Goal: Task Accomplishment & Management: Manage account settings

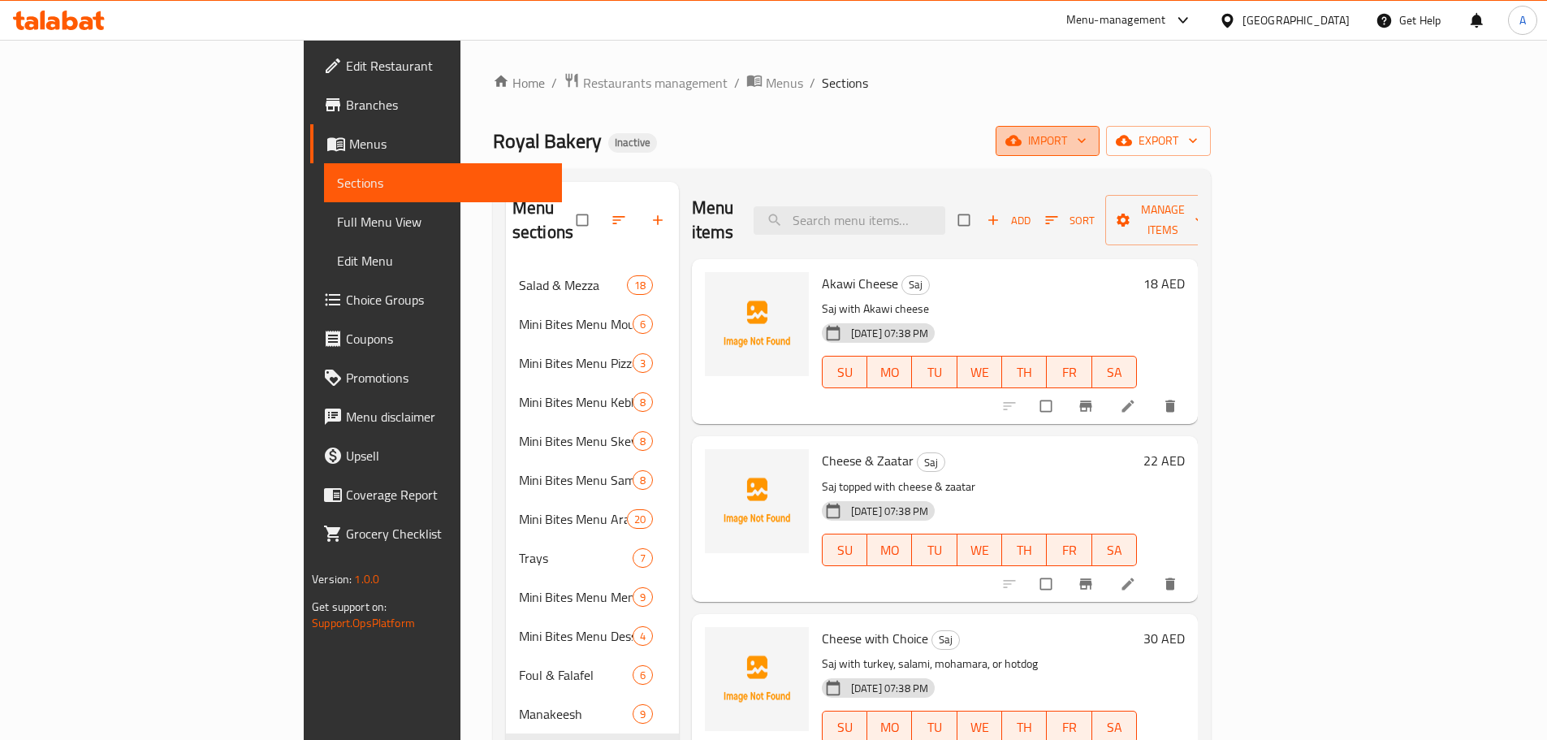
click at [1087, 139] on span "import" at bounding box center [1048, 141] width 78 height 20
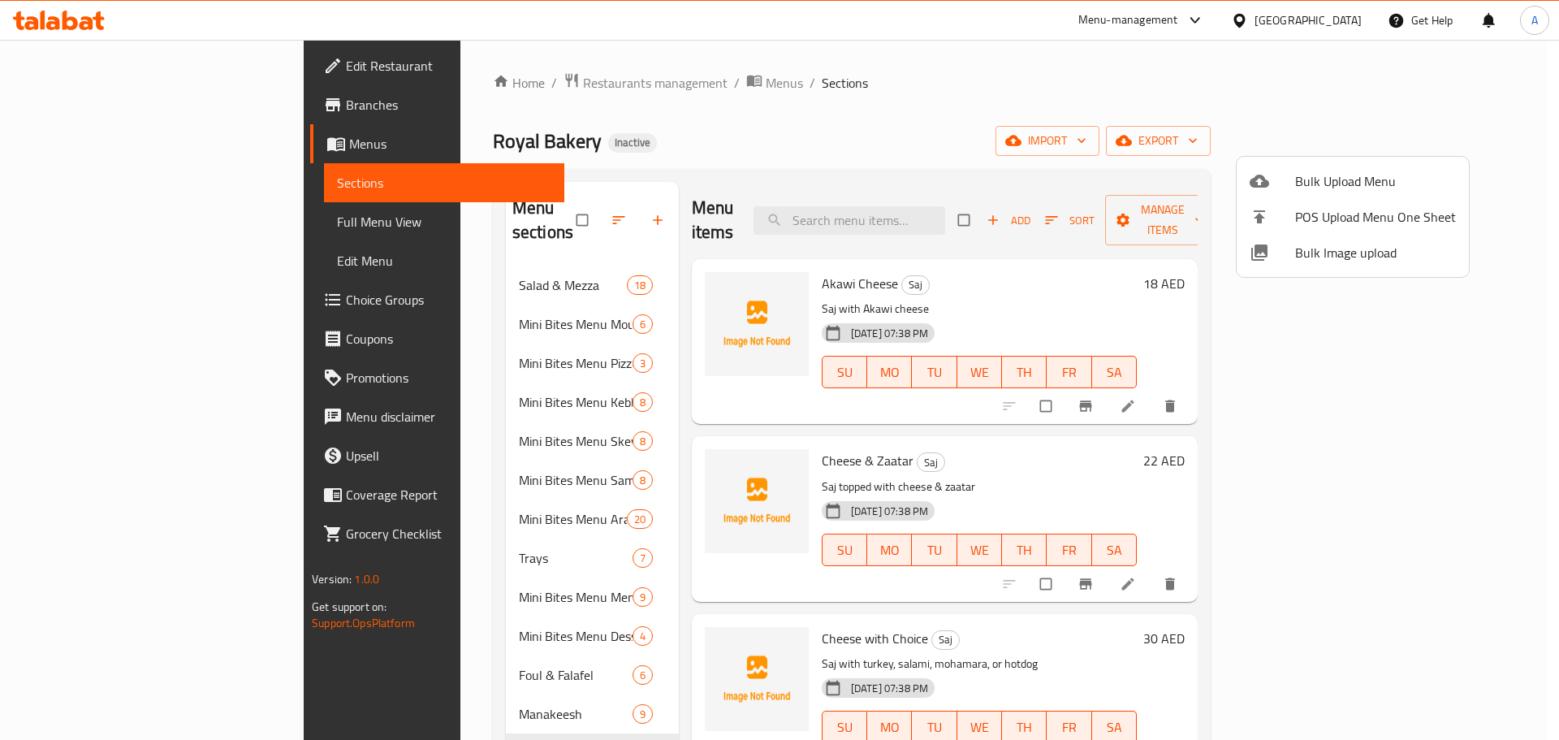
click at [1359, 256] on span "Bulk Image upload" at bounding box center [1375, 252] width 161 height 19
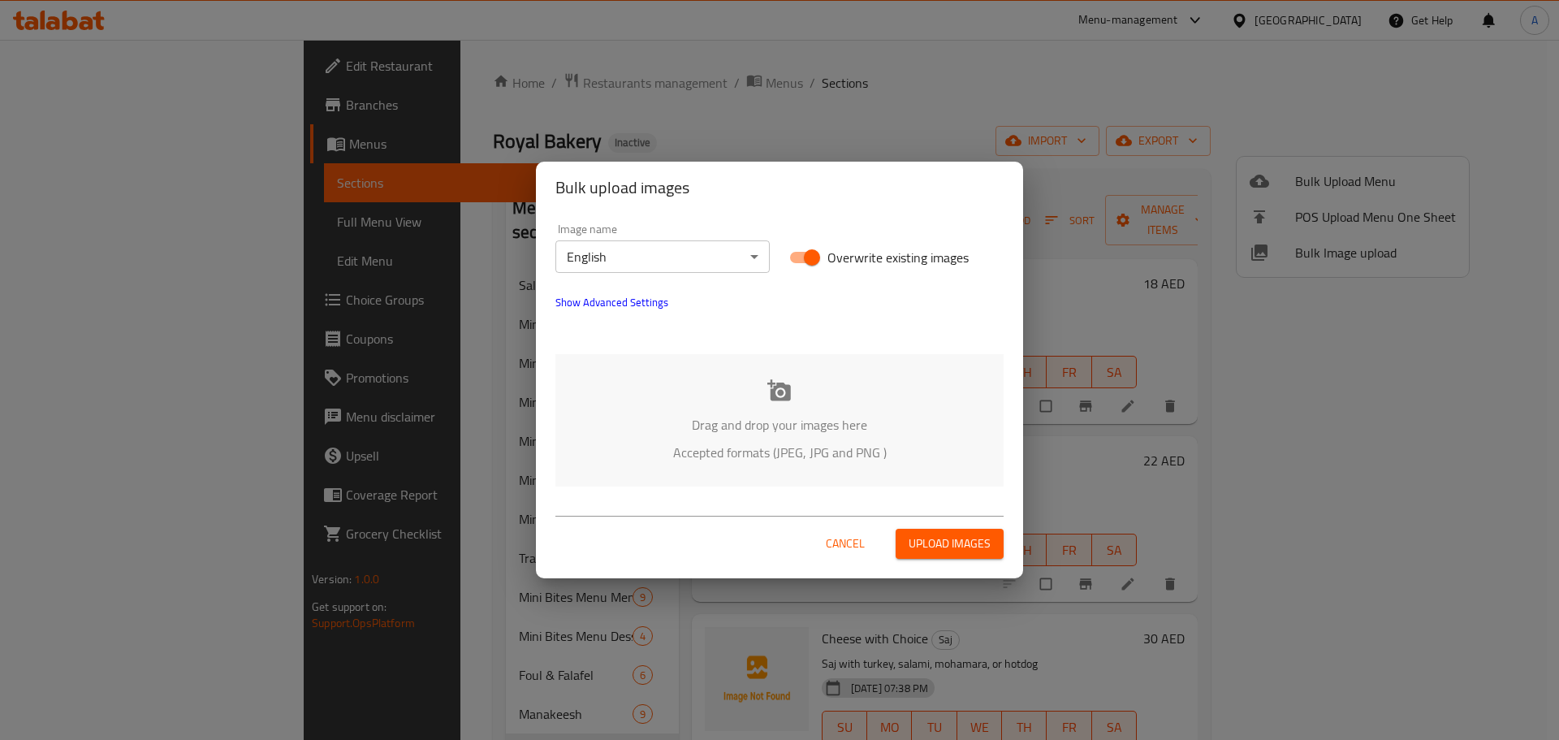
click at [794, 409] on div "Drag and drop your images here Accepted formats (JPEG, JPG and PNG )" at bounding box center [780, 420] width 448 height 132
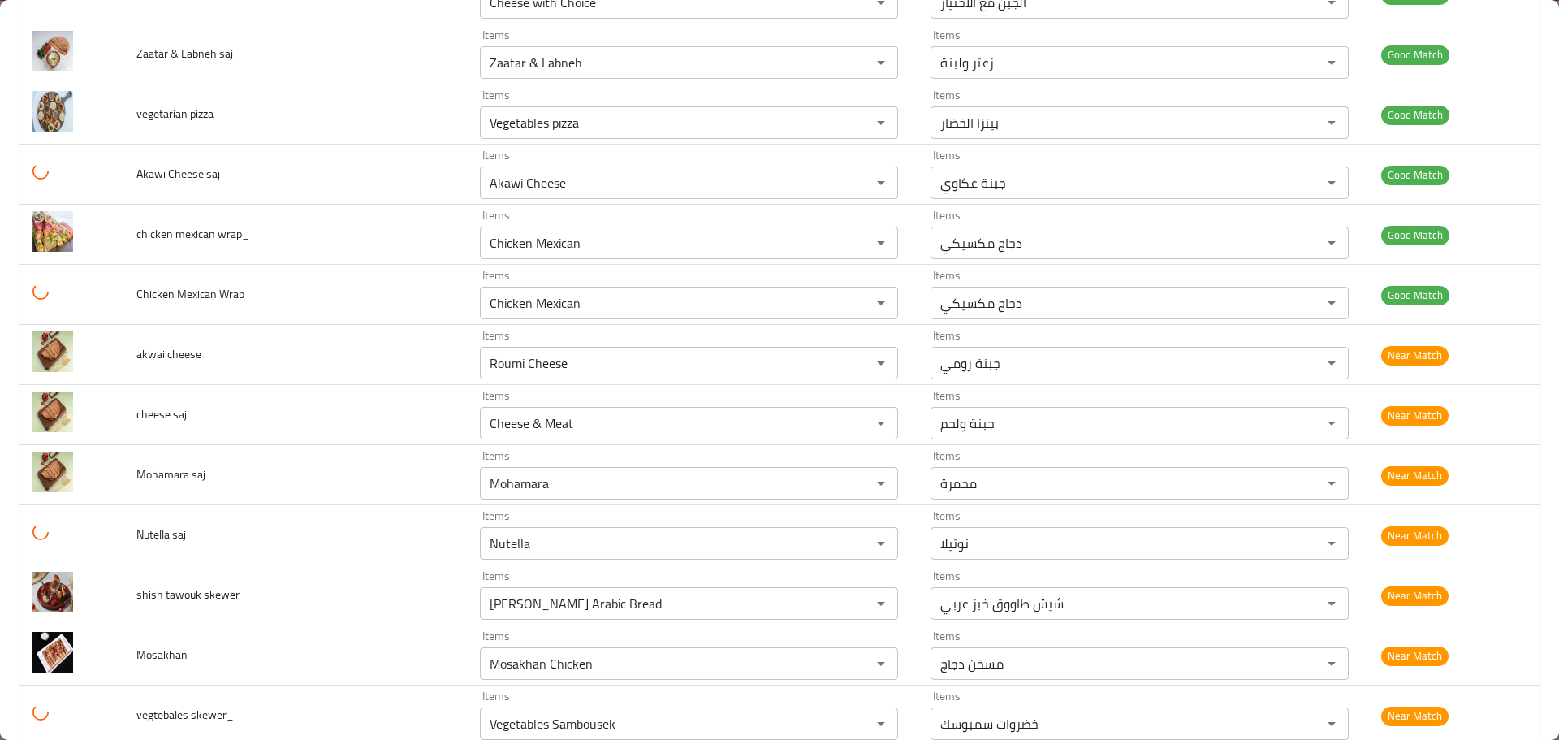
scroll to position [6335, 0]
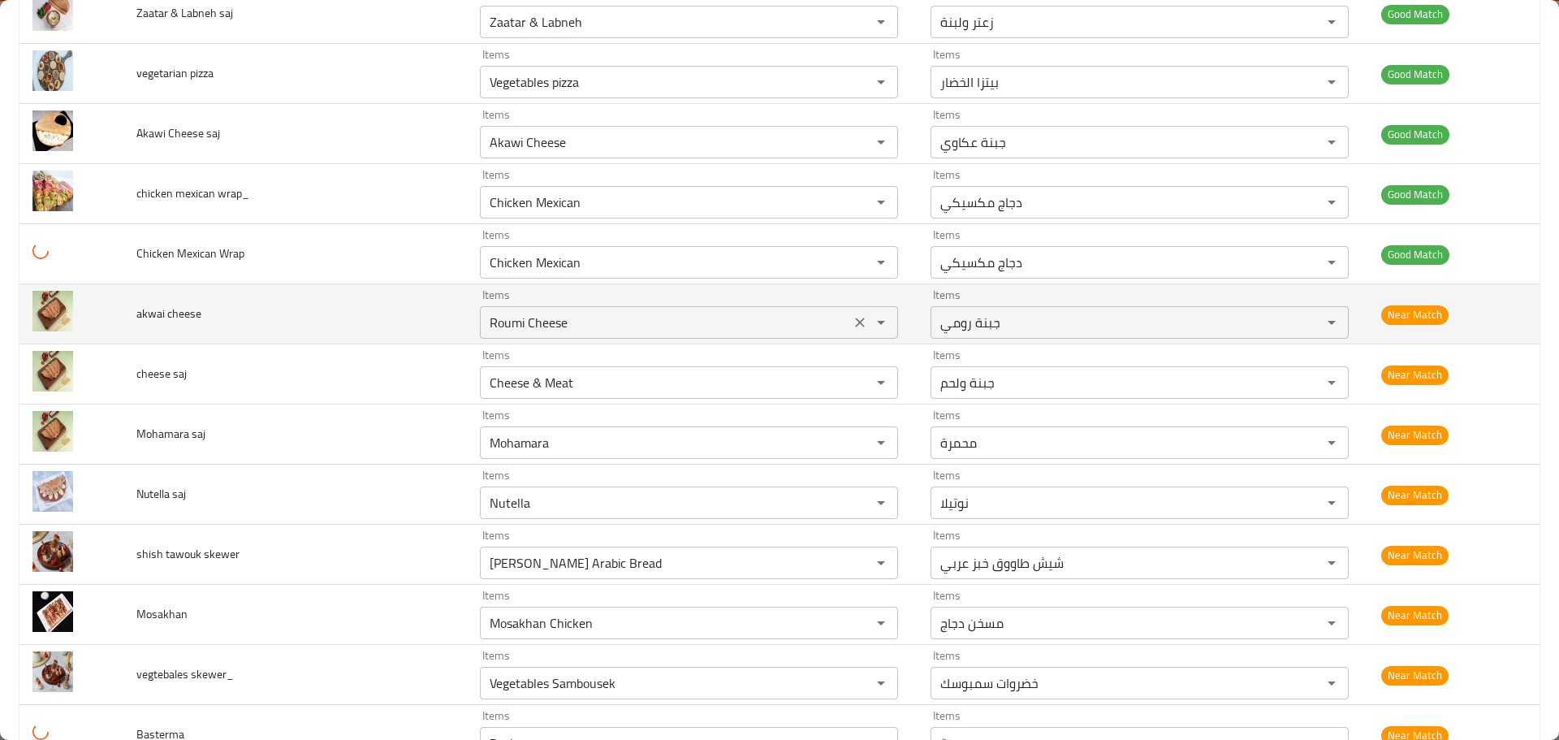
click at [485, 329] on cheese "Roumi Cheese" at bounding box center [665, 322] width 361 height 23
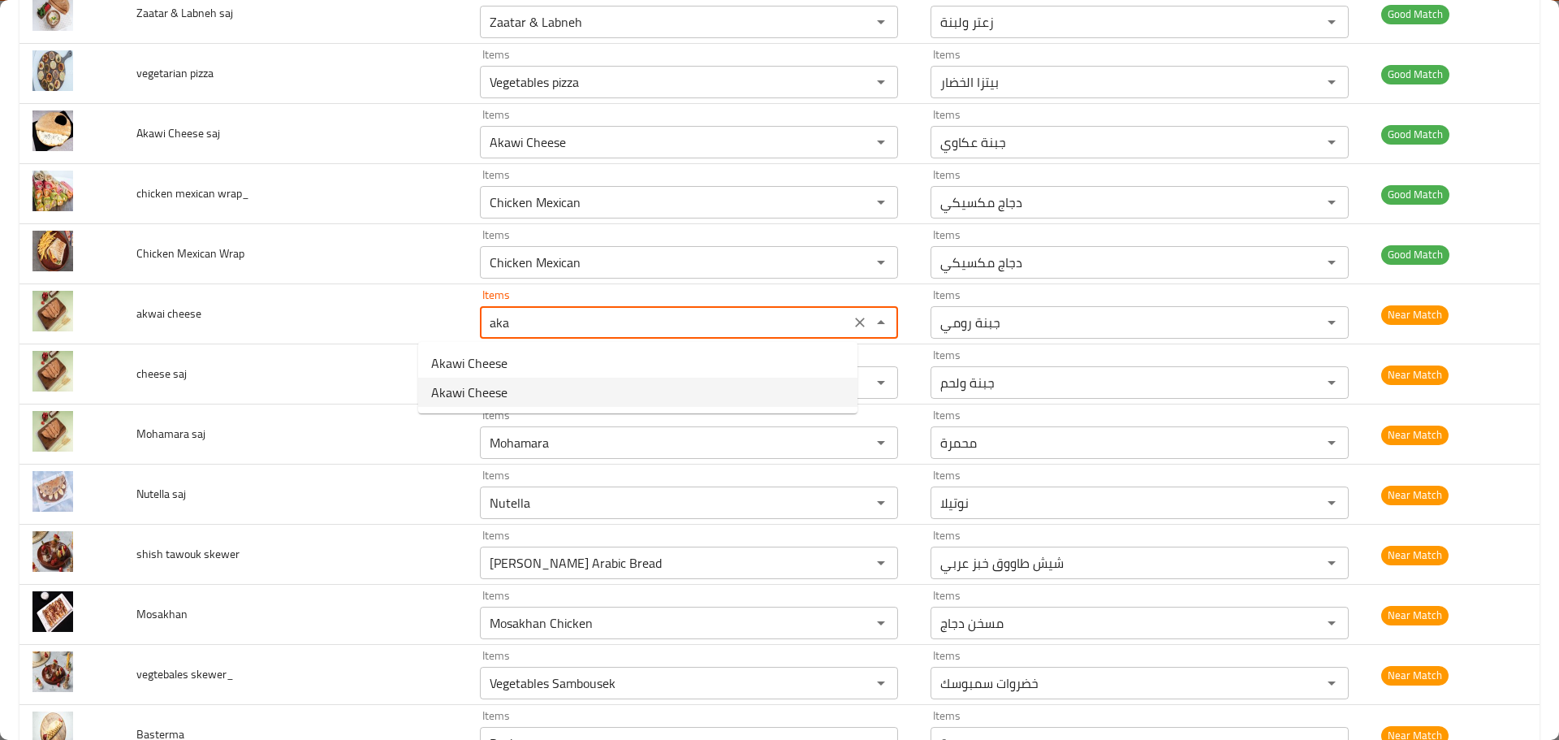
click at [503, 391] on span "Akawi Cheese" at bounding box center [469, 392] width 76 height 19
type cheese "Akawi Cheese"
type cheese-ar "جبنة عكاوي"
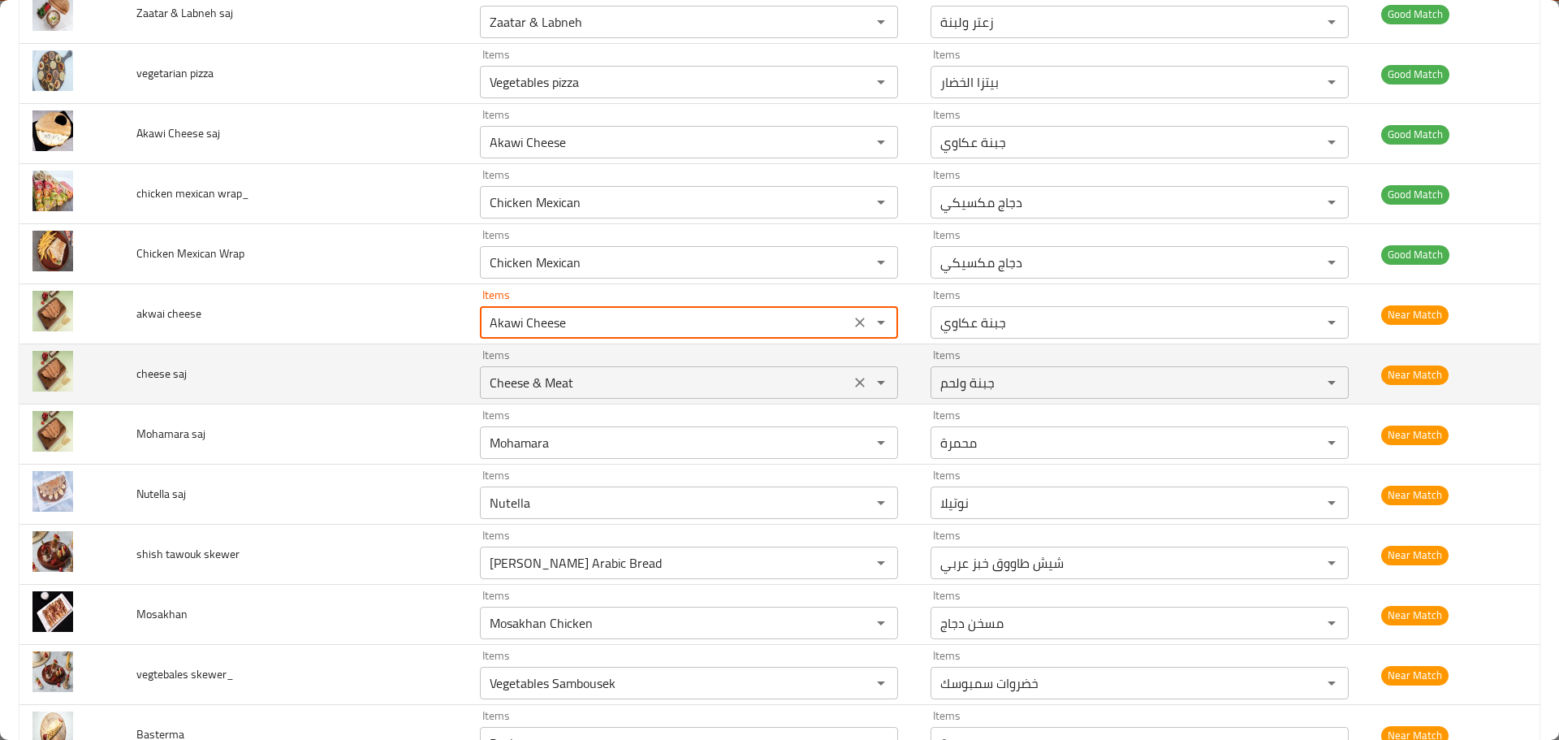
type cheese "Akawi Cheese"
click at [531, 378] on saj "Cheese & Meat" at bounding box center [665, 382] width 361 height 23
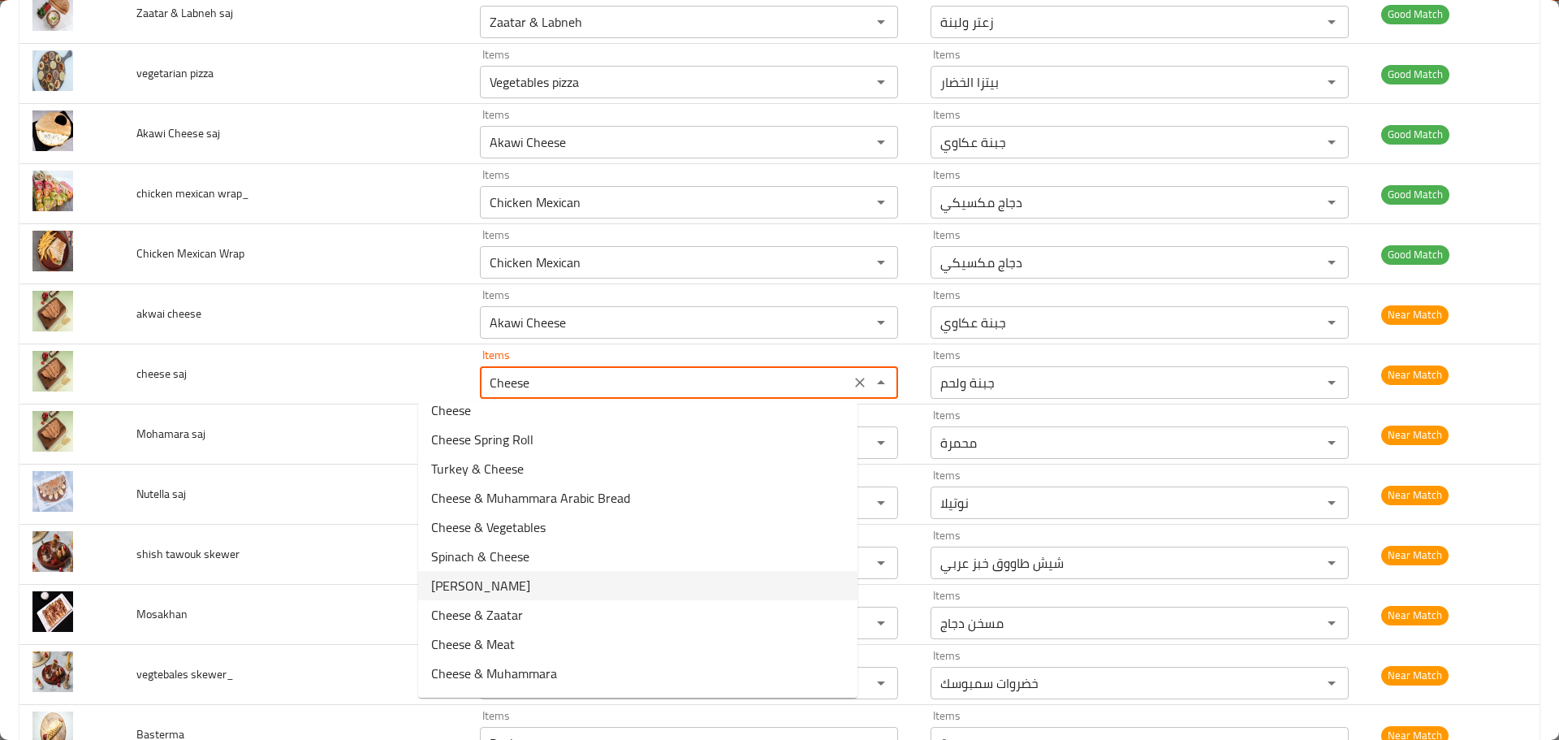
scroll to position [448, 0]
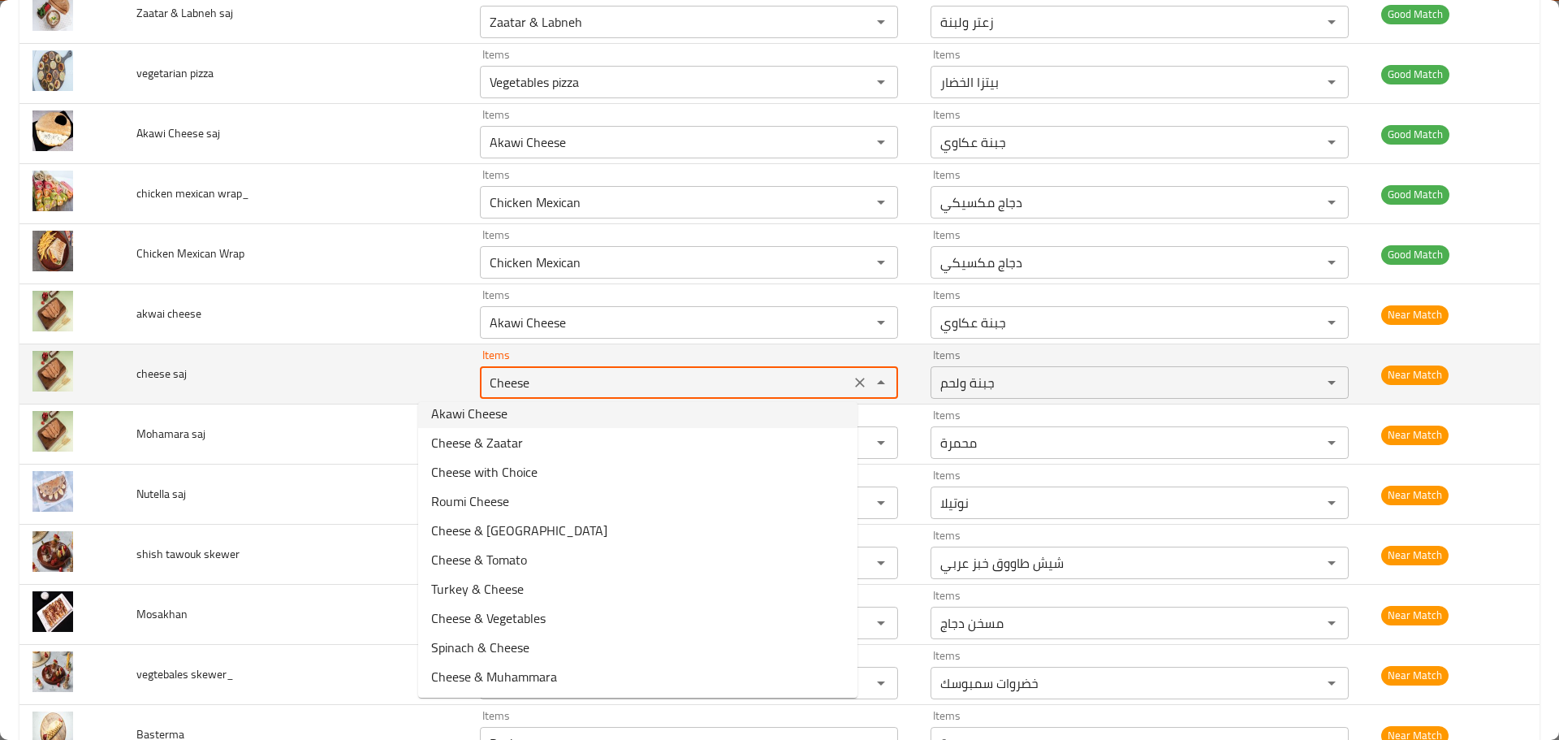
click at [495, 385] on saj "Cheese" at bounding box center [665, 382] width 361 height 23
click at [495, 384] on saj "Cheese" at bounding box center [665, 382] width 361 height 23
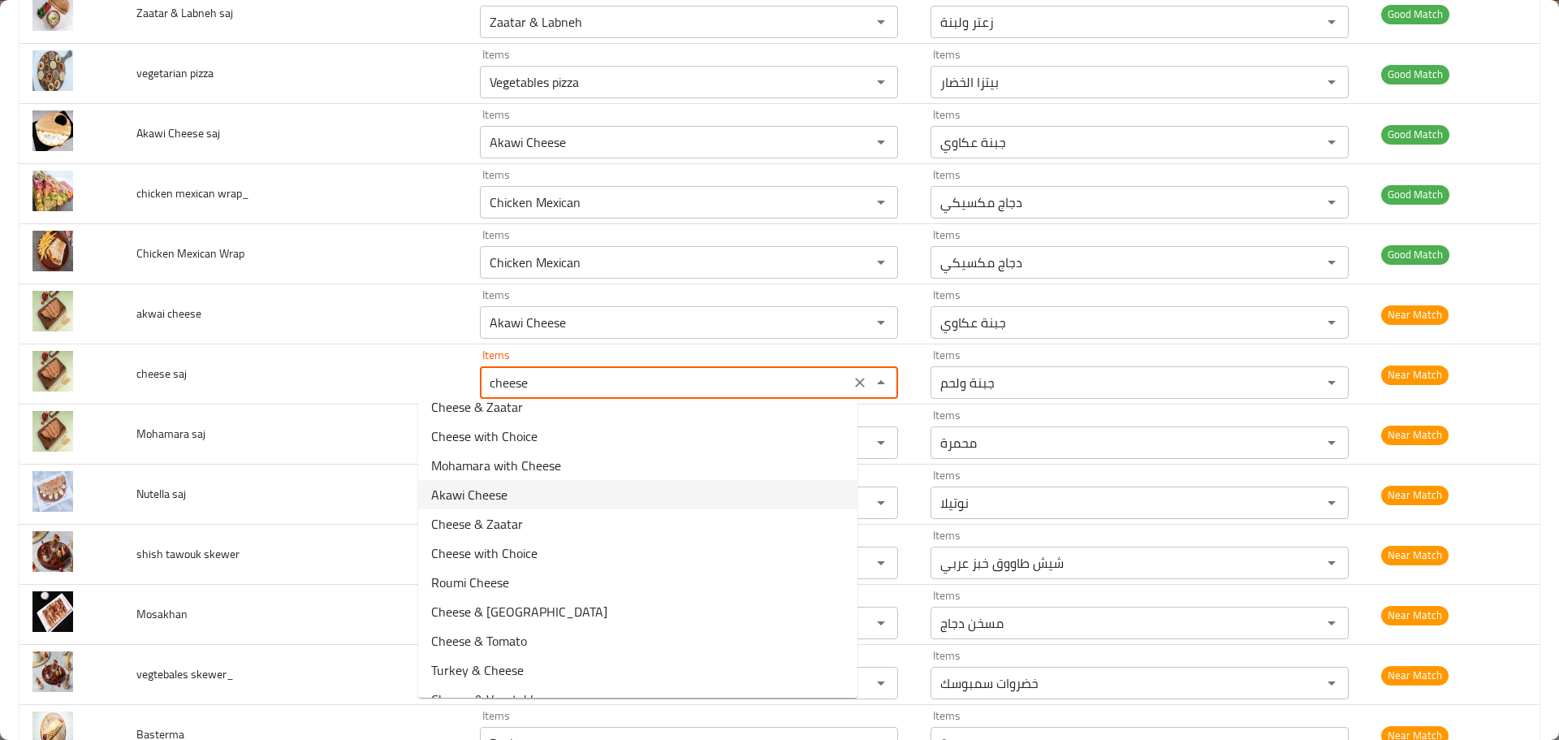
scroll to position [286, 0]
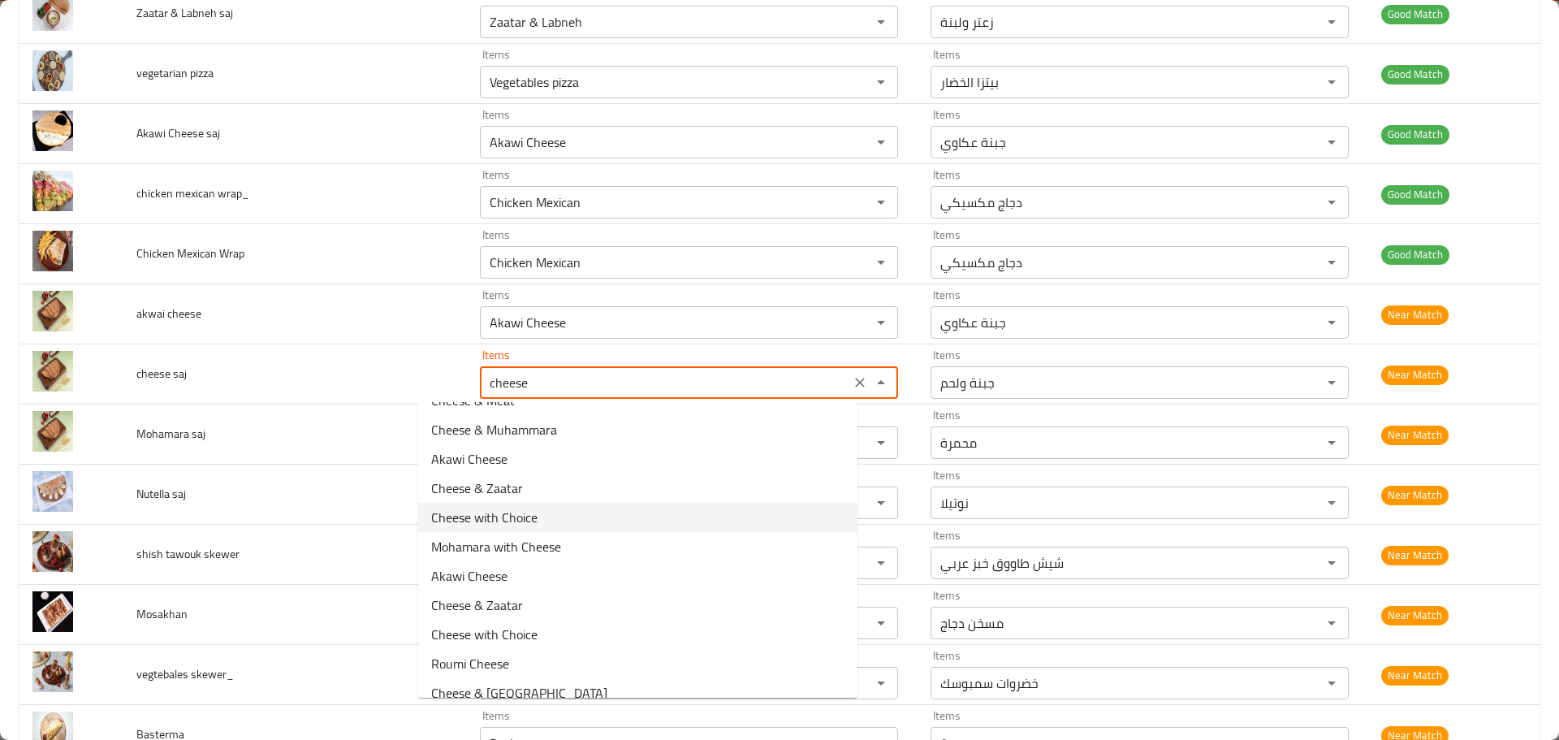
click at [541, 516] on saj-option-13 "Cheese with Choice" at bounding box center [637, 517] width 439 height 29
type saj "Cheese with Choice"
type saj-ar "الجبن مع الاختيار"
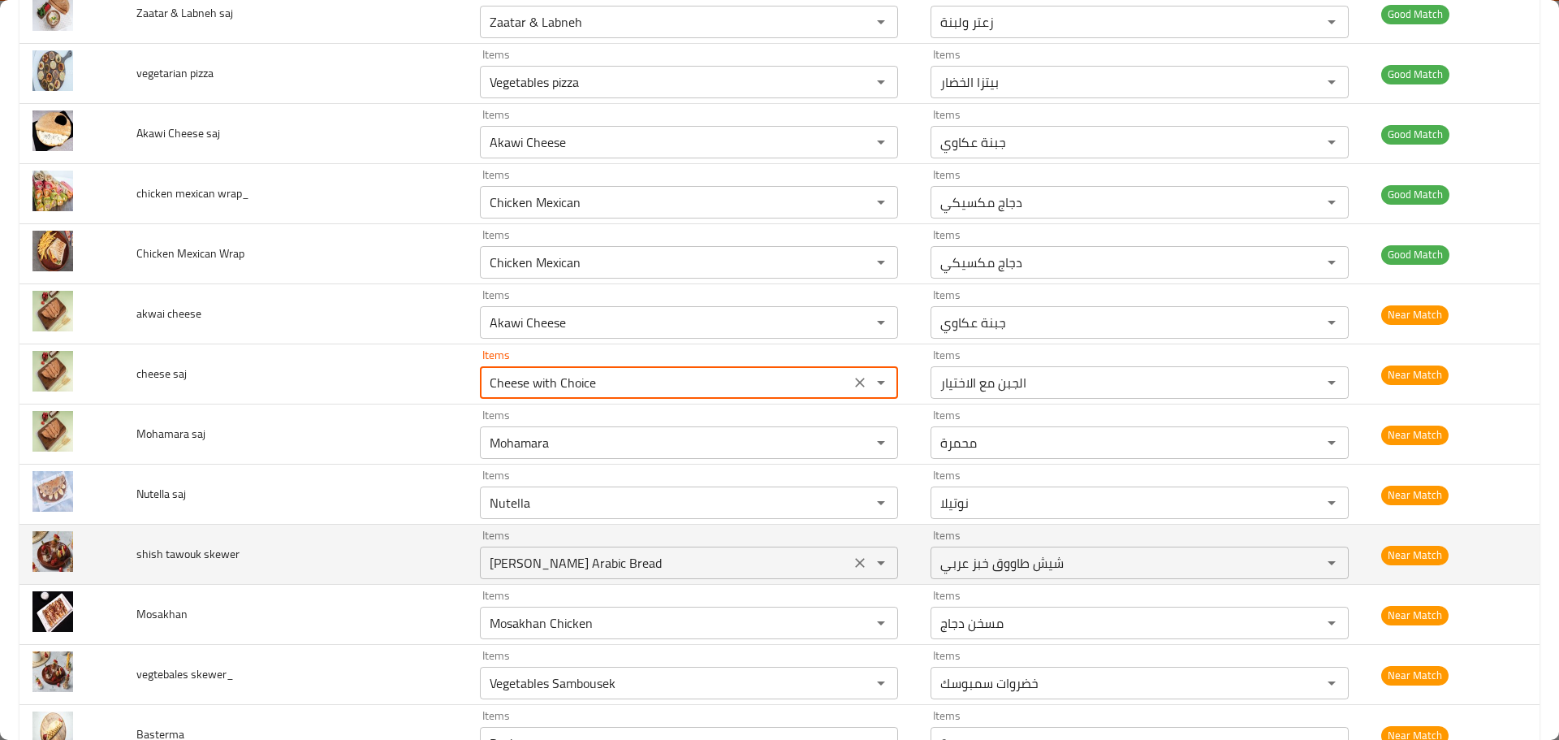
type saj "Cheese with Choice"
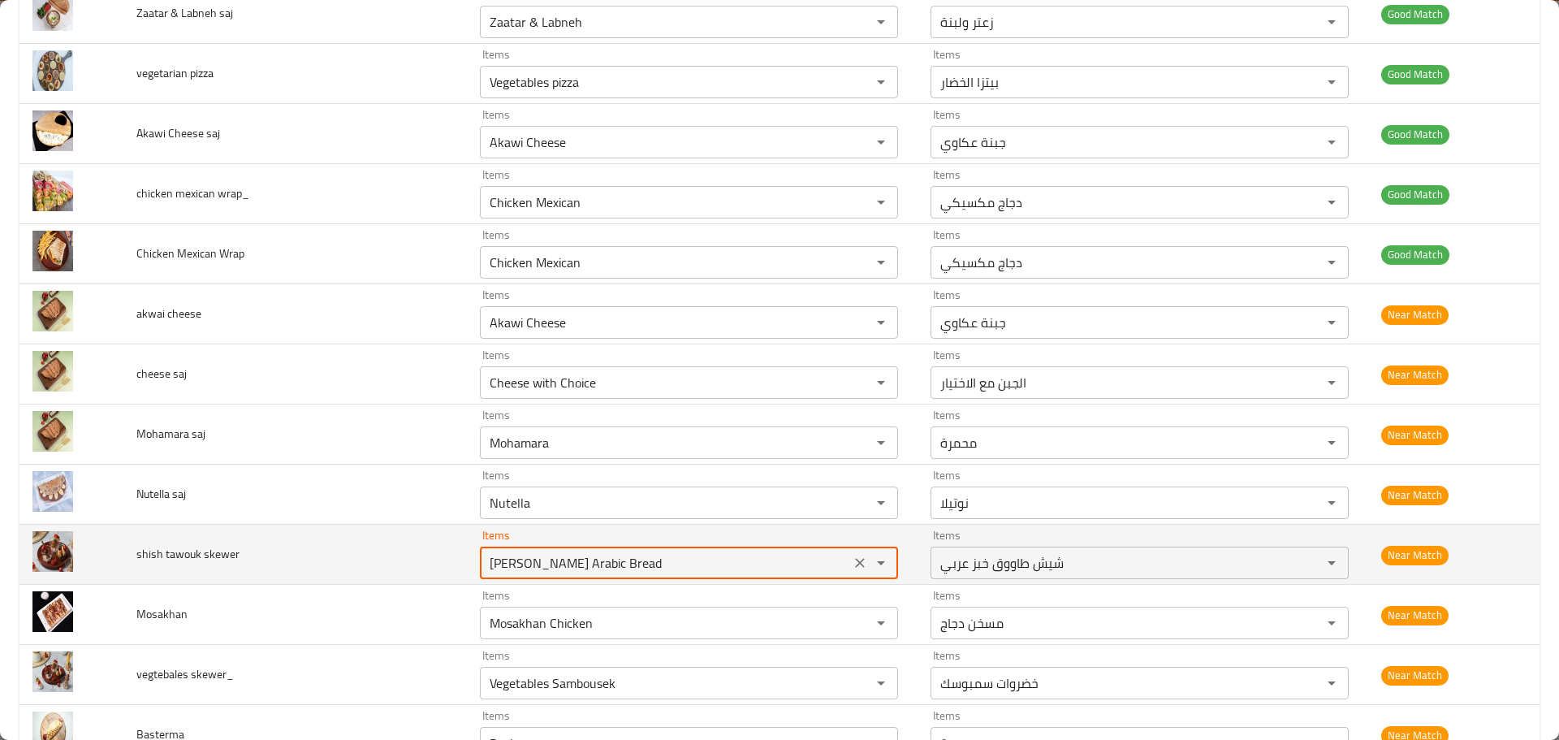
click at [525, 558] on skewer "Shish Tawouk Arabic Bread" at bounding box center [665, 562] width 361 height 23
click at [146, 551] on span "shish tawouk skewer" at bounding box center [187, 553] width 103 height 21
click at [633, 578] on div "Shish Tawouk Arabic Bread Items" at bounding box center [689, 563] width 418 height 32
paste skewer "shish"
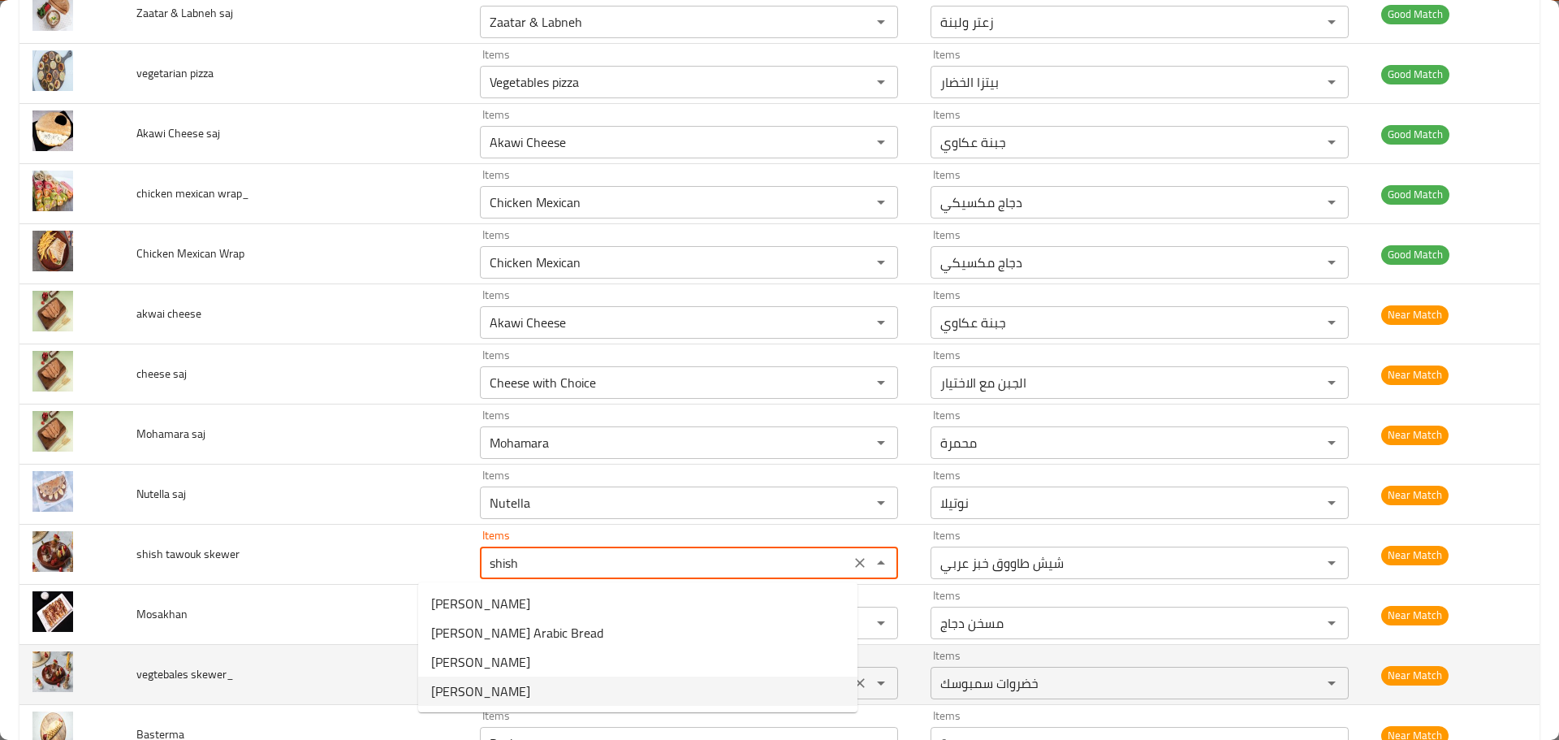
click at [534, 695] on skewer-option-3 "Shish Tawouk" at bounding box center [637, 691] width 439 height 29
type skewer "Shish Tawouk"
type skewer-ar "شيش طاووق"
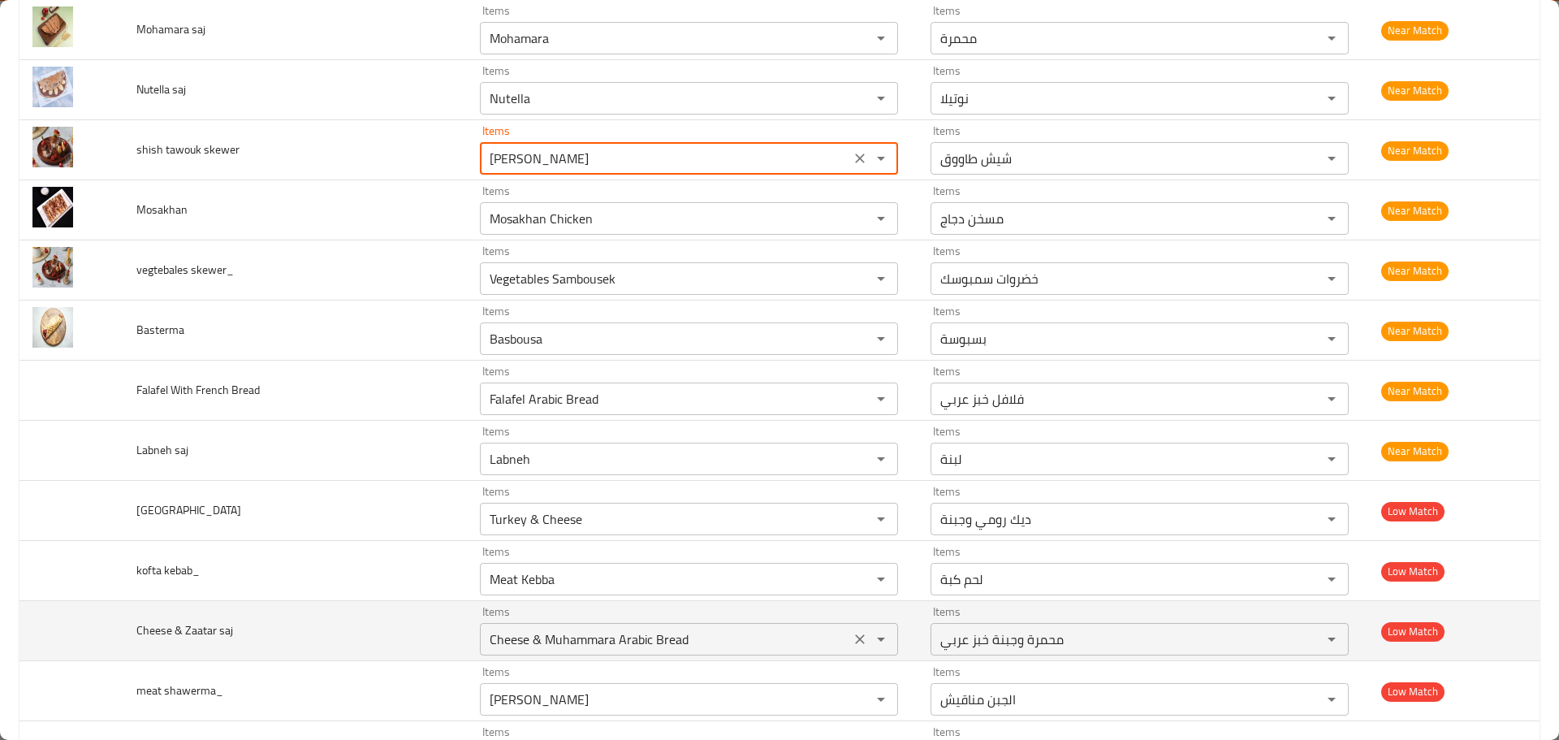
scroll to position [6741, 0]
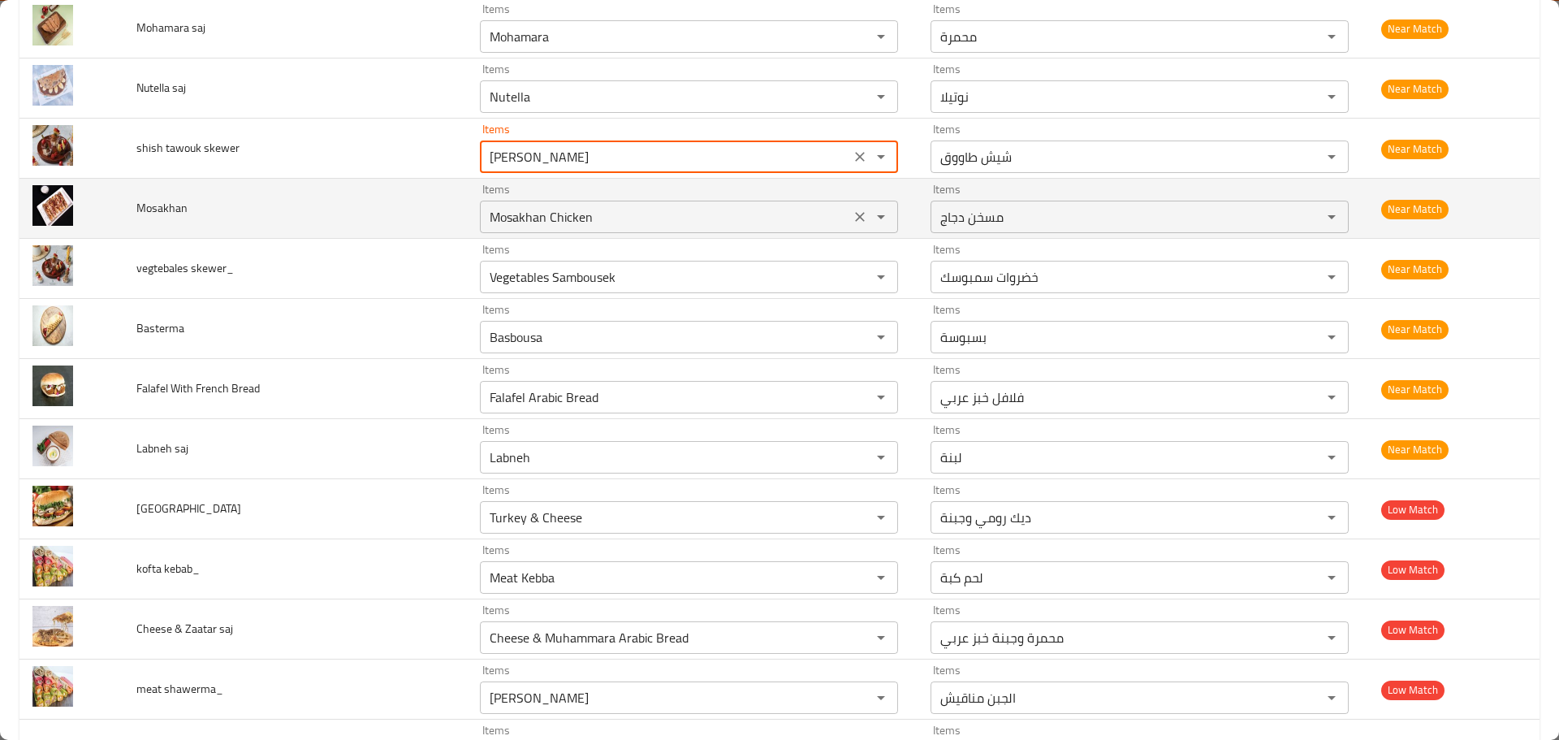
type skewer "Shish Tawouk"
click at [485, 215] on input "Mosakhan Chicken" at bounding box center [665, 216] width 361 height 23
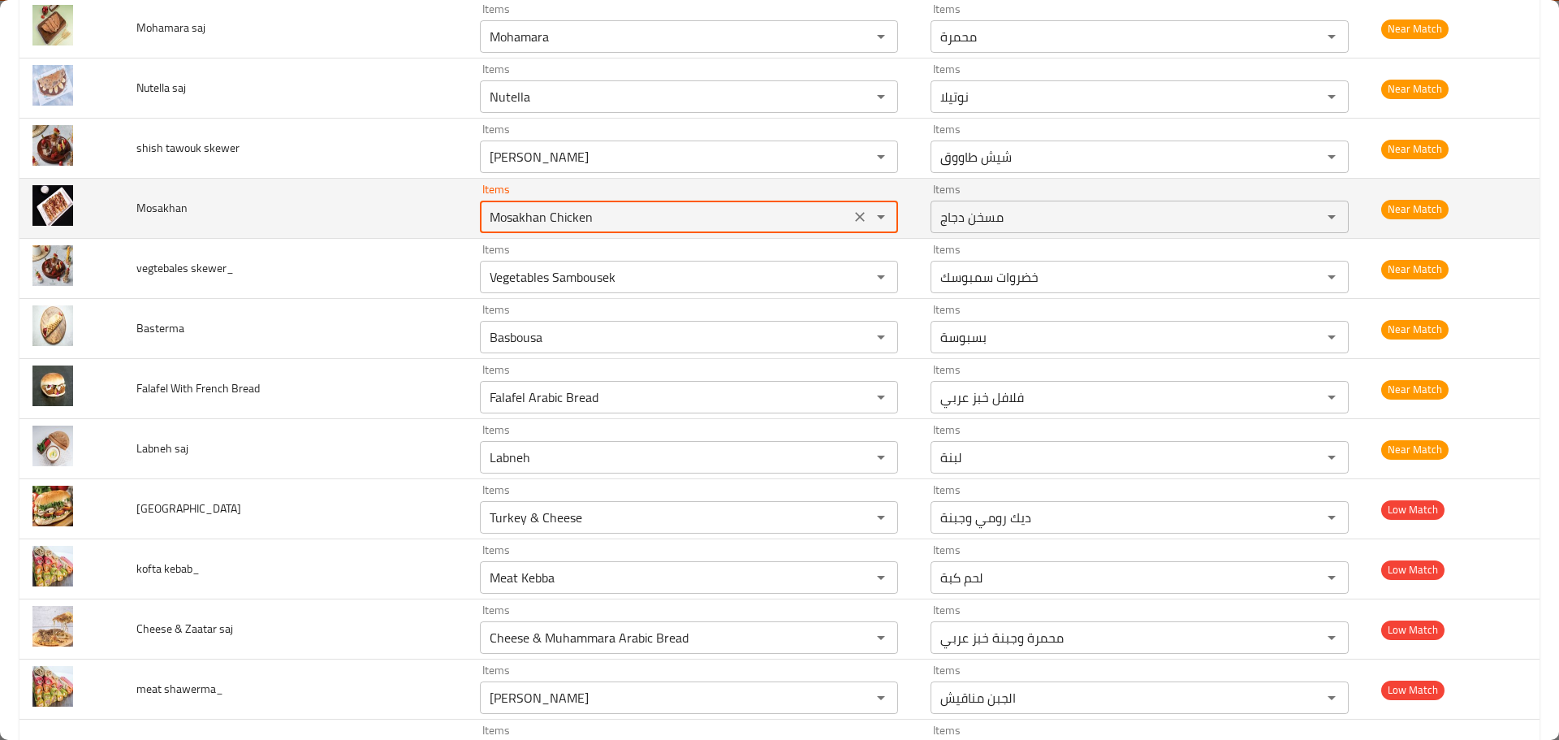
click at [485, 215] on input "Mosakhan Chicken" at bounding box center [665, 216] width 361 height 23
click at [485, 214] on input "Mosakhan Chicken" at bounding box center [665, 216] width 361 height 23
paste input "enhanced table"
type input "Mosakhan Chicken"
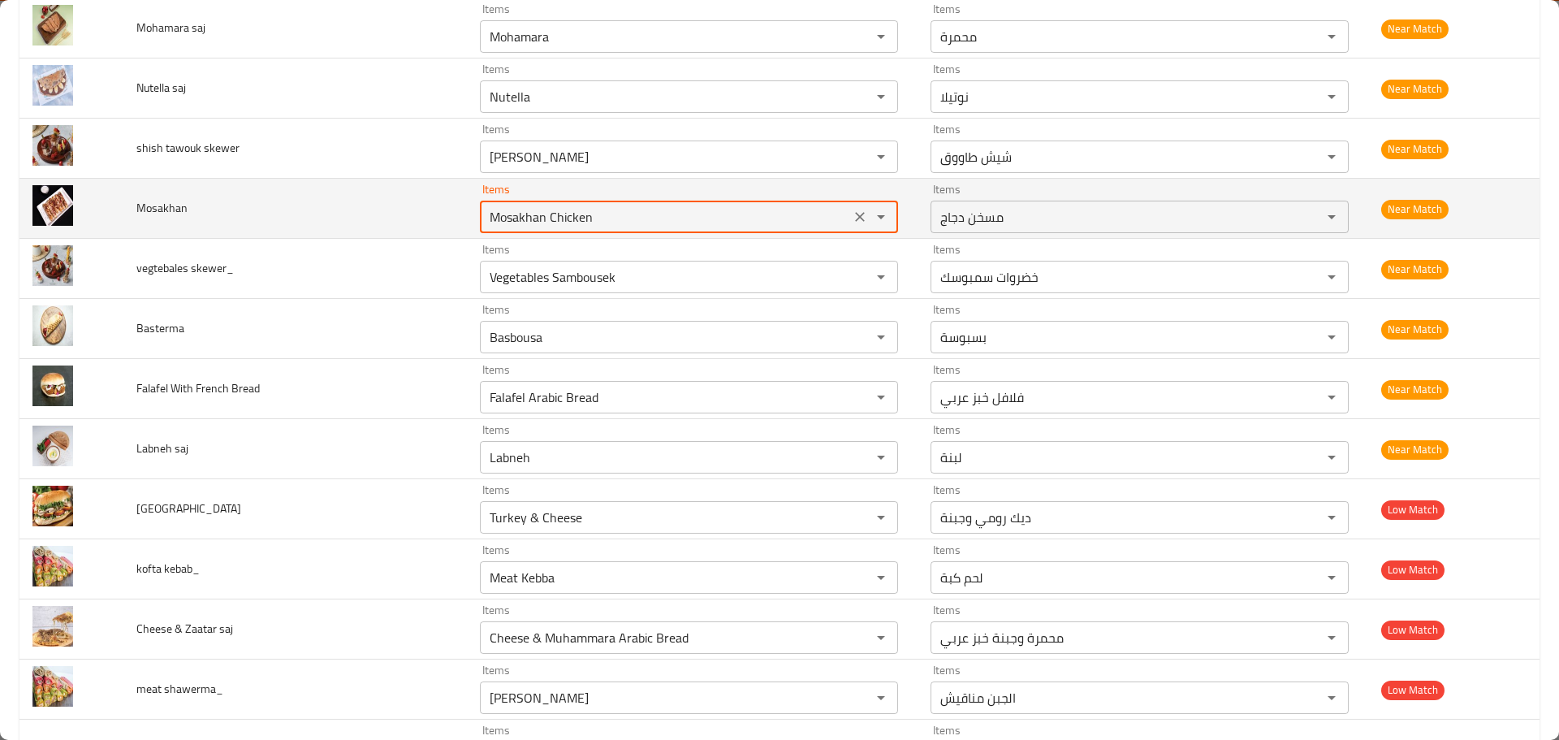
click at [618, 227] on input "Mosakhan Chicken" at bounding box center [665, 216] width 361 height 23
click at [852, 221] on icon "Clear" at bounding box center [860, 217] width 16 height 16
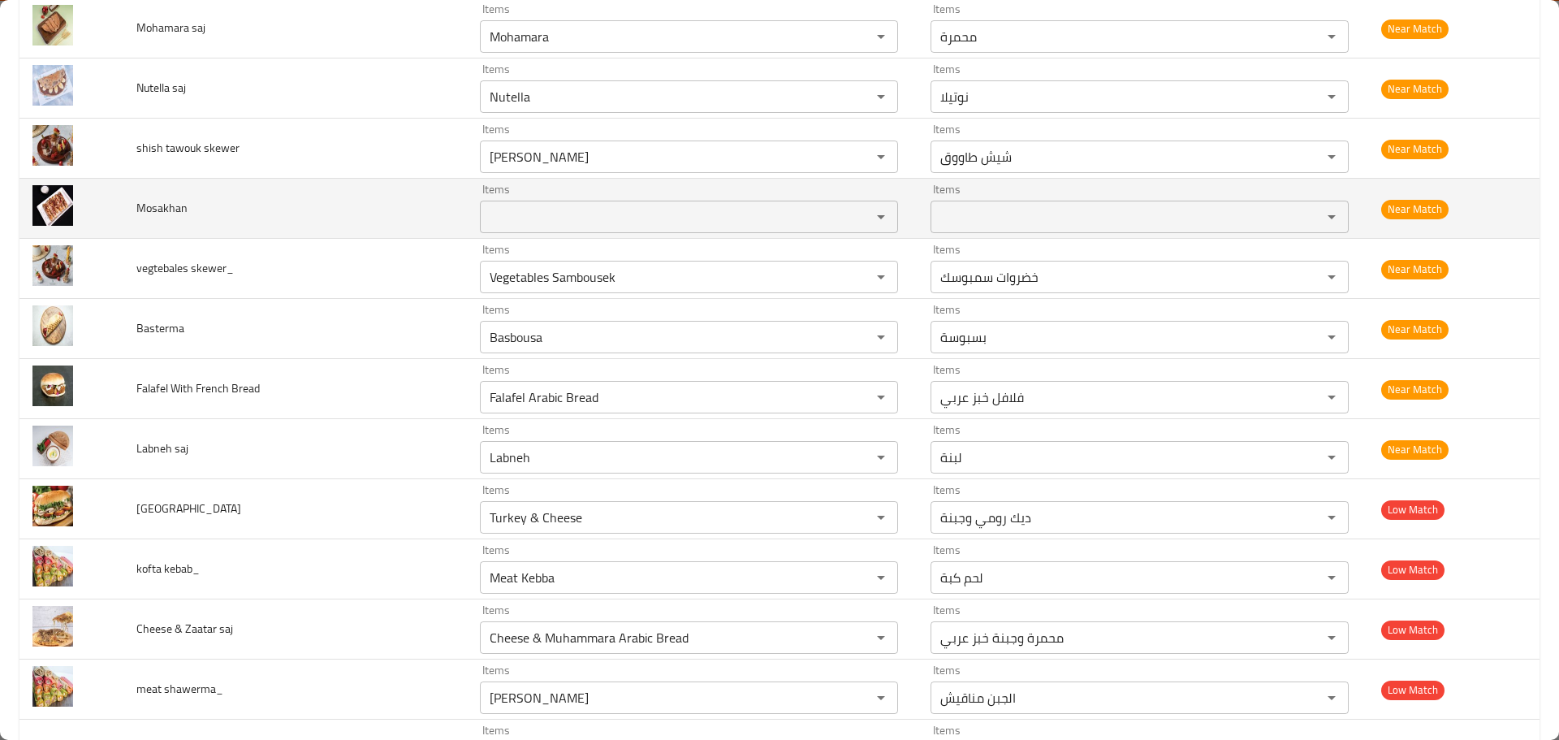
click at [166, 210] on span "Mosakhan" at bounding box center [161, 207] width 51 height 21
click at [603, 231] on div "Items" at bounding box center [689, 217] width 418 height 32
paste input "Mosakhan"
type input "Mosakhan"
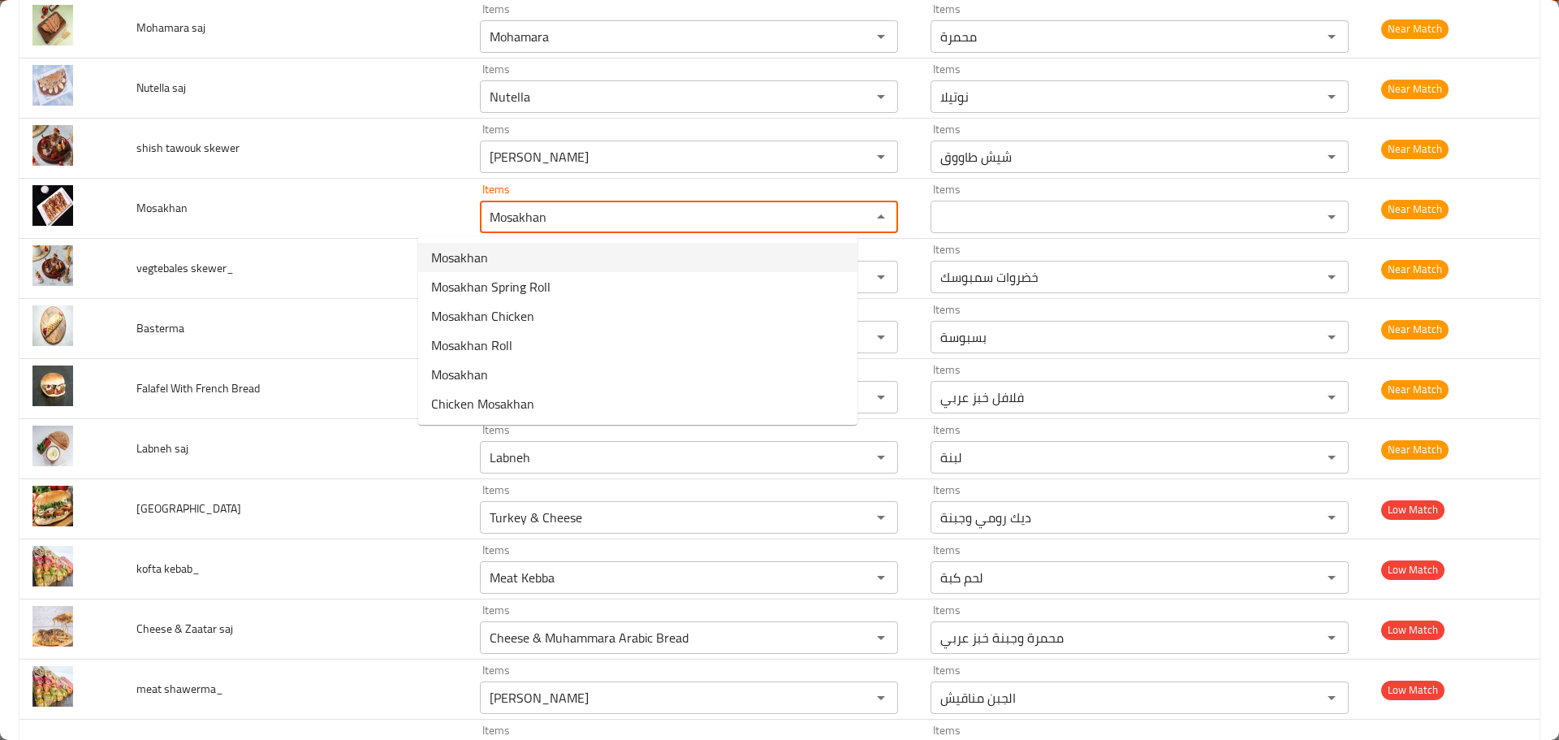
click at [576, 268] on li "Mosakhan" at bounding box center [637, 257] width 439 height 29
type input "مسخن"
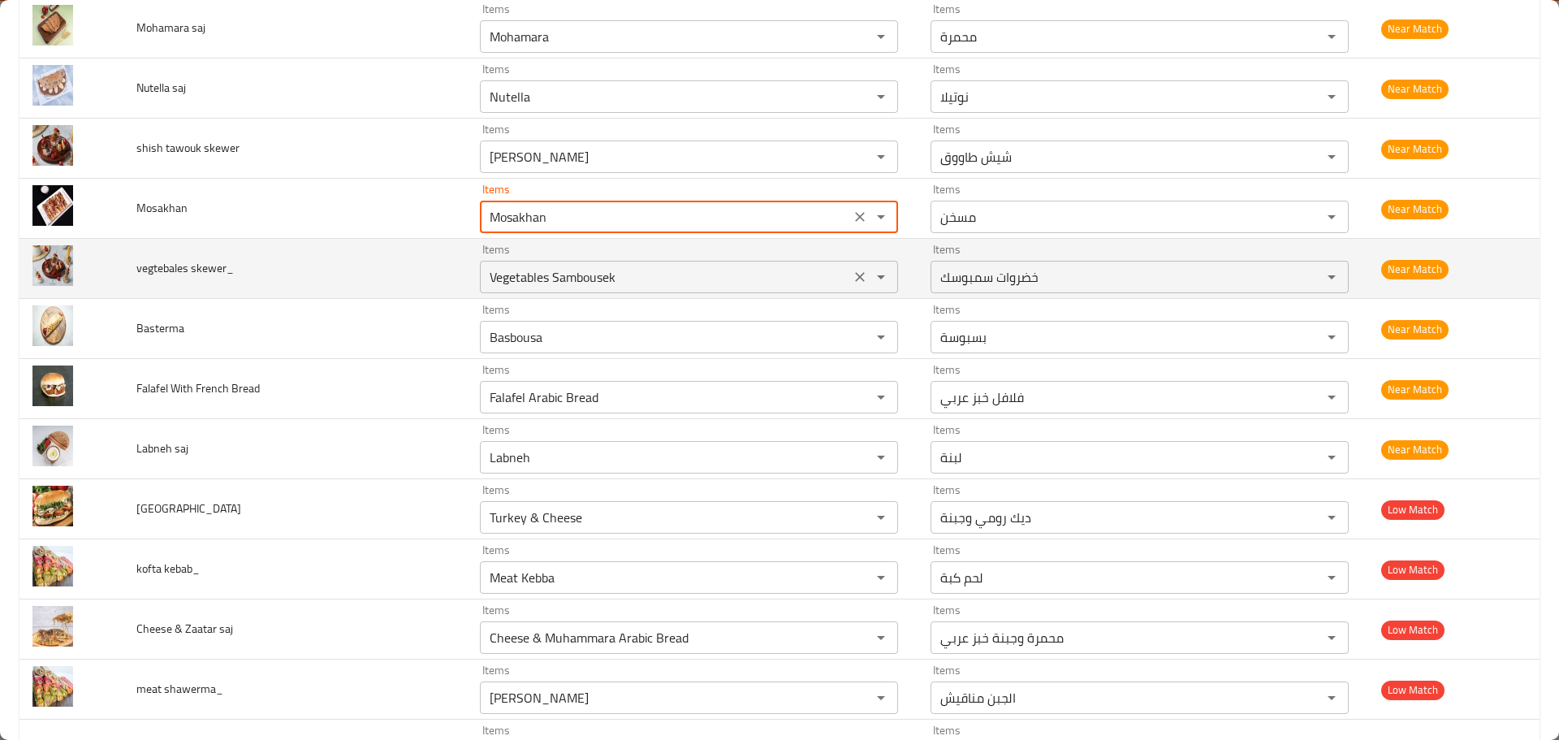
click at [852, 272] on icon "Clear" at bounding box center [860, 277] width 16 height 16
type input "Mosakhan"
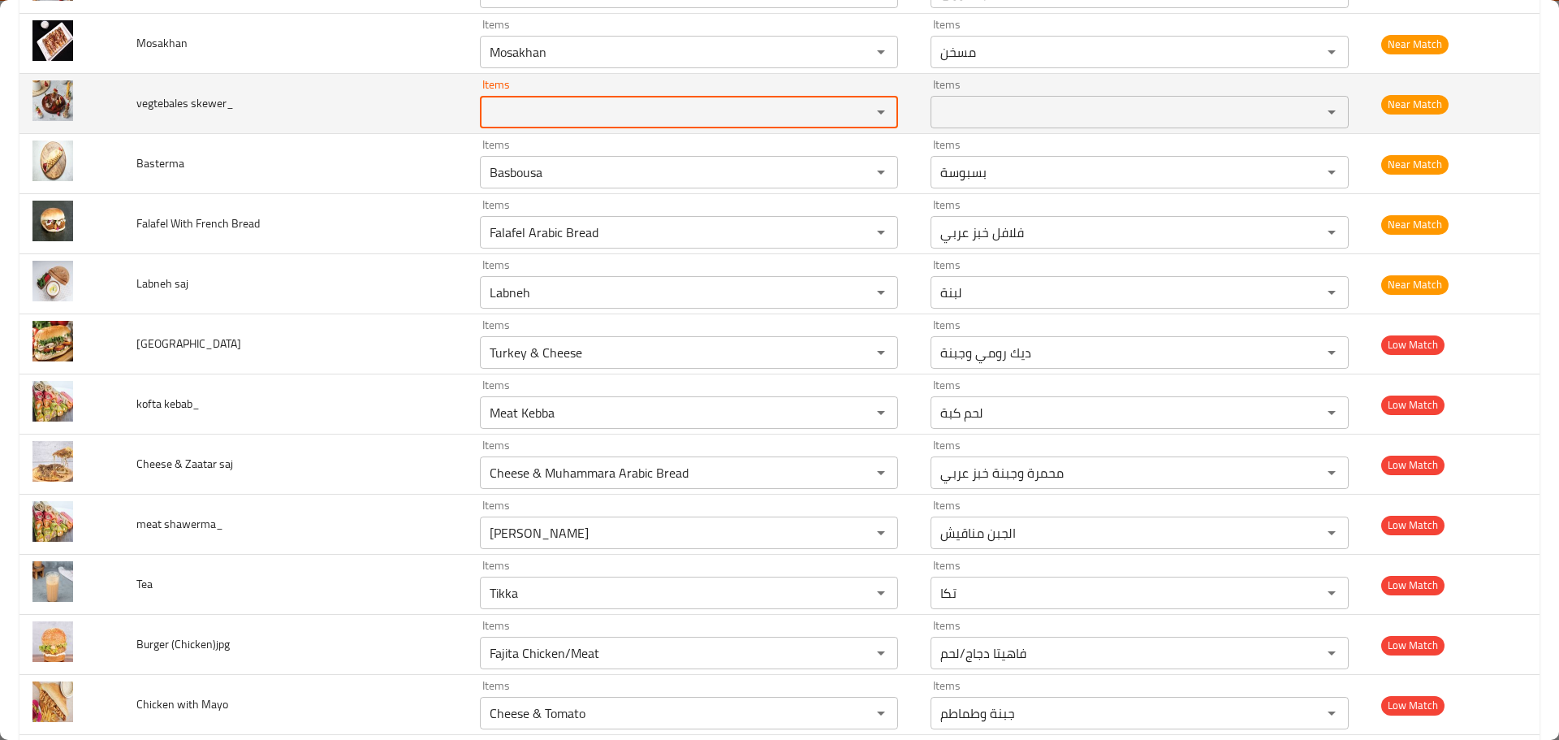
scroll to position [6984, 0]
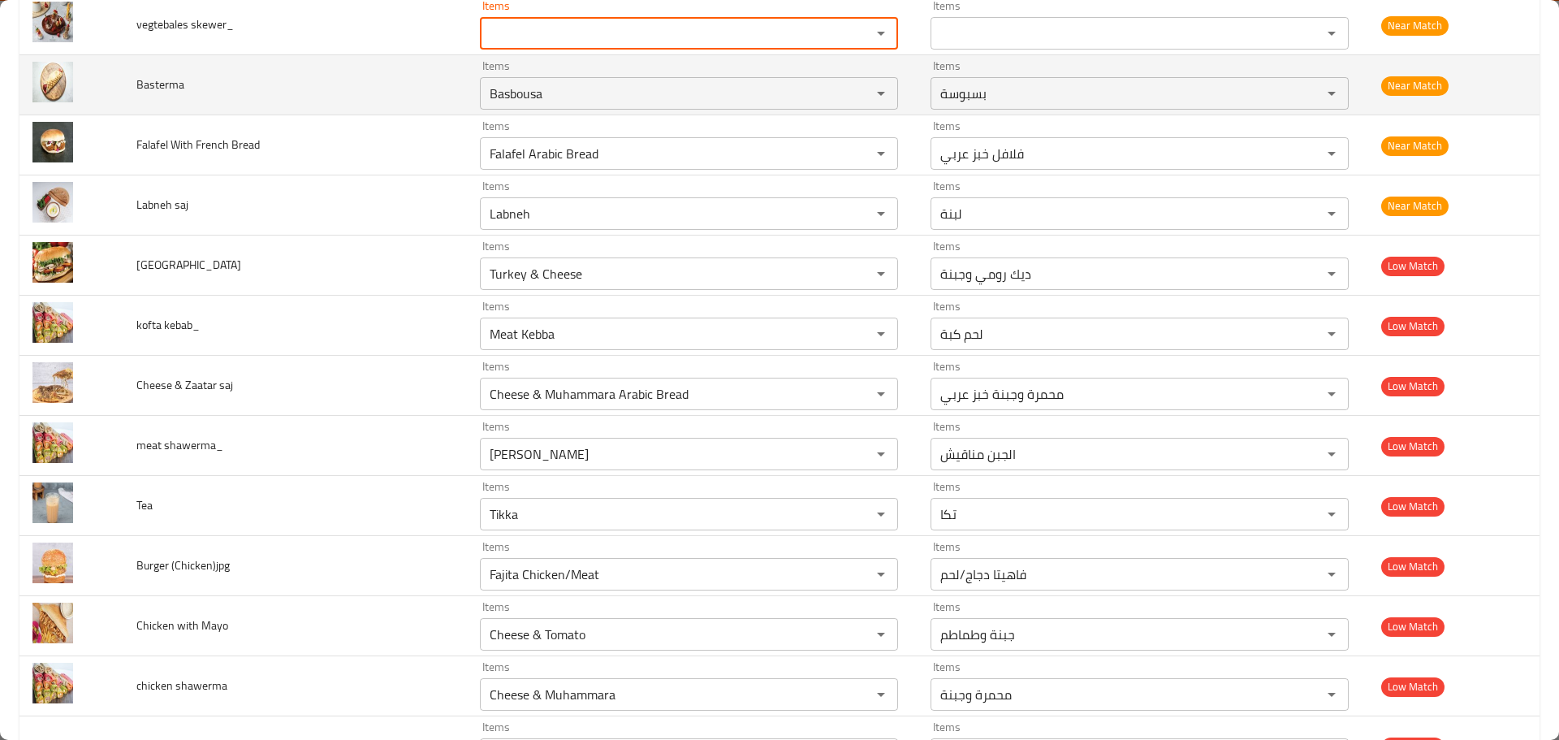
click at [173, 83] on span "Basterma" at bounding box center [160, 84] width 48 height 21
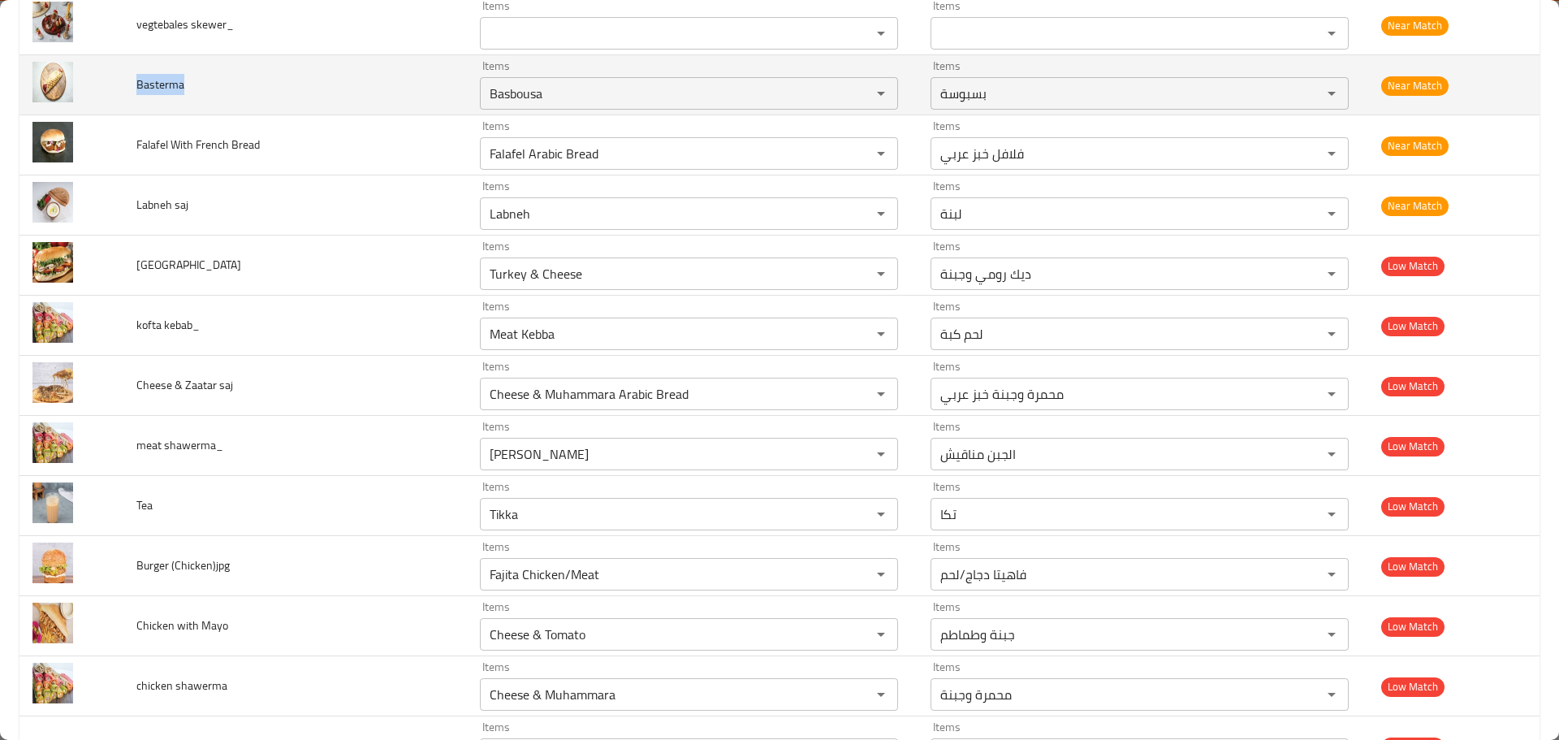
click at [173, 83] on span "Basterma" at bounding box center [160, 84] width 48 height 21
copy span "Basterma"
click at [628, 80] on div "Basbousa Items" at bounding box center [689, 93] width 418 height 32
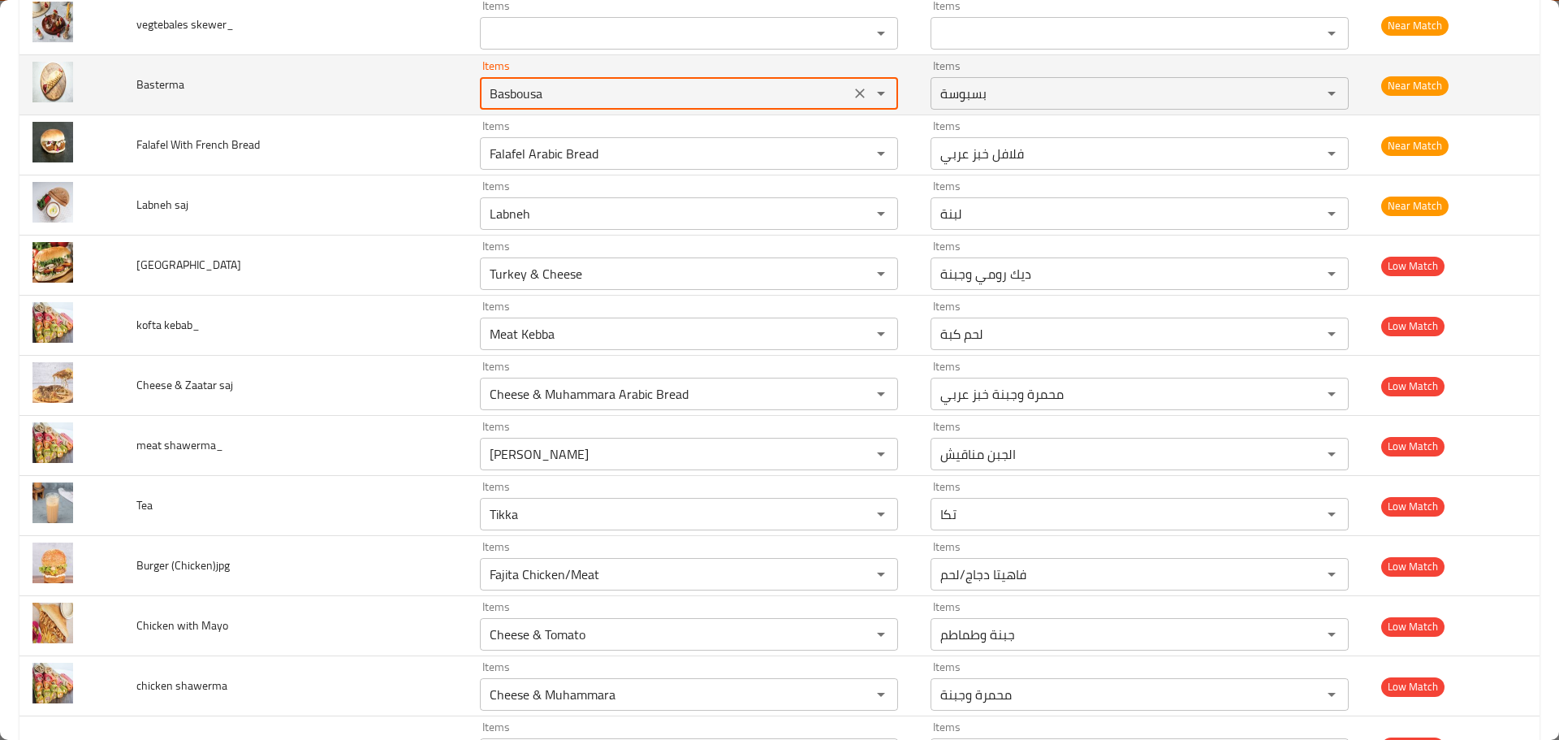
paste input "term"
type input "Basterma"
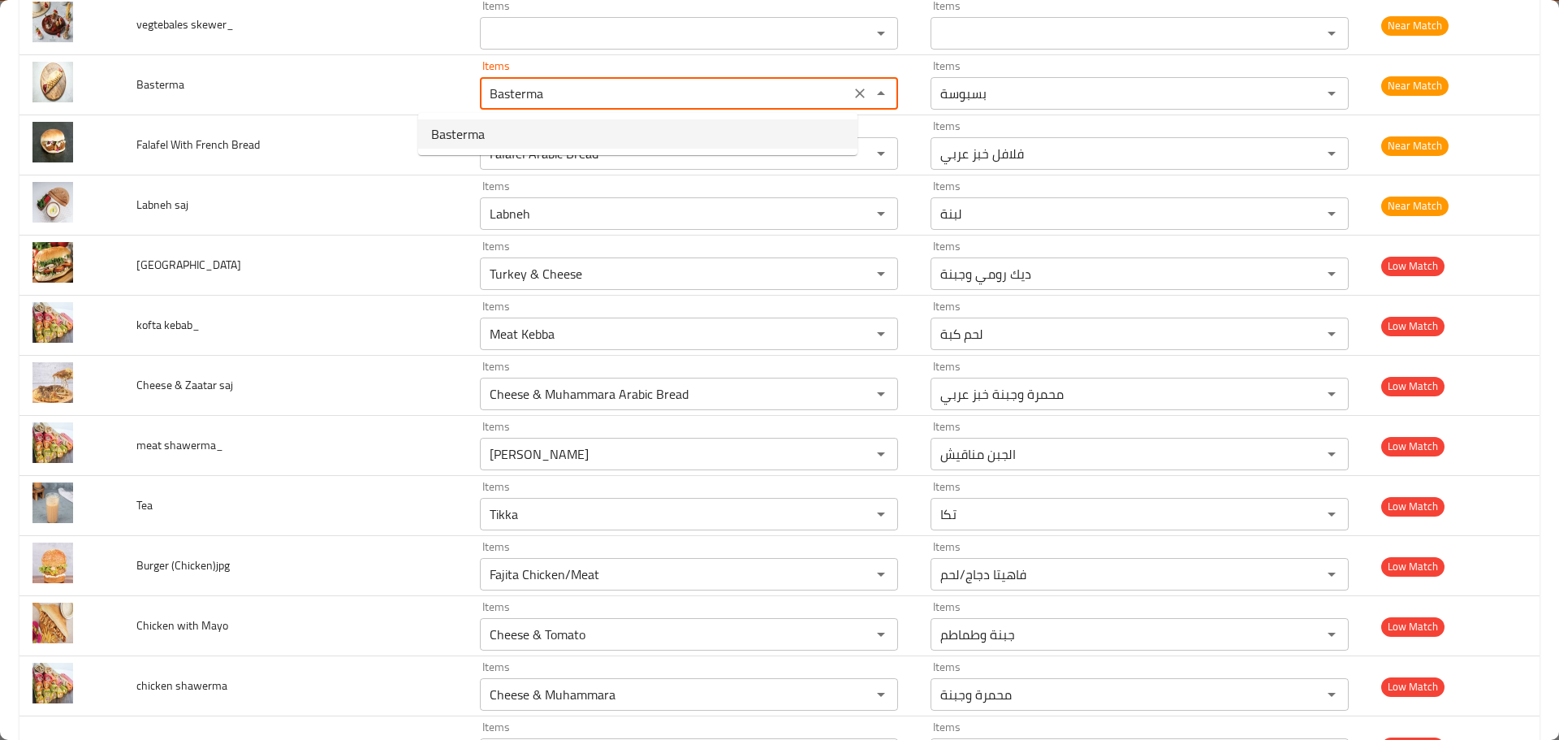
click at [587, 129] on li "Basterma" at bounding box center [637, 133] width 439 height 29
type input "بسطرمه"
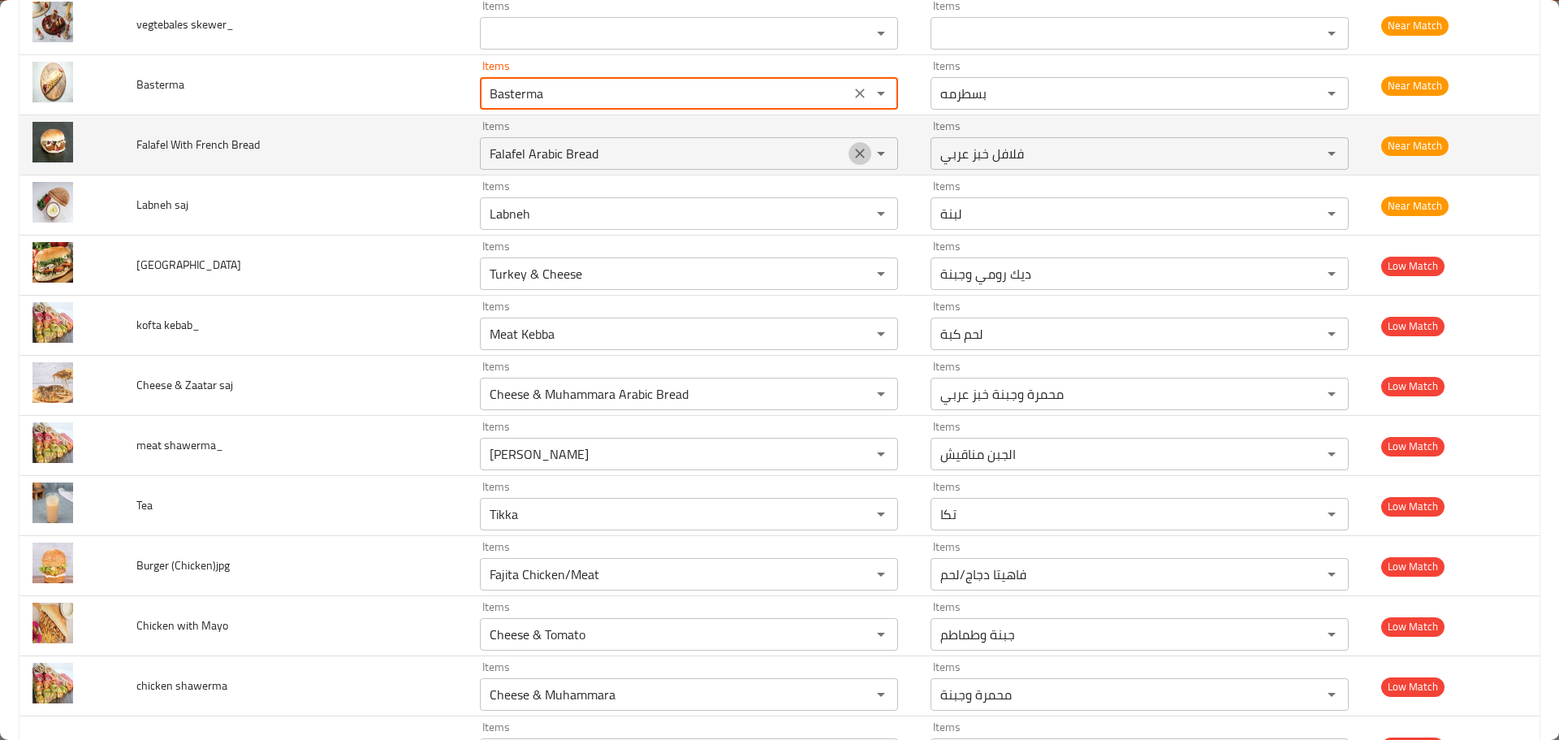
click at [852, 152] on icon "Clear" at bounding box center [860, 153] width 16 height 16
type input "Basterma"
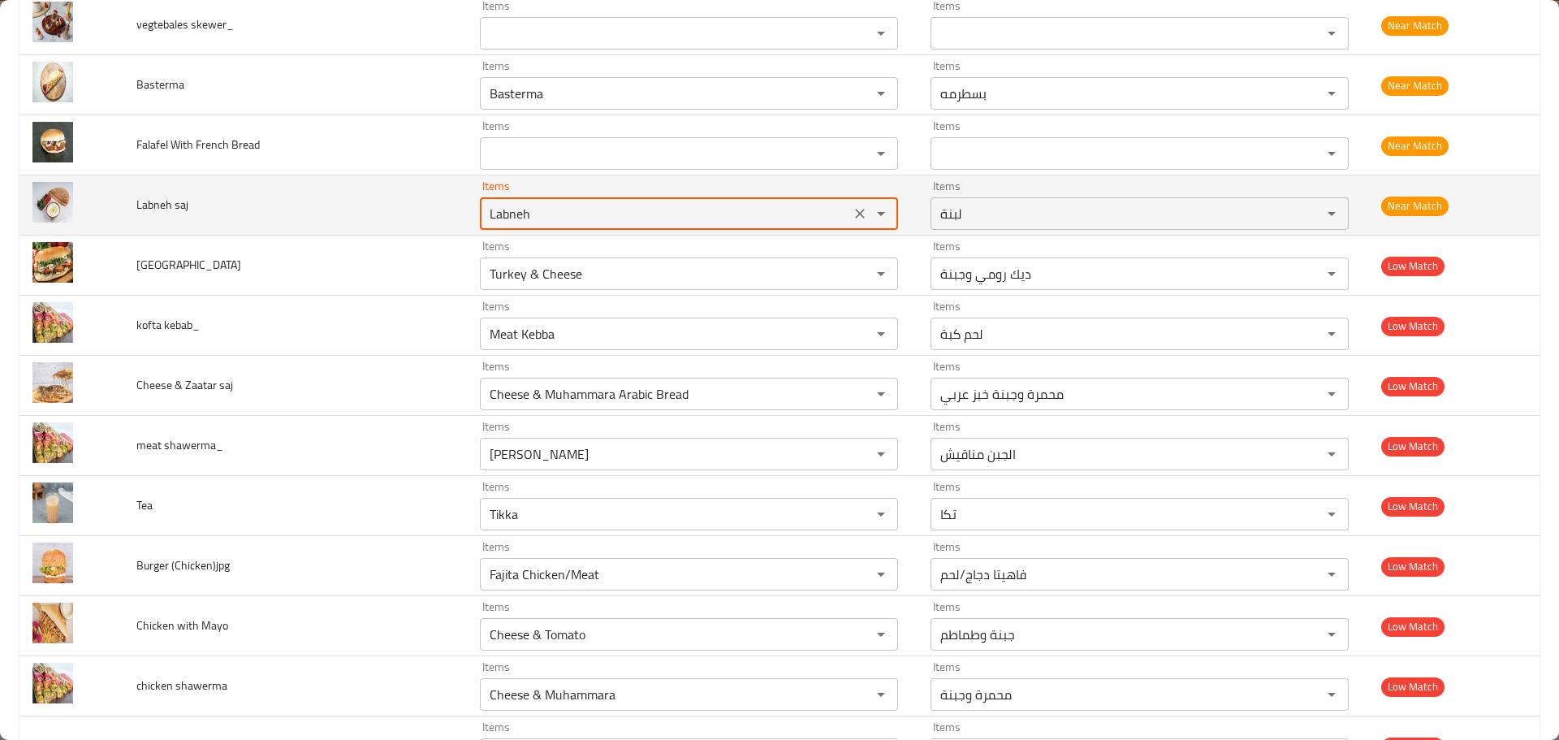
click at [743, 213] on saj "Labneh" at bounding box center [665, 213] width 361 height 23
click at [767, 212] on saj "Labneh" at bounding box center [665, 213] width 361 height 23
click at [305, 197] on td "Labneh saj" at bounding box center [295, 205] width 344 height 60
click at [877, 214] on icon "Open" at bounding box center [881, 214] width 8 height 4
click at [313, 209] on td "Labneh saj" at bounding box center [295, 205] width 344 height 60
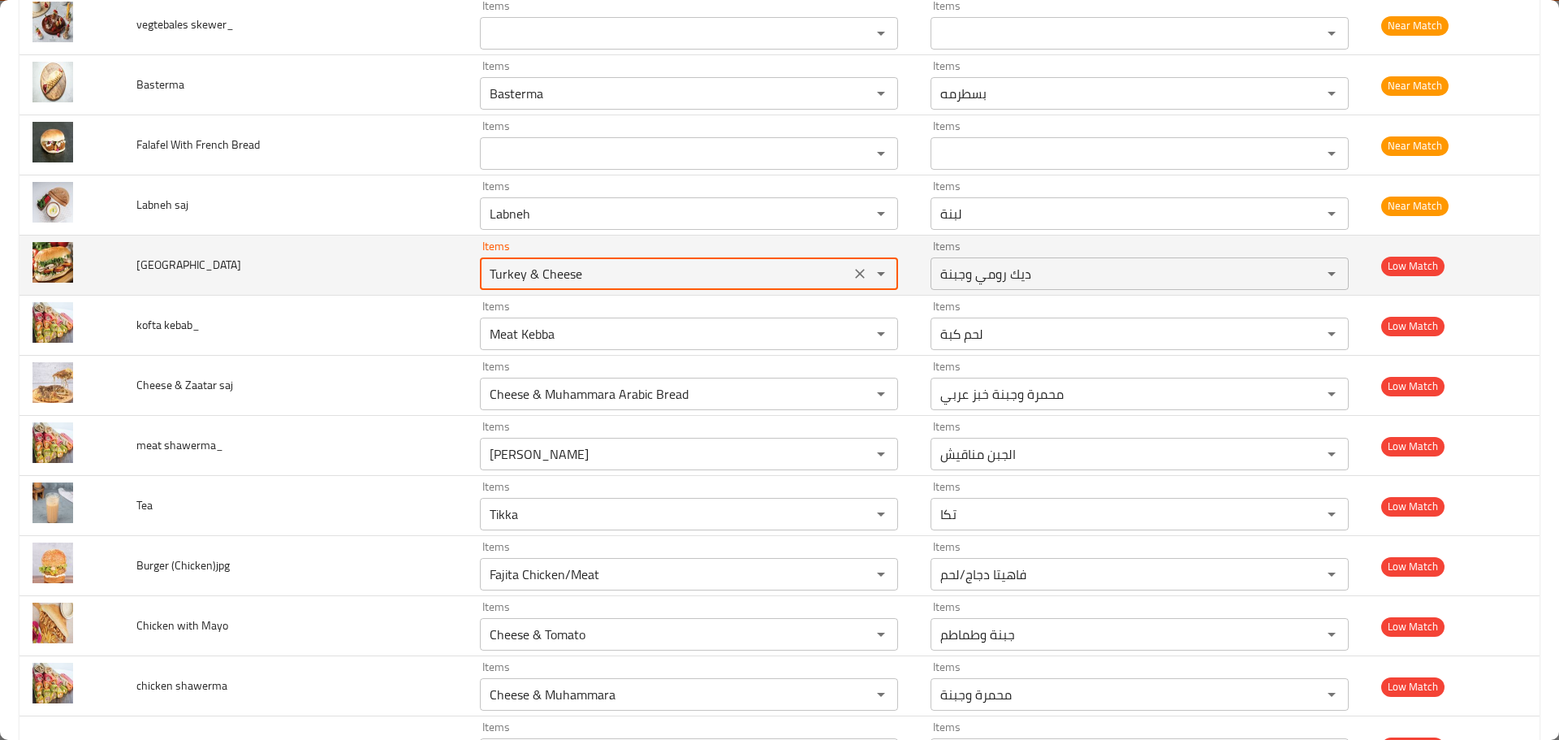
click at [485, 275] on input "Turkey & Cheese" at bounding box center [665, 273] width 361 height 23
click at [485, 274] on input "Turkey & Cheese" at bounding box center [665, 273] width 361 height 23
click at [485, 273] on input "Turkey & Cheese" at bounding box center [665, 273] width 361 height 23
paste input "Turkey"
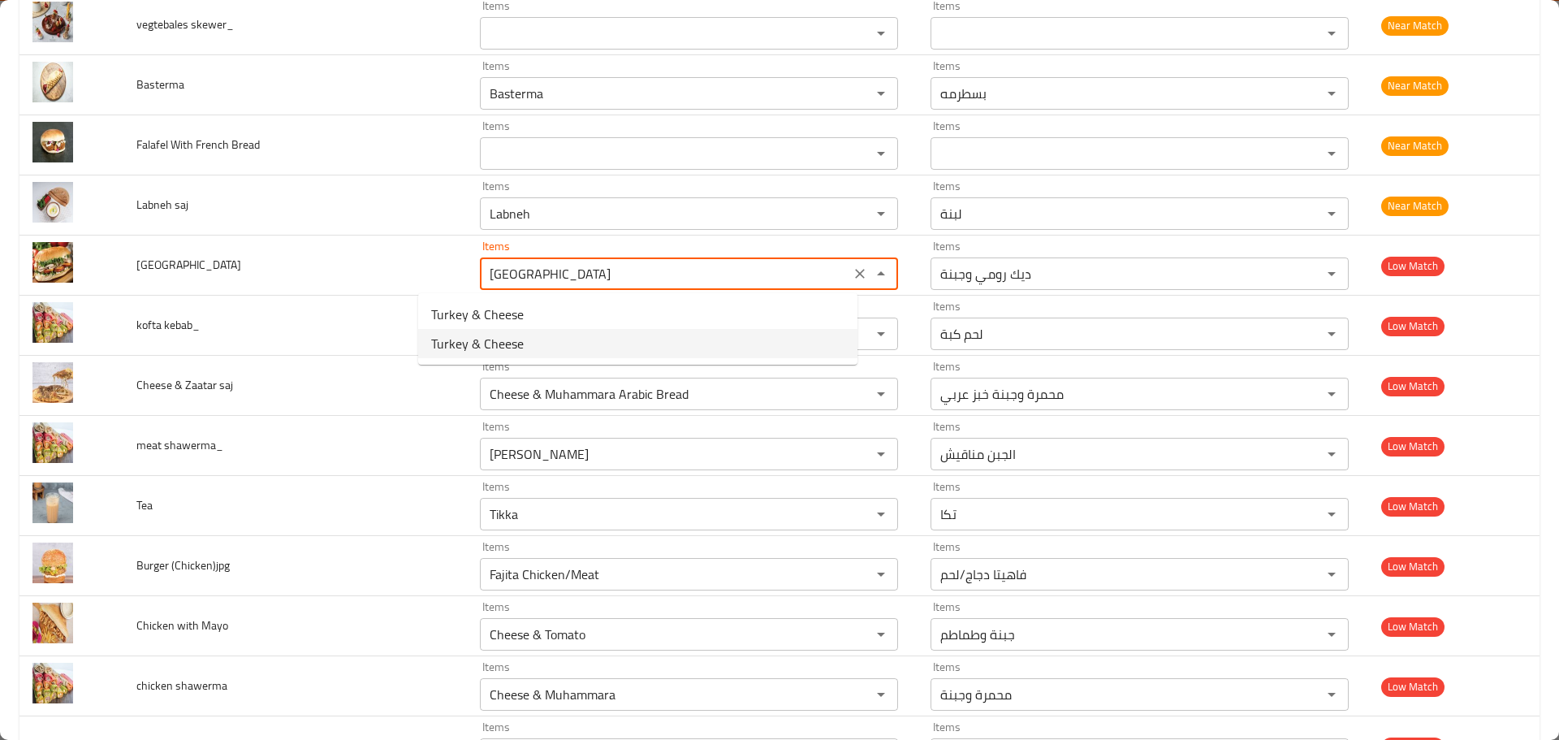
click at [491, 339] on span "Turkey & Cheese" at bounding box center [477, 343] width 93 height 19
type input "Turkey & Cheese"
type input "تركي و جبنة"
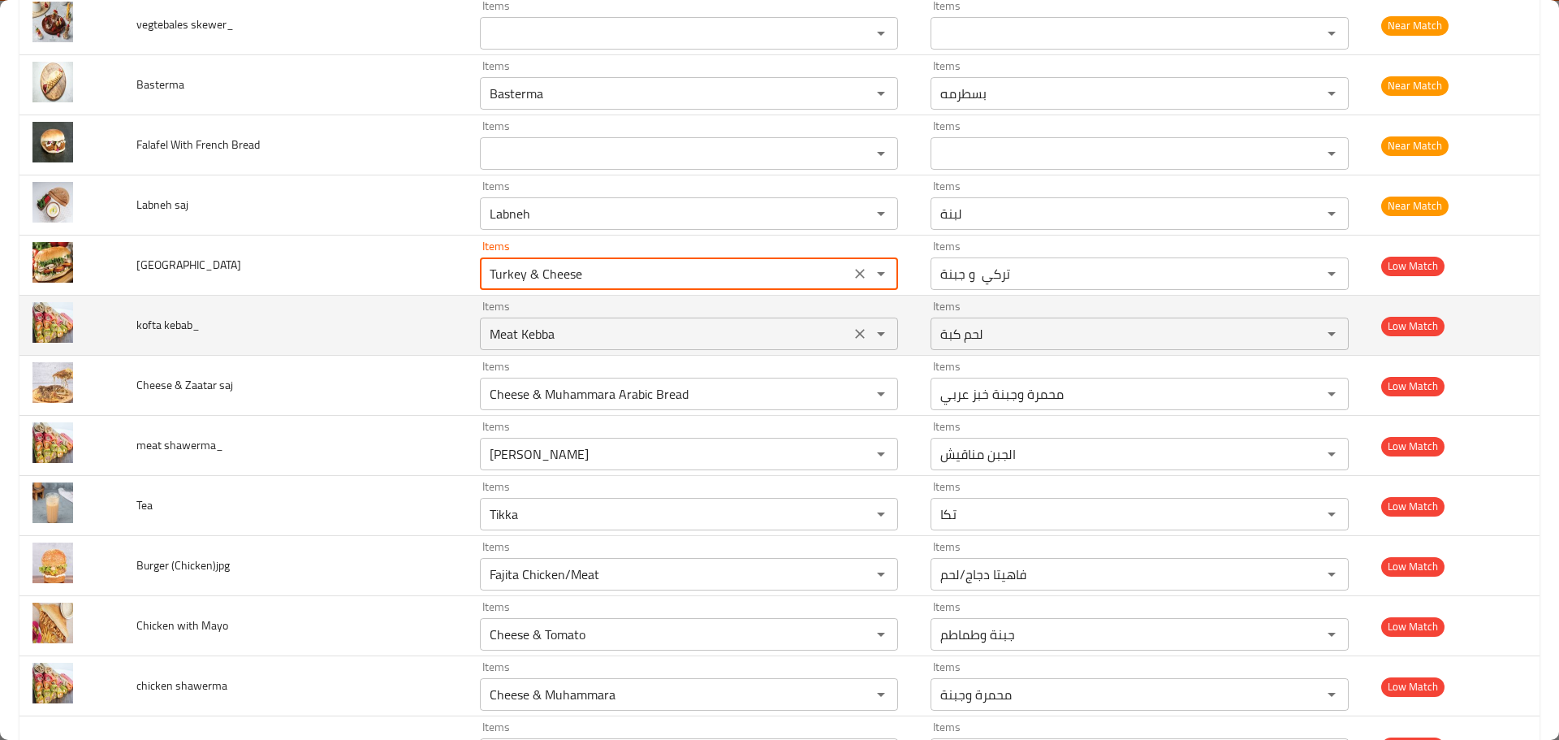
click at [485, 337] on kebab_ "Meat Kebba" at bounding box center [665, 333] width 361 height 23
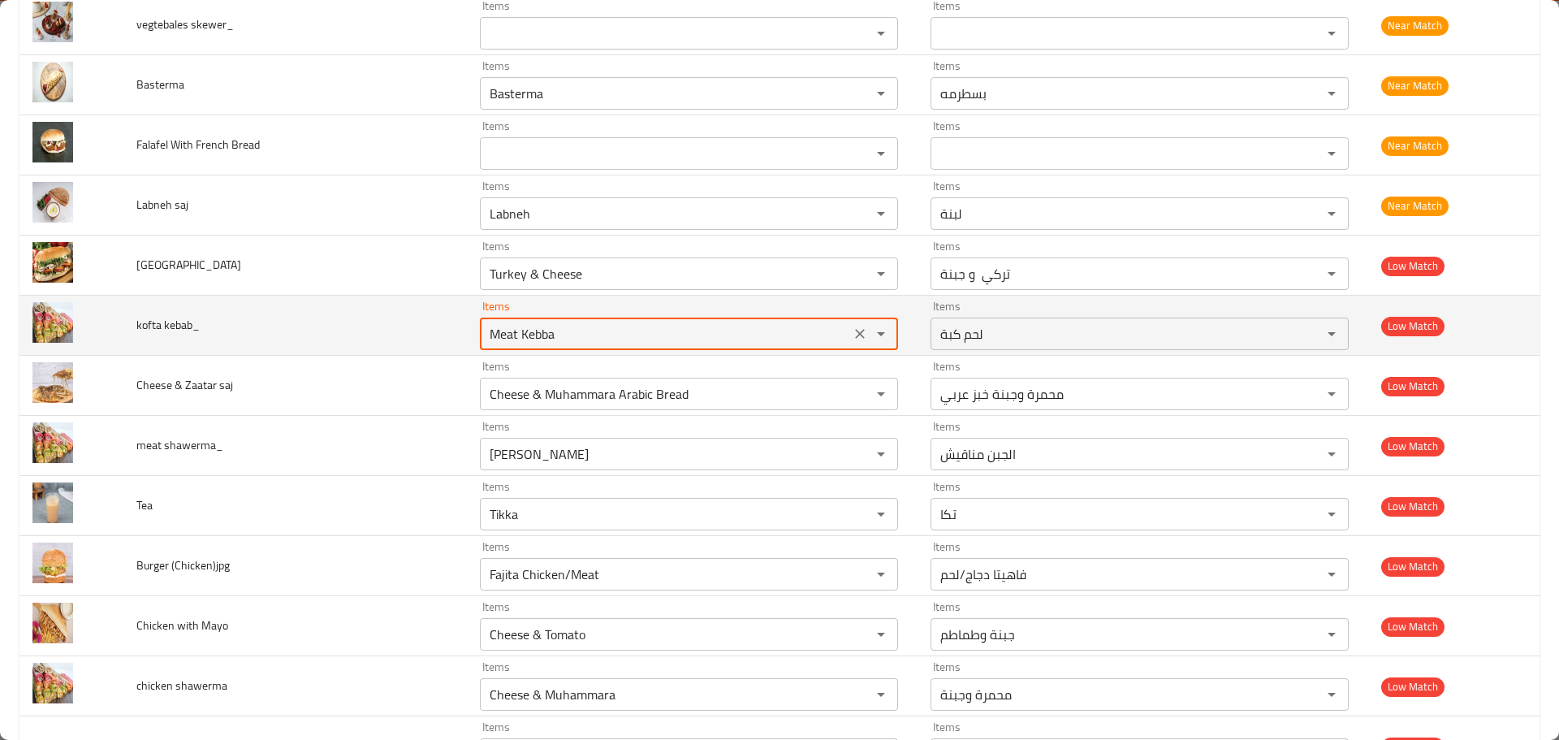
click at [485, 337] on kebab_ "Meat Kebba" at bounding box center [665, 333] width 361 height 23
click at [485, 337] on kebab_ "kofdta" at bounding box center [665, 333] width 361 height 23
click at [167, 324] on span "kofta kebab_" at bounding box center [167, 324] width 63 height 21
click at [149, 326] on span "kofta kebab_" at bounding box center [167, 324] width 63 height 21
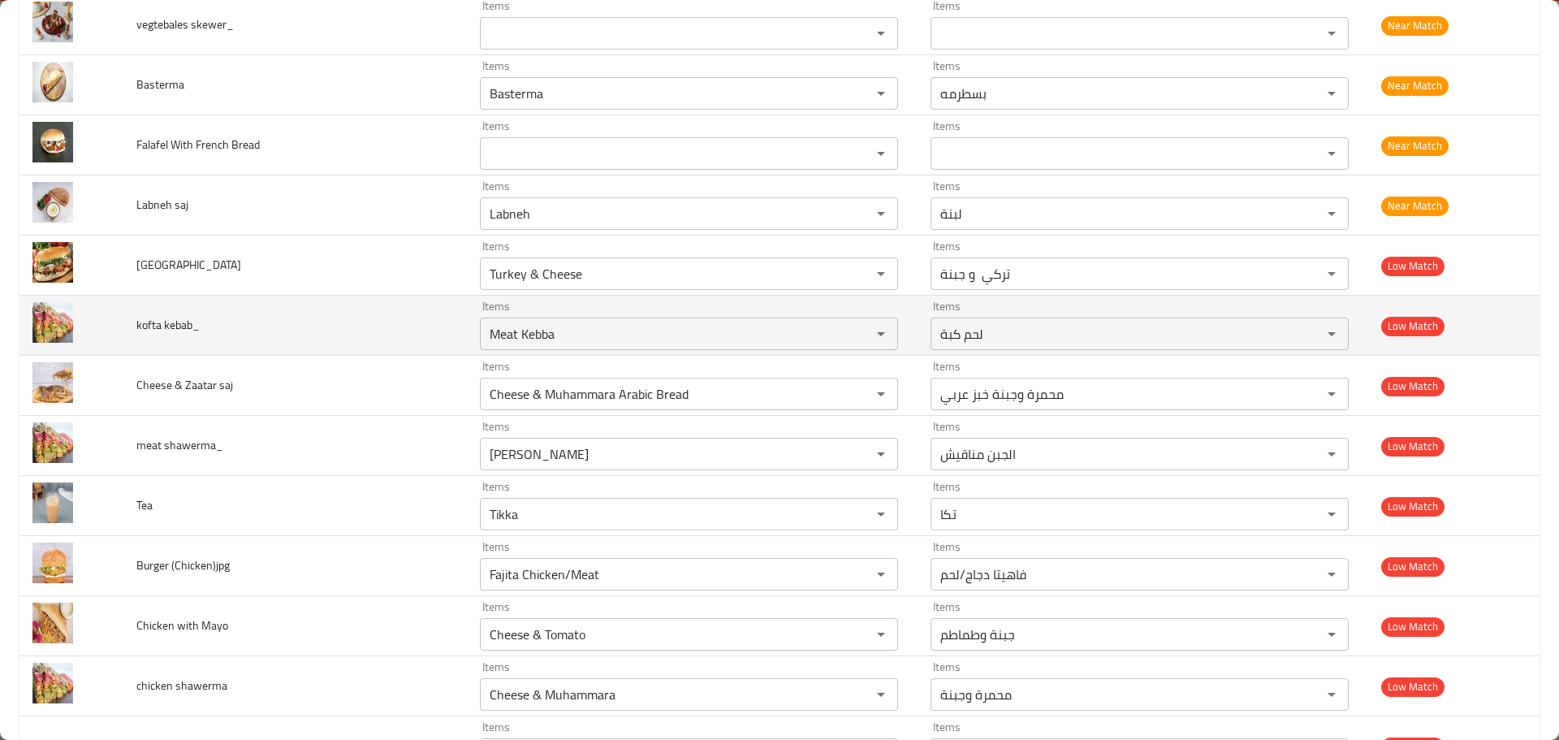
click at [149, 326] on span "kofta kebab_" at bounding box center [167, 324] width 63 height 21
click at [538, 342] on kebab_ "Meat Kebba" at bounding box center [665, 333] width 361 height 23
paste kebab_ "koft"
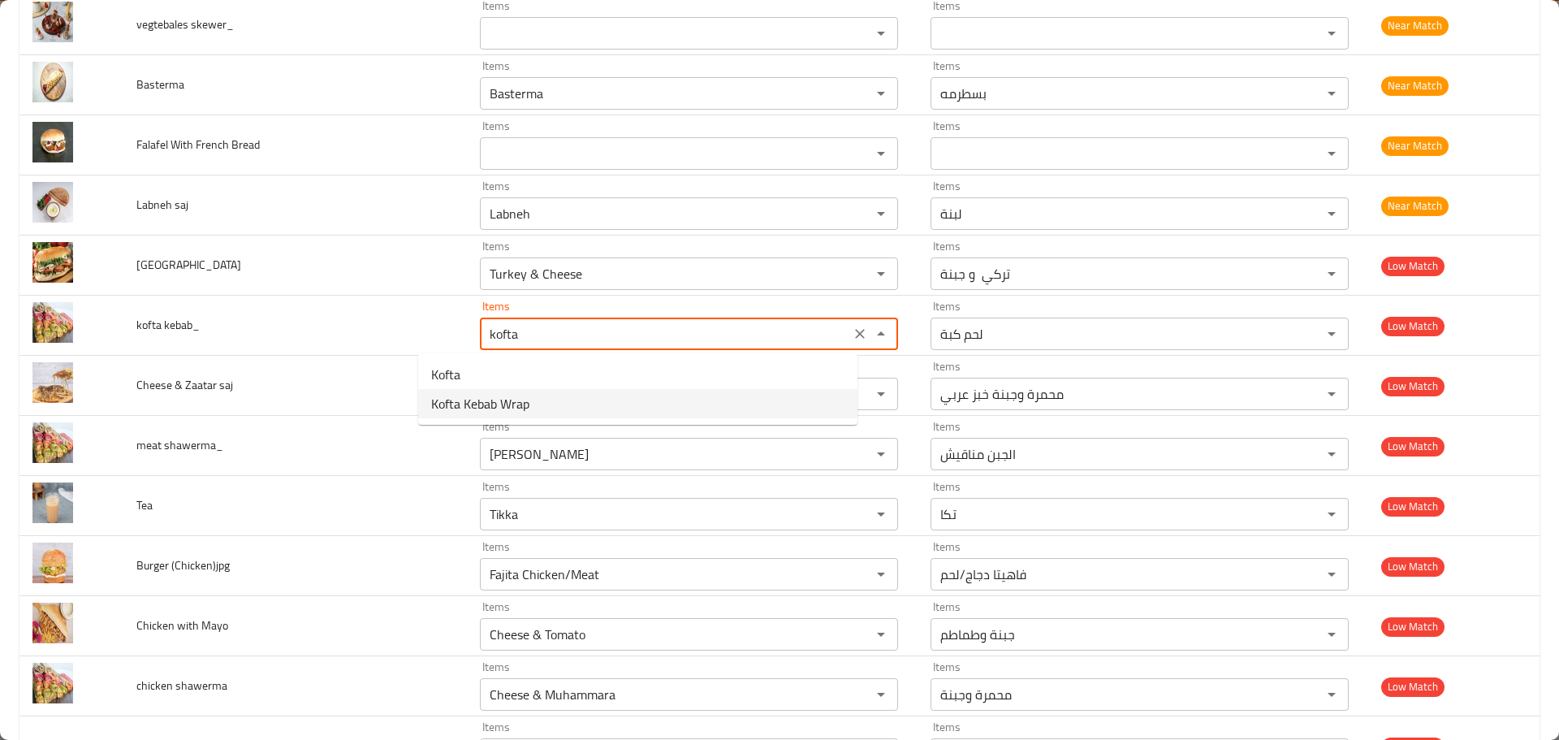
click at [516, 391] on kebab_-option-1 "Kofta Kebab Wrap" at bounding box center [637, 403] width 439 height 29
type kebab_ "Kofta Kebab Wrap"
type kebab_-ar "راب كفتة كباب"
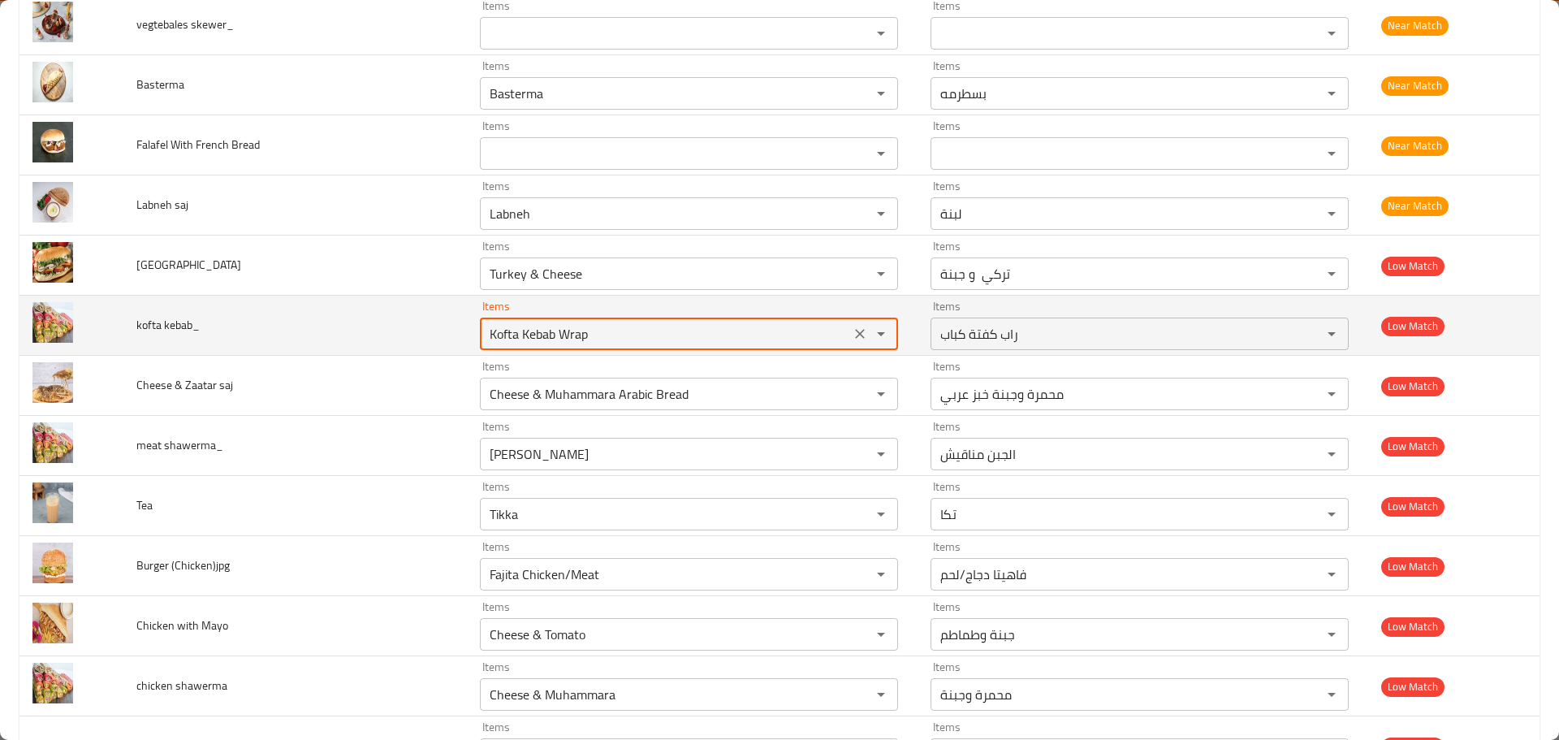
type kebab_ "Kofta Kebab Wrap"
click at [382, 322] on td "kofta kebab_" at bounding box center [295, 326] width 344 height 60
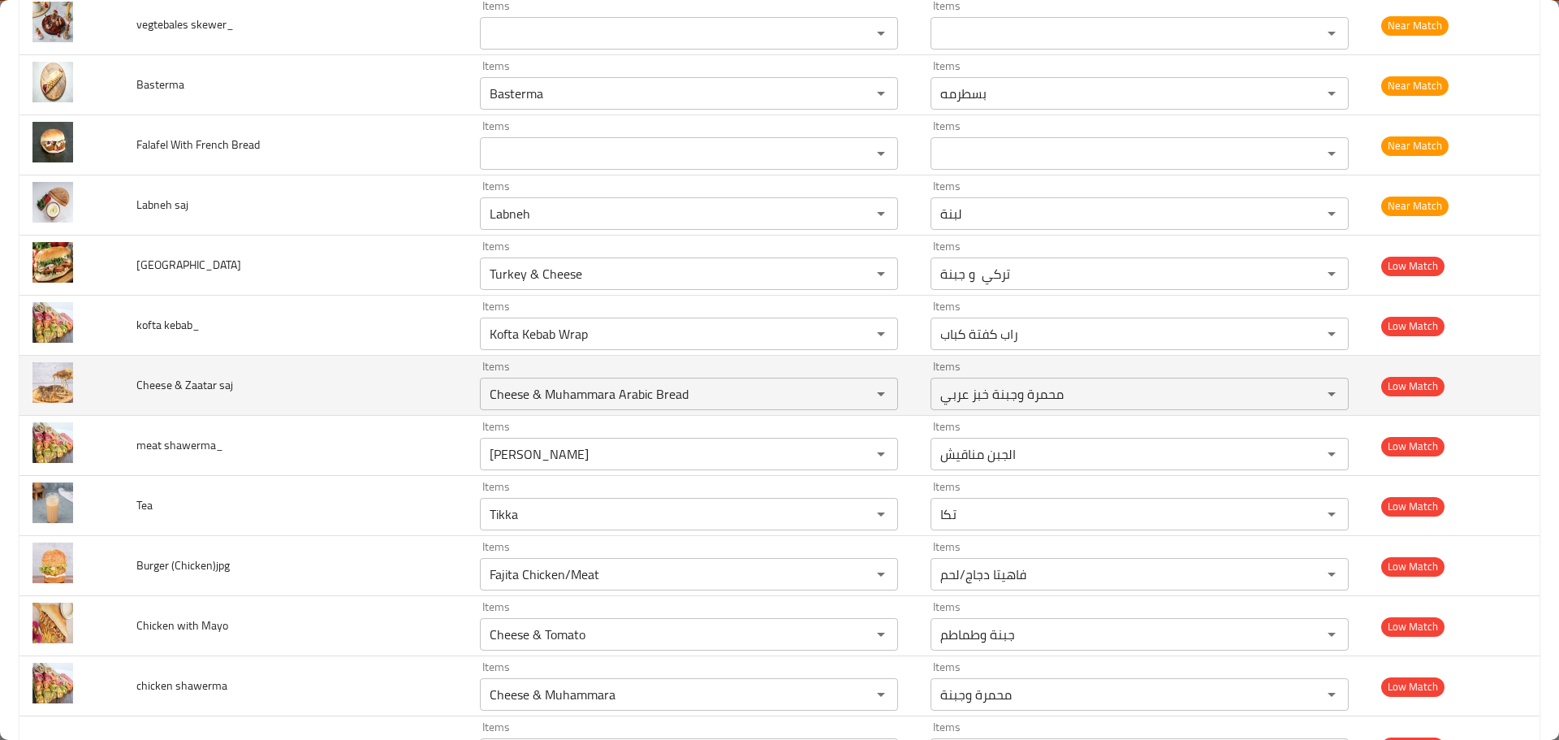
click at [198, 380] on span "Cheese & Zaatar saj" at bounding box center [184, 384] width 97 height 21
click at [248, 378] on td "Cheese & Zaatar saj" at bounding box center [295, 386] width 344 height 60
click at [205, 383] on span "Cheese & Zaatar saj" at bounding box center [184, 384] width 97 height 21
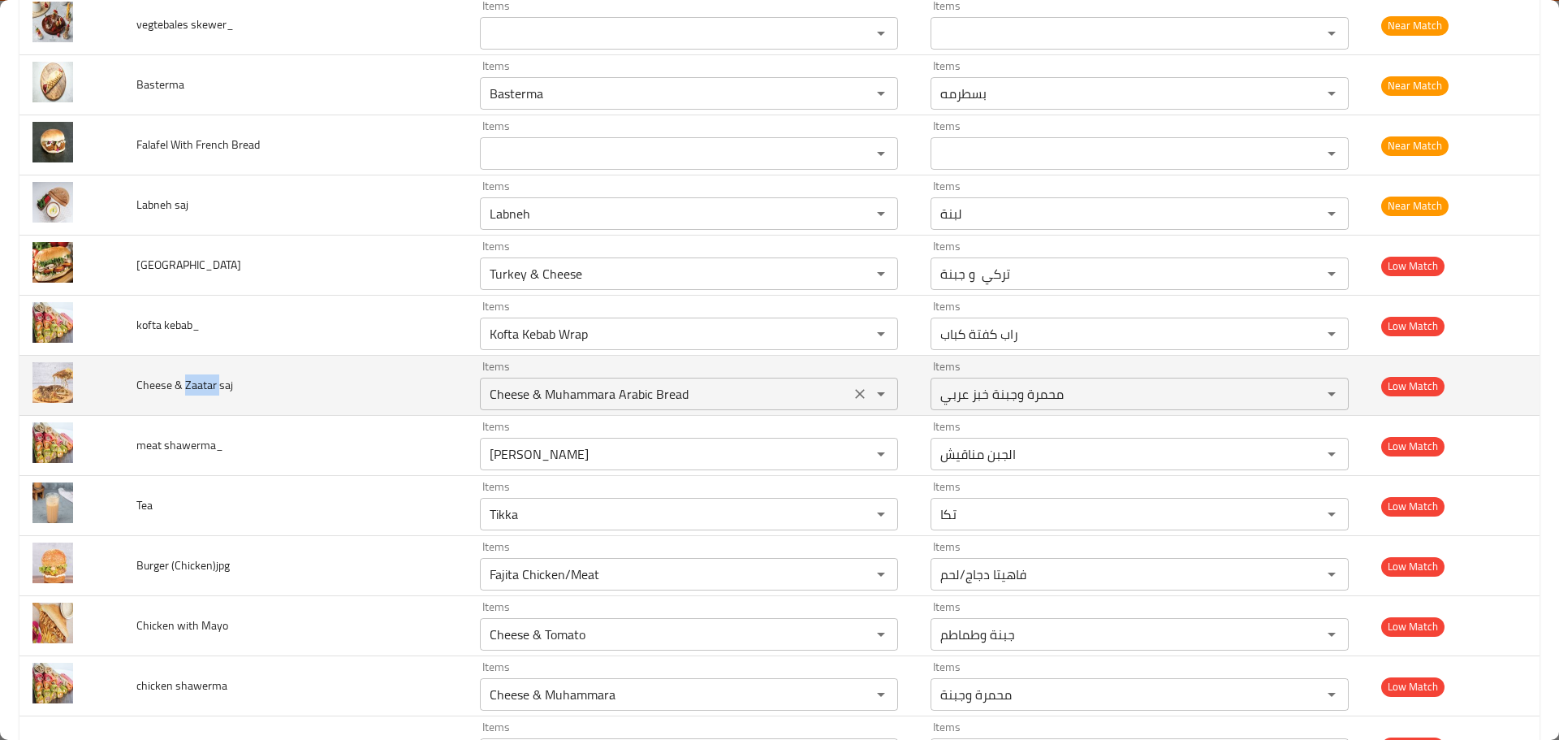
click at [521, 380] on div "Cheese & Muhammara Arabic Bread Items" at bounding box center [689, 394] width 418 height 32
paste saj "Zaatar"
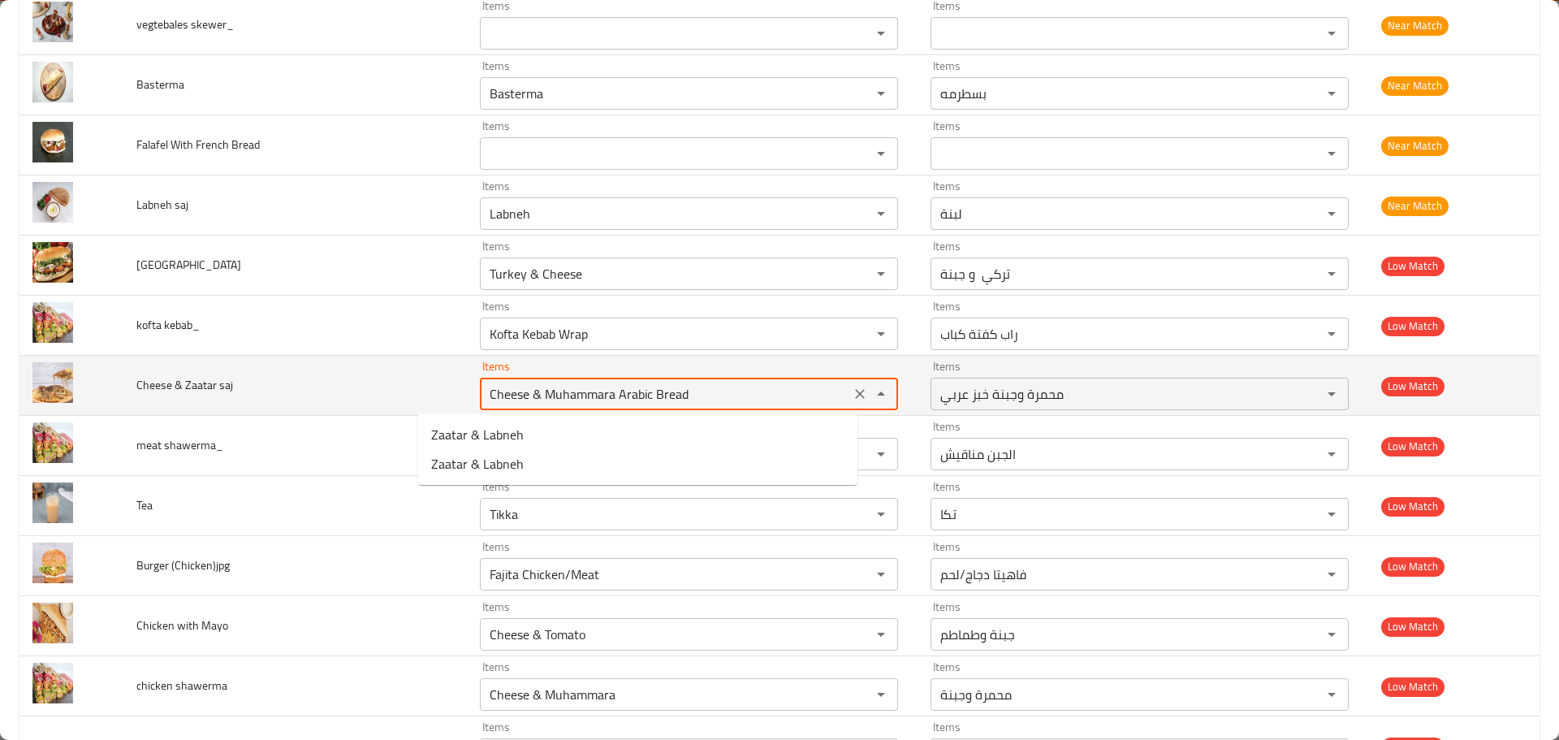
click at [322, 394] on td "Cheese & Zaatar saj" at bounding box center [295, 386] width 344 height 60
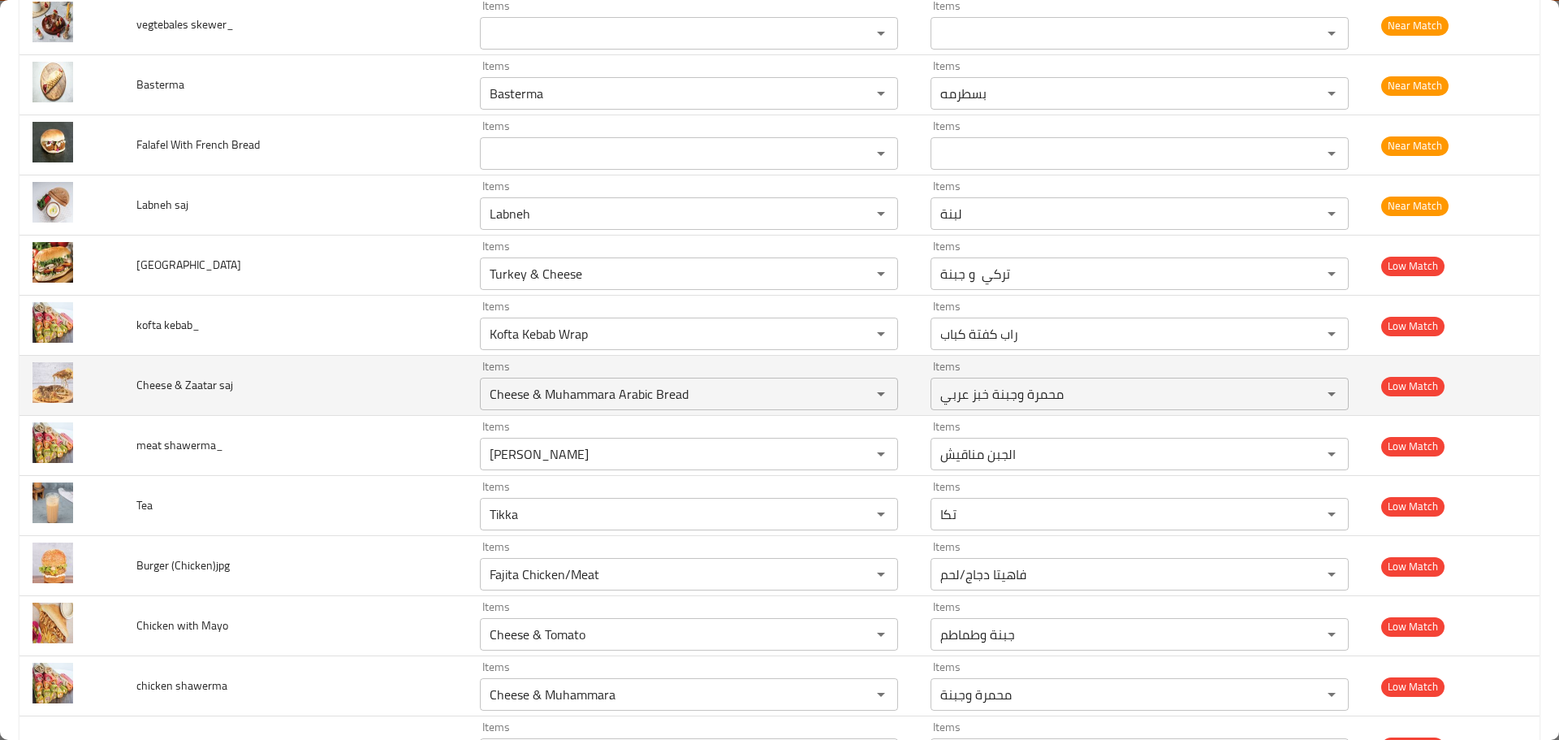
click at [163, 387] on span "Cheese & Zaatar saj" at bounding box center [184, 384] width 97 height 21
click at [634, 404] on saj "Cheese & Muhammara Arabic Bread" at bounding box center [665, 394] width 361 height 23
paste saj "enhanced table"
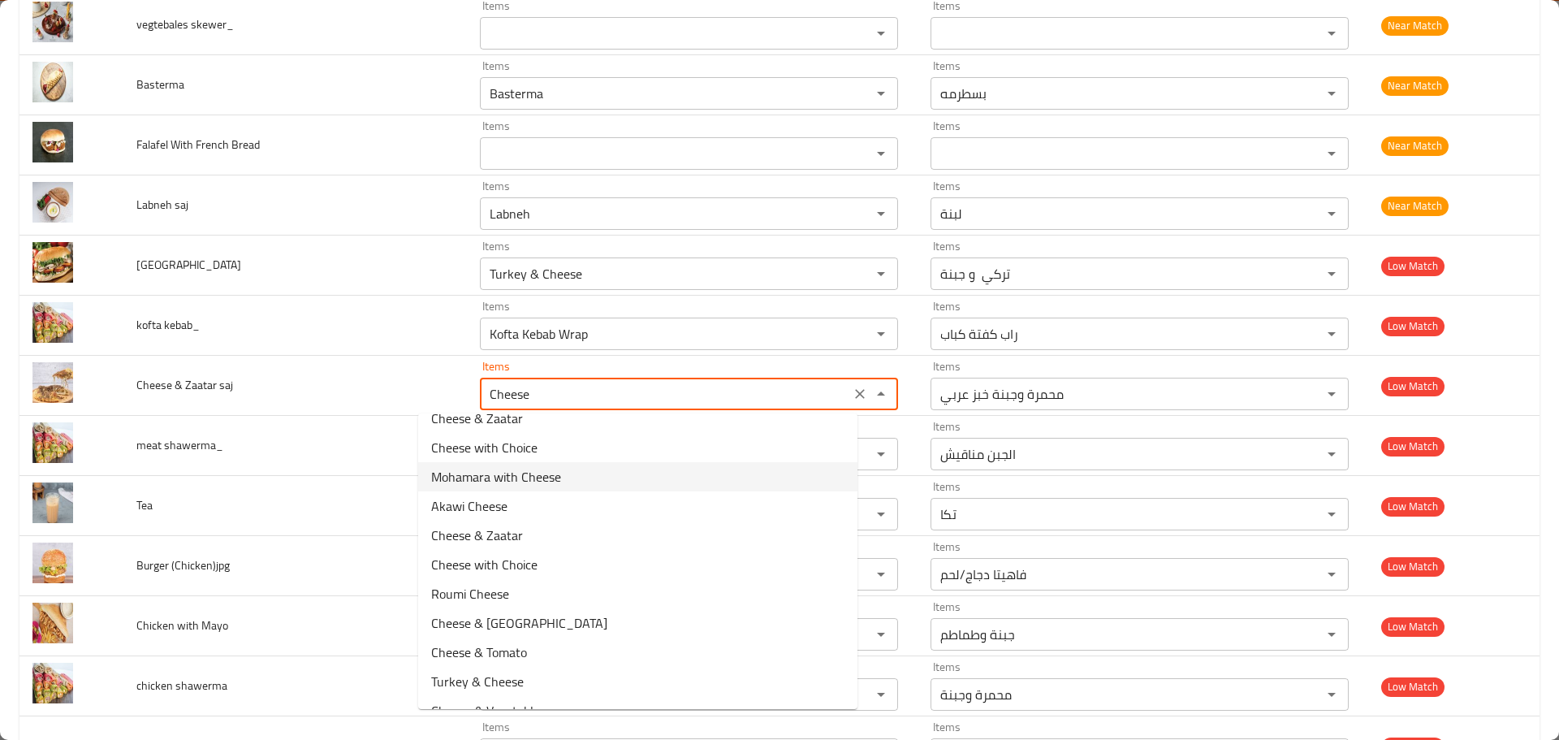
scroll to position [448, 0]
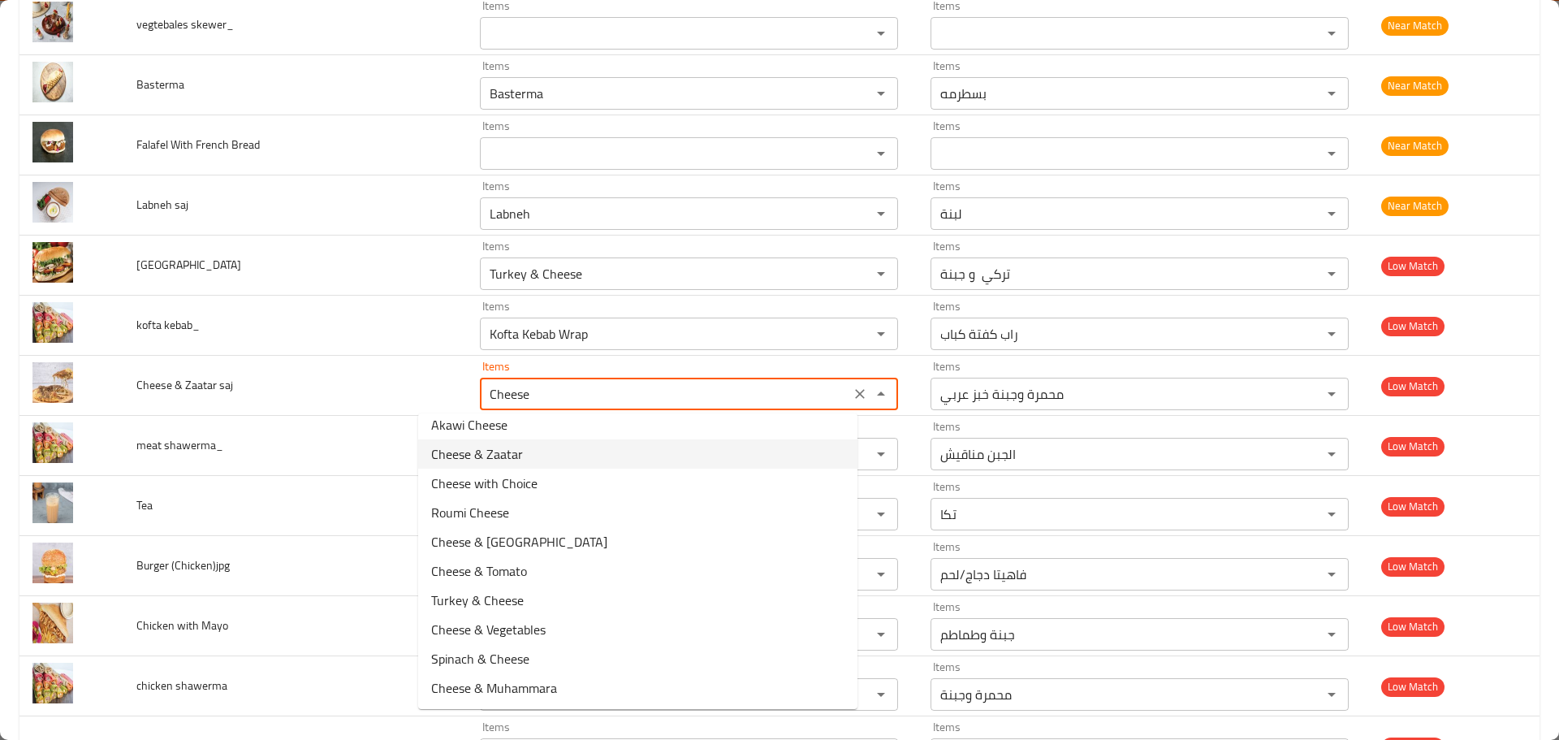
click at [498, 457] on span "Cheese & Zaatar" at bounding box center [477, 453] width 92 height 19
type saj "Cheese & Zaatar"
type saj-ar "جبنة و زعتر"
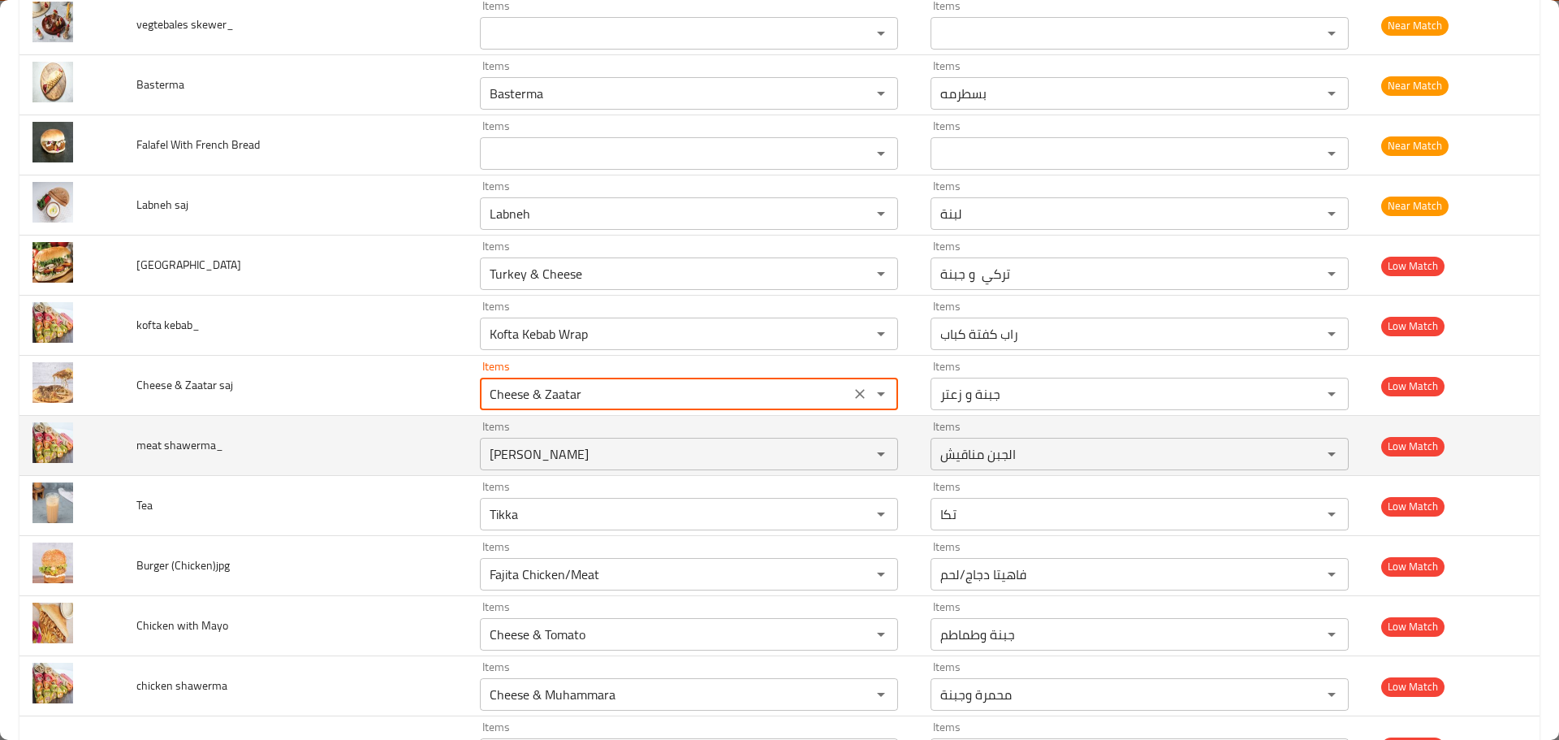
type saj "Cheese & Zaatar"
click at [153, 441] on span "meat shawerma_" at bounding box center [179, 444] width 87 height 21
copy span "meat"
click at [599, 456] on shawerma_ "Menakish Cheese" at bounding box center [665, 454] width 361 height 23
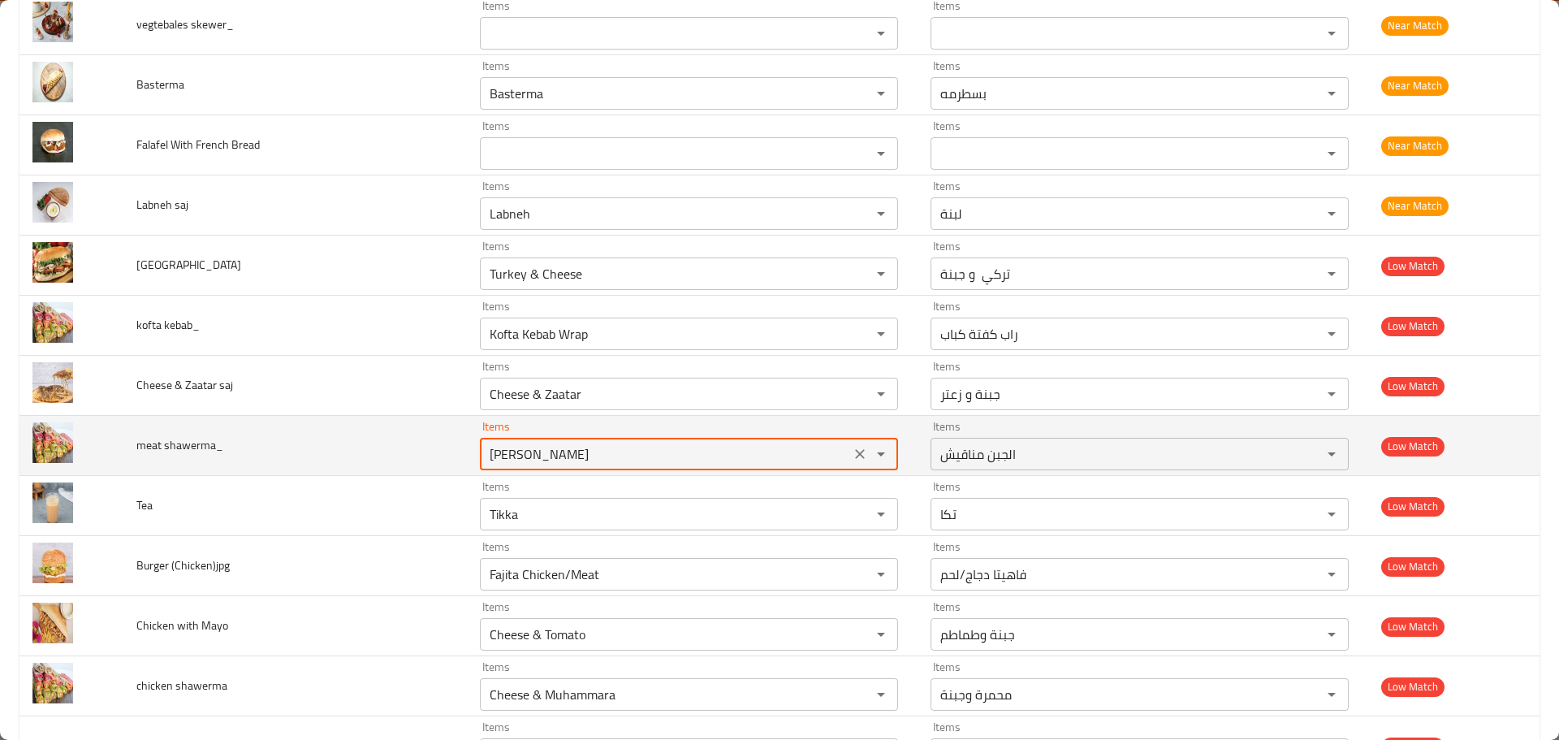
paste shawerma_ "meat"
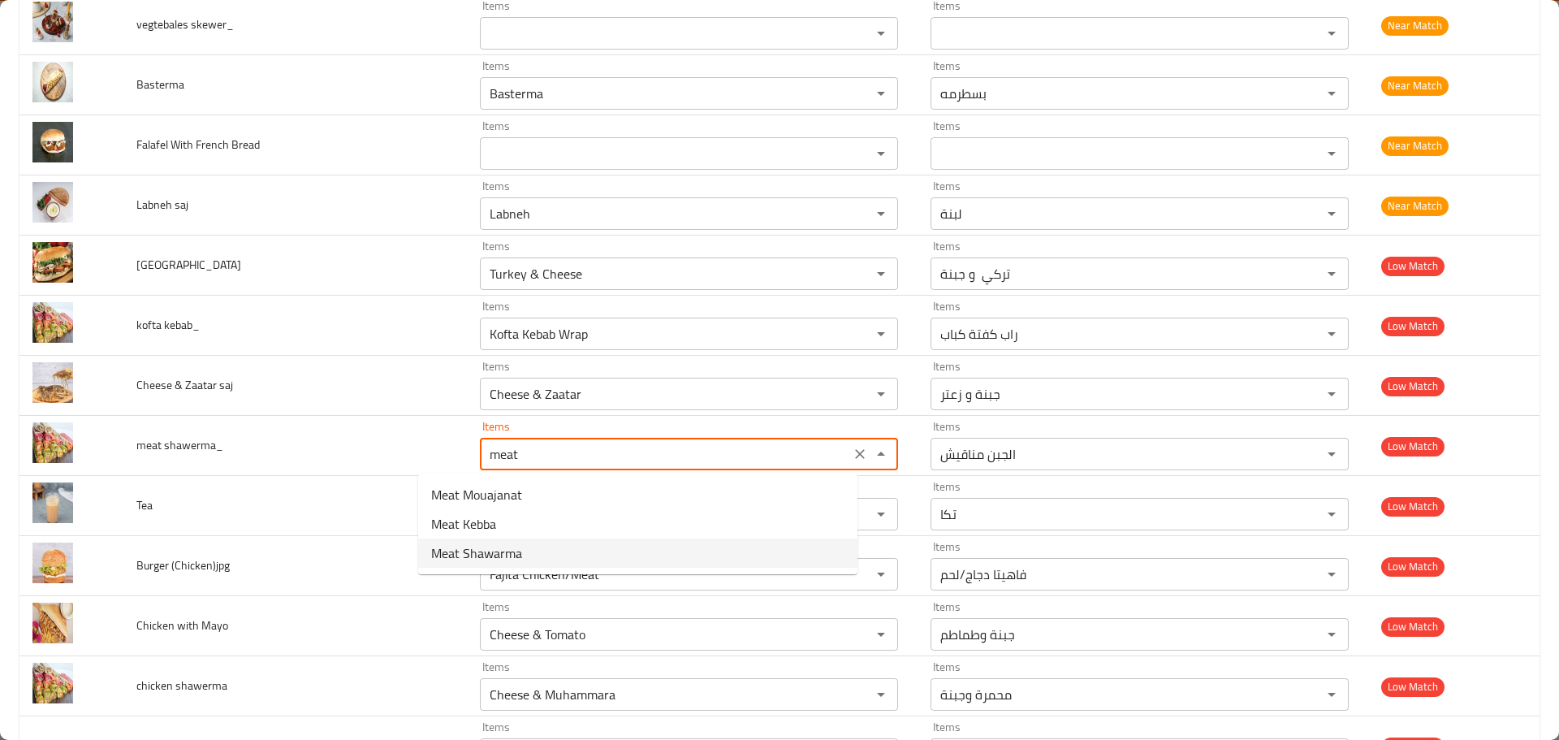
click at [503, 543] on span "Meat Shawarma" at bounding box center [476, 552] width 91 height 19
type shawerma_ "Meat Shawarma"
type shawerma_-ar "شاورما لحم"
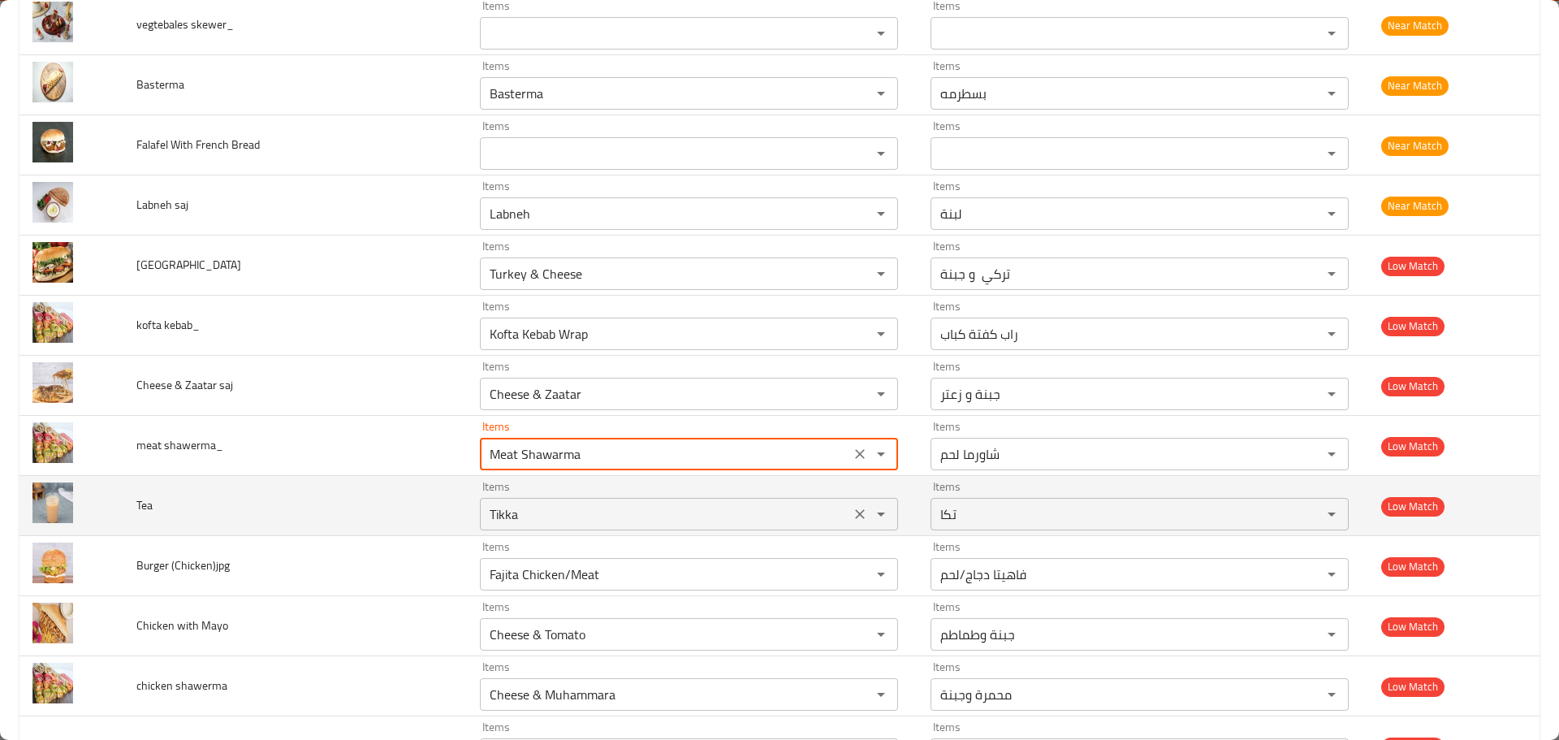
type shawerma_ "Meat Shawarma"
click at [485, 512] on input "Tikka" at bounding box center [665, 514] width 361 height 23
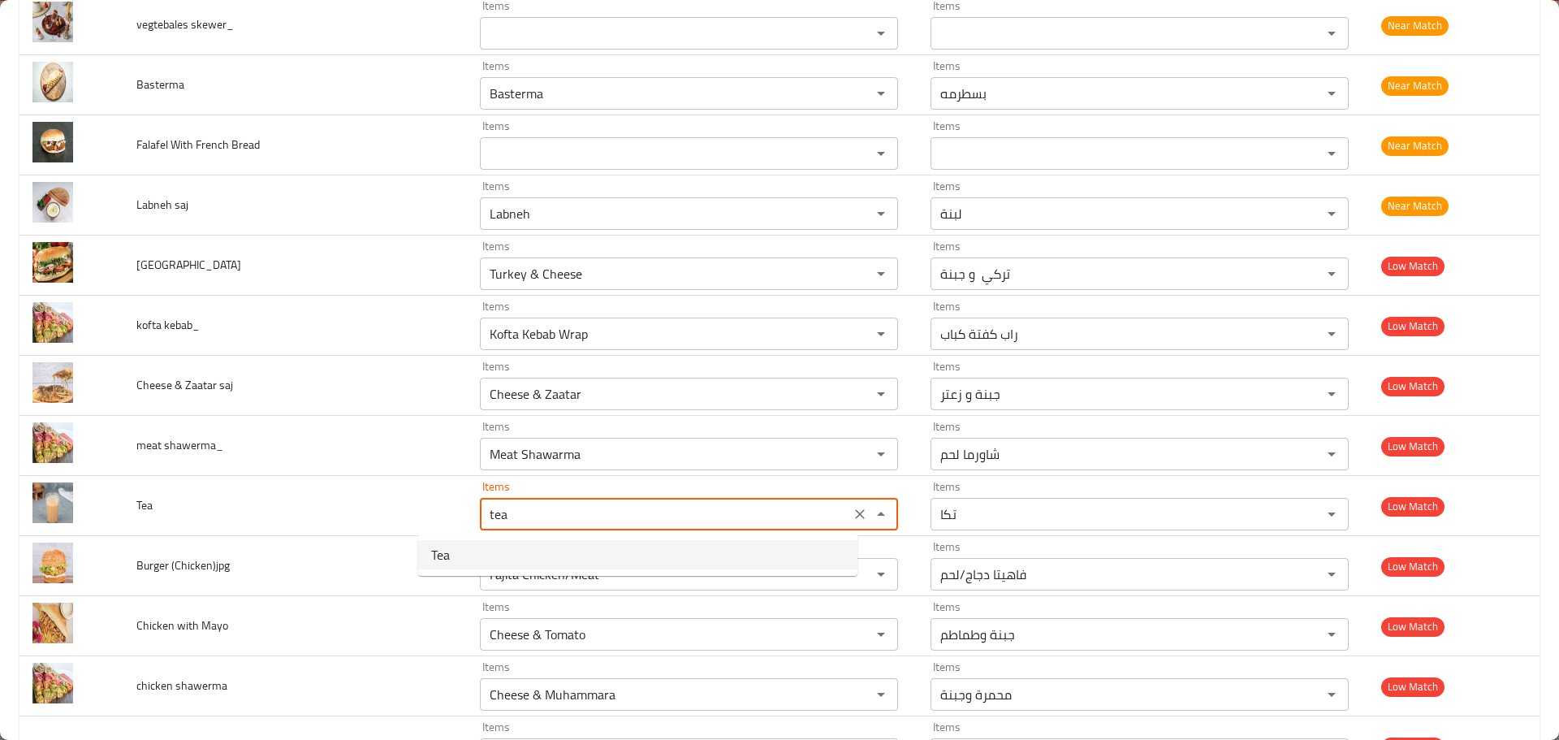
click at [449, 545] on span "Tea" at bounding box center [440, 554] width 19 height 19
type input "Tea"
type input "شاي"
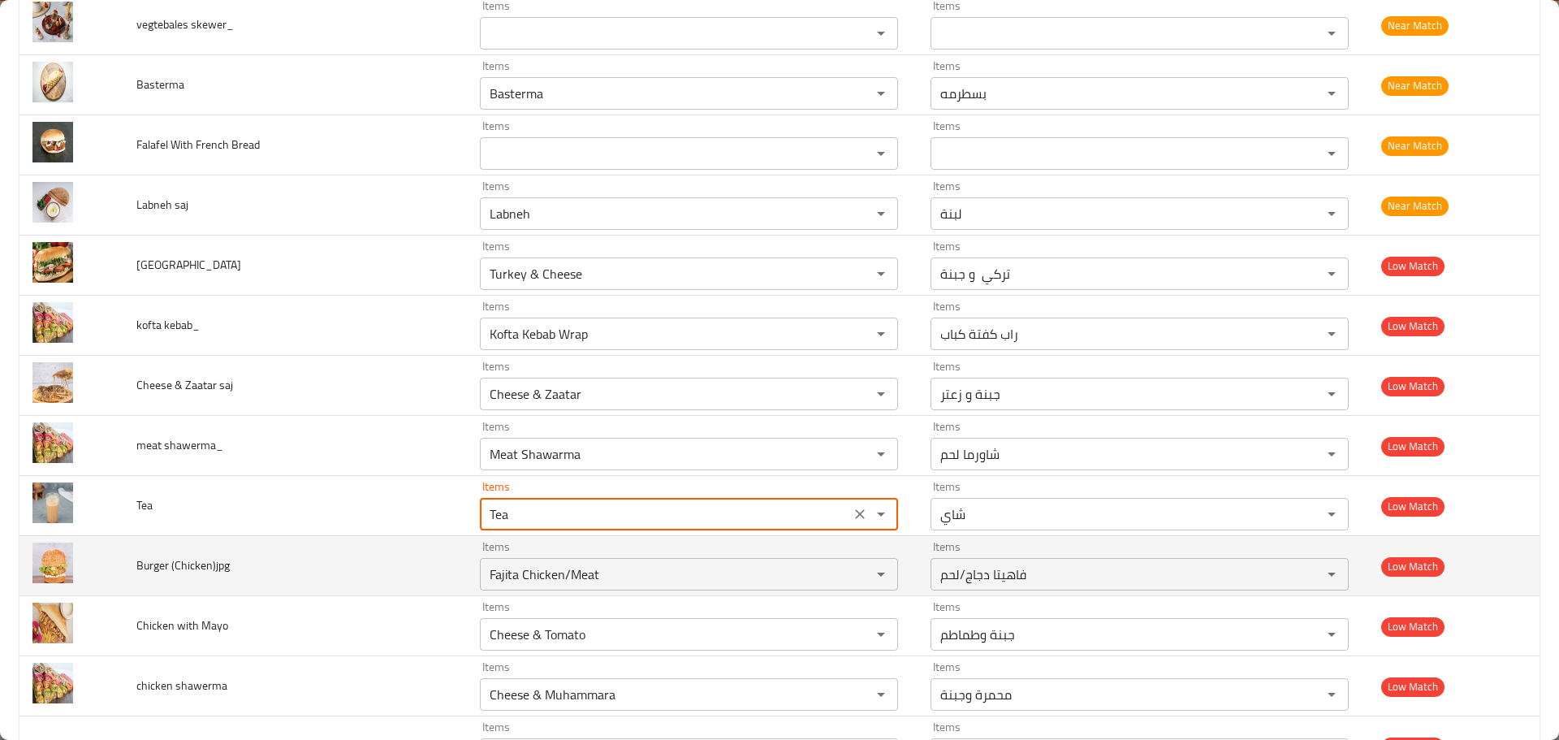
type input "Tea"
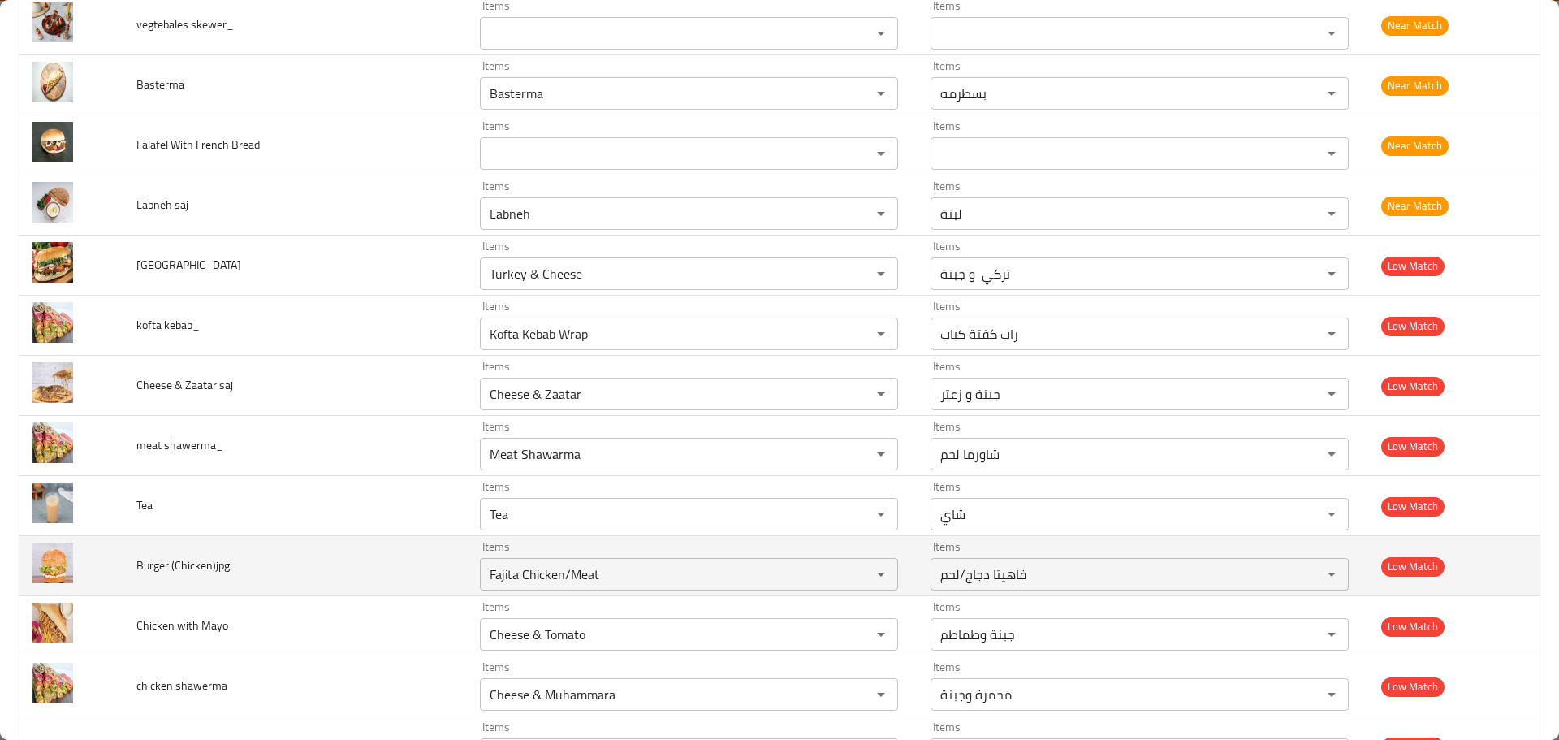
click at [388, 550] on td "Burger (Chicken)jpg" at bounding box center [295, 566] width 344 height 60
click at [214, 558] on span "Burger (Chicken)jpg" at bounding box center [182, 565] width 93 height 21
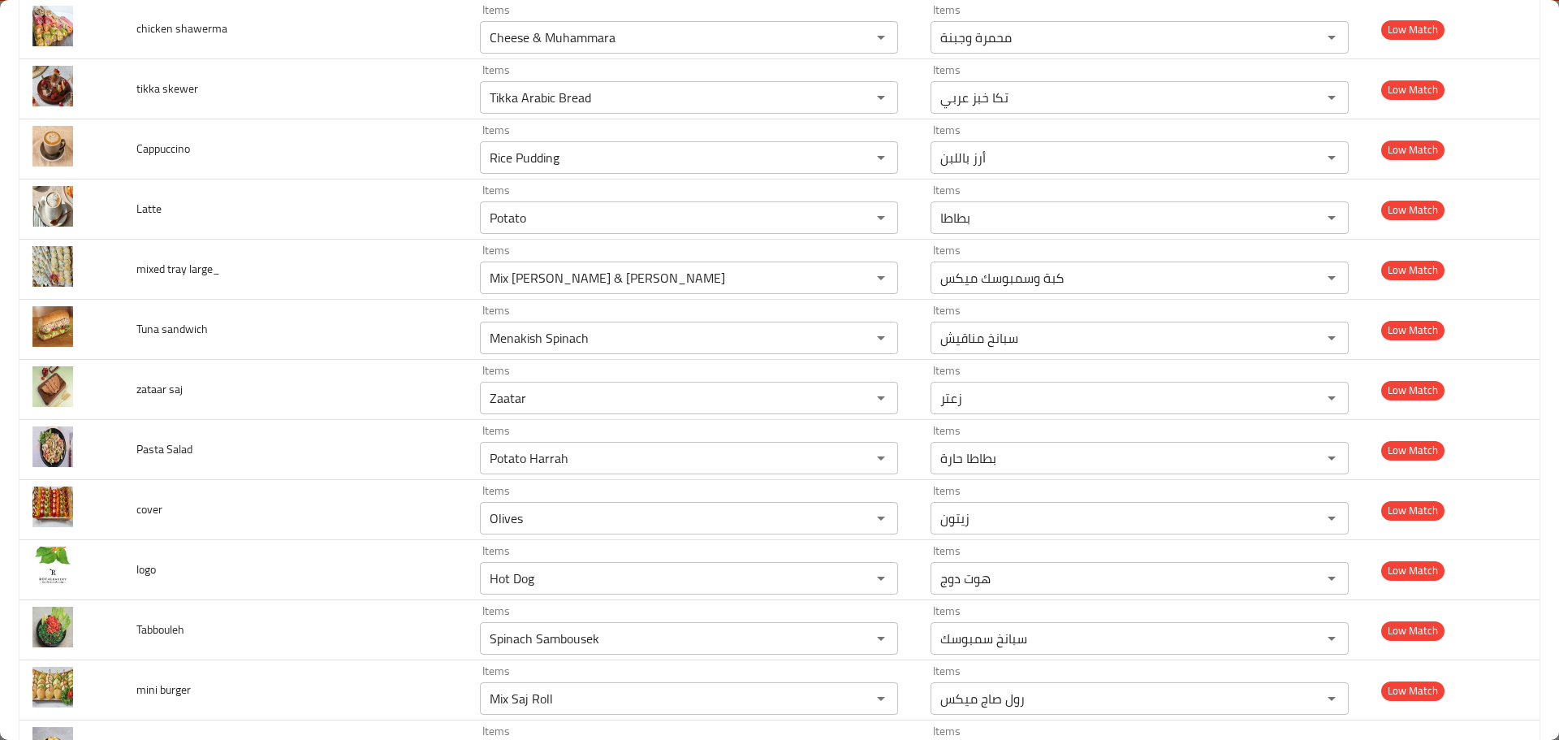
scroll to position [7317, 0]
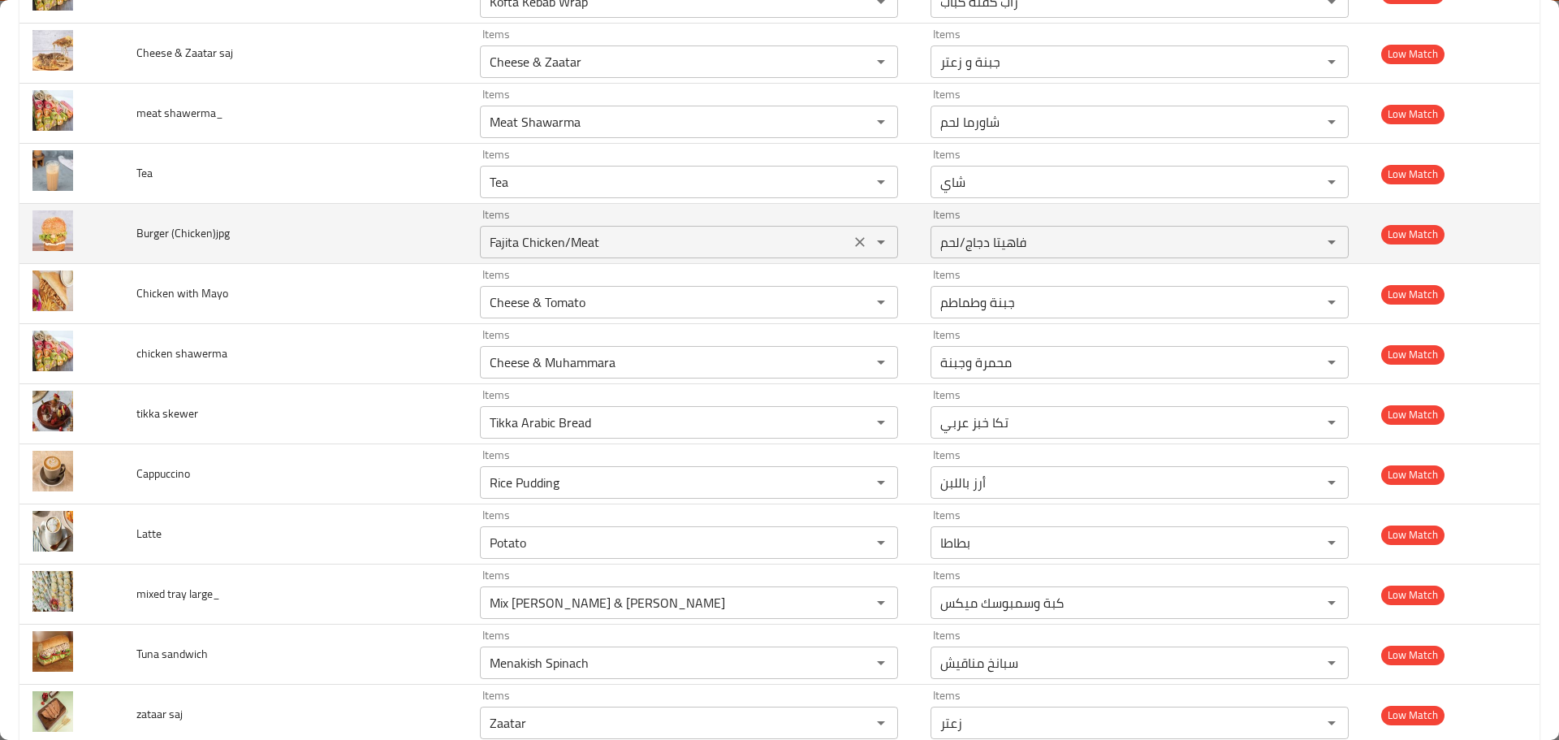
click at [503, 251] on \(Chicken\)jpg "Fajita Chicken/Meat" at bounding box center [665, 242] width 361 height 23
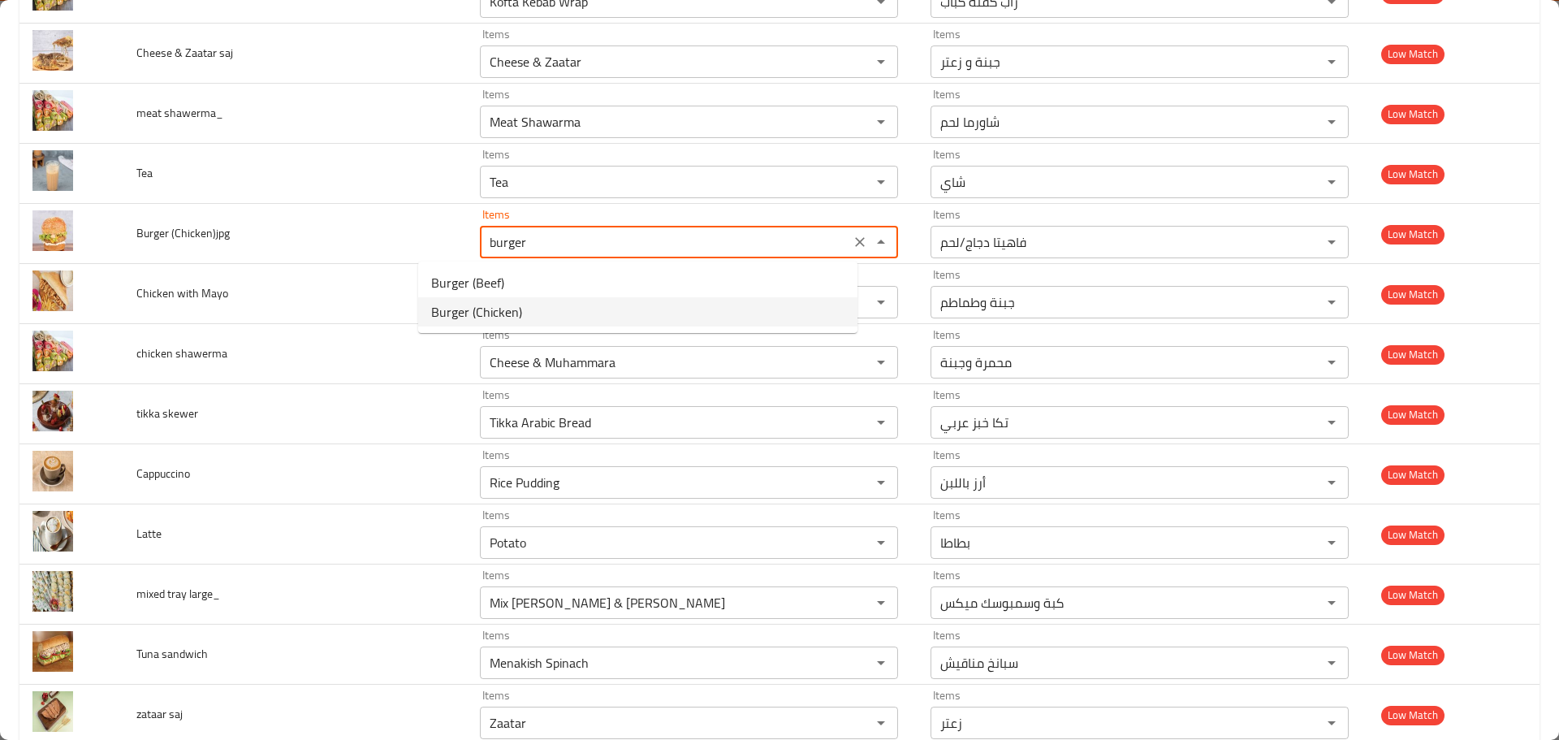
click at [496, 304] on span "Burger (Chicken)" at bounding box center [476, 311] width 91 height 19
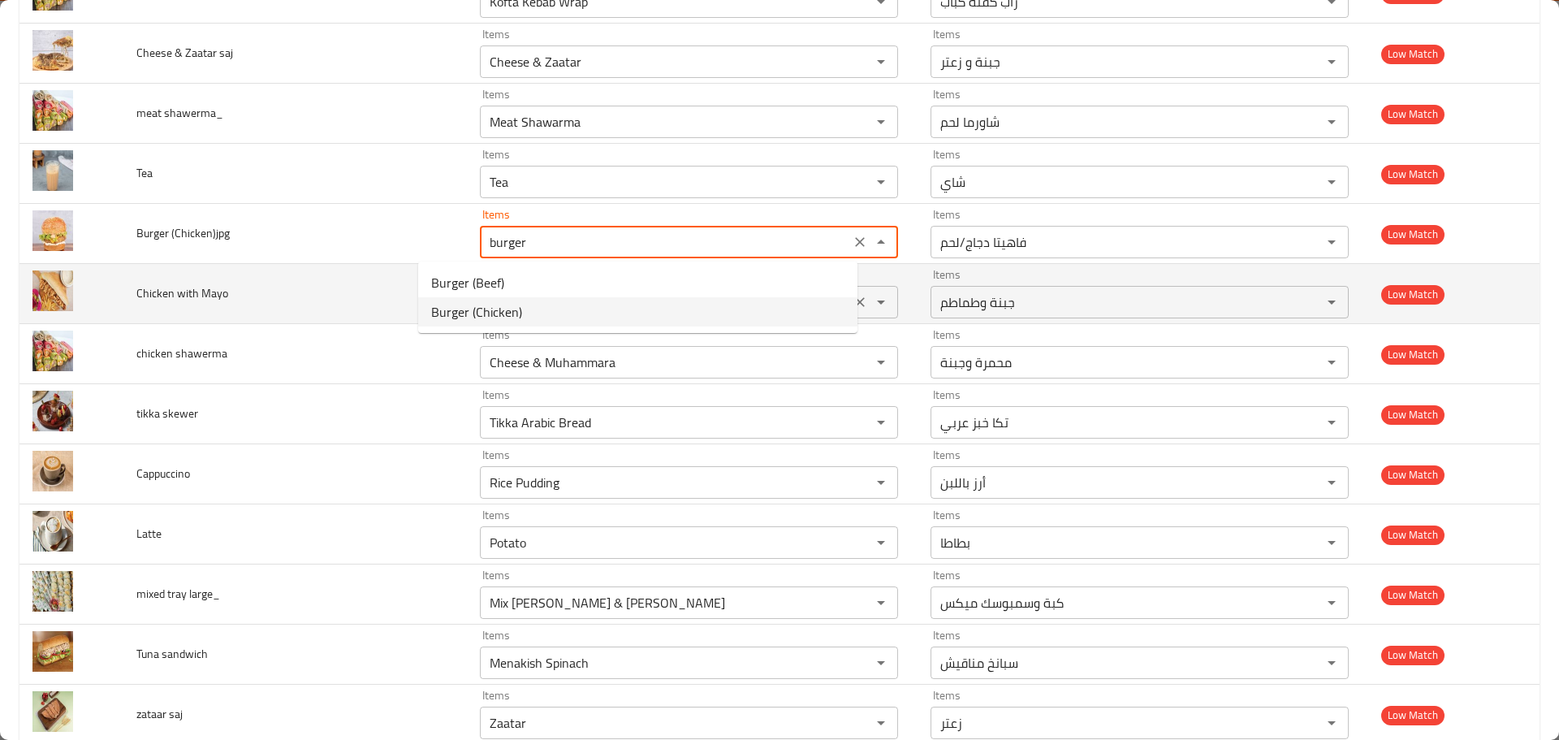
type \(Chicken\)jpg "Burger (Chicken)"
type \(Chicken\)jpg-ar "برجر دجاج"
type \(Chicken\)jpg "Burger (Chicken)"
click at [156, 293] on span "Chicken with Mayo" at bounding box center [182, 293] width 92 height 21
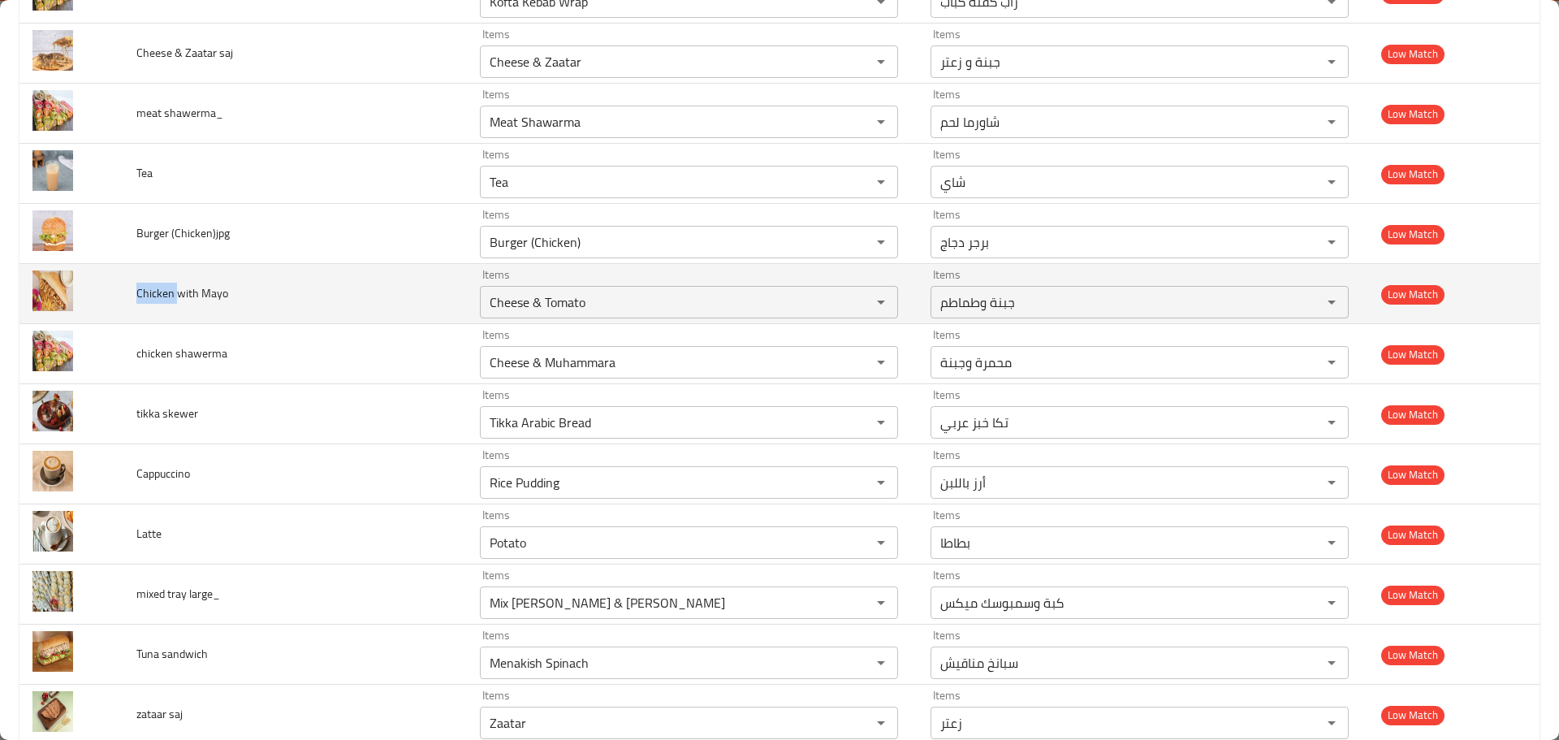
click at [156, 293] on span "Chicken with Mayo" at bounding box center [182, 293] width 92 height 21
copy span "Chicken"
click at [558, 297] on Mayo "Cheese & Tomato" at bounding box center [665, 302] width 361 height 23
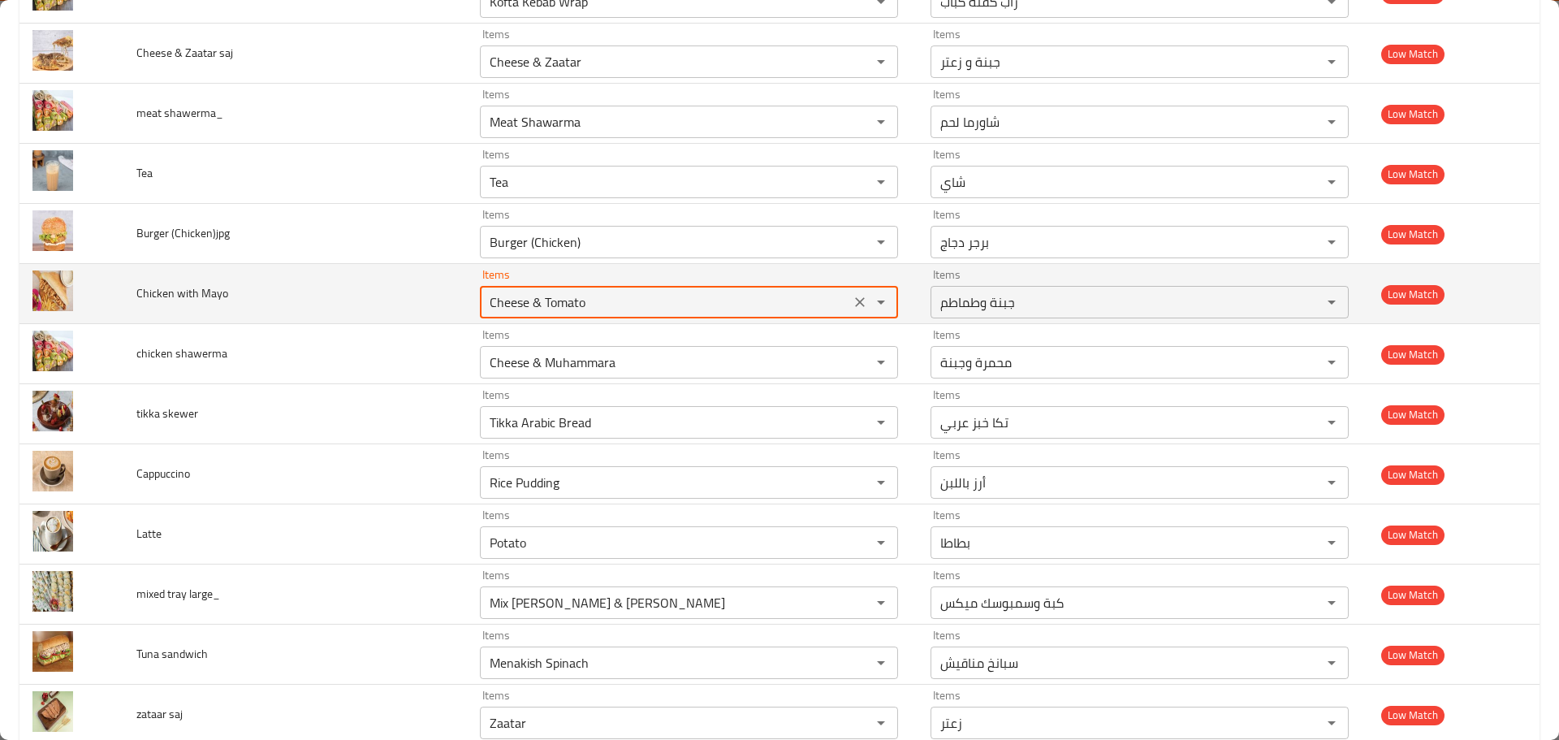
paste Mayo "icken"
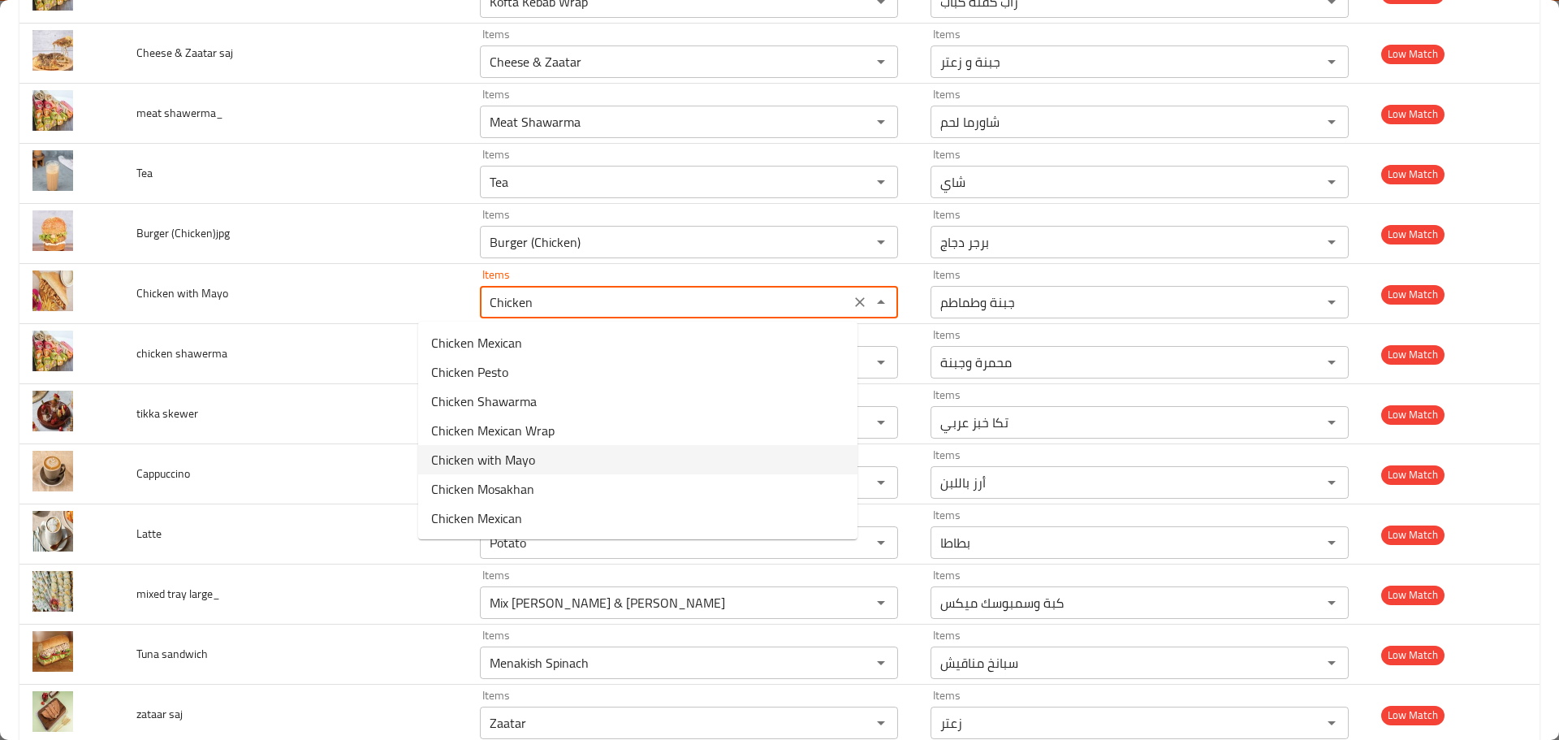
click at [534, 461] on Mayo-option-4 "Chicken with Mayo" at bounding box center [637, 459] width 439 height 29
type Mayo "Chicken with Mayo"
type Mayo-ar "دجاج مع مايونيز"
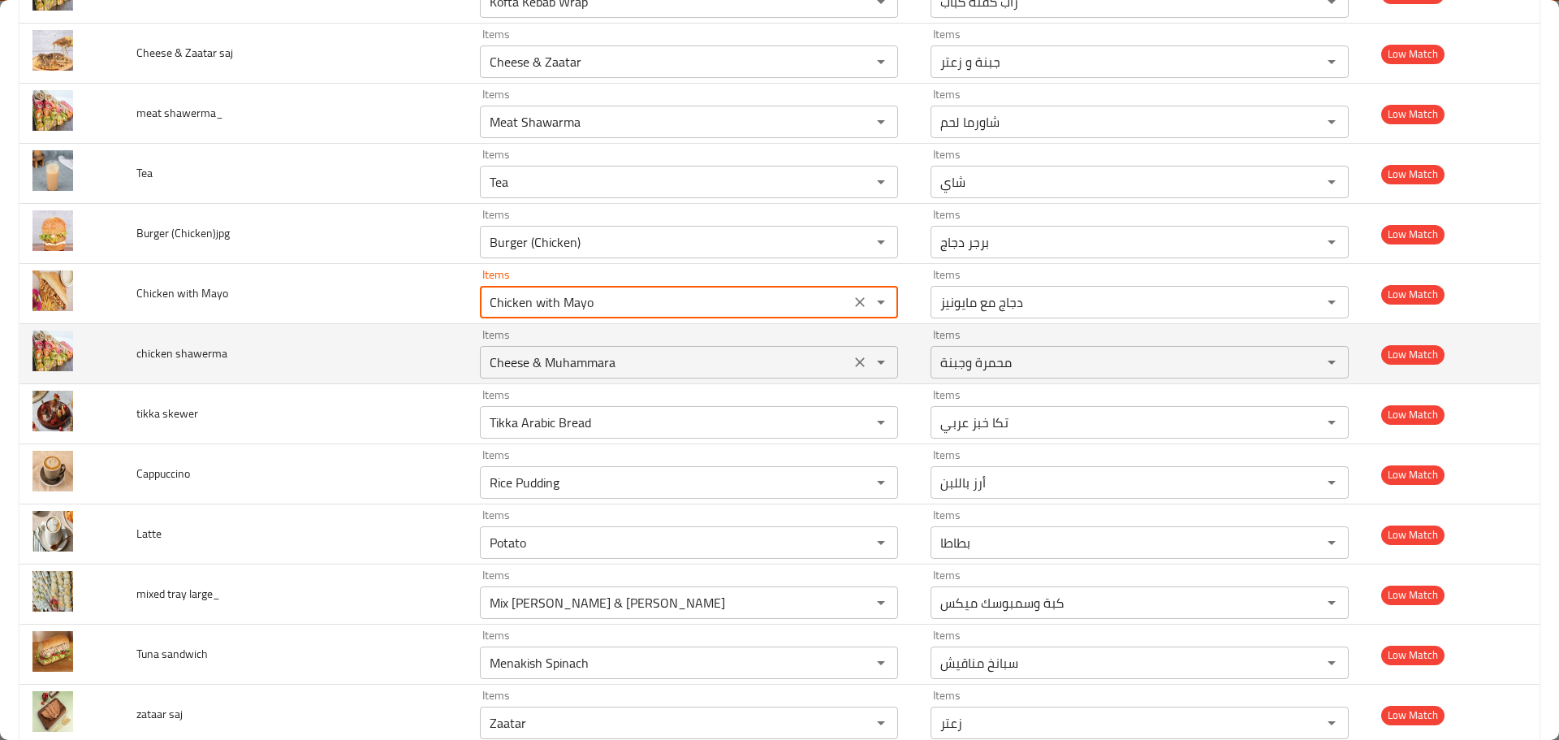
type Mayo "Chicken with Mayo"
click at [508, 357] on shawerma "Cheese & Muhammara" at bounding box center [665, 362] width 361 height 23
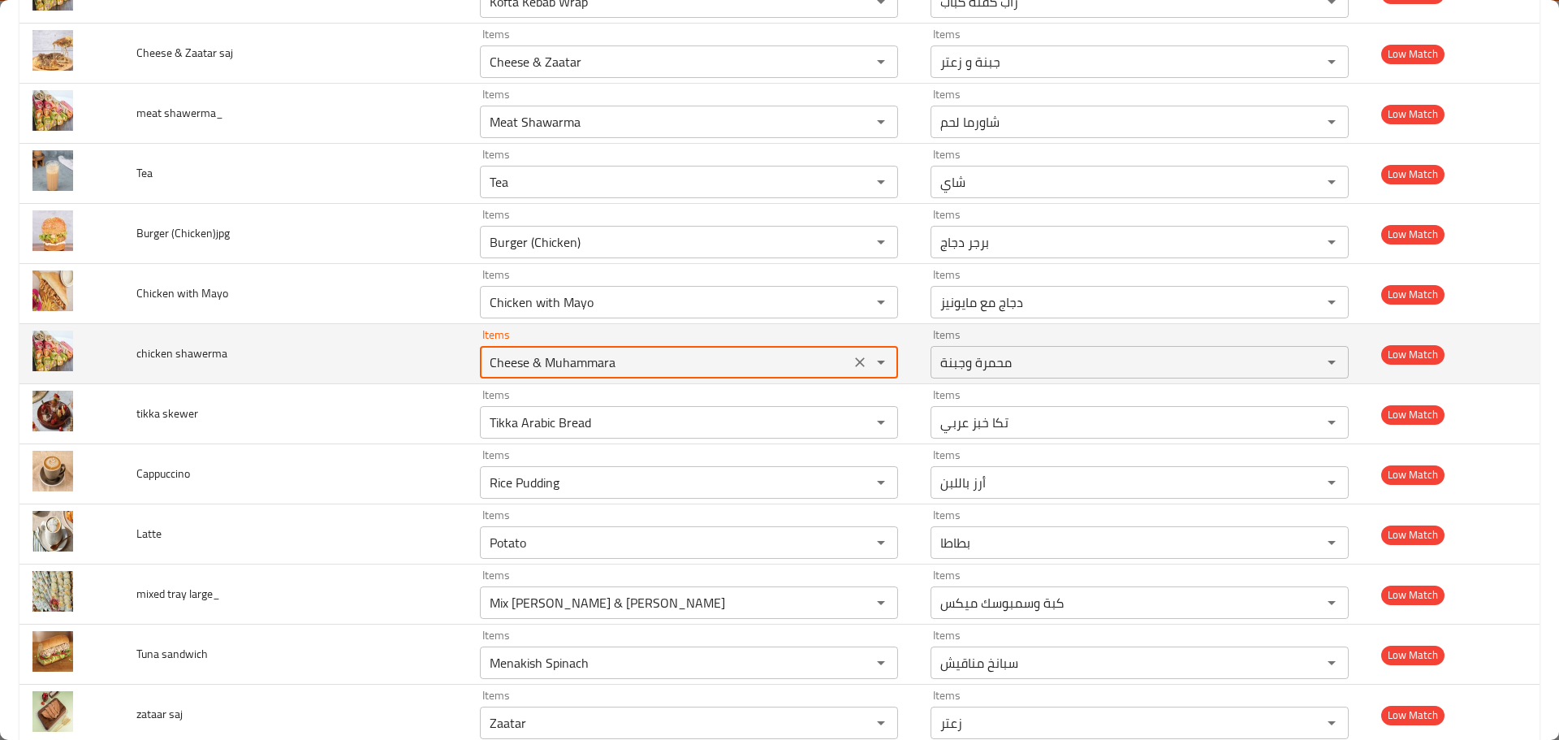
click at [508, 357] on shawerma "Cheese & Muhammara" at bounding box center [665, 362] width 361 height 23
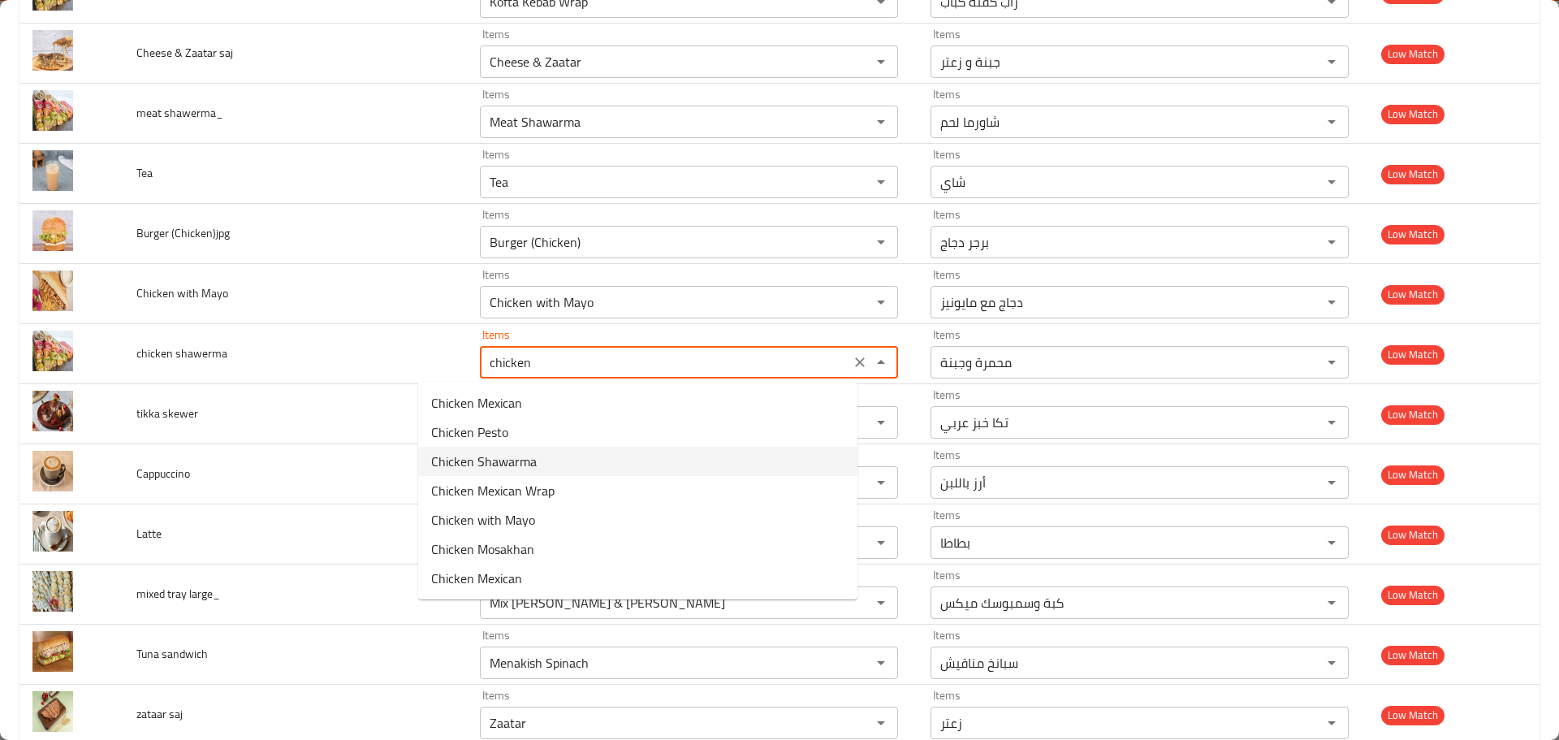
click at [554, 464] on shawerma-option-2 "Chicken Shawarma" at bounding box center [637, 461] width 439 height 29
type shawerma "Chicken Shawarma"
type shawerma-ar "شاورما دجاج"
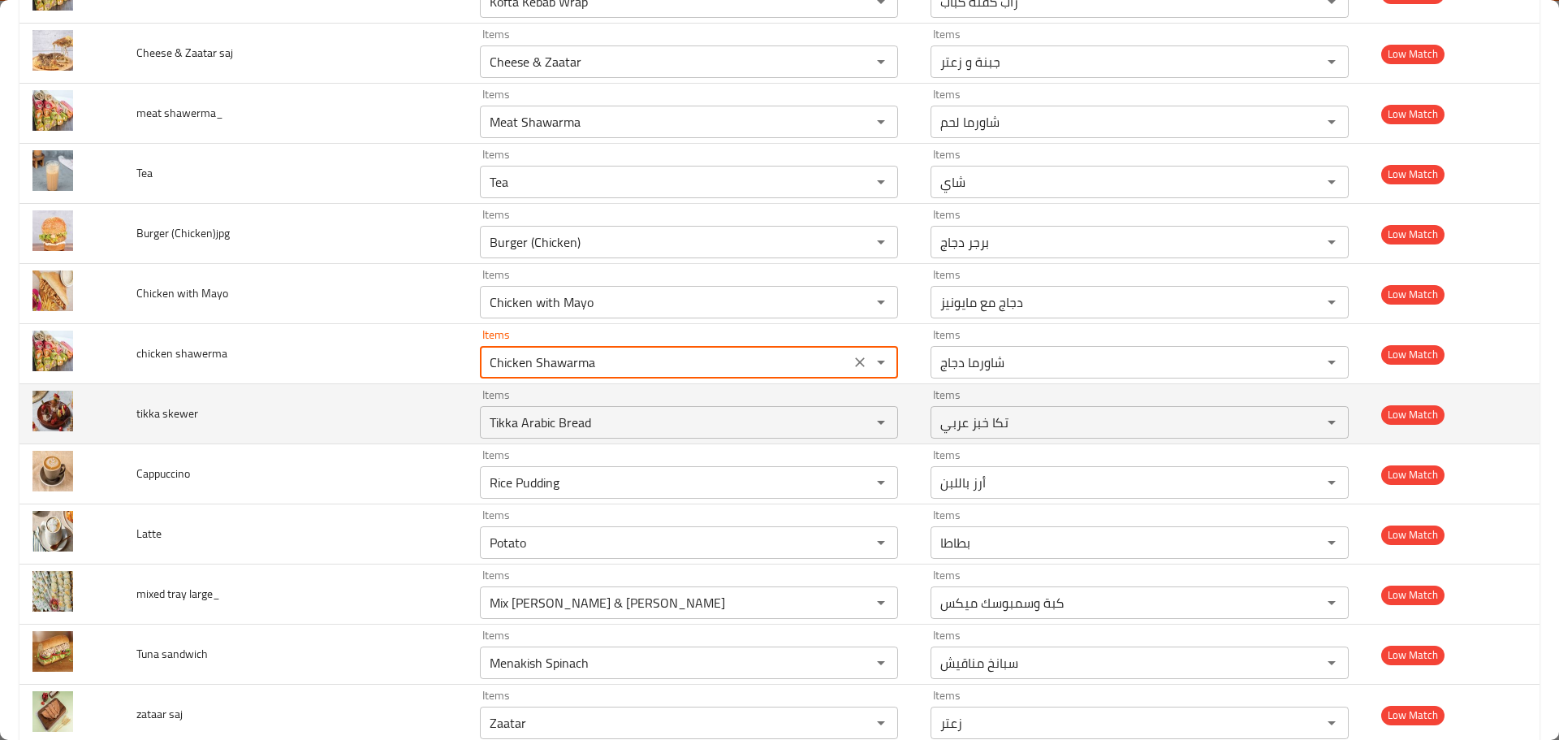
type shawerma "Chicken Shawarma"
click at [152, 417] on span "tikka skewer" at bounding box center [167, 413] width 62 height 21
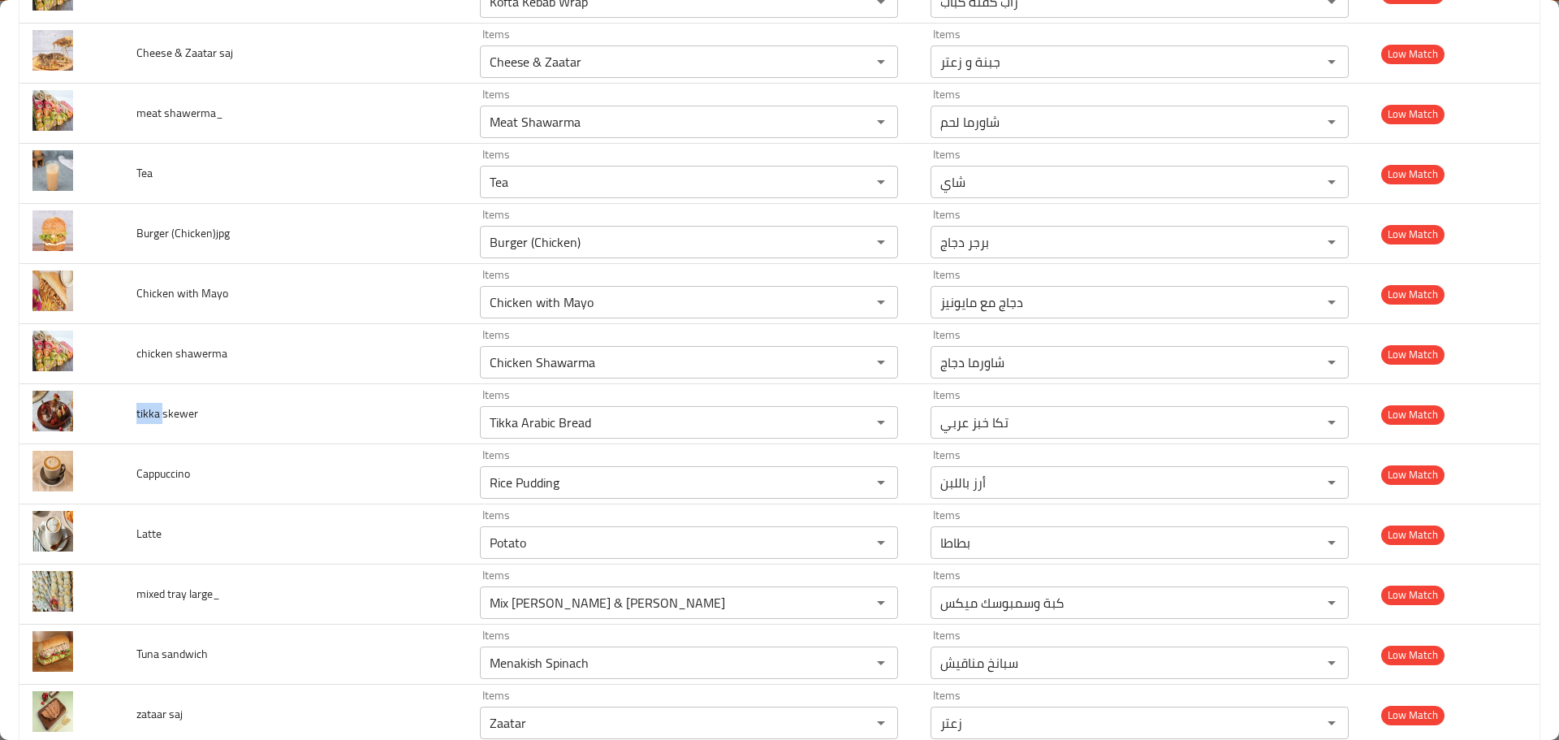
copy span "tikka"
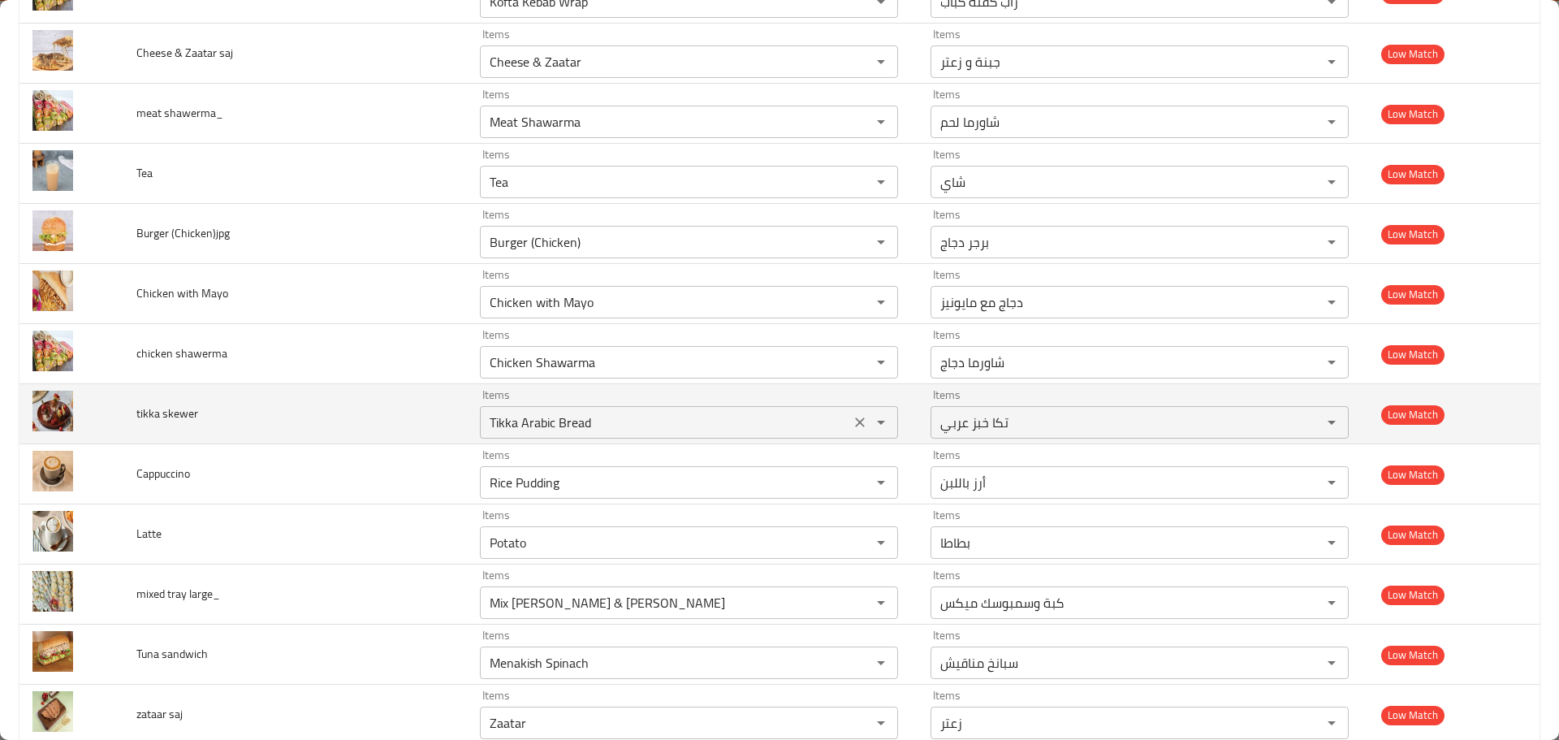
click at [520, 422] on skewer "Tikka Arabic Bread" at bounding box center [665, 422] width 361 height 23
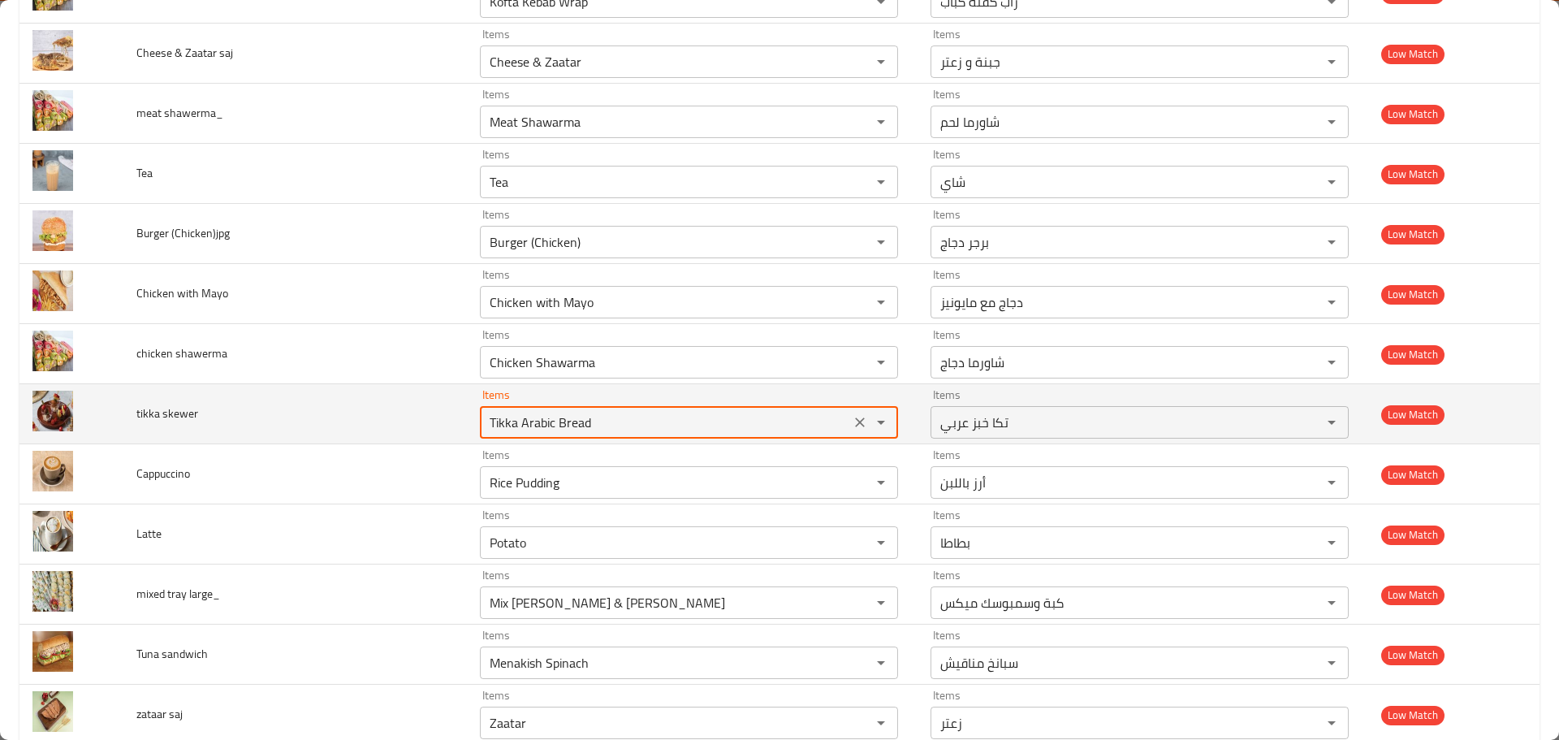
paste skewer "tikka"
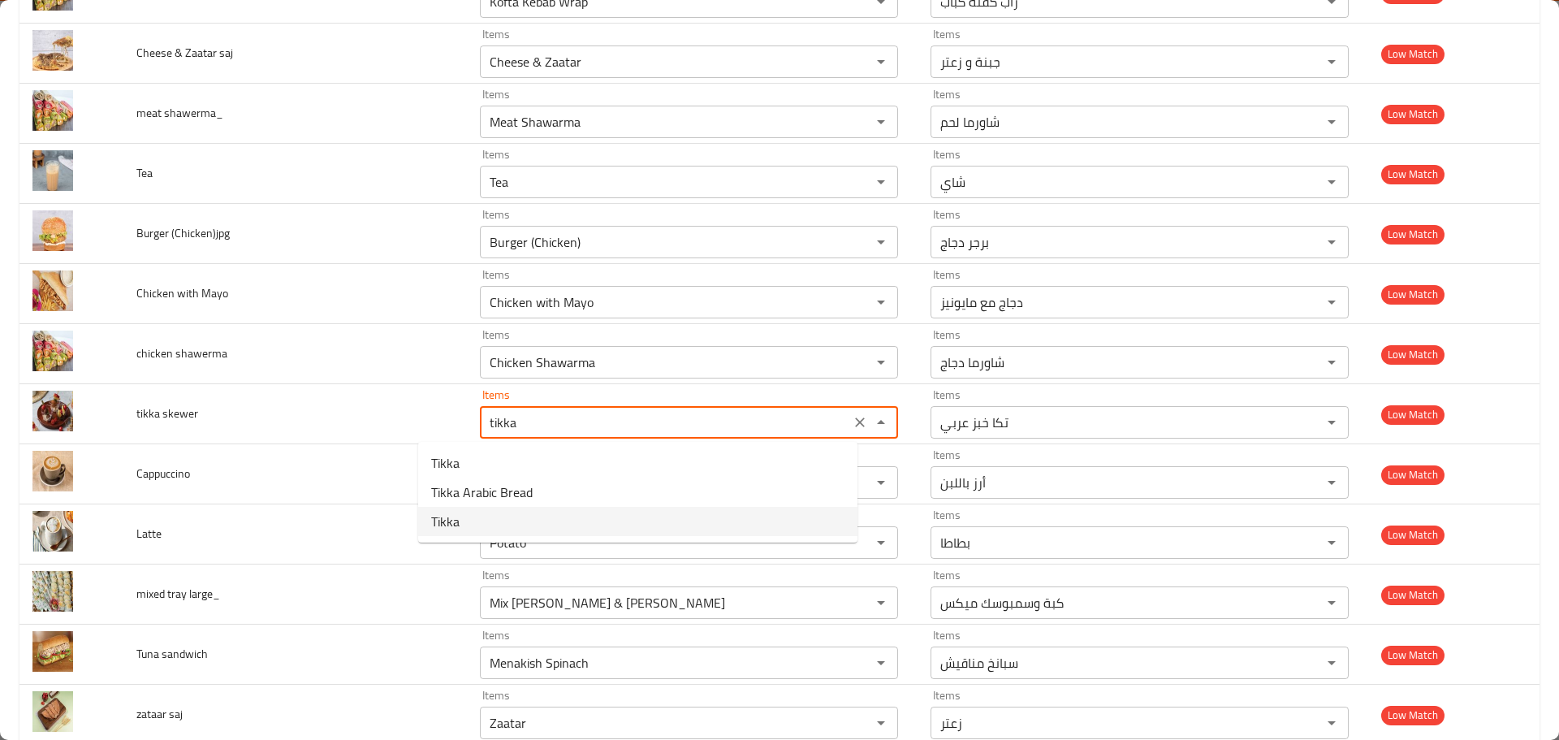
click at [500, 512] on skewer-option-2 "Tikka" at bounding box center [637, 521] width 439 height 29
type skewer "Tikka"
type skewer-ar "تكا"
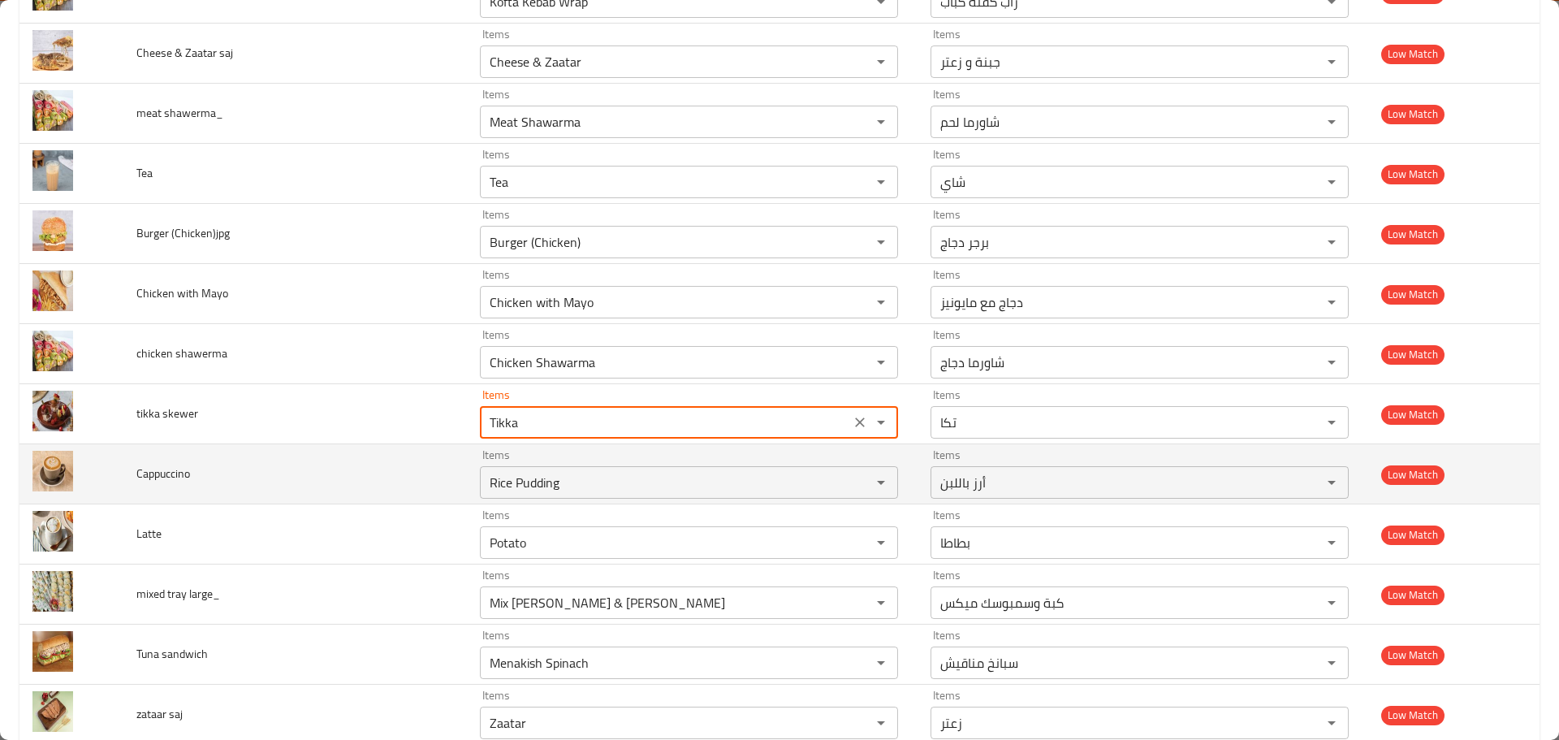
type skewer "Tikka"
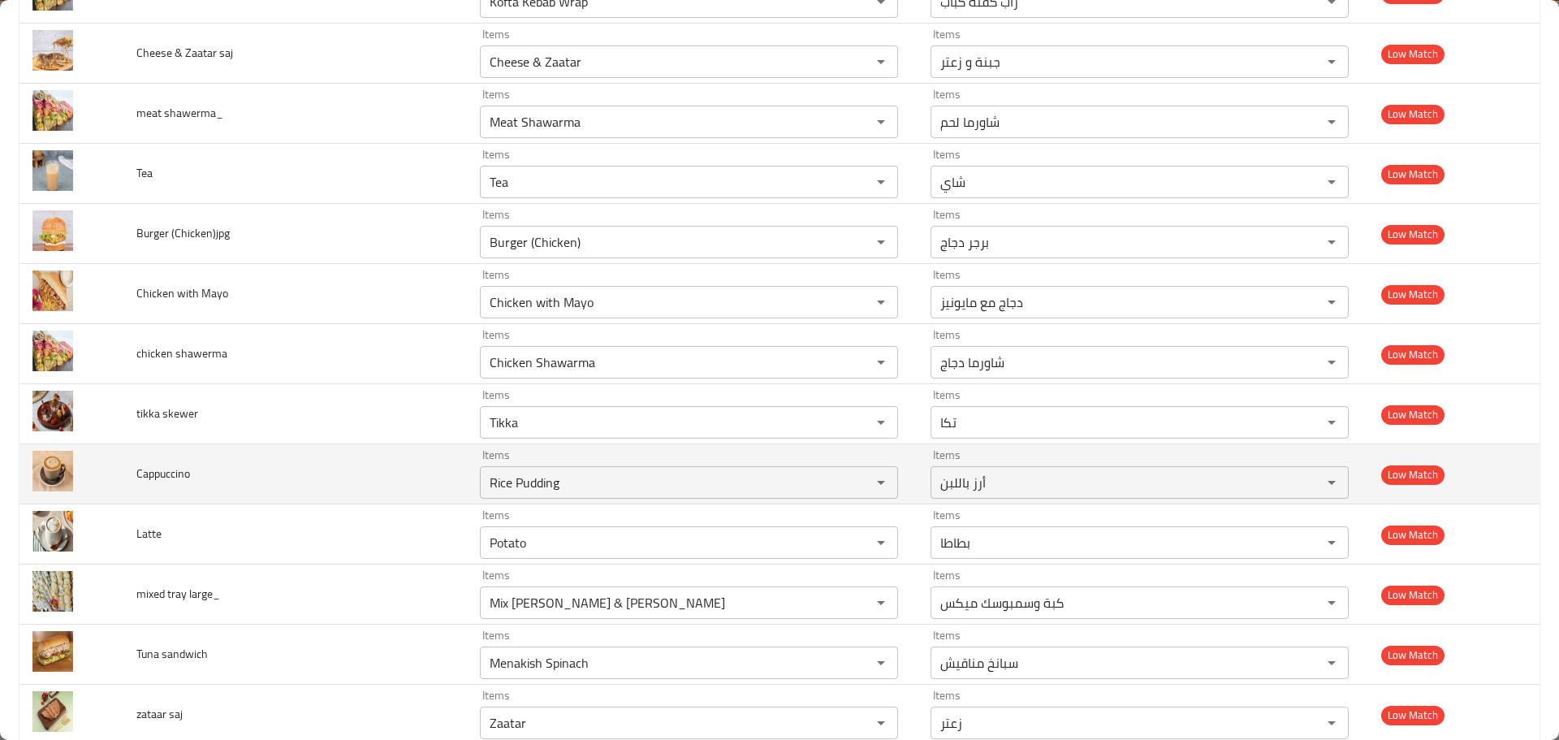
click at [166, 469] on span "Cappuccino" at bounding box center [163, 473] width 54 height 21
click at [514, 482] on input "Rice Pudding" at bounding box center [665, 482] width 361 height 23
paste input "Cappuccino"
type input "Cappuccino"
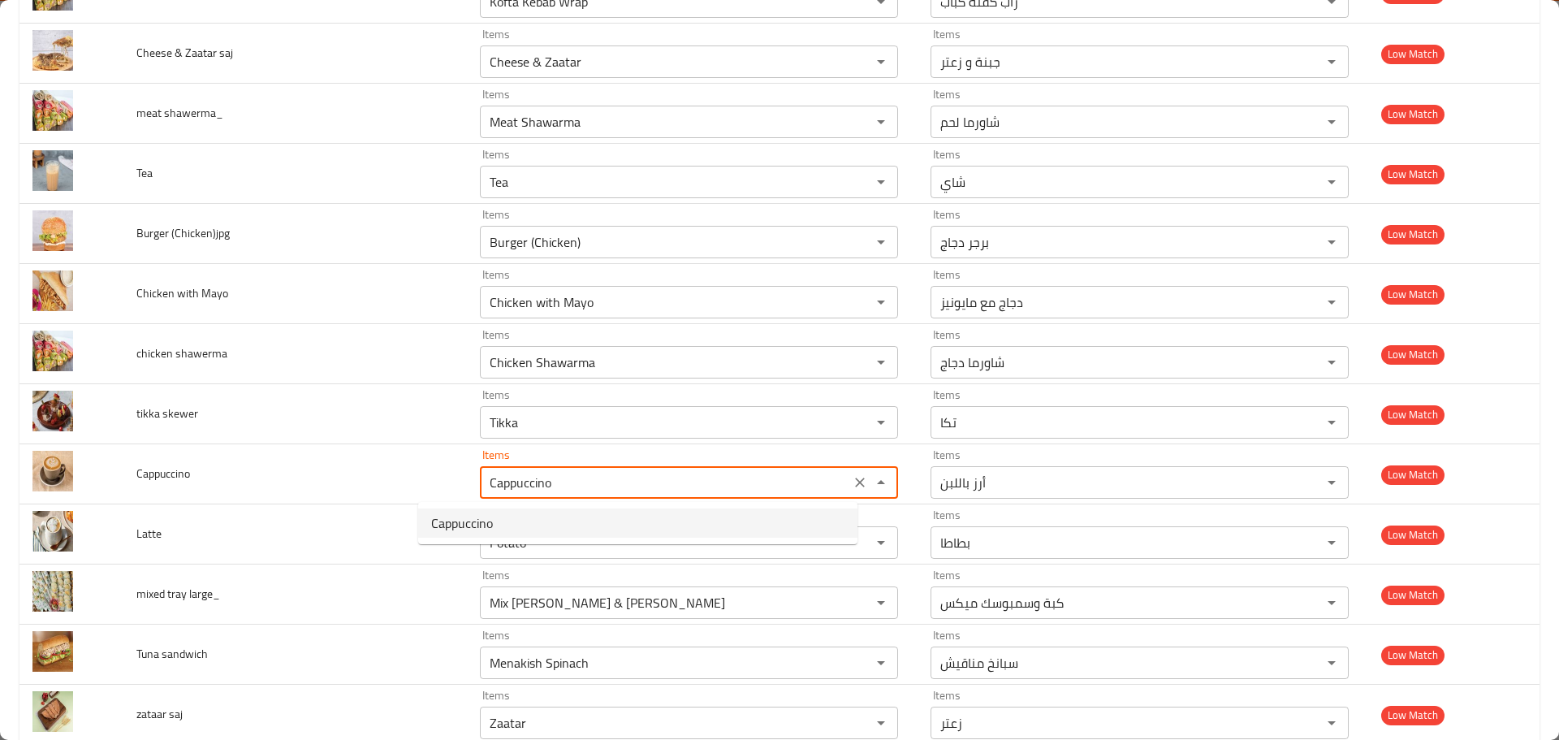
click at [472, 525] on span "Cappuccino" at bounding box center [462, 522] width 62 height 19
type input "كابتشينو"
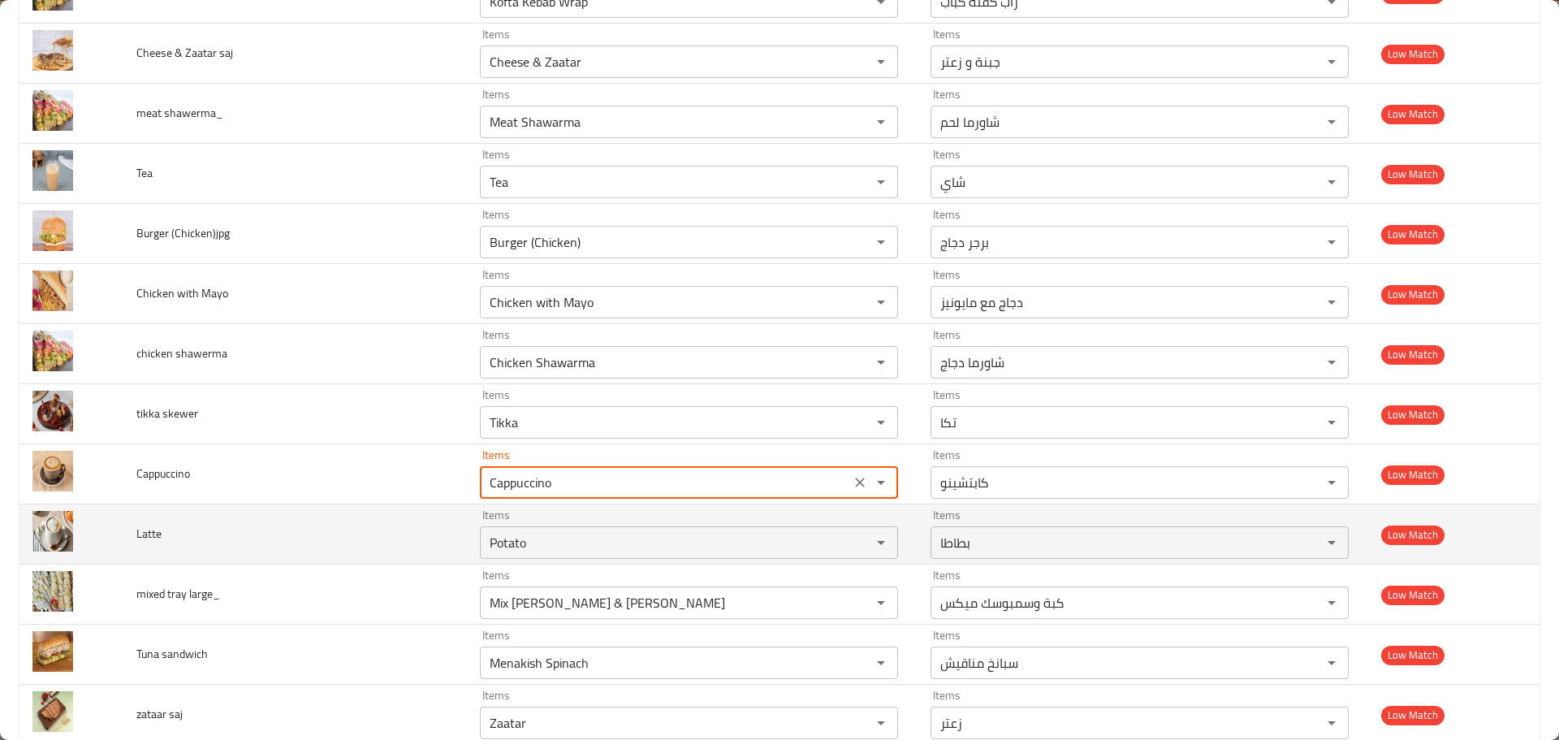
type input "Cappuccino"
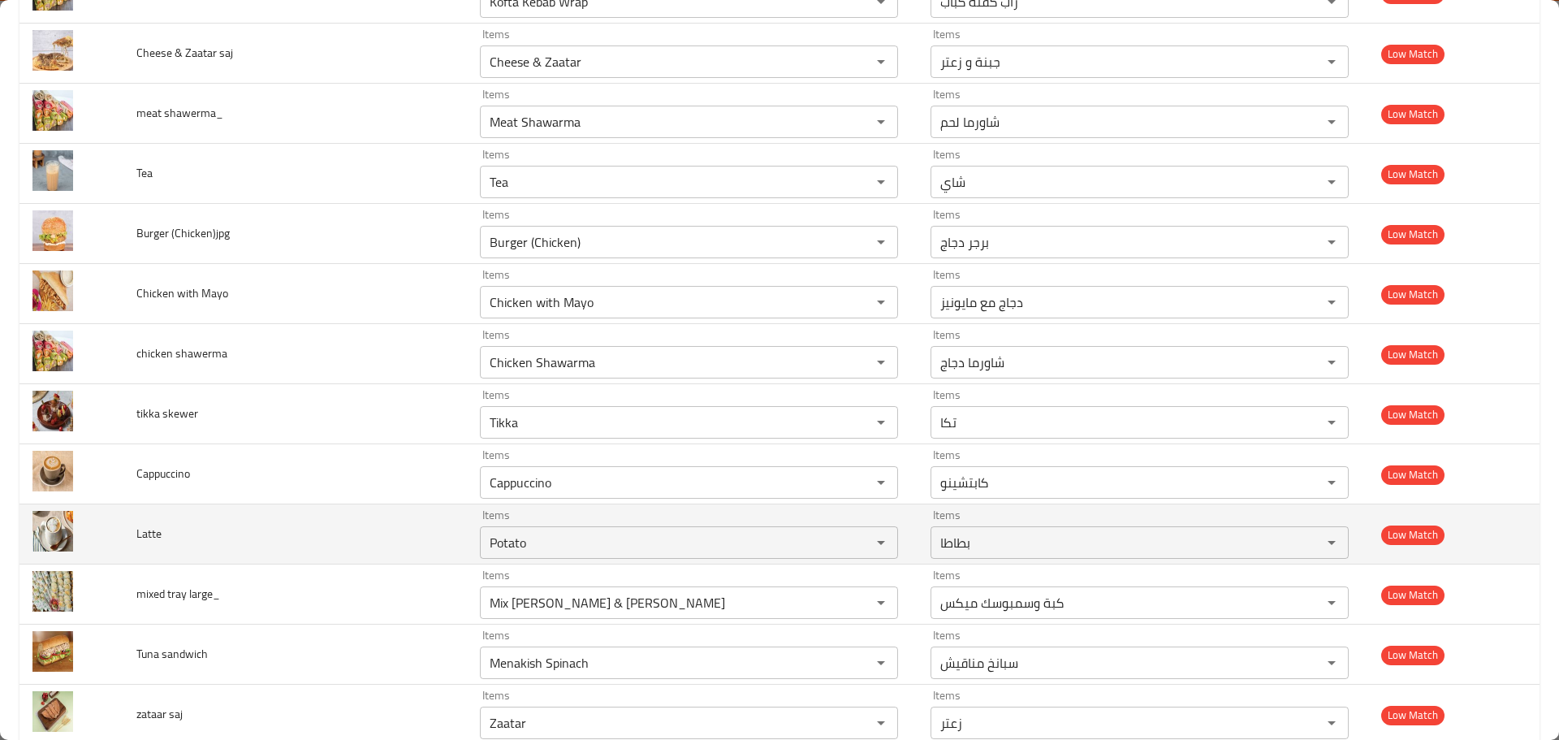
click at [155, 540] on span "Latte" at bounding box center [148, 533] width 25 height 21
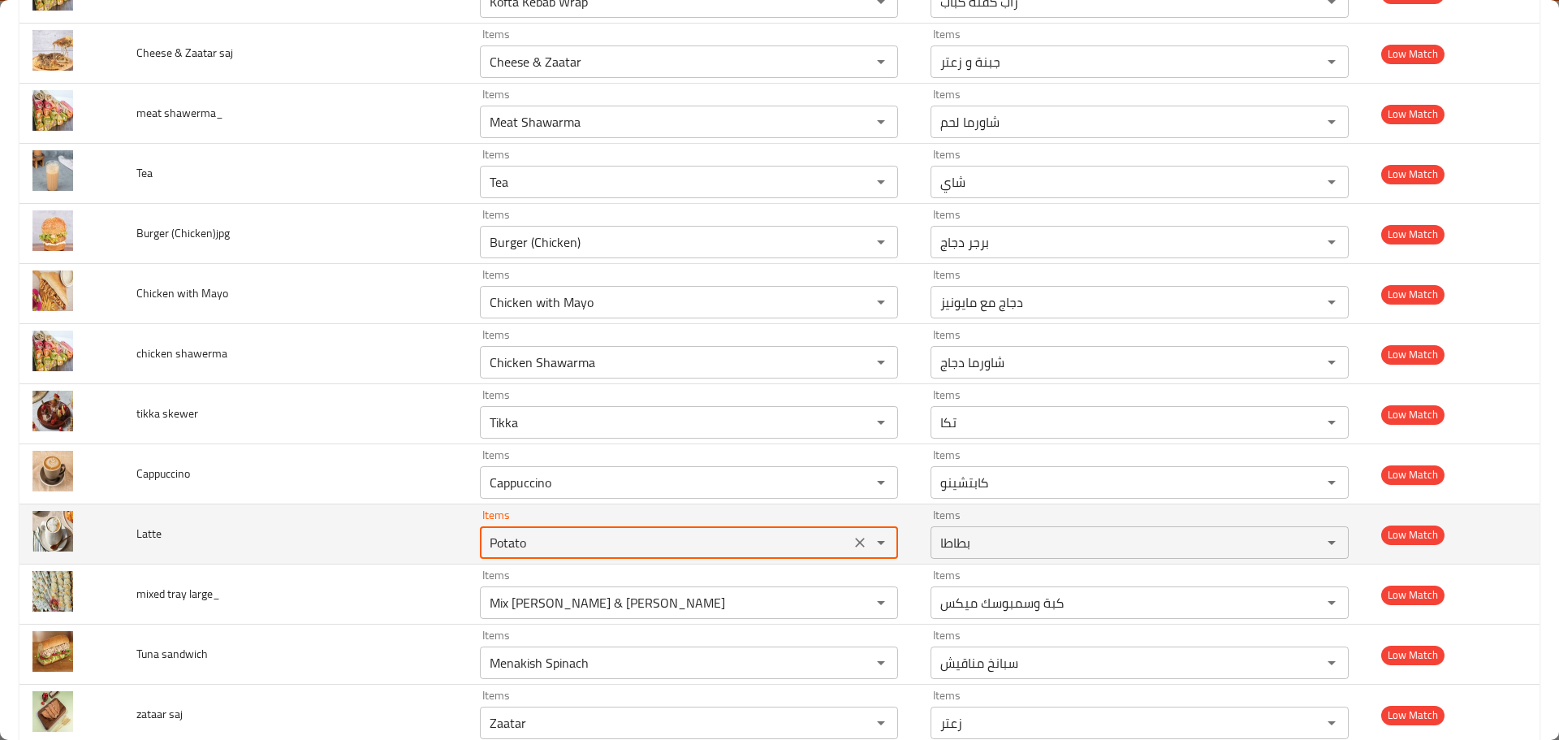
click at [530, 541] on input "Potato" at bounding box center [665, 542] width 361 height 23
click at [549, 530] on div "Potato Items" at bounding box center [689, 542] width 418 height 32
paste input "Latte"
type input "Latte"
click at [485, 545] on input "Latte" at bounding box center [665, 542] width 361 height 23
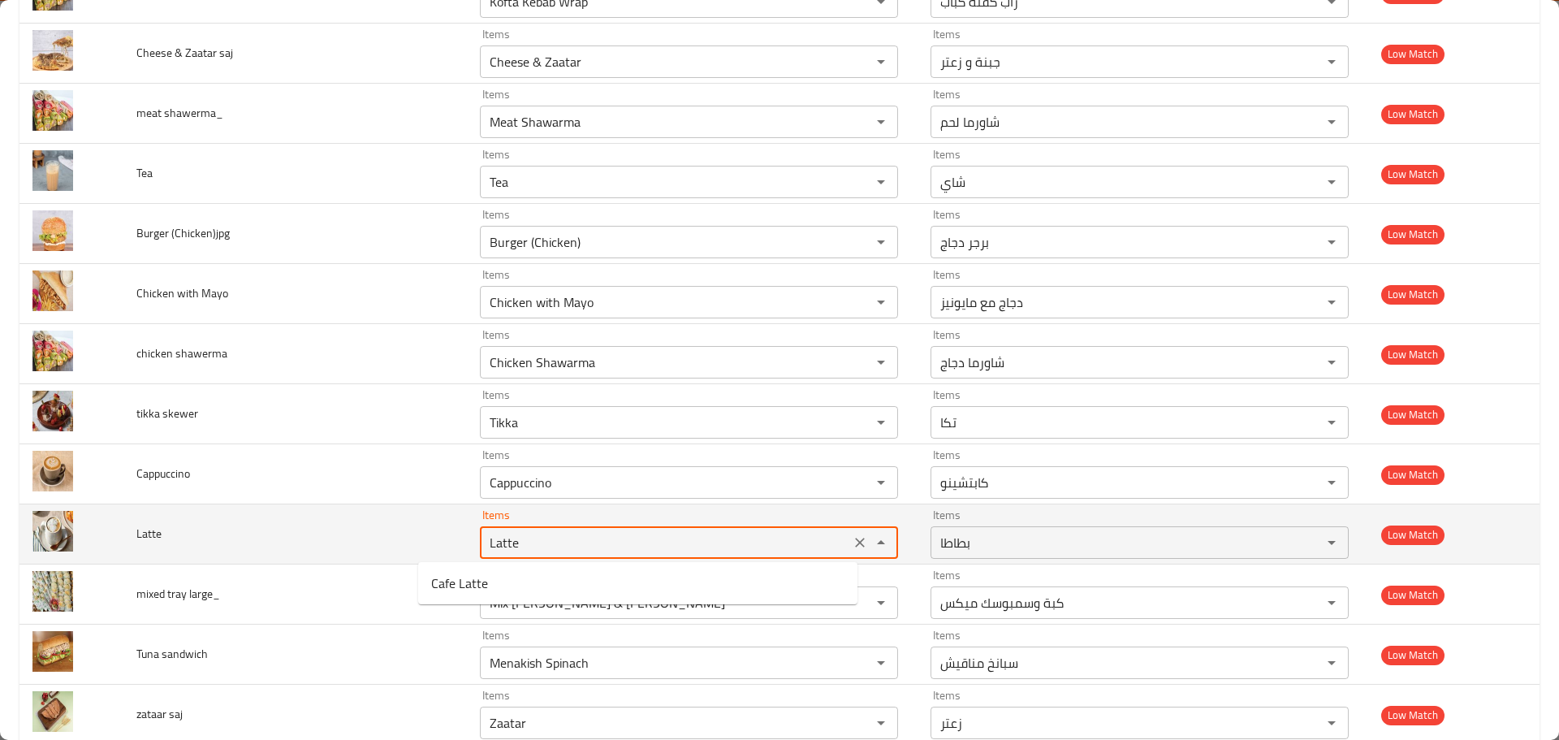
click at [485, 545] on input "Latte" at bounding box center [665, 542] width 361 height 23
click at [855, 542] on icon "Clear" at bounding box center [860, 543] width 10 height 10
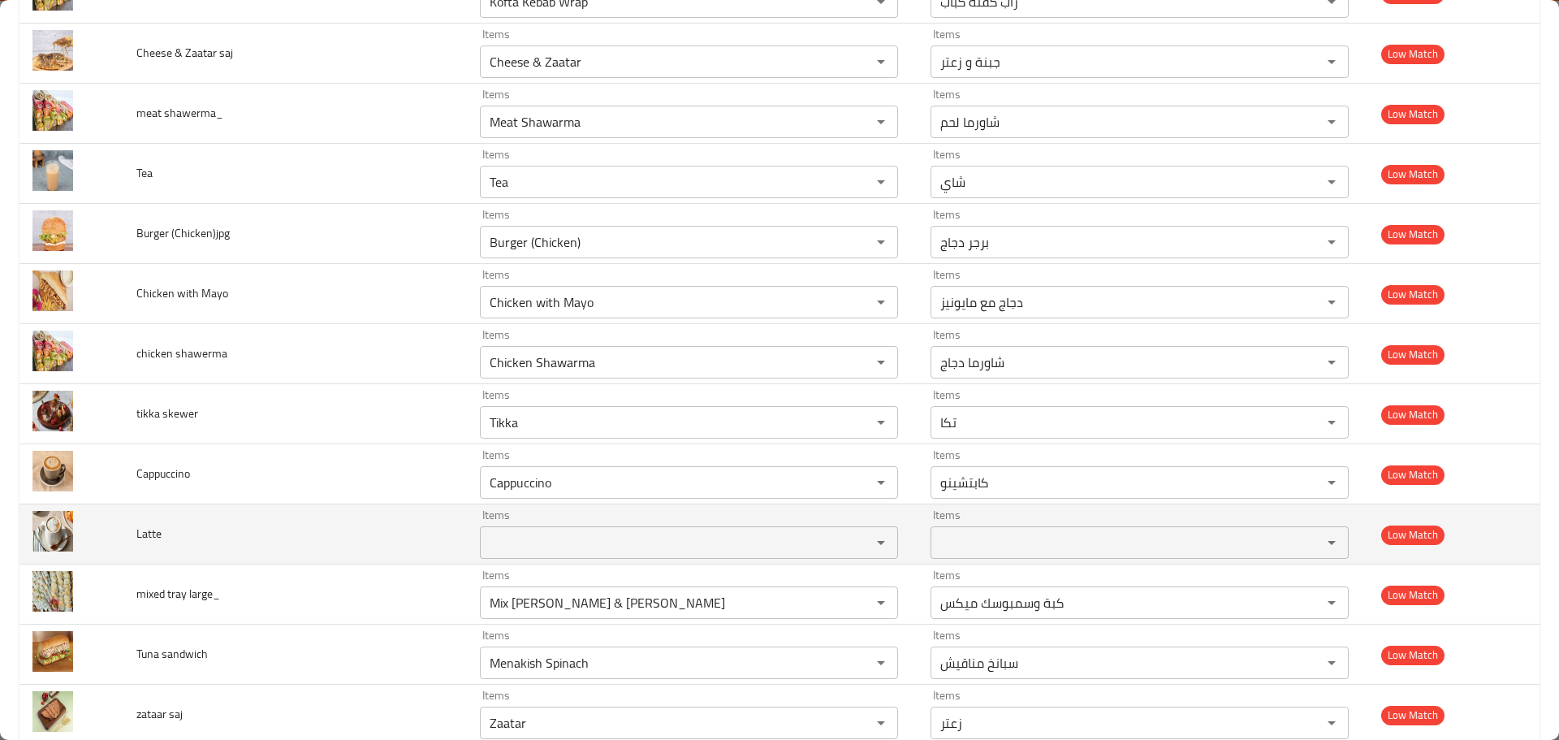
click at [350, 521] on td "Latte" at bounding box center [295, 534] width 344 height 60
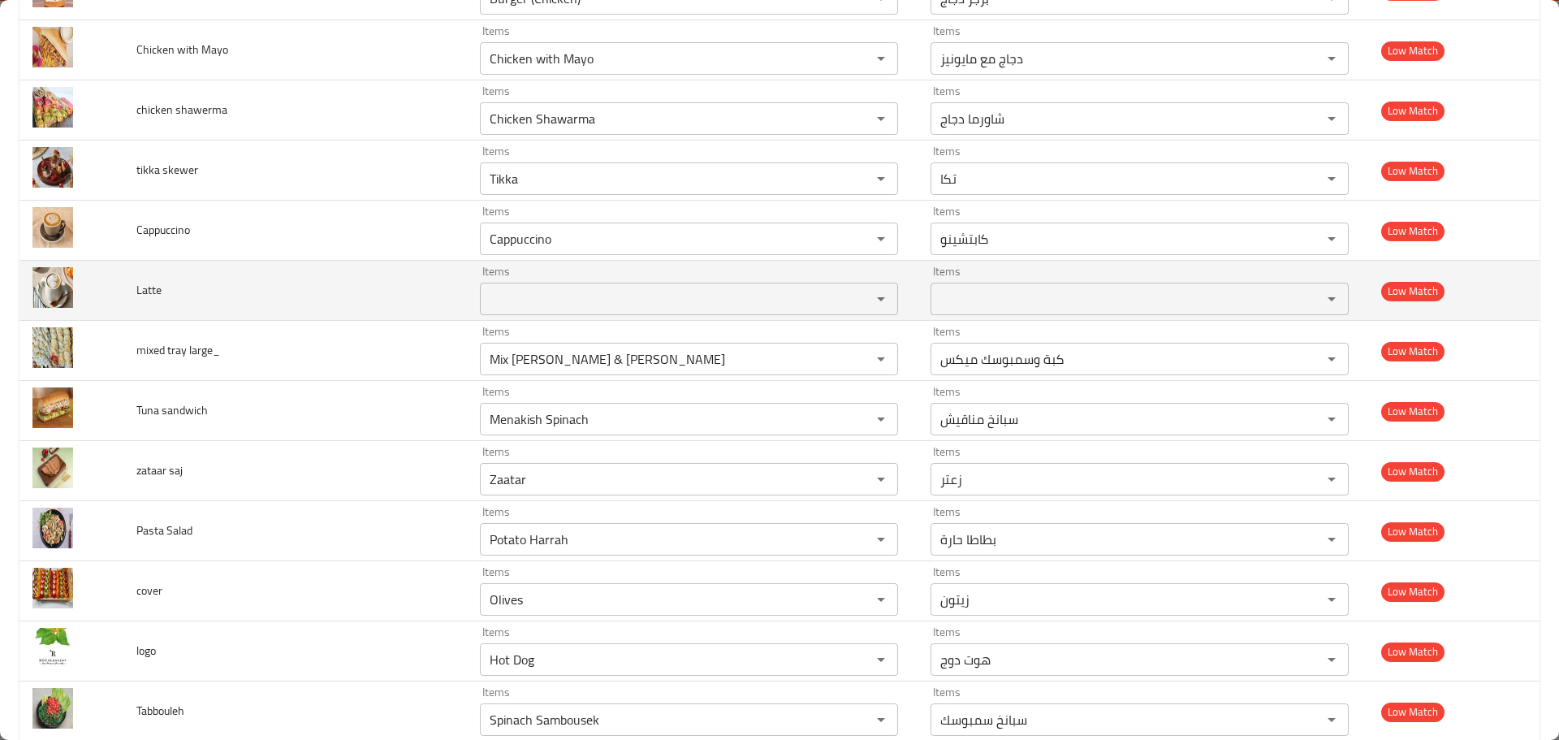
scroll to position [7641, 0]
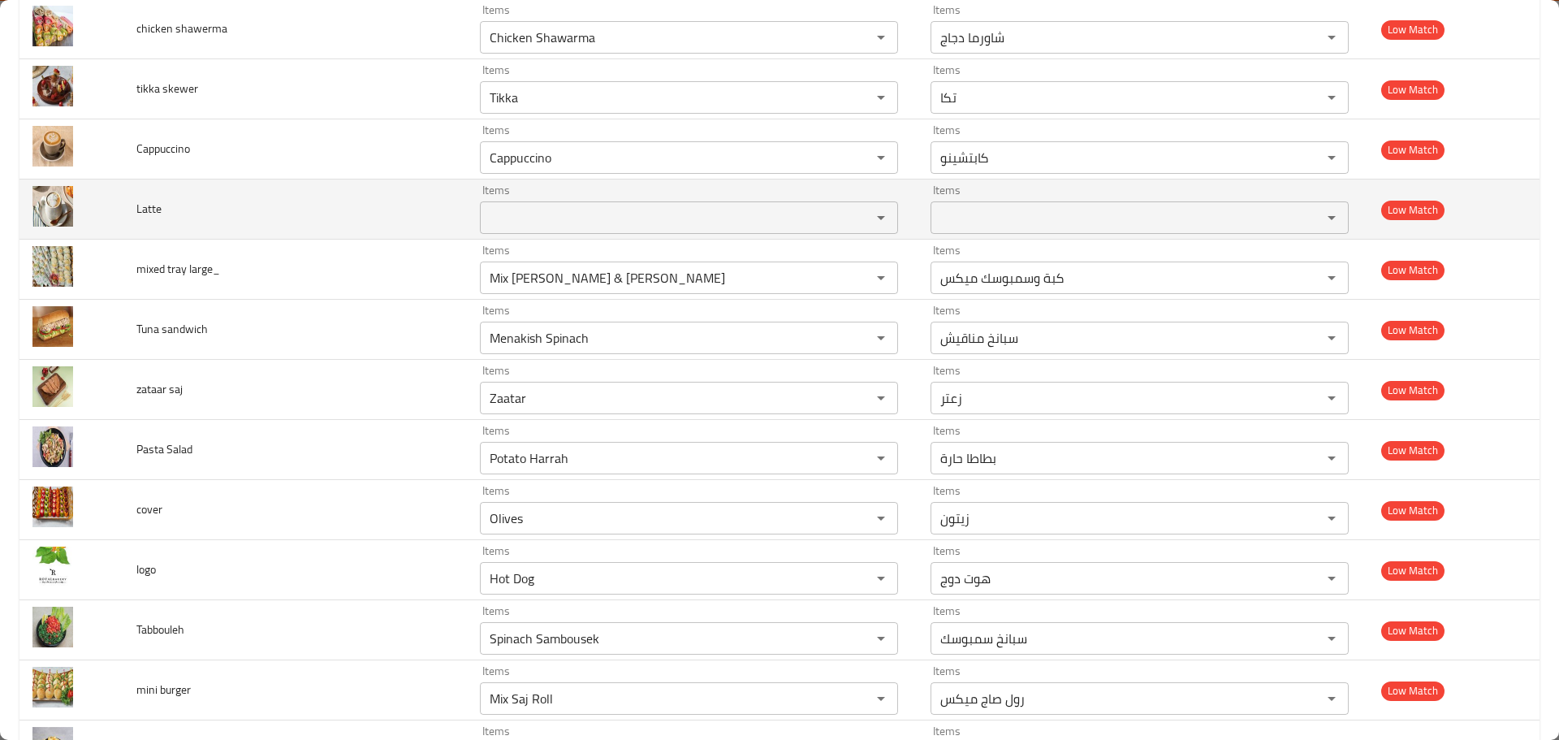
click at [535, 230] on div "Items" at bounding box center [689, 217] width 418 height 32
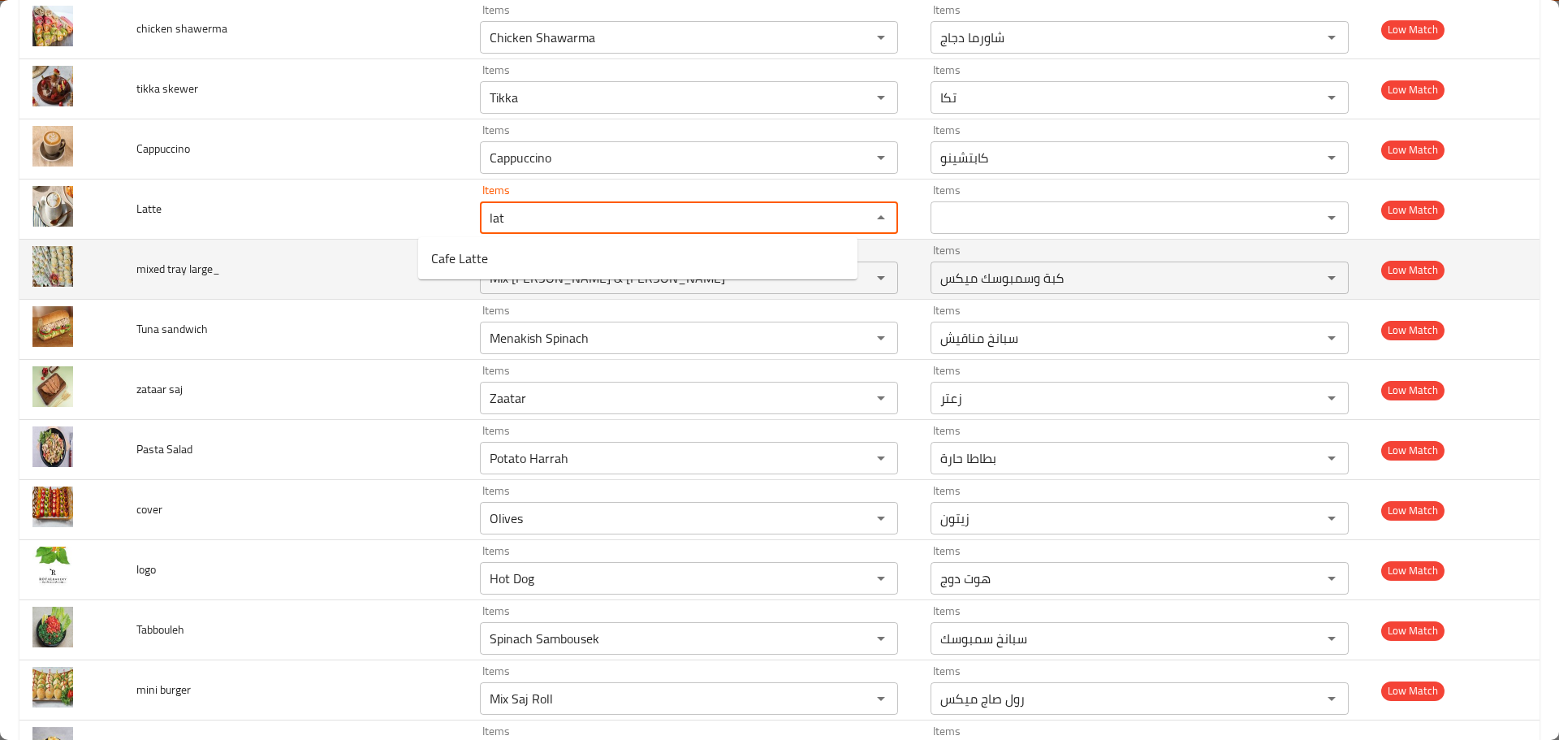
type input "lat"
click at [348, 247] on td "mixed tray large_" at bounding box center [295, 270] width 344 height 60
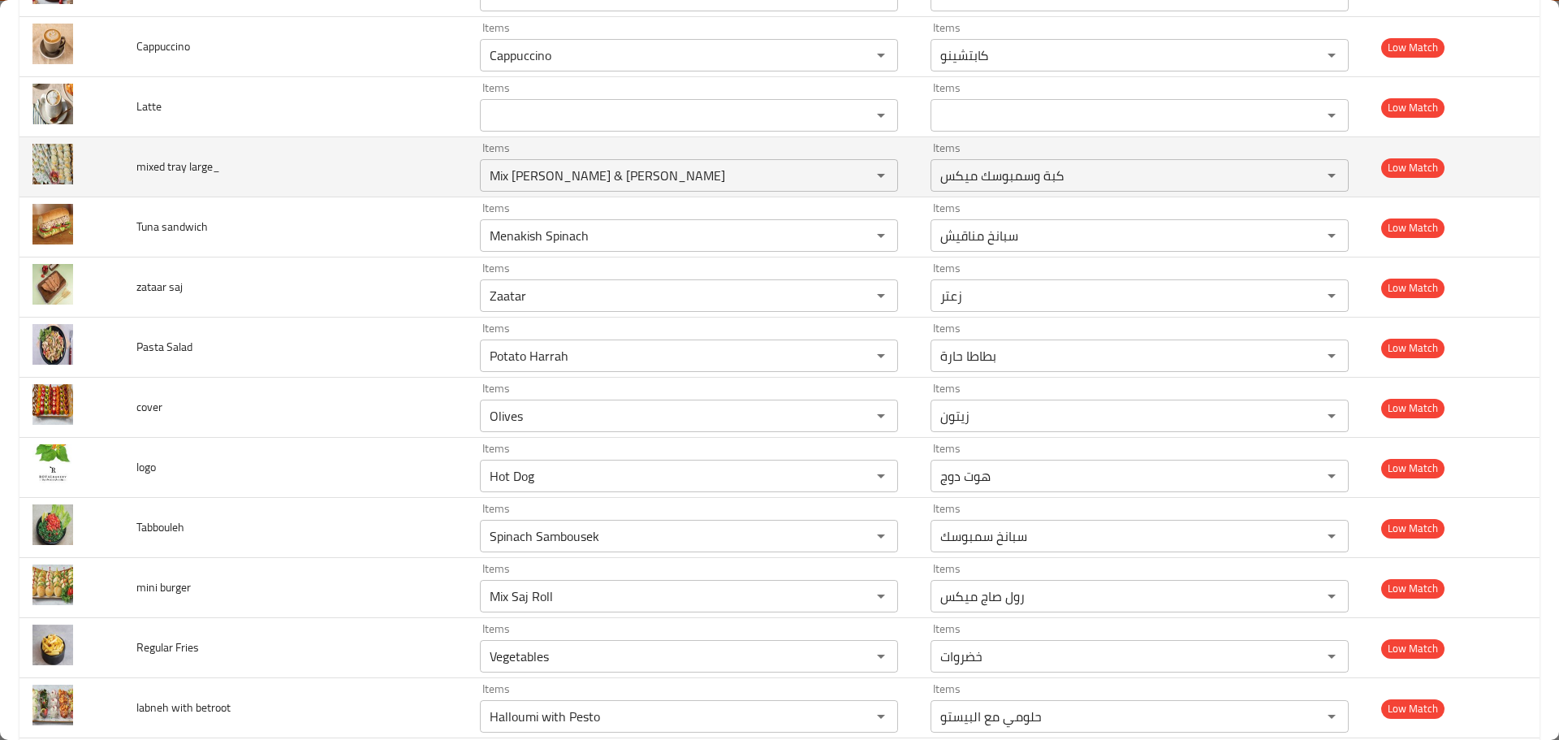
scroll to position [7723, 0]
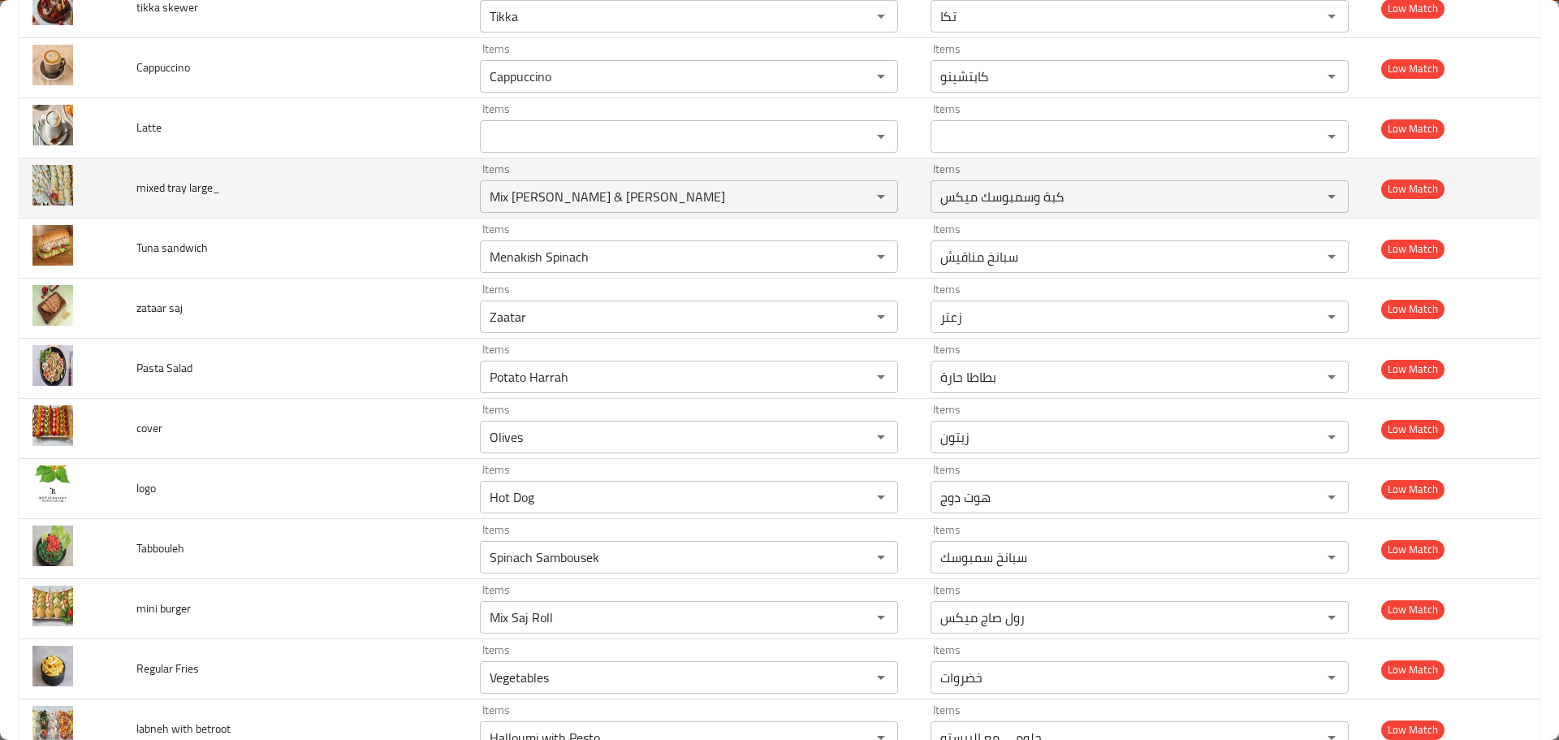
click at [175, 188] on span "mixed tray large_" at bounding box center [178, 187] width 84 height 21
click at [672, 205] on large_ "Mix Kebba & Sambousek" at bounding box center [665, 196] width 361 height 23
paste large_ "tray"
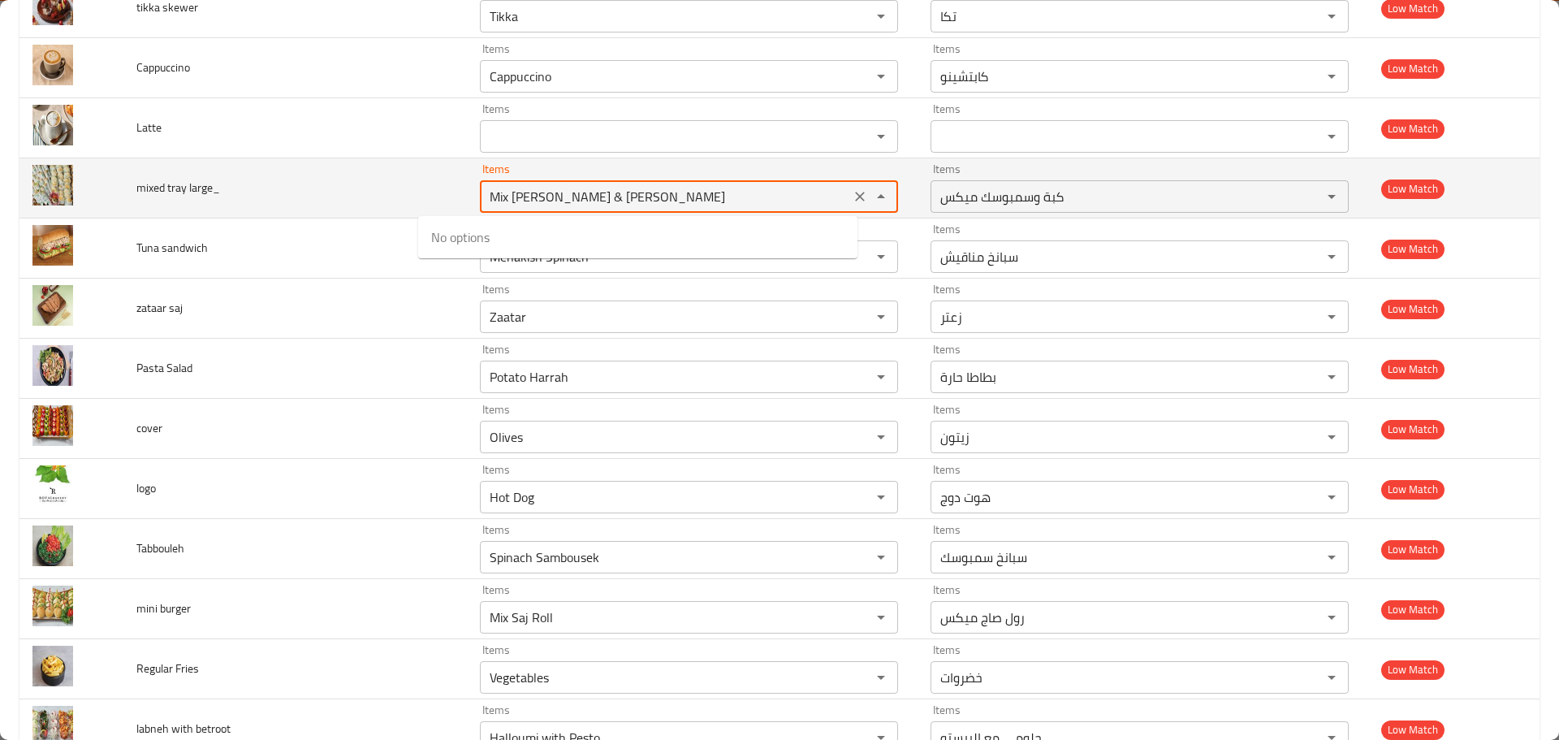
click at [146, 187] on span "mixed tray large_" at bounding box center [178, 187] width 84 height 21
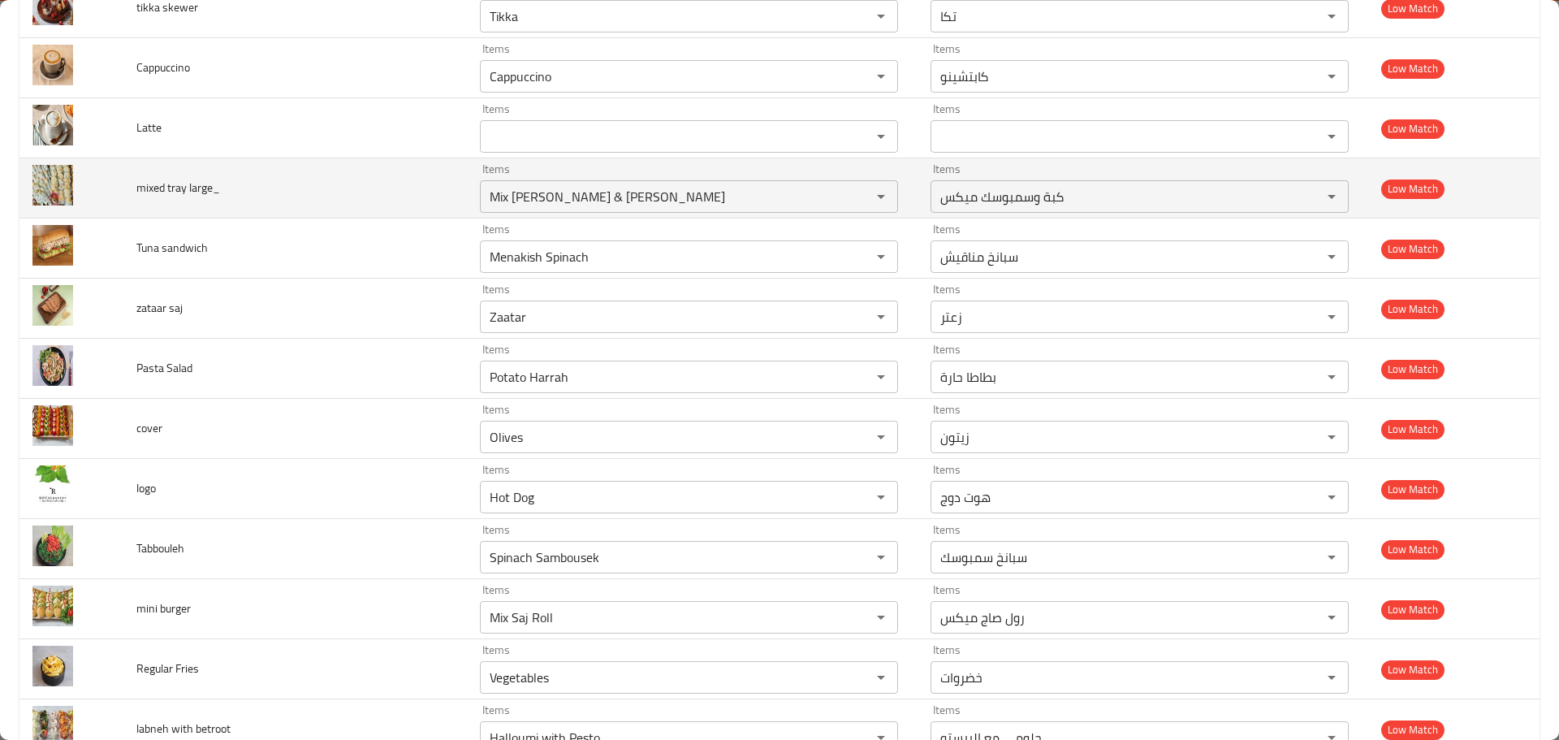
click at [159, 189] on span "mixed tray large_" at bounding box center [178, 187] width 84 height 21
click at [775, 206] on large_ "Mix Kebba & Sambousek" at bounding box center [665, 196] width 361 height 23
paste large_ "mixed"
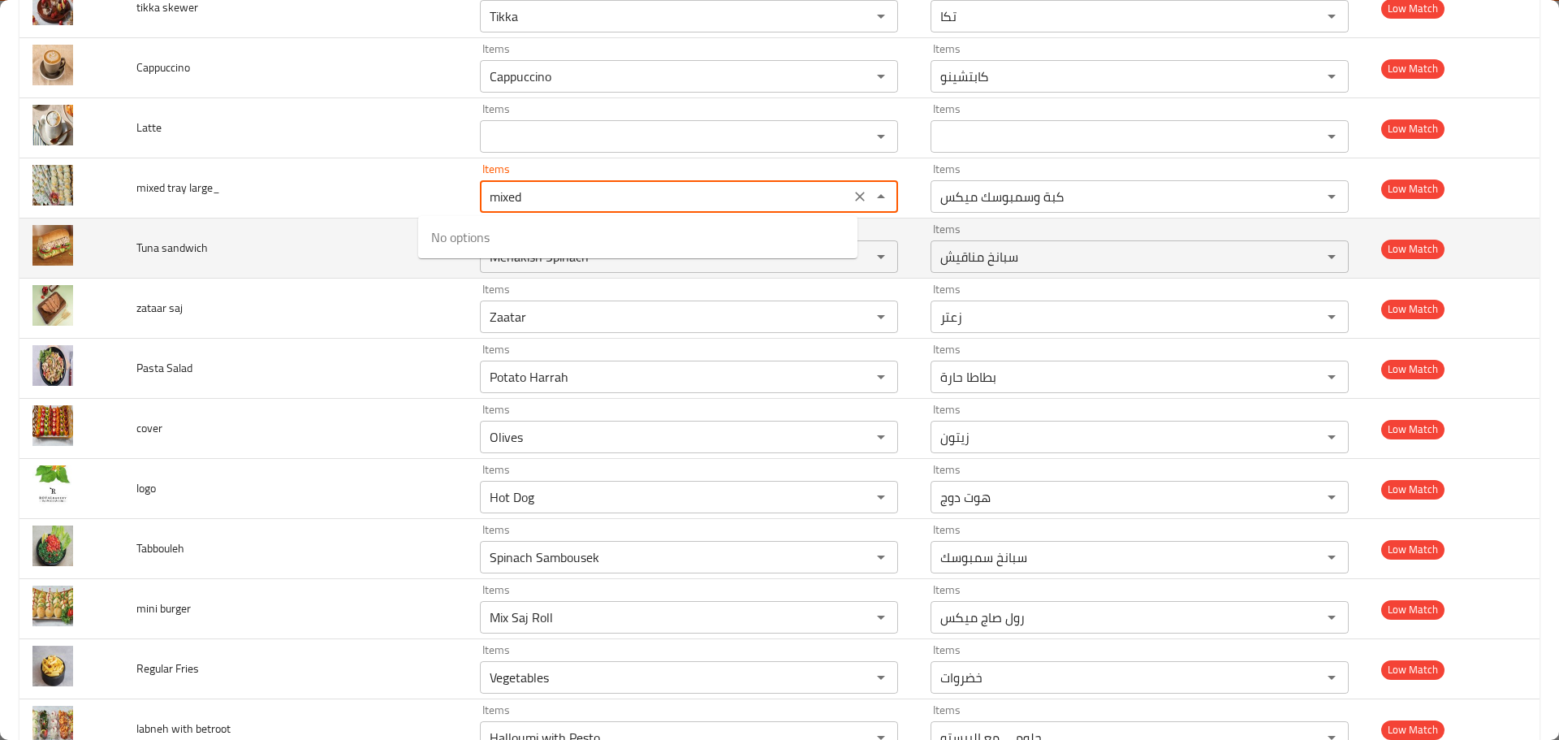
type large_ "Mix Kebba & Sambousek"
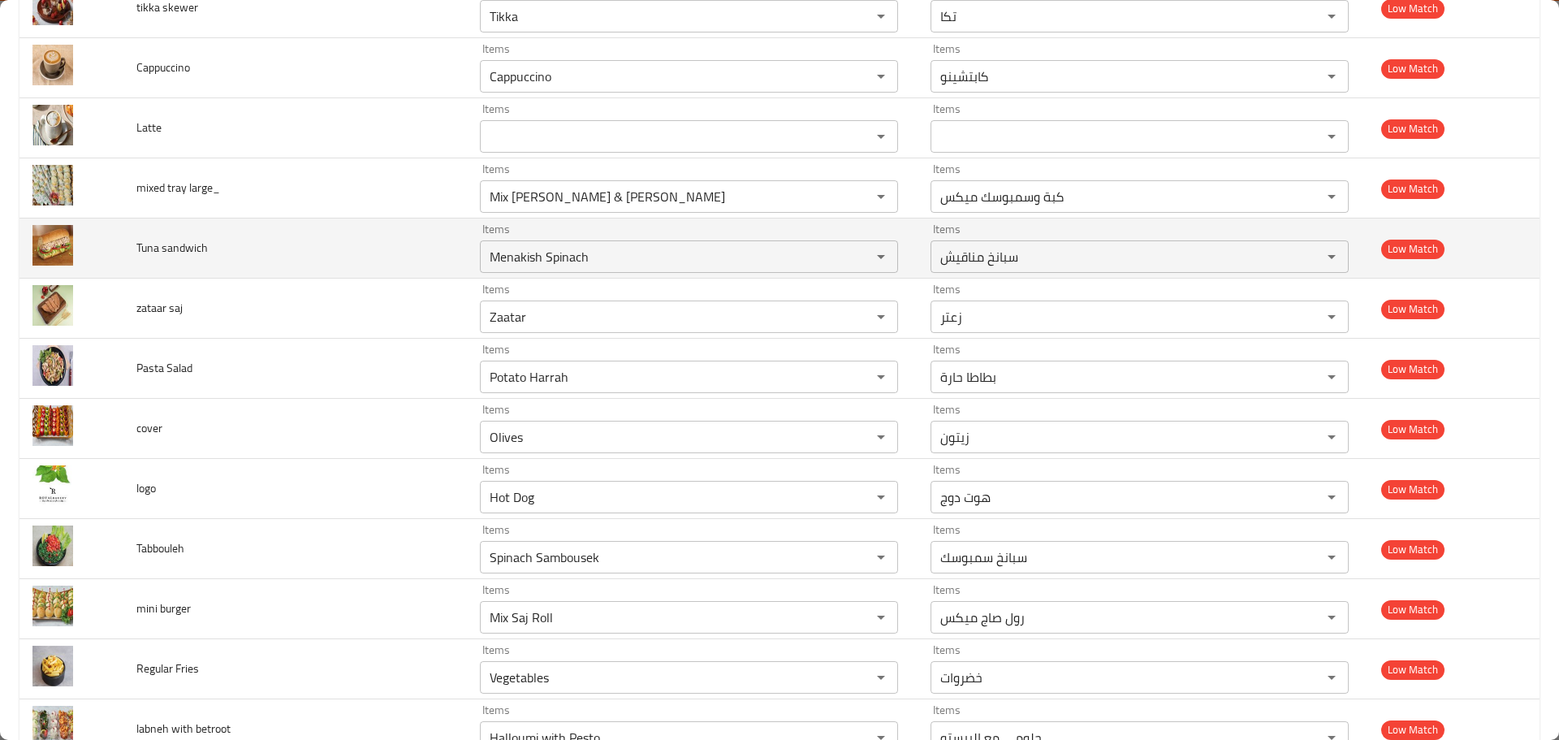
click at [349, 225] on td "Tuna sandwich" at bounding box center [295, 248] width 344 height 60
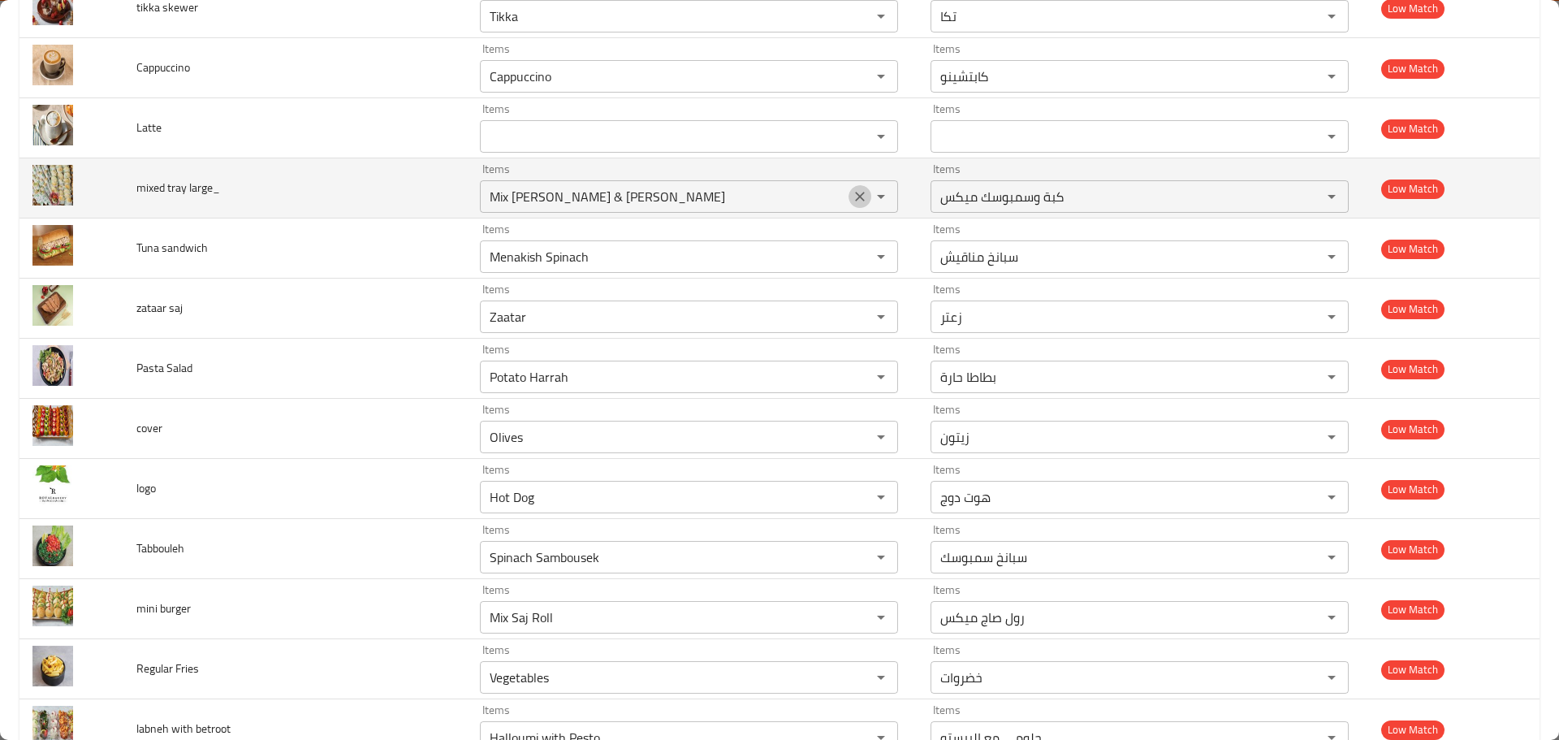
click at [852, 192] on icon "Clear" at bounding box center [860, 196] width 16 height 16
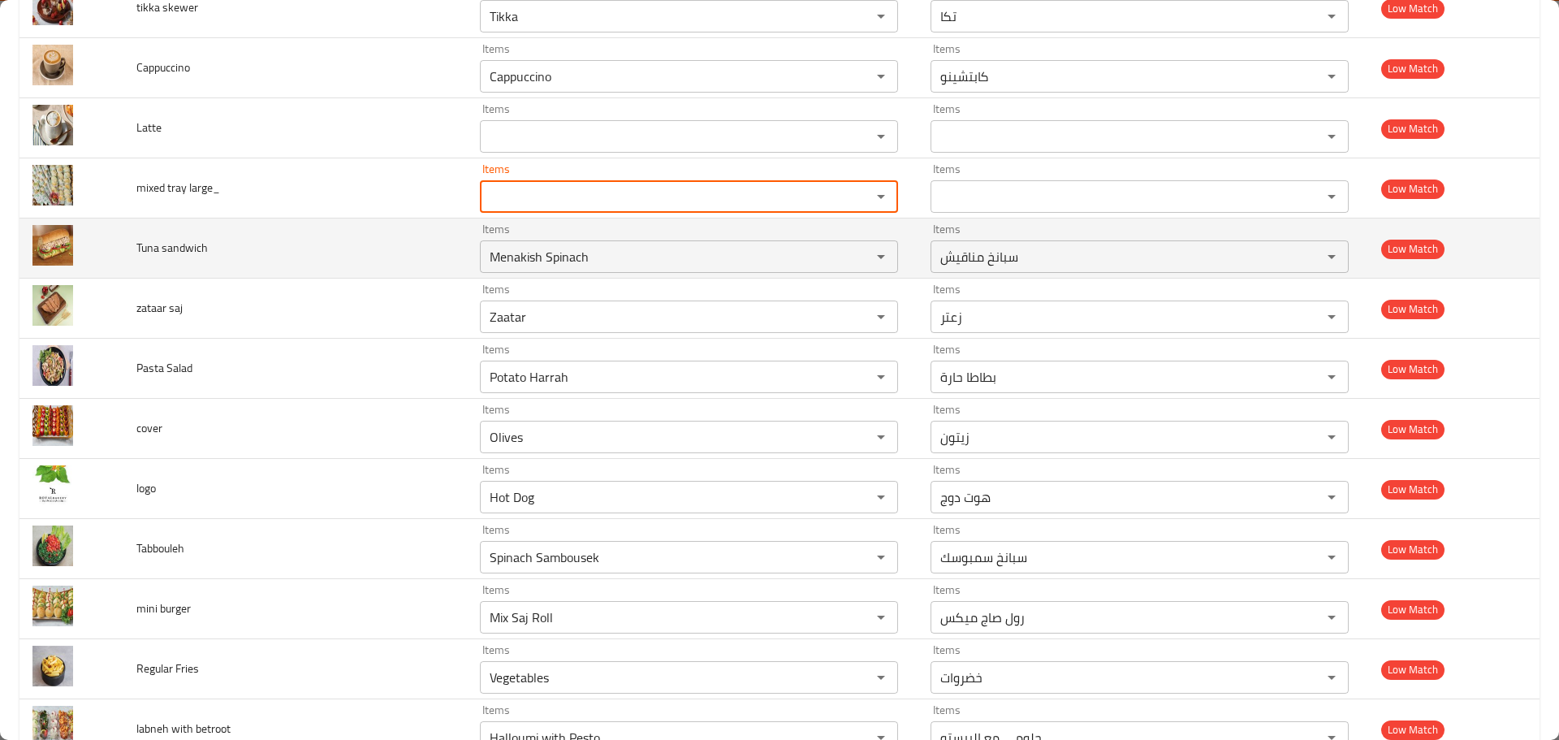
click at [145, 237] on td "Tuna sandwich" at bounding box center [295, 248] width 344 height 60
click at [150, 245] on span "Tuna sandwich" at bounding box center [171, 247] width 71 height 21
click at [576, 262] on sandwich "Menakish Spinach" at bounding box center [665, 256] width 361 height 23
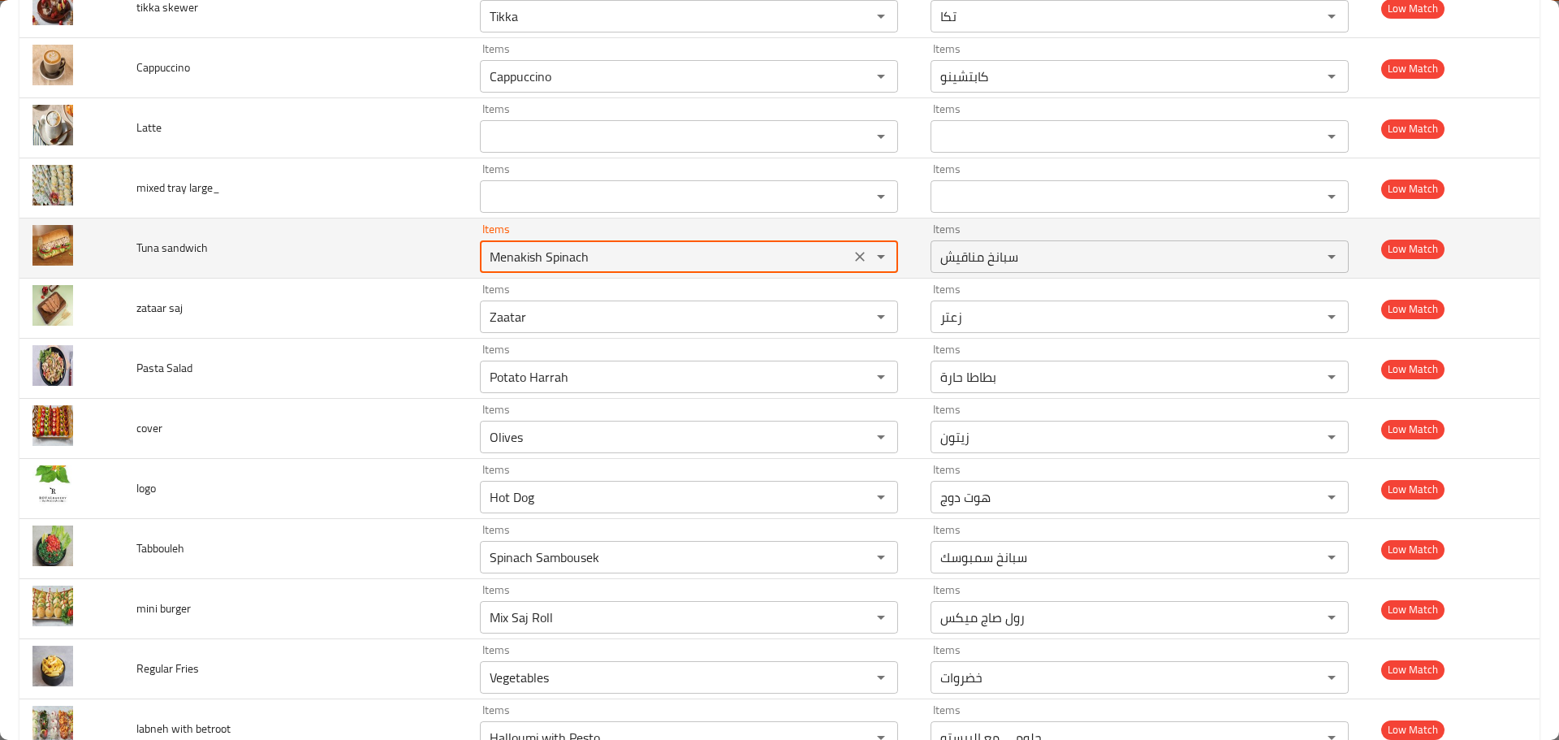
paste sandwich "Tuna"
type sandwich "Tuna"
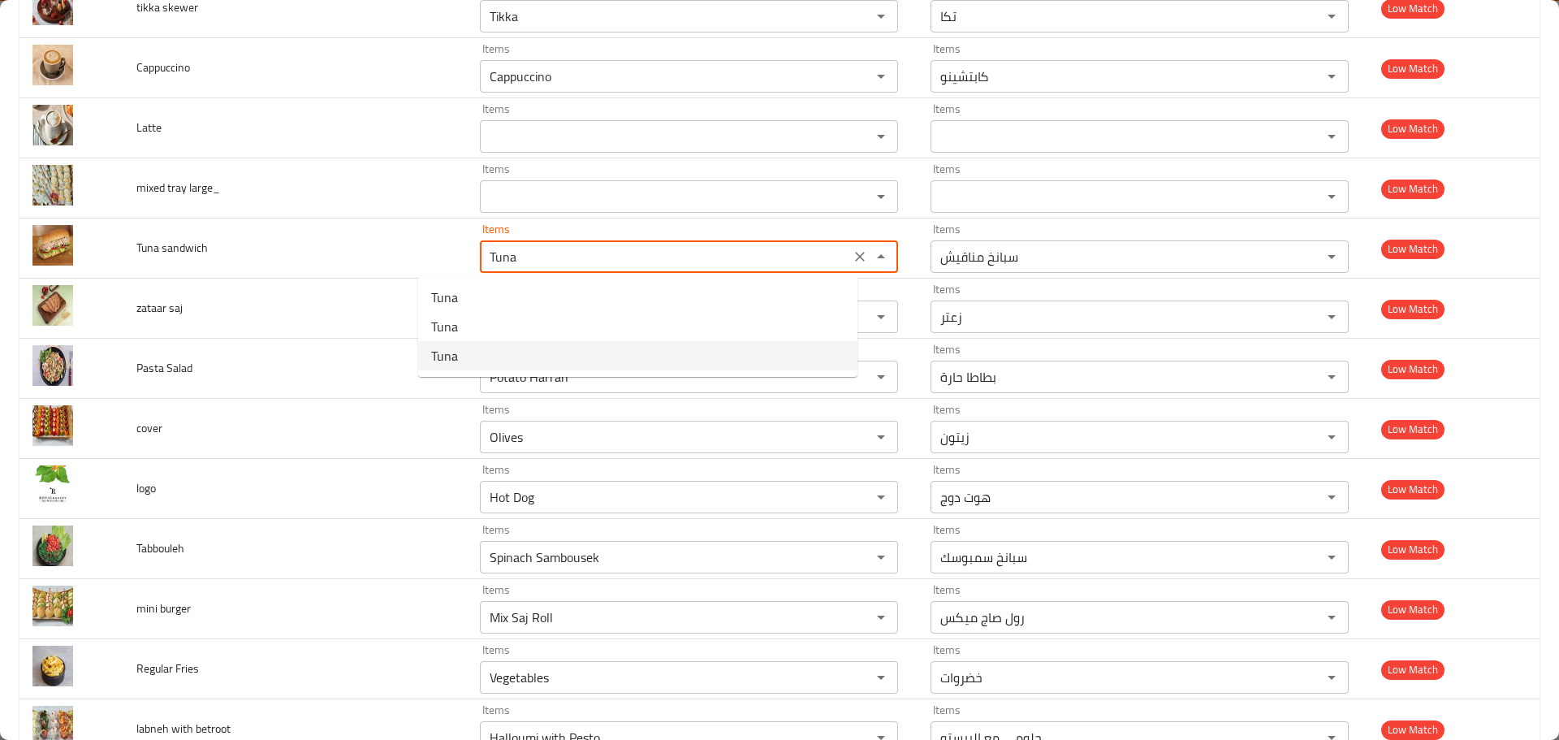
click at [489, 352] on sandwich-option-2 "Tuna" at bounding box center [637, 355] width 439 height 29
type sandwich-ar "تونة"
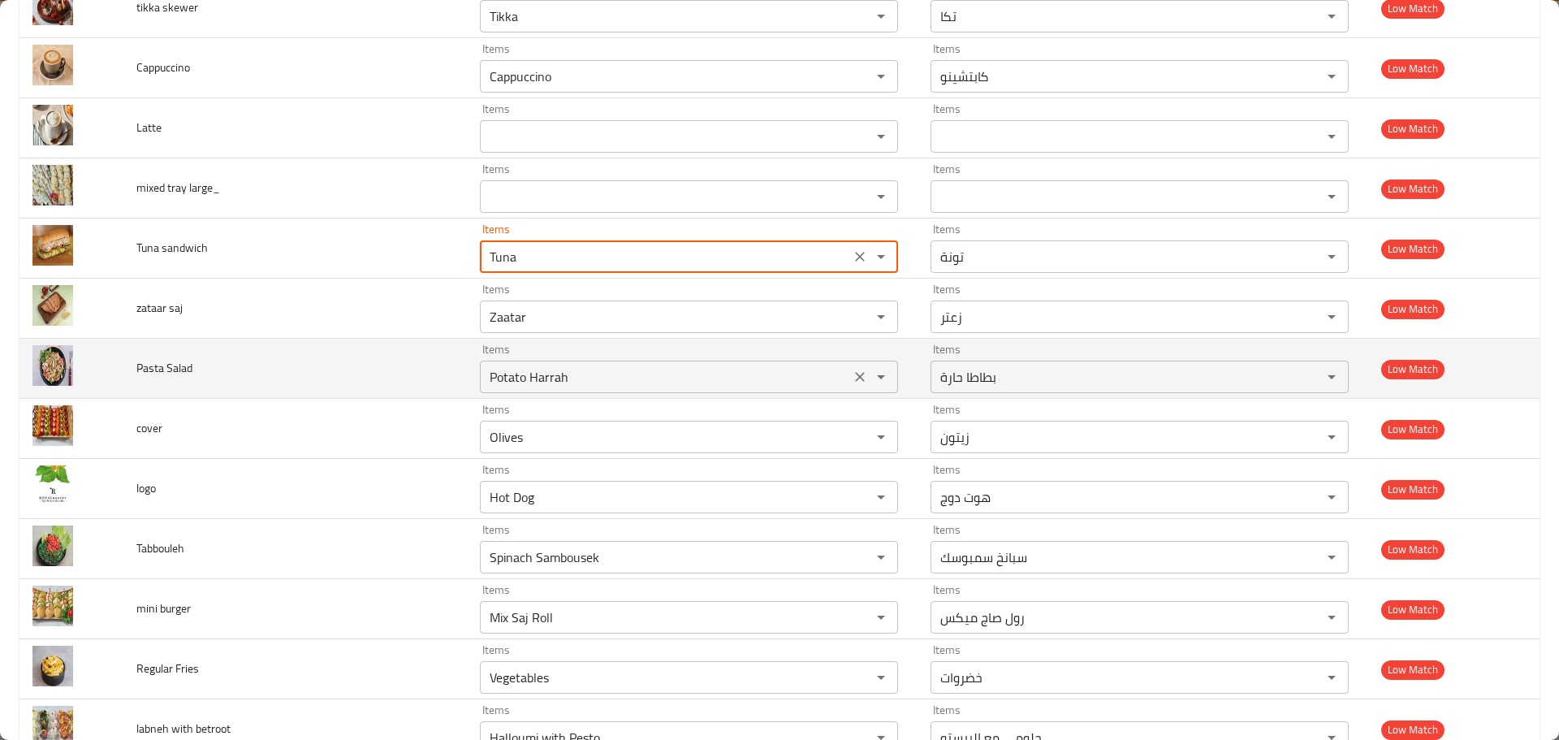
type sandwich "Tuna"
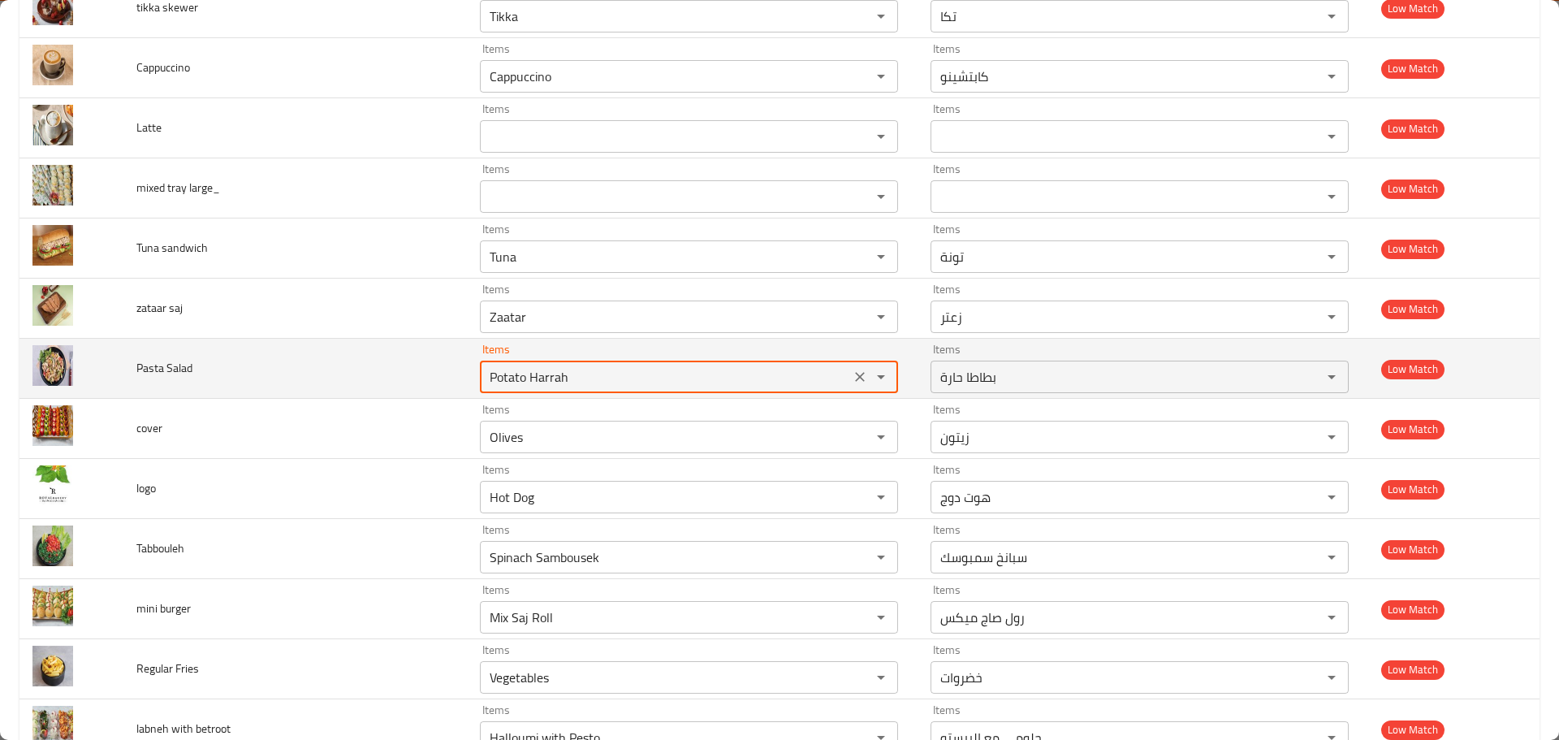
click at [556, 383] on Salad "Potato Harrah" at bounding box center [665, 376] width 361 height 23
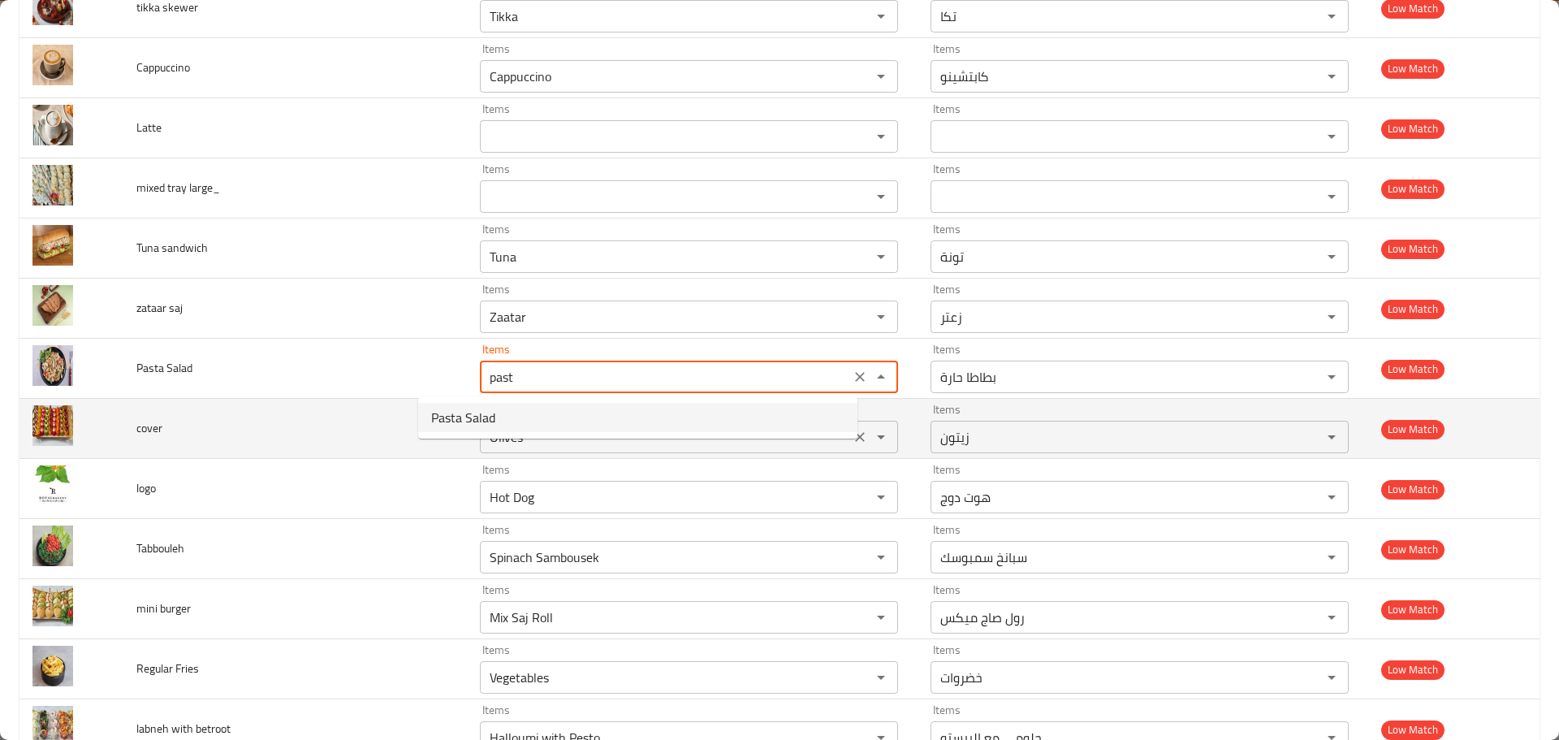
click at [525, 417] on Salad-option-0 "Pasta Salad" at bounding box center [637, 417] width 439 height 29
type Salad "Pasta Salad"
type Salad-ar "سلطة مكرونة"
click at [852, 443] on icon "Clear" at bounding box center [860, 437] width 16 height 16
type Salad "Pasta Salad"
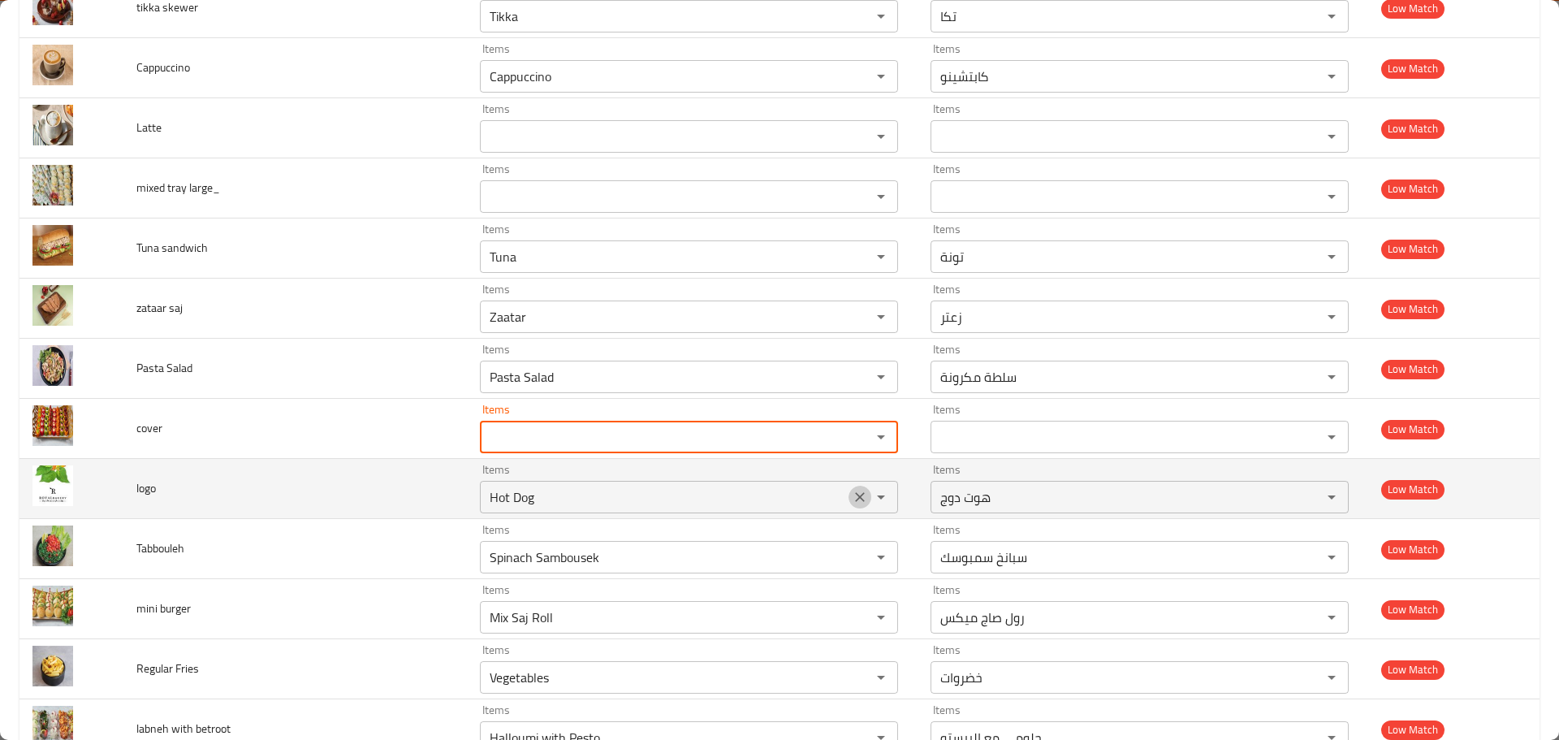
click at [855, 495] on icon "Clear" at bounding box center [860, 497] width 10 height 10
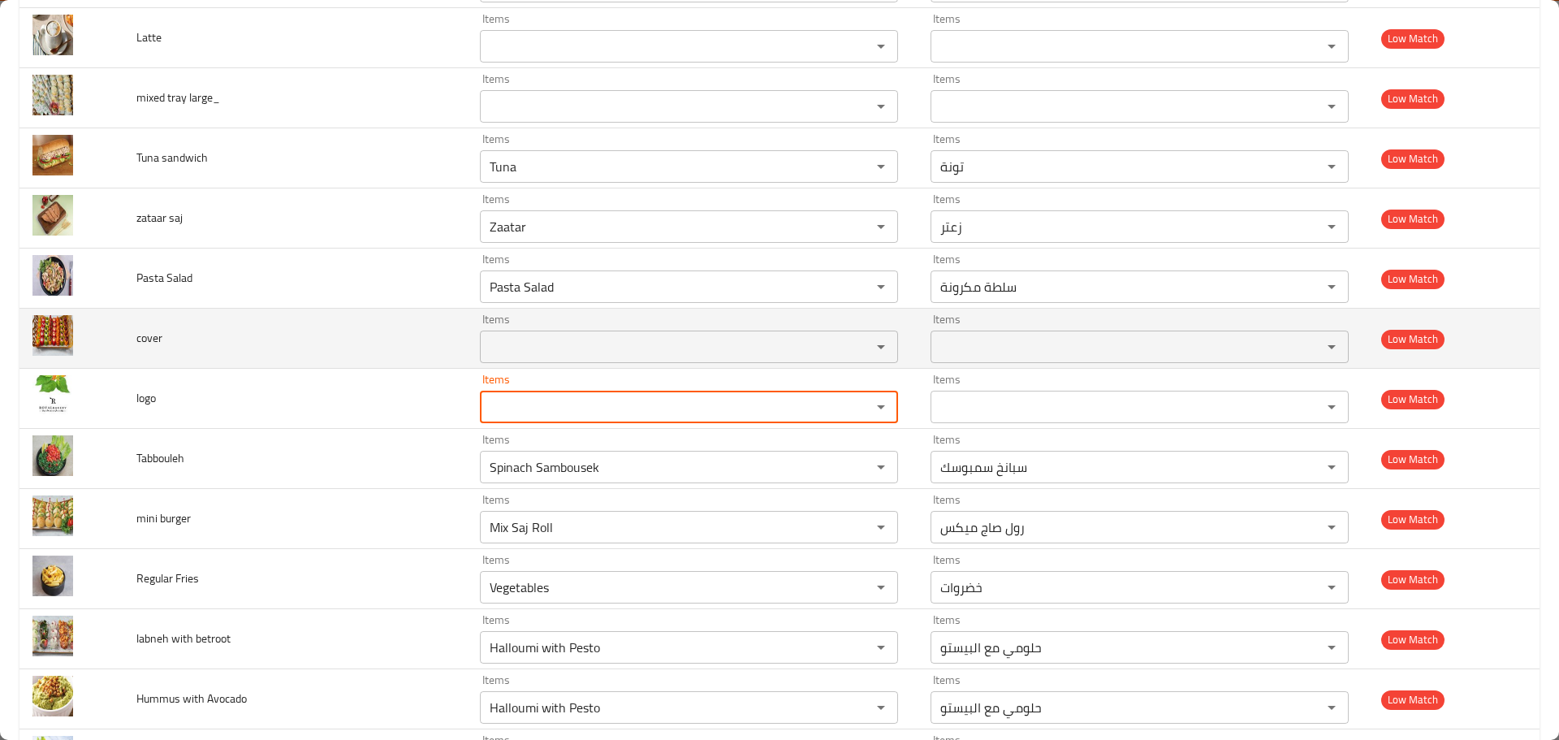
scroll to position [8129, 0]
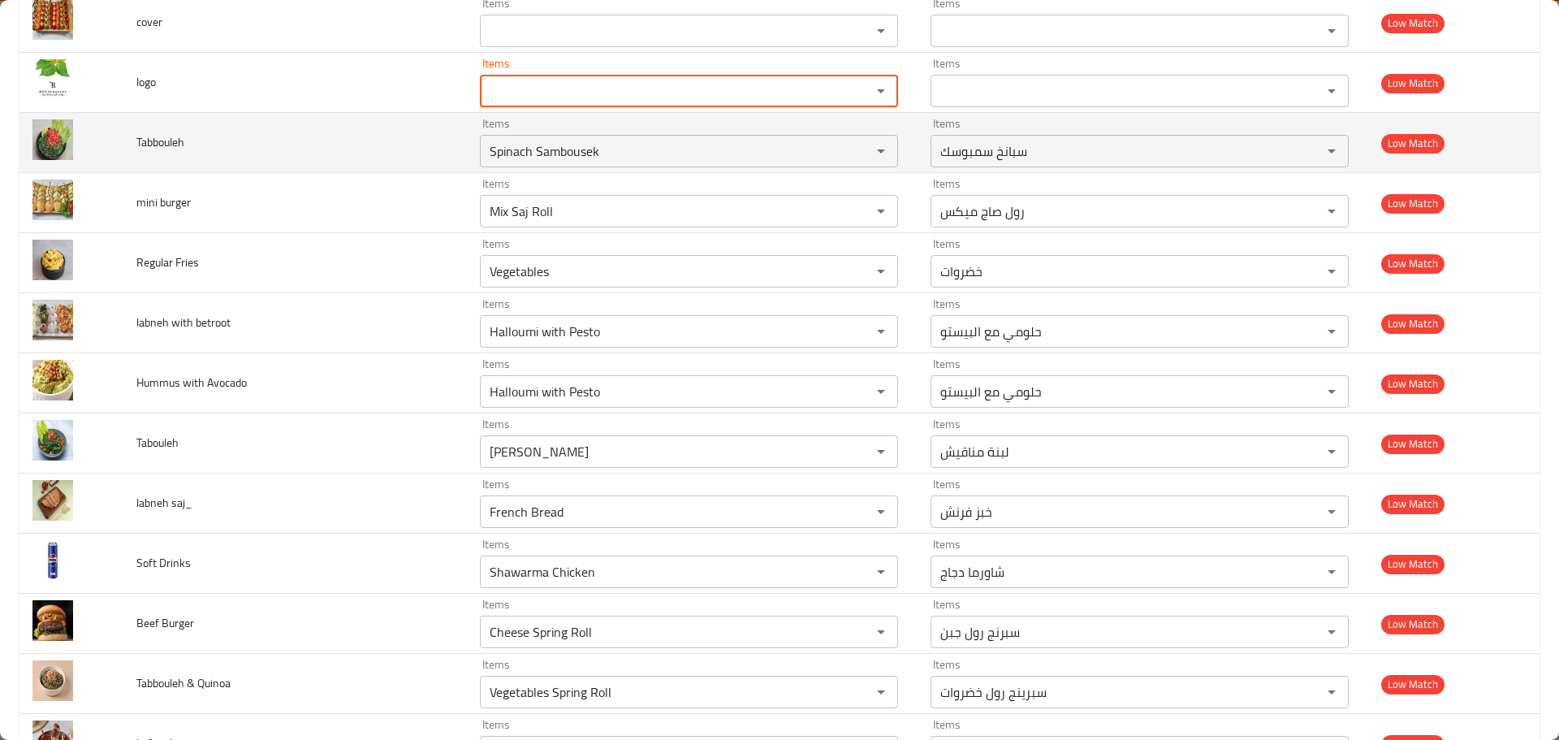
click at [166, 146] on span "Tabbouleh" at bounding box center [160, 142] width 48 height 21
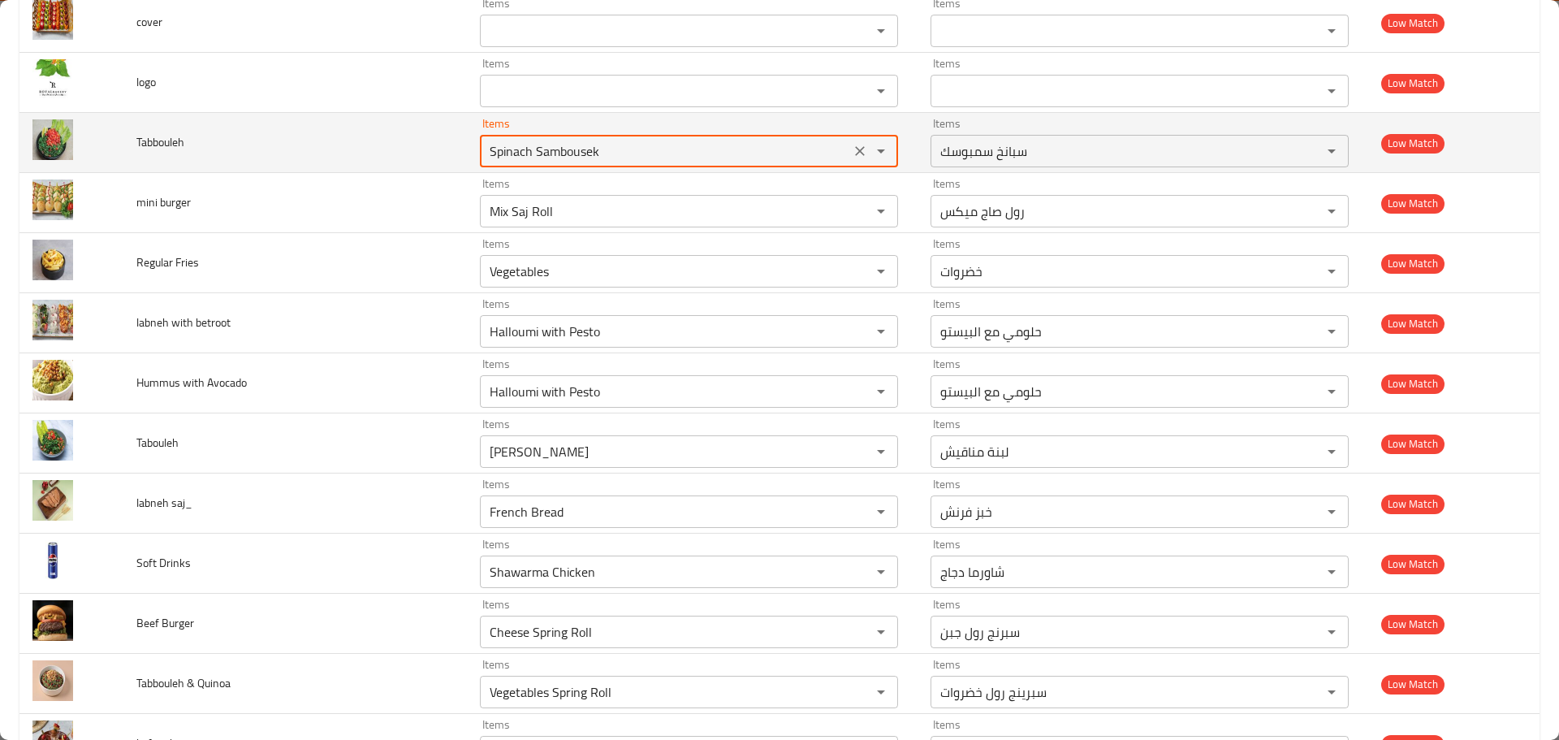
click at [530, 154] on input "Spinach Sambousek" at bounding box center [665, 151] width 361 height 23
paste input "Tabbouleh"
type input "Tabbouleh"
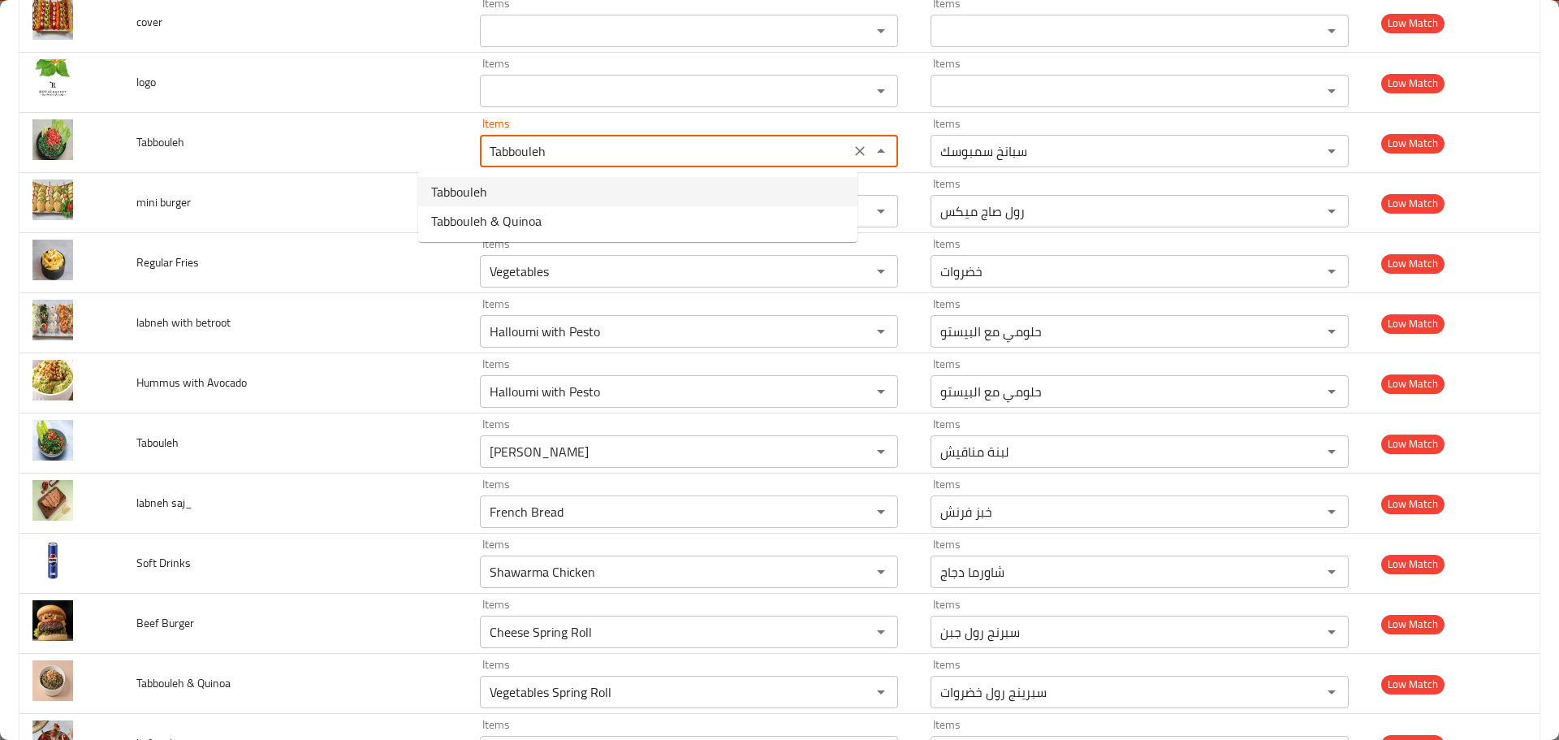
click at [523, 195] on li "Tabbouleh" at bounding box center [637, 191] width 439 height 29
type input "تبولة"
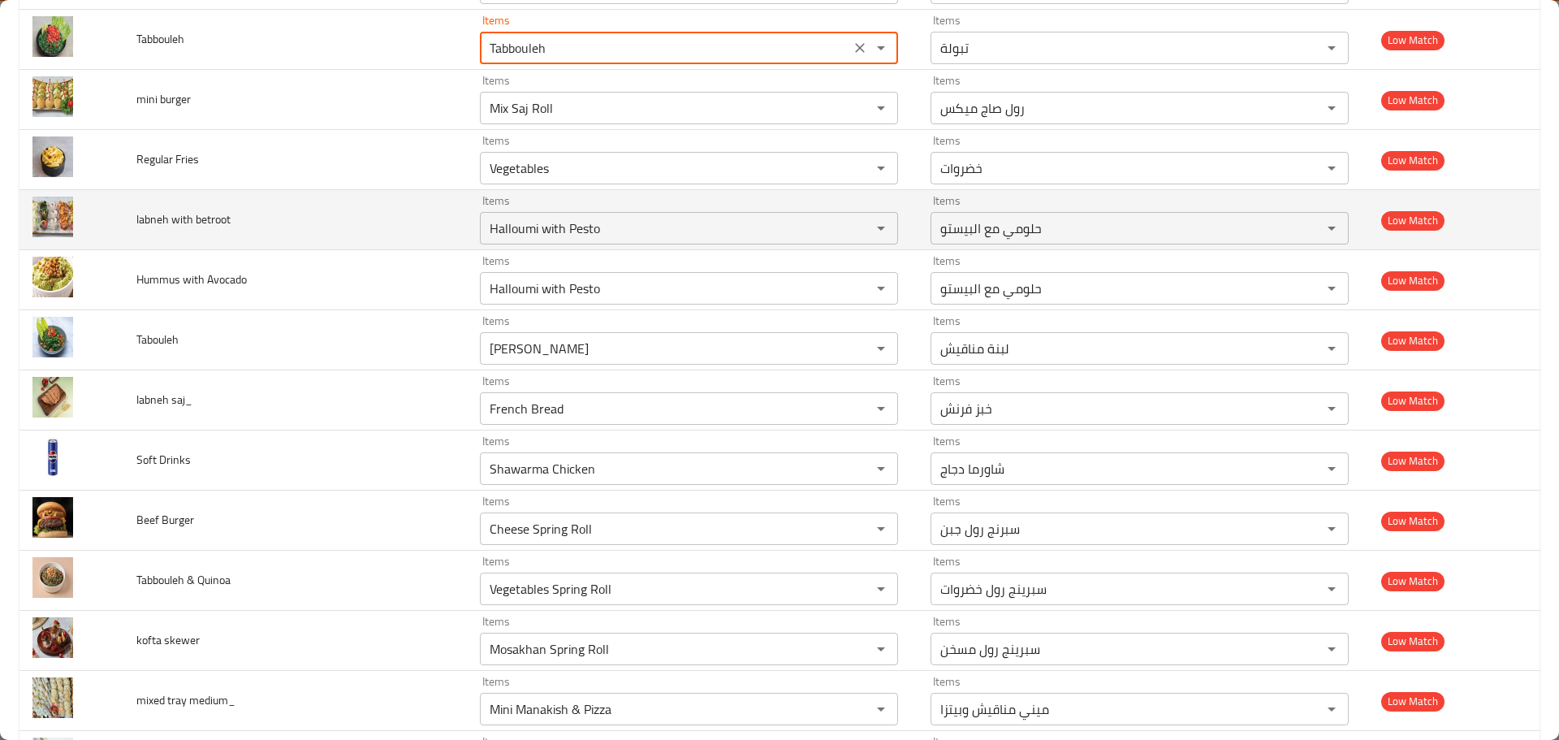
scroll to position [8210, 0]
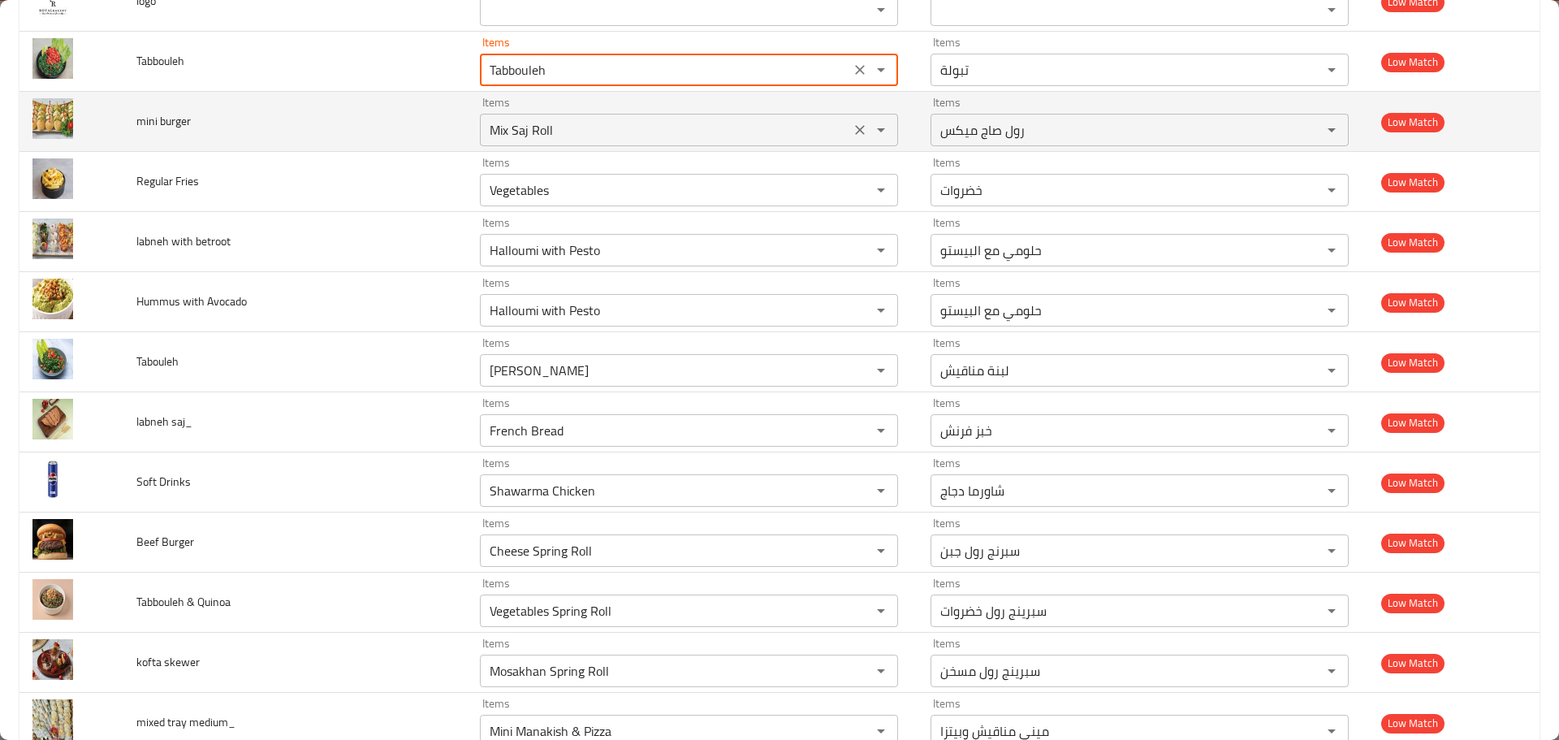
type input "Tabbouleh"
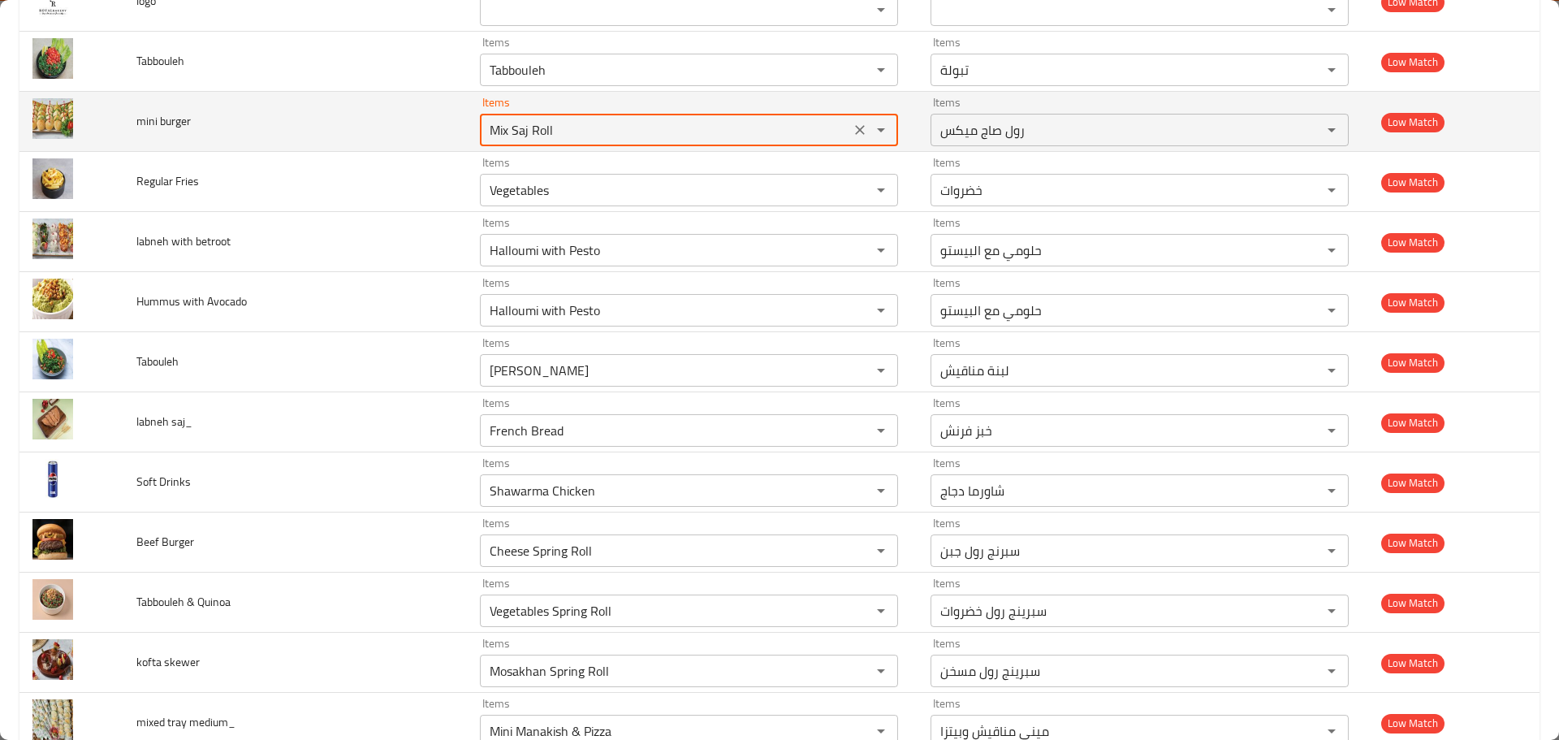
click at [485, 130] on burger "Mix Saj Roll" at bounding box center [665, 130] width 361 height 23
type burger "mini"
click at [852, 133] on icon "Clear" at bounding box center [860, 130] width 16 height 16
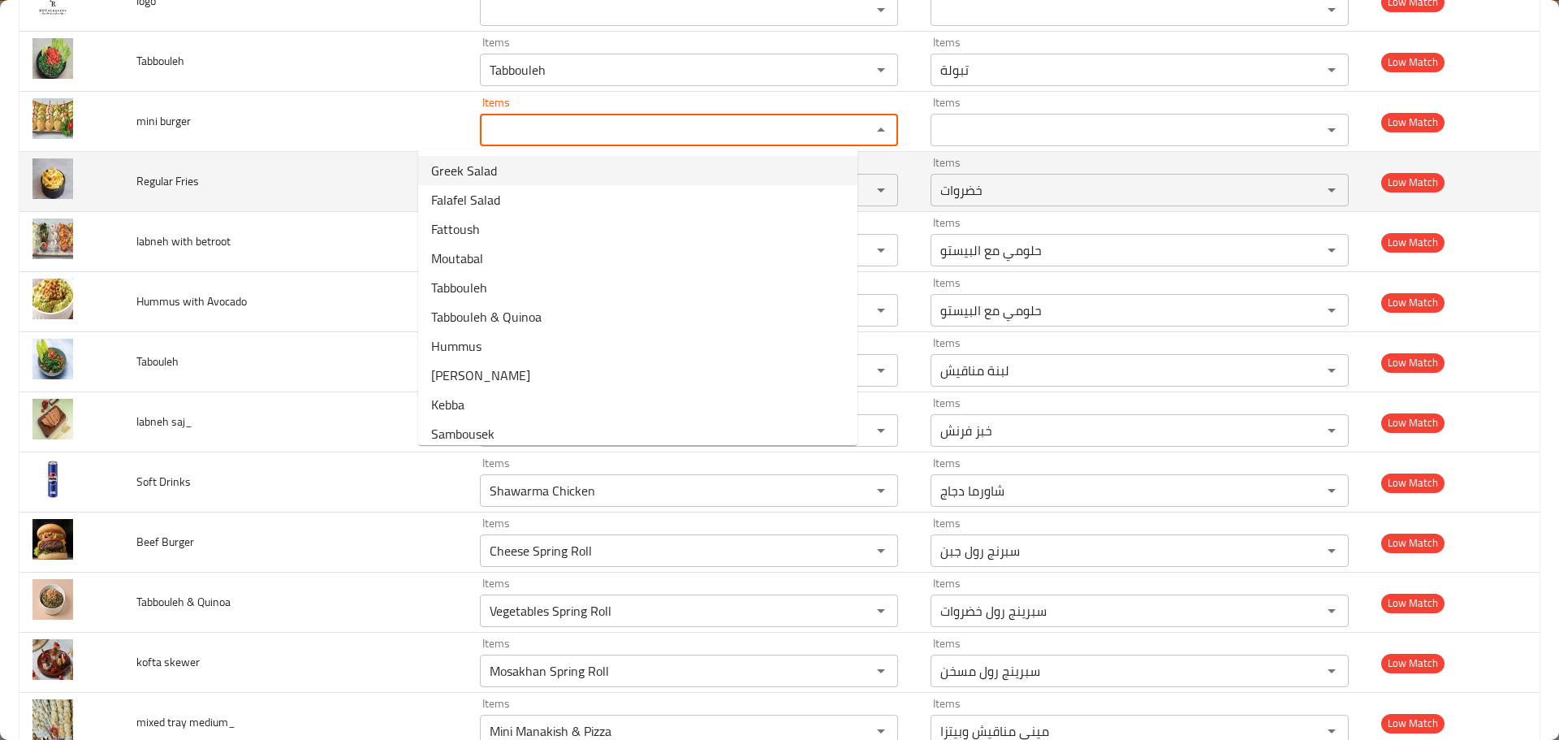
click at [304, 170] on td "Regular Fries" at bounding box center [295, 182] width 344 height 60
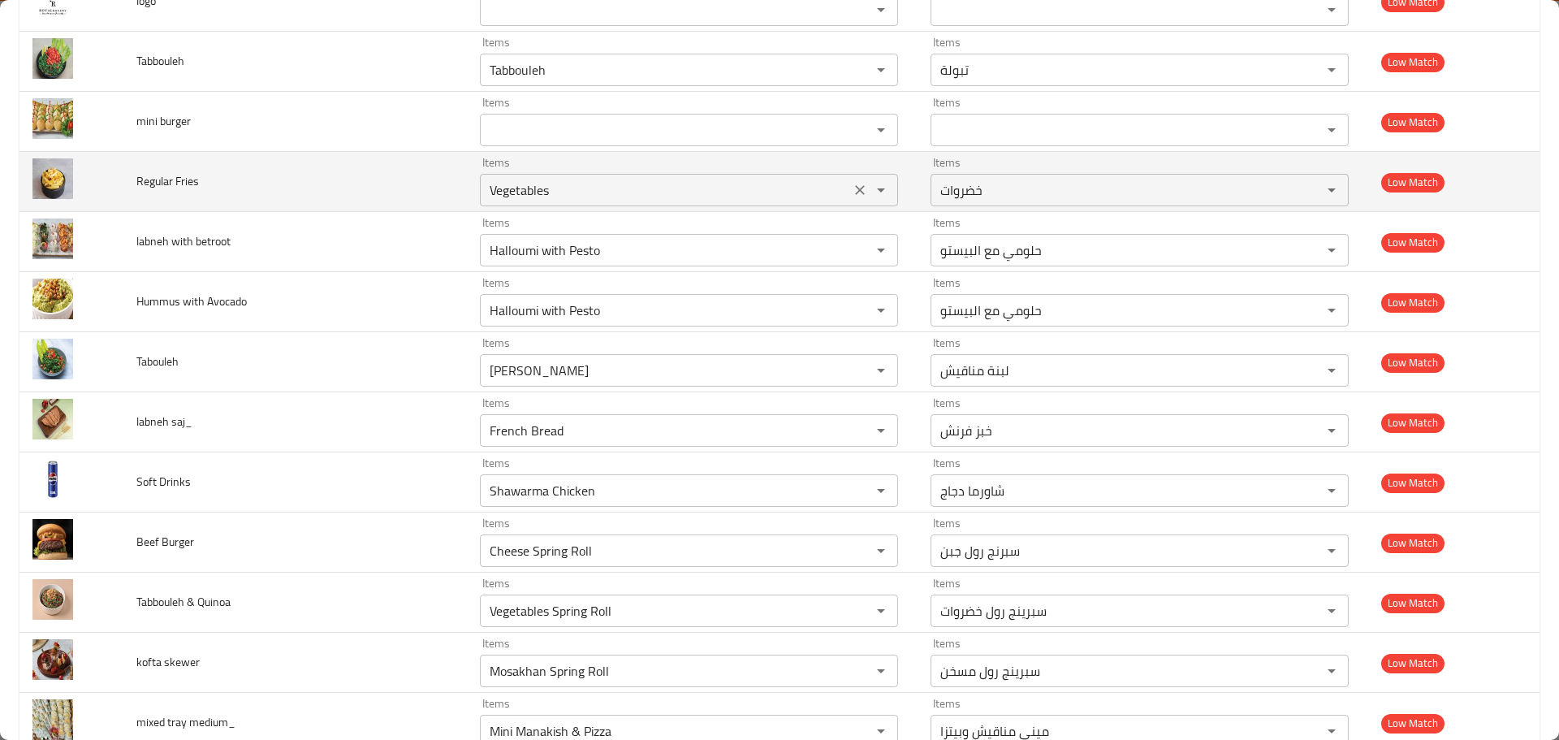
click at [502, 176] on div "Vegetables Items" at bounding box center [689, 190] width 418 height 32
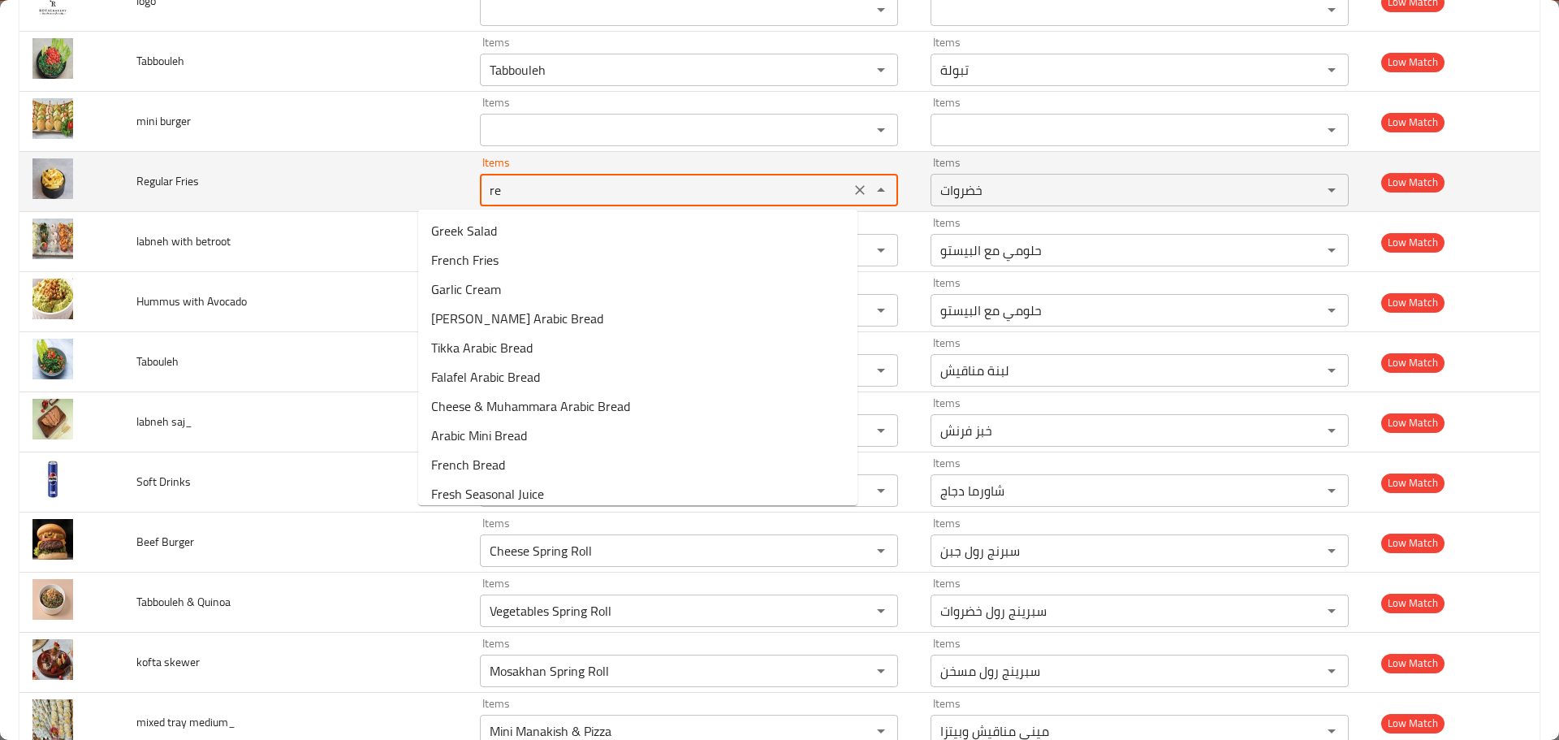
type Fries "r"
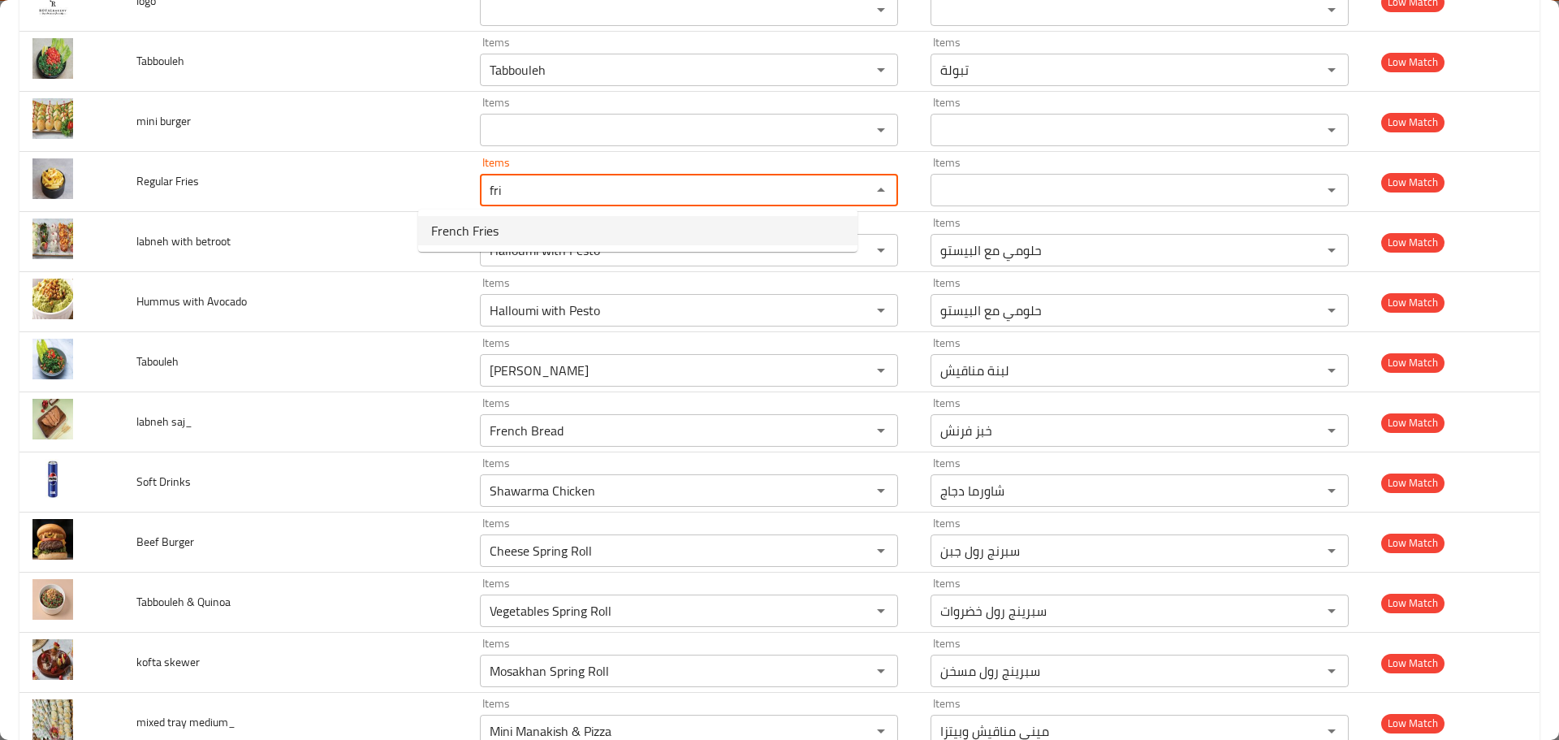
click at [501, 225] on Fries-option-0 "French Fries" at bounding box center [637, 230] width 439 height 29
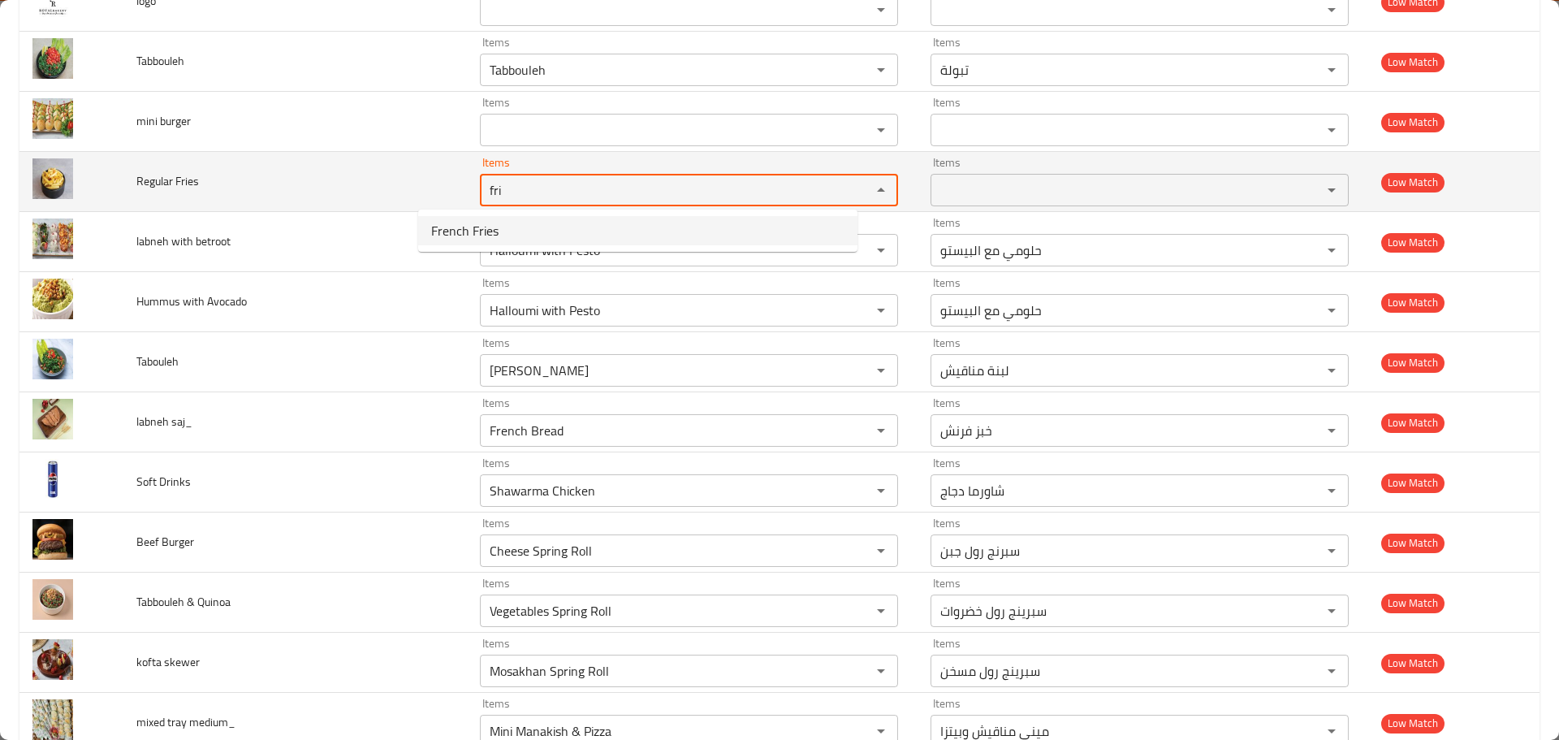
type Fries "French Fries"
type Fries-ar "بطاطا مقلية"
type Fries "French Fries"
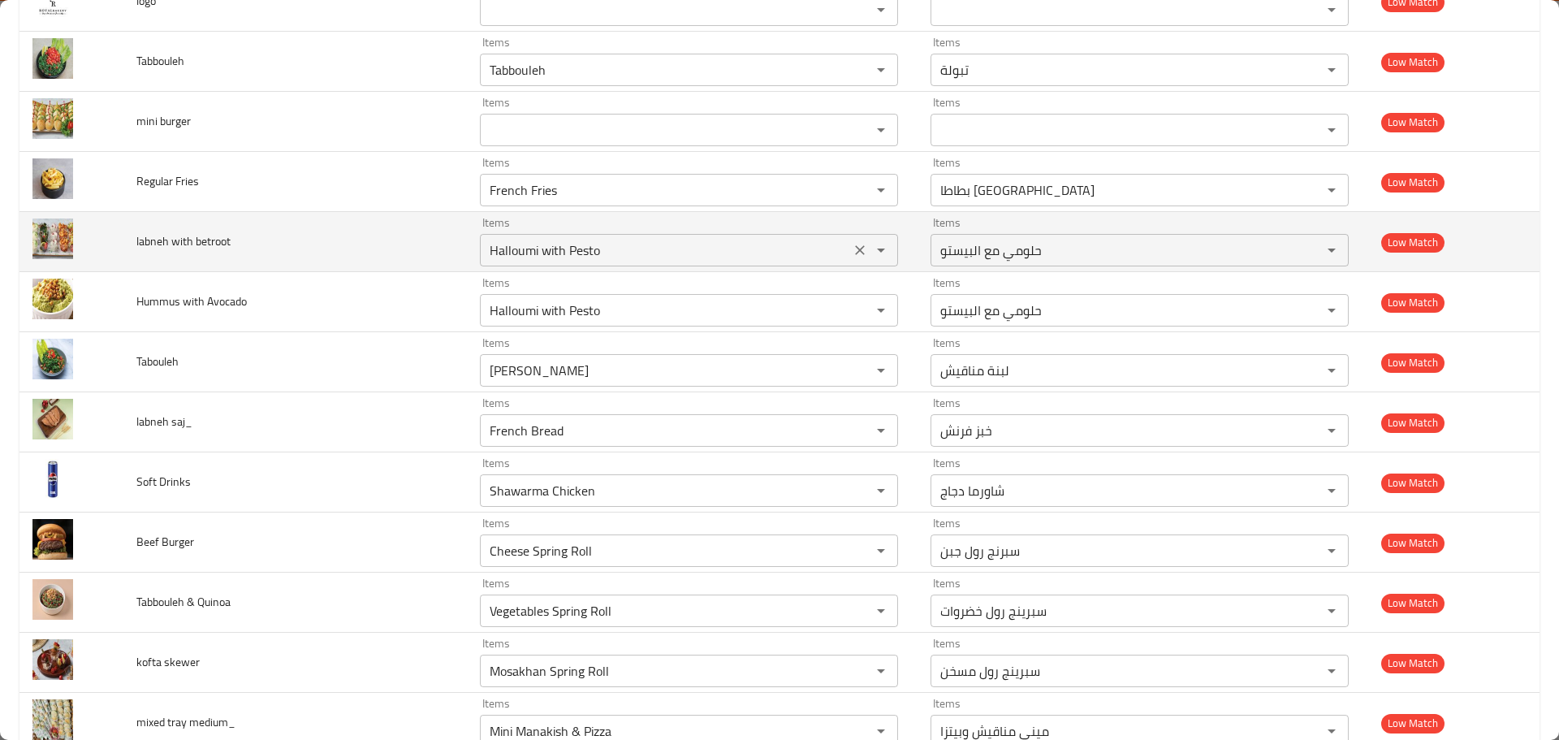
click at [606, 257] on betroot "Halloumi with Pesto" at bounding box center [665, 250] width 361 height 23
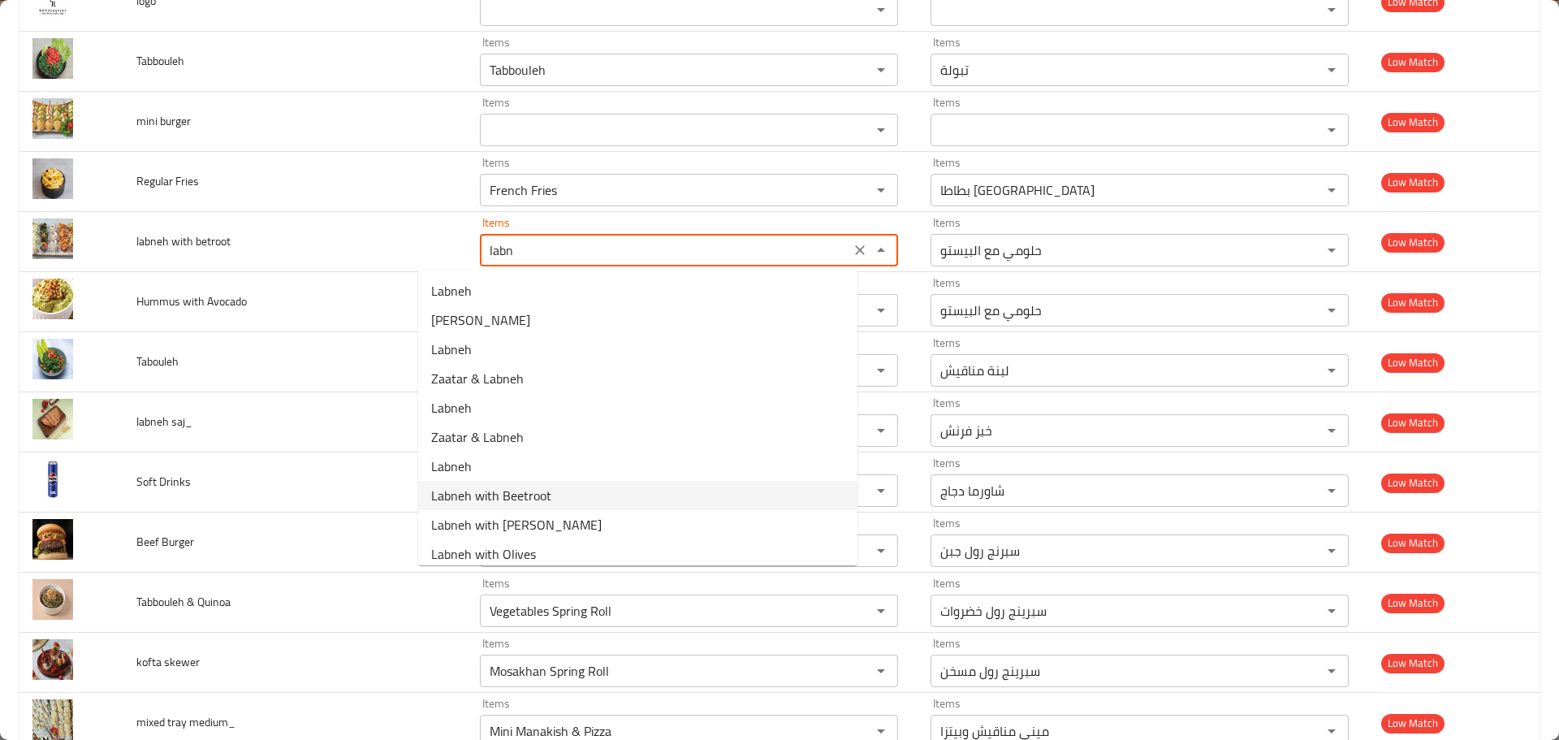
click at [564, 491] on betroot-option-7 "Labneh with Beetroot" at bounding box center [637, 495] width 439 height 29
type betroot "Labneh with Beetroot"
type betroot-ar "لبنة مع الشمندر"
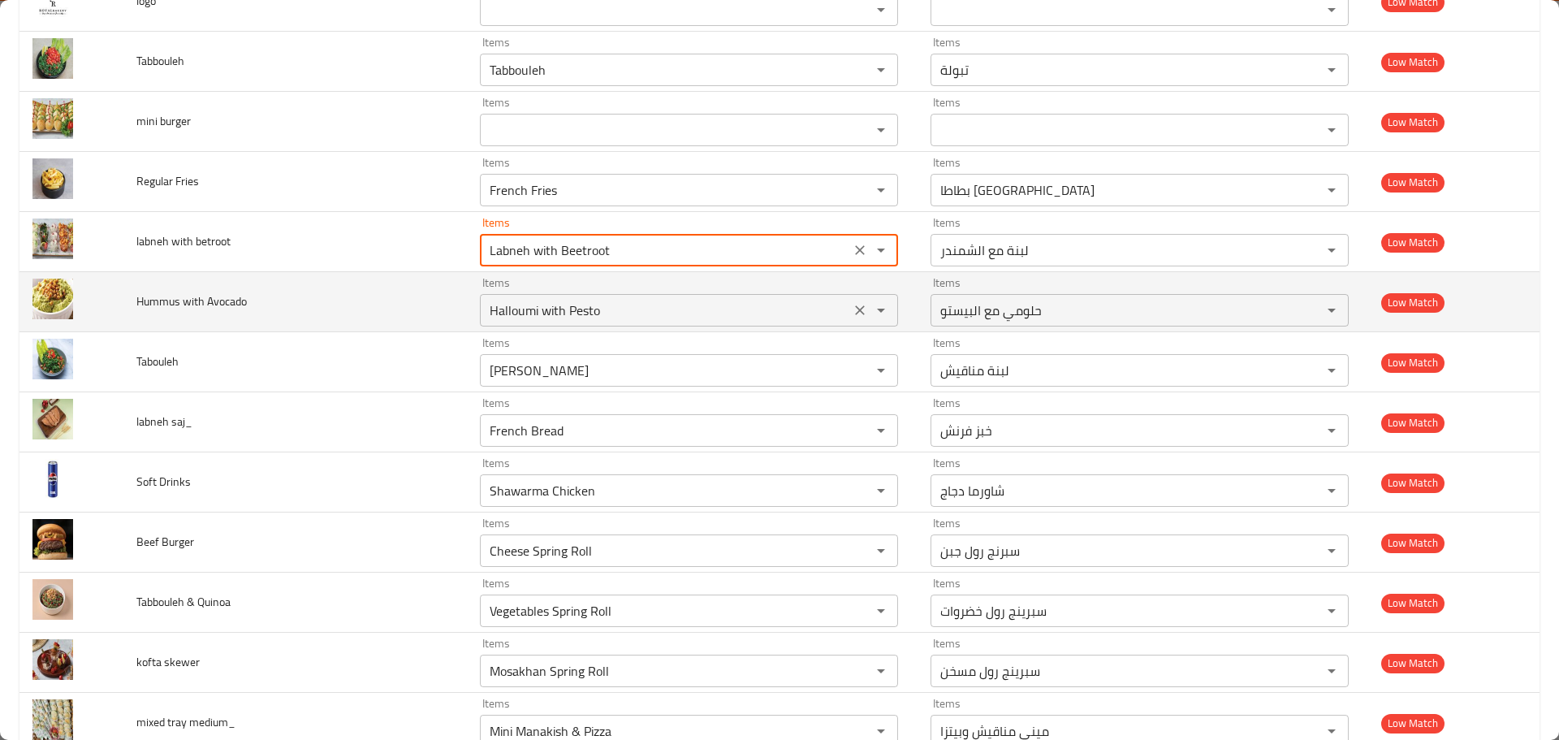
type betroot "Labneh with Beetroot"
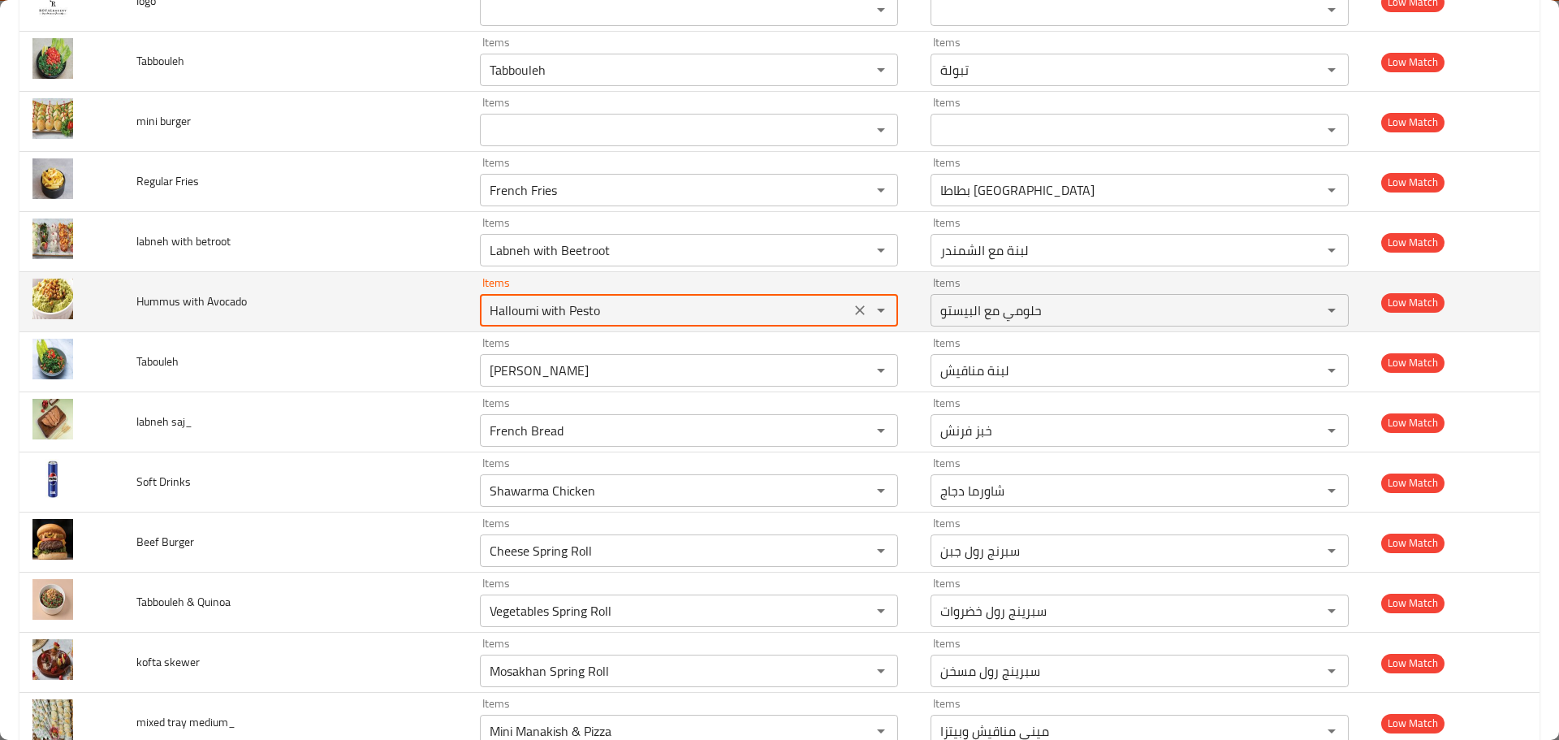
click at [541, 314] on Avocado "Halloumi with Pesto" at bounding box center [665, 310] width 361 height 23
click at [503, 301] on Avocado "Halloumi with Pesto" at bounding box center [665, 310] width 361 height 23
click at [518, 316] on Avocado "Halloumi with Pesto" at bounding box center [665, 310] width 361 height 23
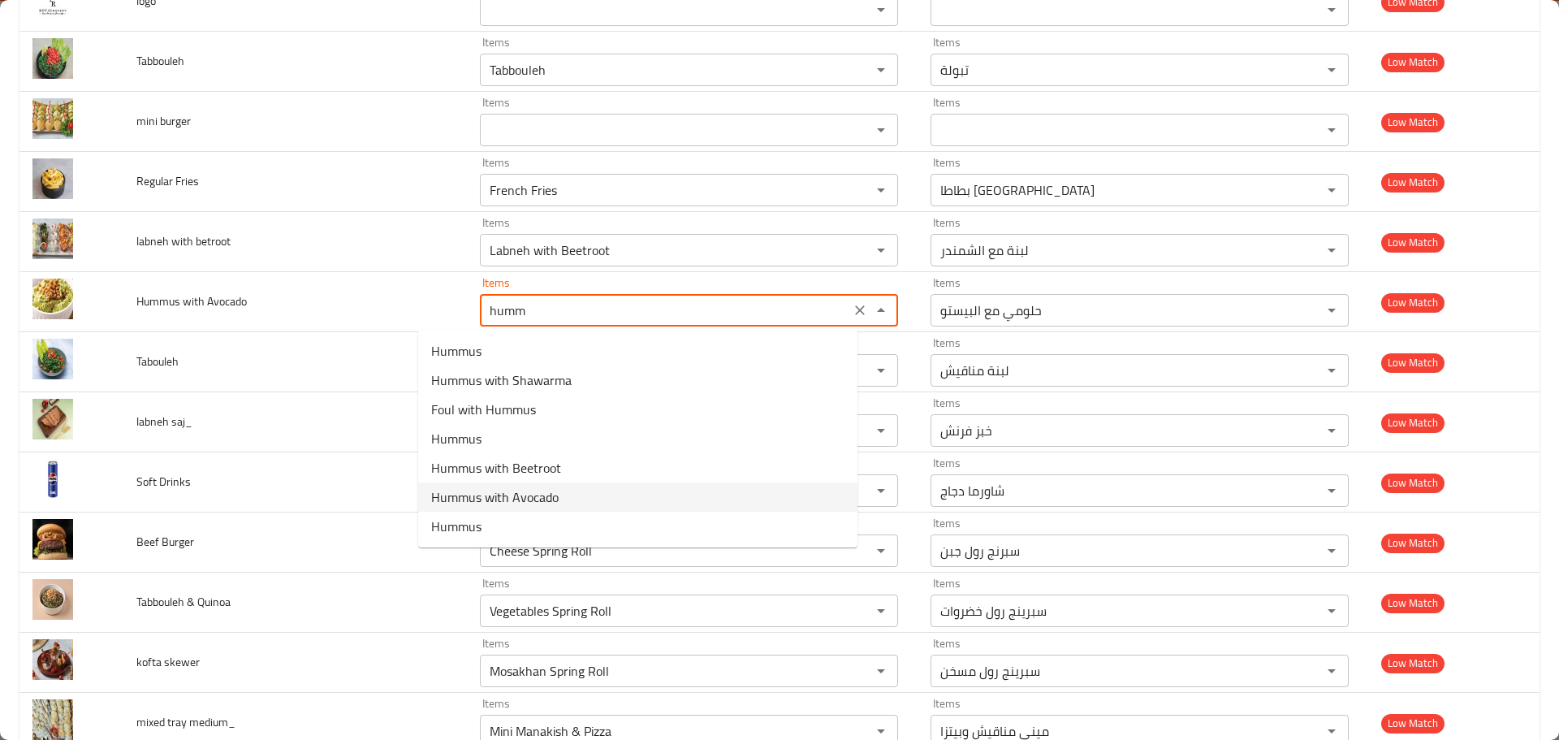
click at [550, 495] on span "Hummus with Avocado" at bounding box center [495, 496] width 128 height 19
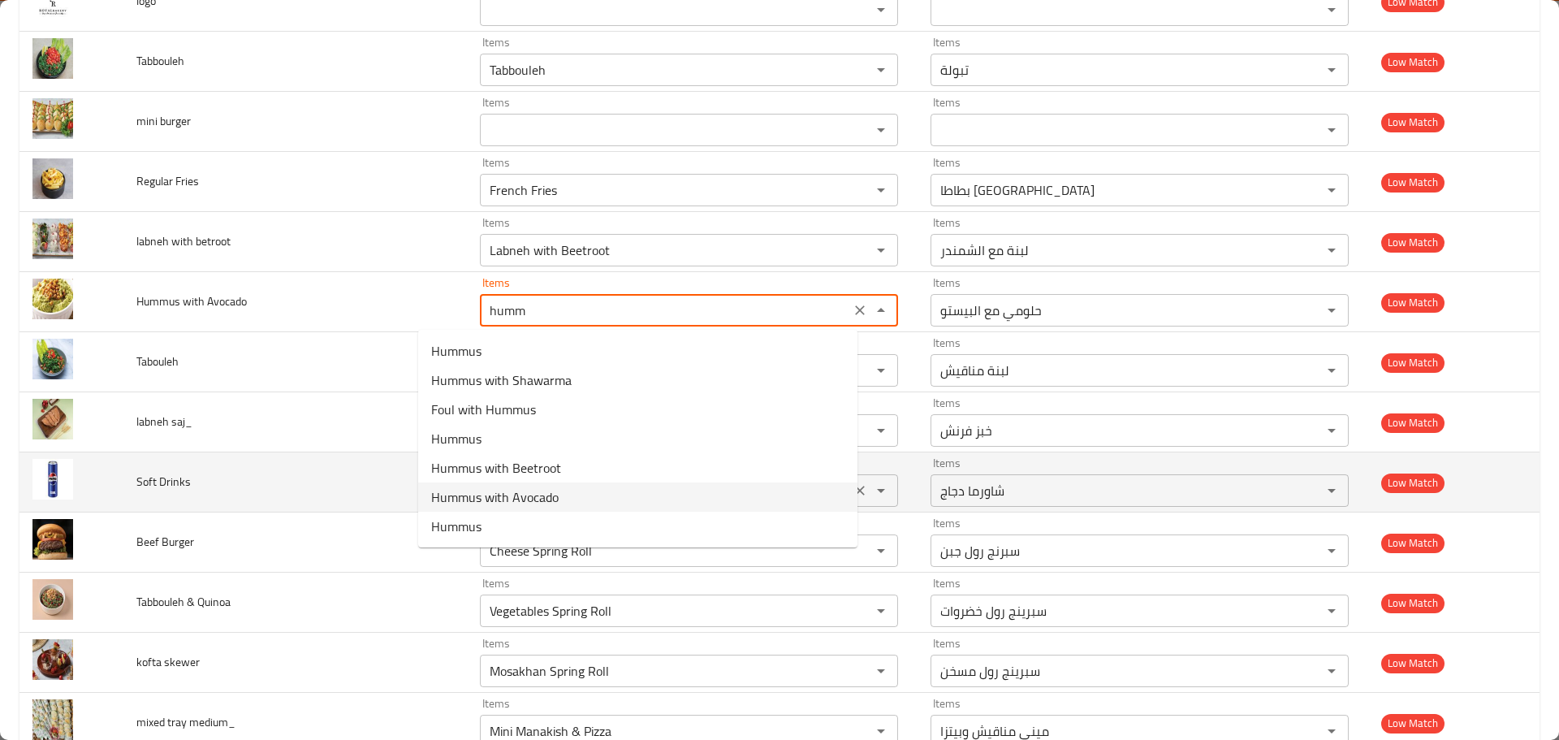
type Avocado "Hummus with Avocado"
type Avocado-ar "حمص مع أفوكادو"
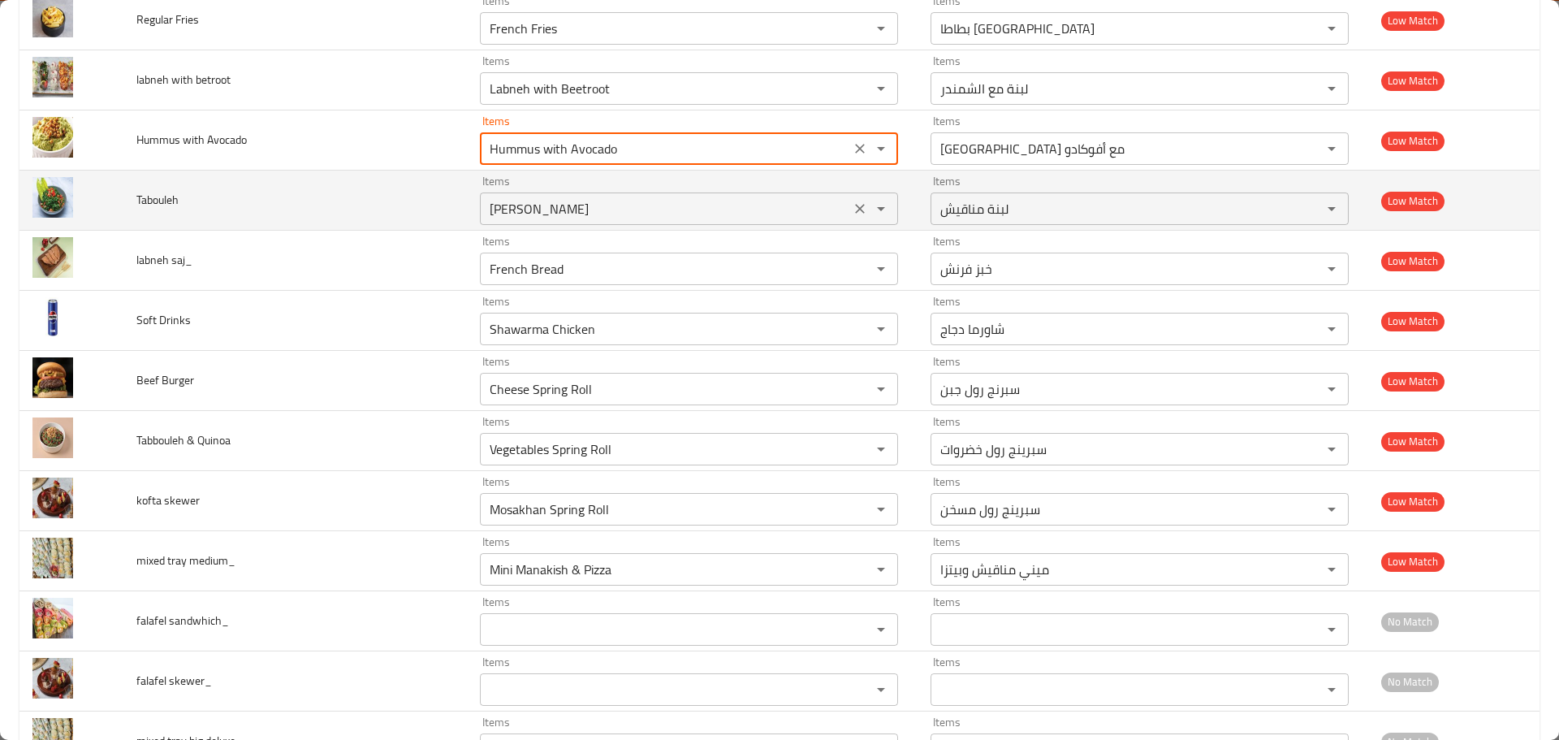
scroll to position [8372, 0]
type Avocado "Hummus with Avocado"
click at [168, 195] on span "Tabouleh" at bounding box center [157, 198] width 42 height 21
click at [553, 205] on input "Menakish Labneh" at bounding box center [665, 208] width 361 height 23
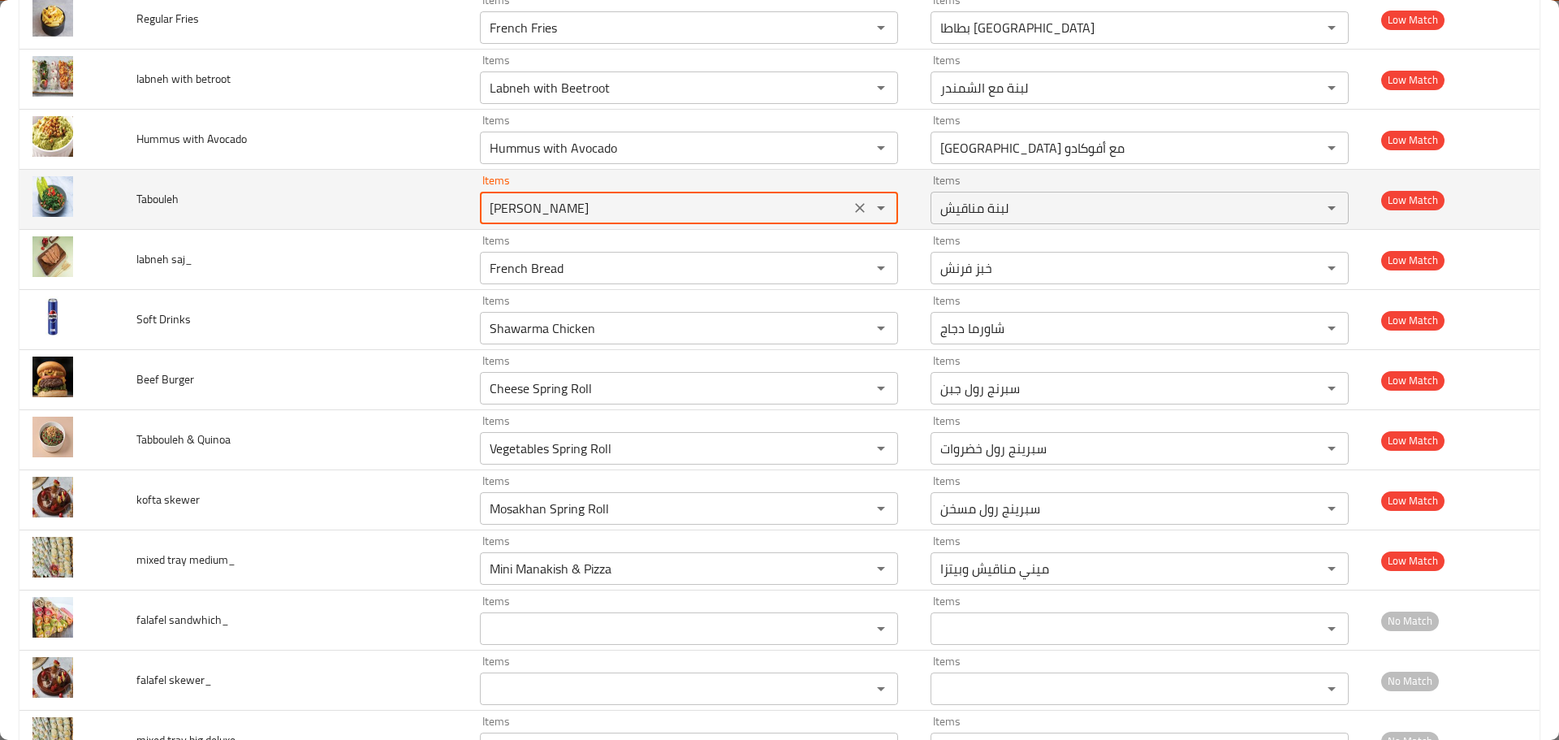
paste input "Taboul"
type input "Tabouleh"
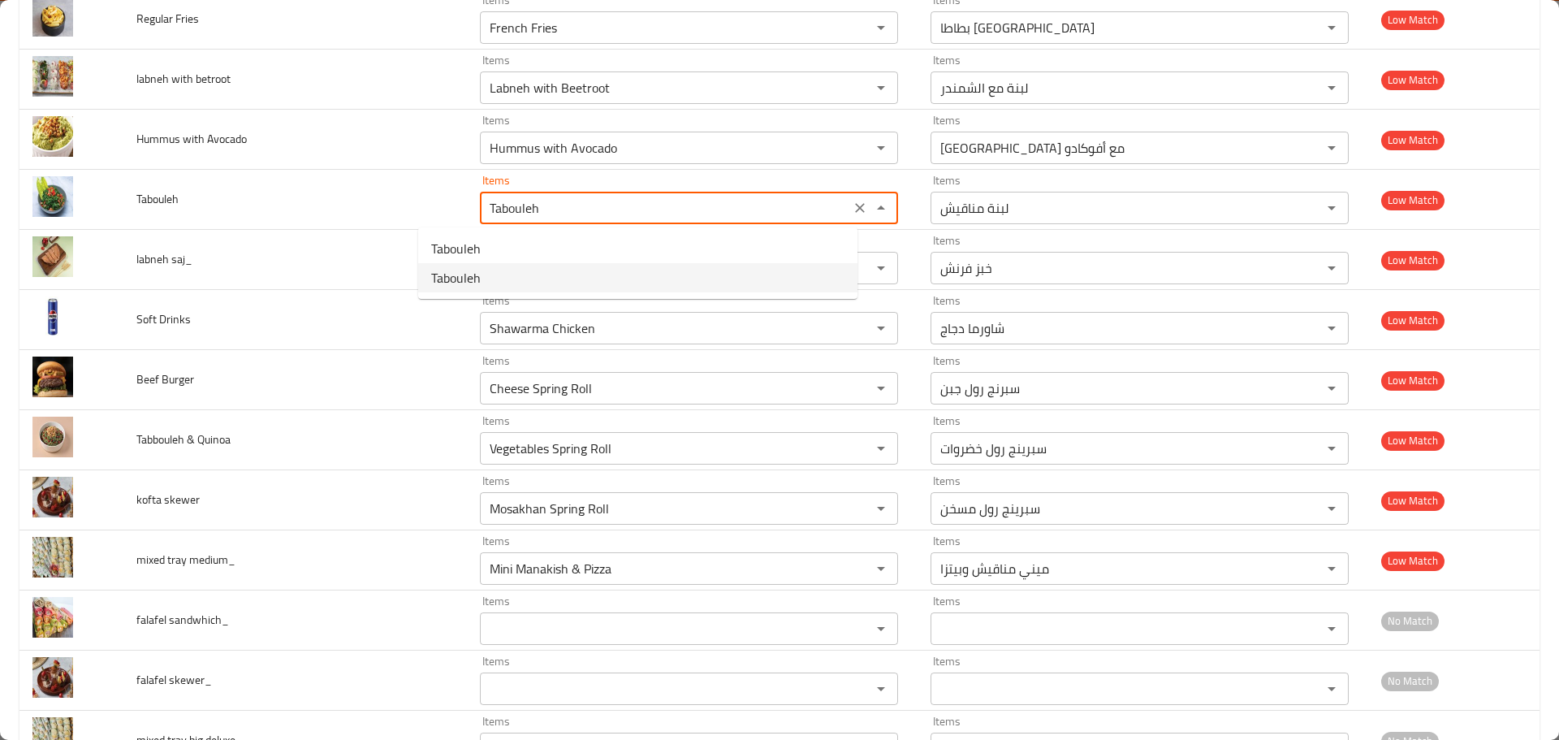
click at [512, 273] on li "Tabouleh" at bounding box center [637, 277] width 439 height 29
type input "تبولة"
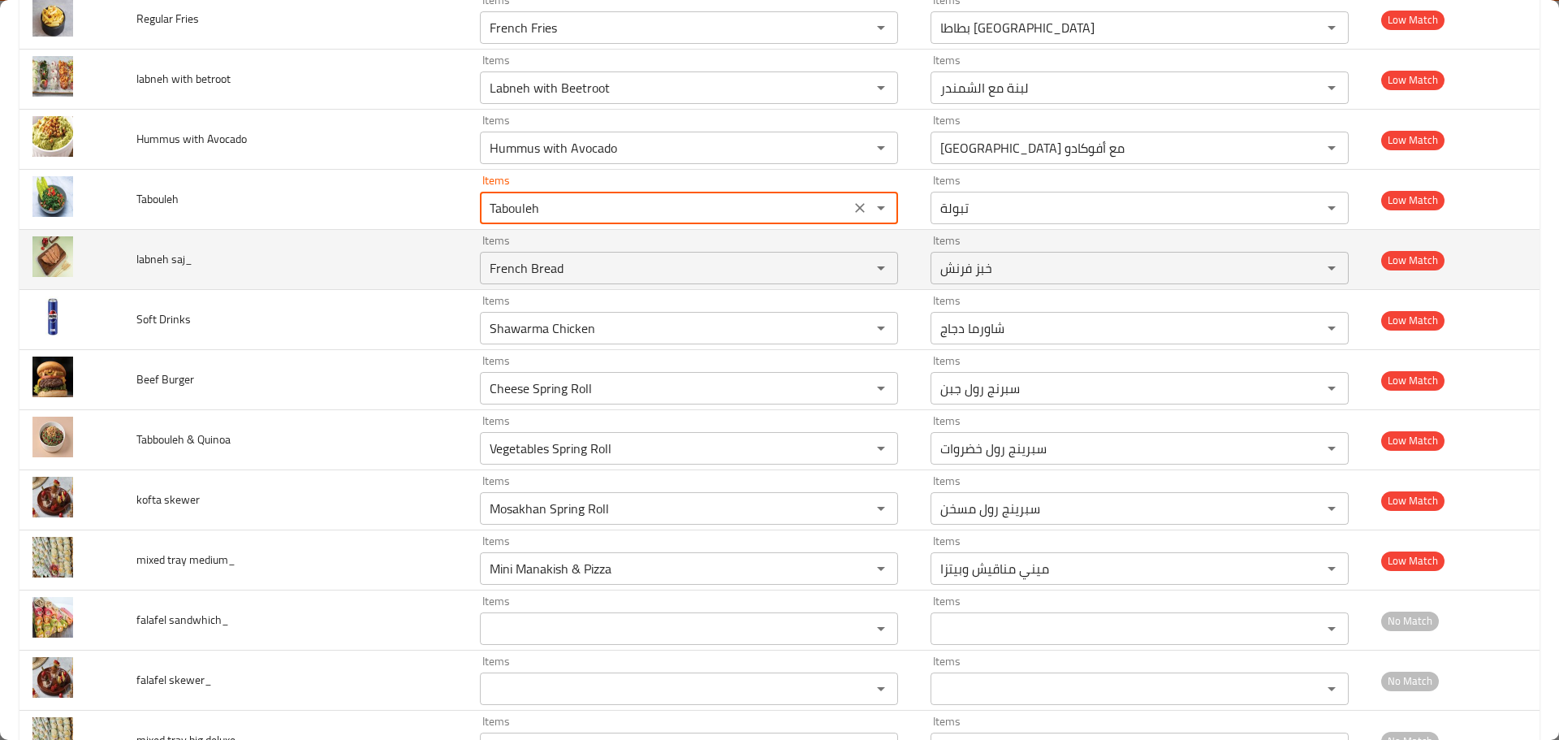
type input "Tabouleh"
click at [149, 259] on span "labneh saj_" at bounding box center [164, 259] width 56 height 21
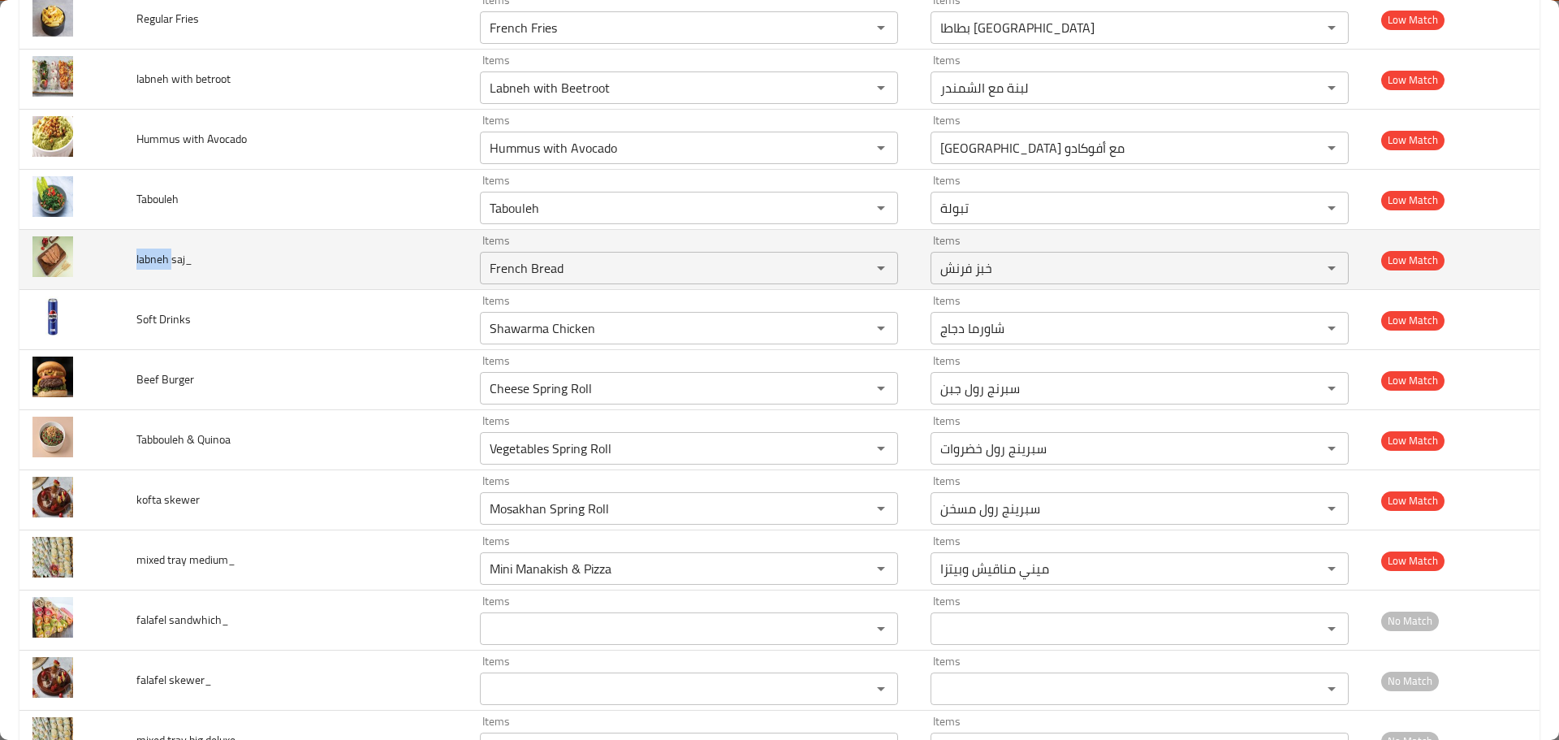
click at [149, 259] on span "labneh saj_" at bounding box center [164, 259] width 56 height 21
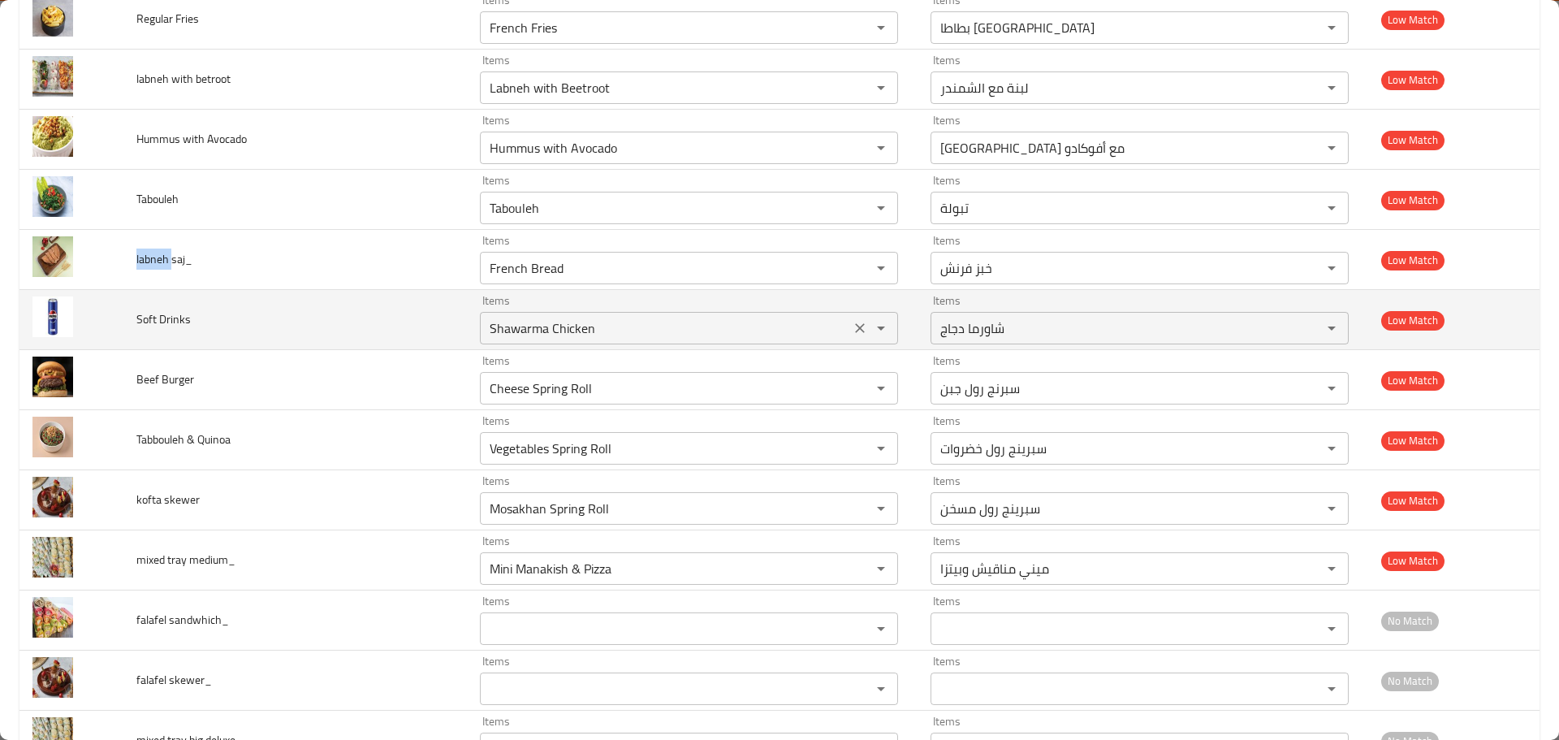
copy span "labneh"
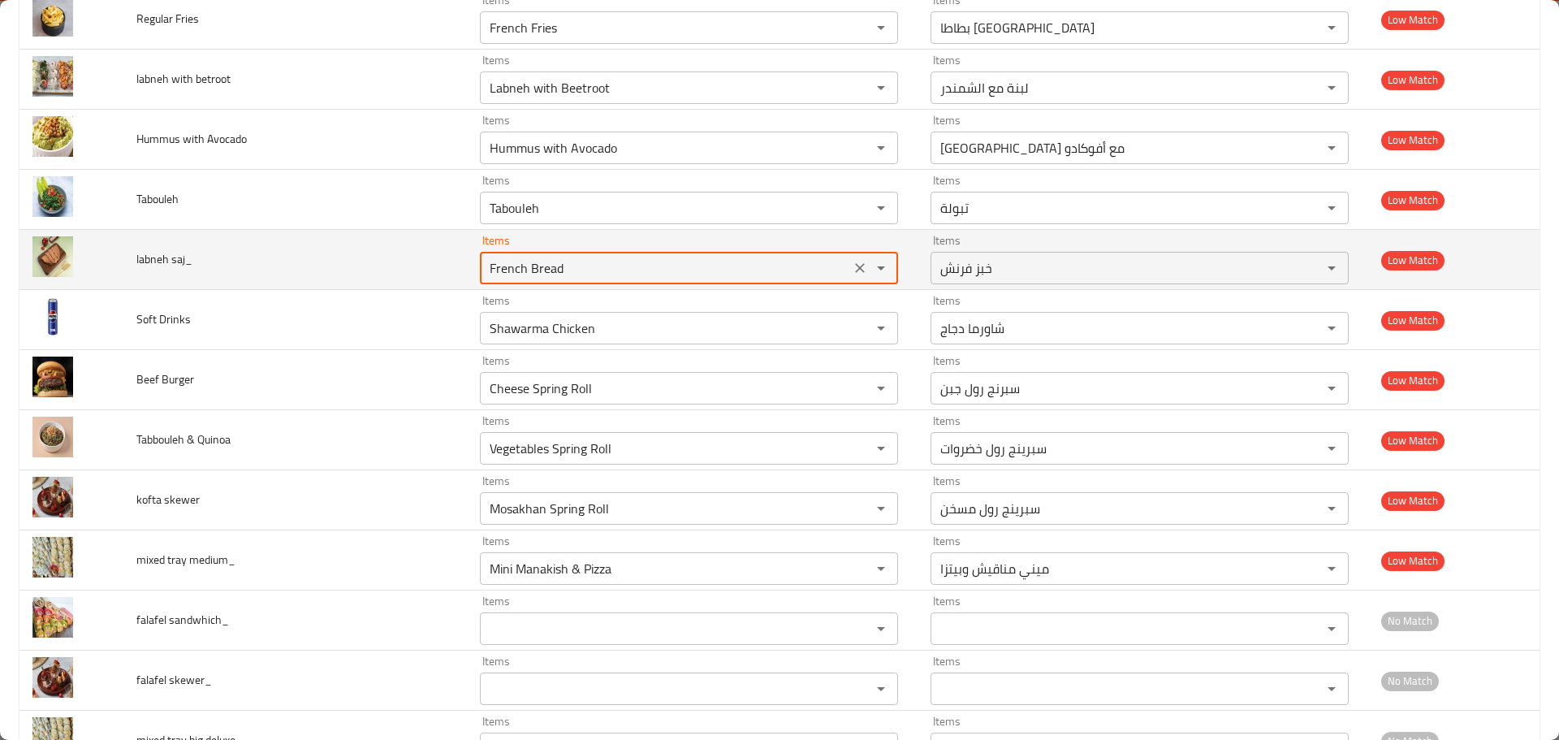
click at [655, 279] on saj_ "French Bread" at bounding box center [665, 268] width 361 height 23
paste saj_ "labneh"
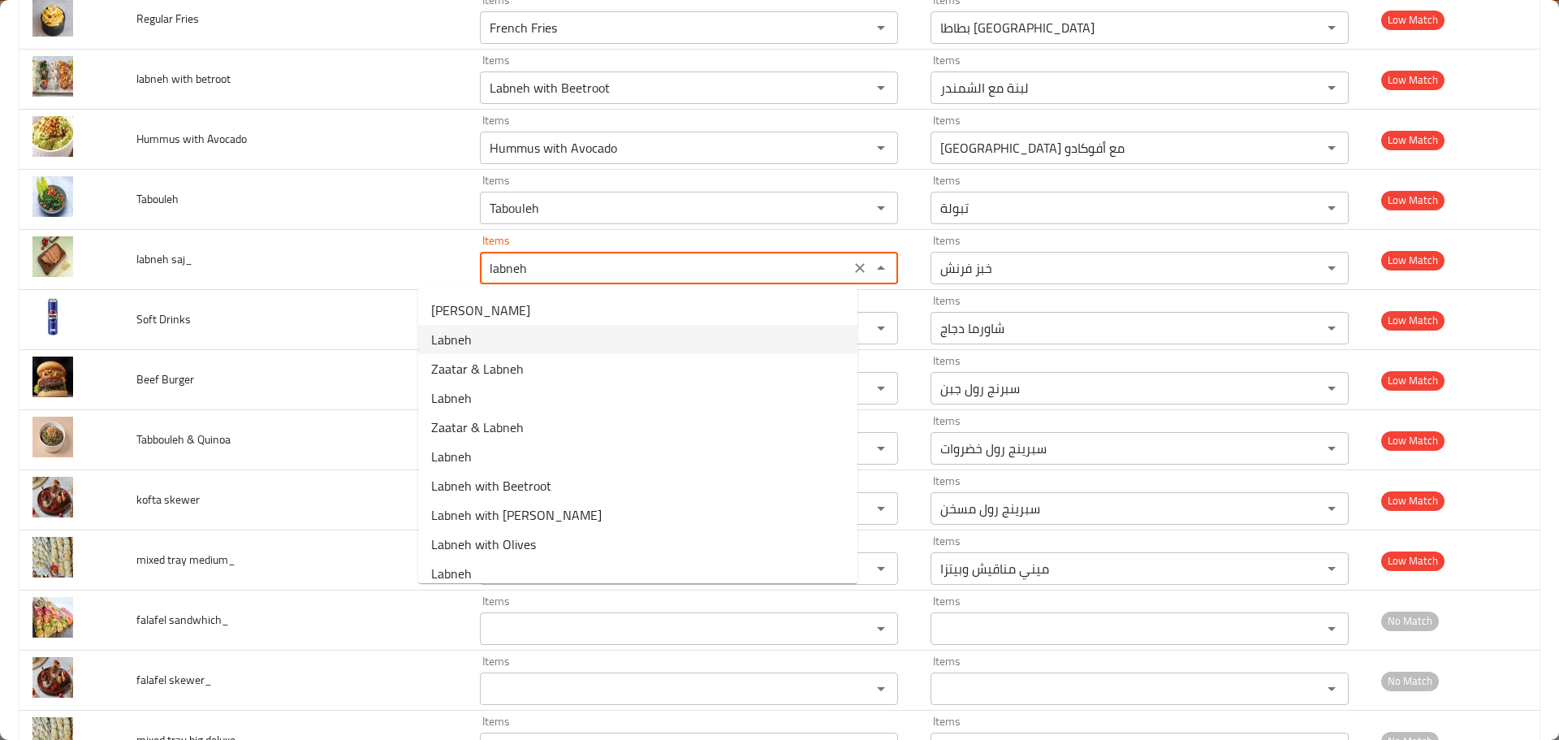
scroll to position [39, 0]
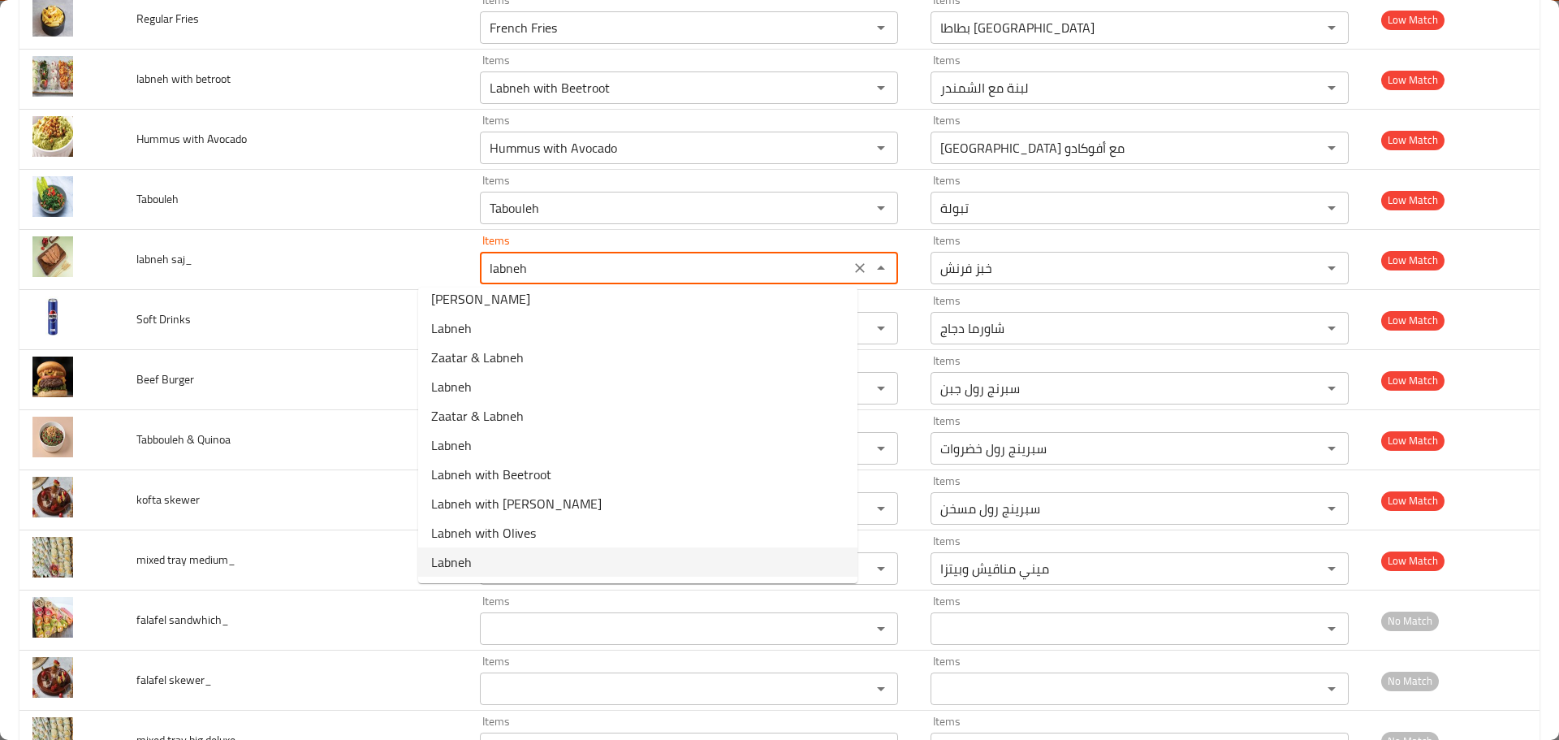
click at [509, 564] on saj_-option-10 "Labneh" at bounding box center [637, 561] width 439 height 29
type saj_ "Labneh"
type saj_-ar "لبنة"
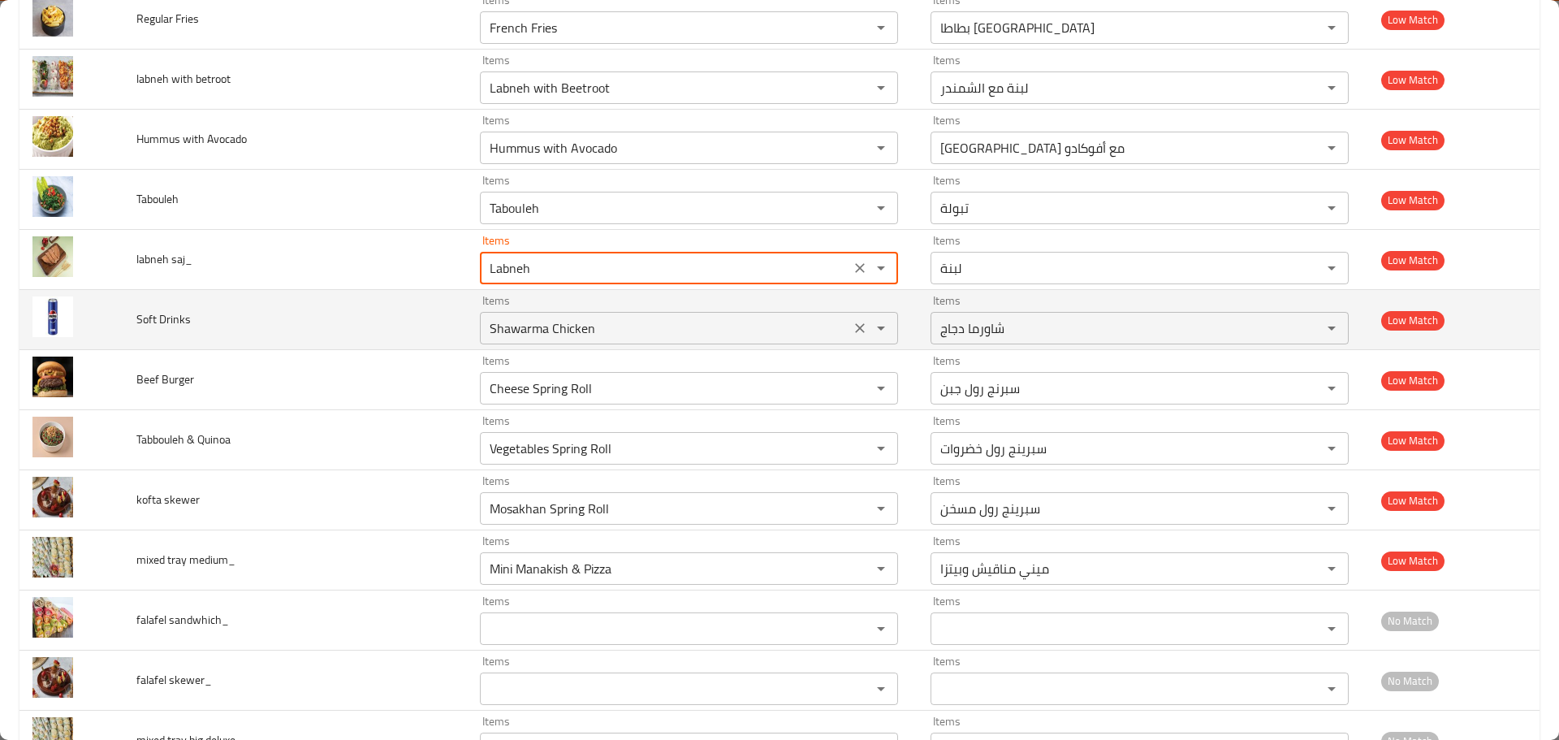
type saj_ "Labneh"
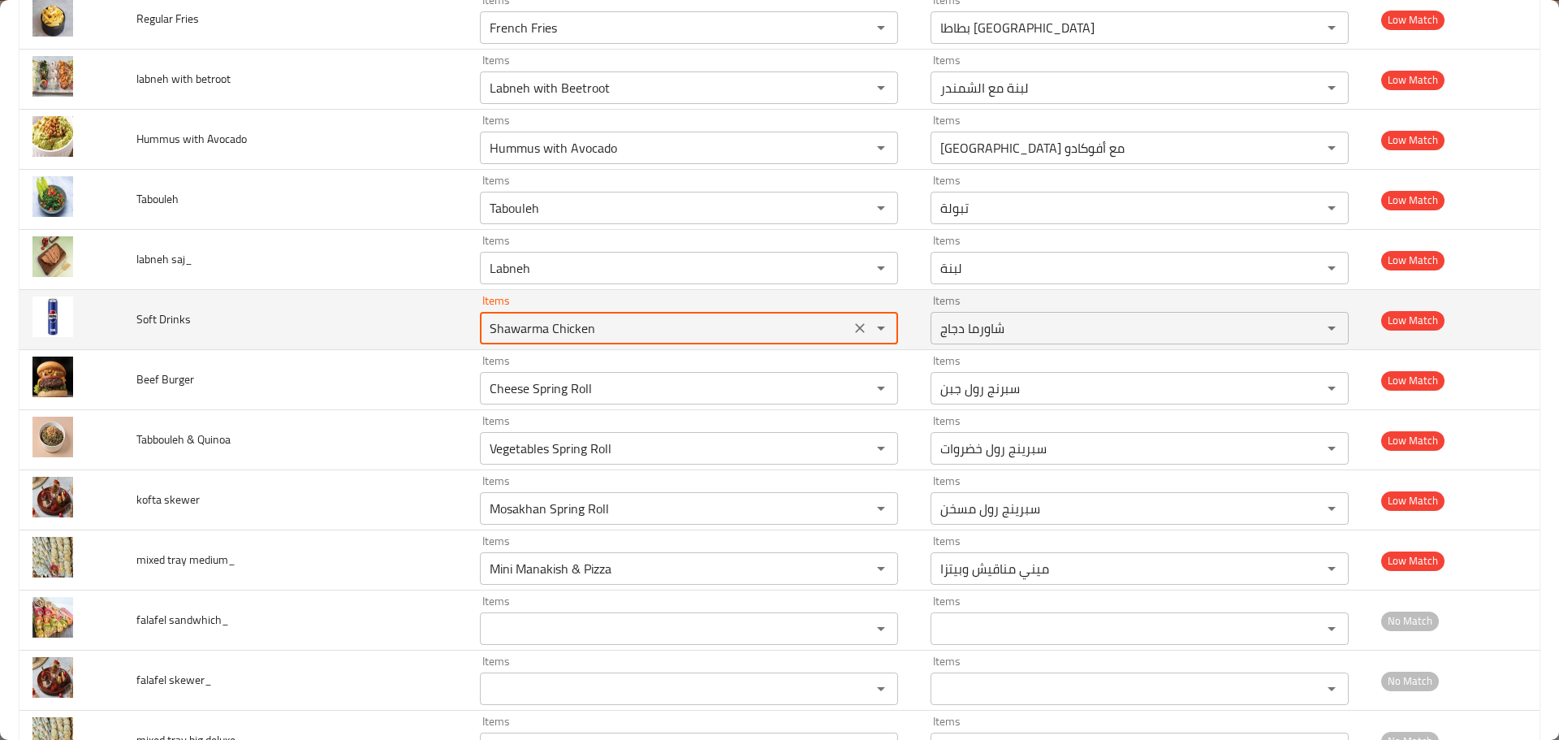
click at [485, 334] on Drinks "Shawarma Chicken" at bounding box center [665, 328] width 361 height 23
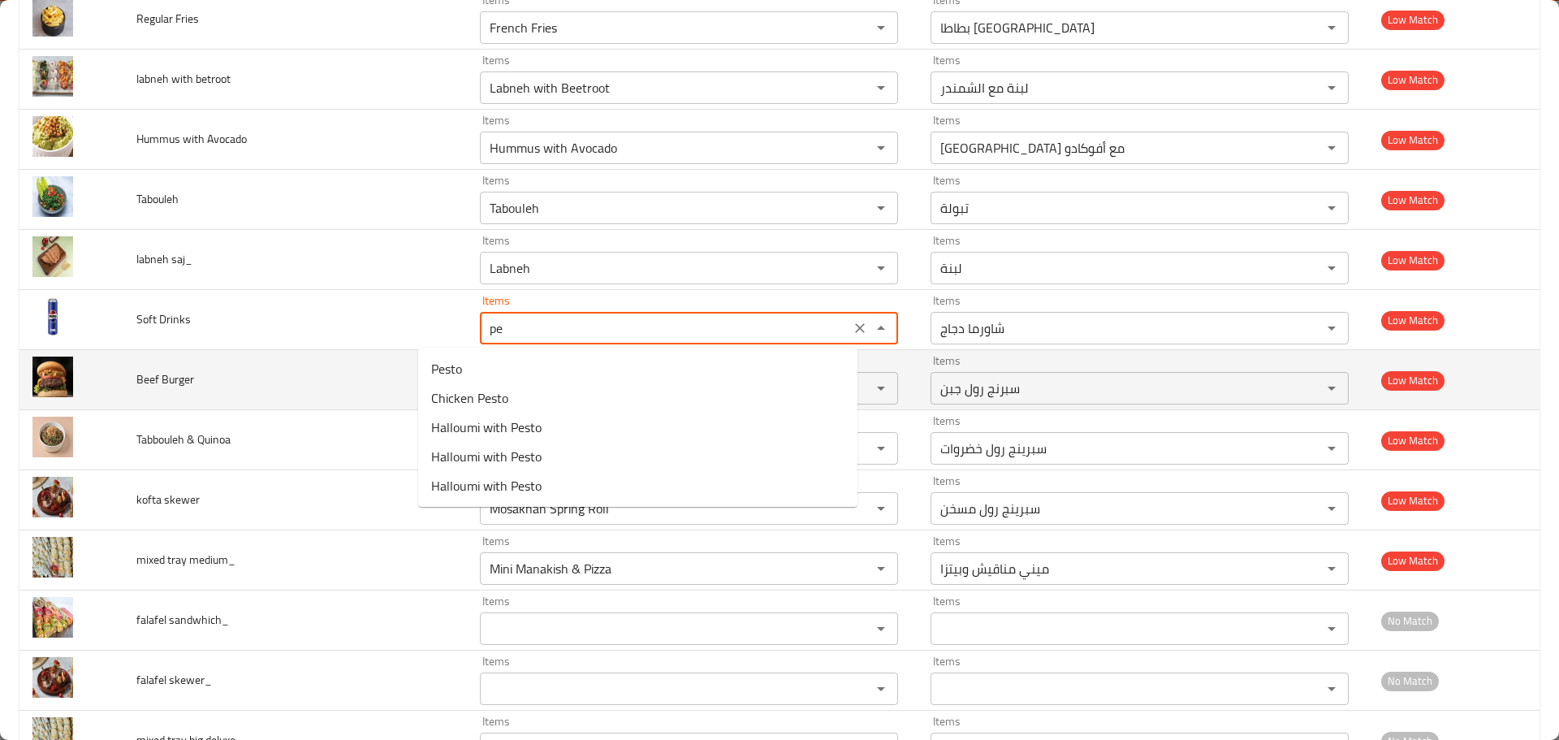
type Drinks "pep"
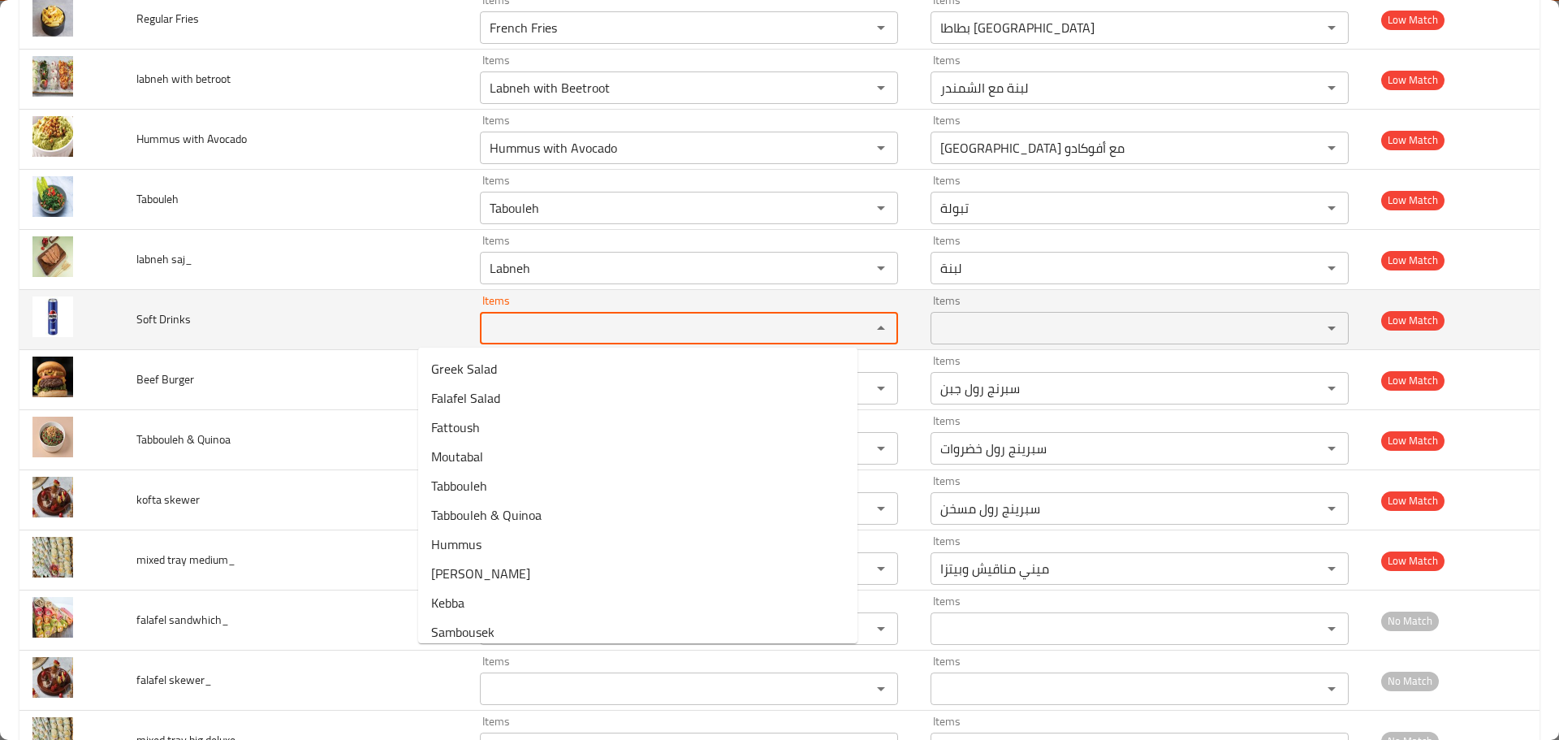
click at [279, 331] on td "Soft Drinks" at bounding box center [295, 320] width 344 height 60
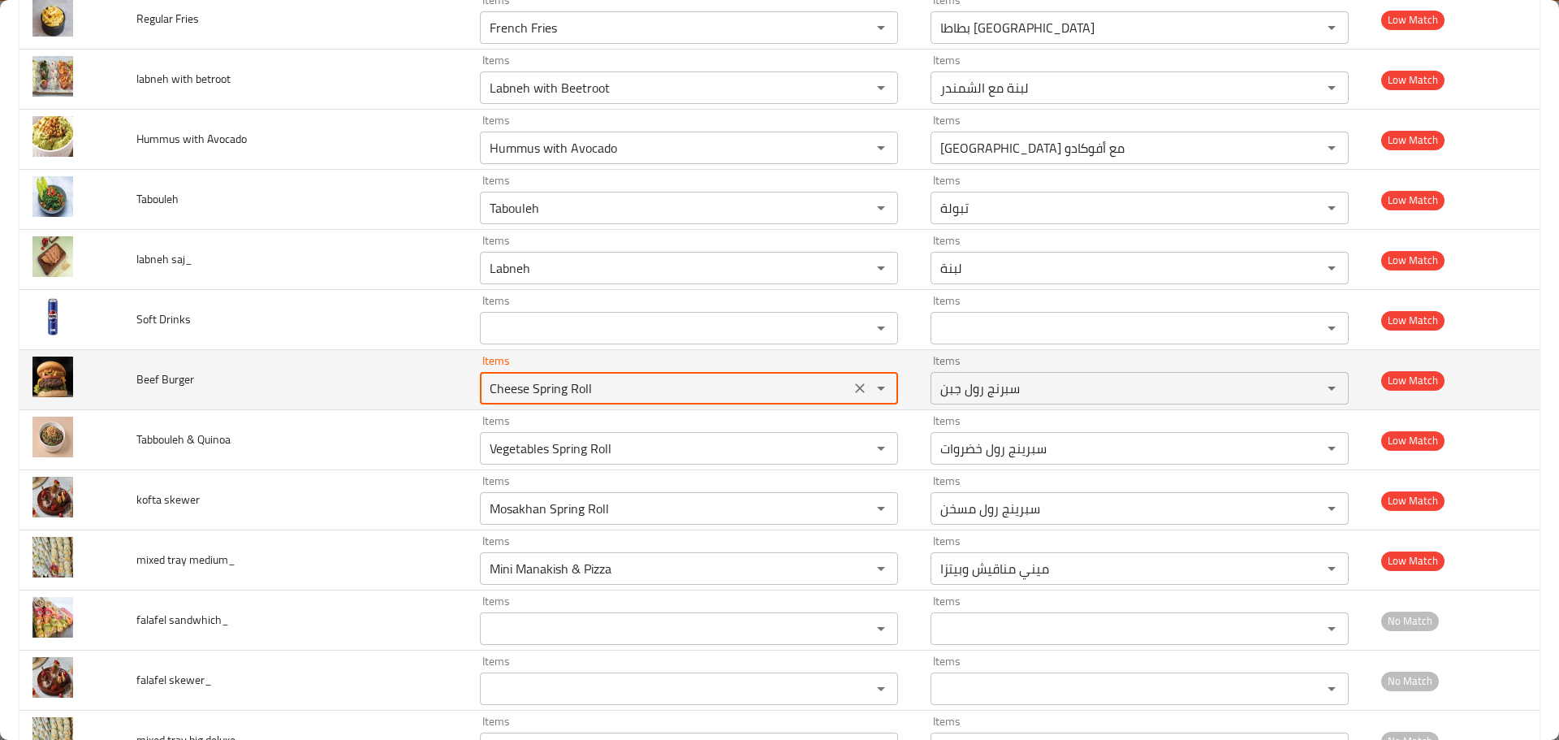
click at [485, 400] on Burger "Cheese Spring Roll" at bounding box center [665, 388] width 361 height 23
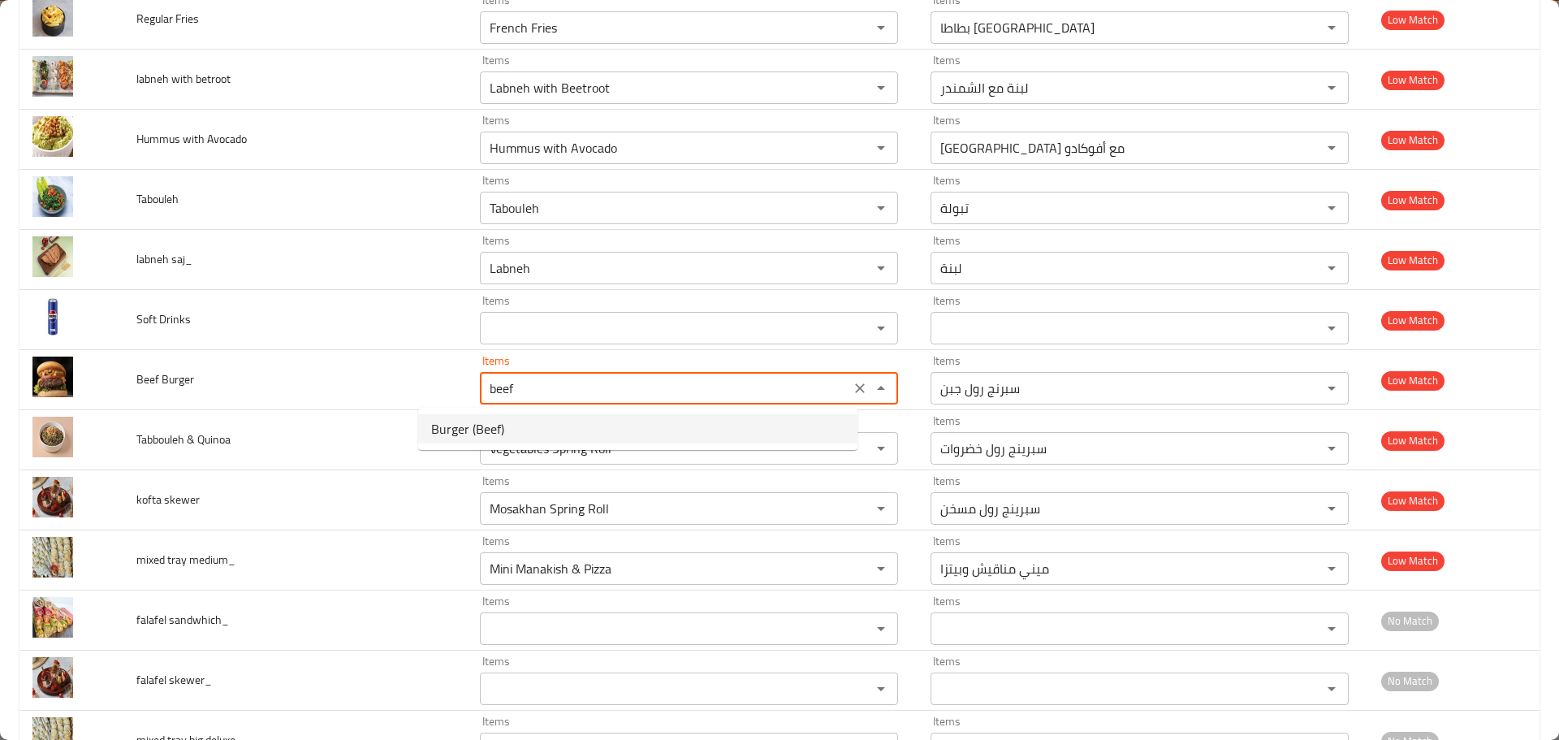
click at [476, 434] on span "Burger (Beef)" at bounding box center [467, 428] width 73 height 19
type Burger "Burger (Beef)"
type Burger-ar "برجر لحم بقري"
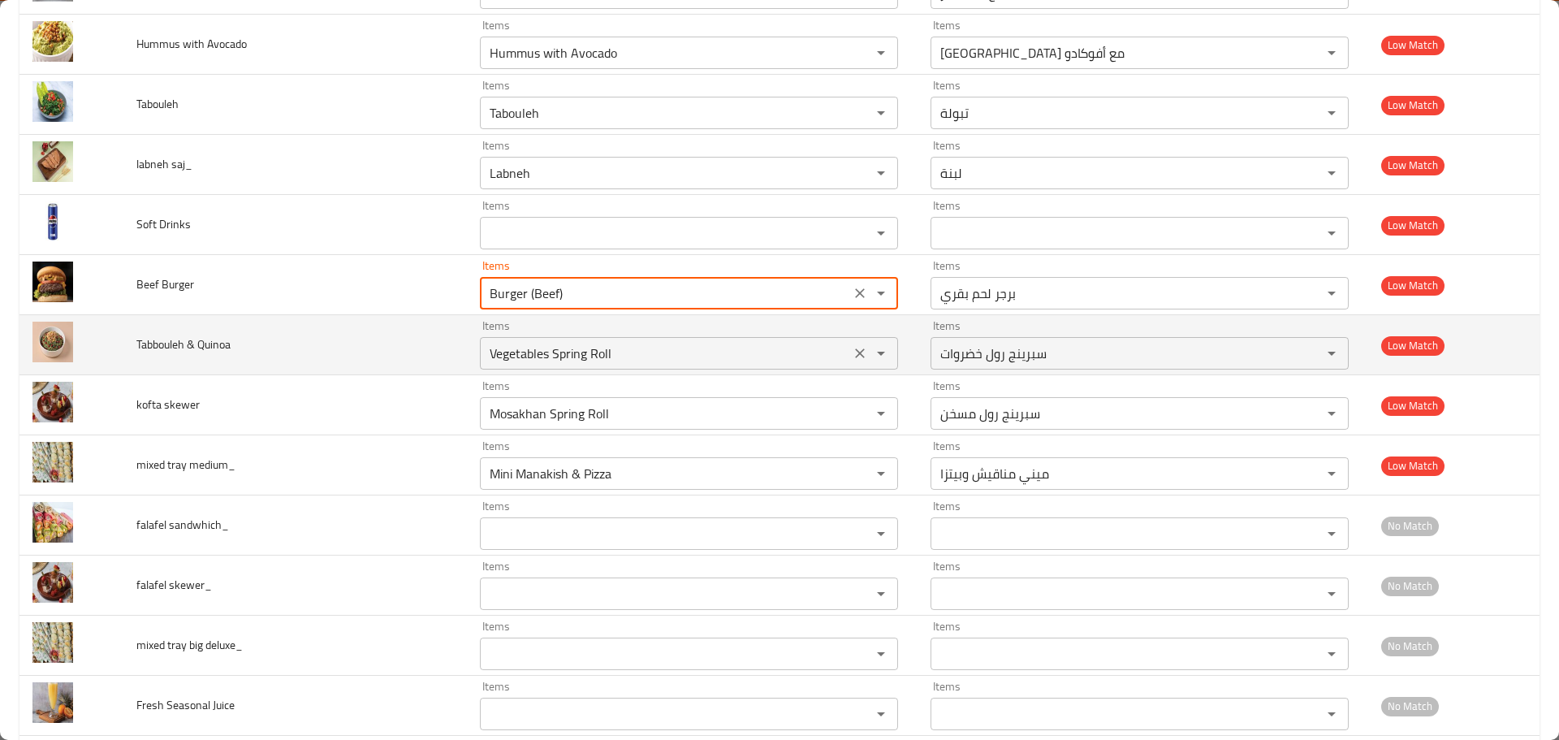
scroll to position [8616, 0]
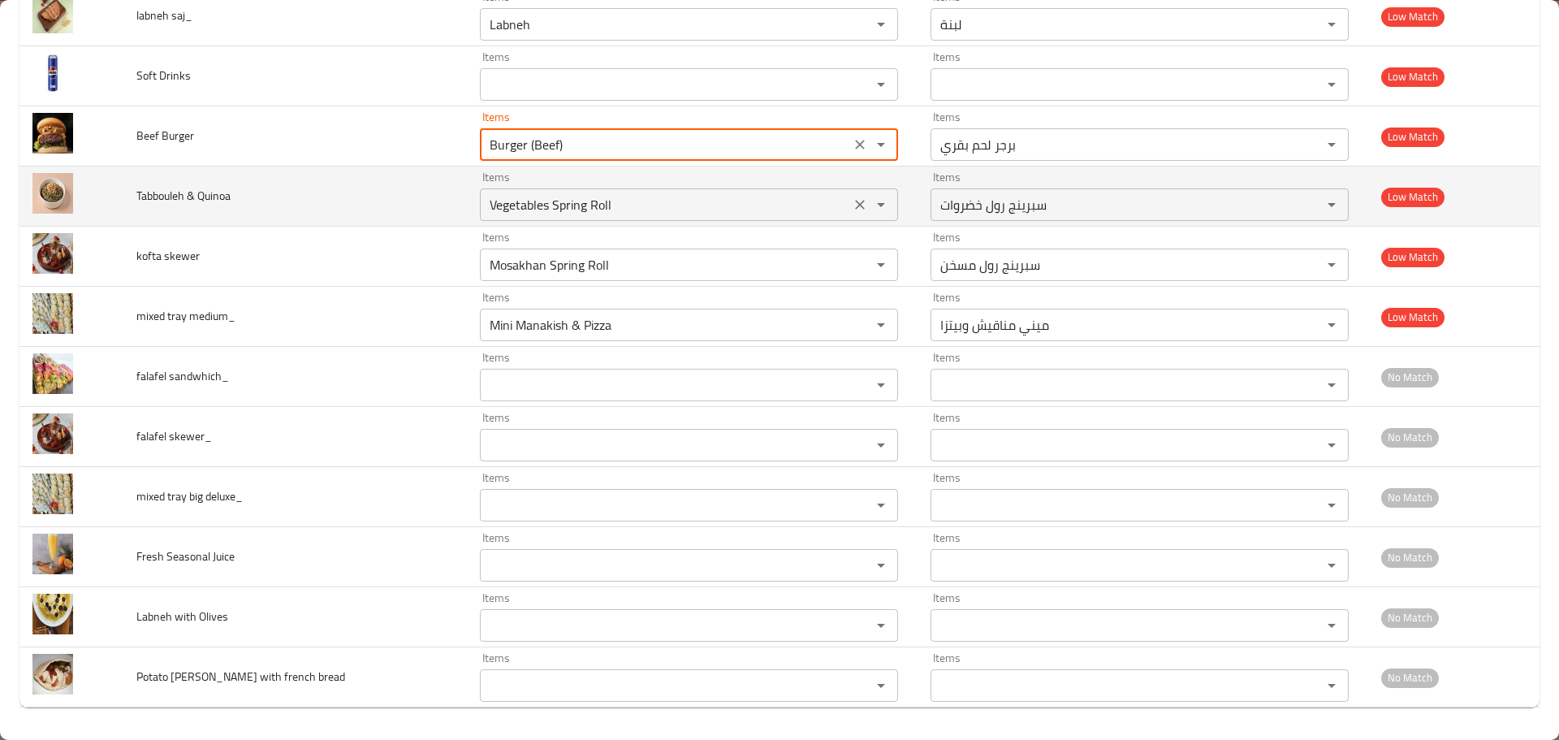
type Burger "Burger (Beef)"
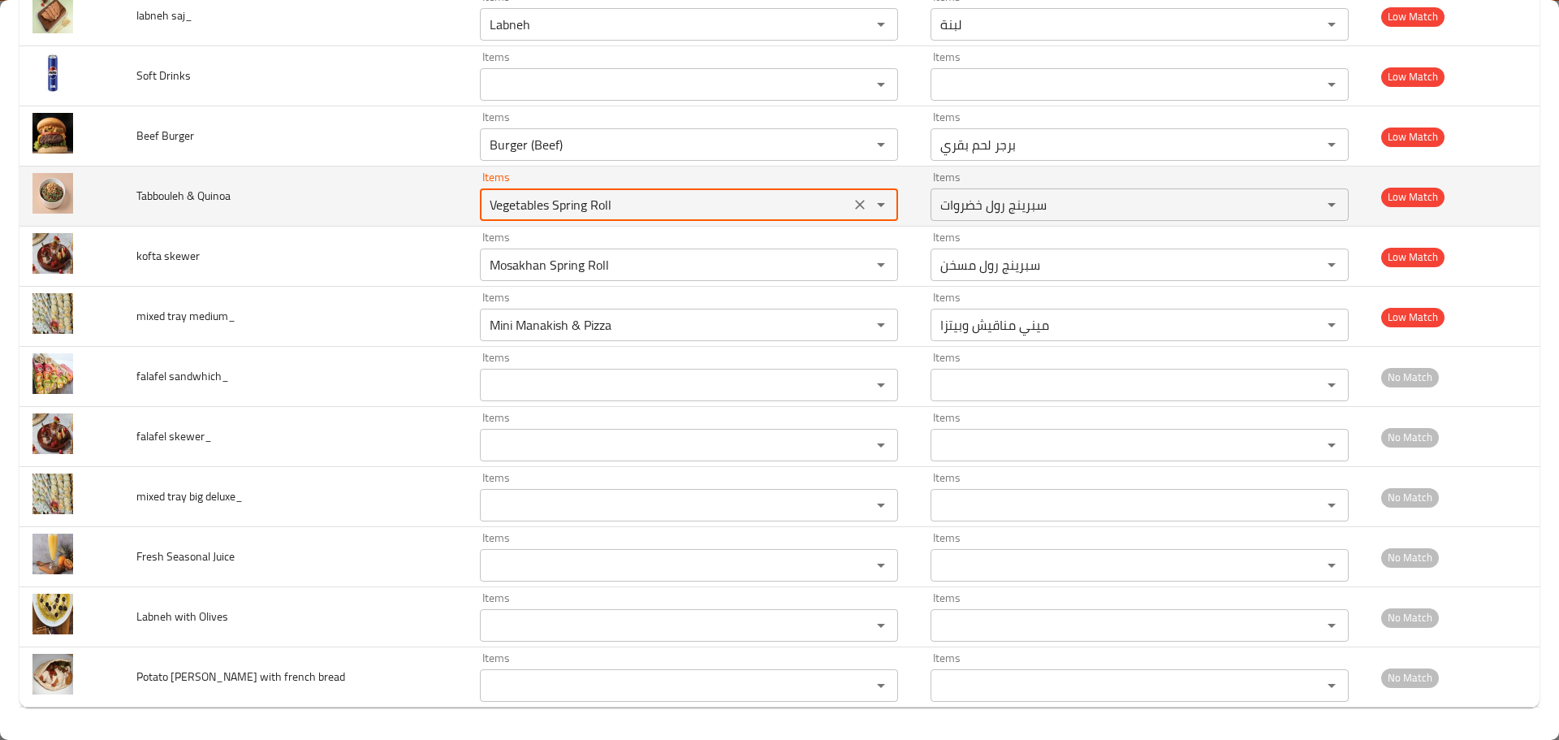
click at [489, 212] on Quinoa "Vegetables Spring Roll" at bounding box center [665, 204] width 361 height 23
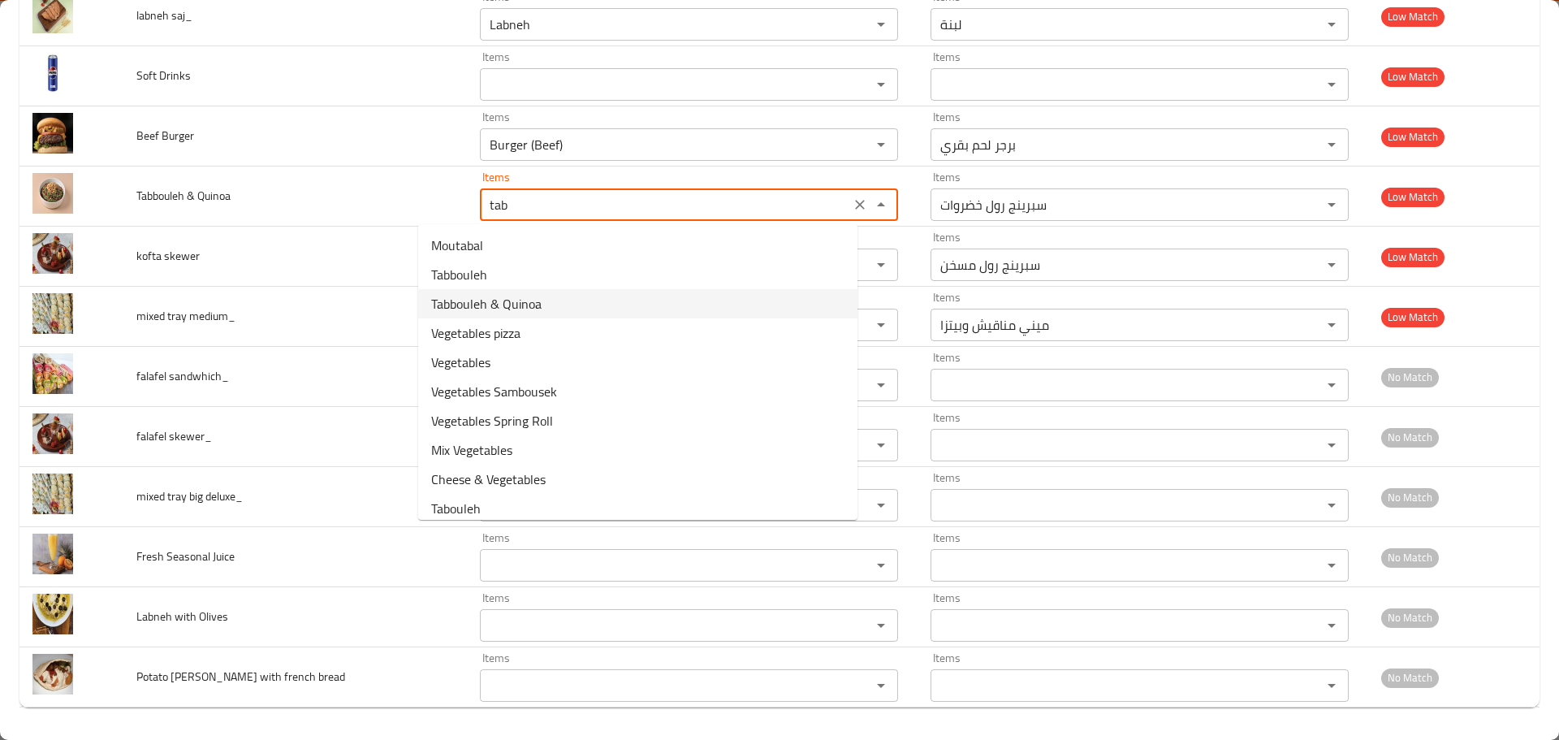
click at [578, 308] on Quinoa-option-2 "Tabbouleh & Quinoa" at bounding box center [637, 303] width 439 height 29
type Quinoa "Tabbouleh & Quinoa"
type Quinoa-ar "تبولة وكينوا"
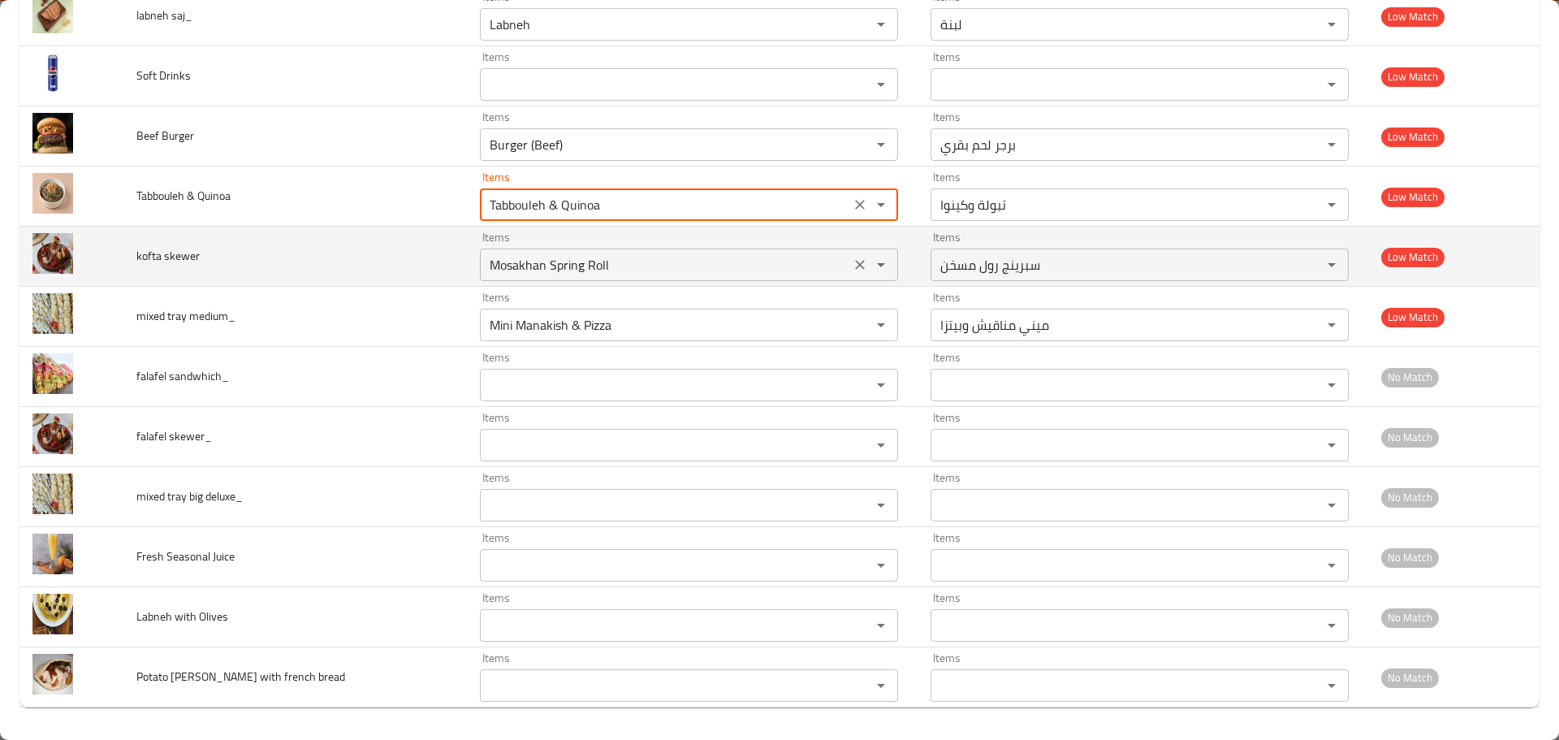
type Quinoa "Tabbouleh & Quinoa"
click at [567, 264] on skewer "Mosakhan Spring Roll" at bounding box center [665, 264] width 361 height 23
click at [158, 256] on span "kofta skewer" at bounding box center [167, 255] width 63 height 21
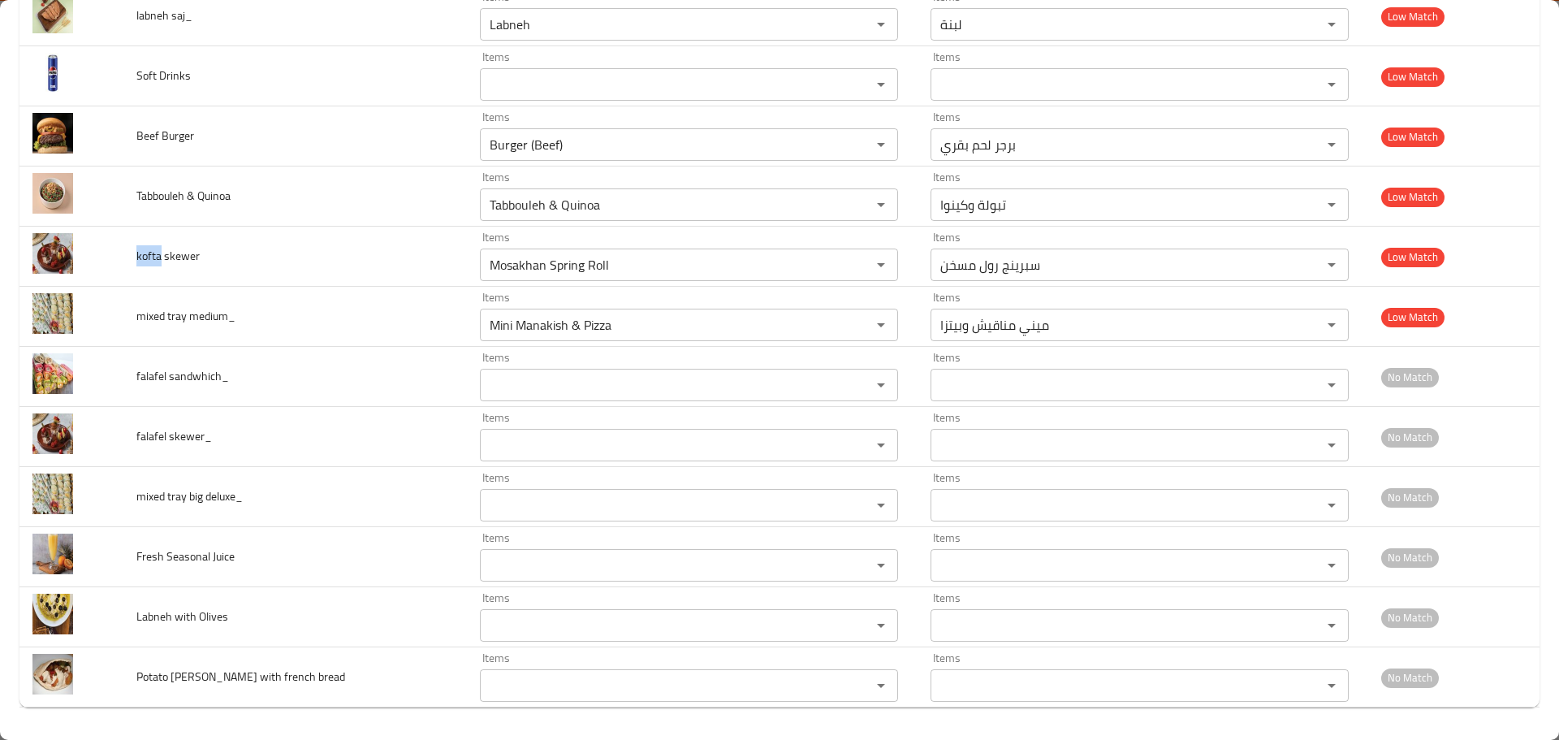
copy span "kofta"
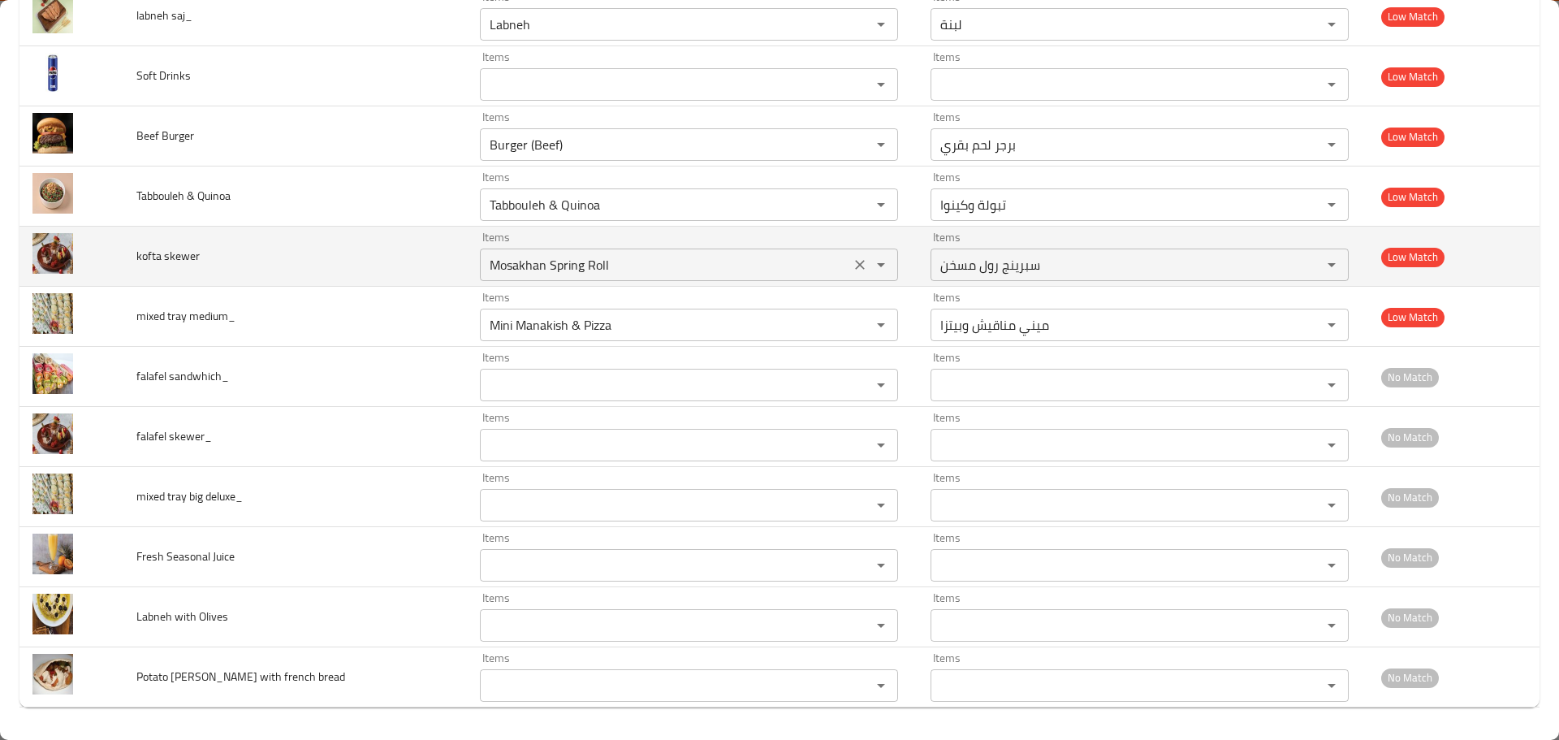
click at [562, 270] on skewer "Mosakhan Spring Roll" at bounding box center [665, 264] width 361 height 23
paste skewer "kofta"
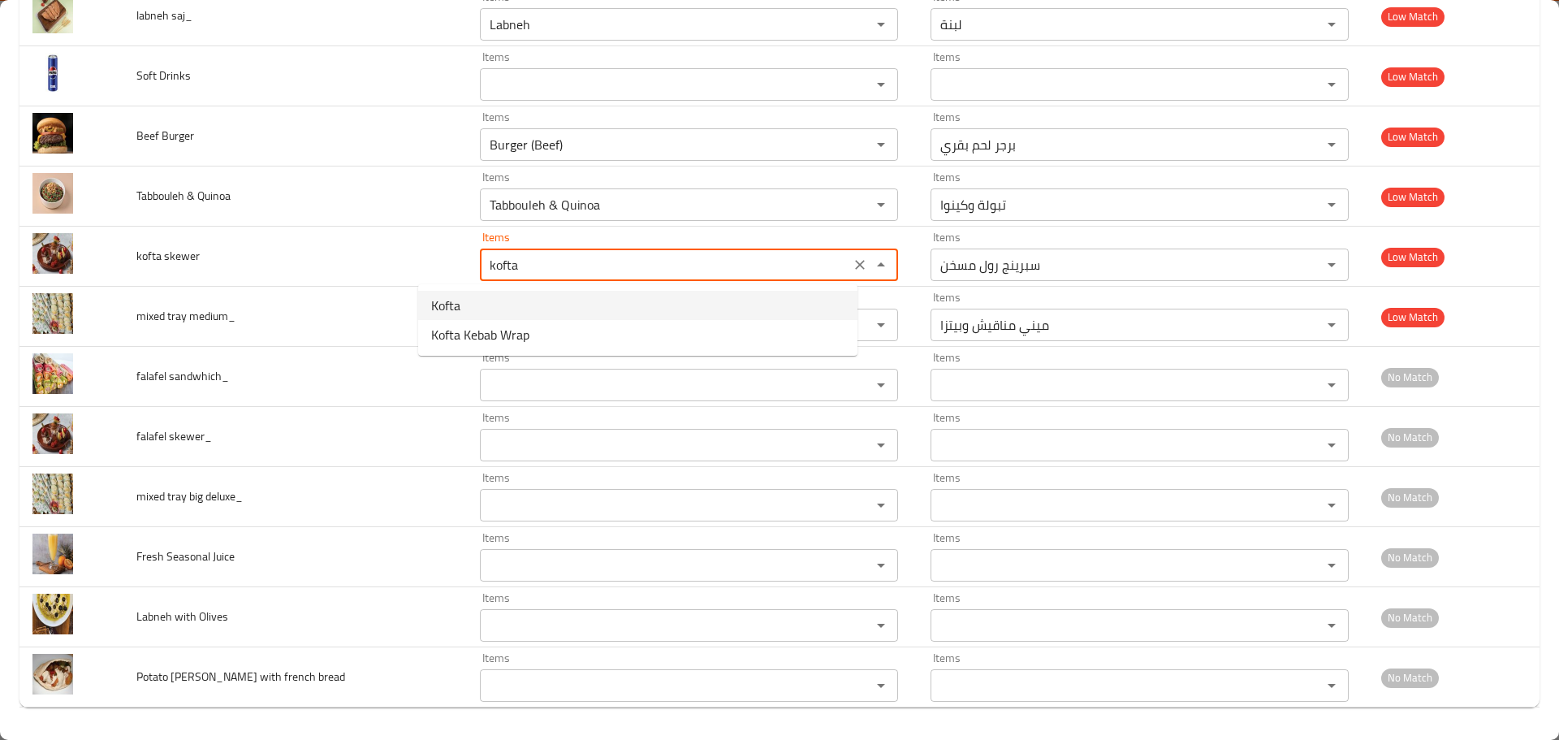
click at [498, 295] on skewer-option-0 "Kofta" at bounding box center [637, 305] width 439 height 29
type skewer "Kofta"
type skewer-ar "كفتة"
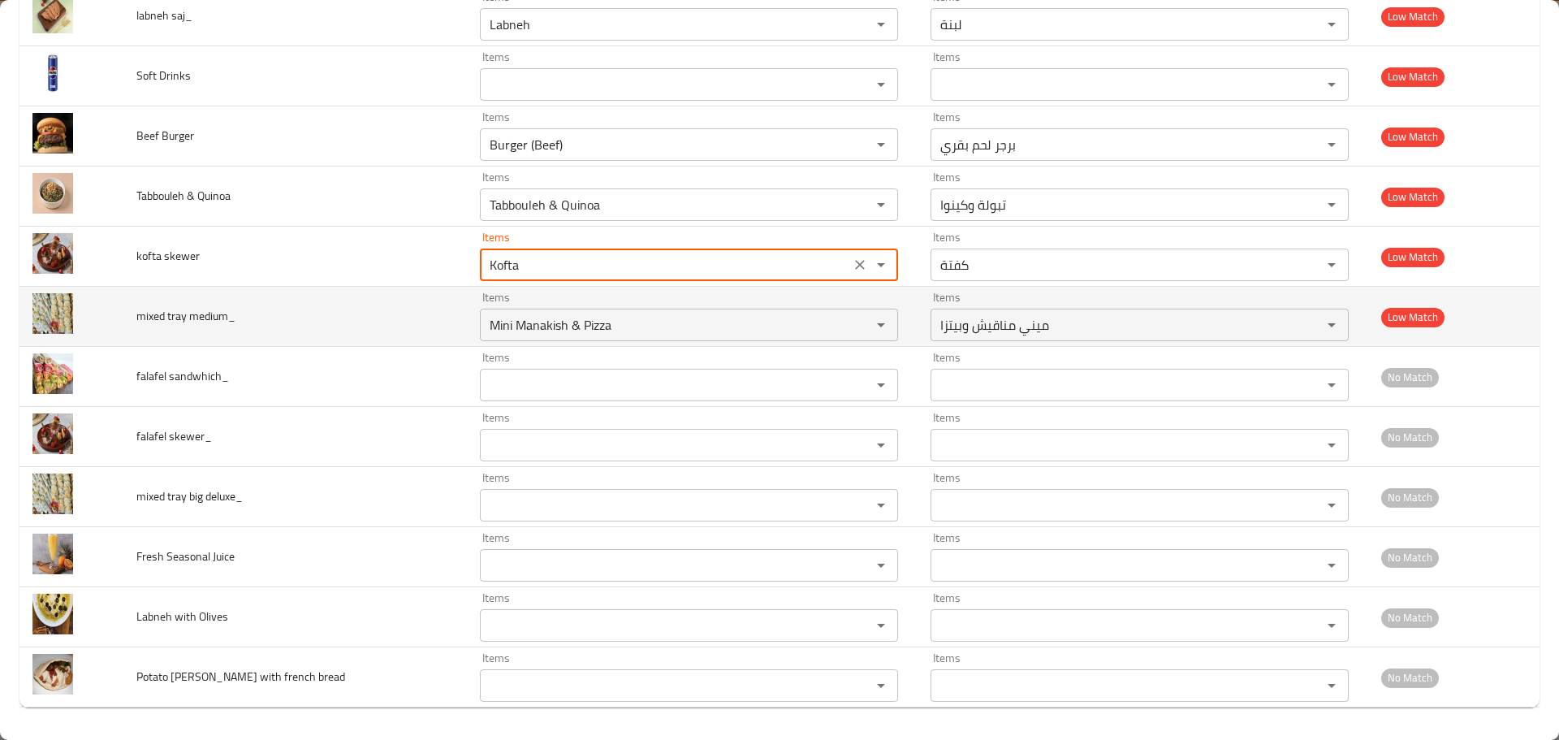
type skewer "Kofta"
click at [158, 313] on span "mixed tray medium_" at bounding box center [185, 315] width 99 height 21
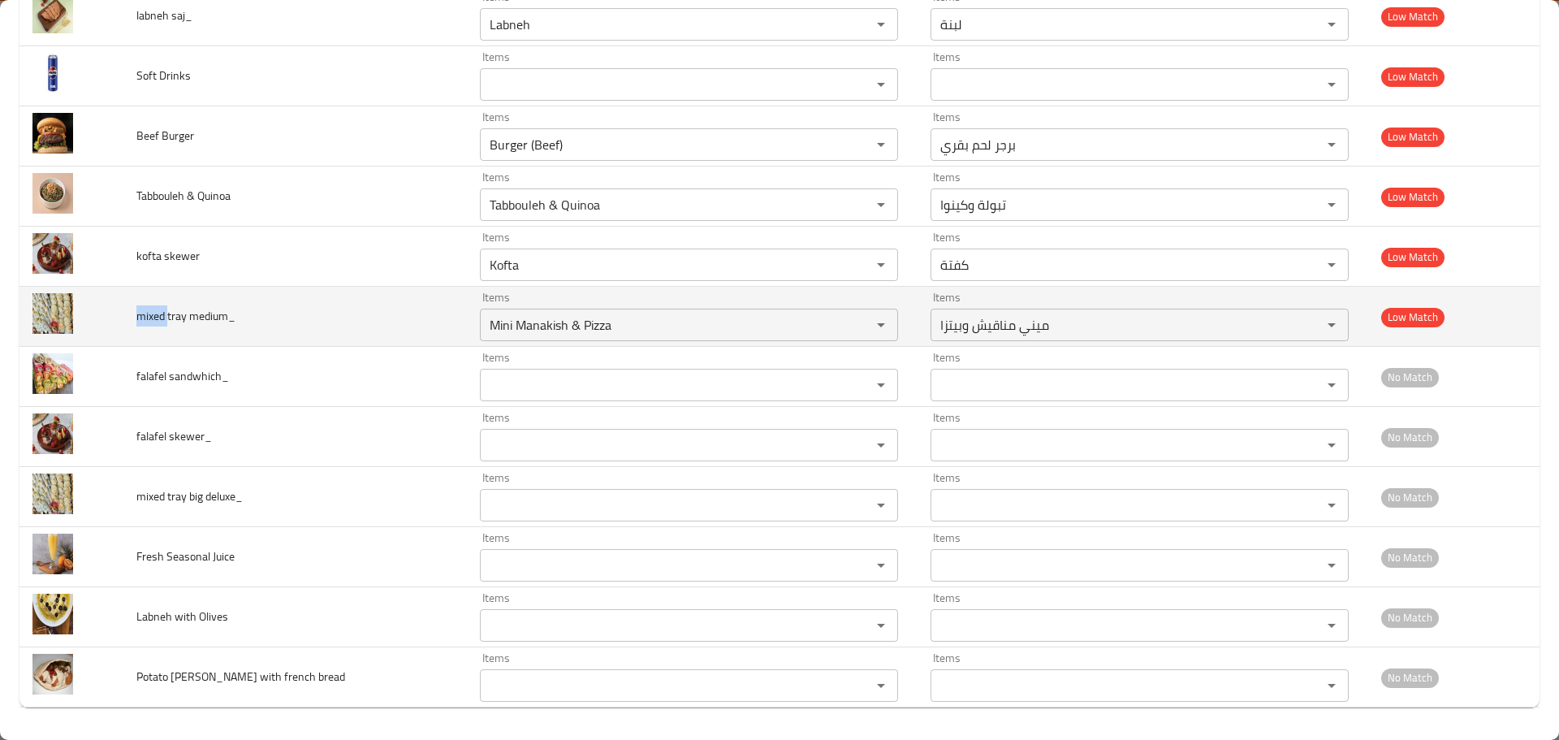
click at [158, 313] on span "mixed tray medium_" at bounding box center [185, 315] width 99 height 21
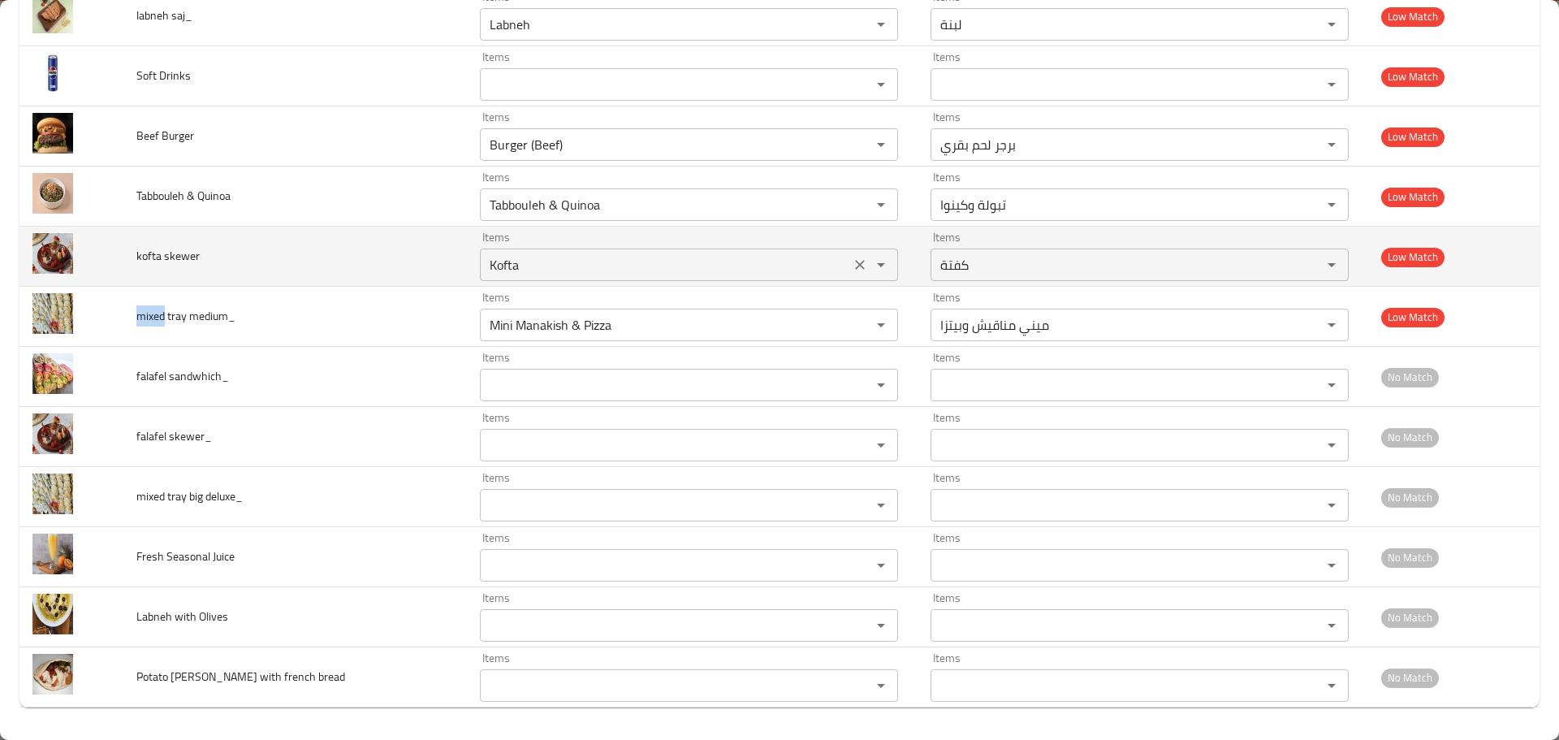
copy span "mixed"
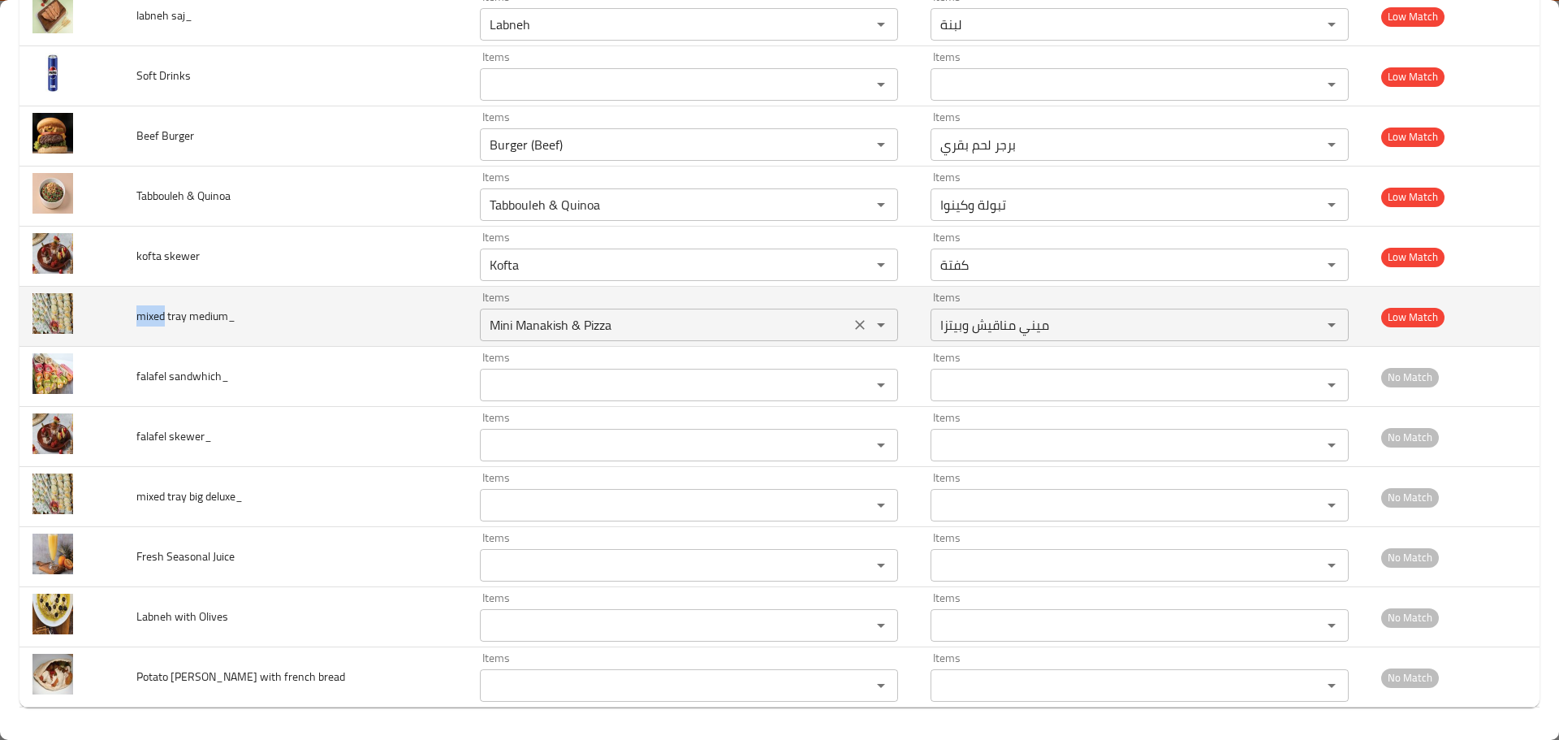
click at [648, 309] on div "Mini Manakish & Pizza Items" at bounding box center [689, 325] width 418 height 32
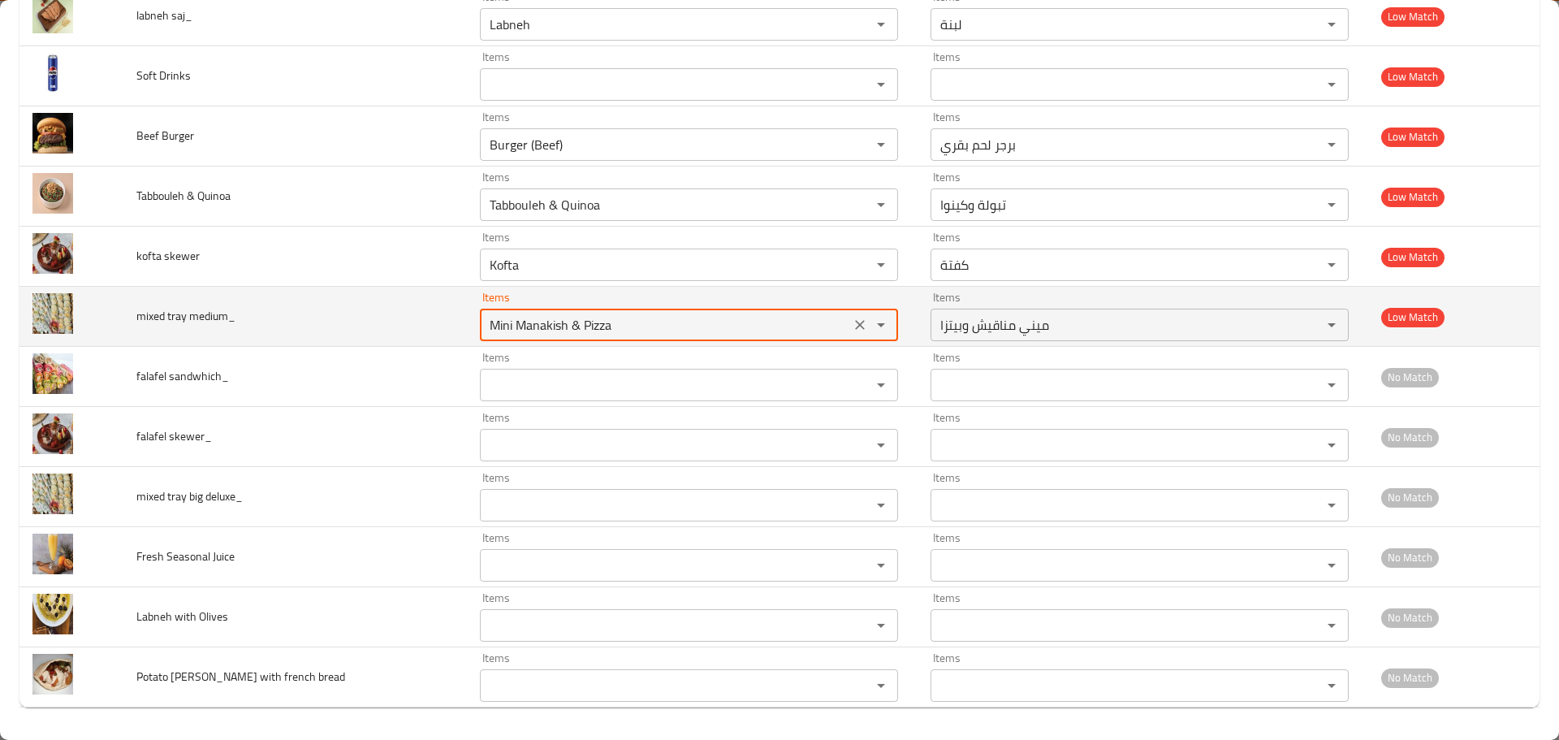
paste medium_ "mixed"
click at [175, 313] on span "mixed tray medium_" at bounding box center [185, 315] width 99 height 21
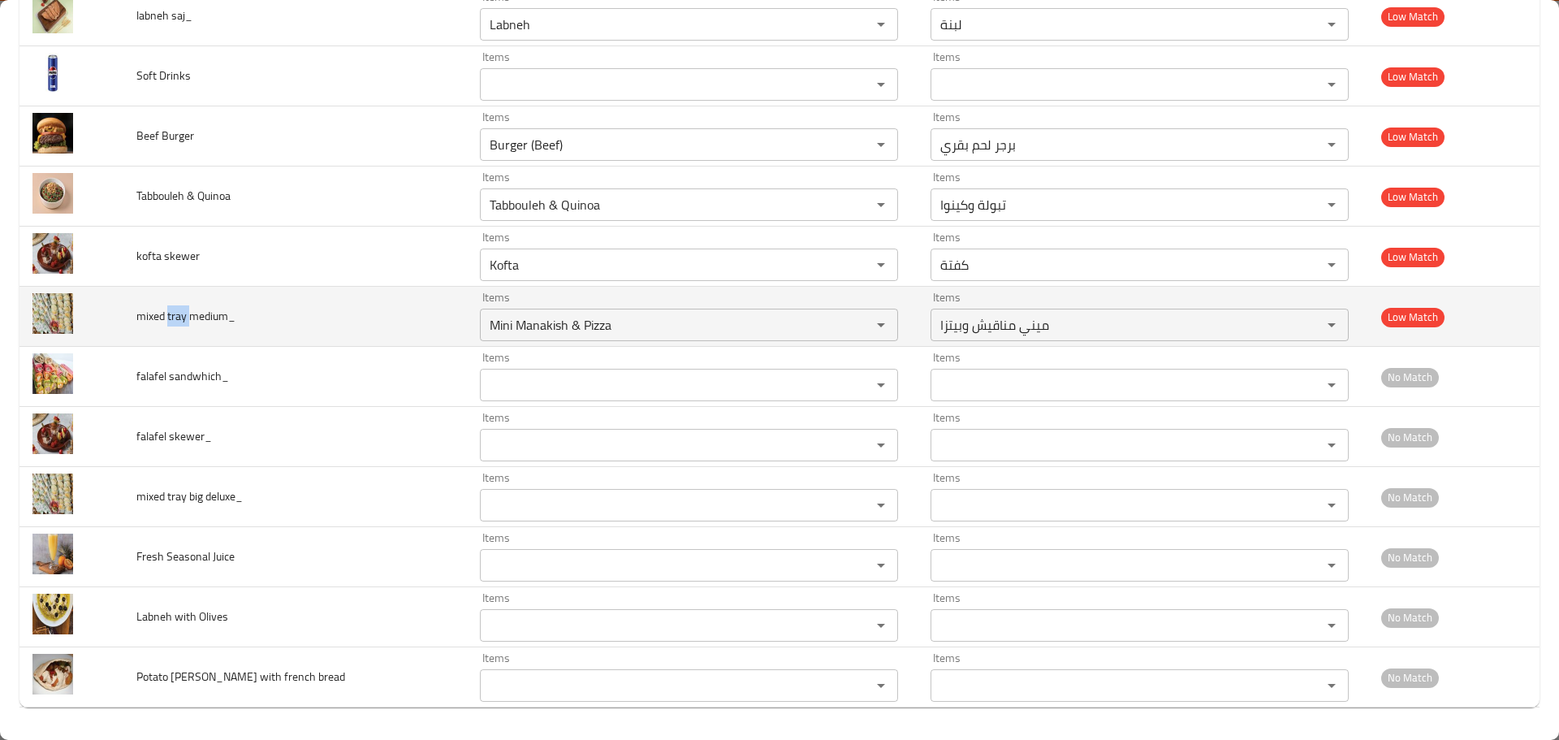
click at [175, 313] on span "mixed tray medium_" at bounding box center [185, 315] width 99 height 21
copy span "tray"
click at [543, 331] on medium_ "Mini Manakish & Pizza" at bounding box center [665, 324] width 361 height 23
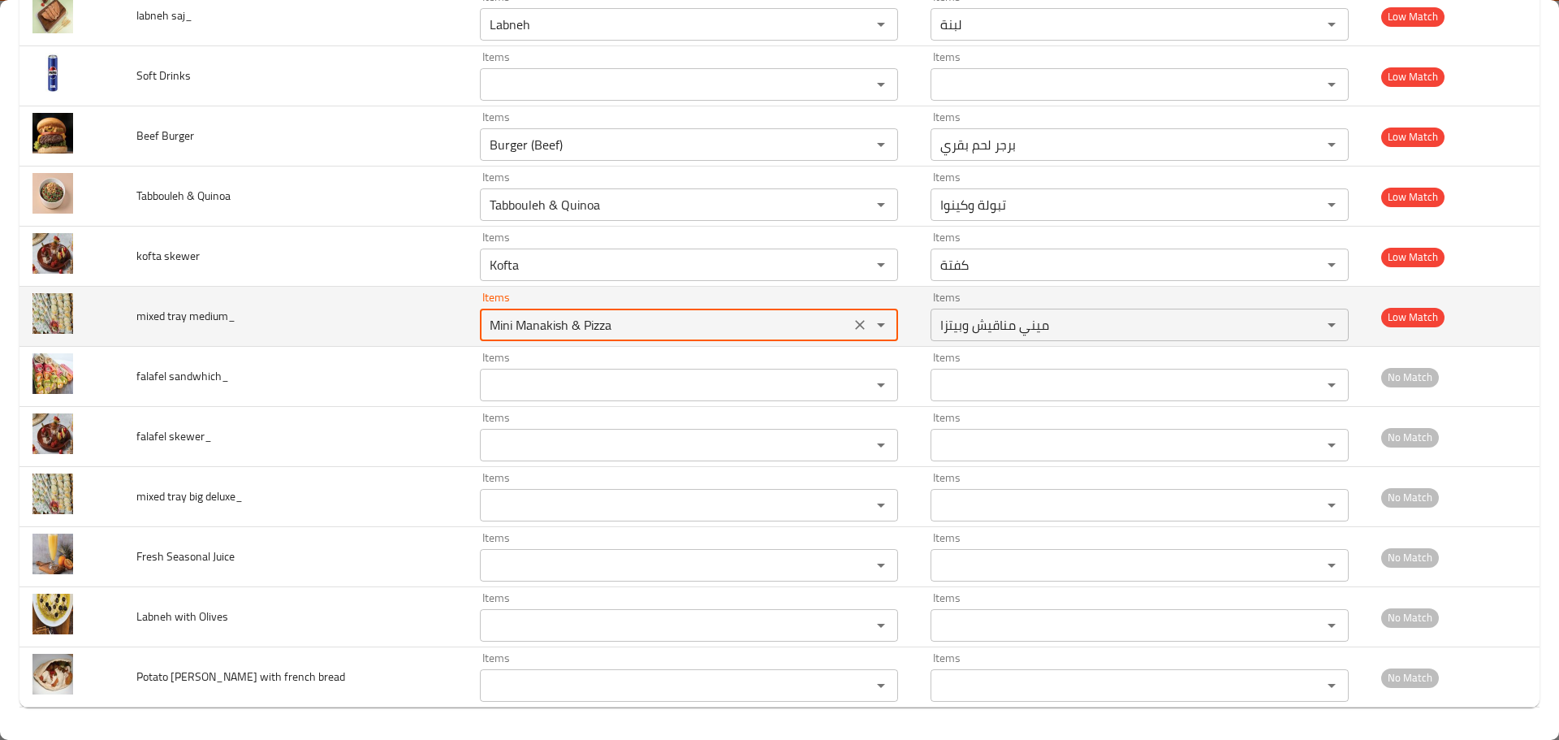
click at [543, 331] on medium_ "Mini Manakish & Pizza" at bounding box center [665, 324] width 361 height 23
paste medium_ "tray"
type medium_ "Mini Manakish & Pizza"
click at [333, 317] on td "mixed tray medium_" at bounding box center [295, 317] width 344 height 60
click at [852, 328] on icon "Clear" at bounding box center [860, 325] width 16 height 16
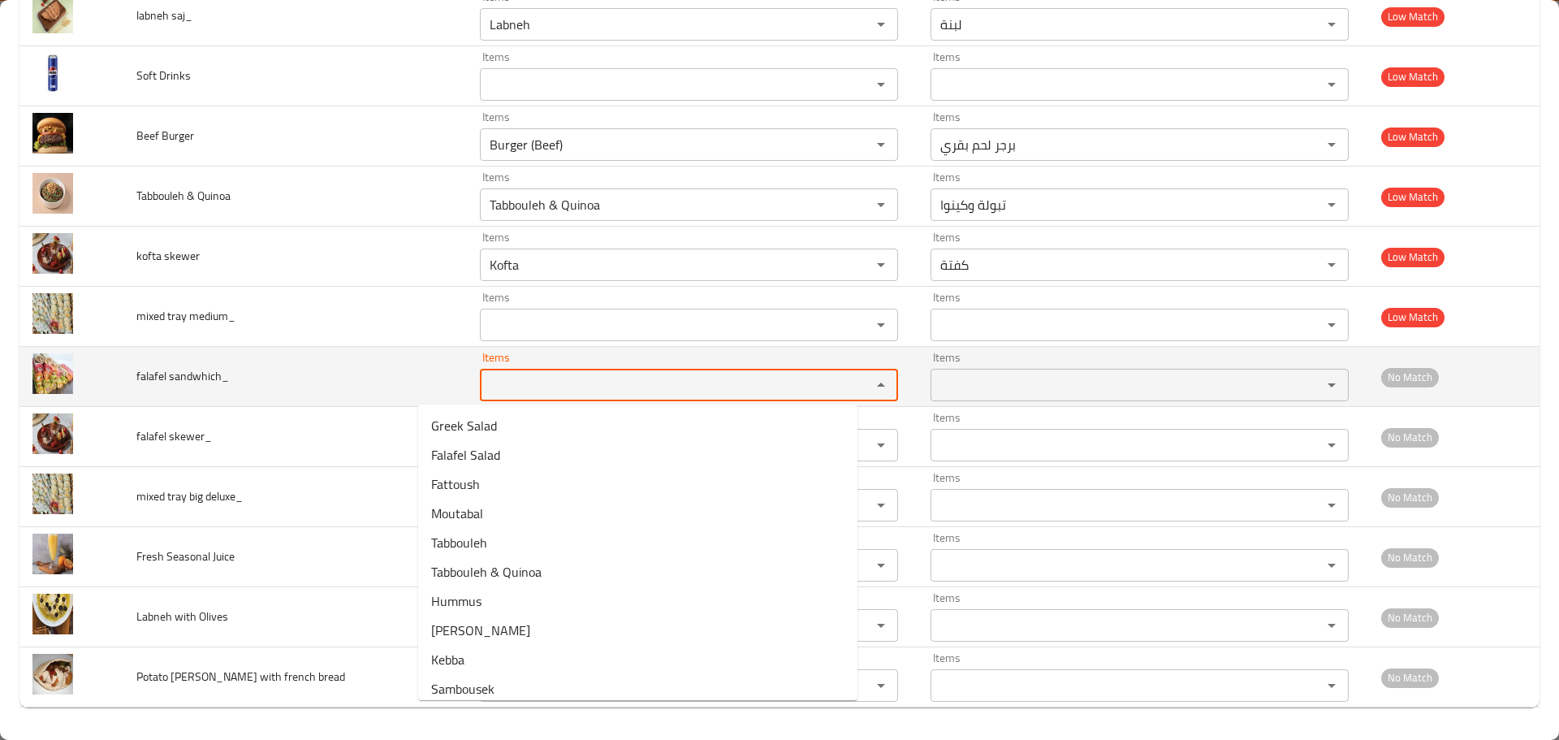
click at [499, 387] on sandwhich_ "Items" at bounding box center [665, 385] width 361 height 23
click at [147, 376] on span "falafel sandwhich_" at bounding box center [182, 375] width 93 height 21
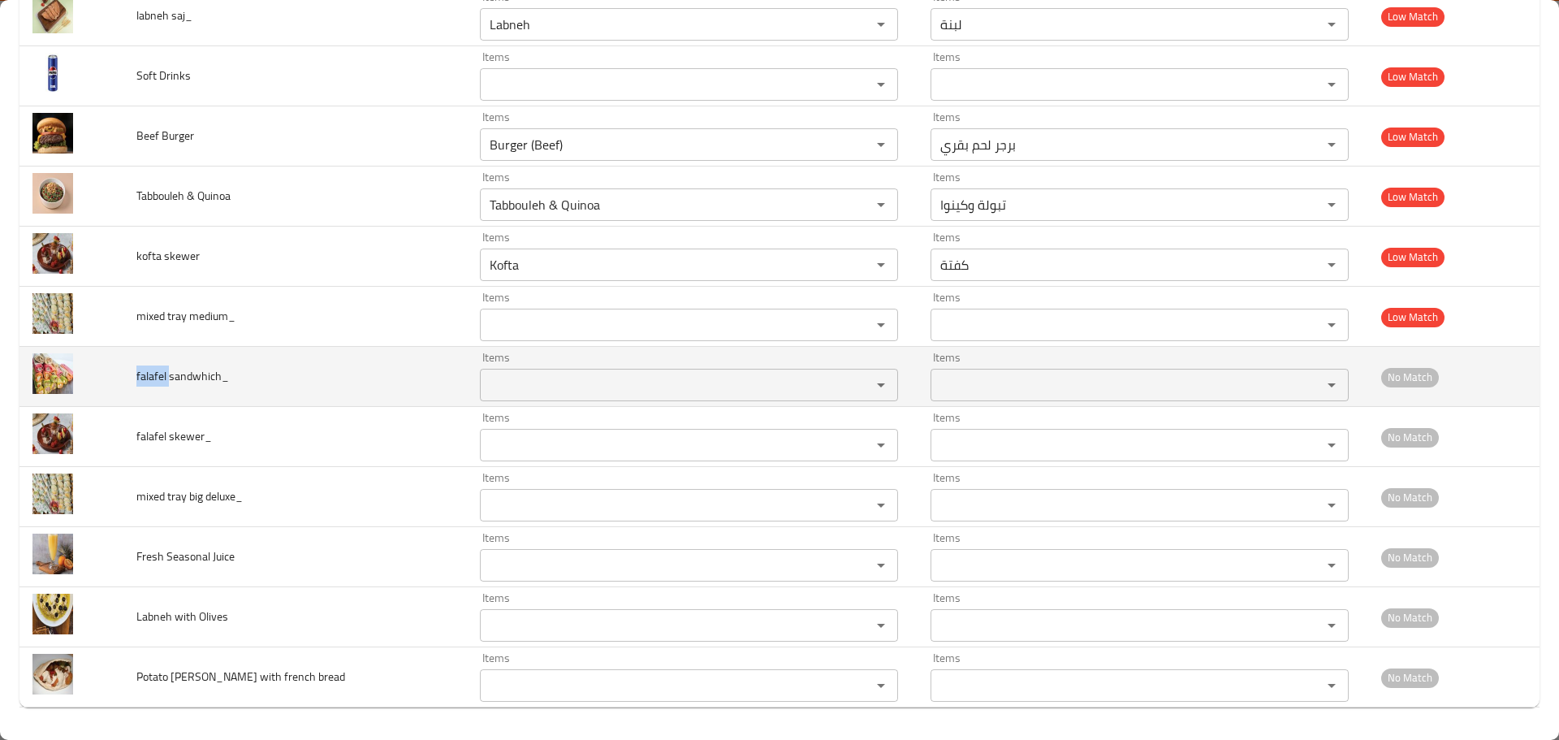
click at [147, 376] on span "falafel sandwhich_" at bounding box center [182, 375] width 93 height 21
copy span "falafel"
click at [499, 365] on div "Items Items" at bounding box center [689, 377] width 418 height 50
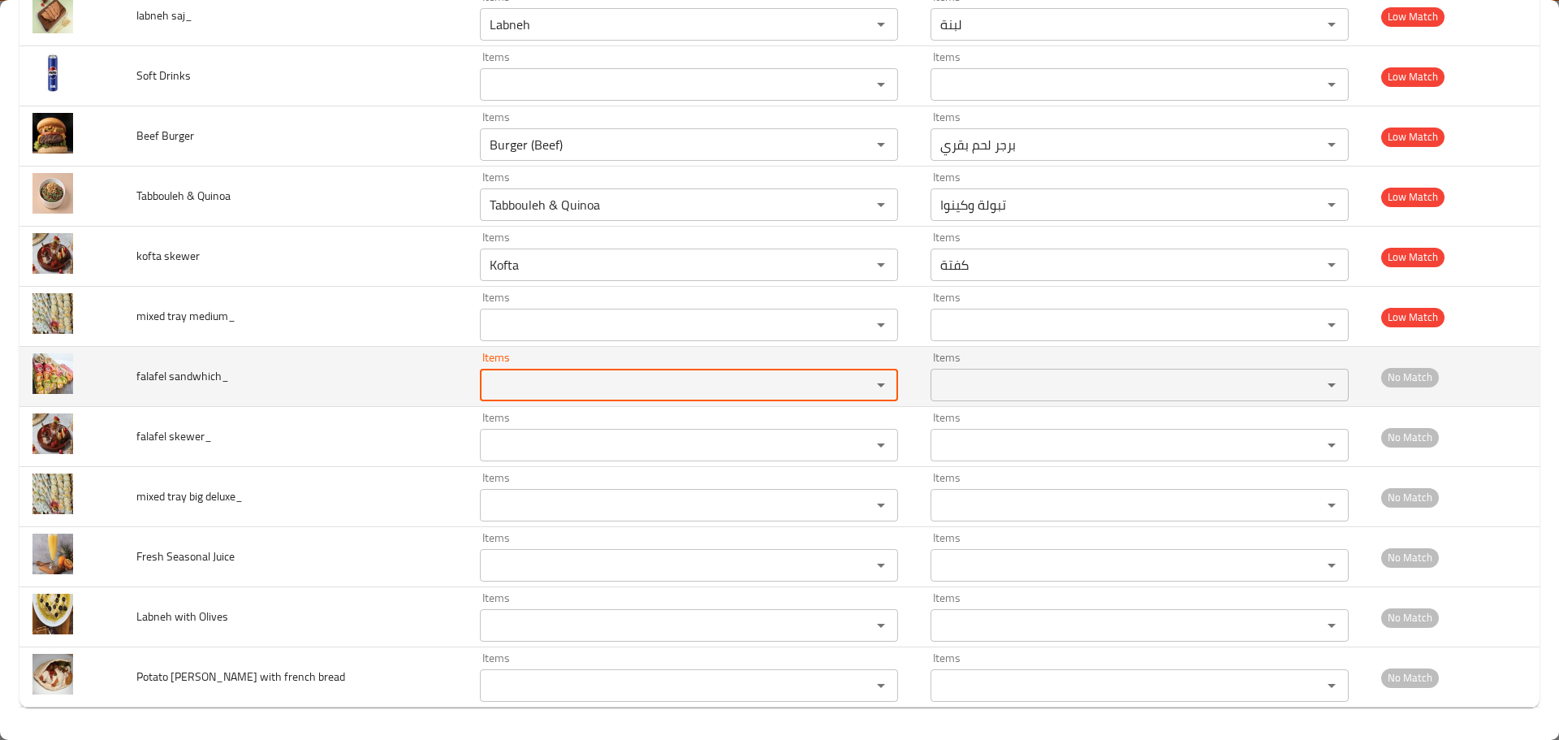
click at [534, 391] on sandwhich_ "Items" at bounding box center [665, 385] width 361 height 23
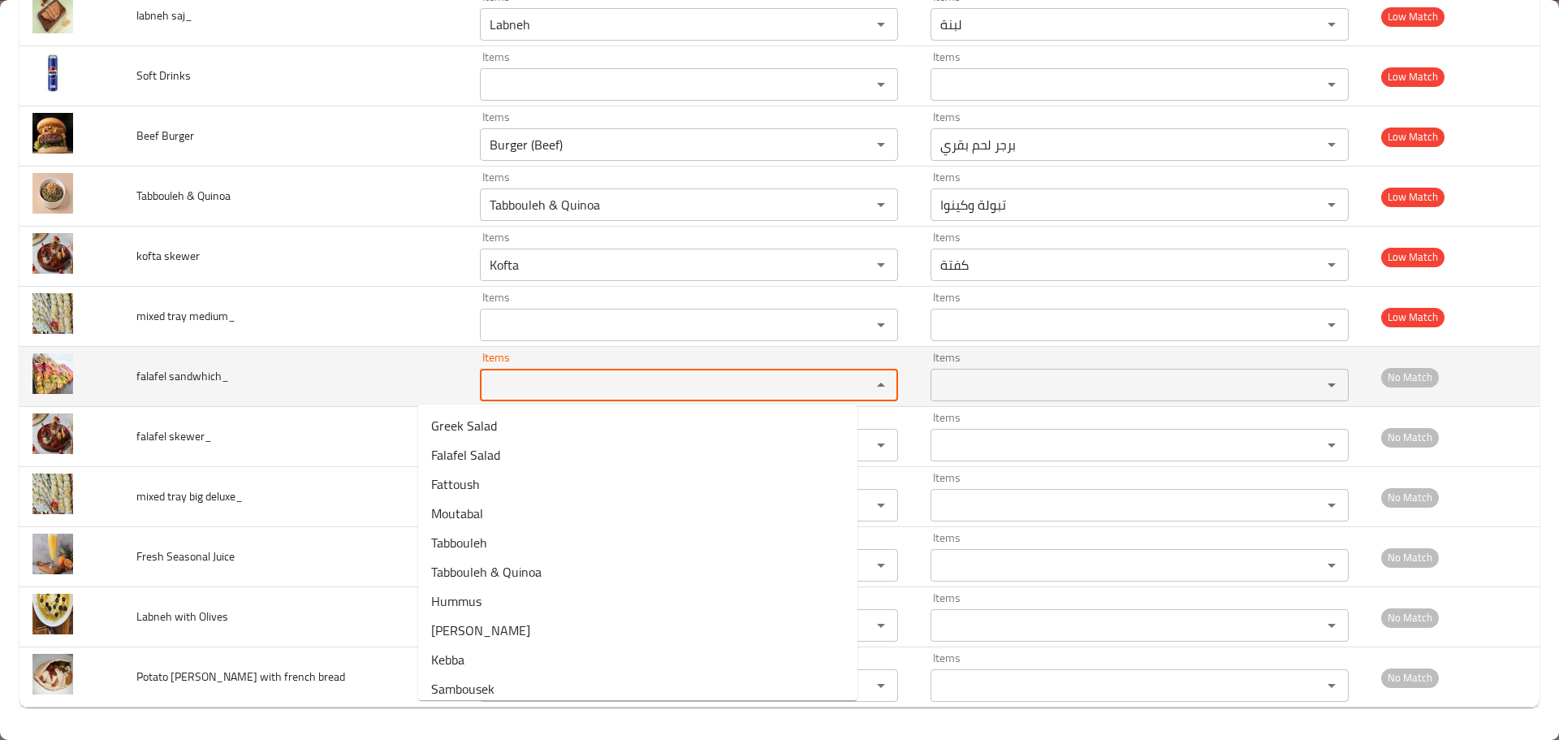
paste sandwhich_ "falafel"
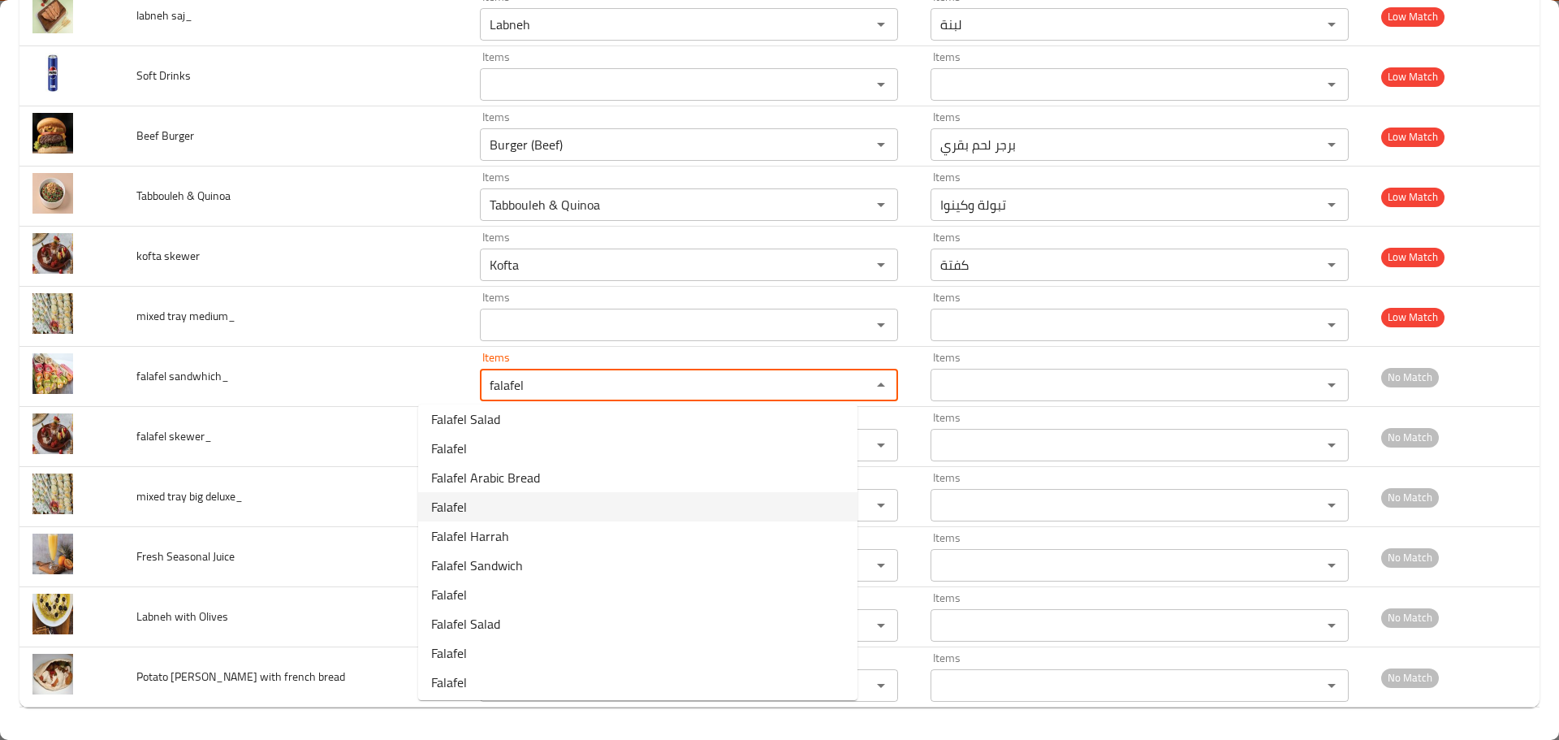
scroll to position [10, 0]
click at [512, 677] on sandwhich_-option-9 "Falafel" at bounding box center [637, 678] width 439 height 29
type sandwhich_ "Falafel"
type sandwhich_-ar "فلافل"
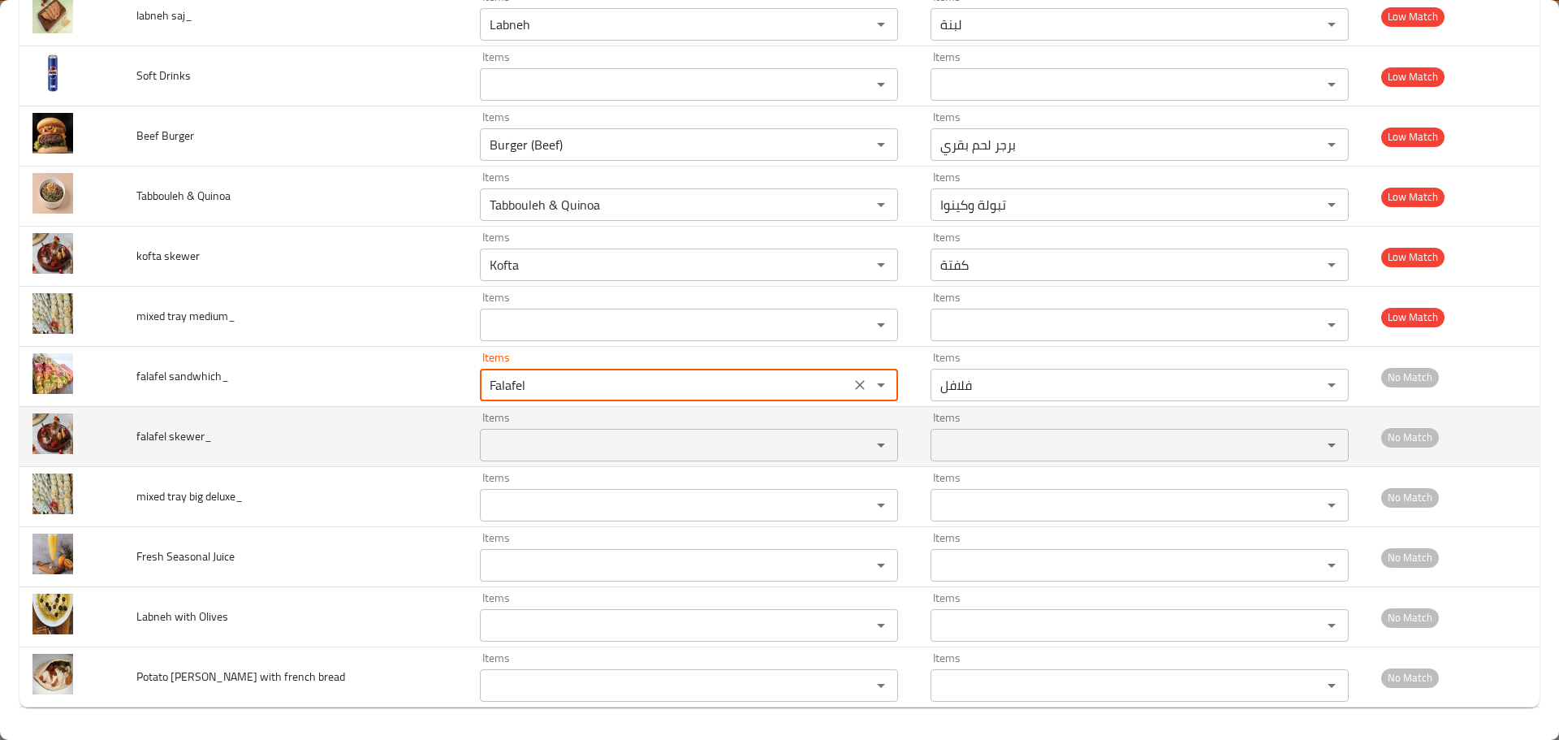
type sandwhich_ "Falafel"
click at [141, 436] on span "falafel skewer_" at bounding box center [174, 436] width 76 height 21
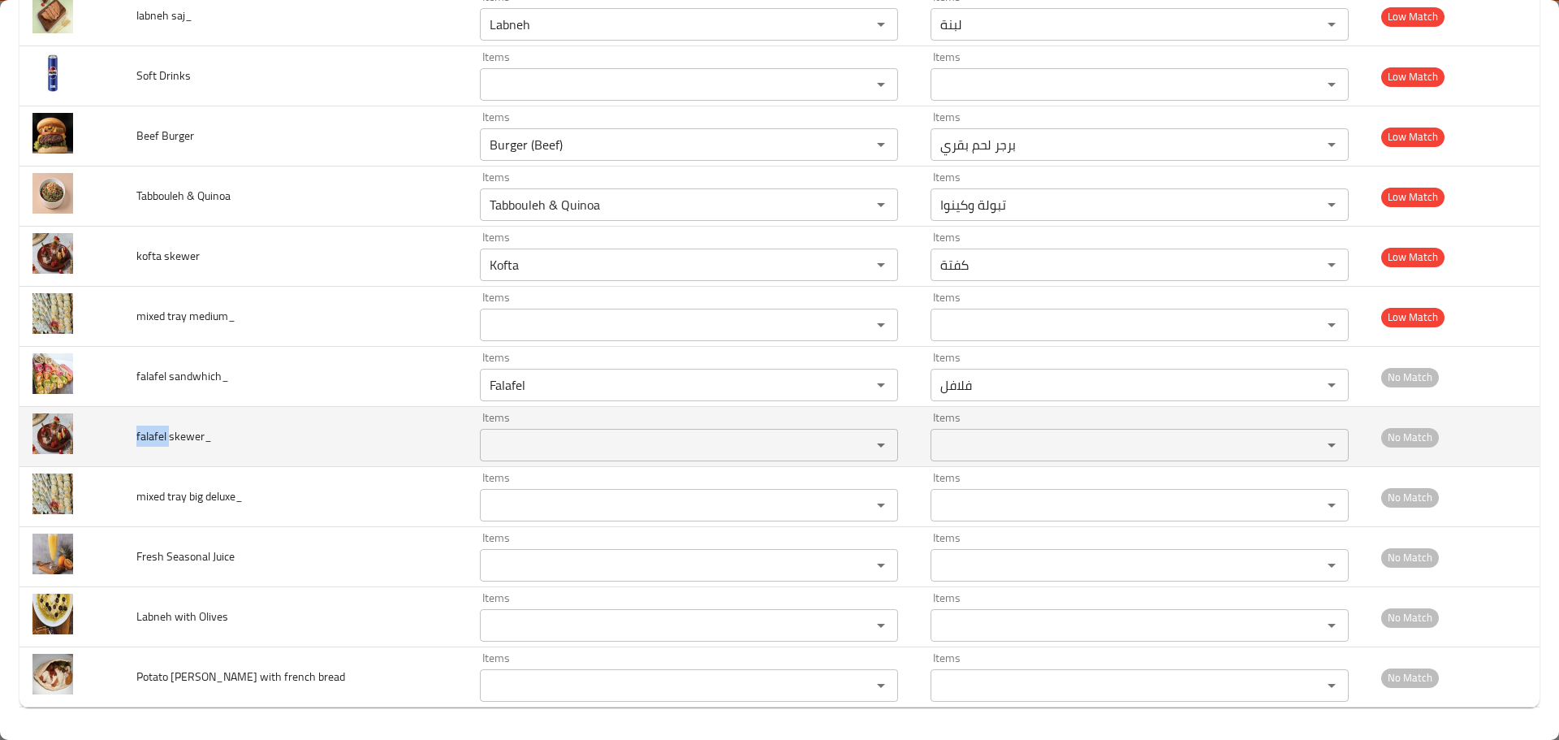
click at [143, 436] on span "falafel skewer_" at bounding box center [174, 436] width 76 height 21
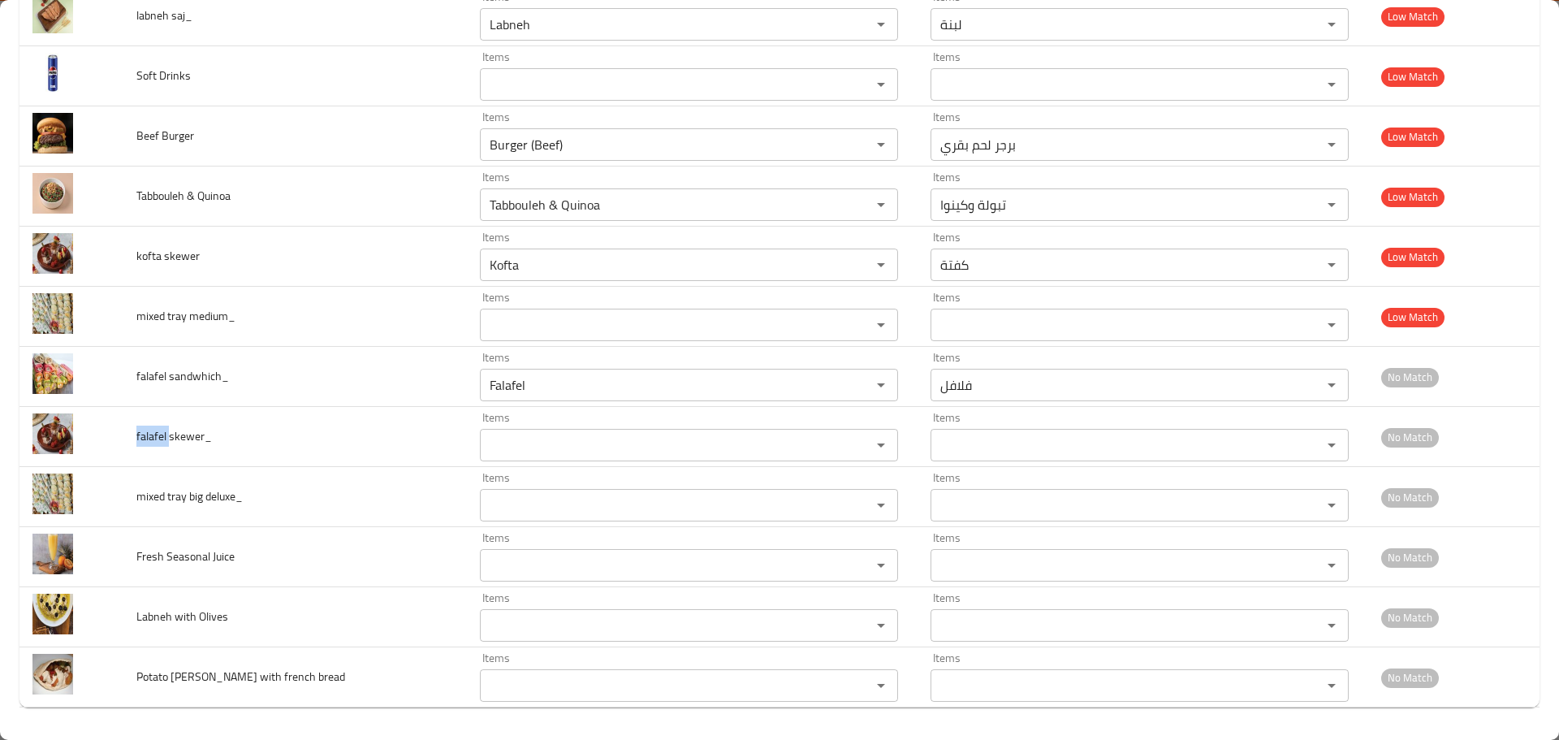
copy span "falafel"
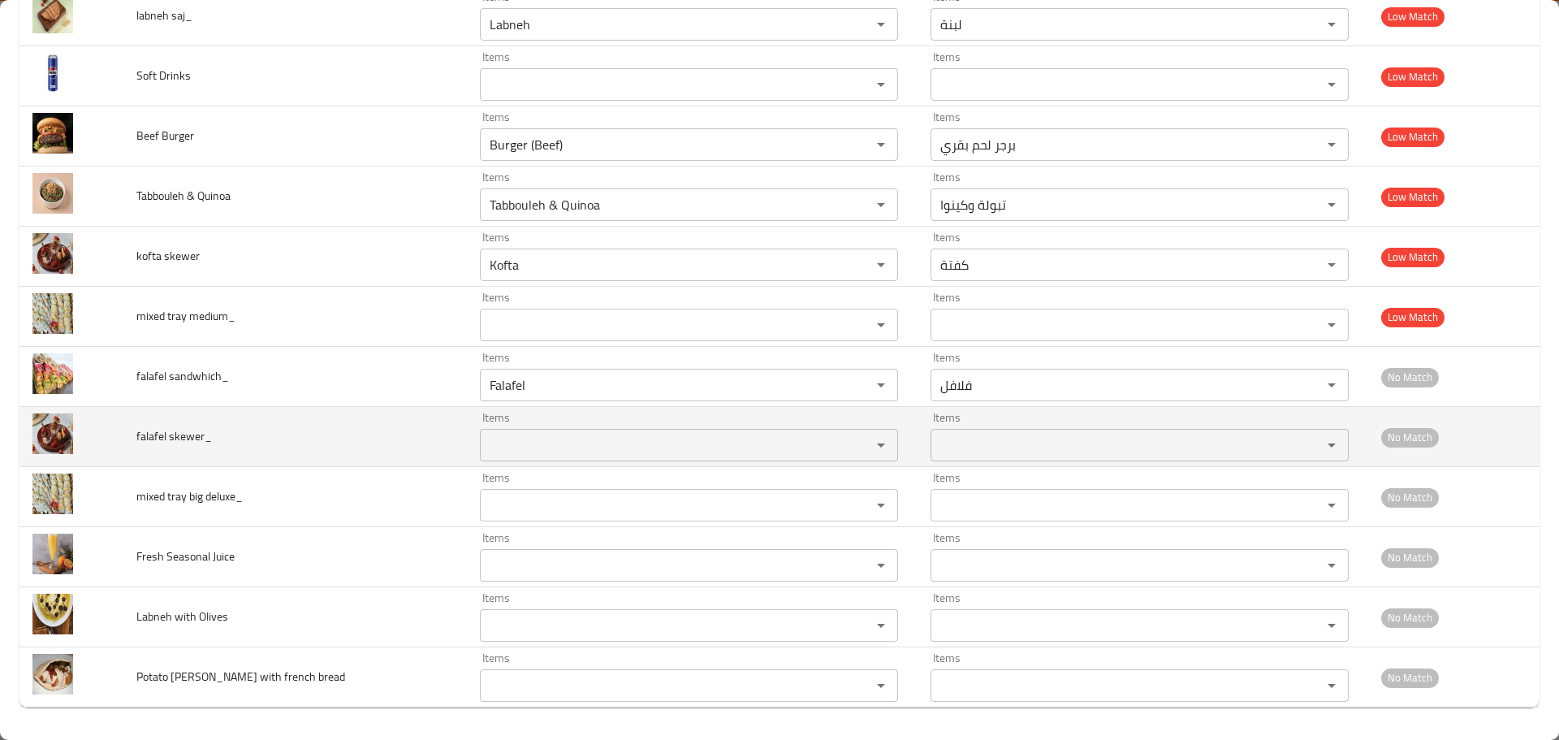
click at [536, 439] on skewer_ "Items" at bounding box center [665, 445] width 361 height 23
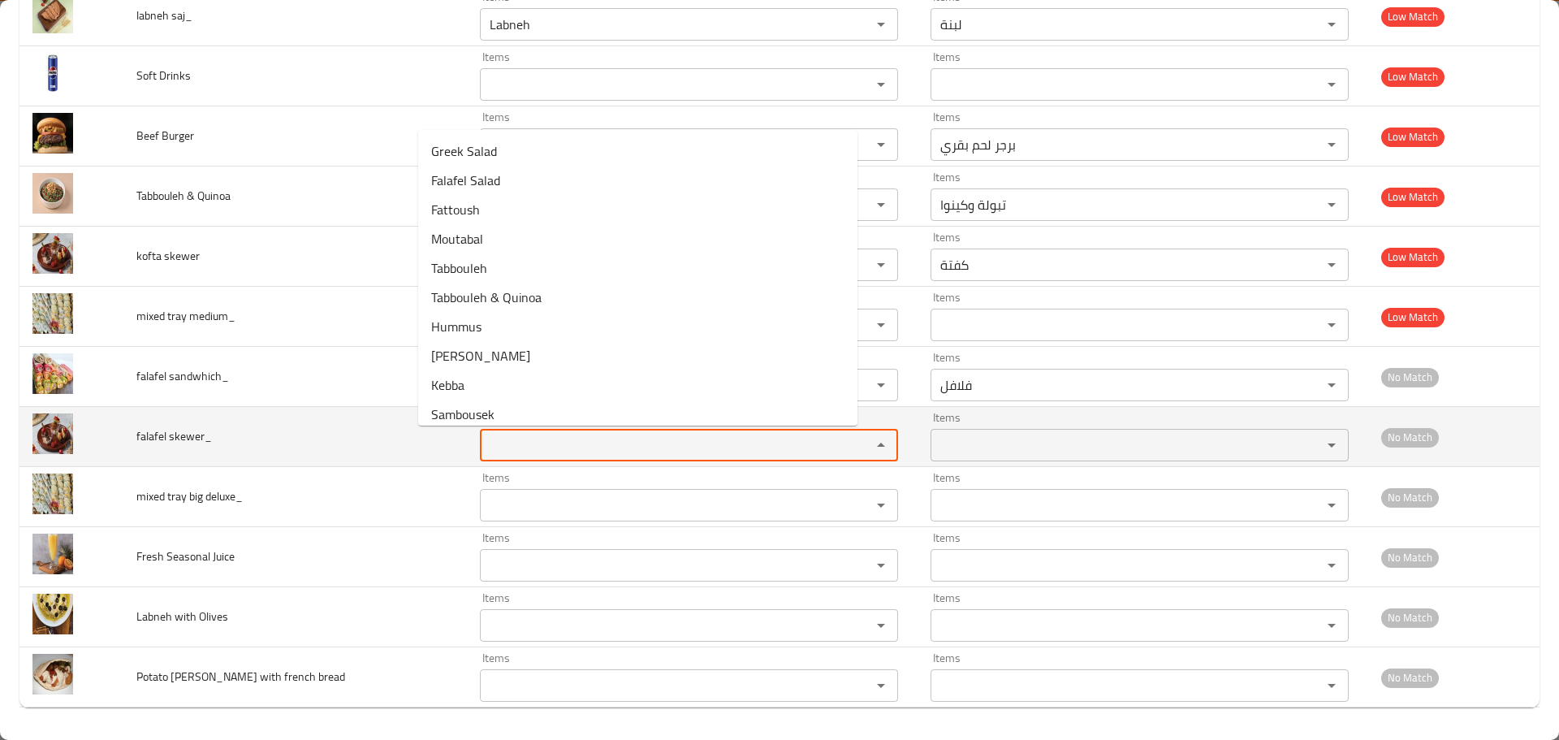
paste skewer_ "falafel"
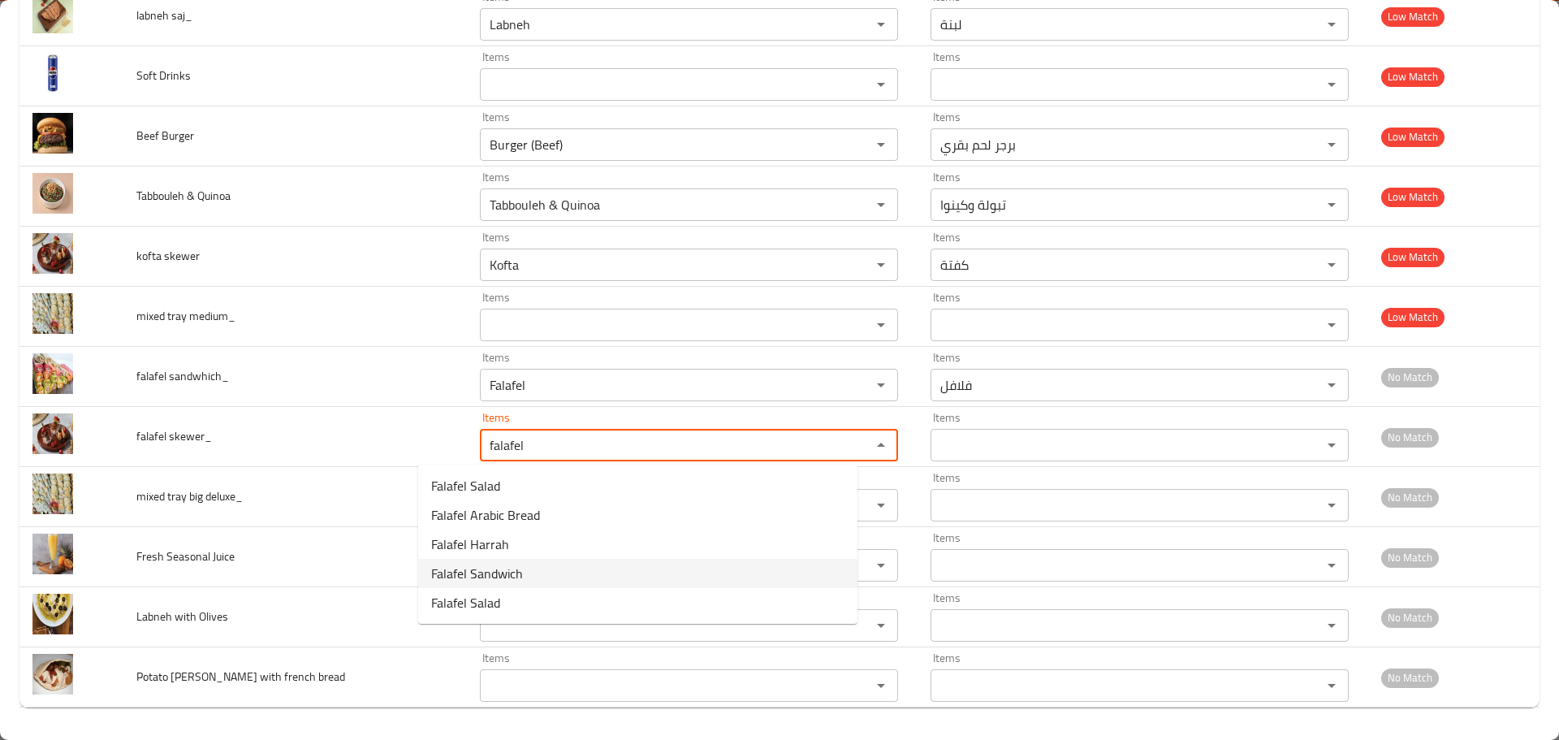
click at [521, 570] on span "Falafel Sandwich" at bounding box center [477, 573] width 92 height 19
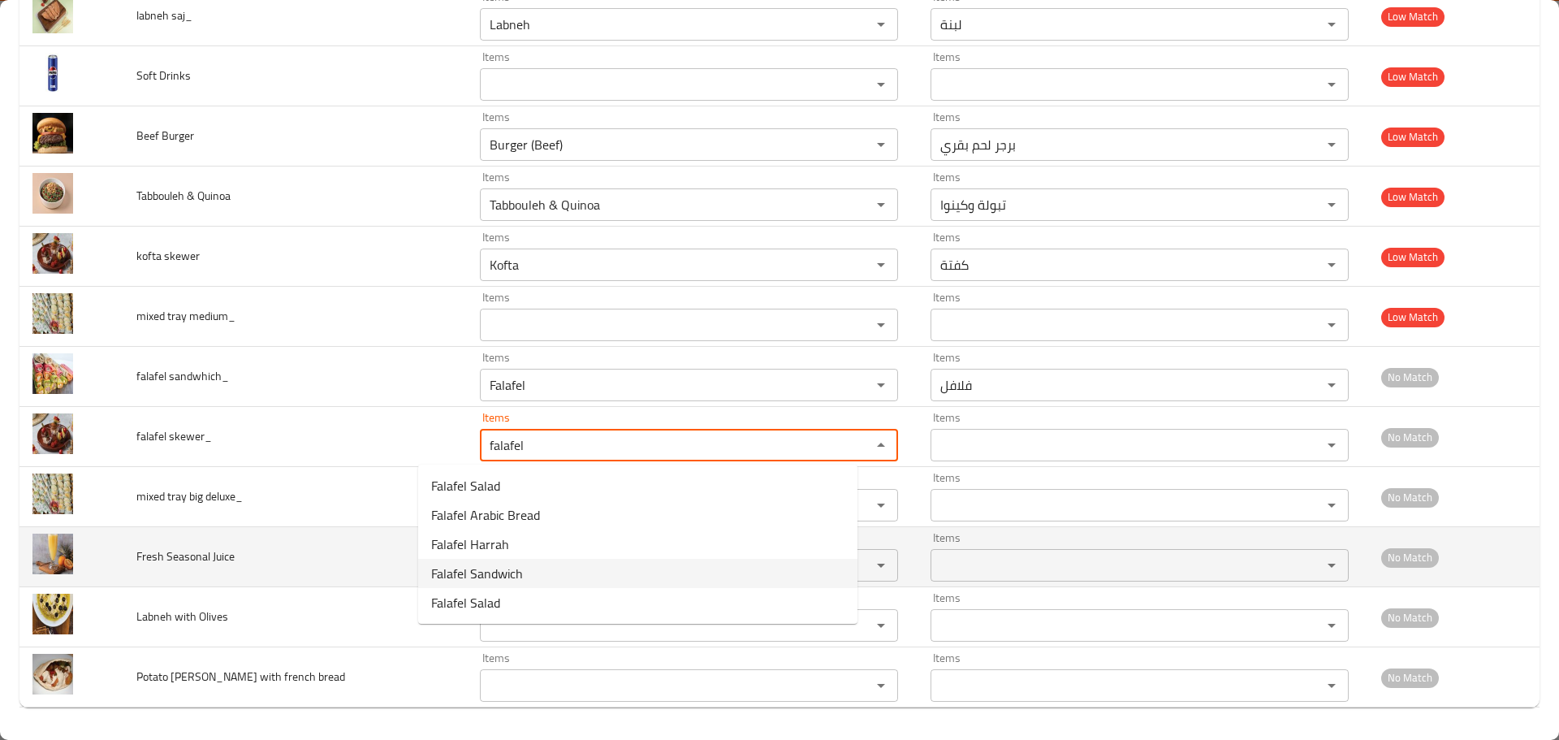
type skewer_ "Falafel Sandwich"
type skewer_-ar "ساندويش فلافل"
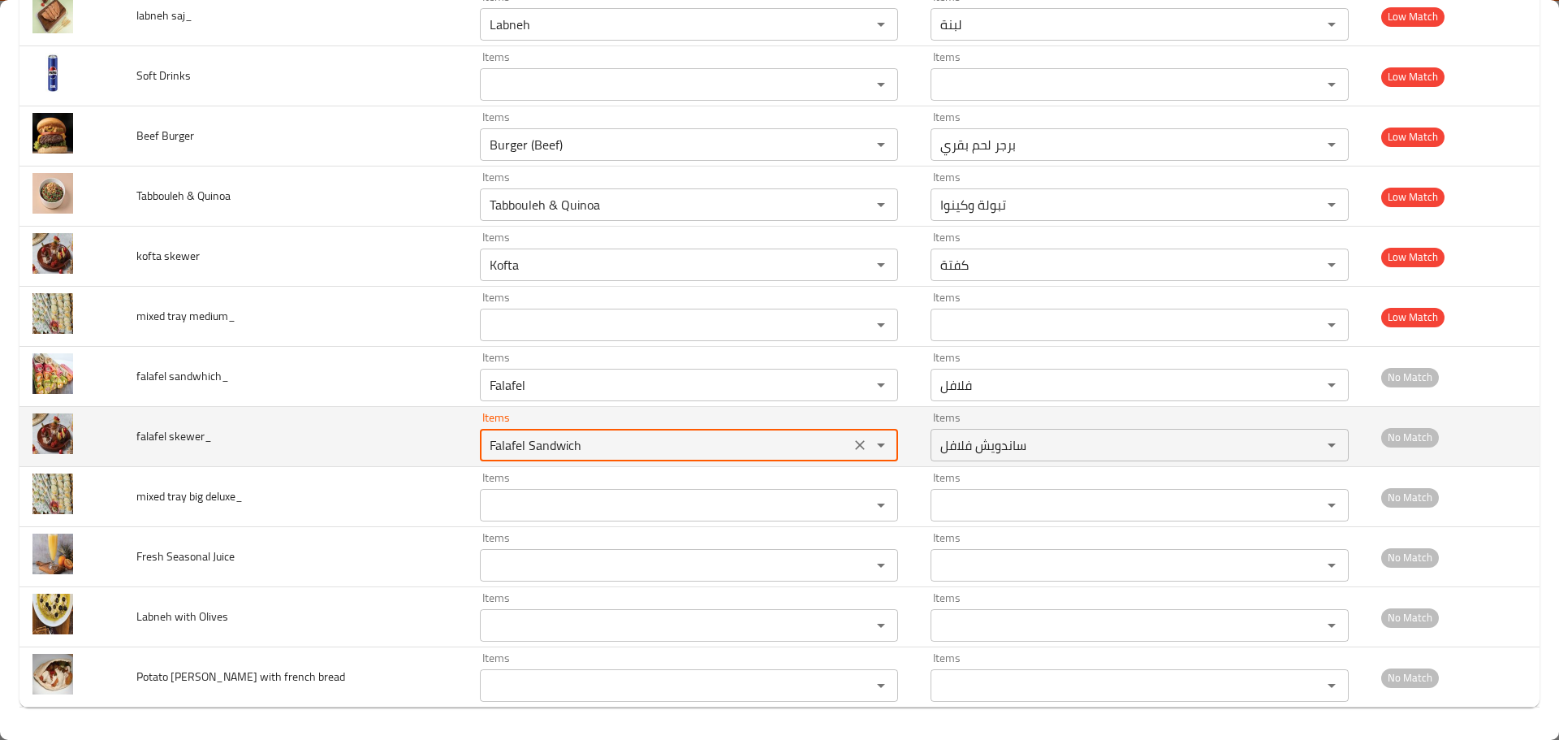
click at [498, 439] on skewer_ "Falafel Sandwich" at bounding box center [665, 445] width 361 height 23
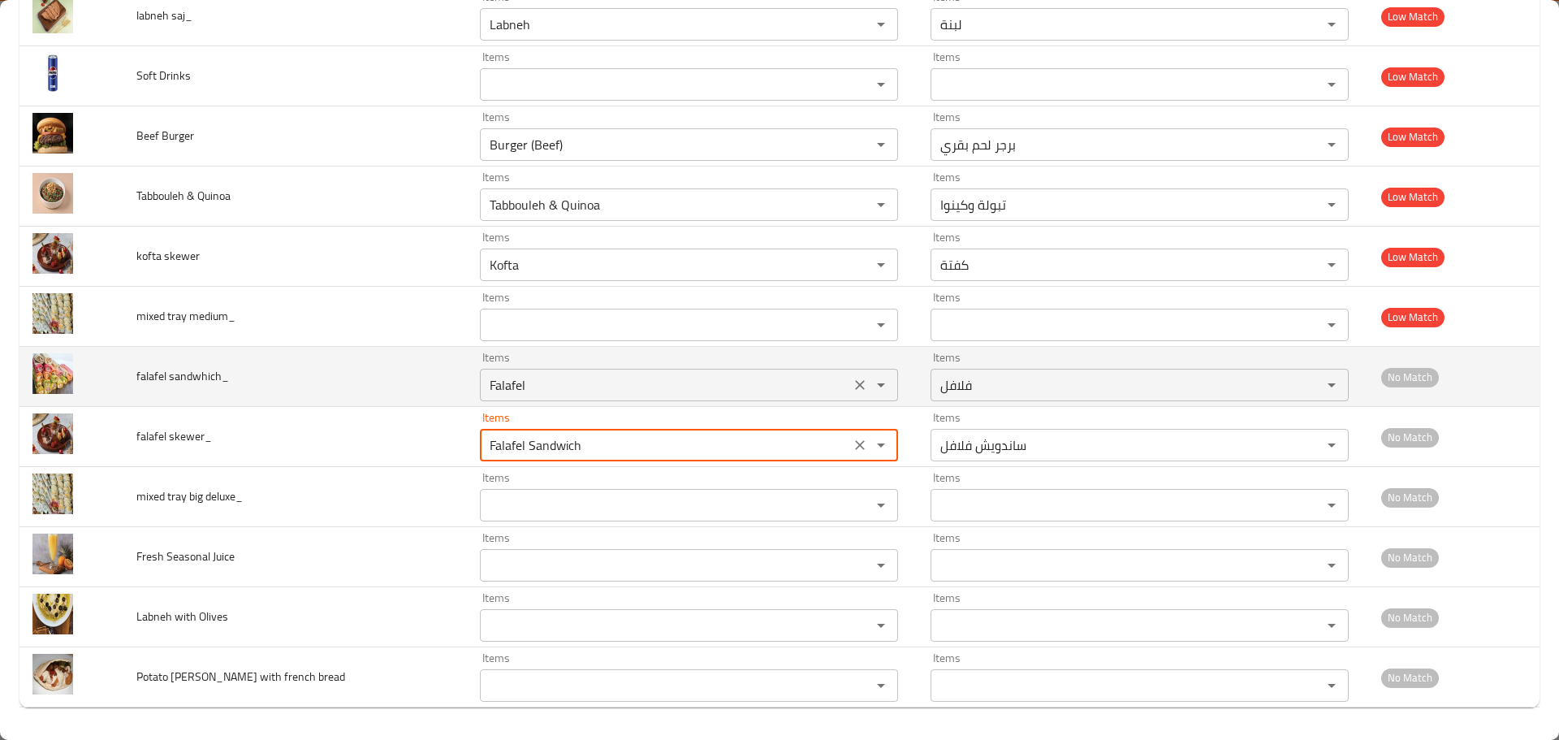
click at [511, 398] on div "Falafel Items" at bounding box center [689, 385] width 418 height 32
type skewer_ "Falafel Sandwich"
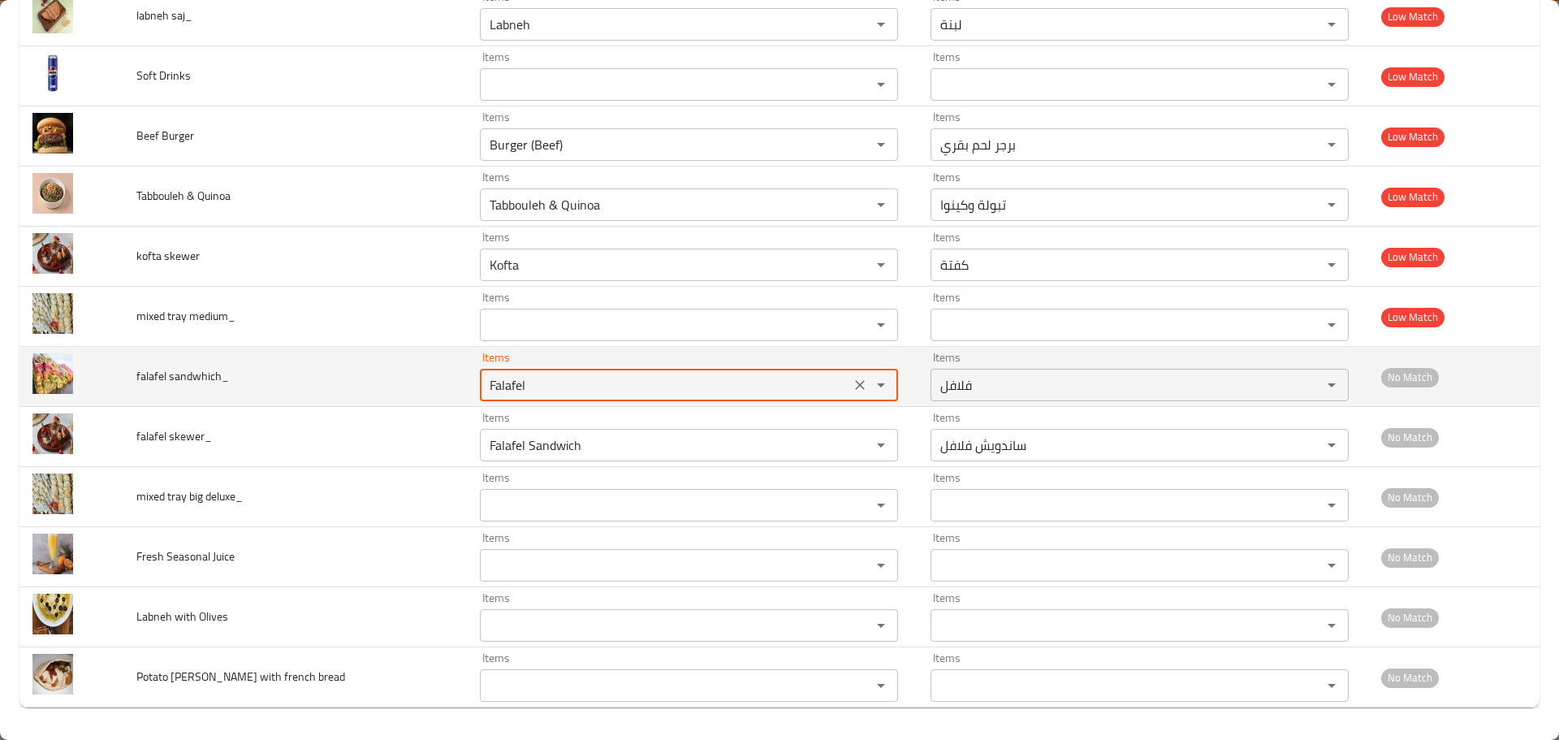
paste sandwhich_ "Sandwich"
type sandwhich_ "Falafel Sandwich"
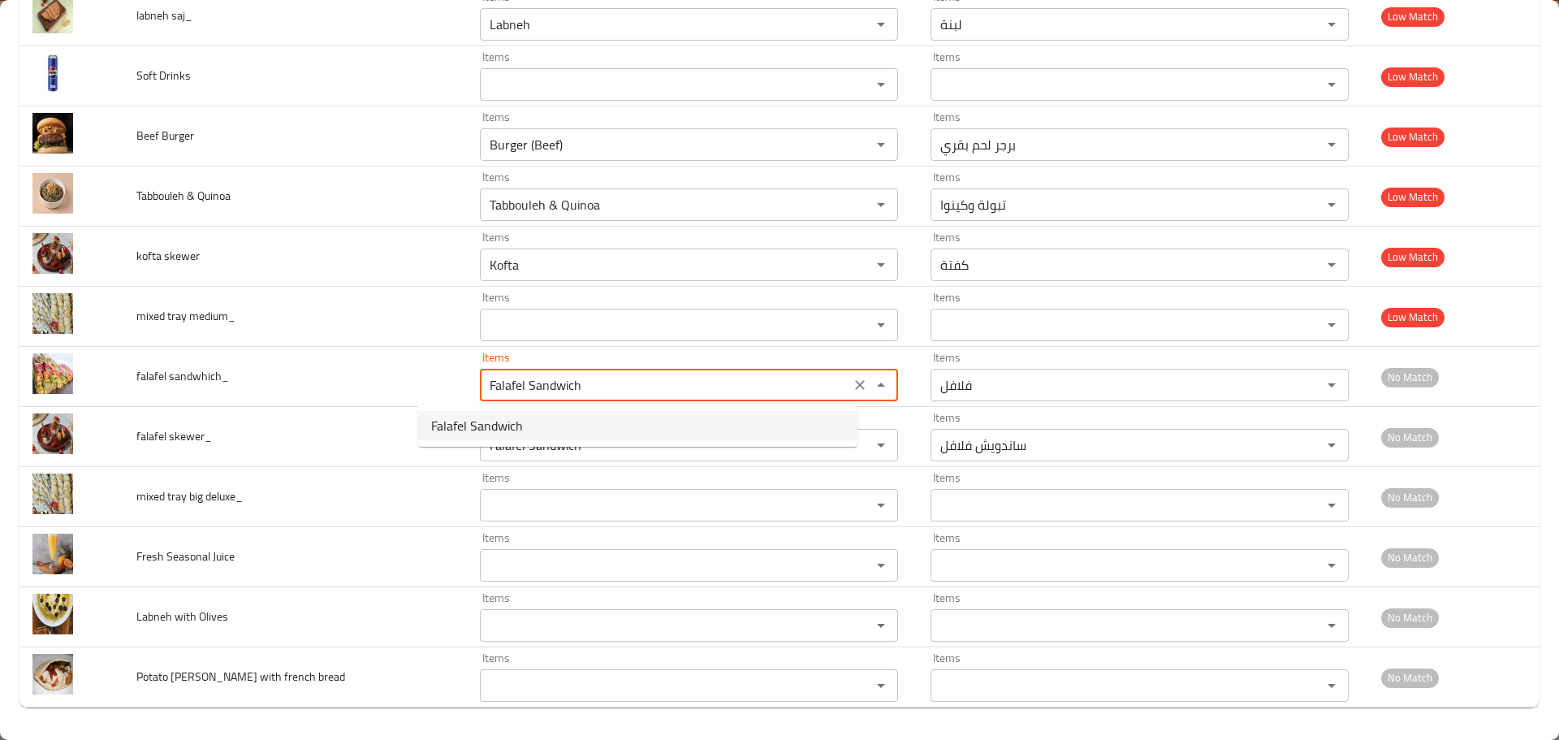
click at [500, 435] on span "Falafel Sandwich" at bounding box center [477, 425] width 92 height 19
type sandwhich_-ar "ساندويش فلافل"
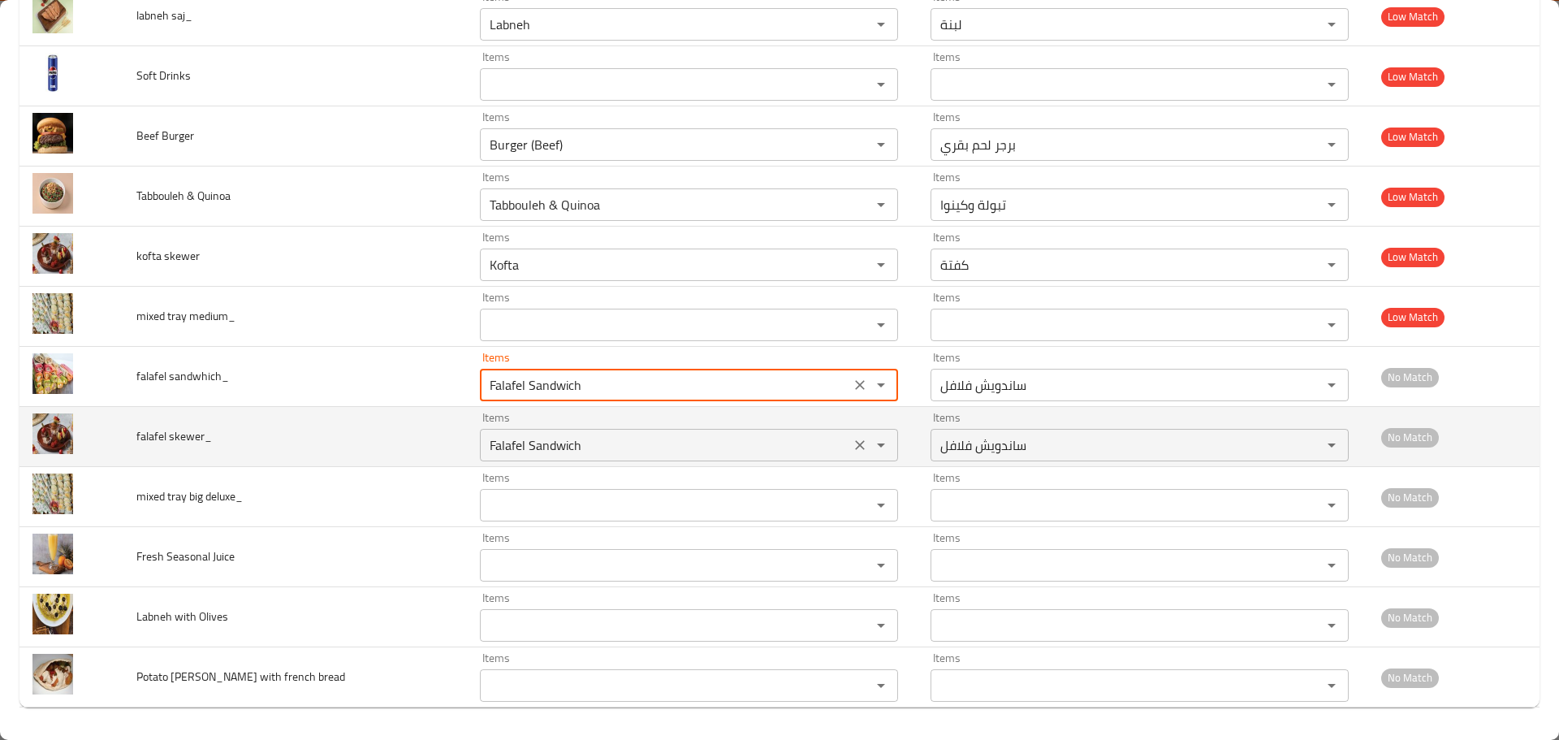
type sandwhich_ "Falafel Sandwich"
click at [485, 448] on skewer_ "Falafel Sandwich" at bounding box center [665, 445] width 361 height 23
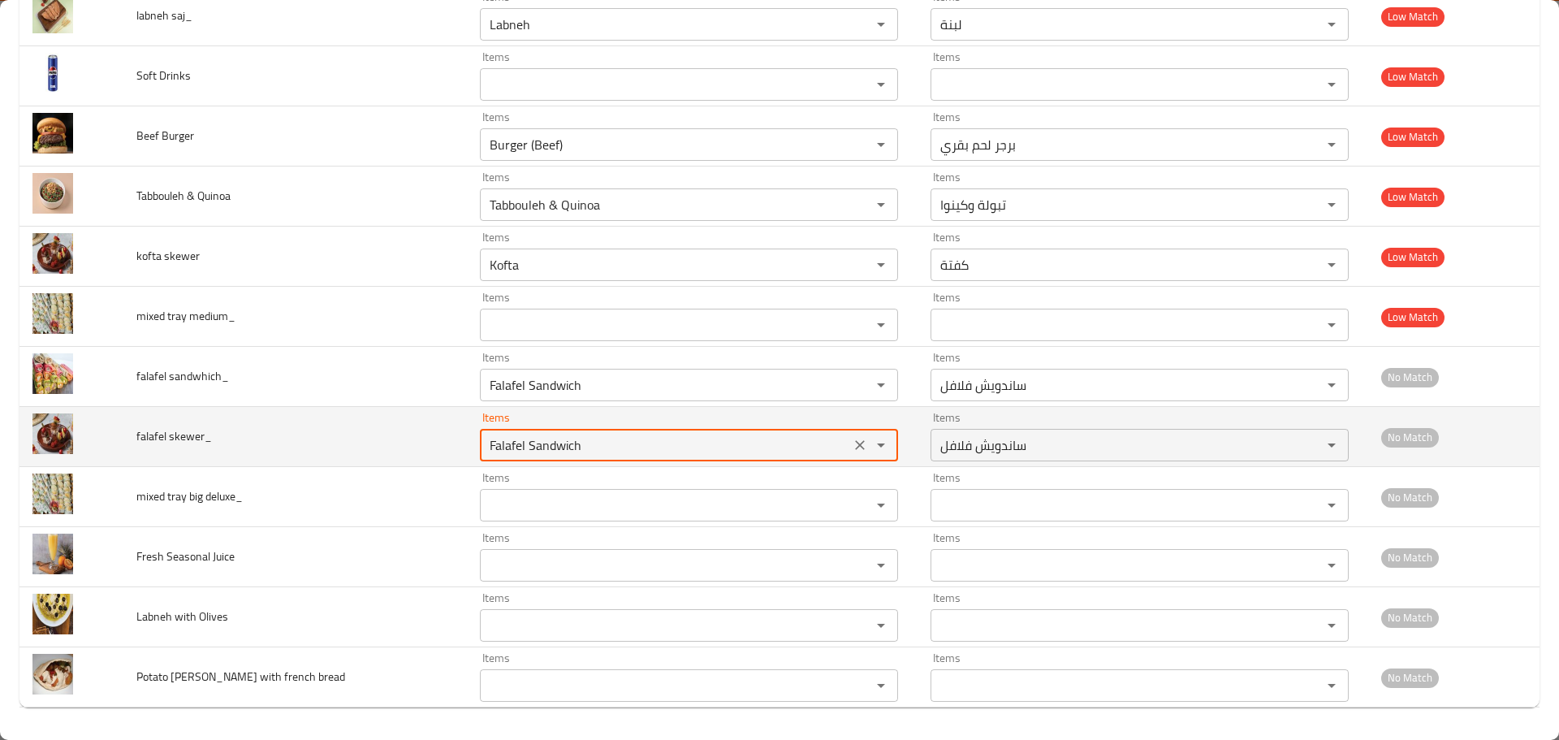
click at [485, 447] on skewer_ "Falafel Sandwich" at bounding box center [665, 445] width 361 height 23
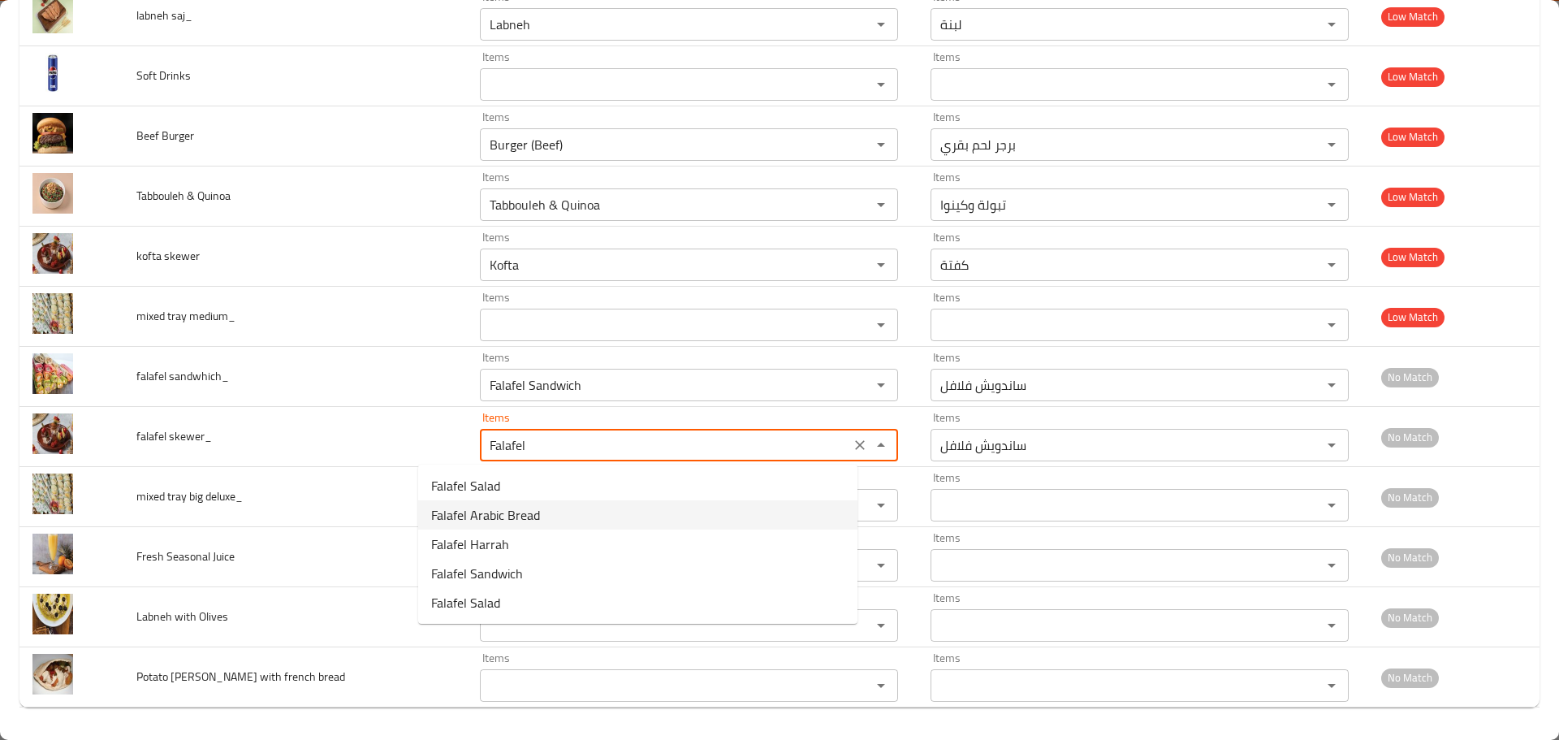
type skewer_ "Falafel"
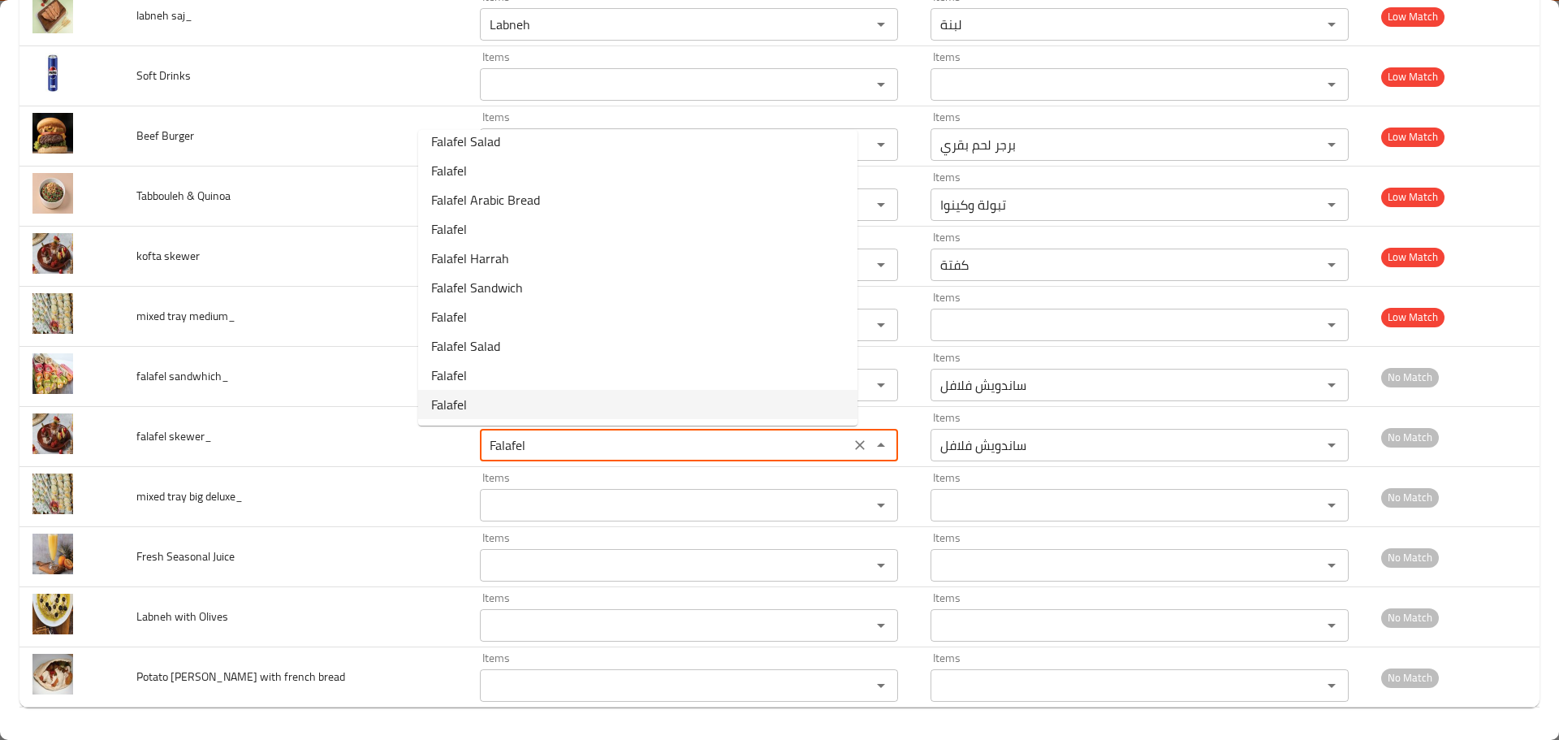
click at [511, 410] on skewer_-option-9 "Falafel" at bounding box center [637, 404] width 439 height 29
type skewer_-ar "فلافل"
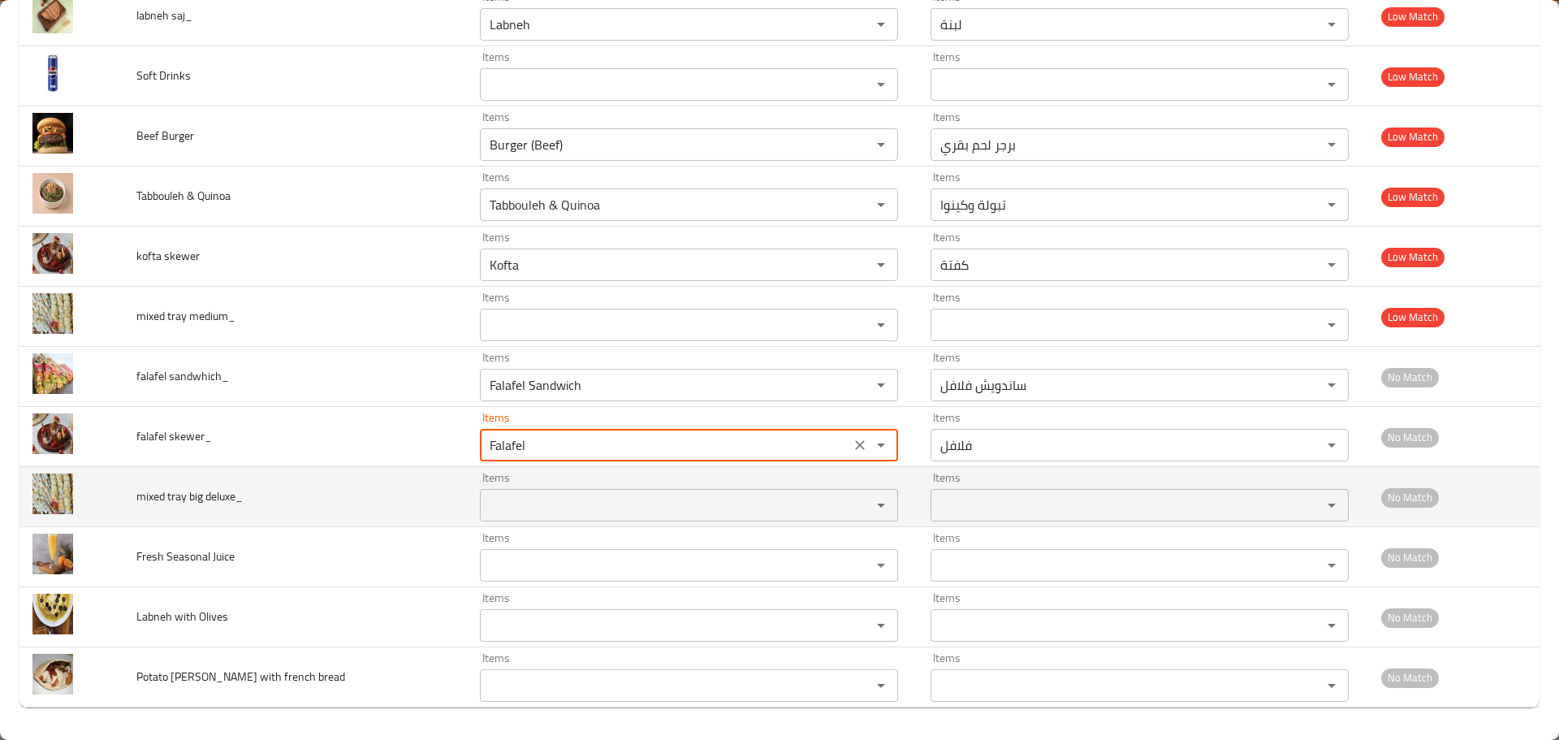
type skewer_ "Falafel"
click at [495, 499] on deluxe_ "Items" at bounding box center [665, 505] width 361 height 23
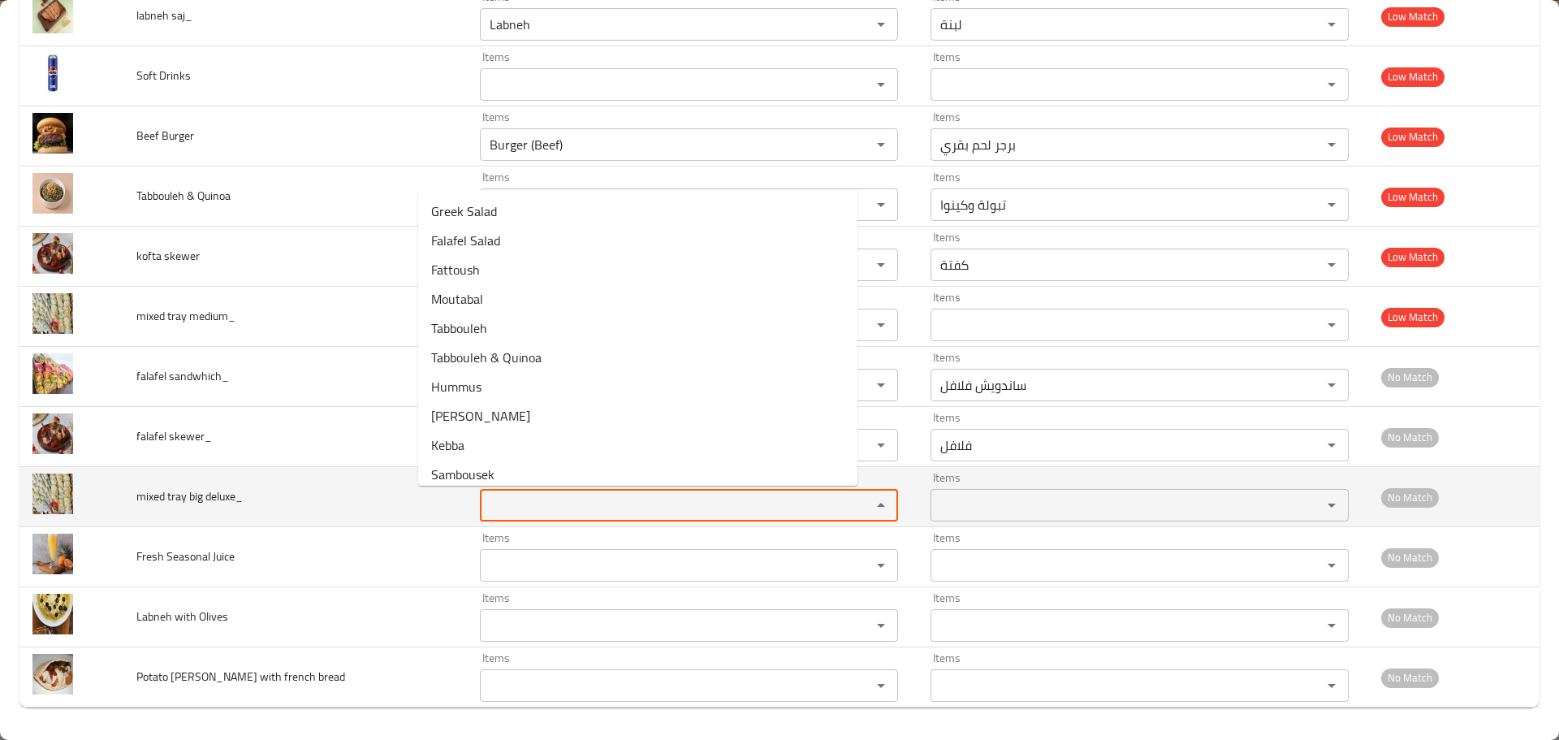
click at [205, 499] on span "mixed tray big deluxe_" at bounding box center [189, 496] width 106 height 21
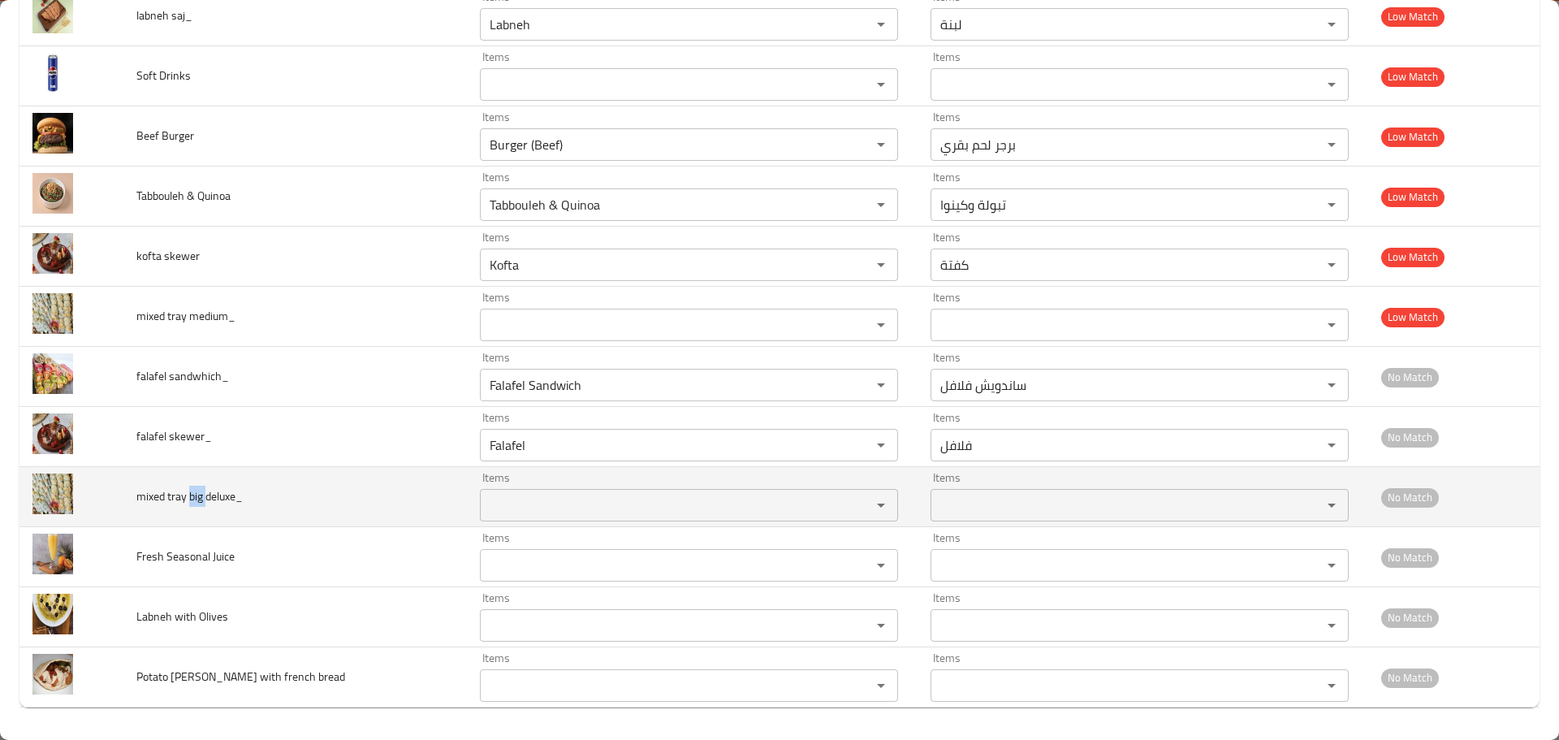
click at [205, 499] on span "mixed tray big deluxe_" at bounding box center [189, 496] width 106 height 21
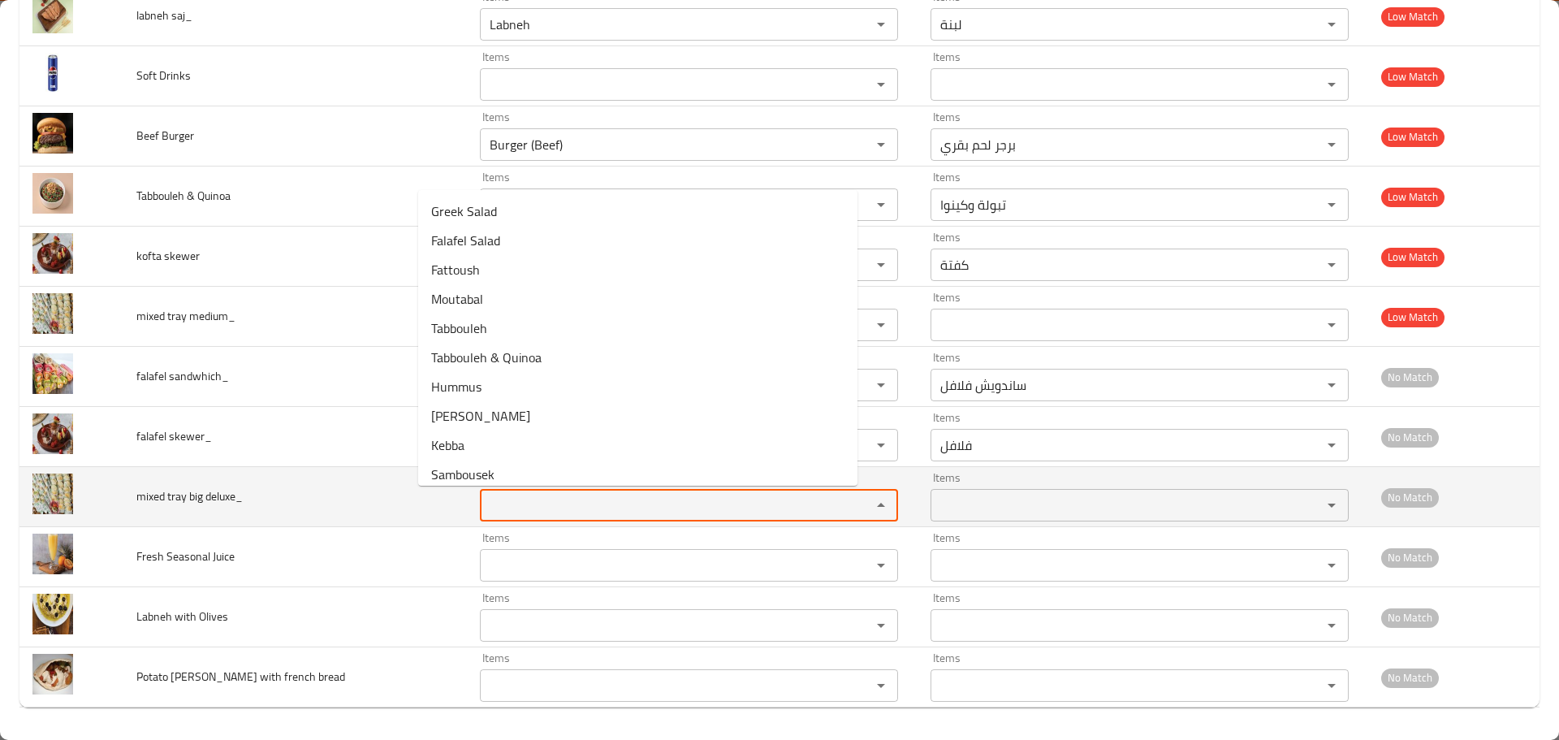
click at [495, 511] on deluxe_ "Items" at bounding box center [665, 505] width 361 height 23
paste deluxe_ "big"
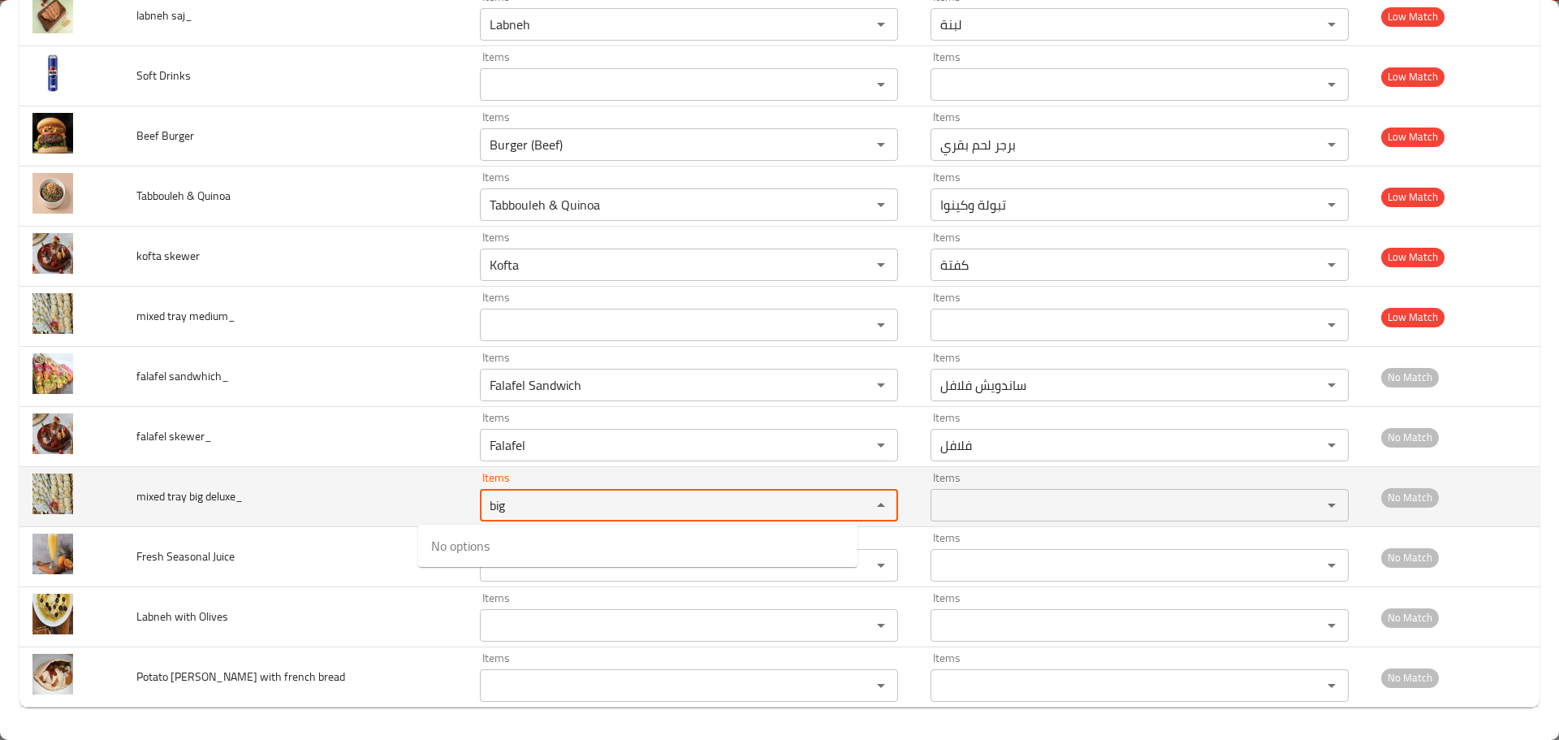
type deluxe_ "big"
click at [383, 495] on td "mixed tray big deluxe_" at bounding box center [295, 497] width 344 height 60
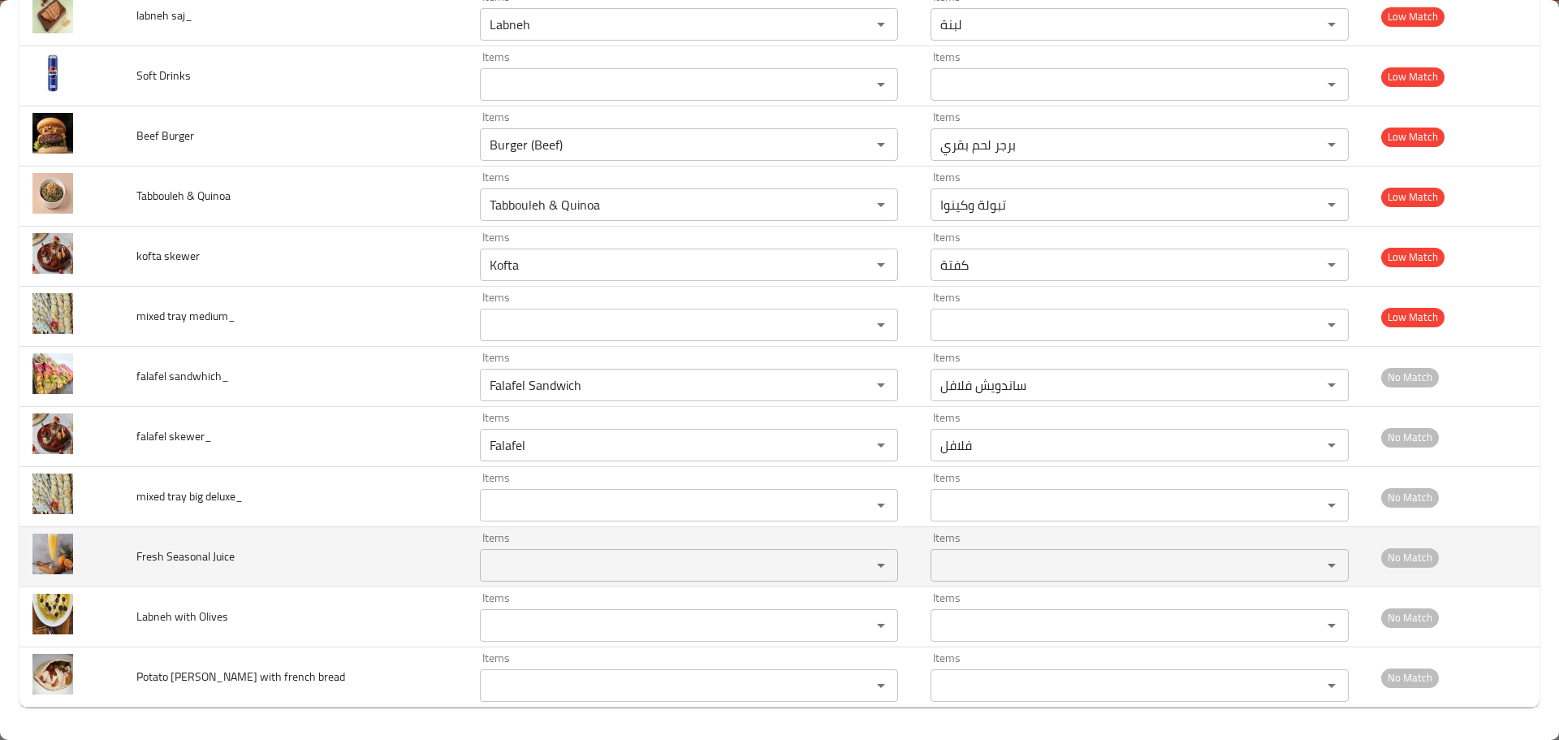
click at [530, 581] on div "Items" at bounding box center [689, 565] width 418 height 32
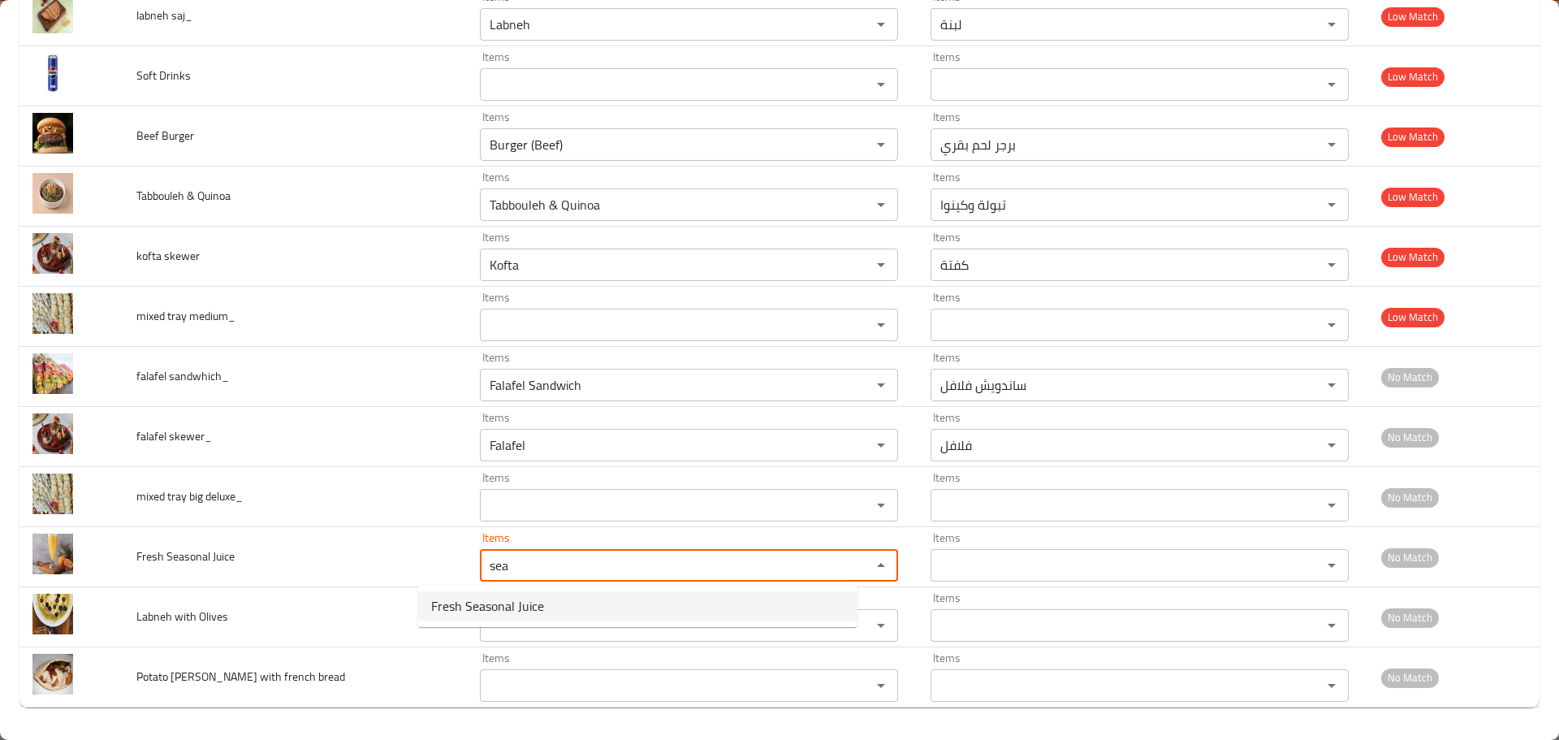
click at [574, 603] on Juice-option-0 "Fresh Seasonal Juice" at bounding box center [637, 605] width 439 height 29
type Juice "Fresh Seasonal Juice"
type Juice-ar "عصير موسمي طازج"
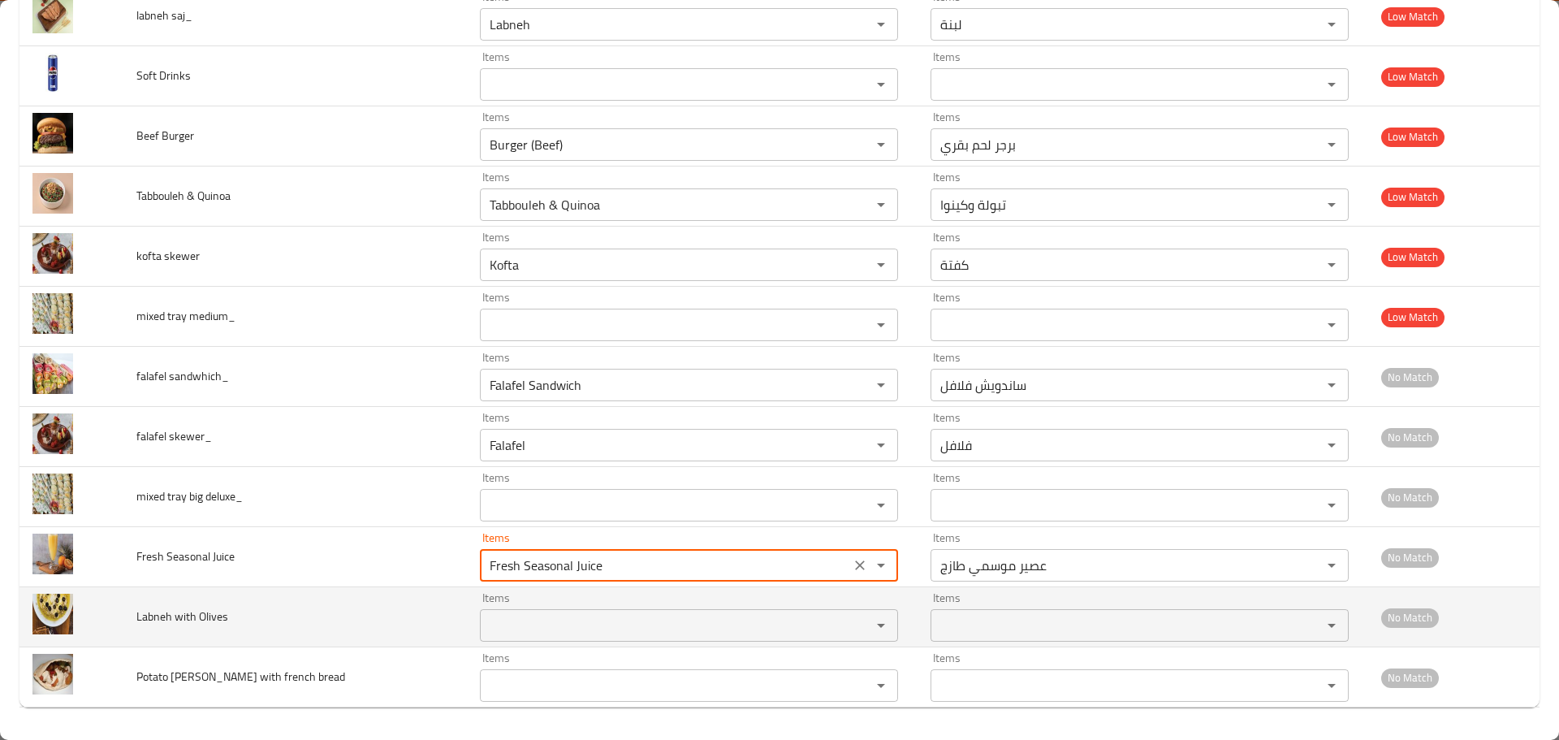
type Juice "Fresh Seasonal Juice"
click at [153, 625] on span "Labneh with Olives" at bounding box center [182, 616] width 92 height 21
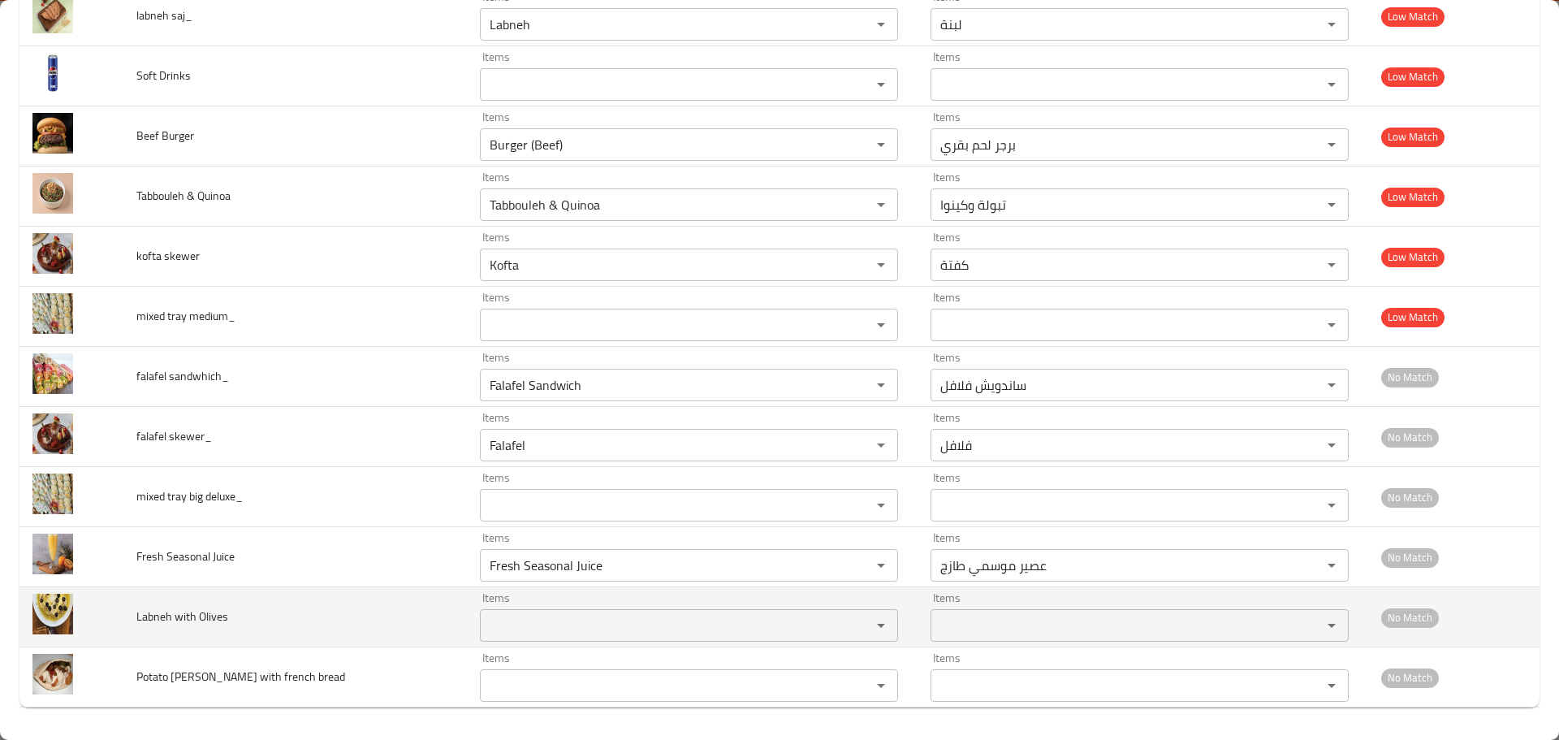
click at [153, 625] on span "Labneh with Olives" at bounding box center [182, 616] width 92 height 21
click at [497, 614] on Olives "Items" at bounding box center [665, 625] width 361 height 23
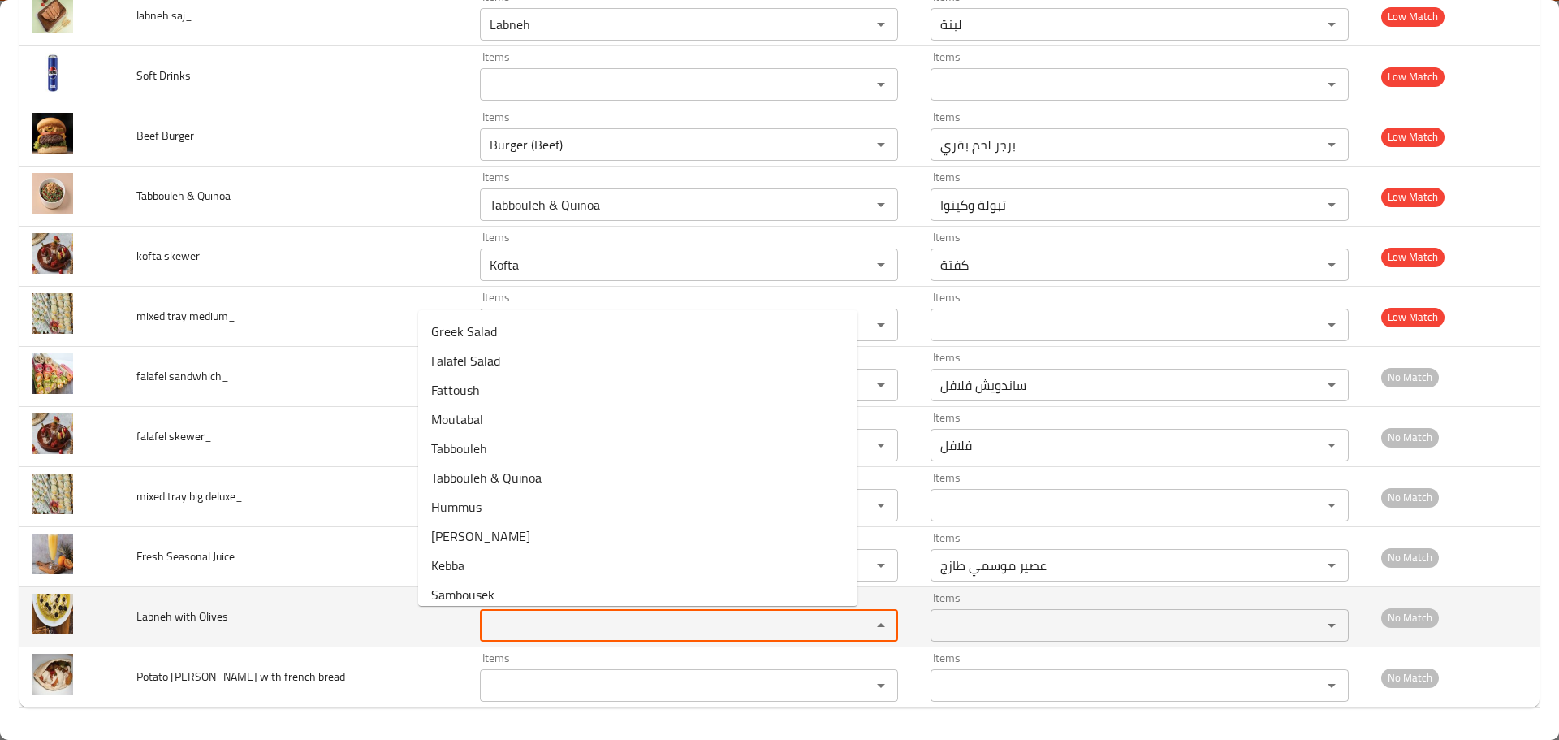
paste Olives "Labneh"
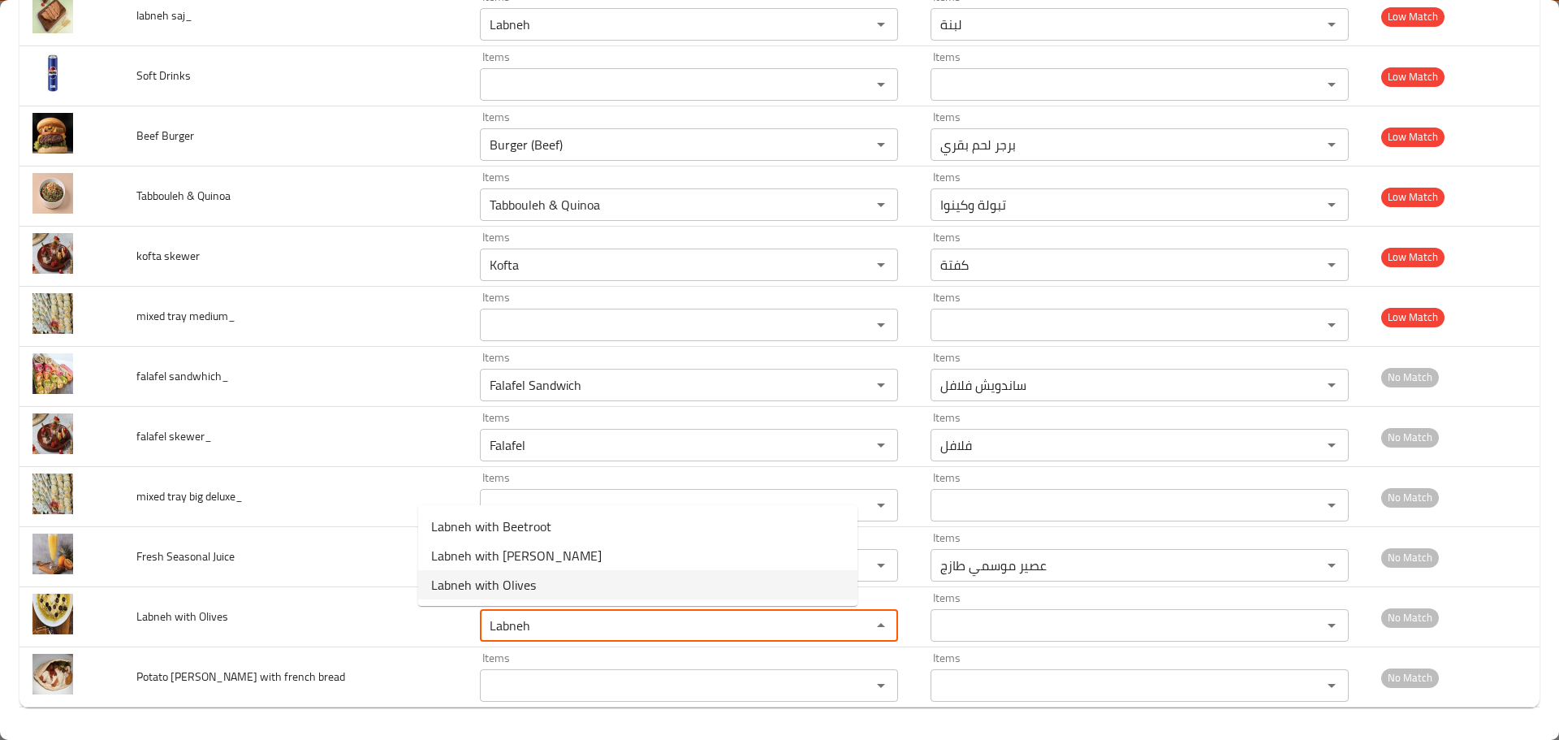
click at [508, 594] on span "Labneh with Olives" at bounding box center [483, 584] width 105 height 19
type Olives "Labneh with Olives"
type Olives-ar "لبنة بالزيتون"
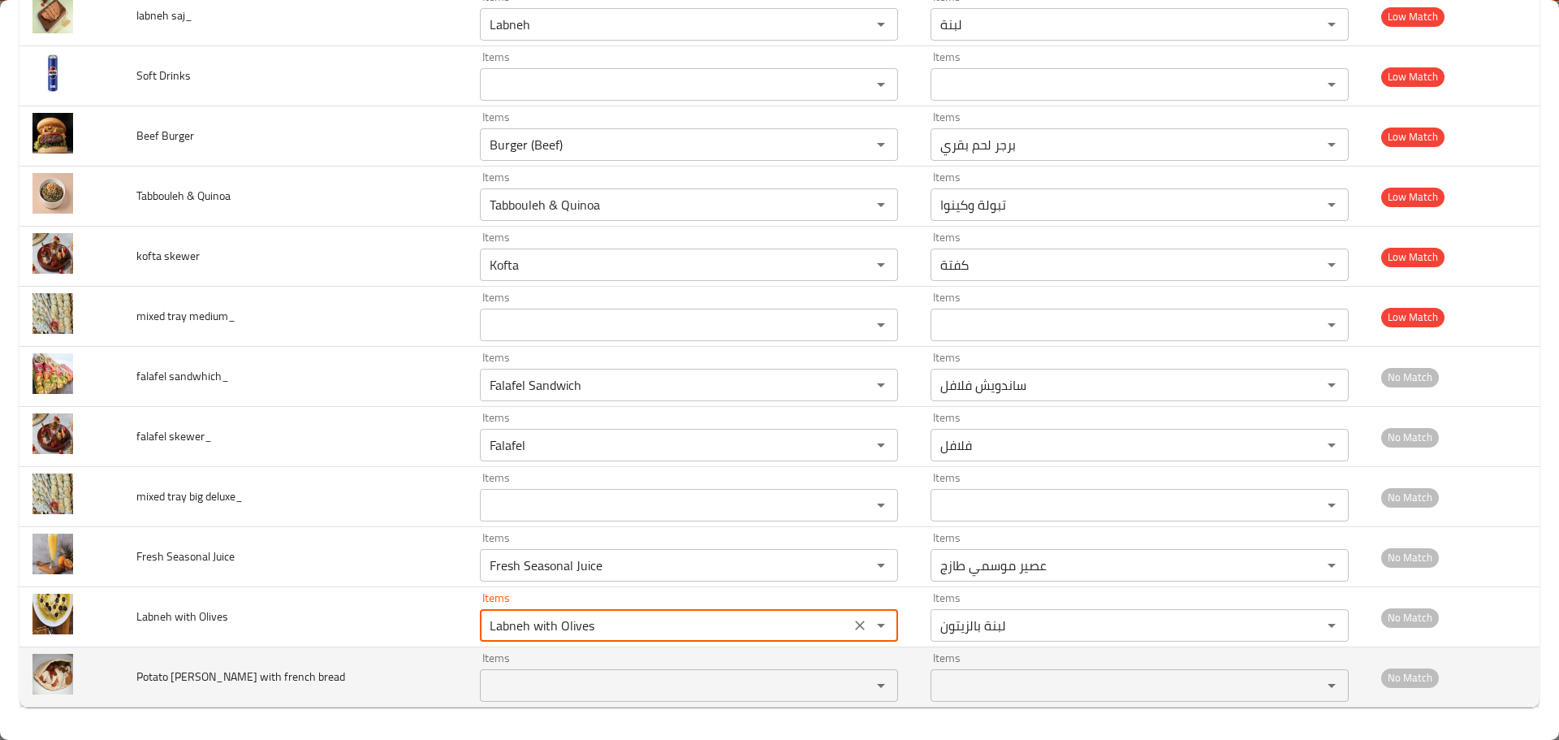
type Olives "Labneh with Olives"
click at [161, 681] on span "Potato Harrah with french bread" at bounding box center [240, 676] width 209 height 21
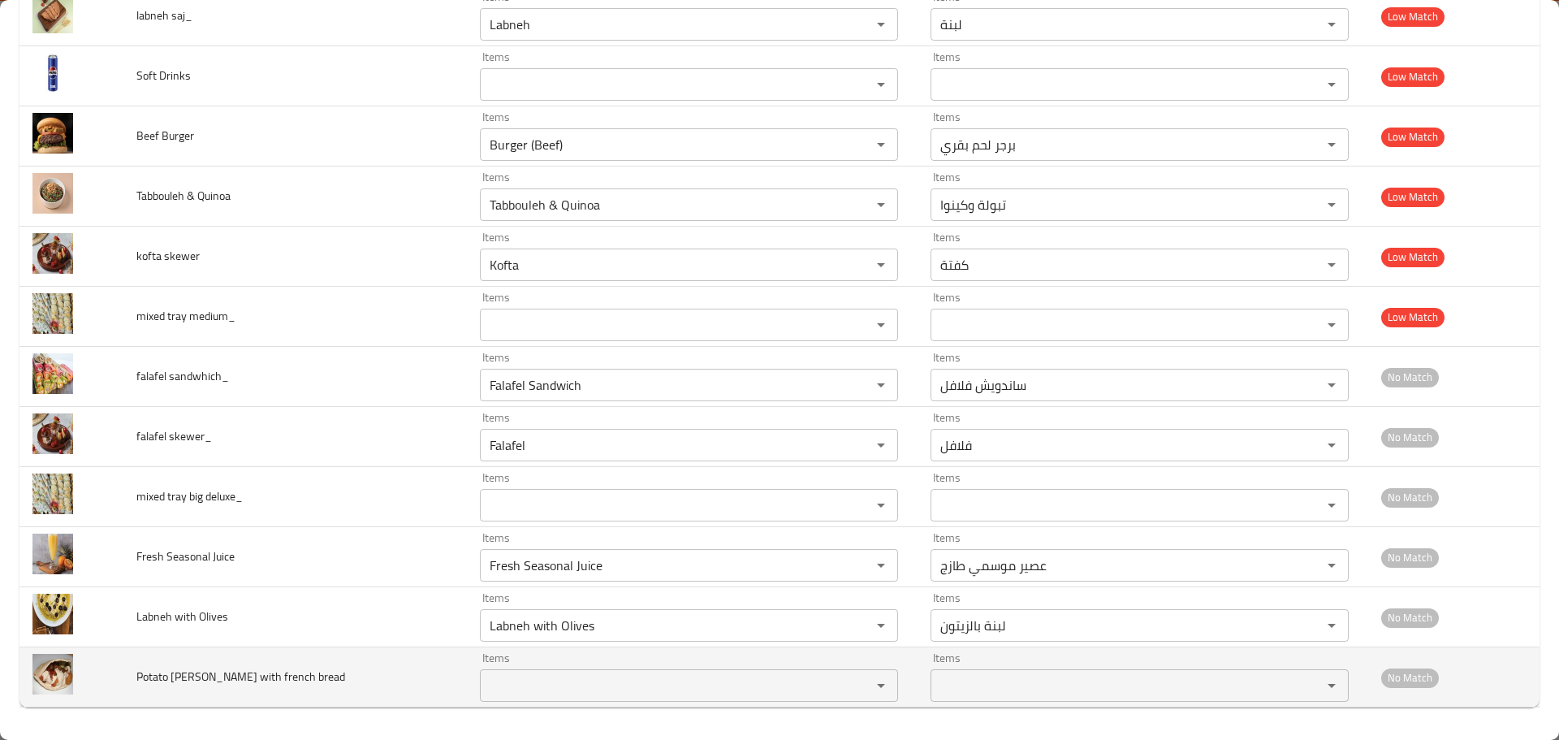
click at [161, 681] on span "Potato Harrah with french bread" at bounding box center [240, 676] width 209 height 21
click at [606, 701] on td "Items Items" at bounding box center [692, 677] width 451 height 60
click at [607, 698] on div "Items" at bounding box center [689, 685] width 418 height 32
paste bread "Potato"
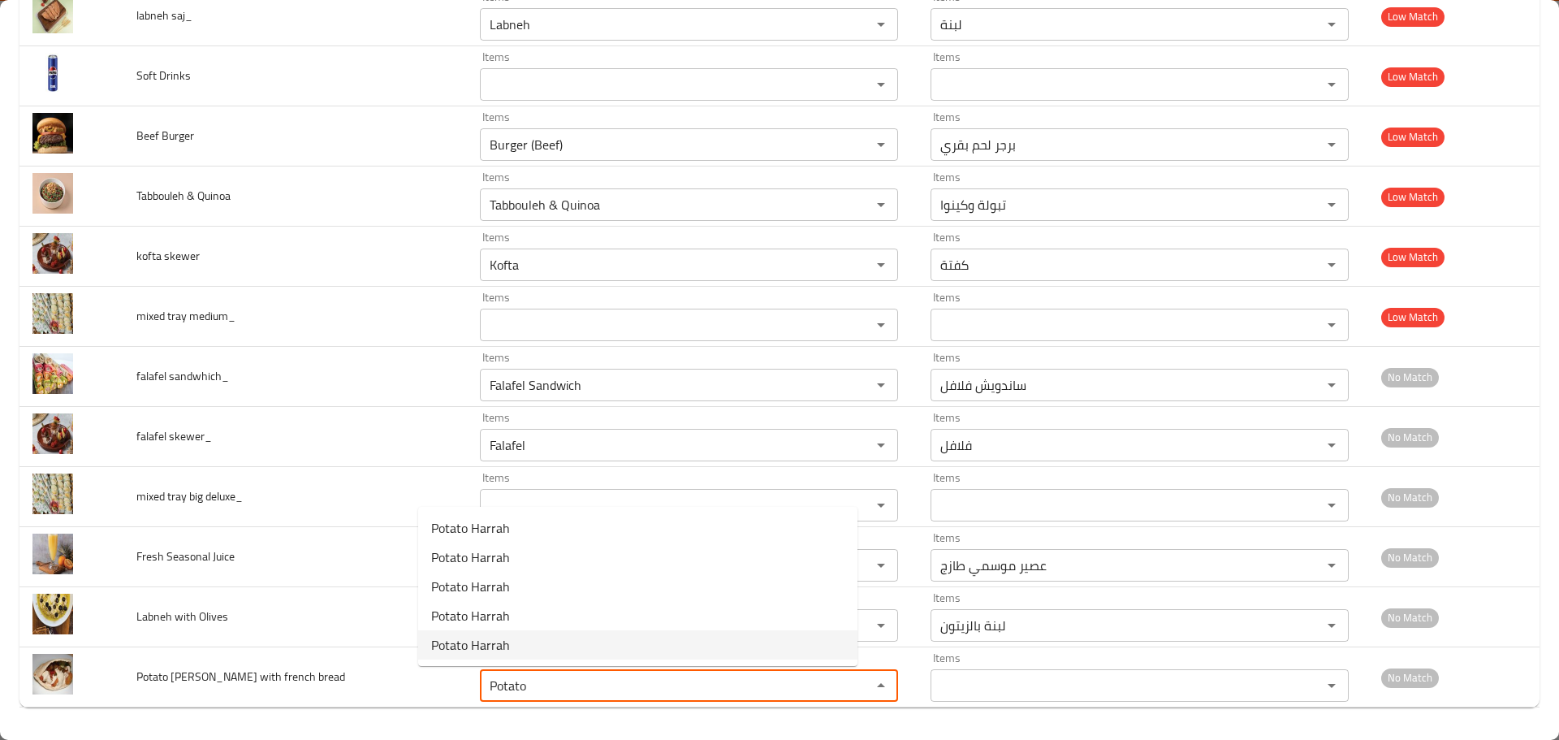
click at [460, 640] on span "Potato Harrah" at bounding box center [470, 644] width 79 height 19
type bread "Potato Harrah"
type bread-ar "بطاطا حارة"
type bread "Potato Harrah"
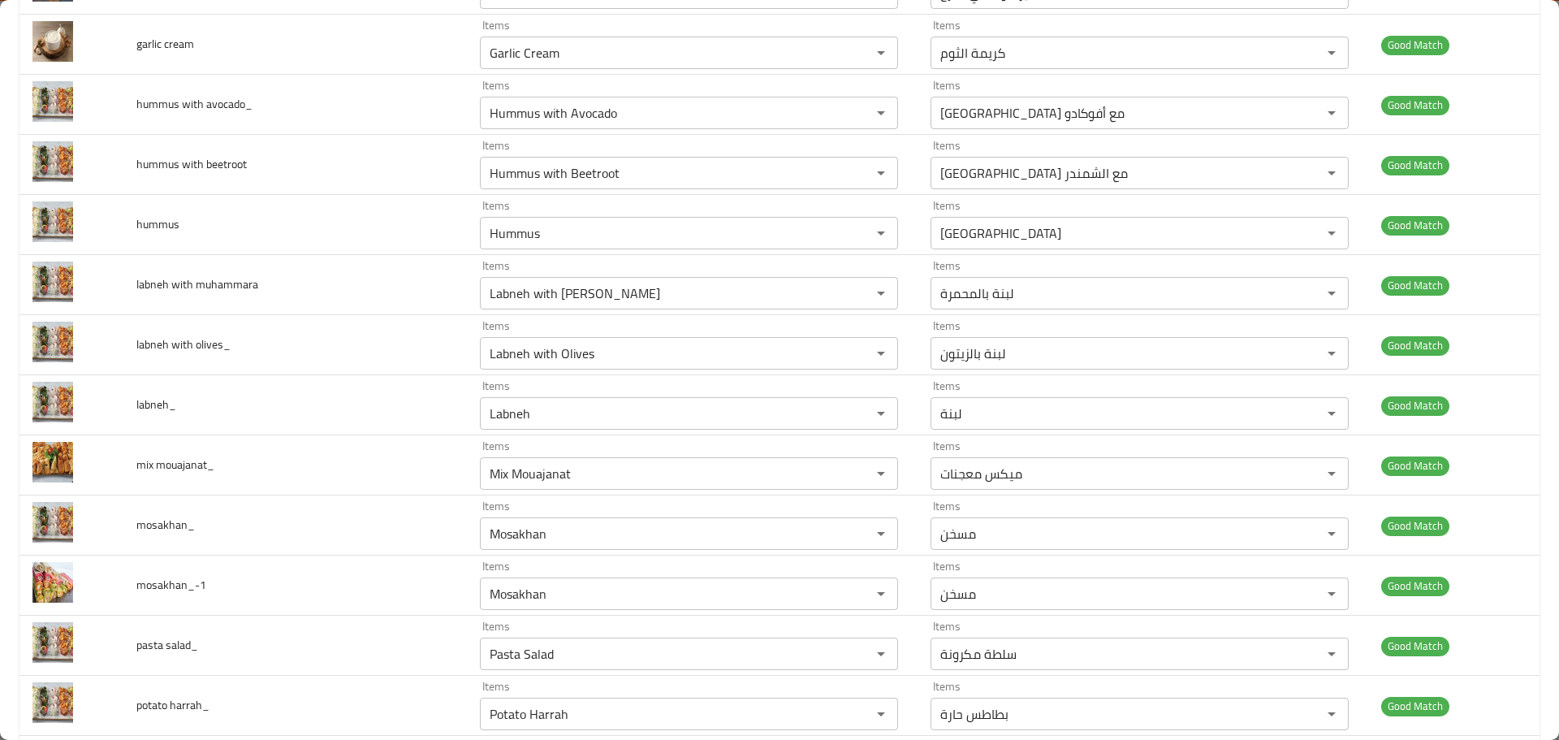
scroll to position [0, 0]
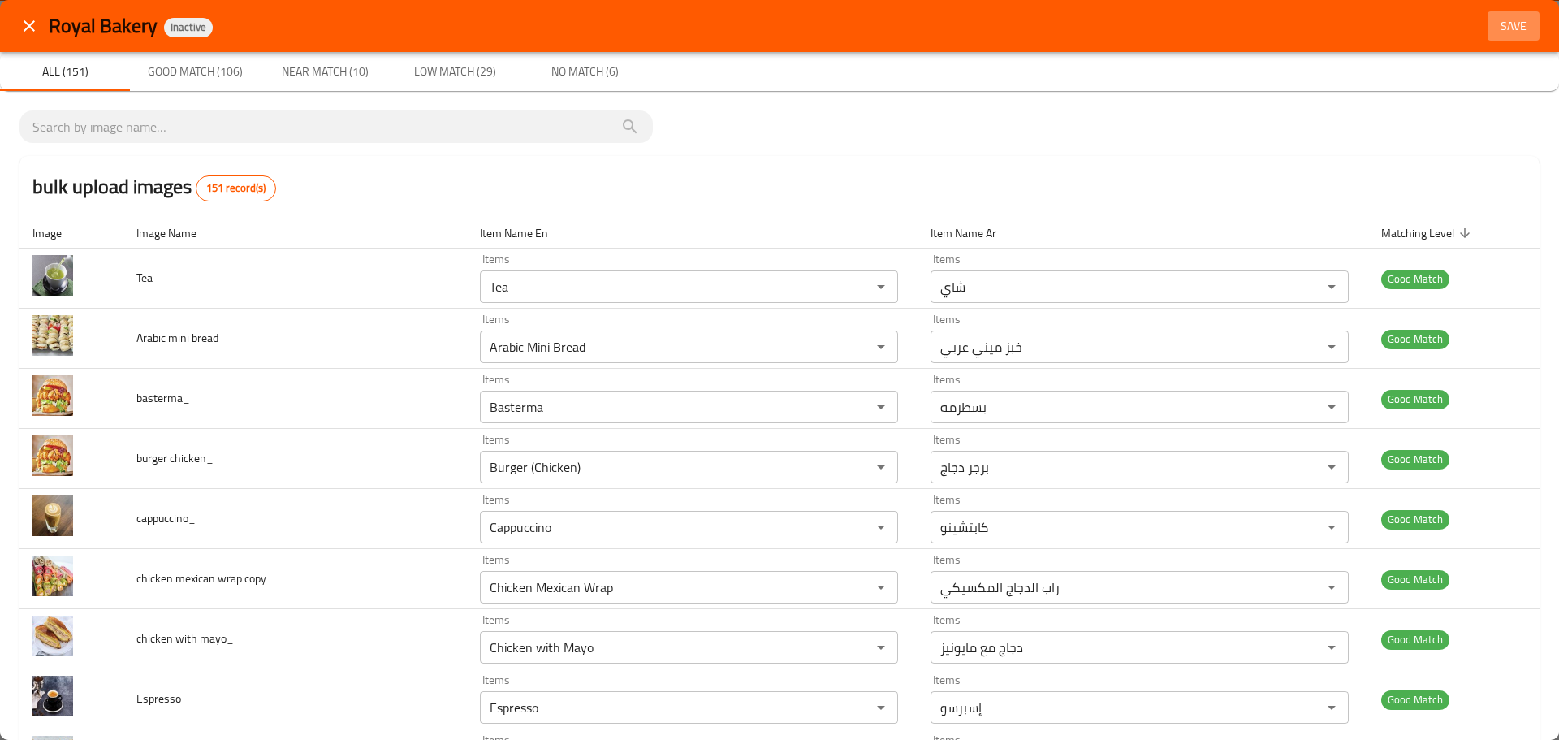
click at [1494, 19] on span "Save" at bounding box center [1513, 26] width 39 height 20
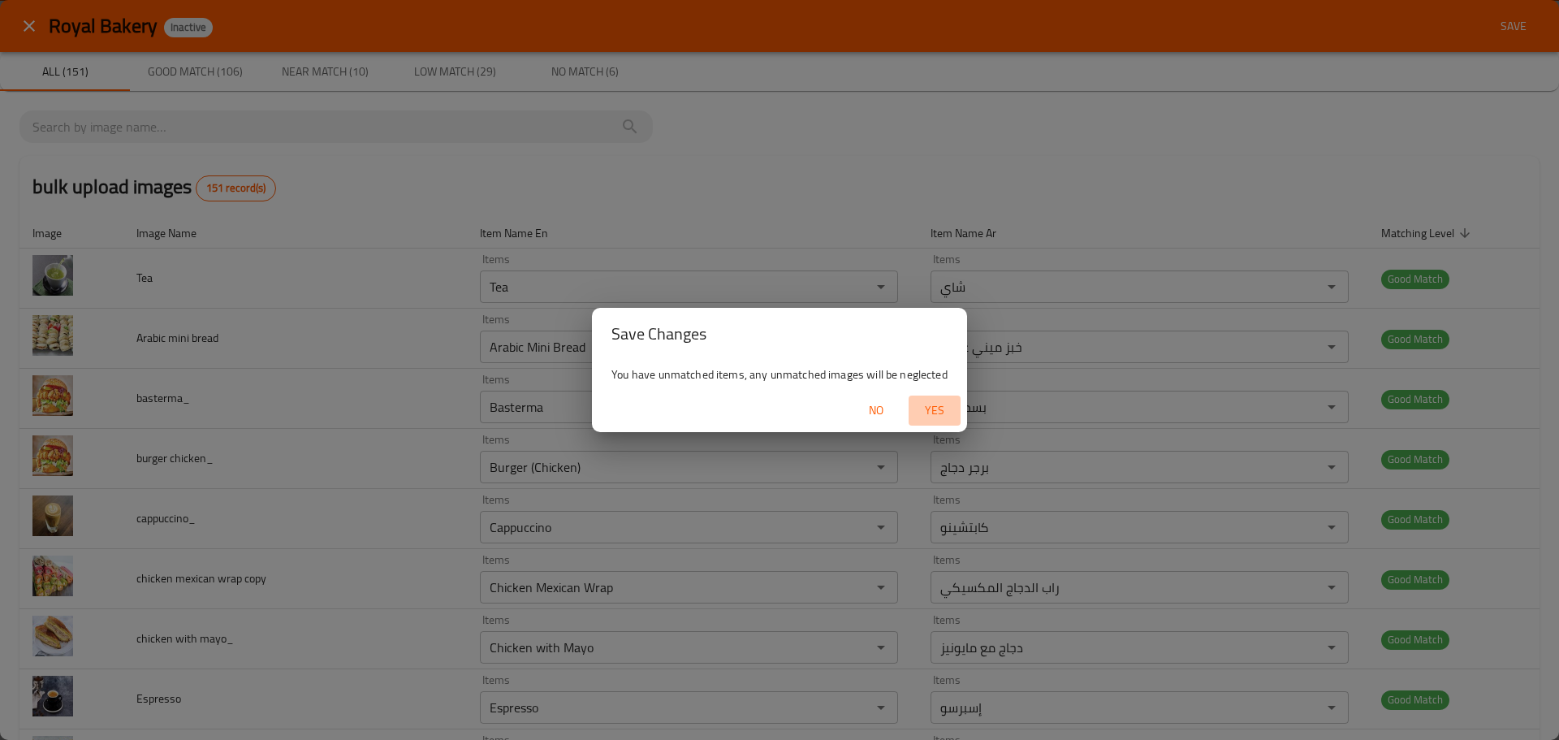
click at [926, 408] on span "Yes" at bounding box center [934, 410] width 39 height 20
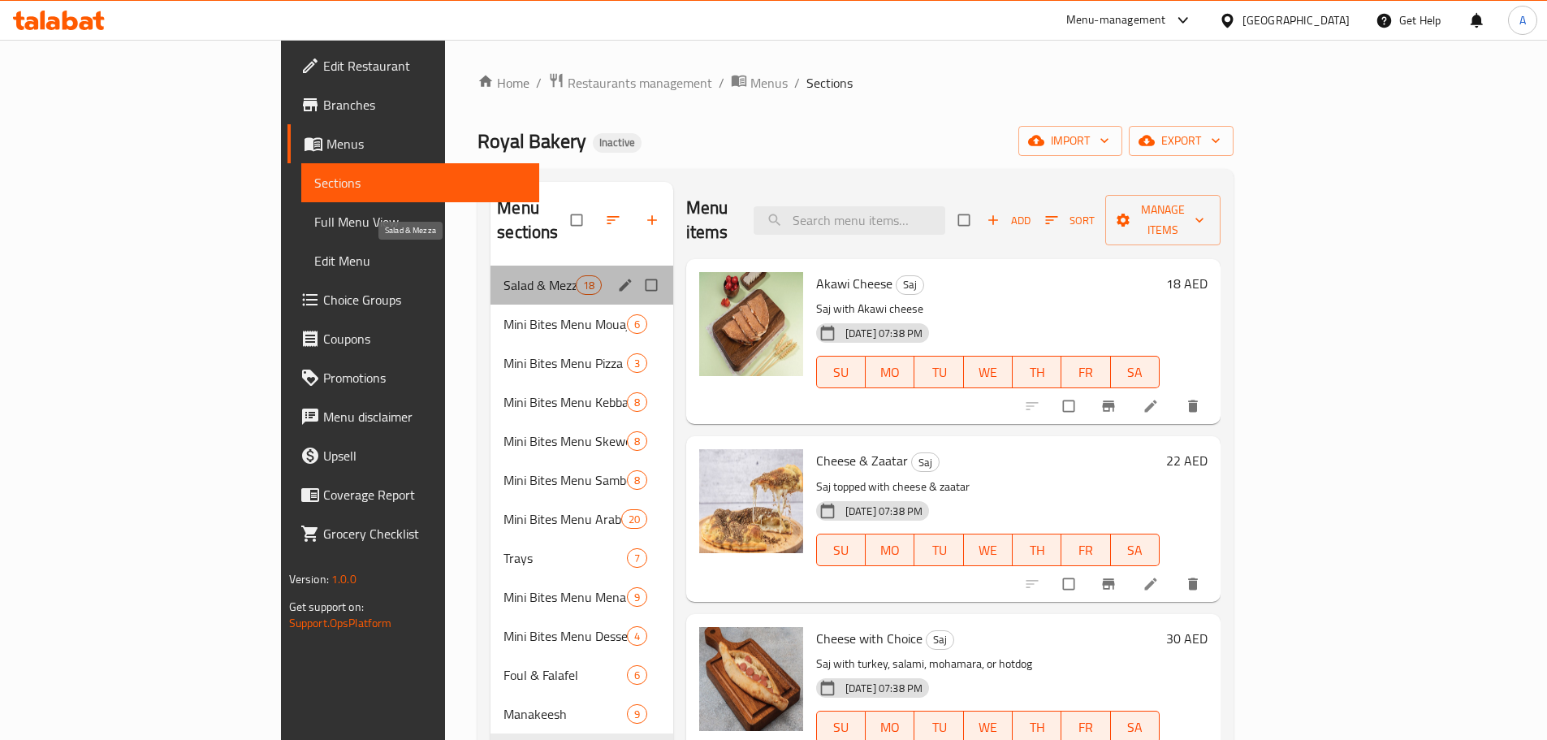
click at [504, 275] on span "Salad & Mezza" at bounding box center [539, 284] width 71 height 19
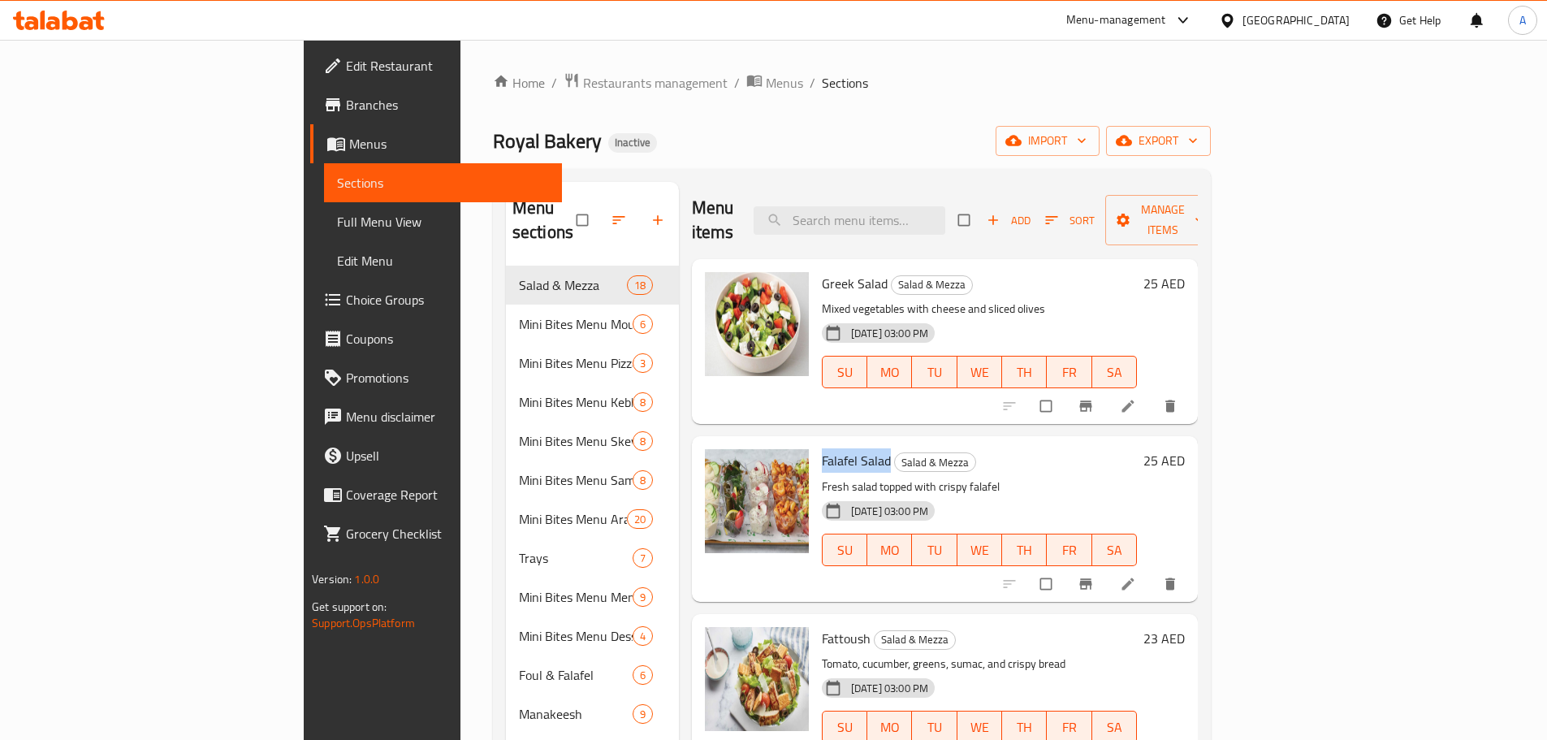
drag, startPoint x: 811, startPoint y: 438, endPoint x: 741, endPoint y: 426, distance: 70.8
click at [815, 443] on div "Falafel Salad Salad & Mezza Fresh salad topped with crispy falafel 09-10-2025 0…" at bounding box center [979, 519] width 328 height 152
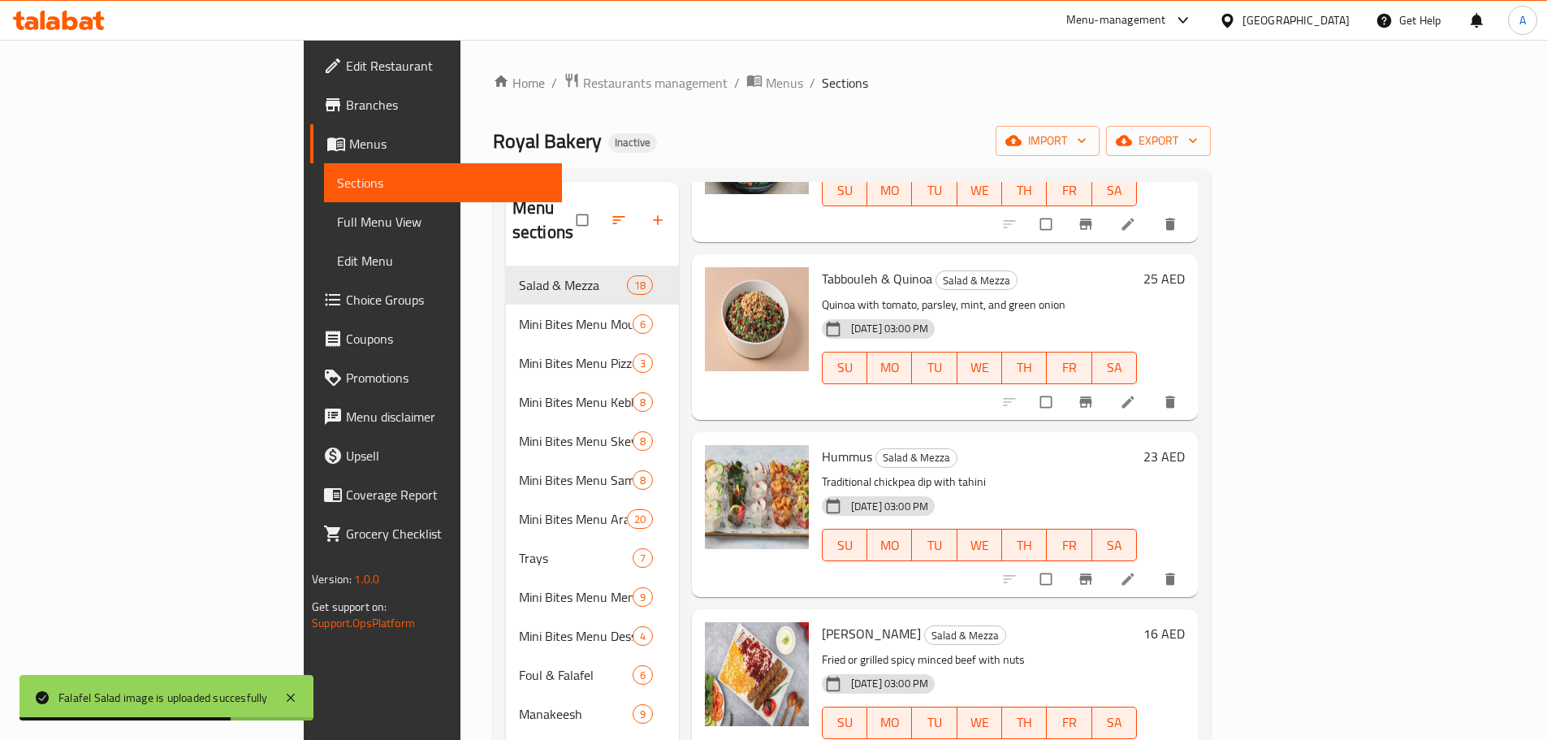
scroll to position [893, 0]
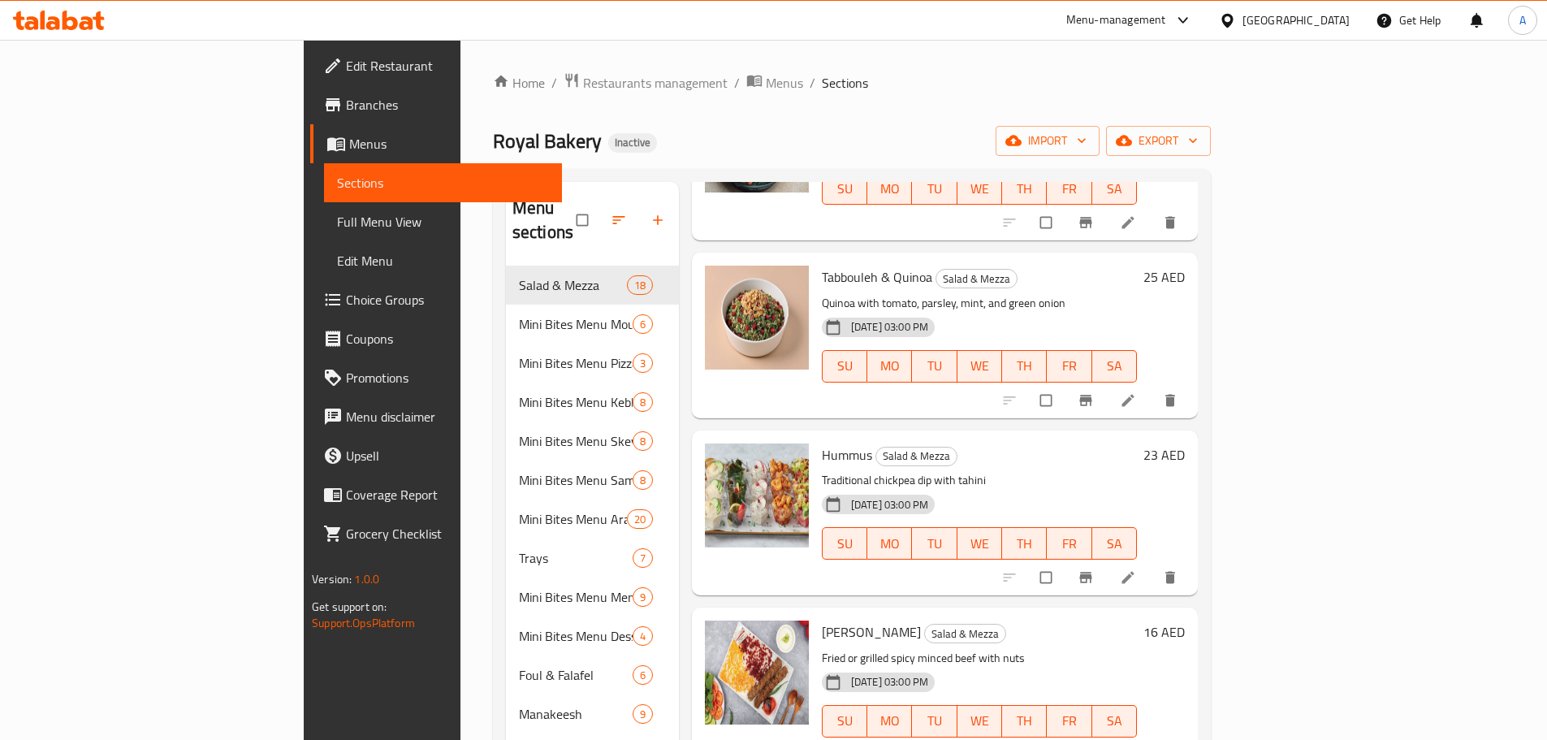
click at [822, 443] on span "Hummus" at bounding box center [847, 455] width 50 height 24
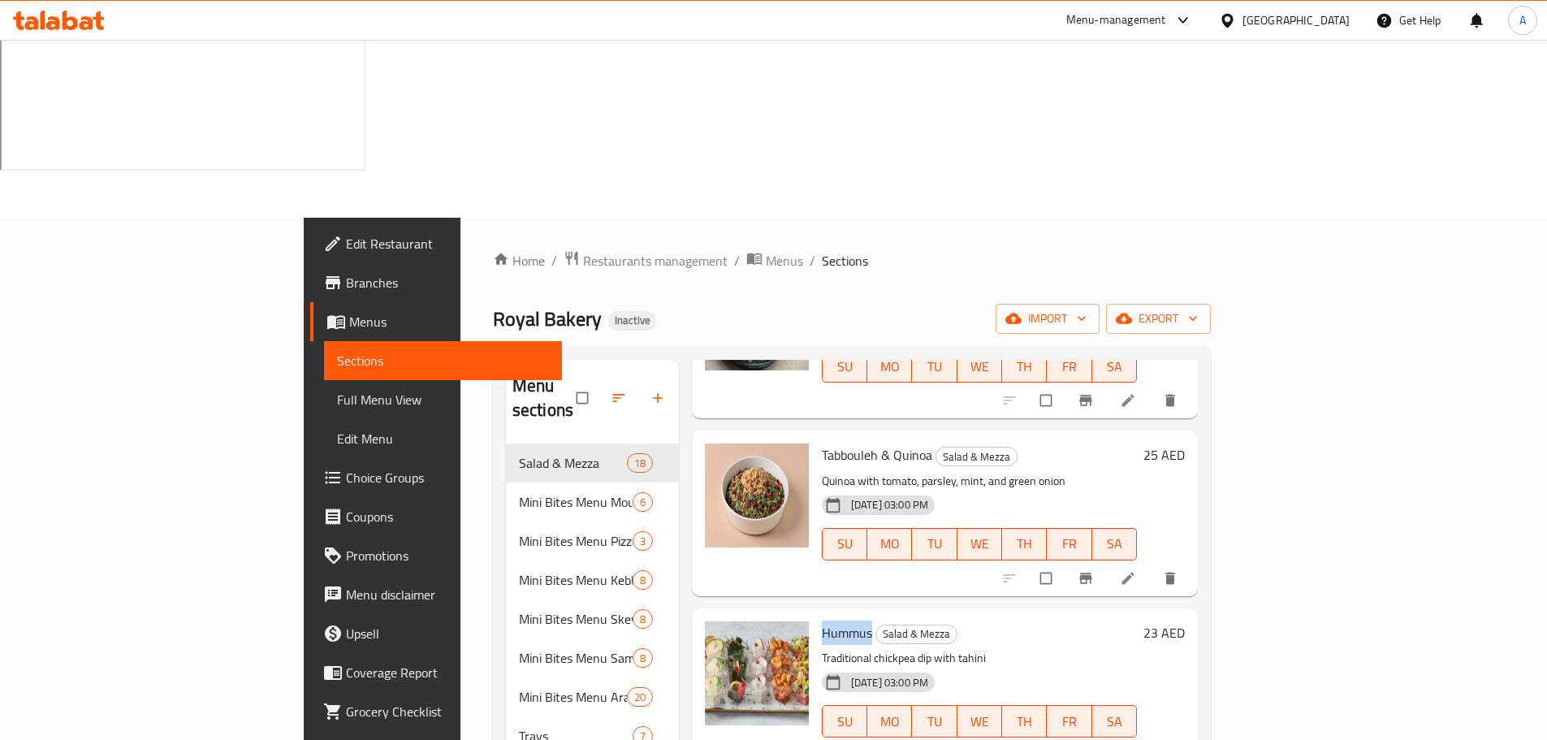
copy span "Hummus"
click at [1144, 615] on div "Hummus Salad & Mezza Traditional chickpea dip with tahini 09-10-2025 03:00 PM S…" at bounding box center [979, 691] width 328 height 152
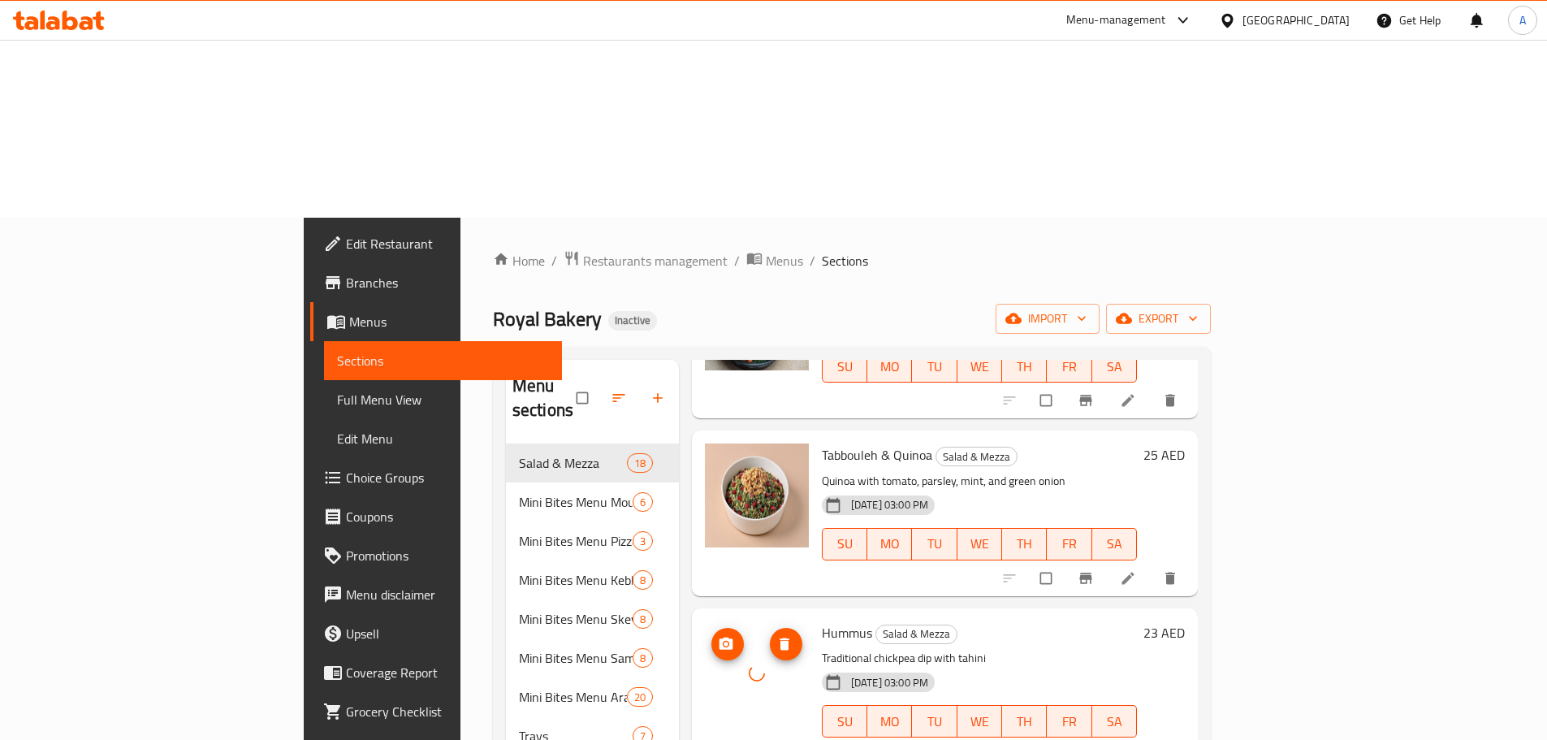
scroll to position [1137, 0]
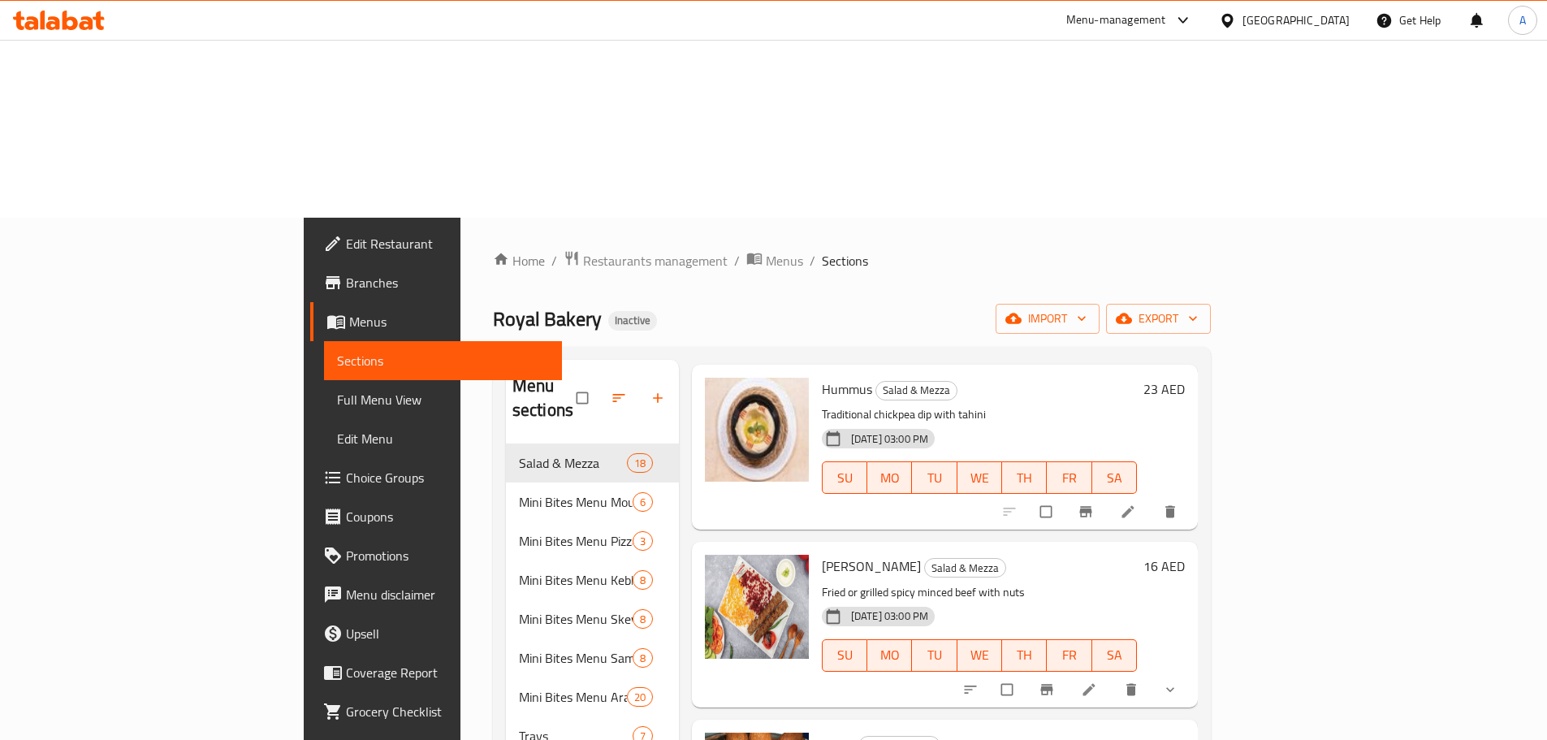
click at [815, 548] on div "Kebba Sajeah Salad & Mezza Fried or grilled spicy minced beef with nuts 09-10-2…" at bounding box center [979, 624] width 328 height 152
click at [822, 554] on span "Kebba Sajeah" at bounding box center [871, 566] width 99 height 24
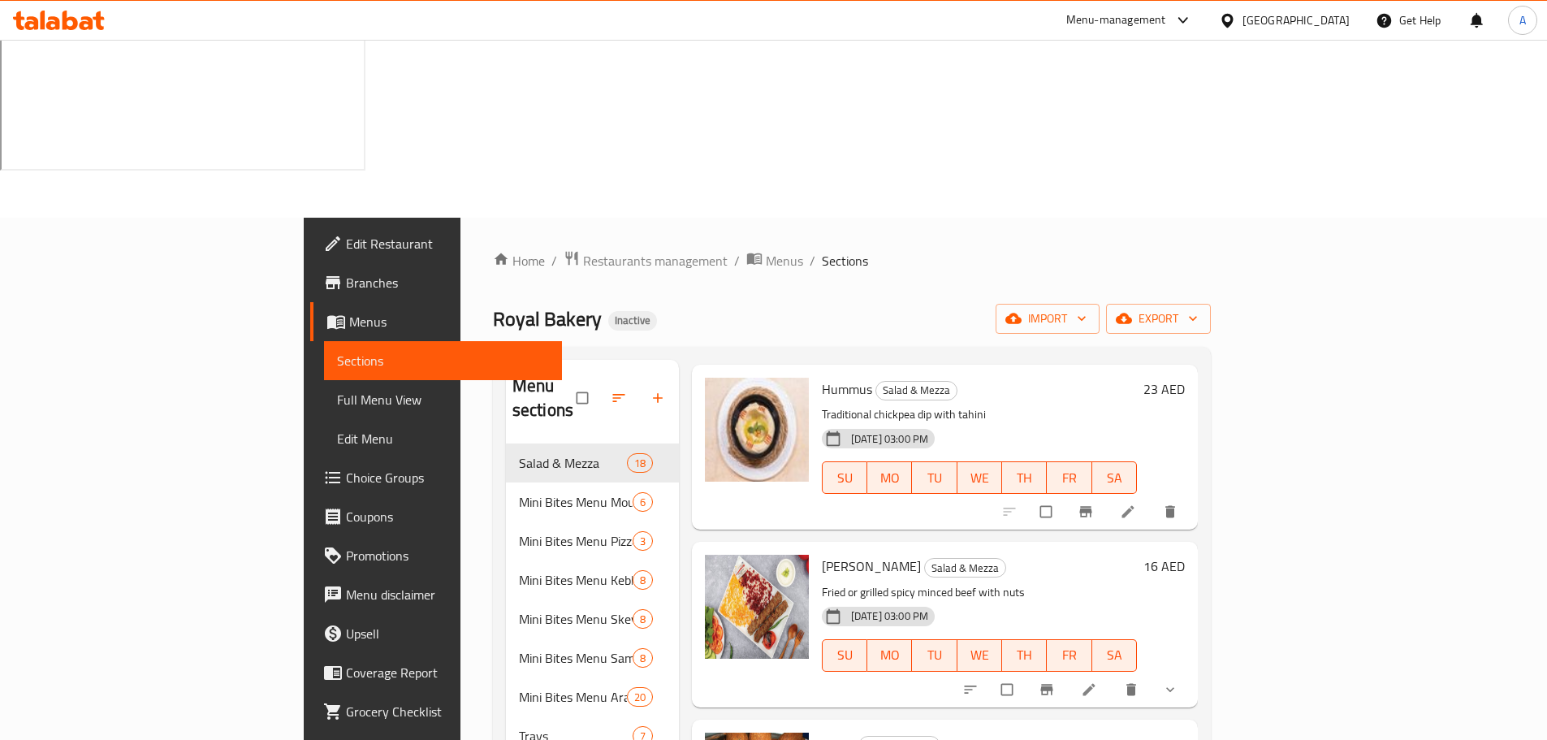
click at [1151, 542] on div "Kebba Sajeah Salad & Mezza Fried or grilled spicy minced beef with nuts 09-10-2…" at bounding box center [945, 624] width 506 height 165
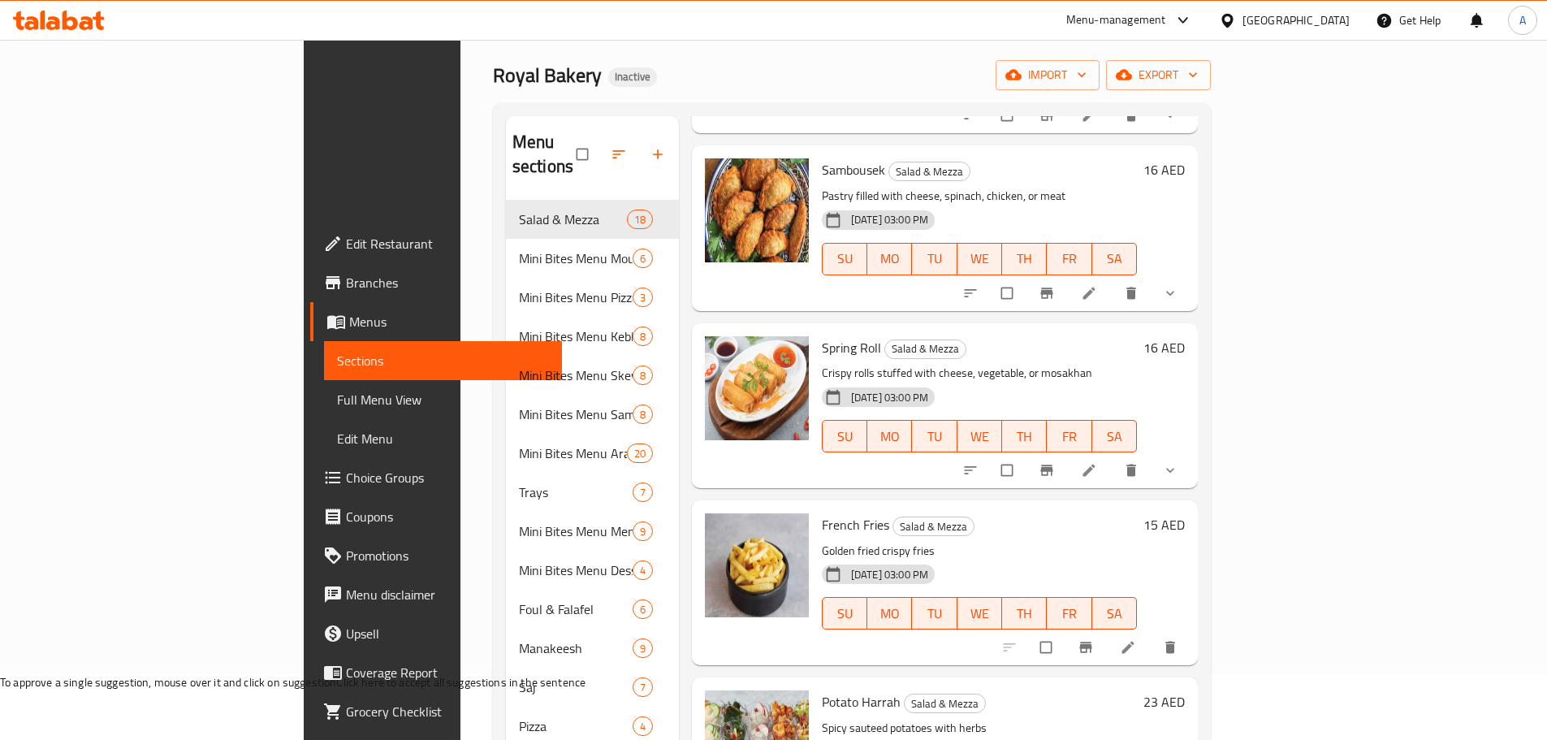
scroll to position [1706, 0]
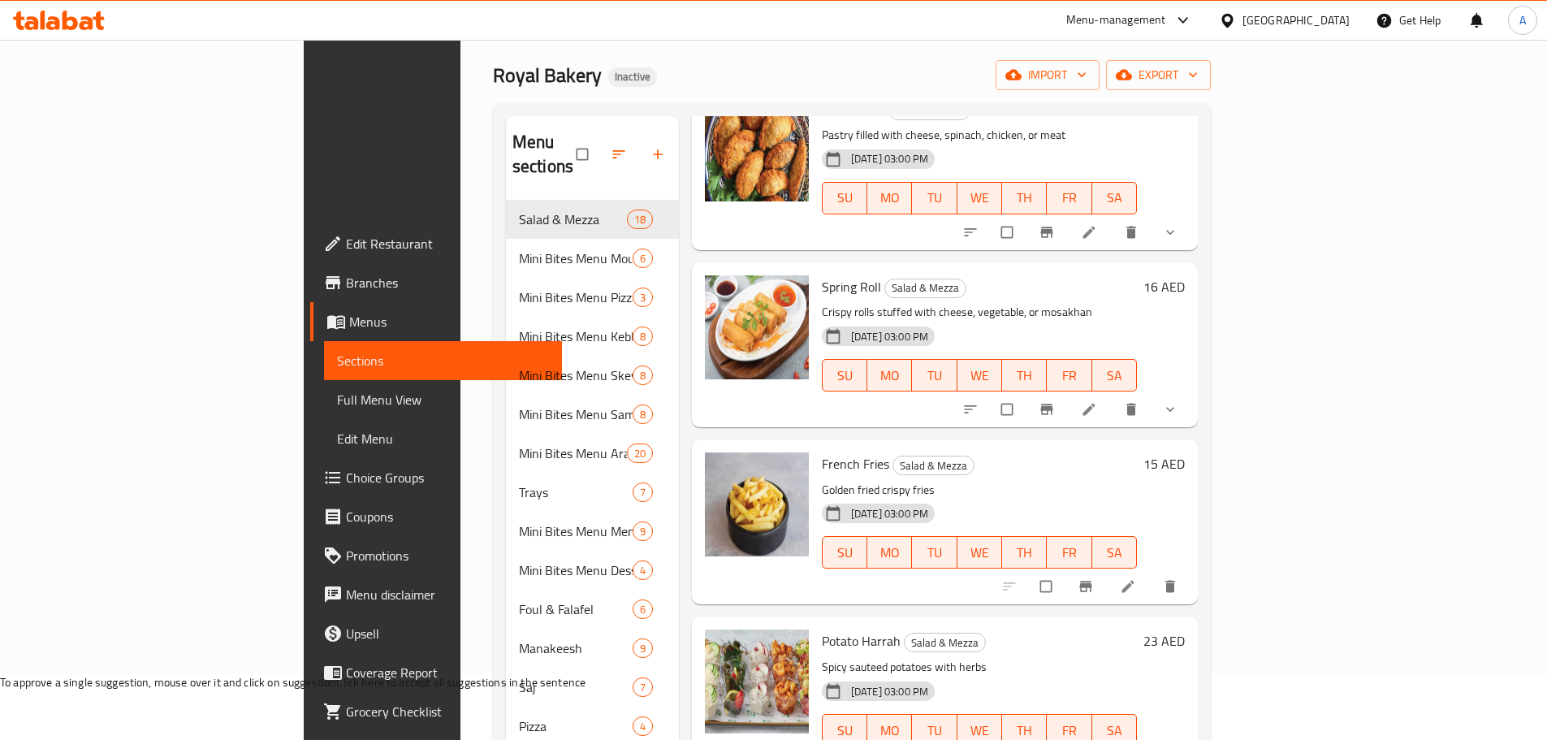
click at [822, 629] on span "Potato Harrah" at bounding box center [861, 641] width 79 height 24
click at [940, 616] on div "Potato Harrah Salad & Mezza Spicy sauteed potatoes with herbs 09-10-2025 03:00 …" at bounding box center [945, 698] width 506 height 165
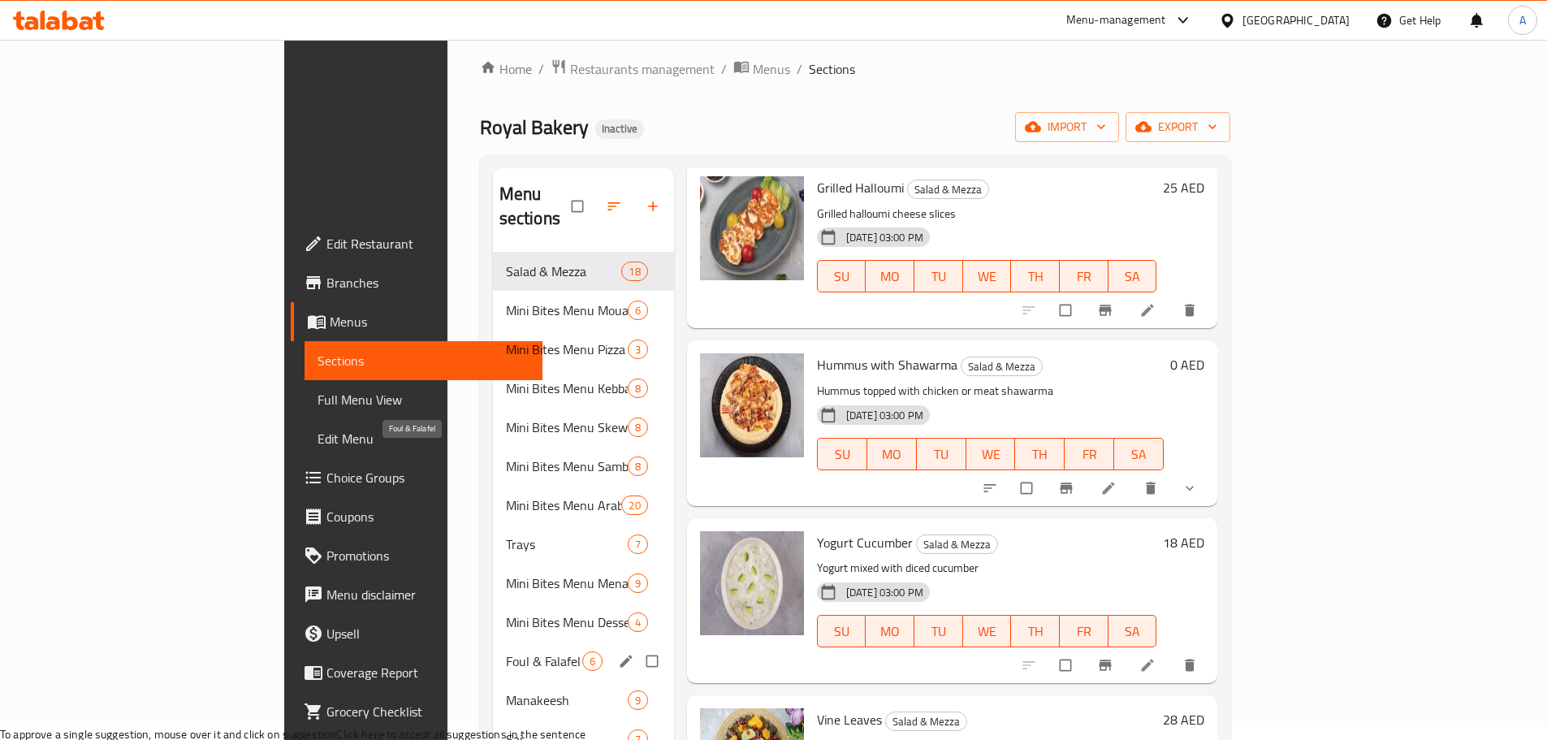
scroll to position [0, 0]
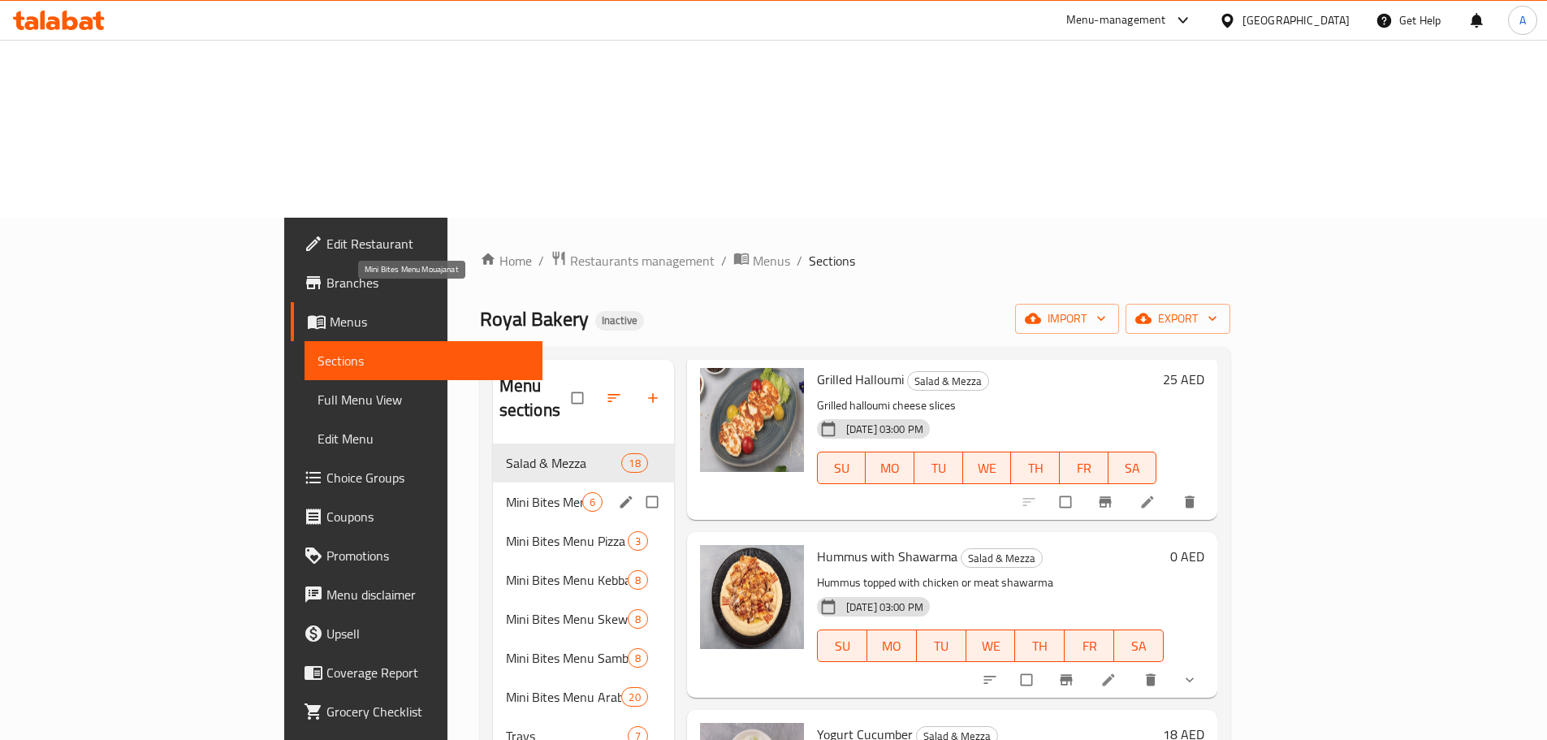
click at [506, 492] on span "Mini Bites Menu Mouajanat" at bounding box center [544, 501] width 76 height 19
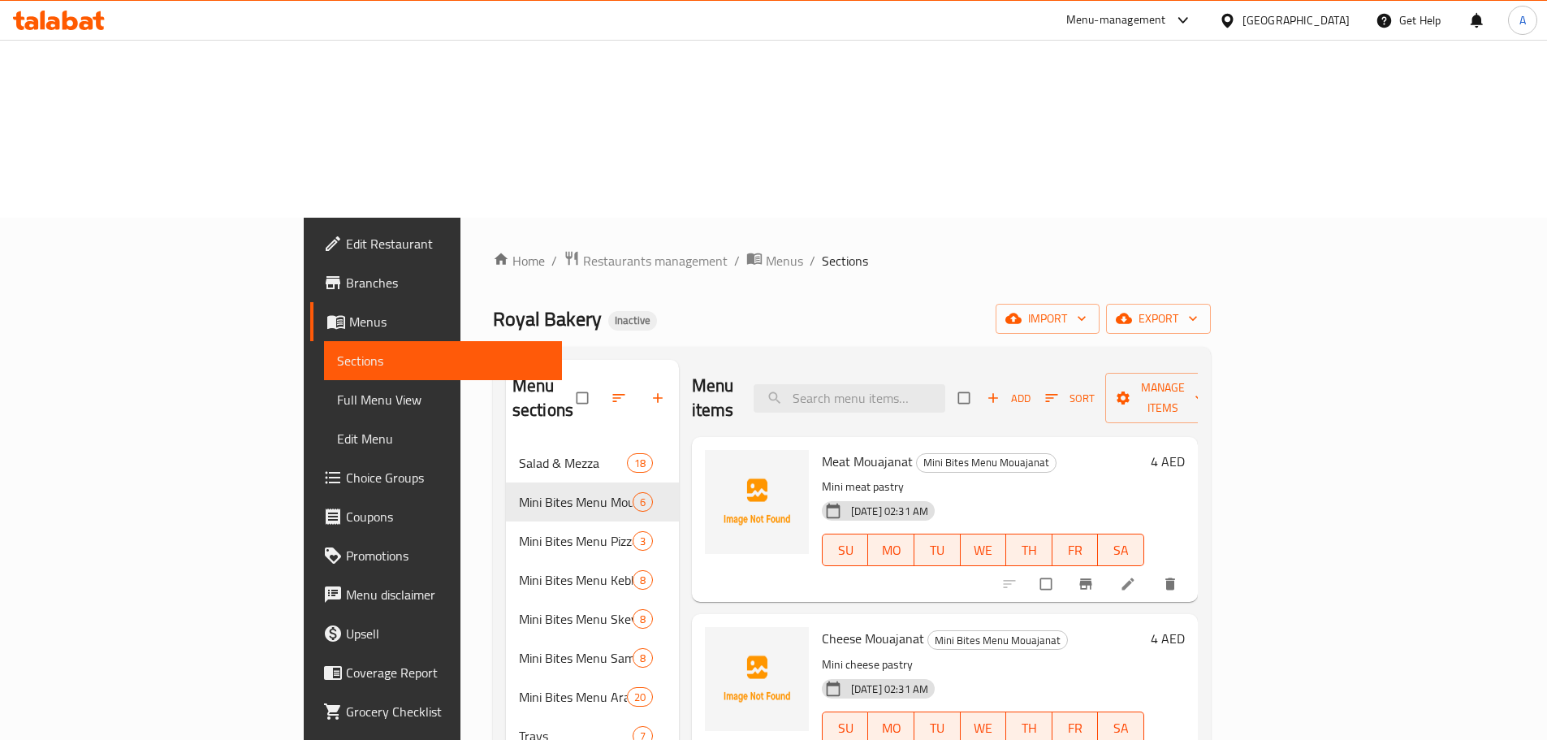
click at [822, 449] on span "Meat Mouajanat" at bounding box center [867, 461] width 91 height 24
click at [1032, 477] on p "Mini meat pastry" at bounding box center [983, 487] width 322 height 20
click at [822, 626] on span "Cheese Mouajanat" at bounding box center [873, 638] width 102 height 24
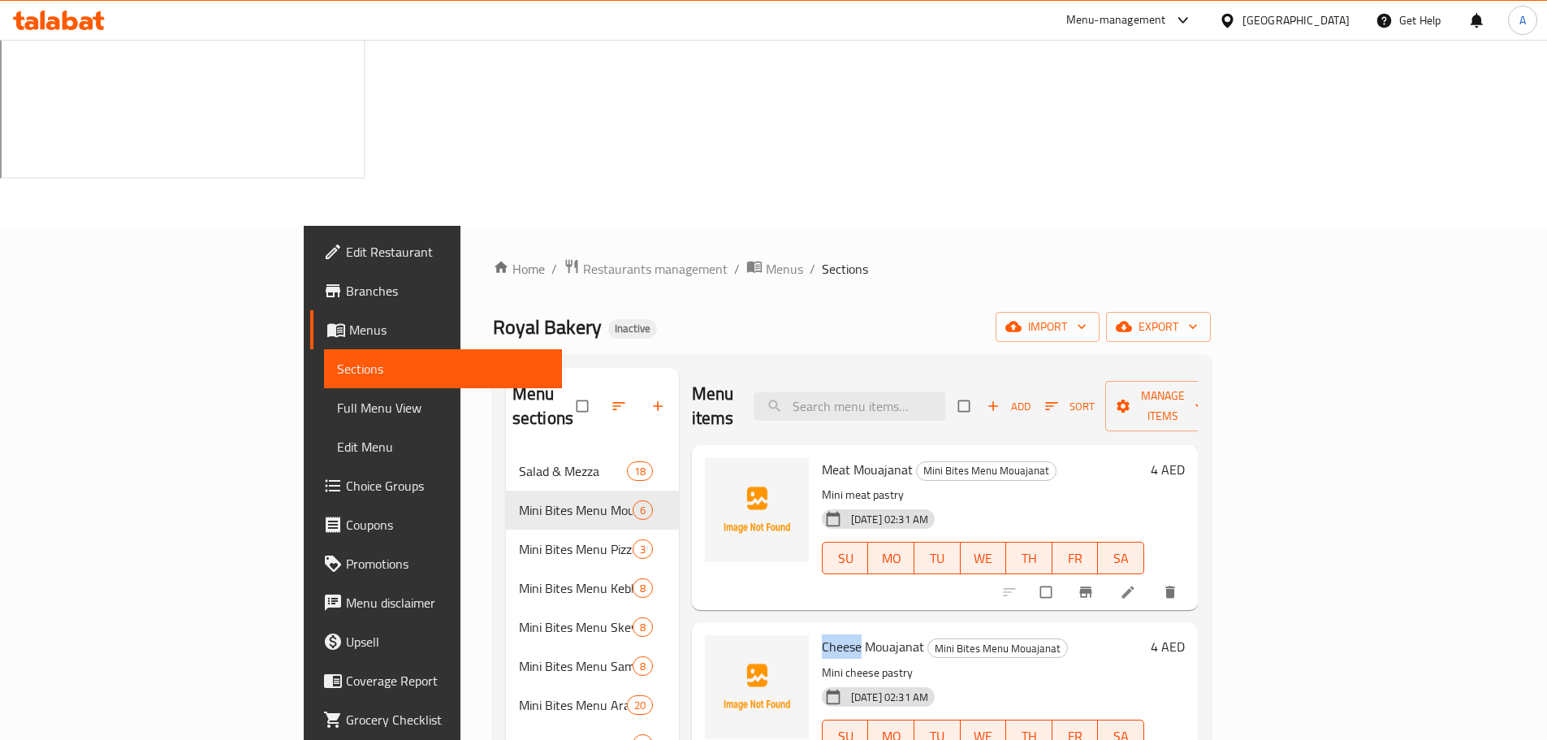
copy span "Cheese"
click at [1070, 635] on h6 "Cheese Mouajanat Mini Bites Menu Mouajanat" at bounding box center [983, 646] width 322 height 23
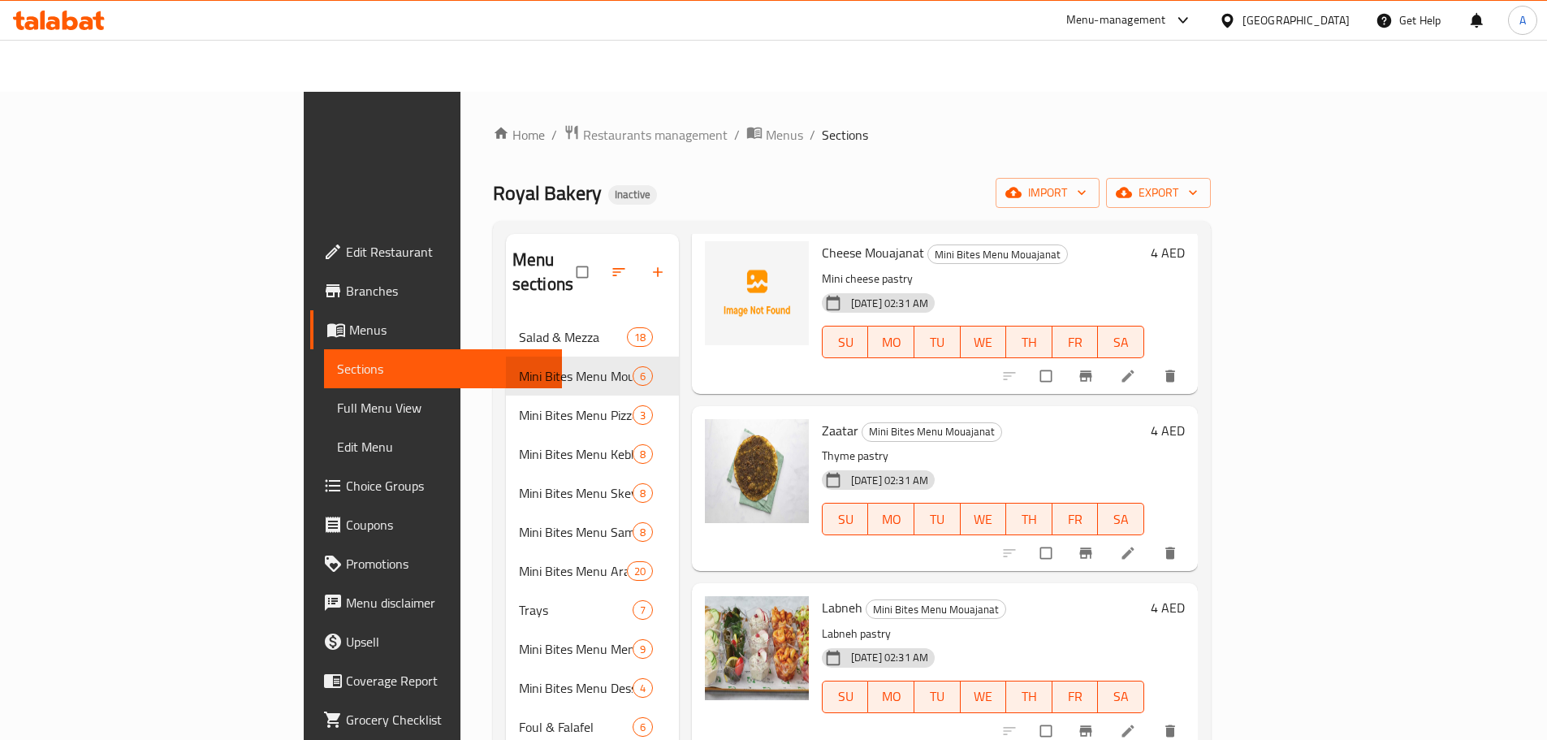
scroll to position [162, 0]
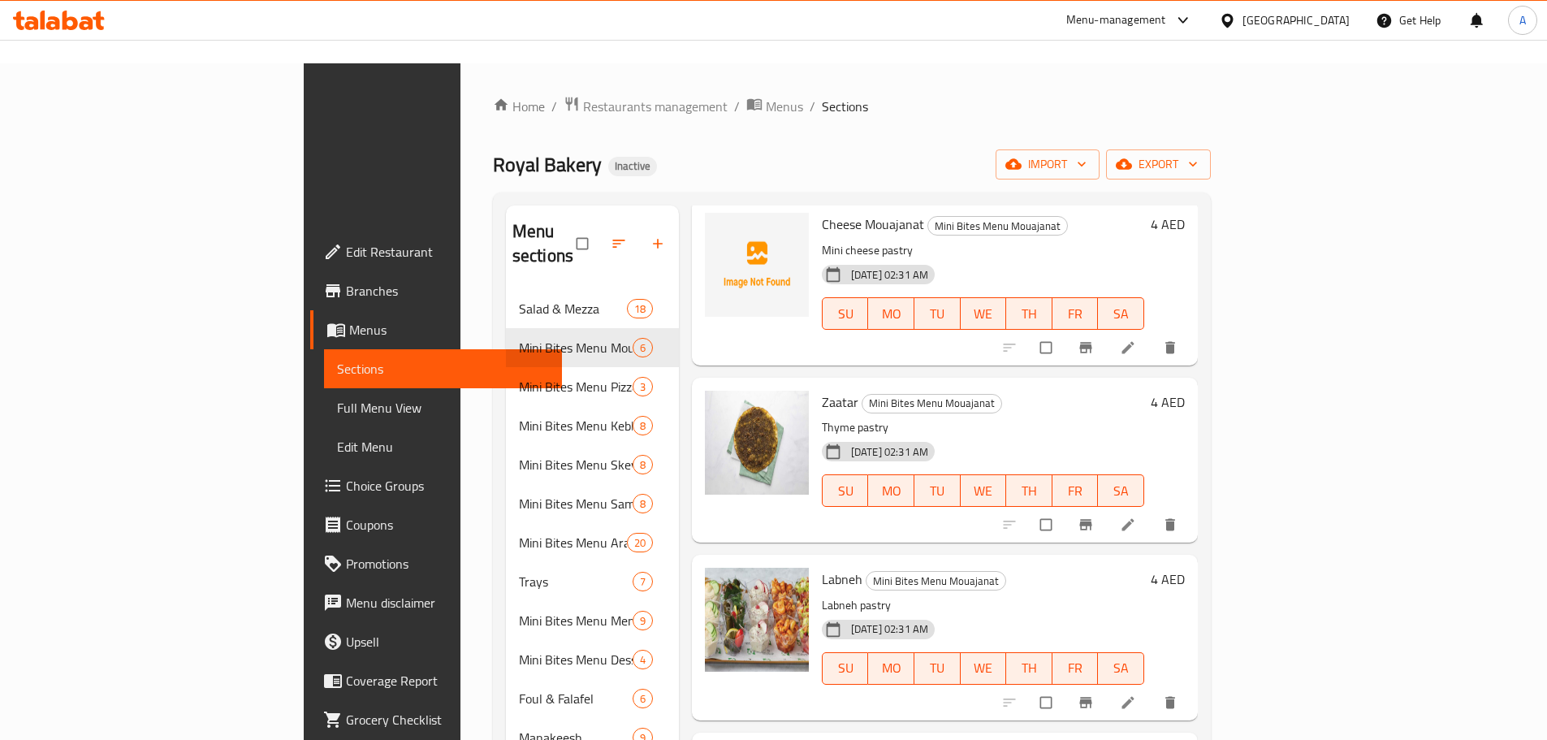
click at [822, 567] on span "Labneh" at bounding box center [842, 579] width 41 height 24
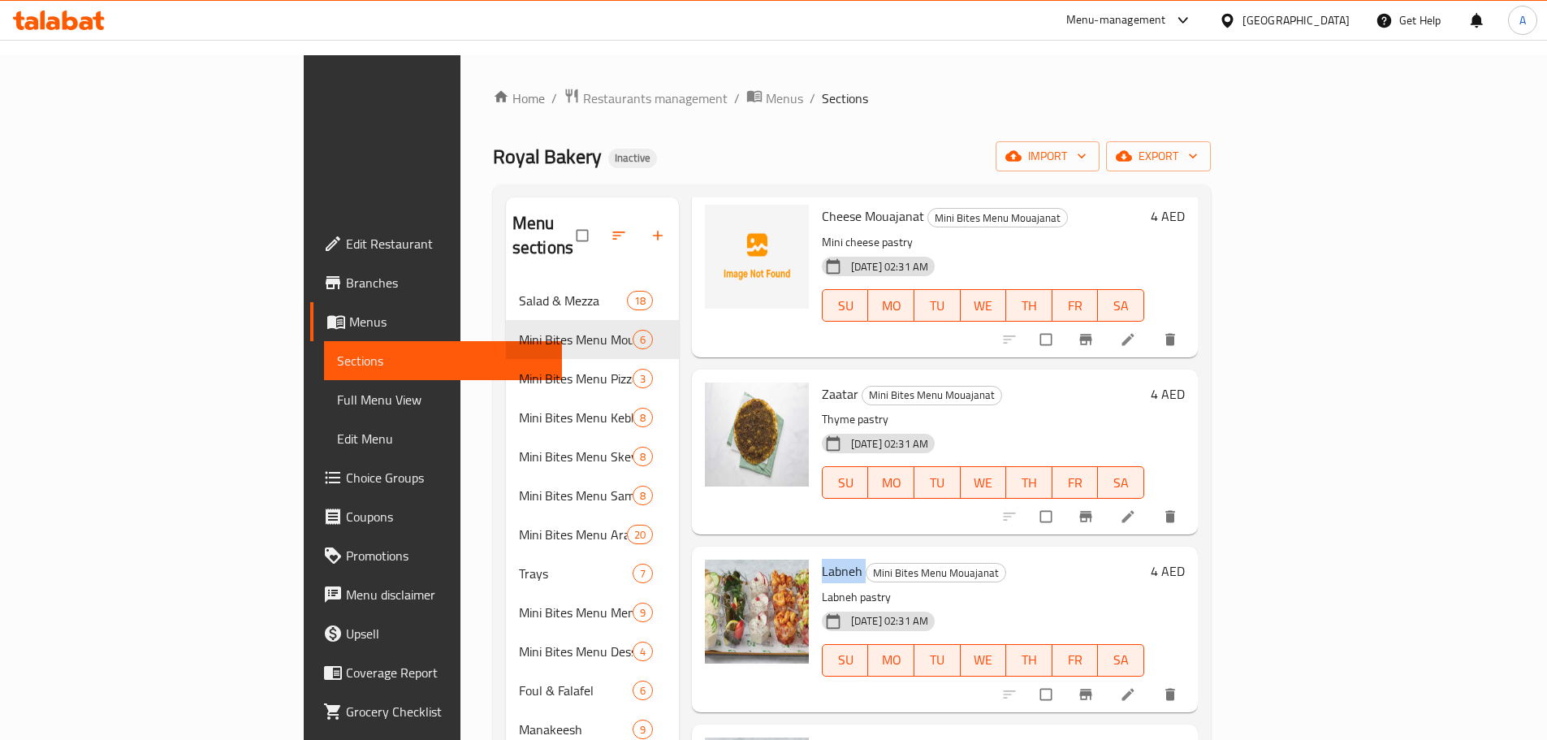
copy h6 "Labneh"
click at [822, 559] on span "Labneh" at bounding box center [842, 571] width 41 height 24
click at [1058, 560] on h6 "Labneh Mini Bites Menu Mouajanat" at bounding box center [983, 571] width 322 height 23
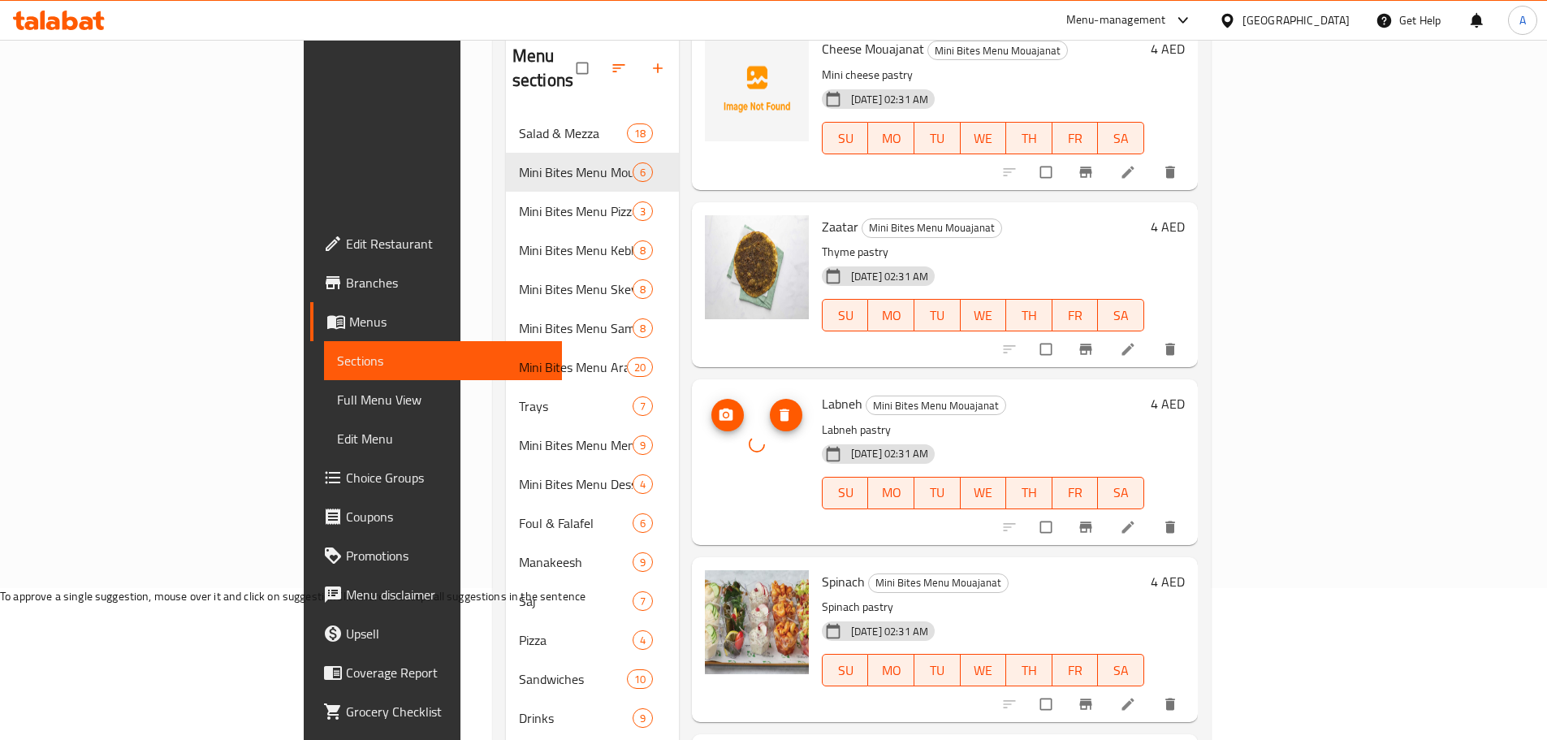
scroll to position [333, 0]
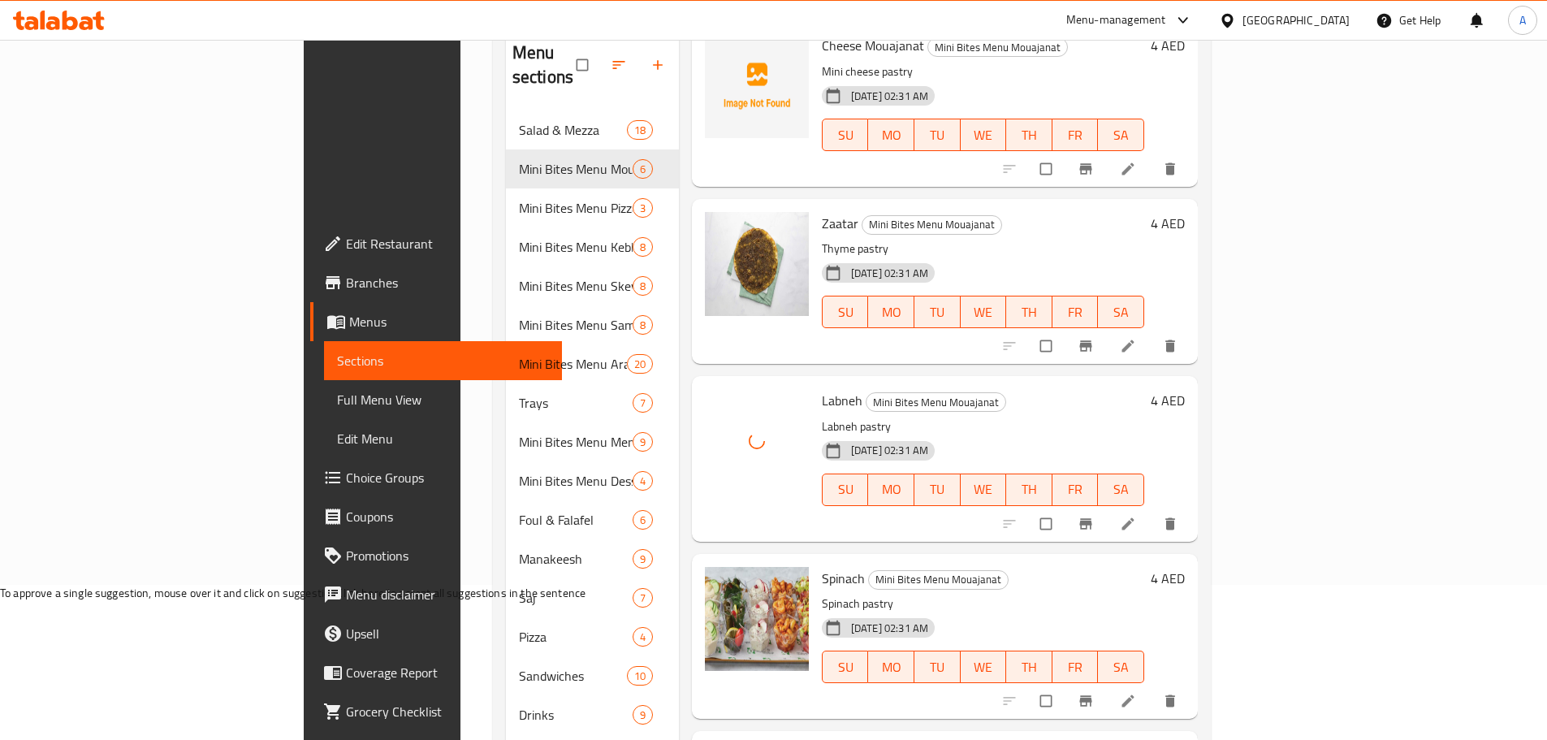
click at [822, 566] on span "Spinach" at bounding box center [843, 578] width 43 height 24
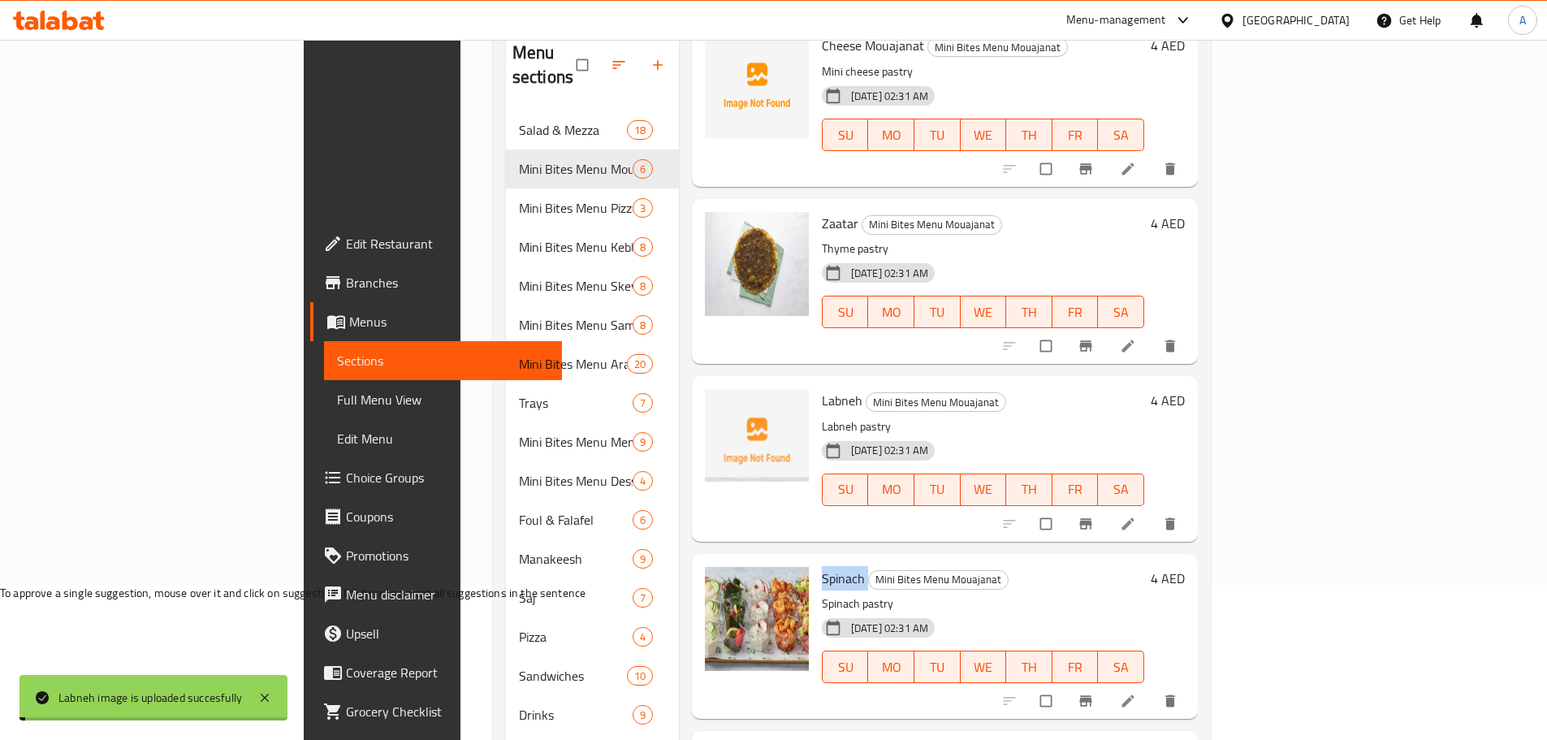
click at [822, 566] on span "Spinach" at bounding box center [843, 578] width 43 height 24
copy h6 "Spinach"
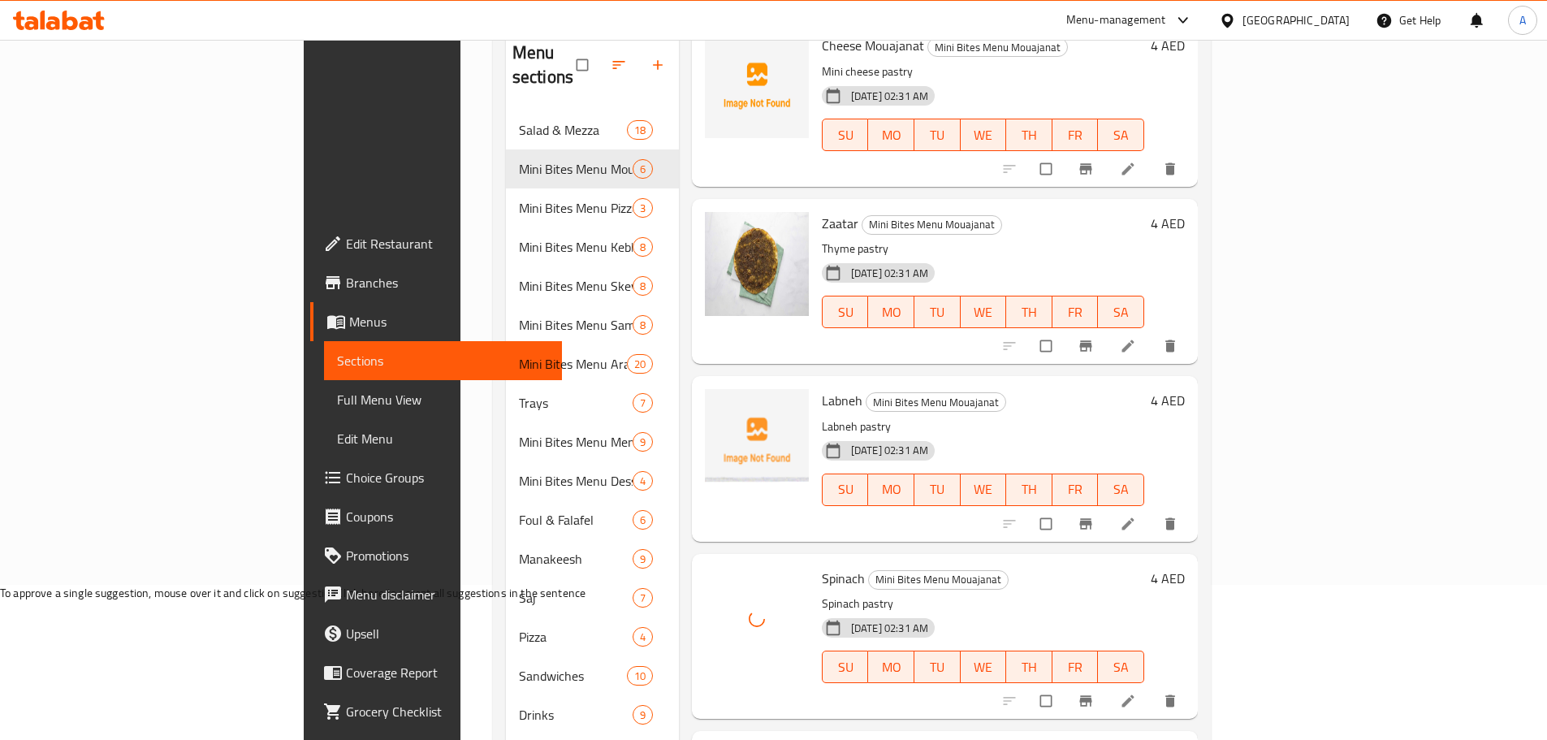
click at [997, 567] on h6 "Spinach Mini Bites Menu Mouajanat" at bounding box center [983, 578] width 322 height 23
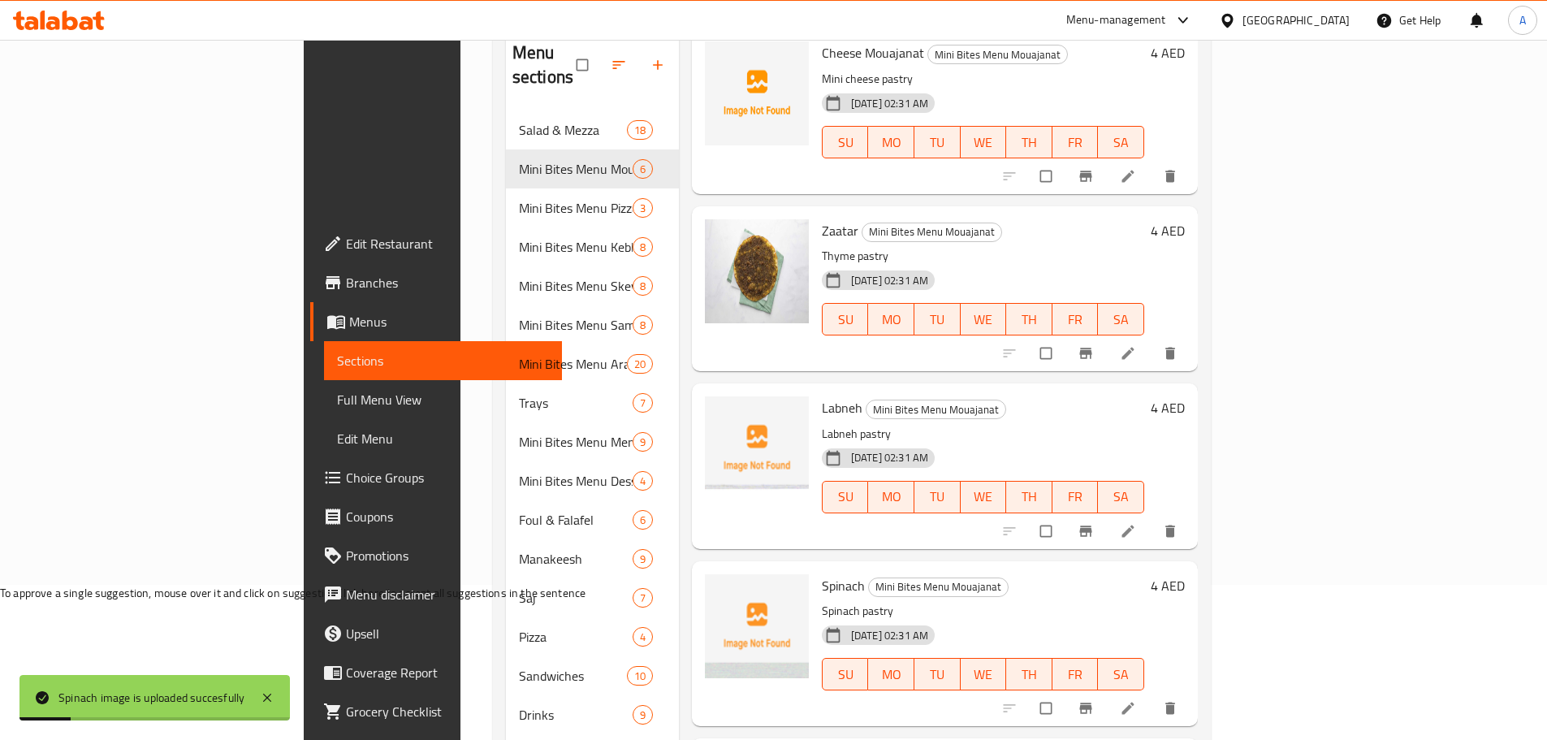
scroll to position [260, 0]
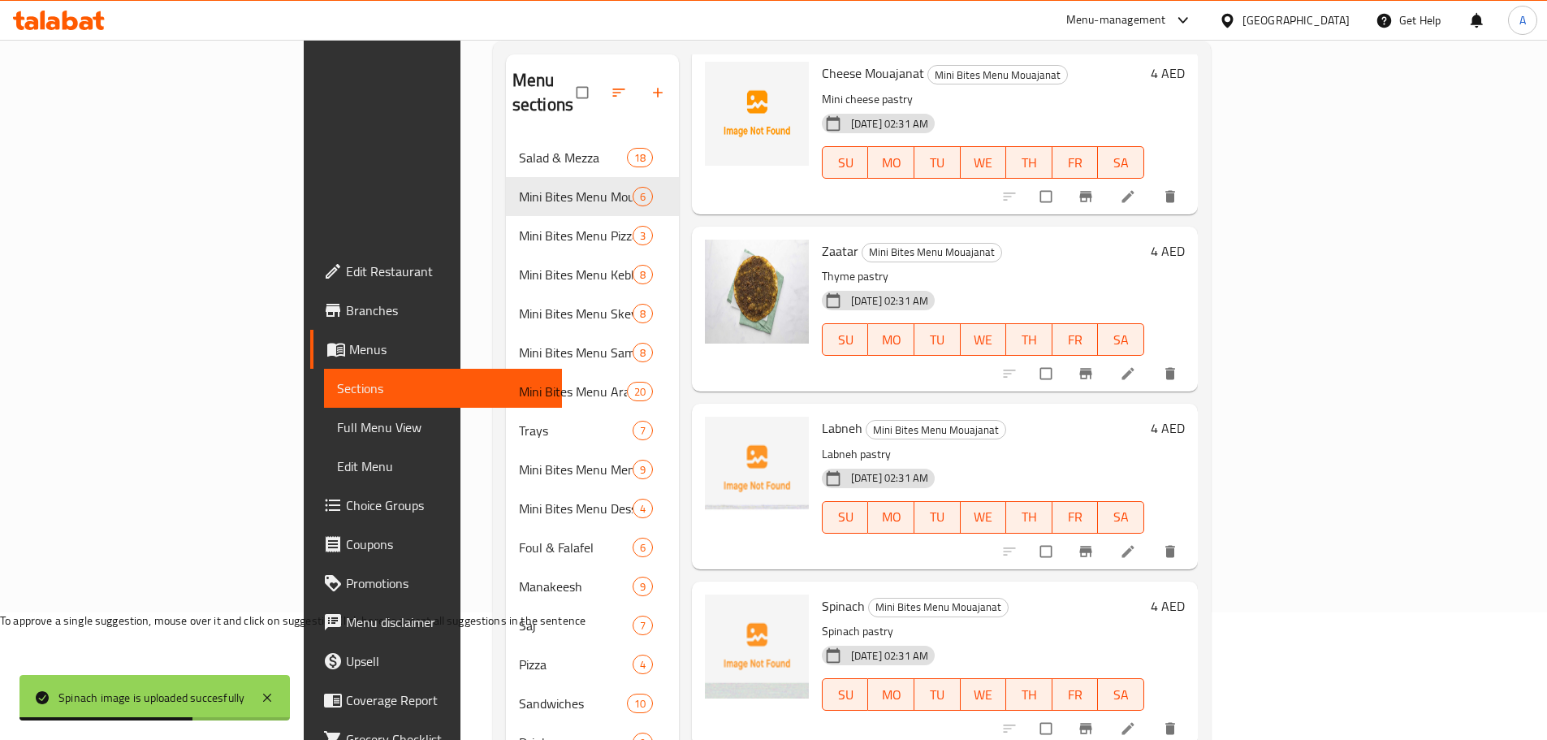
drag, startPoint x: 791, startPoint y: 555, endPoint x: 748, endPoint y: 554, distance: 43.1
copy span "Hot Dog"
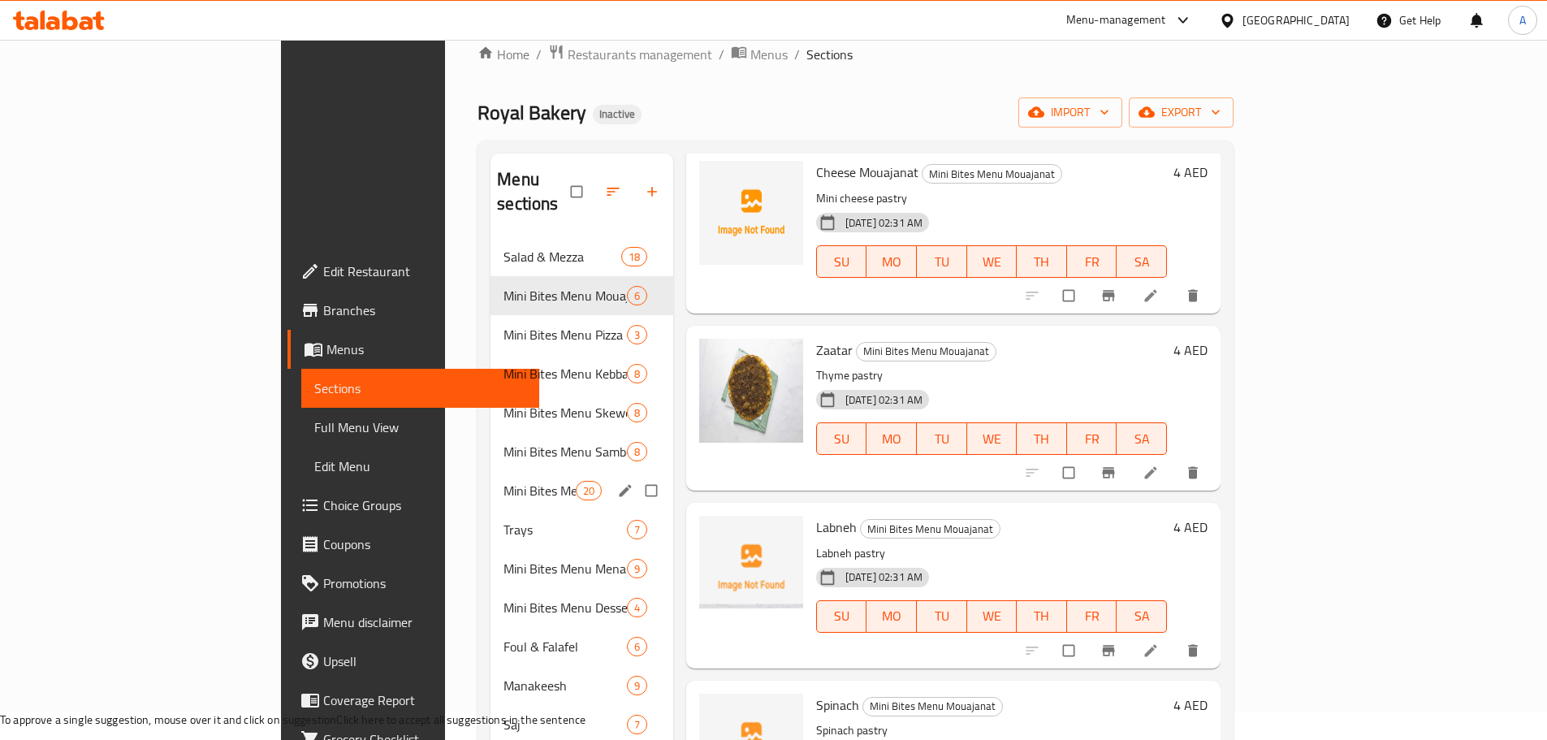
scroll to position [89, 0]
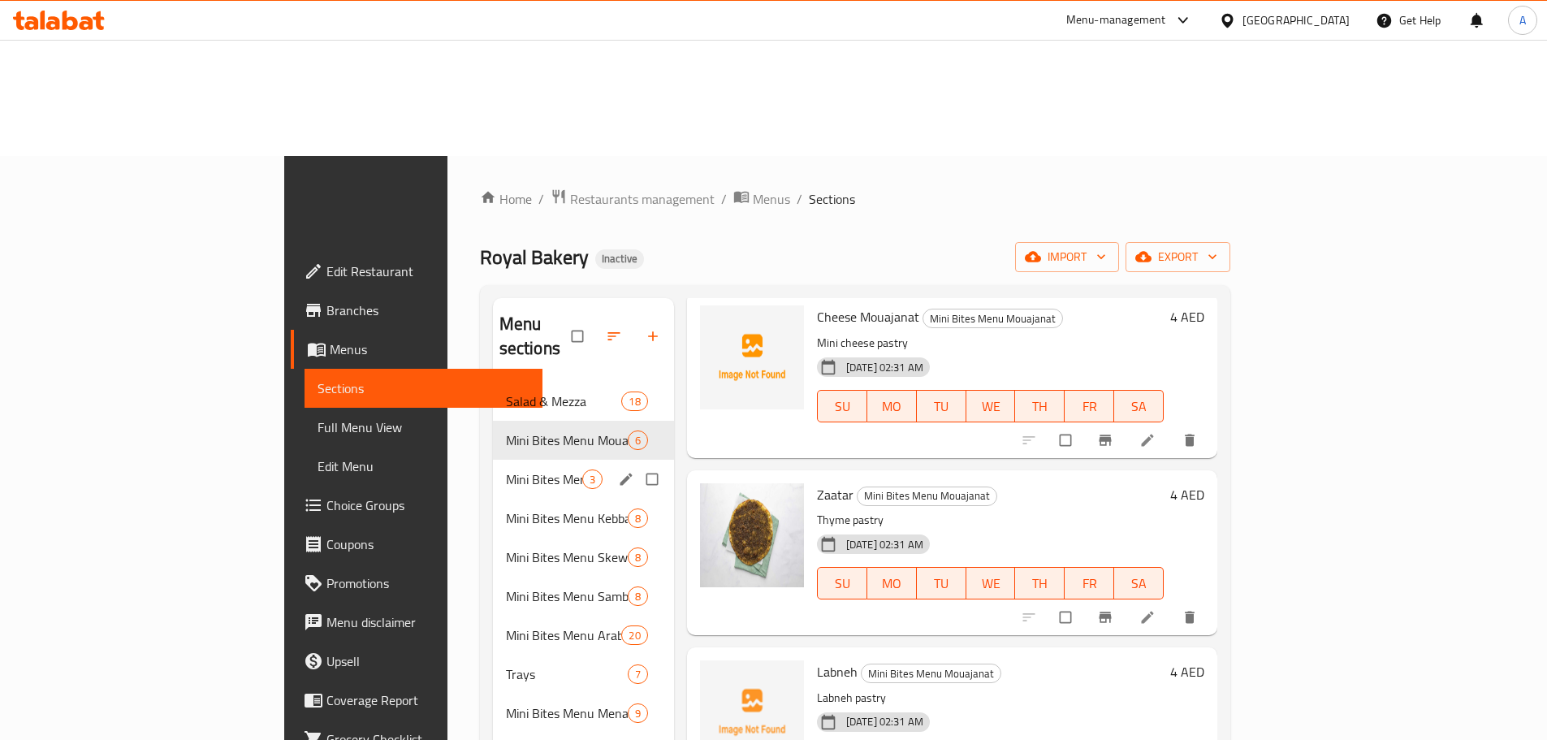
click at [493, 460] on div "Mini Bites Menu Pizza 3" at bounding box center [583, 479] width 181 height 39
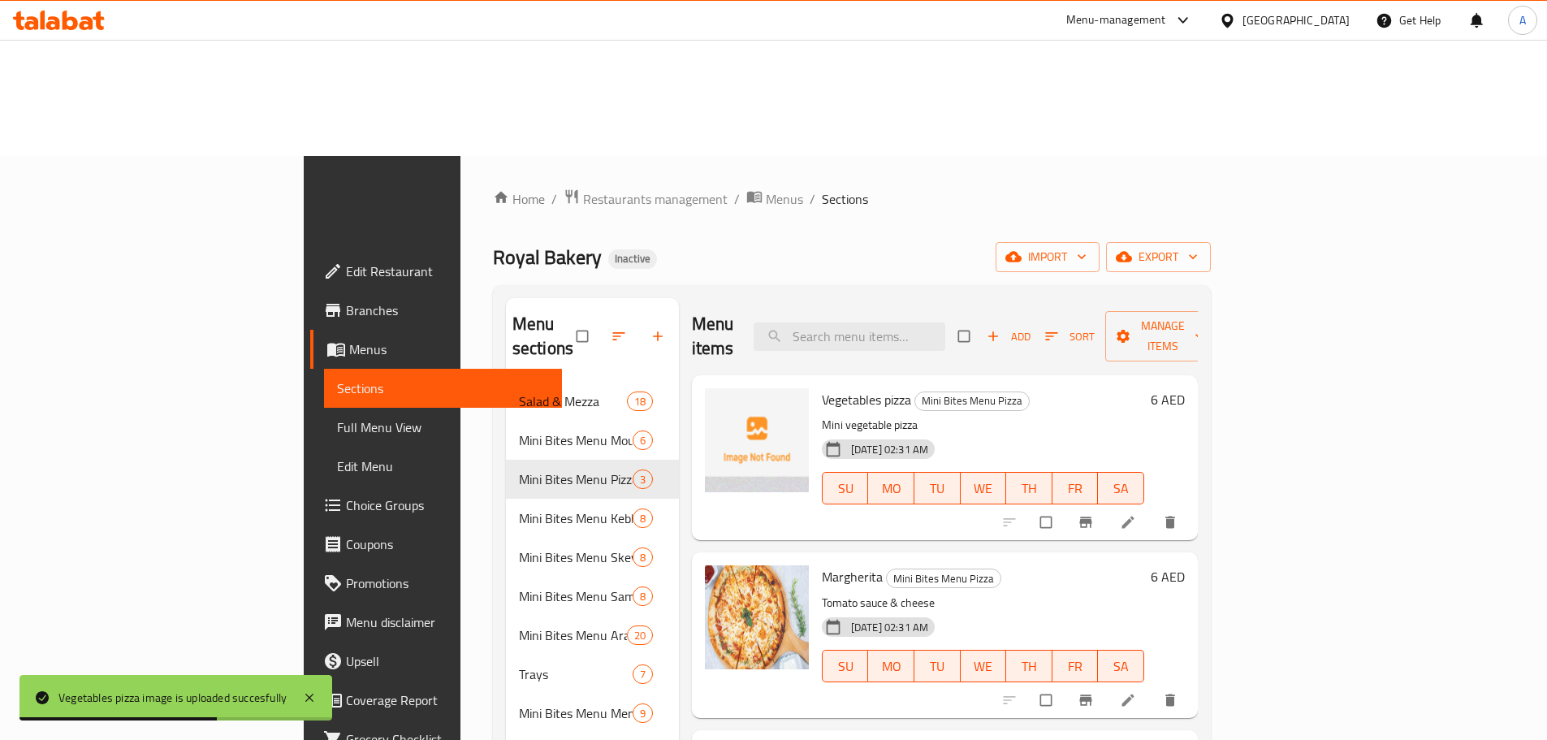
click at [822, 564] on span "Margherita" at bounding box center [852, 576] width 61 height 24
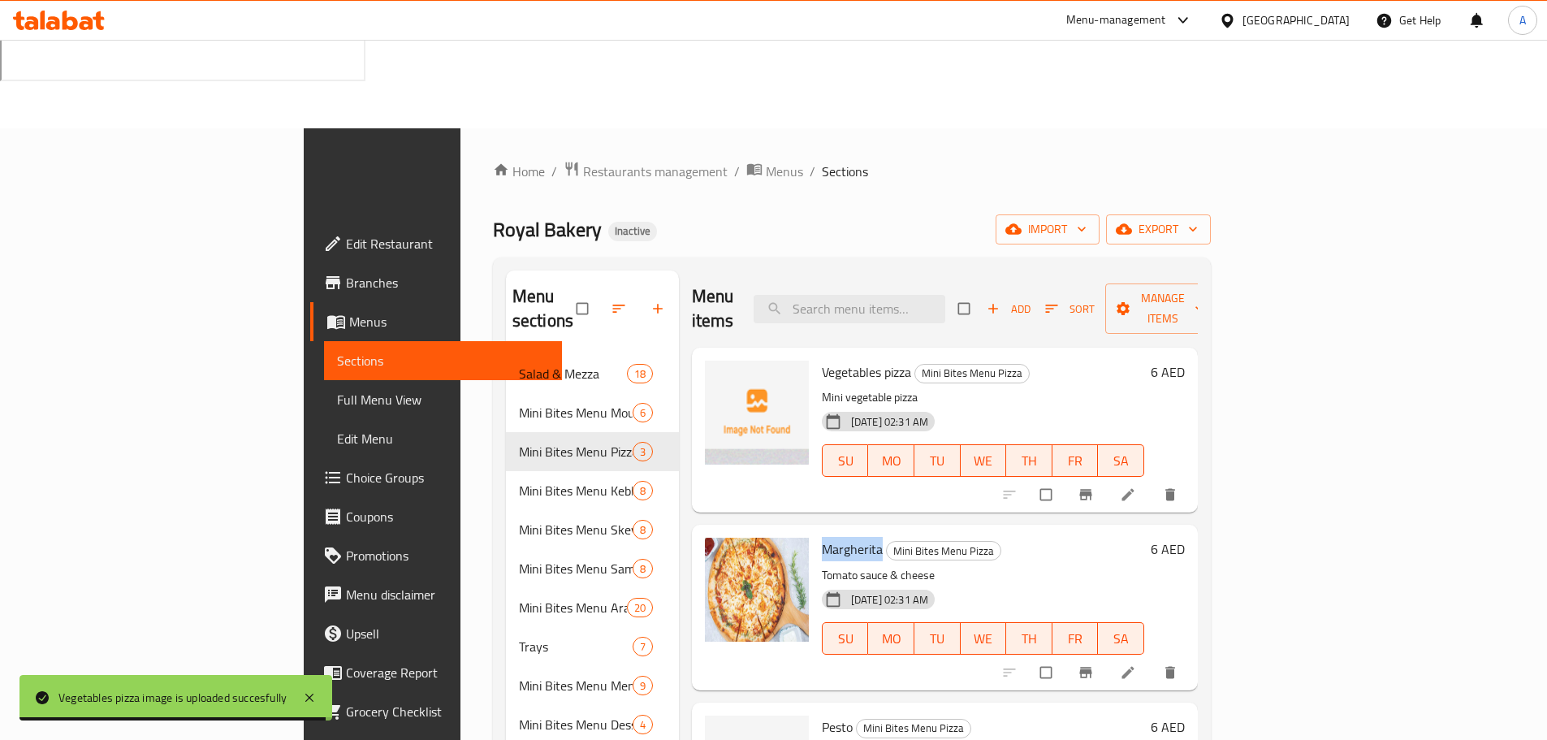
copy span "Margherita"
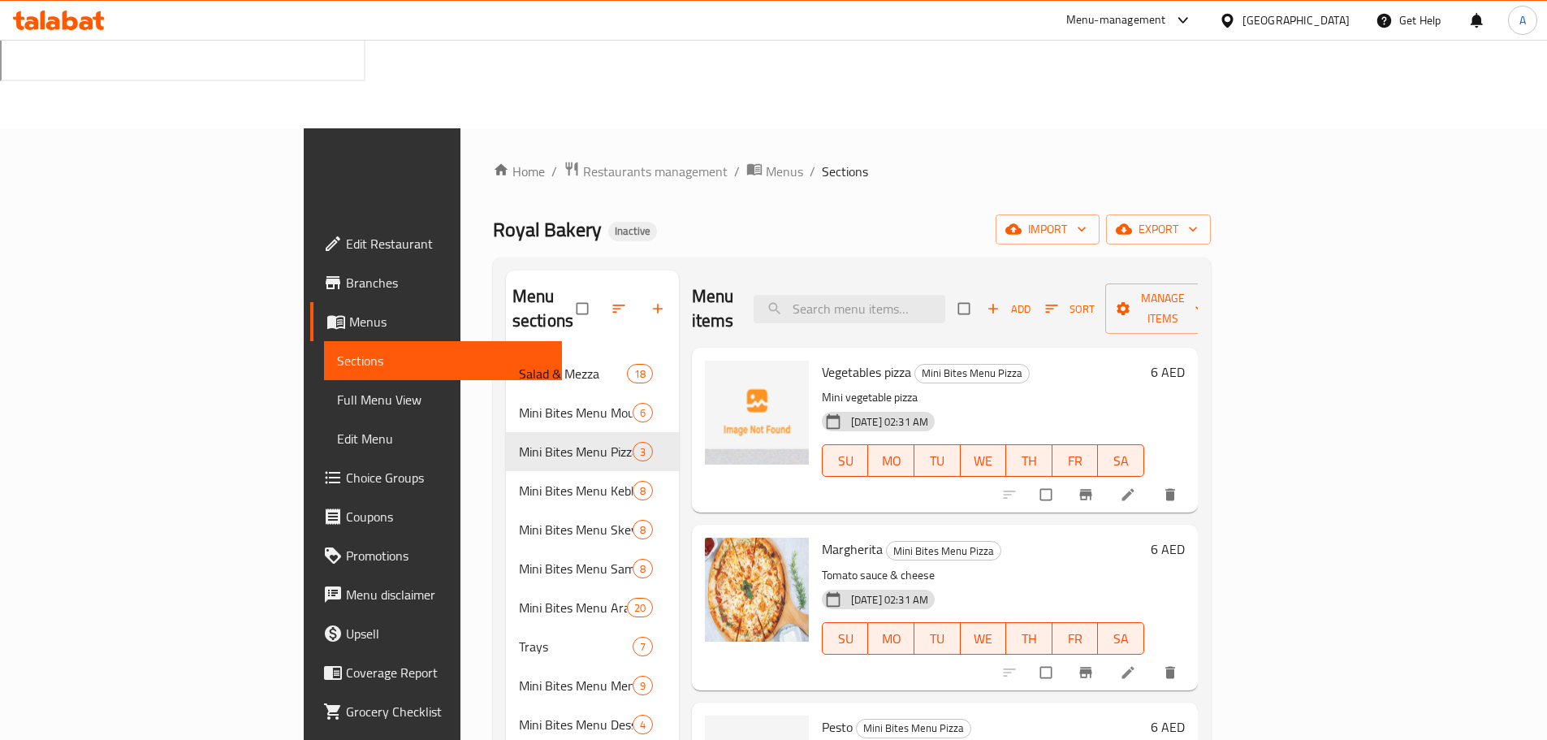
click at [1133, 583] on div "10-10-2025 02:31 AM SU MO TU WE TH FR SA" at bounding box center [982, 627] width 335 height 88
click at [822, 715] on span "Pesto" at bounding box center [837, 727] width 31 height 24
copy h6 "Pesto"
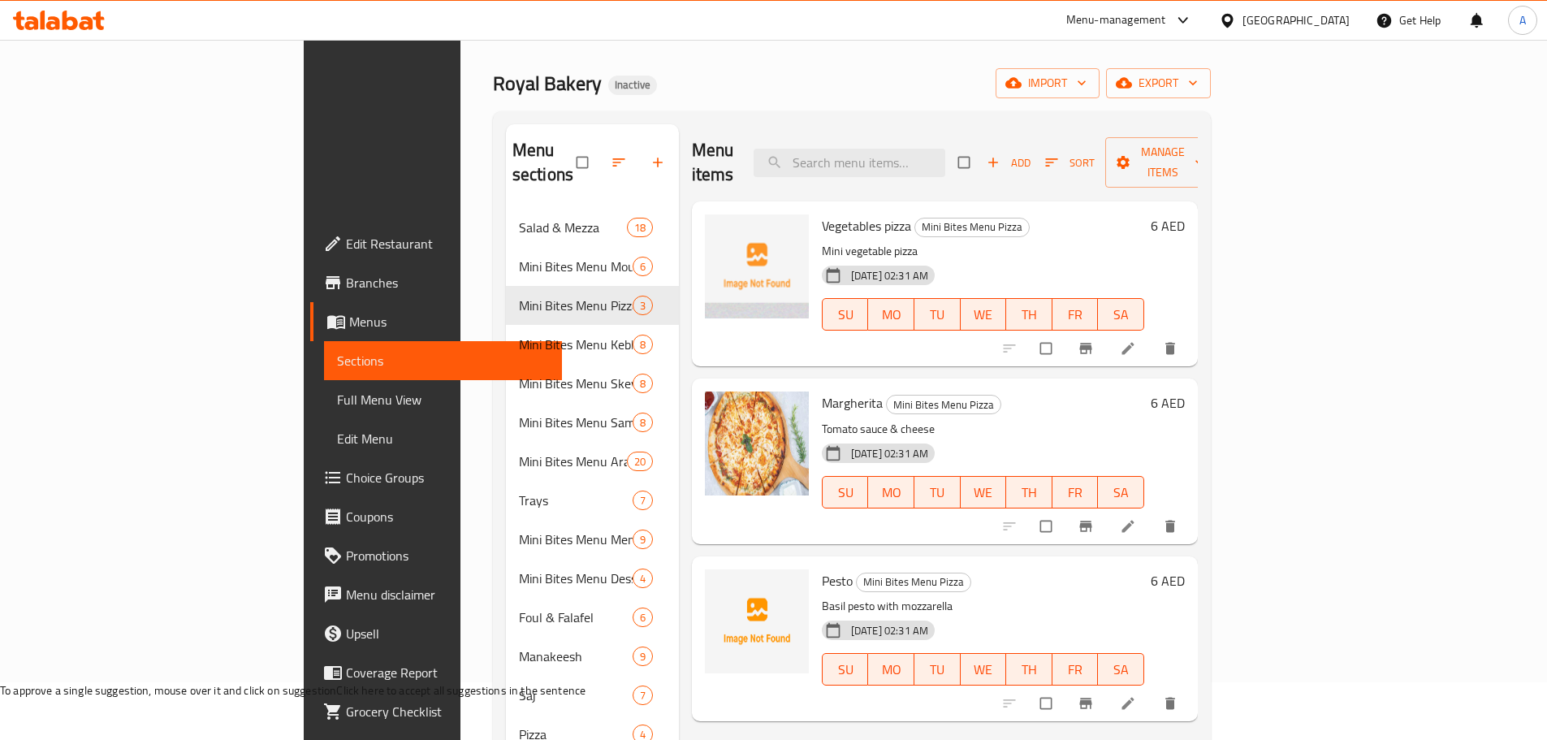
scroll to position [252, 0]
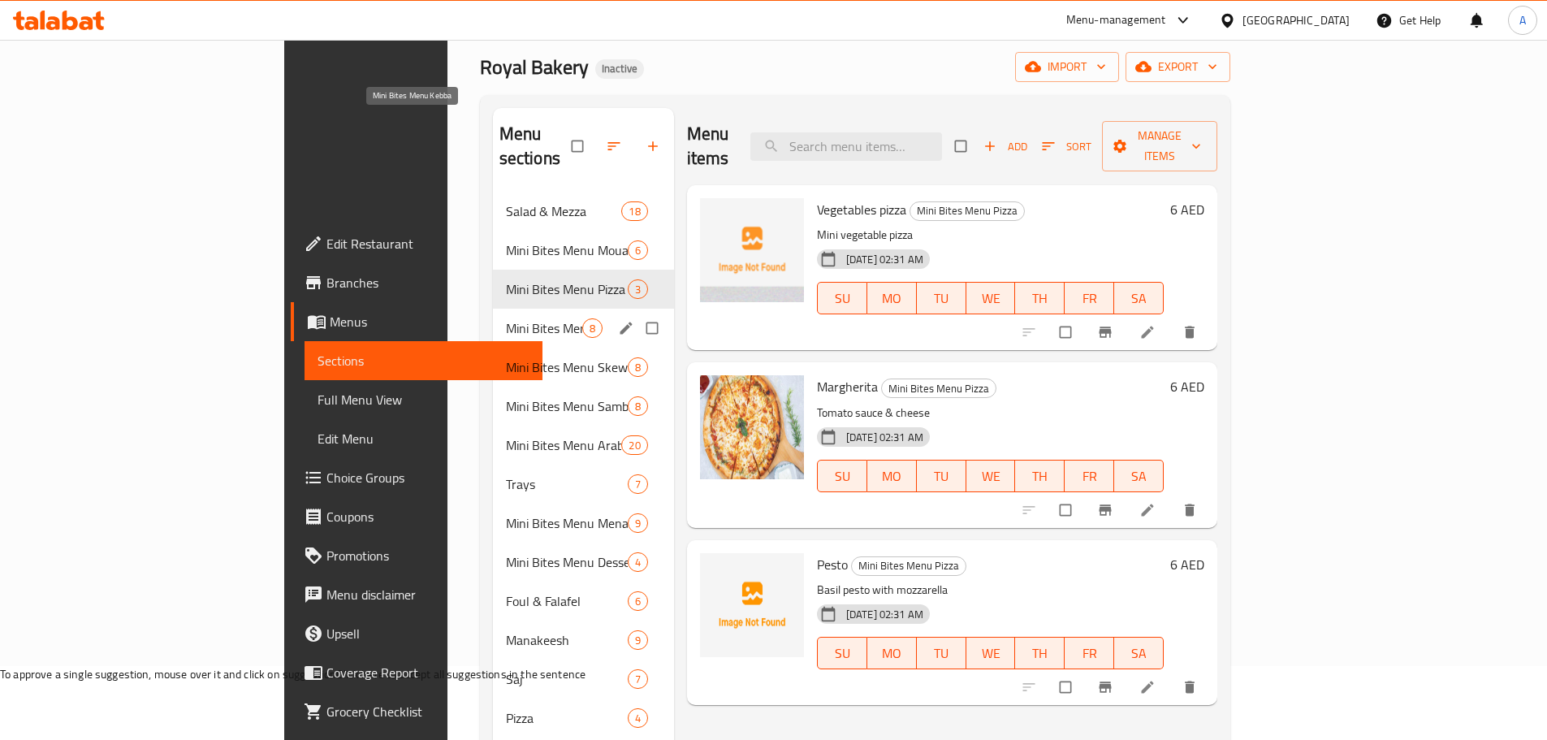
click at [506, 318] on span "Mini Bites Menu Kebba" at bounding box center [544, 327] width 76 height 19
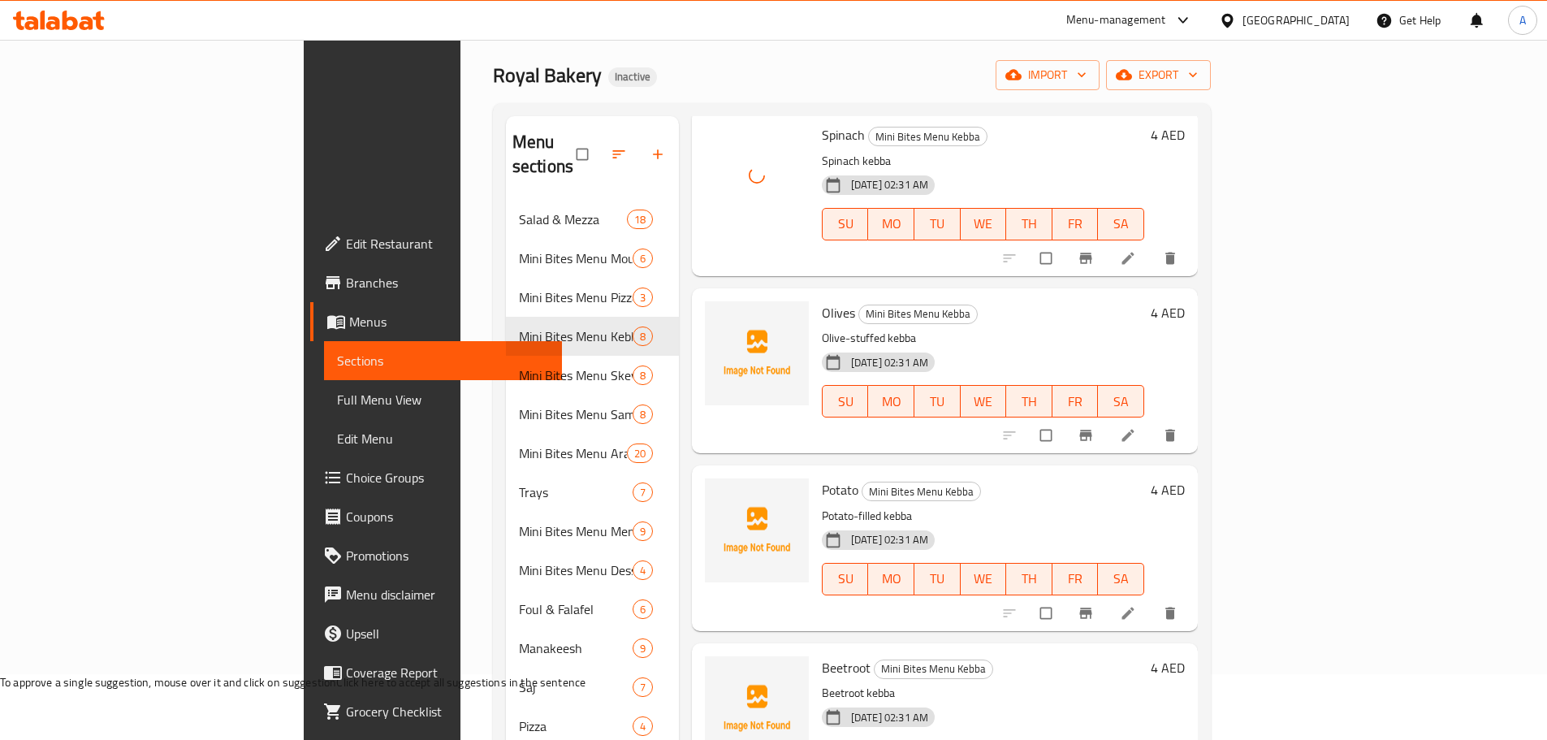
scroll to position [534, 0]
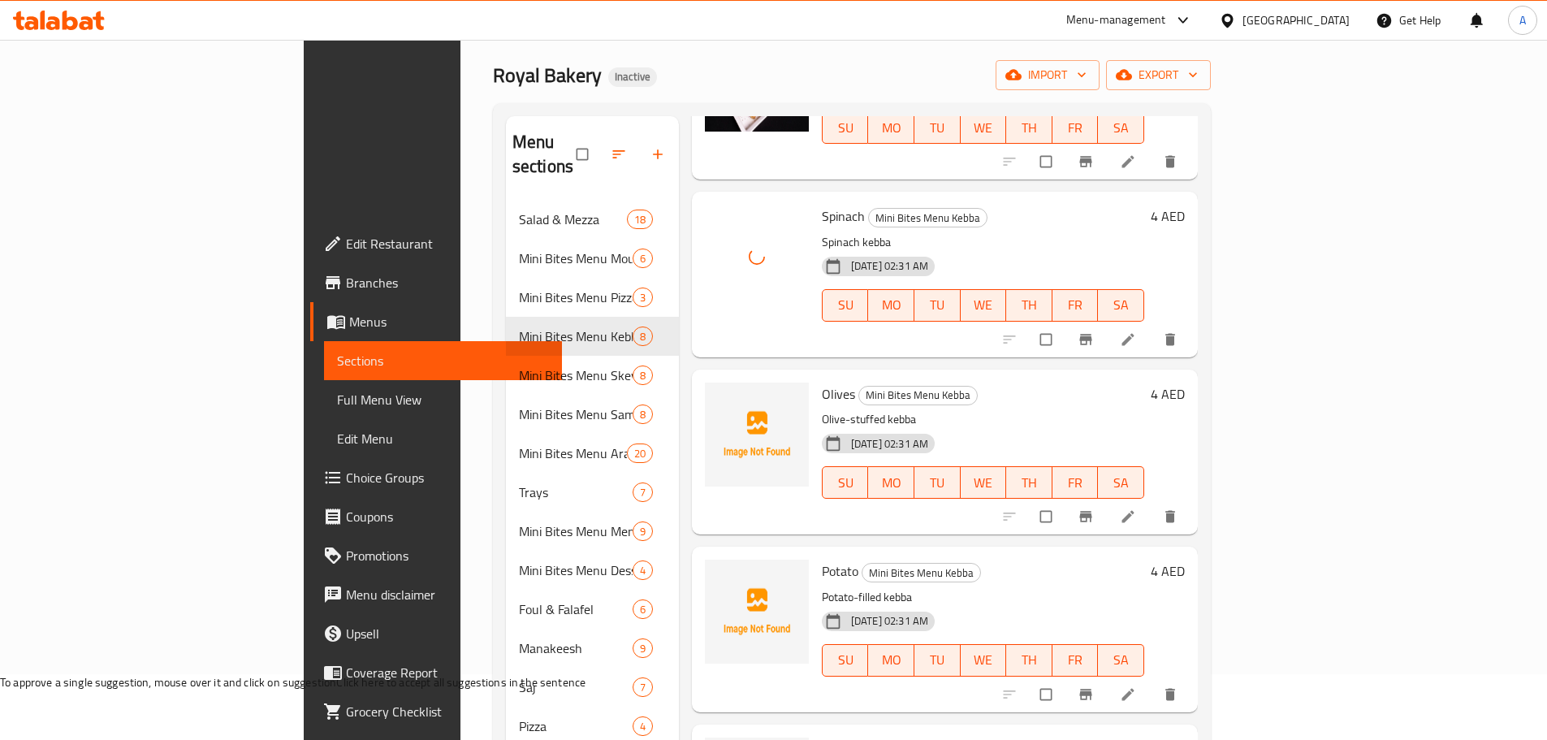
click at [822, 382] on span "Olives" at bounding box center [838, 394] width 33 height 24
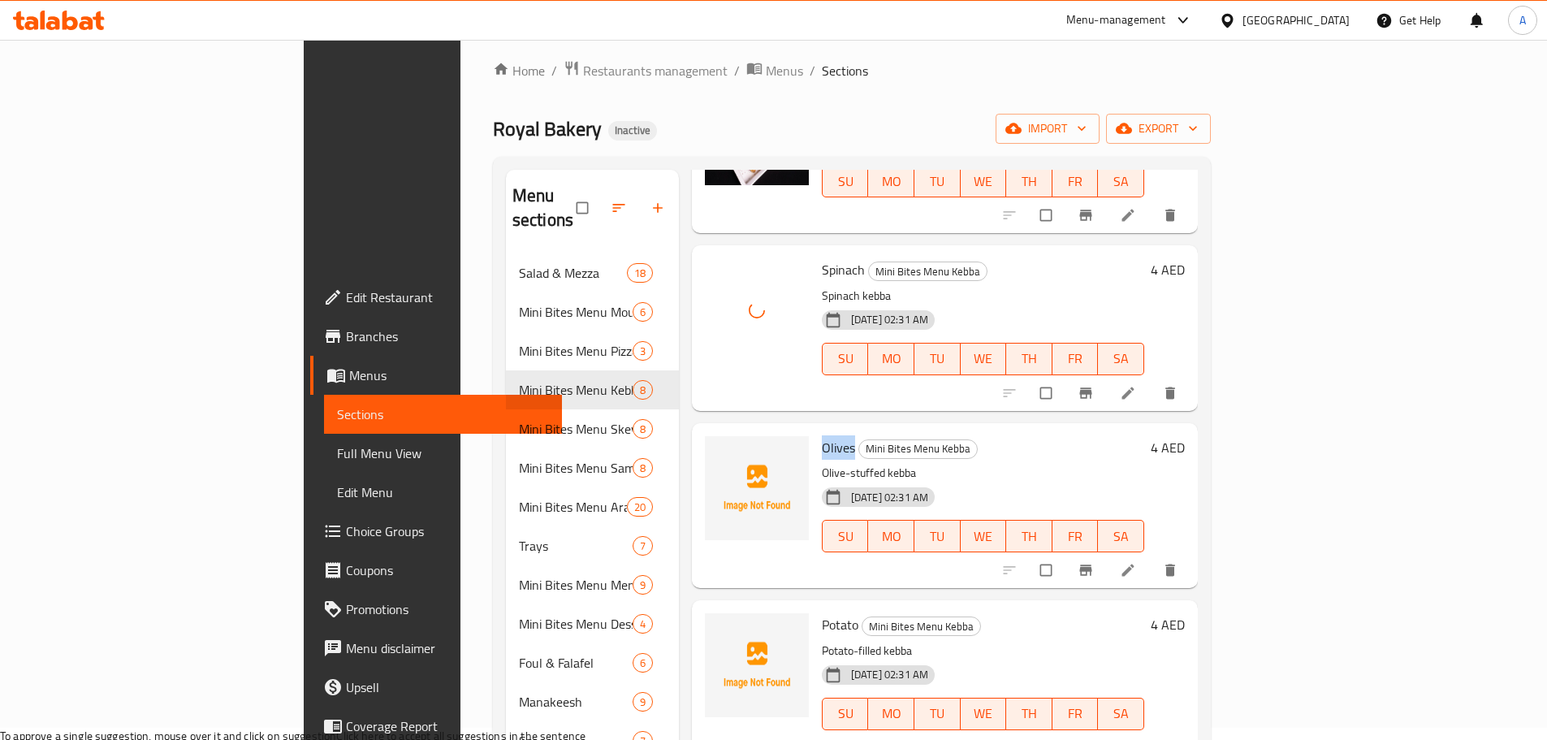
copy span "Olives"
click at [1026, 641] on p "Potato-filled kebba" at bounding box center [983, 651] width 322 height 20
click at [822, 612] on span "Potato" at bounding box center [840, 624] width 37 height 24
copy h6 "Potato"
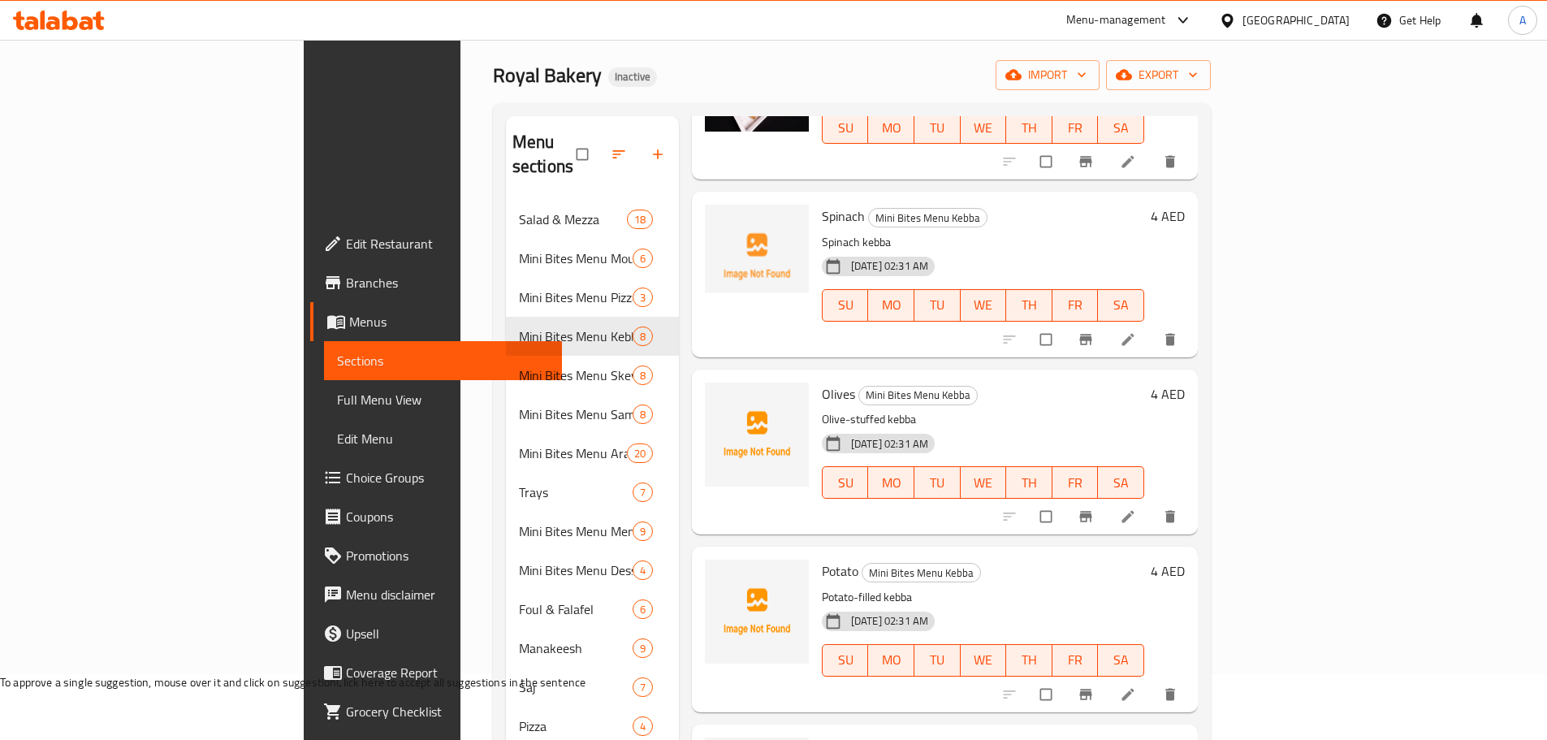
click at [1064, 560] on h6 "Potato Mini Bites Menu Kebba" at bounding box center [983, 571] width 322 height 23
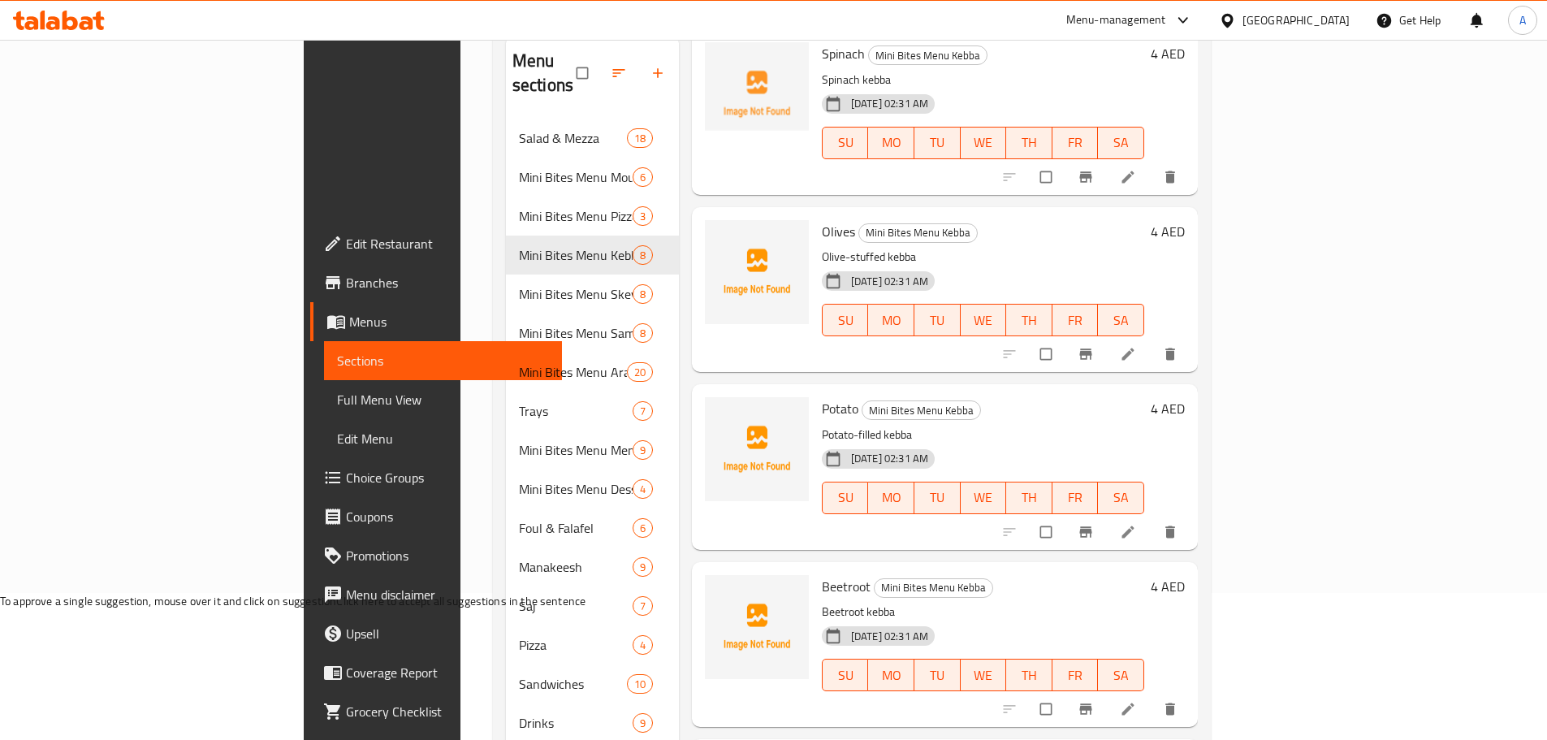
scroll to position [333, 0]
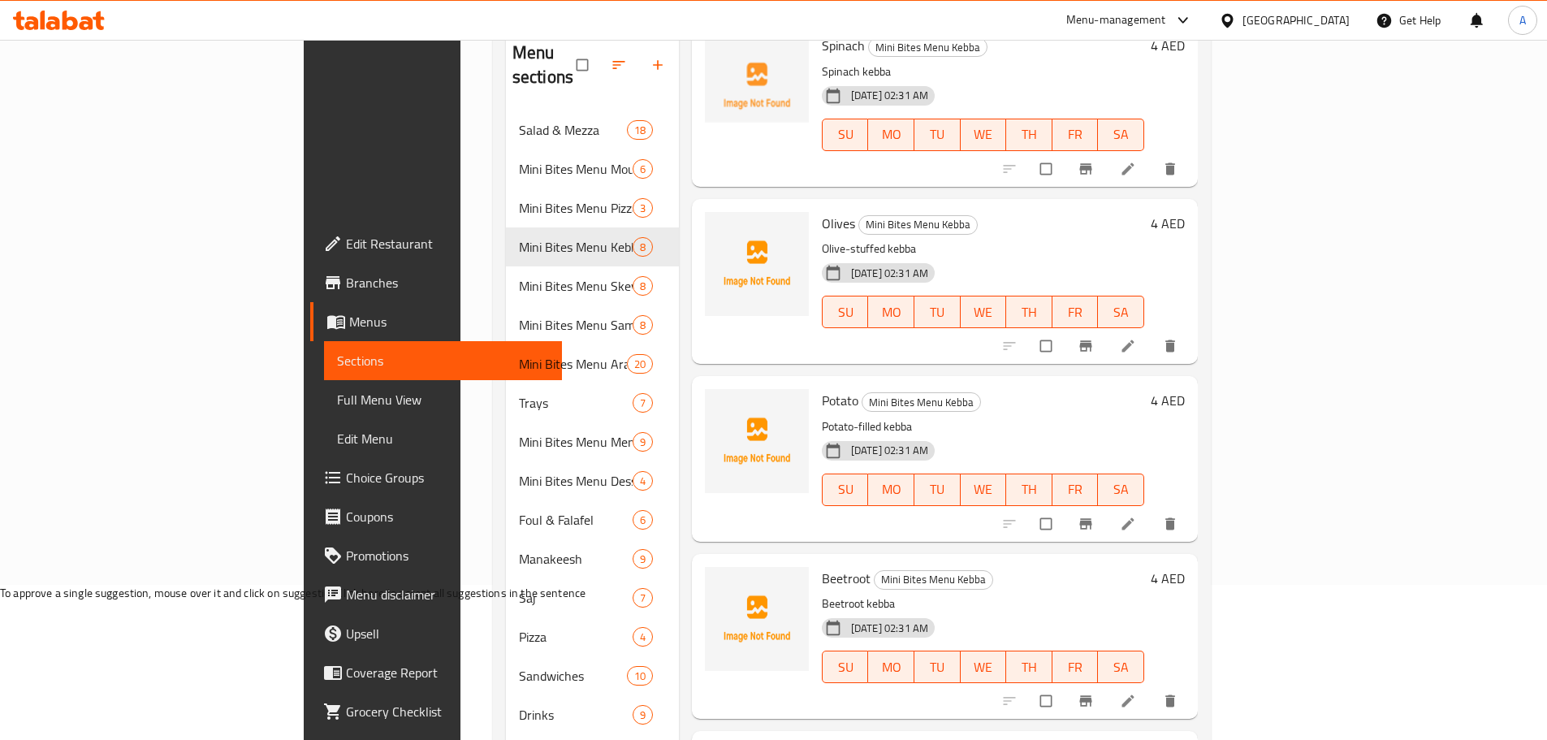
drag, startPoint x: 783, startPoint y: 552, endPoint x: 748, endPoint y: 549, distance: 35.1
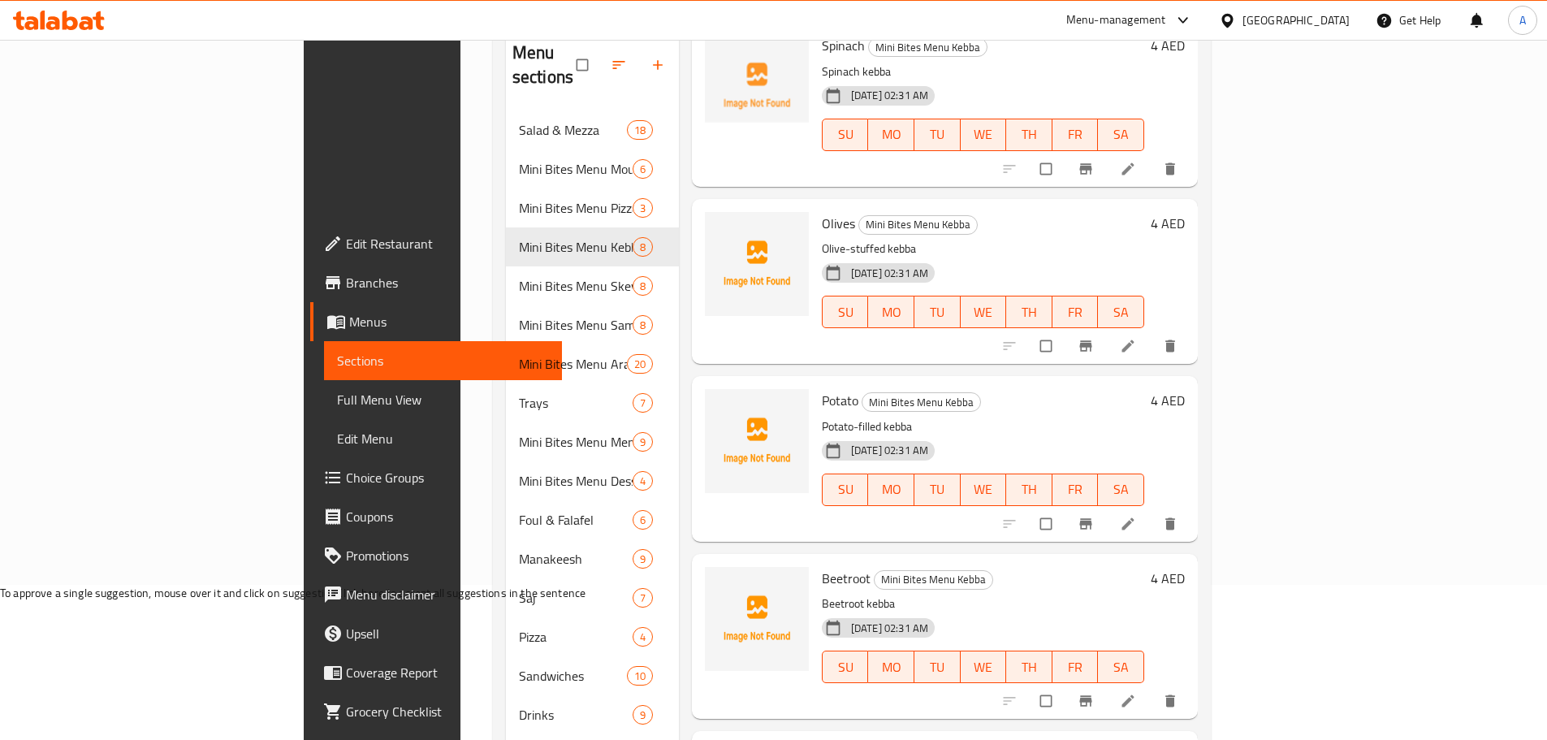
copy span "Carrots"
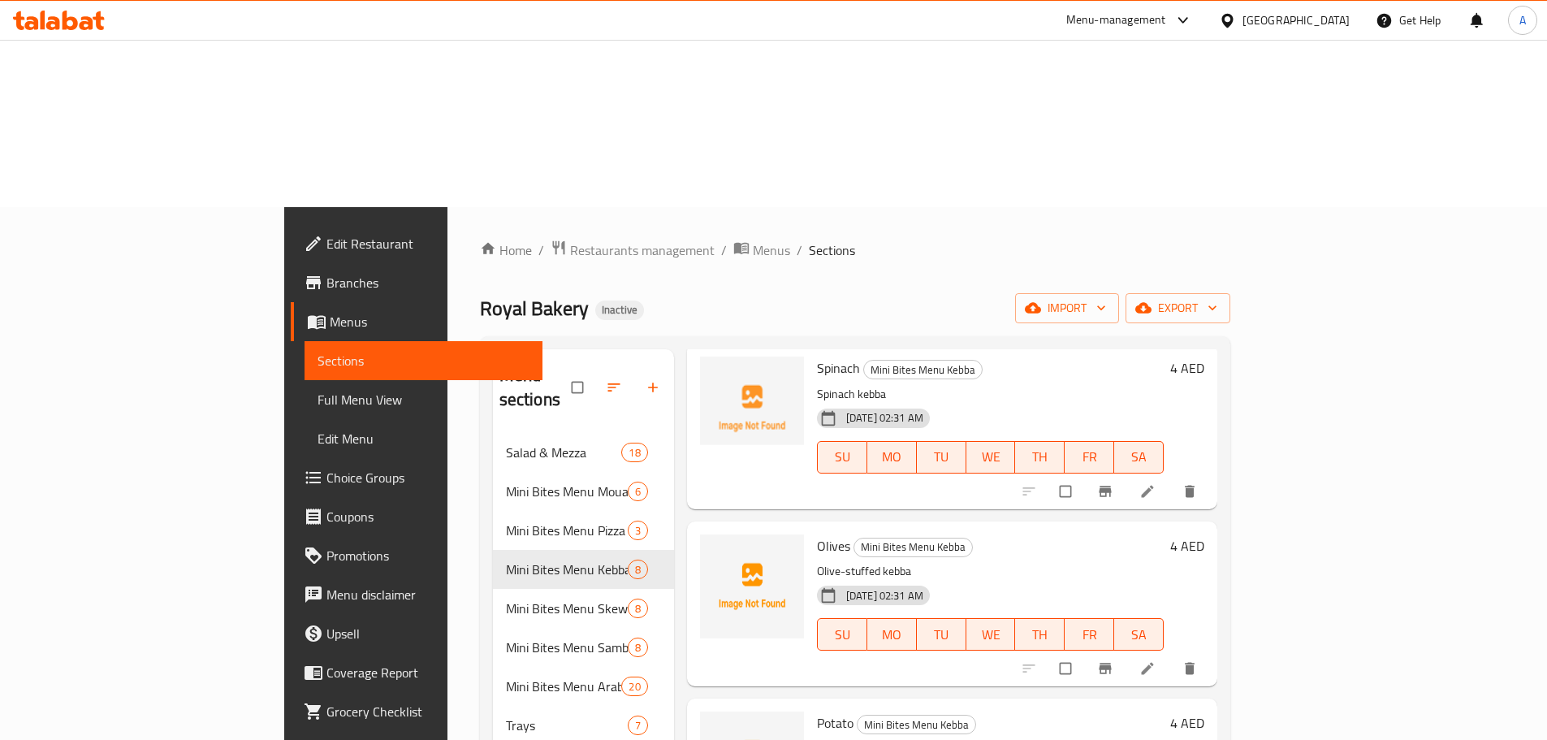
scroll to position [8, 0]
click at [506, 601] on span "Mini Bites Menu Skewers" at bounding box center [544, 610] width 76 height 19
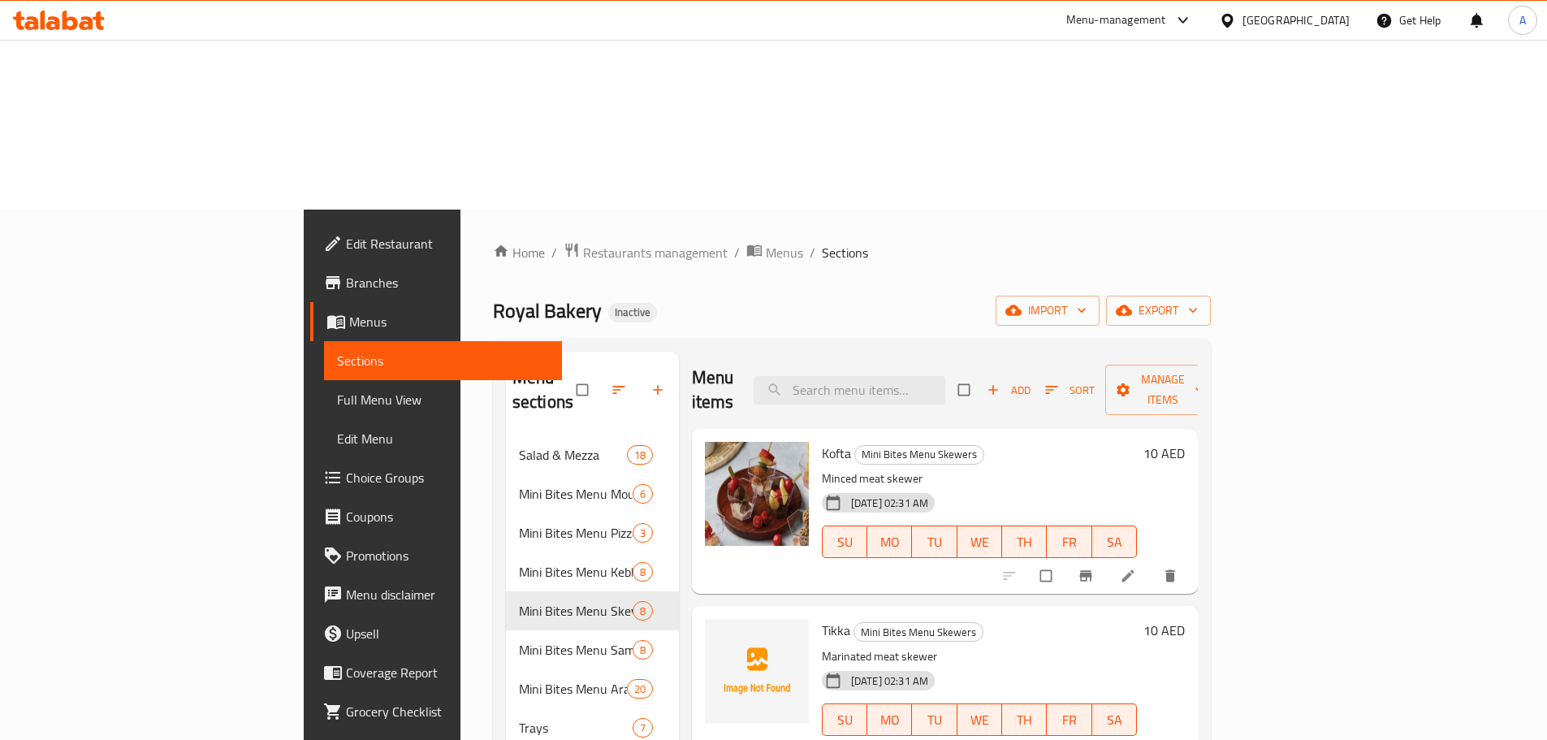
click at [822, 441] on span "Kofta" at bounding box center [836, 453] width 29 height 24
click at [1109, 469] on p "Minced meat skewer" at bounding box center [979, 479] width 315 height 20
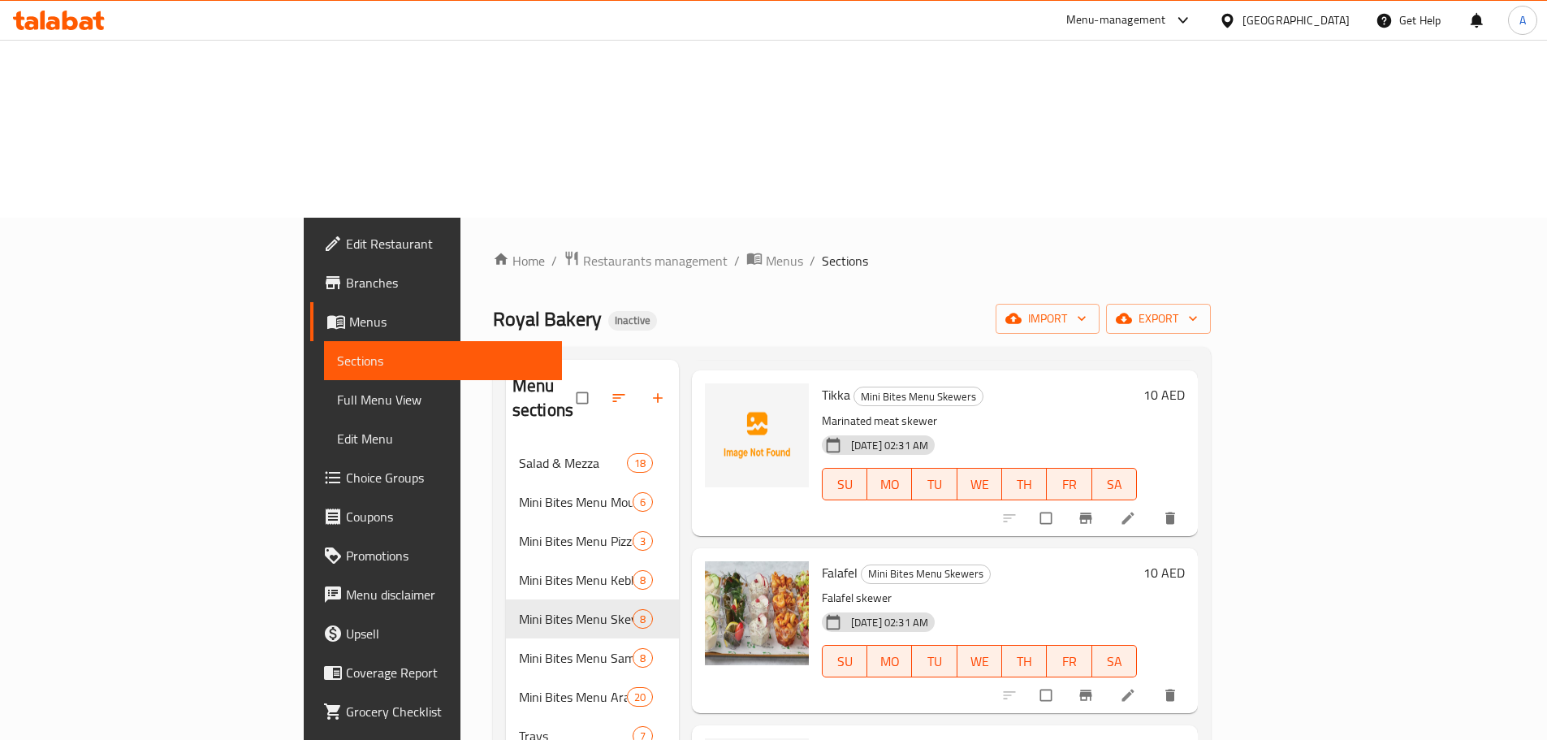
click at [822, 383] on span "Tikka" at bounding box center [836, 395] width 28 height 24
click at [989, 588] on p "Falafel skewer" at bounding box center [979, 598] width 315 height 20
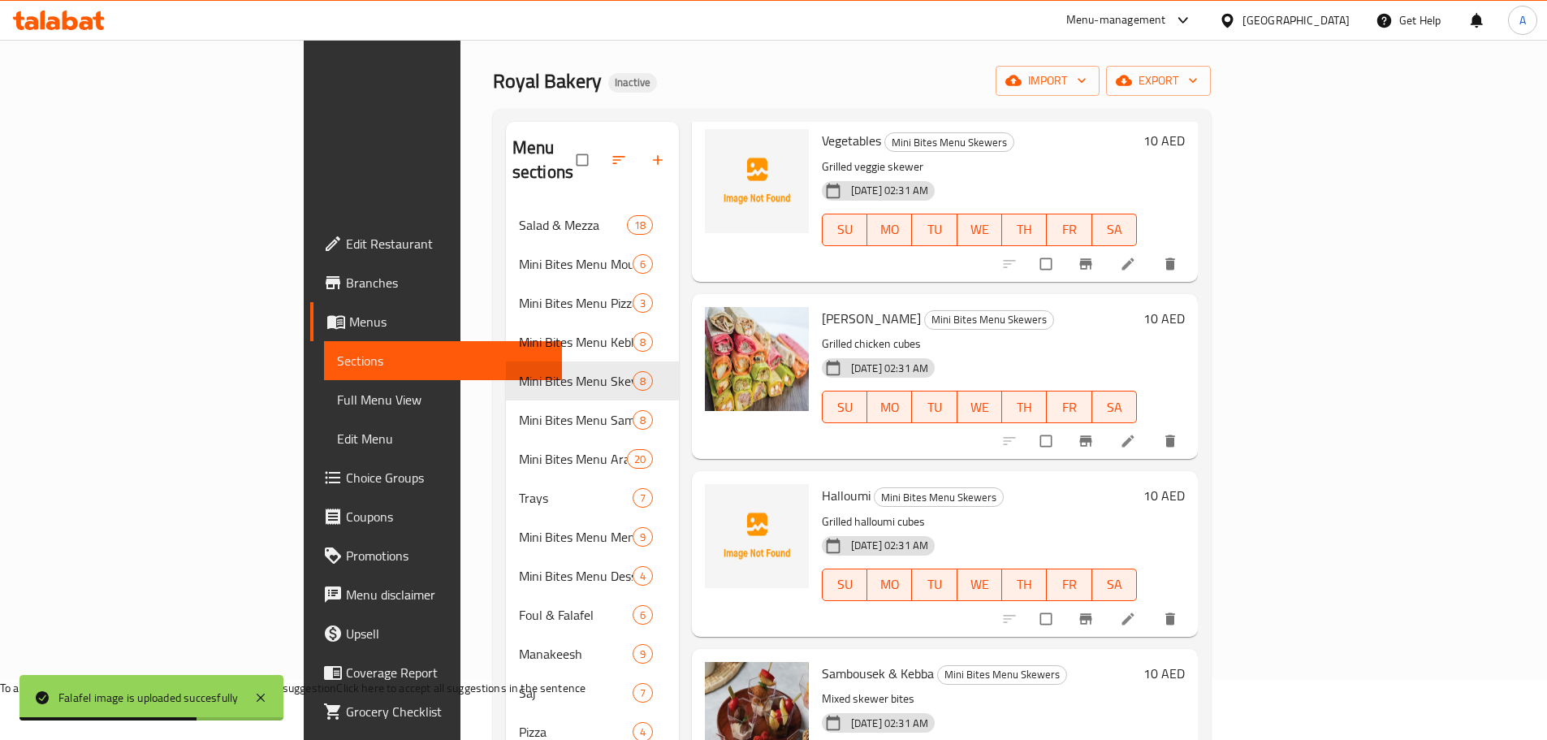
scroll to position [244, 0]
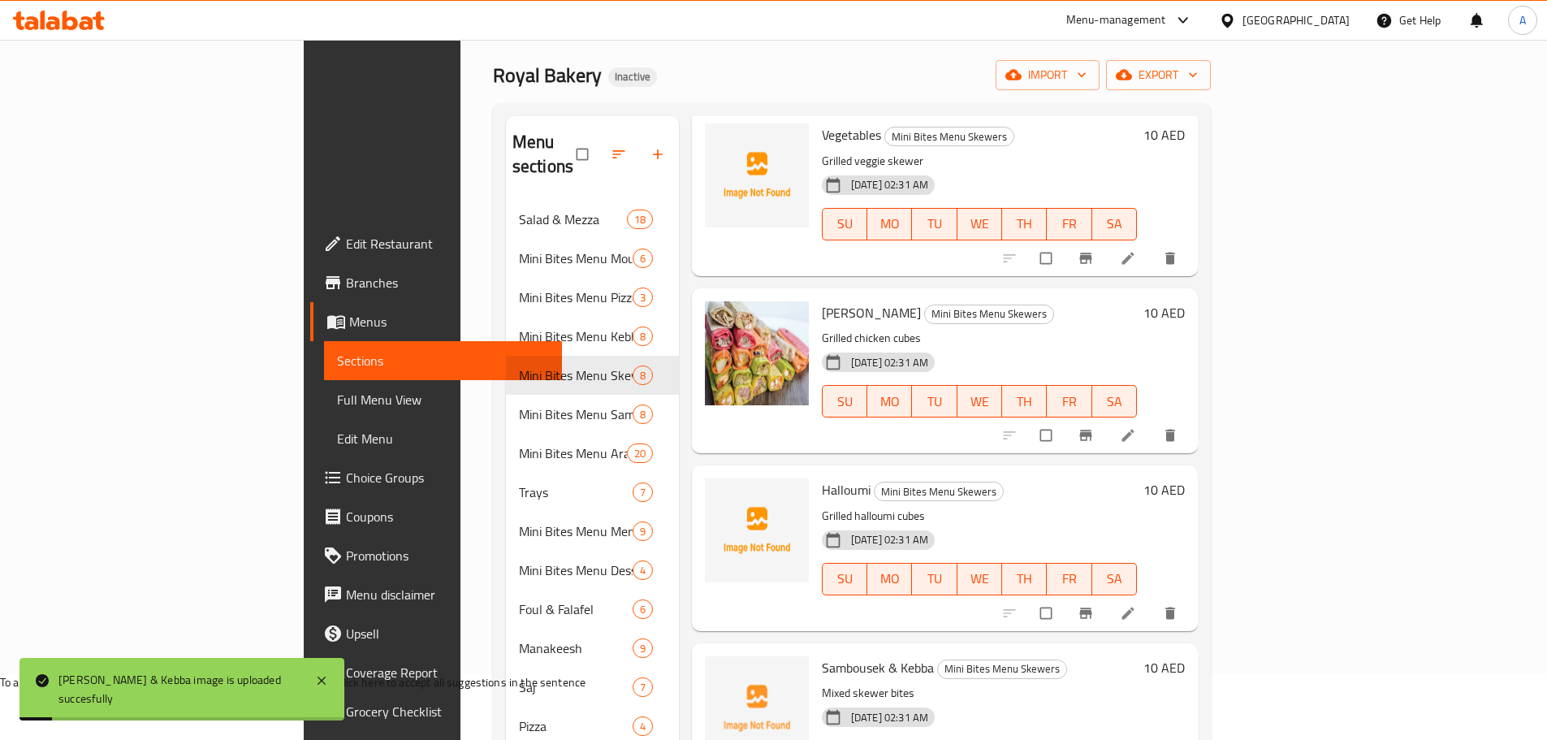
click at [822, 655] on span "Sambousek & Kebba" at bounding box center [878, 667] width 112 height 24
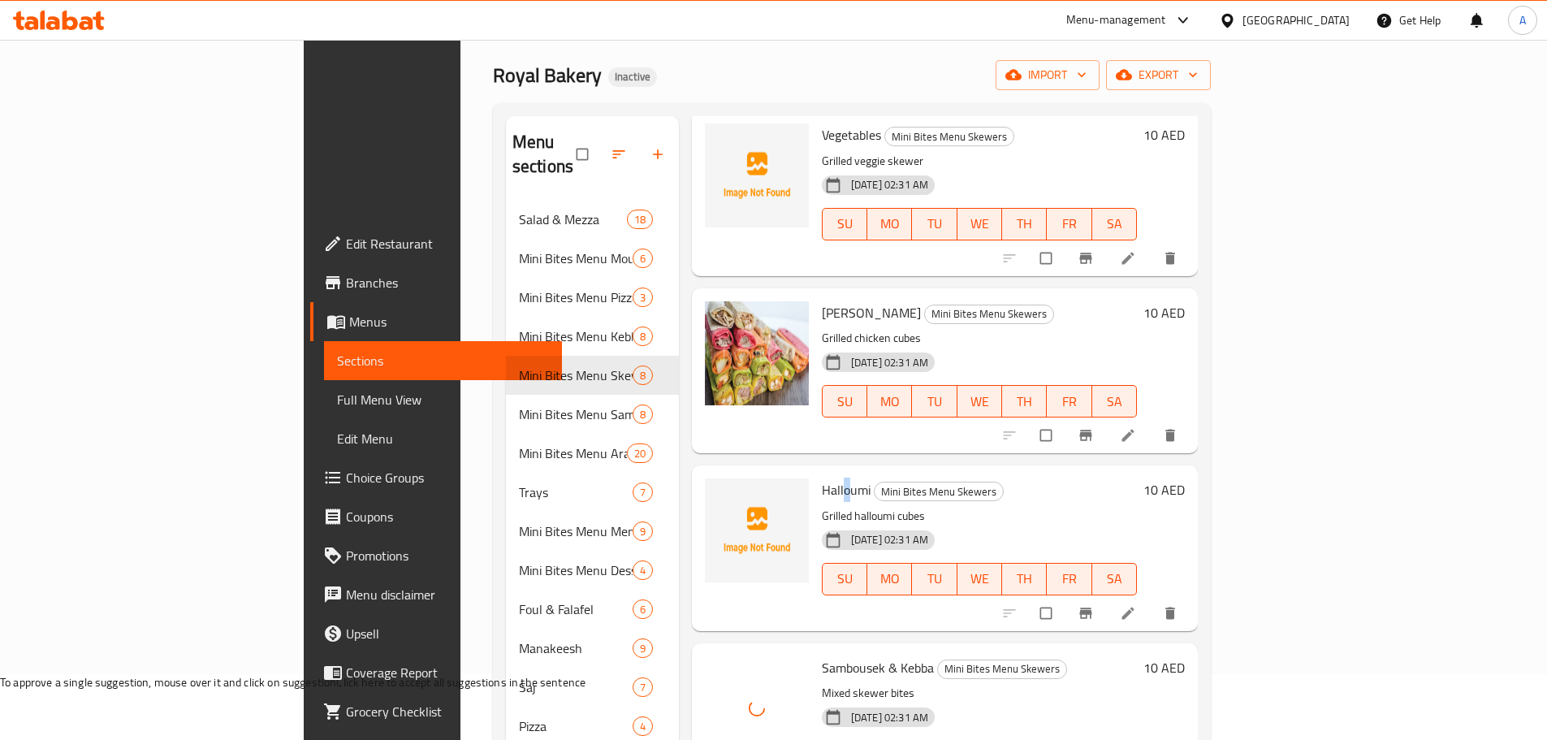
click at [822, 478] on span "Halloumi" at bounding box center [846, 490] width 49 height 24
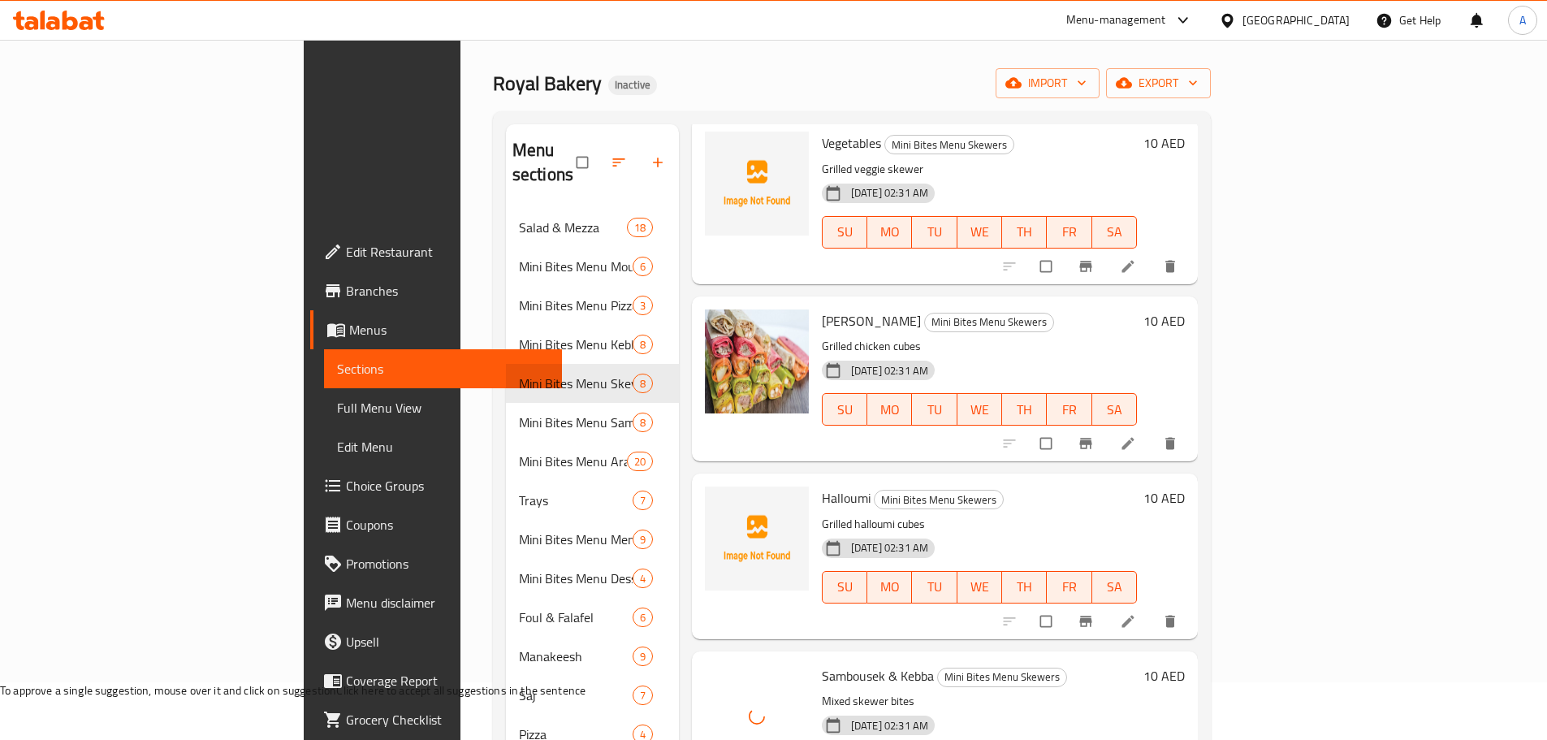
click at [822, 486] on span "Halloumi" at bounding box center [846, 498] width 49 height 24
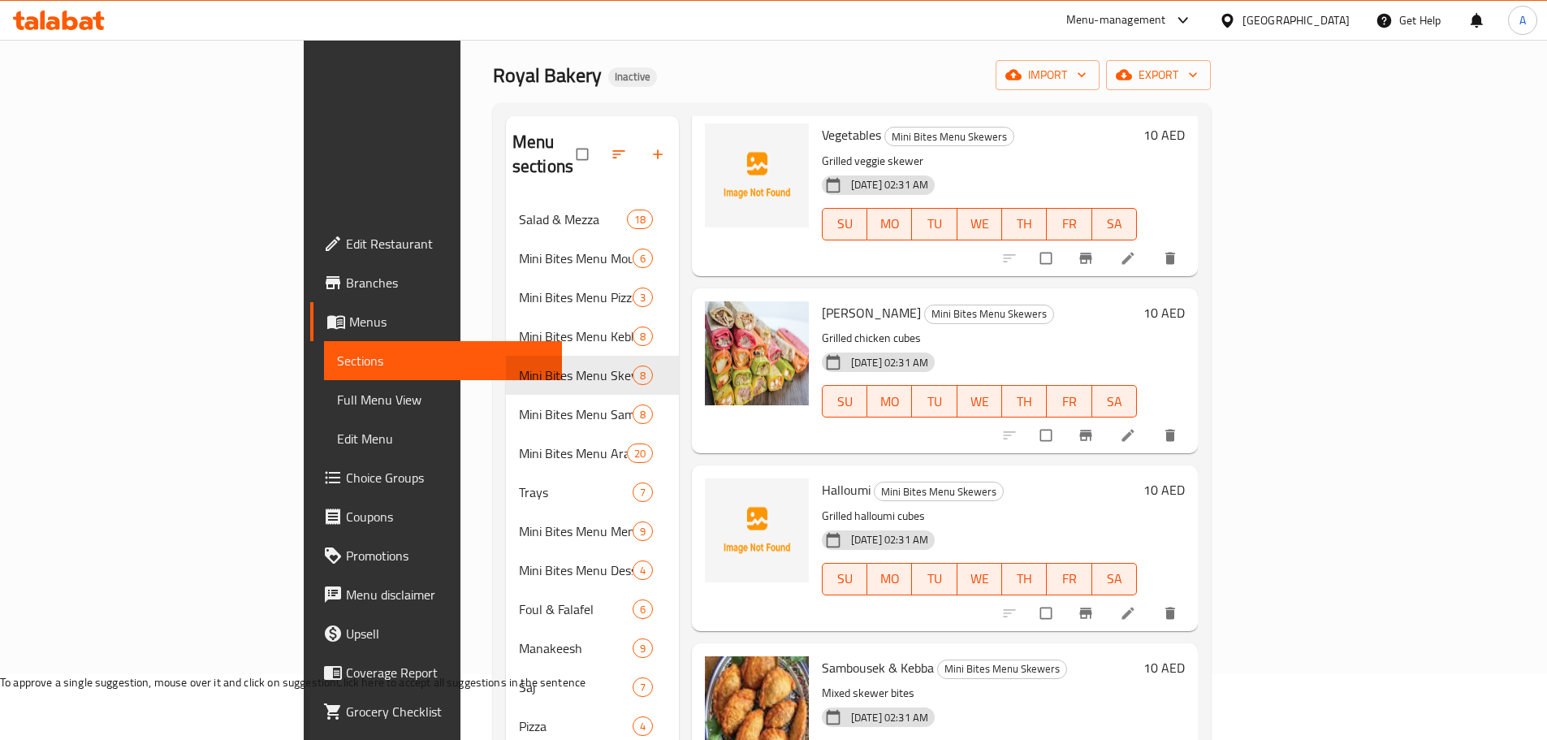
click at [1111, 478] on h6 "Halloumi Mini Bites Menu Skewers" at bounding box center [979, 489] width 315 height 23
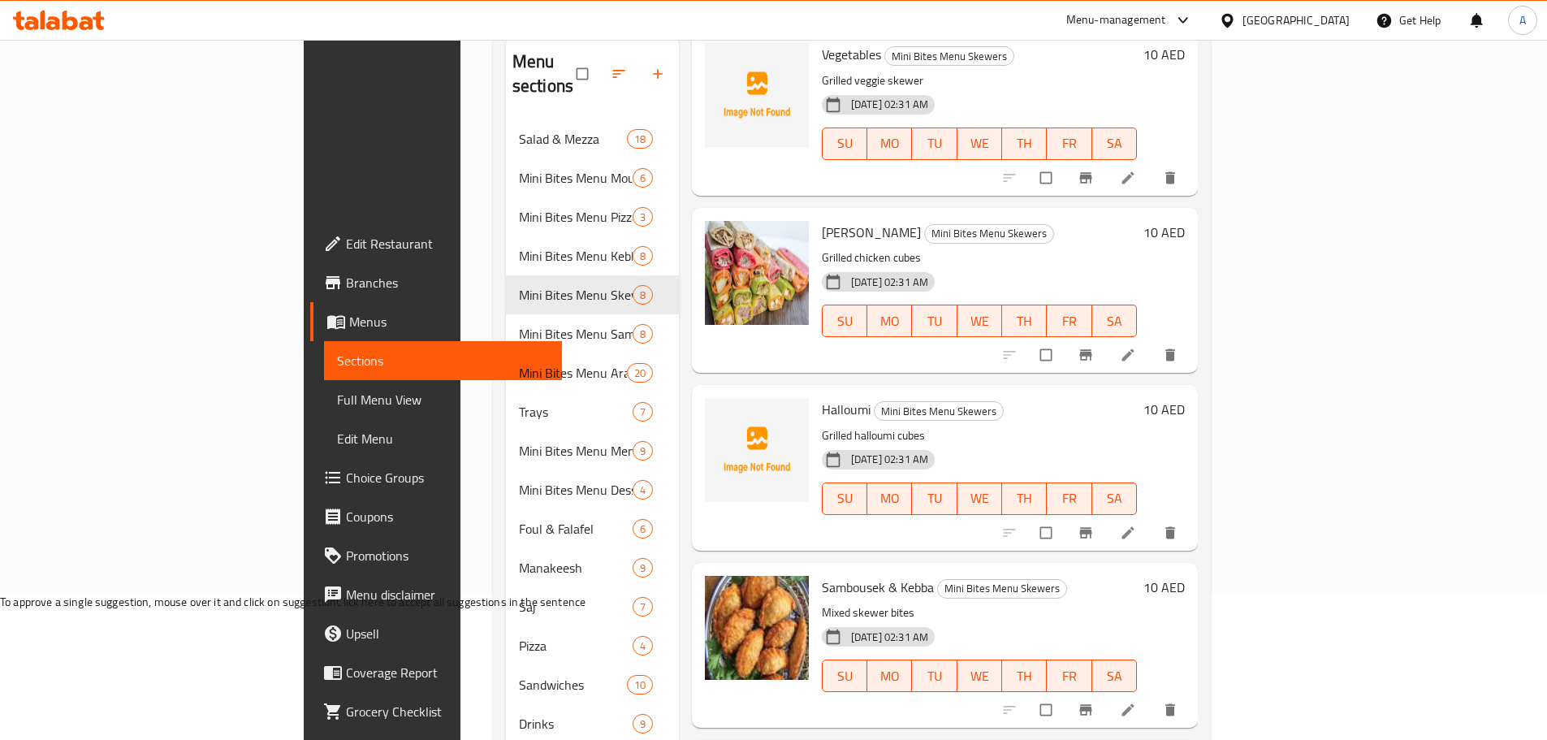
scroll to position [333, 0]
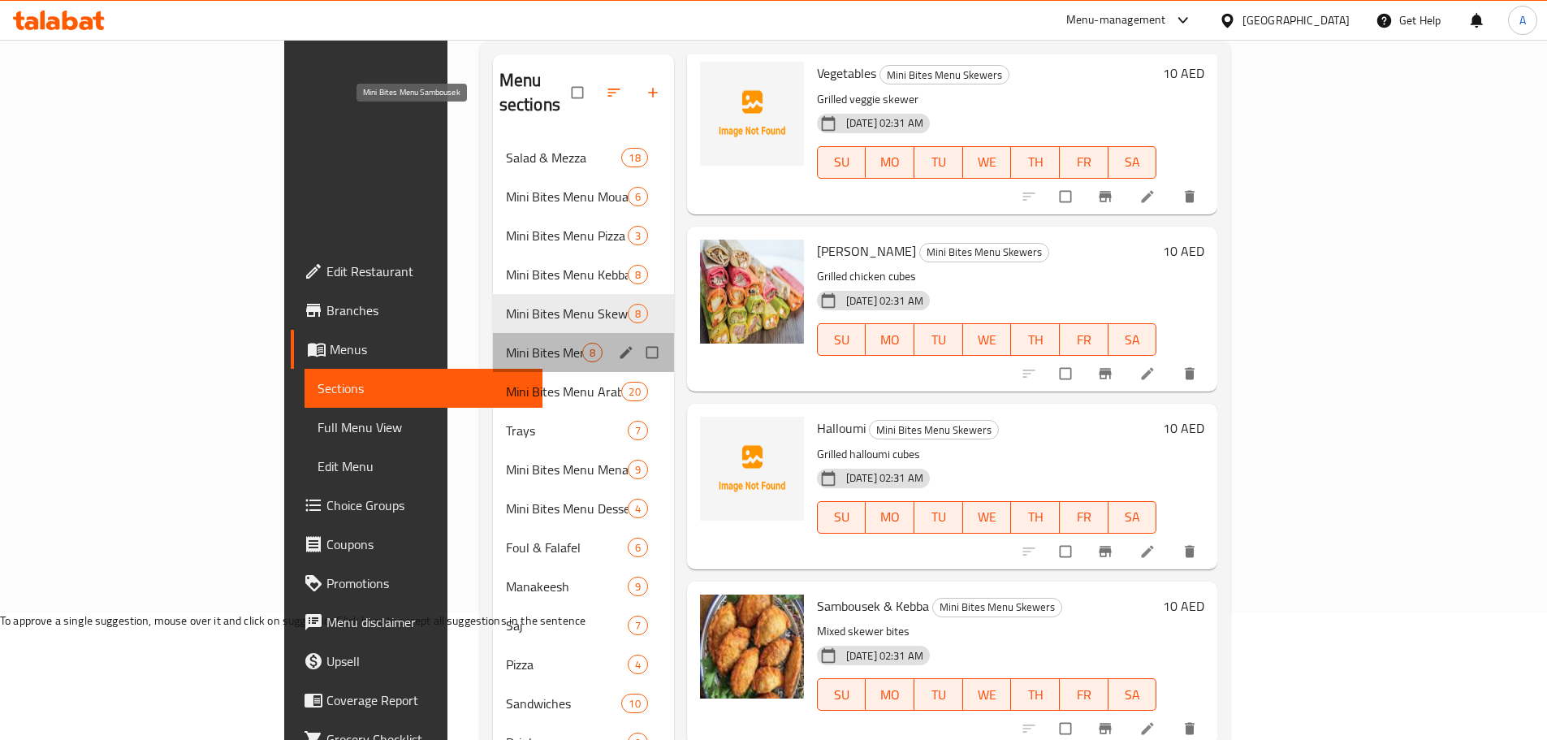
click at [506, 343] on span "Mini Bites Menu Sambousek" at bounding box center [544, 352] width 76 height 19
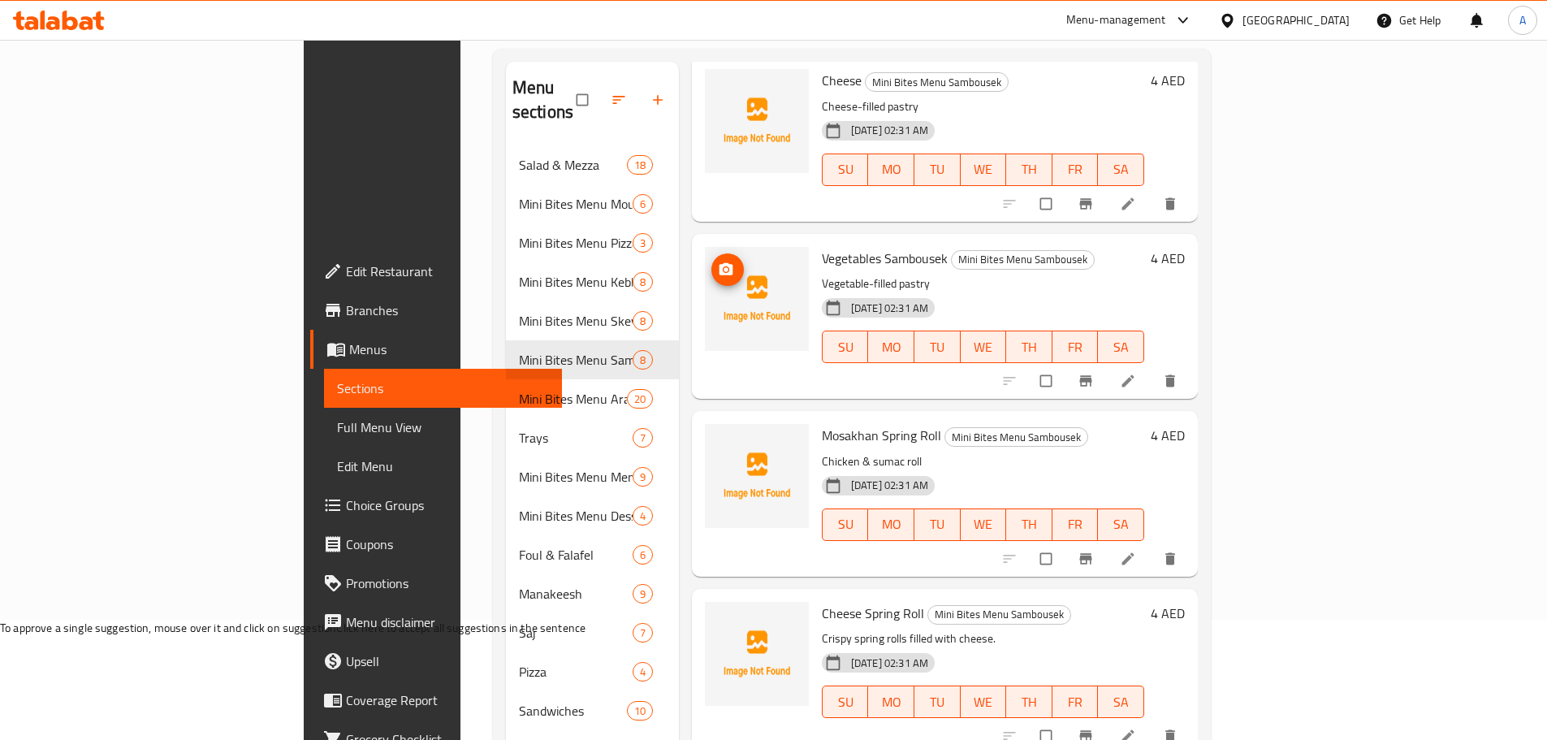
scroll to position [333, 0]
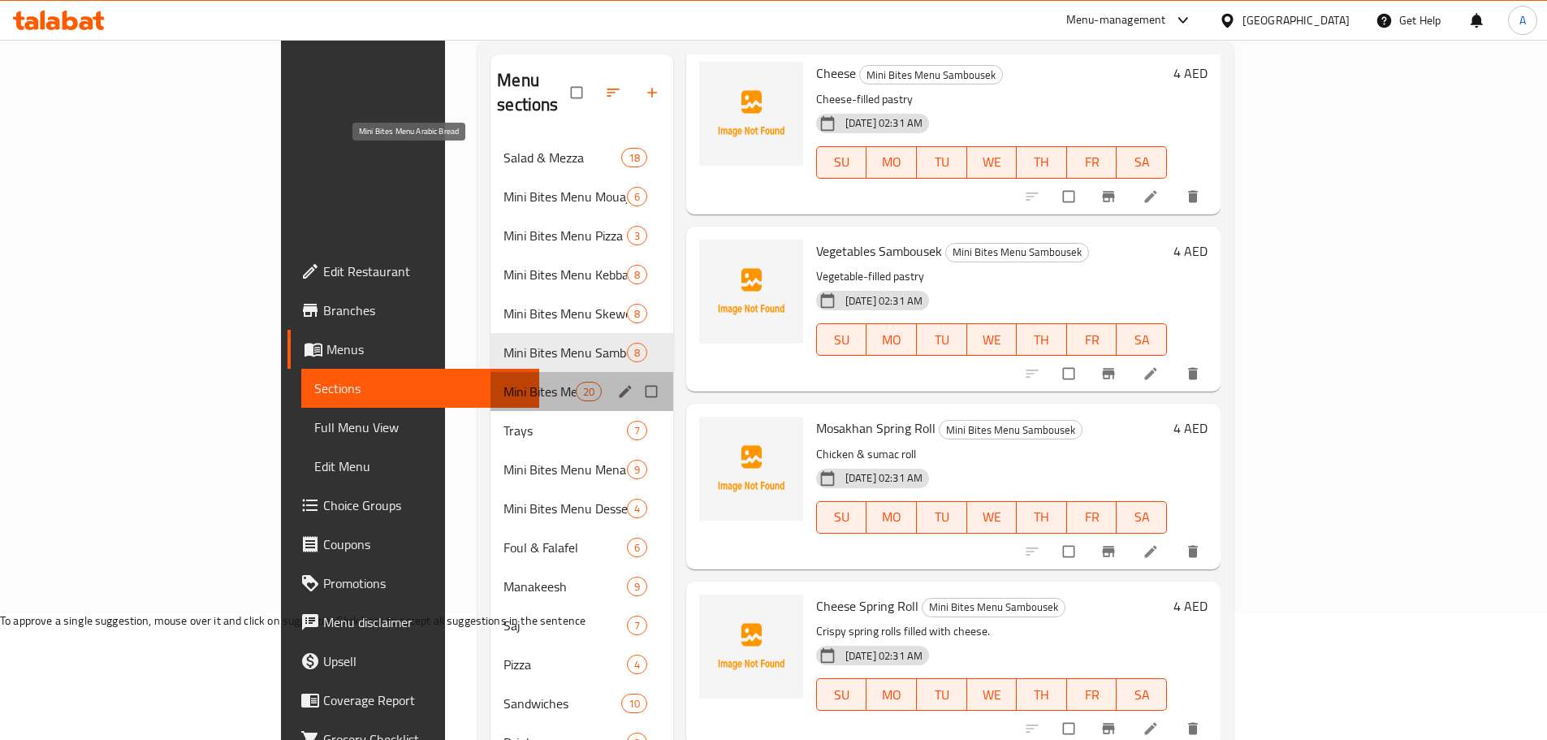
click at [504, 382] on span "Mini Bites Menu Arabic Bread" at bounding box center [539, 391] width 71 height 19
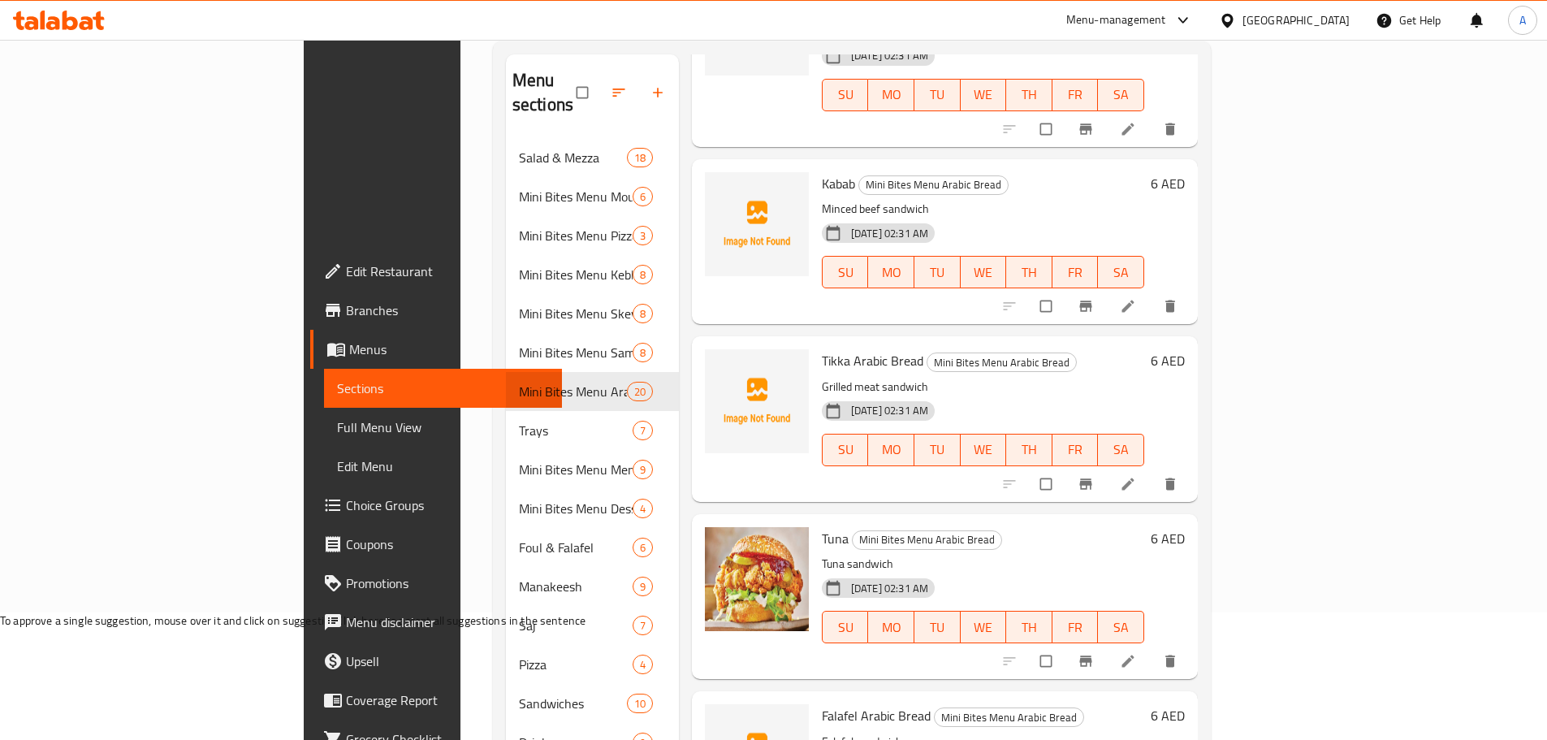
scroll to position [1137, 0]
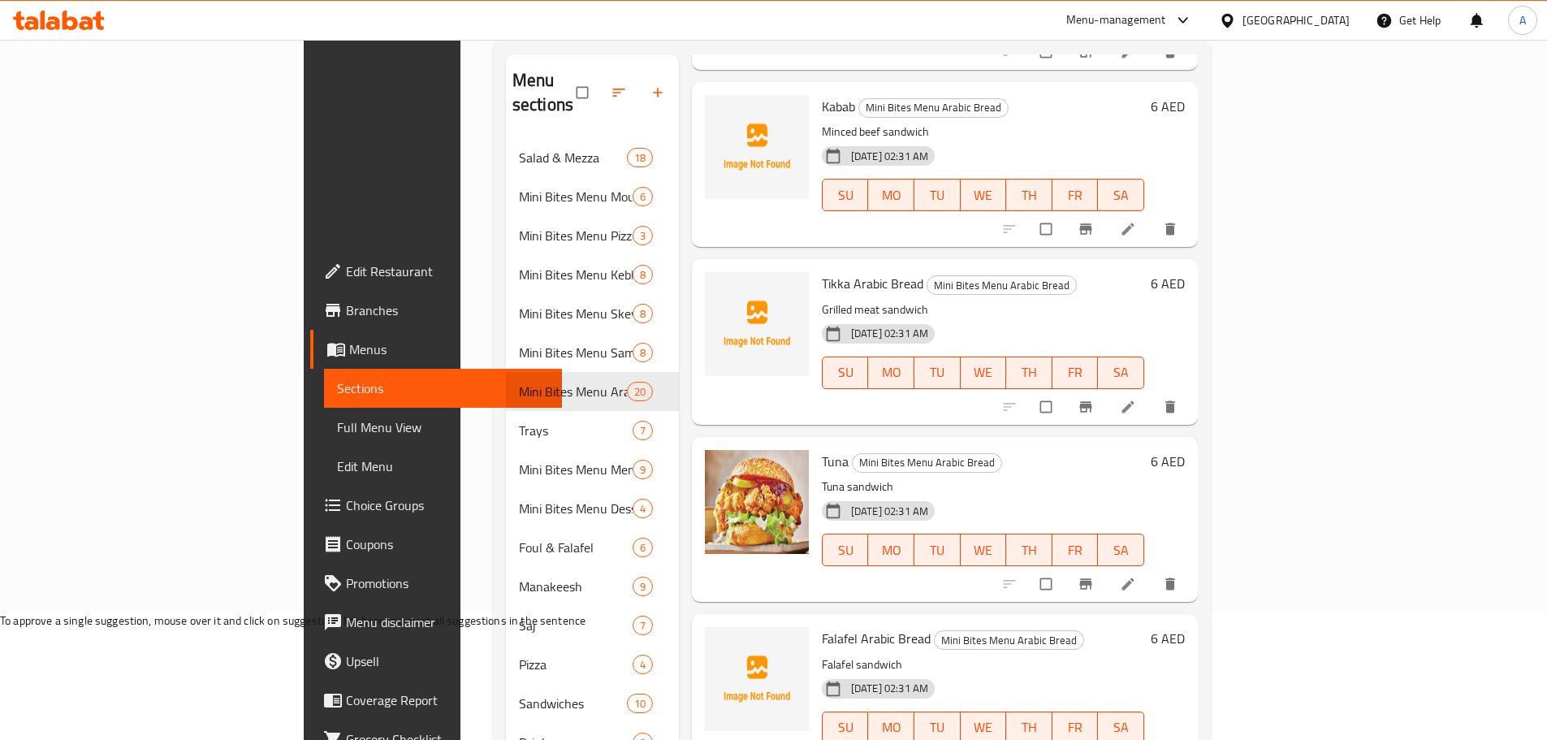
click at [822, 449] on span "Tuna" at bounding box center [835, 461] width 27 height 24
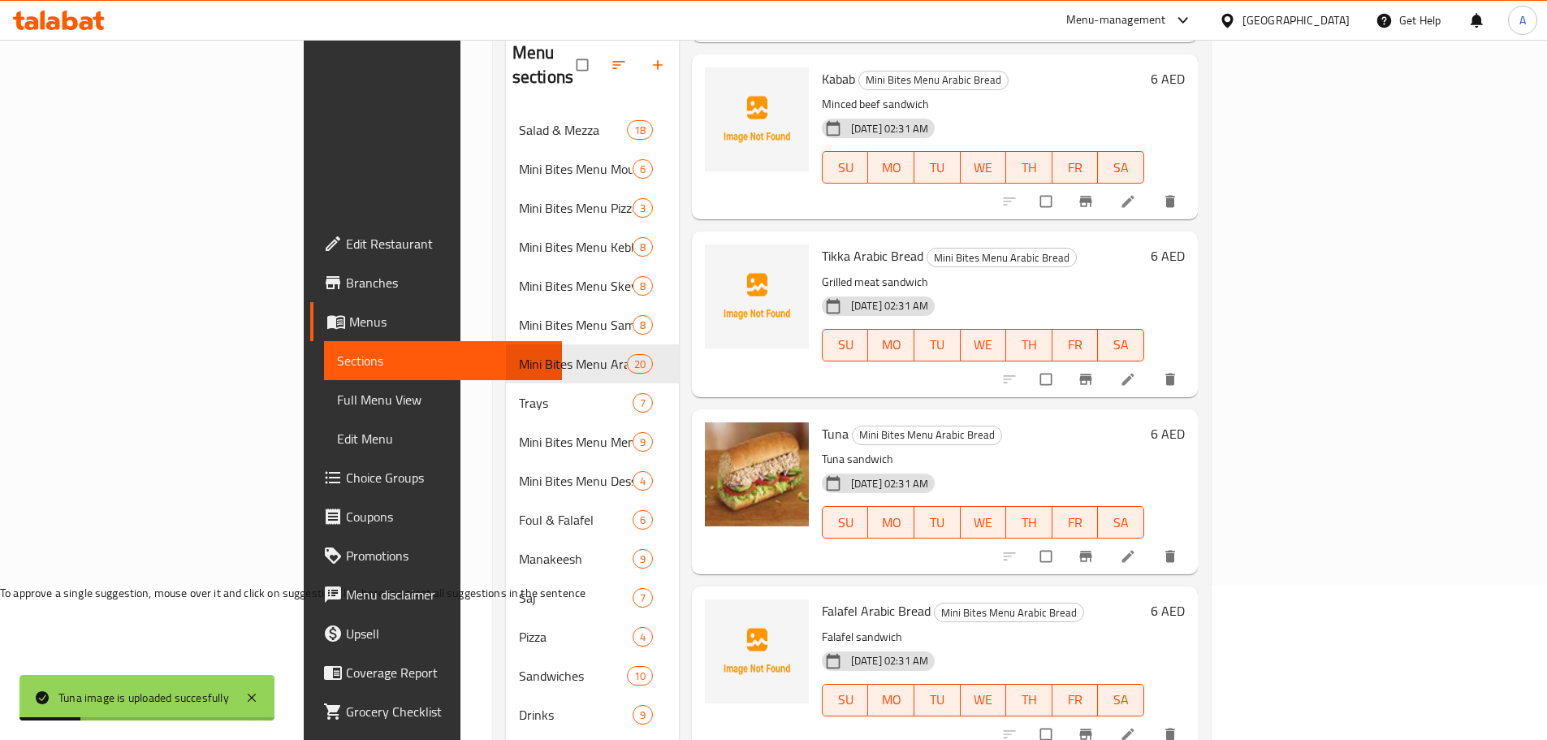
click at [1011, 422] on h6 "Tuna Mini Bites Menu Arabic Bread" at bounding box center [983, 433] width 322 height 23
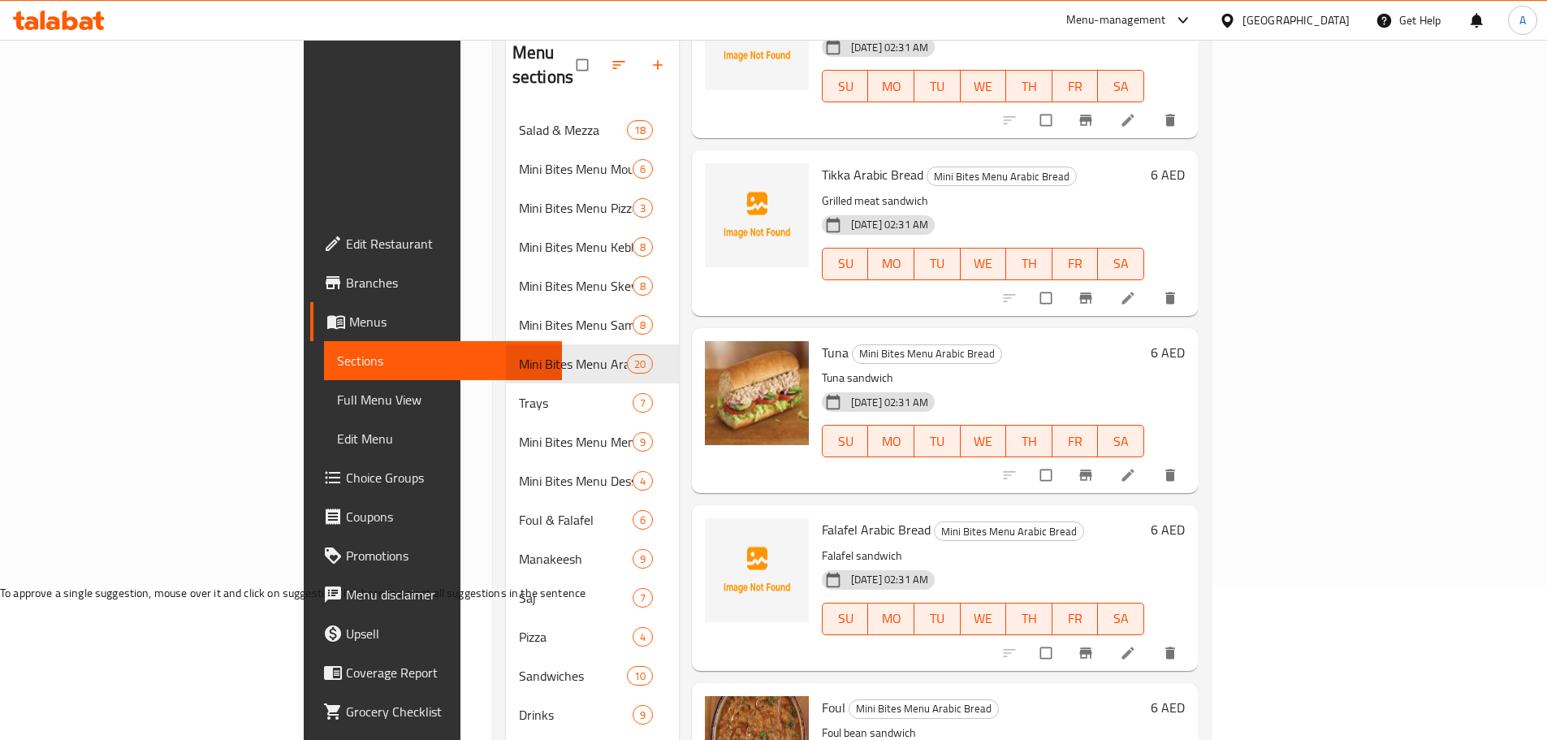
click at [822, 695] on span "Foul" at bounding box center [834, 707] width 24 height 24
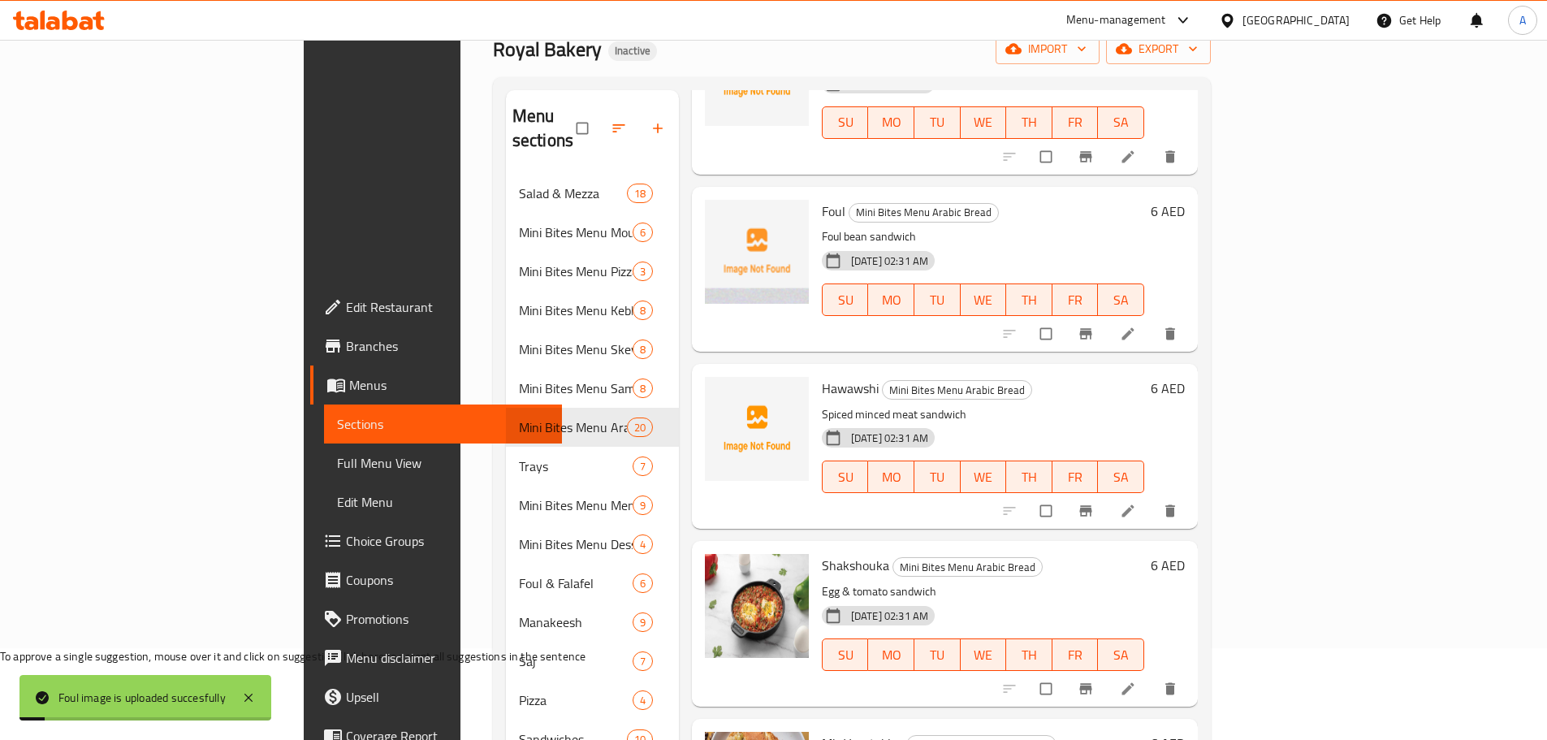
scroll to position [1706, 0]
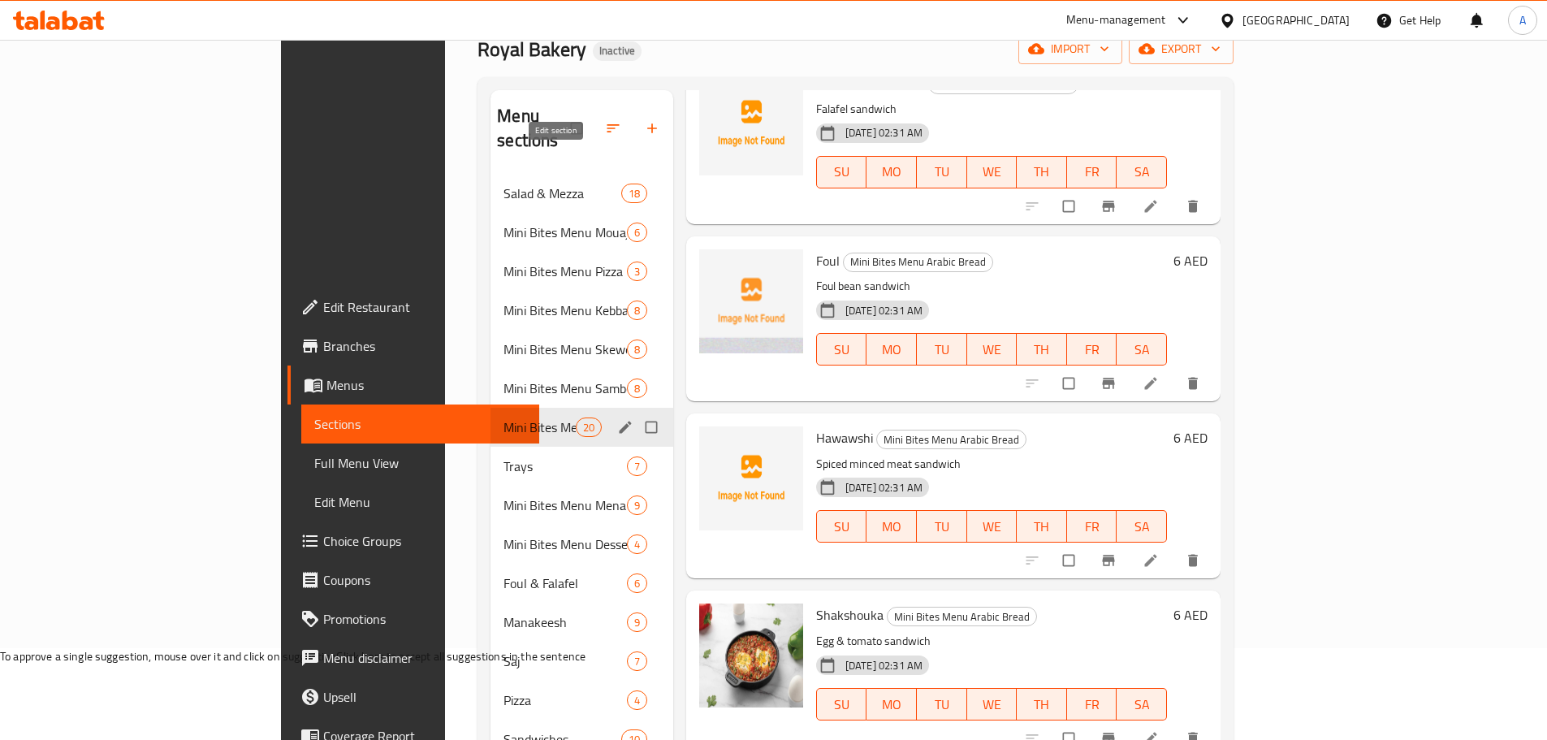
click at [617, 419] on icon "edit" at bounding box center [625, 427] width 16 height 16
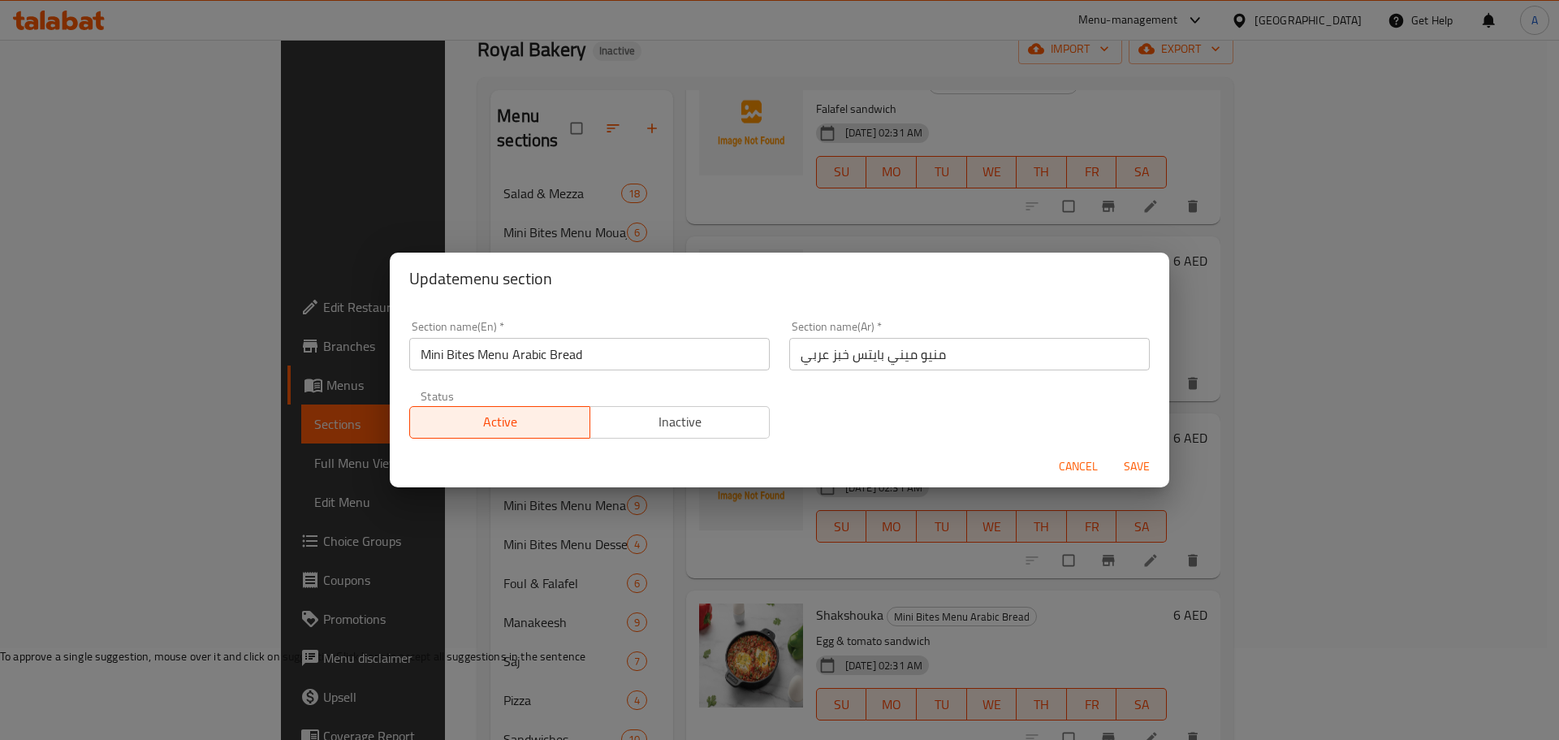
click at [437, 169] on div "Update menu section Section name(En)   * Mini Bites Menu Arabic Bread Section n…" at bounding box center [779, 370] width 1559 height 740
click at [1081, 462] on span "Cancel" at bounding box center [1078, 466] width 39 height 20
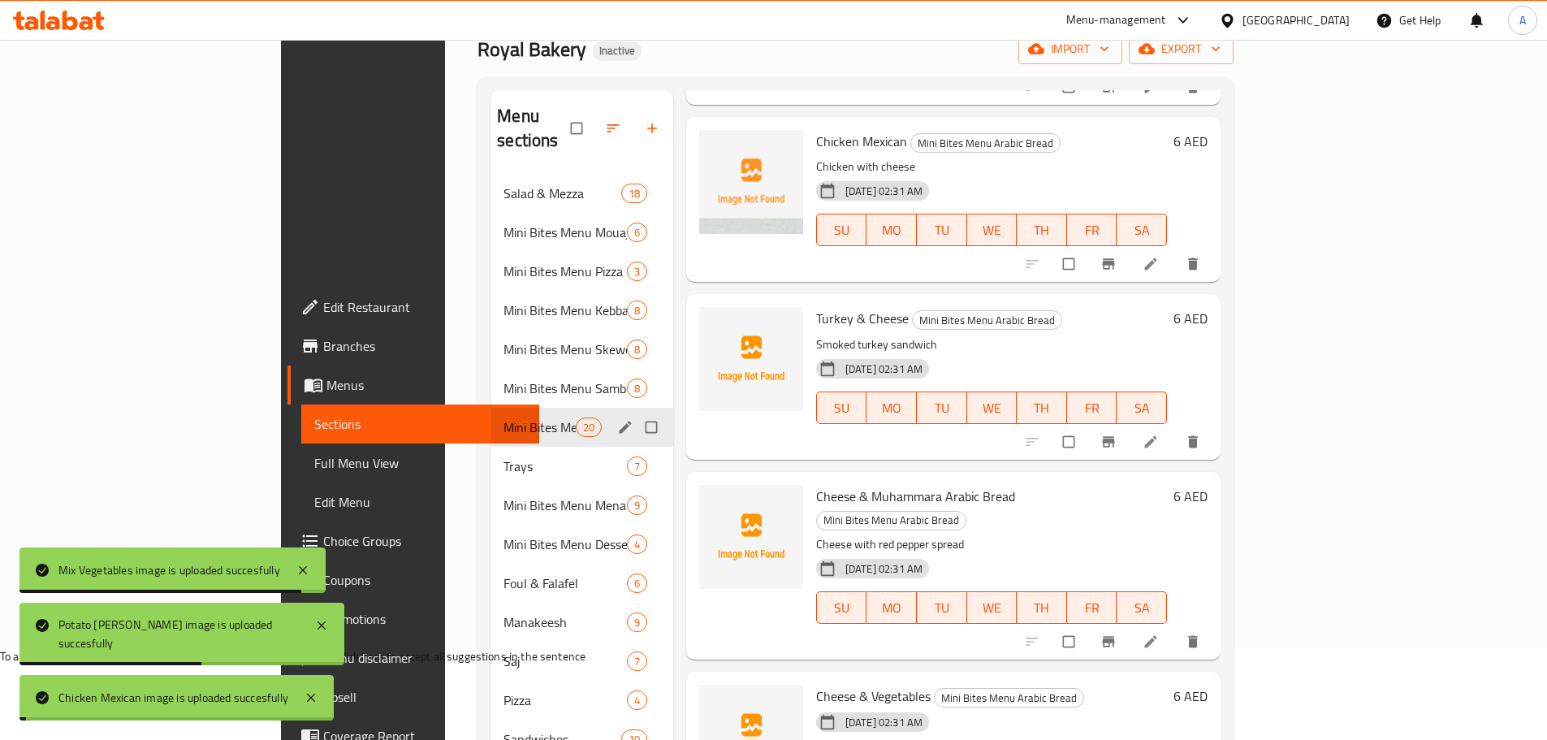
scroll to position [2719, 0]
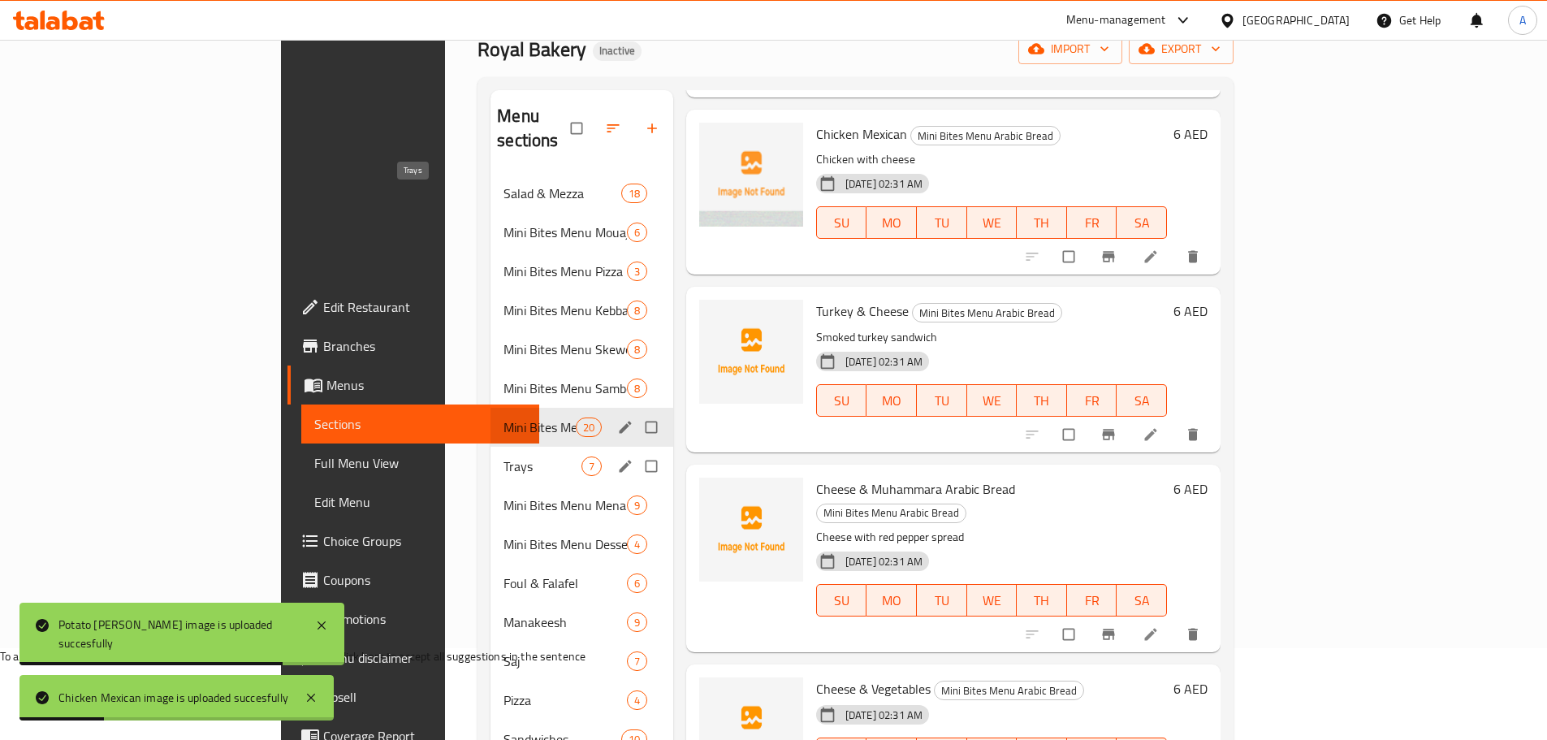
click at [504, 456] on span "Trays" at bounding box center [543, 465] width 78 height 19
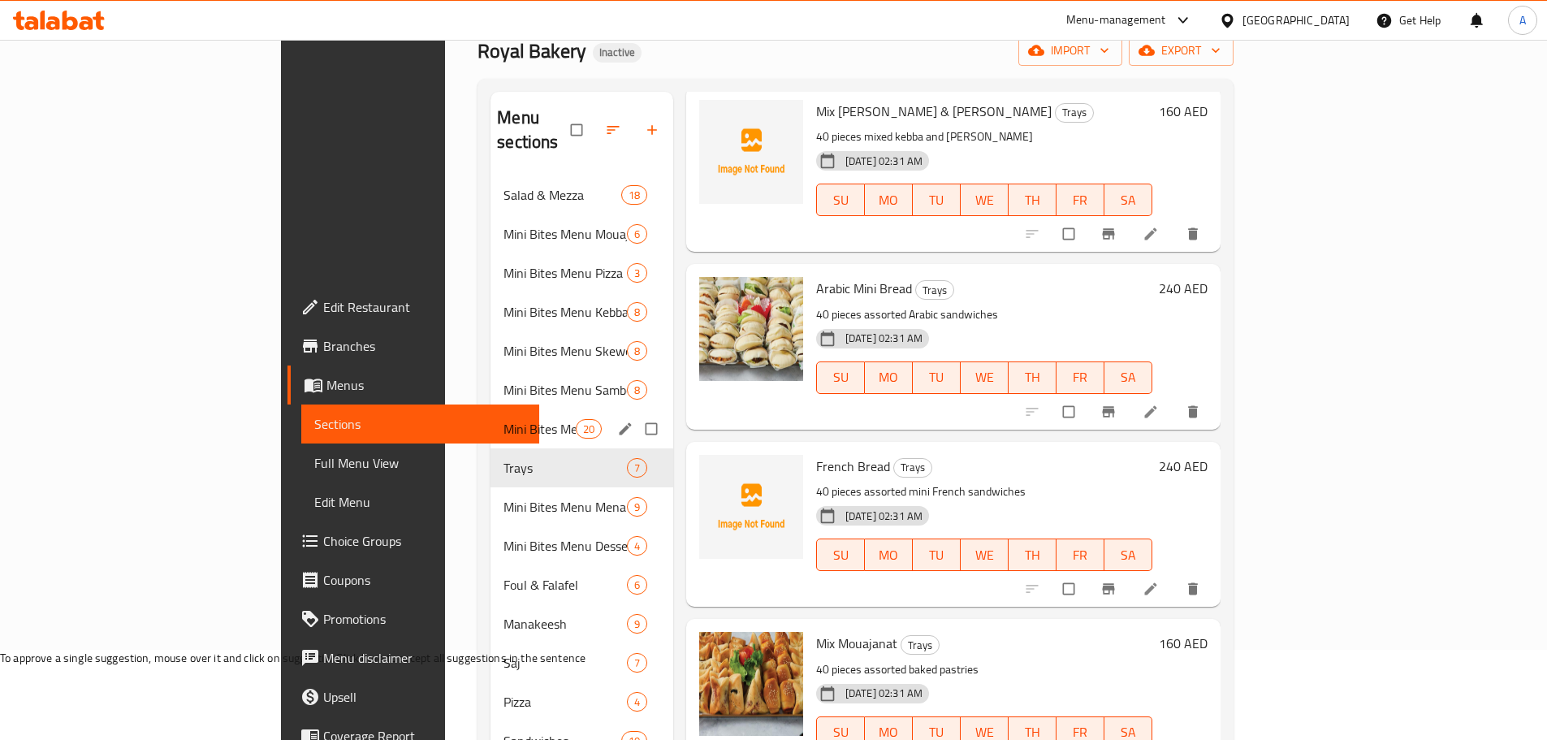
scroll to position [333, 0]
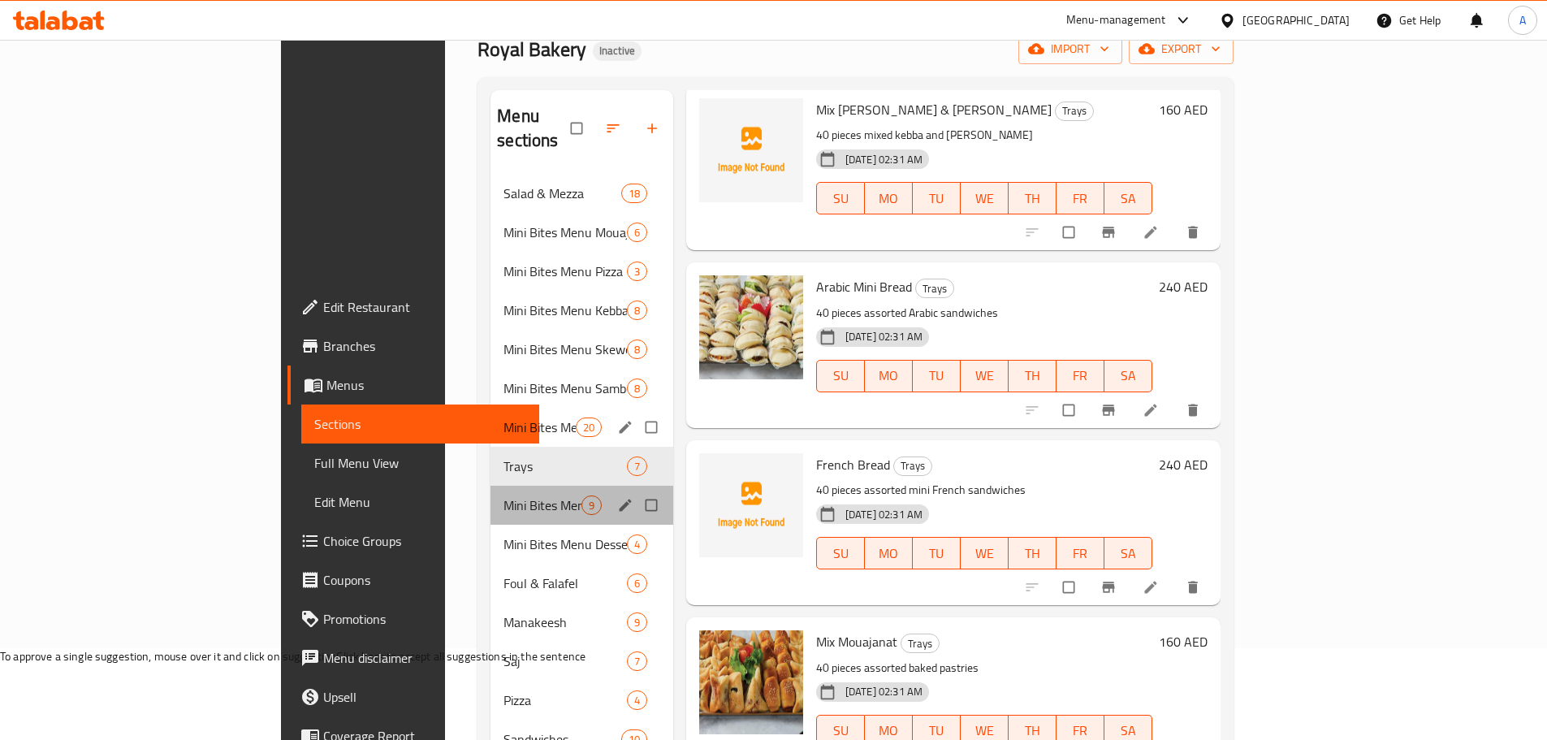
click at [491, 486] on div "Mini Bites Menu Menakish 9" at bounding box center [582, 505] width 183 height 39
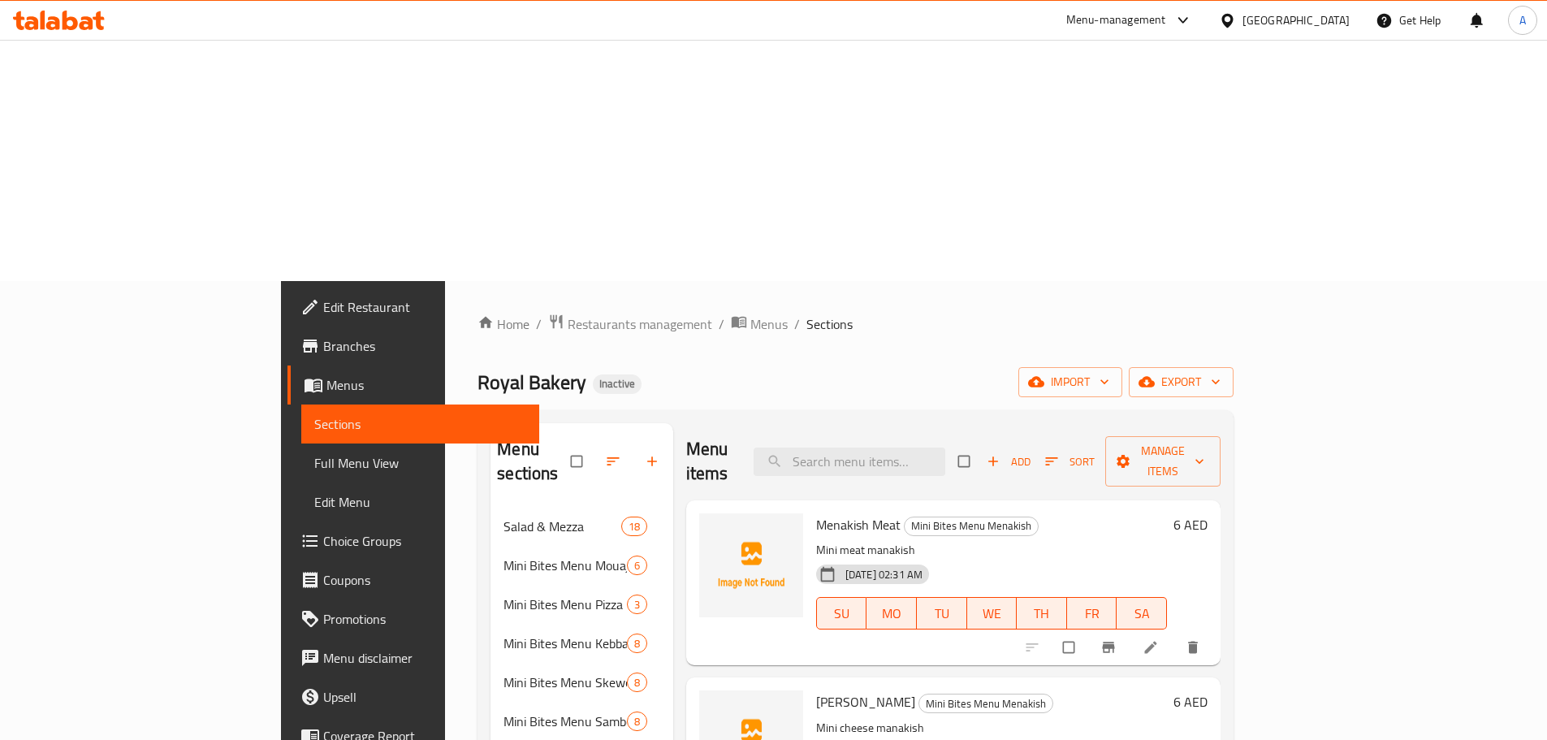
click at [816, 512] on span "Menakish Meat" at bounding box center [858, 524] width 84 height 24
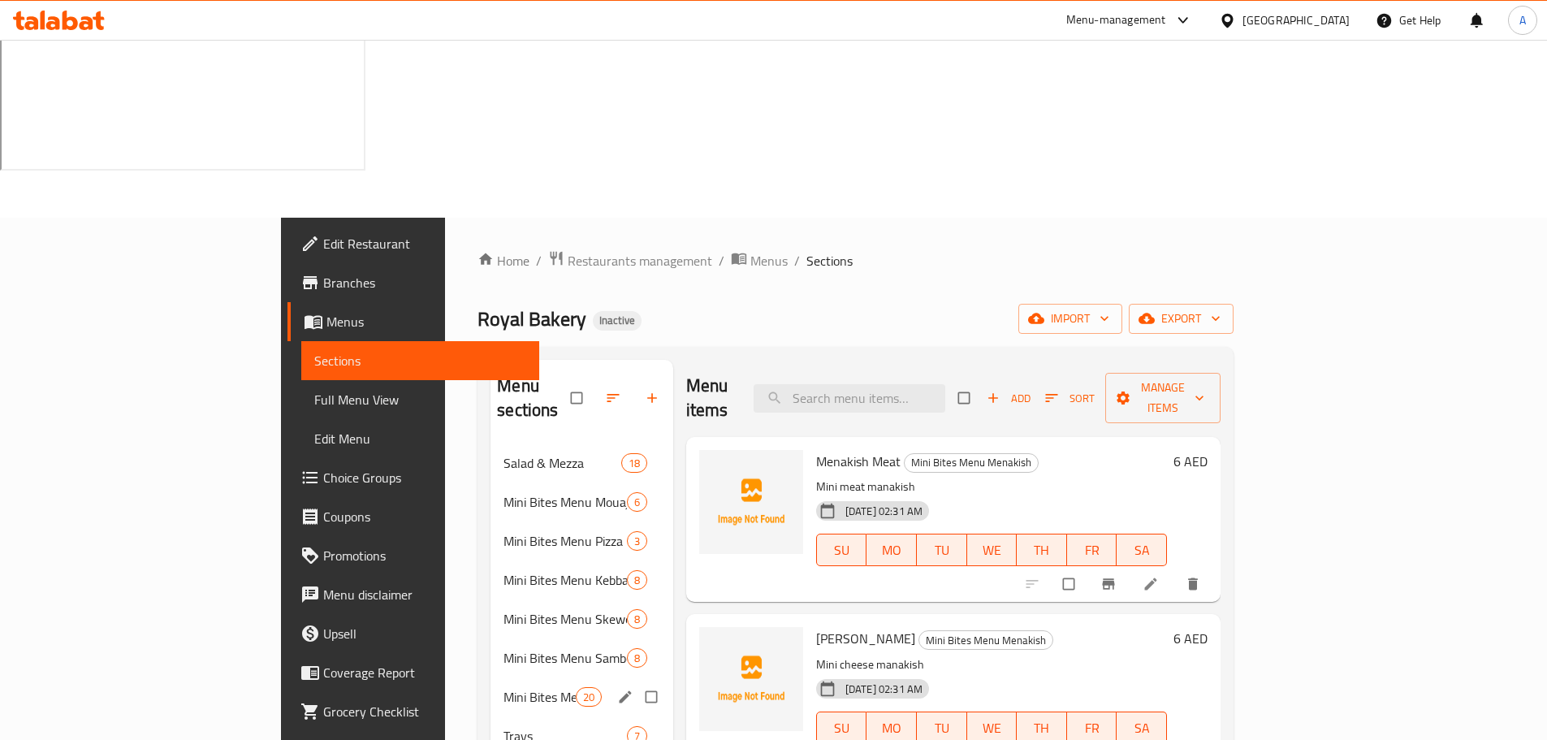
click at [754, 360] on div "Menu items Add Sort Manage items" at bounding box center [953, 398] width 534 height 77
click at [826, 626] on span "Menakish Cheese" at bounding box center [865, 638] width 99 height 24
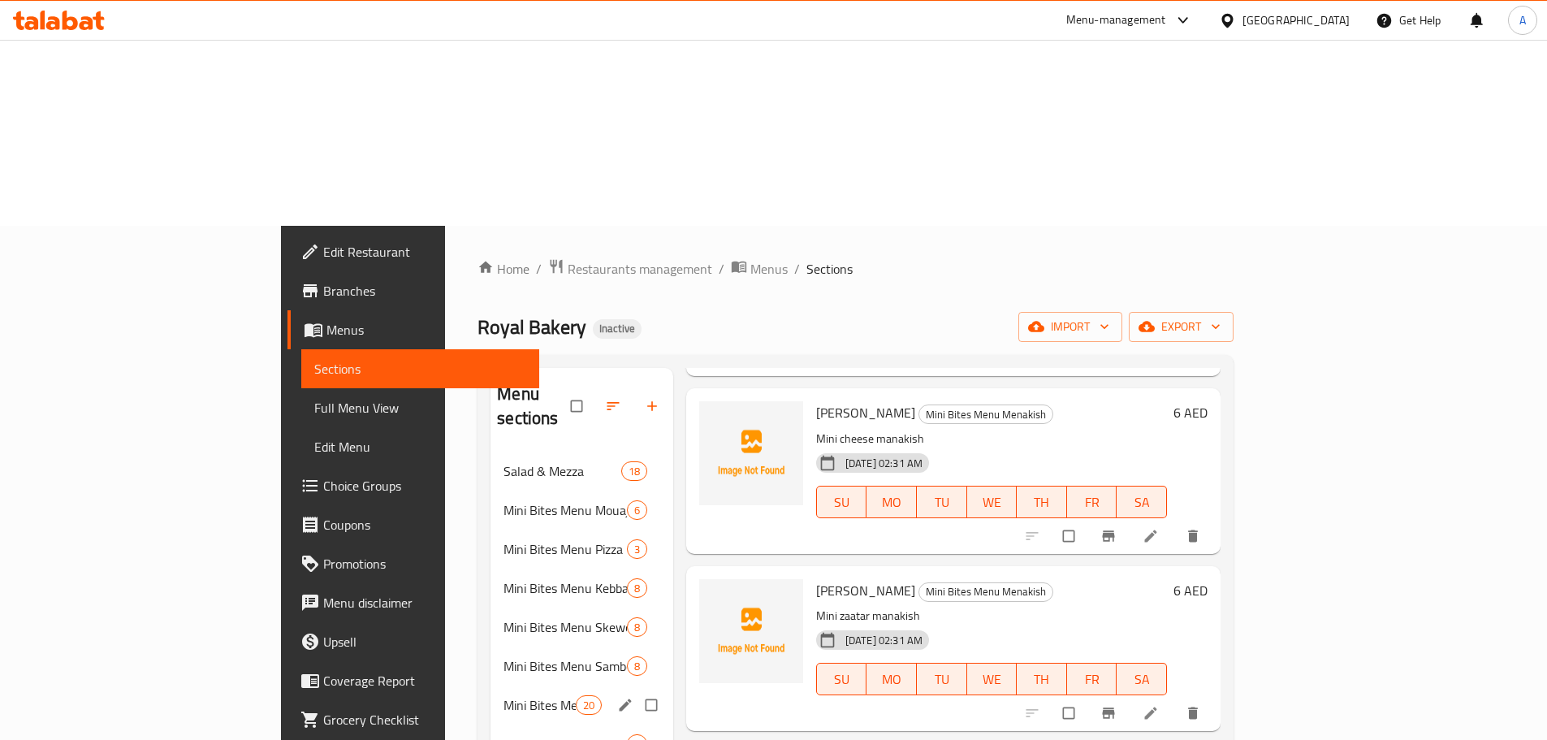
scroll to position [244, 0]
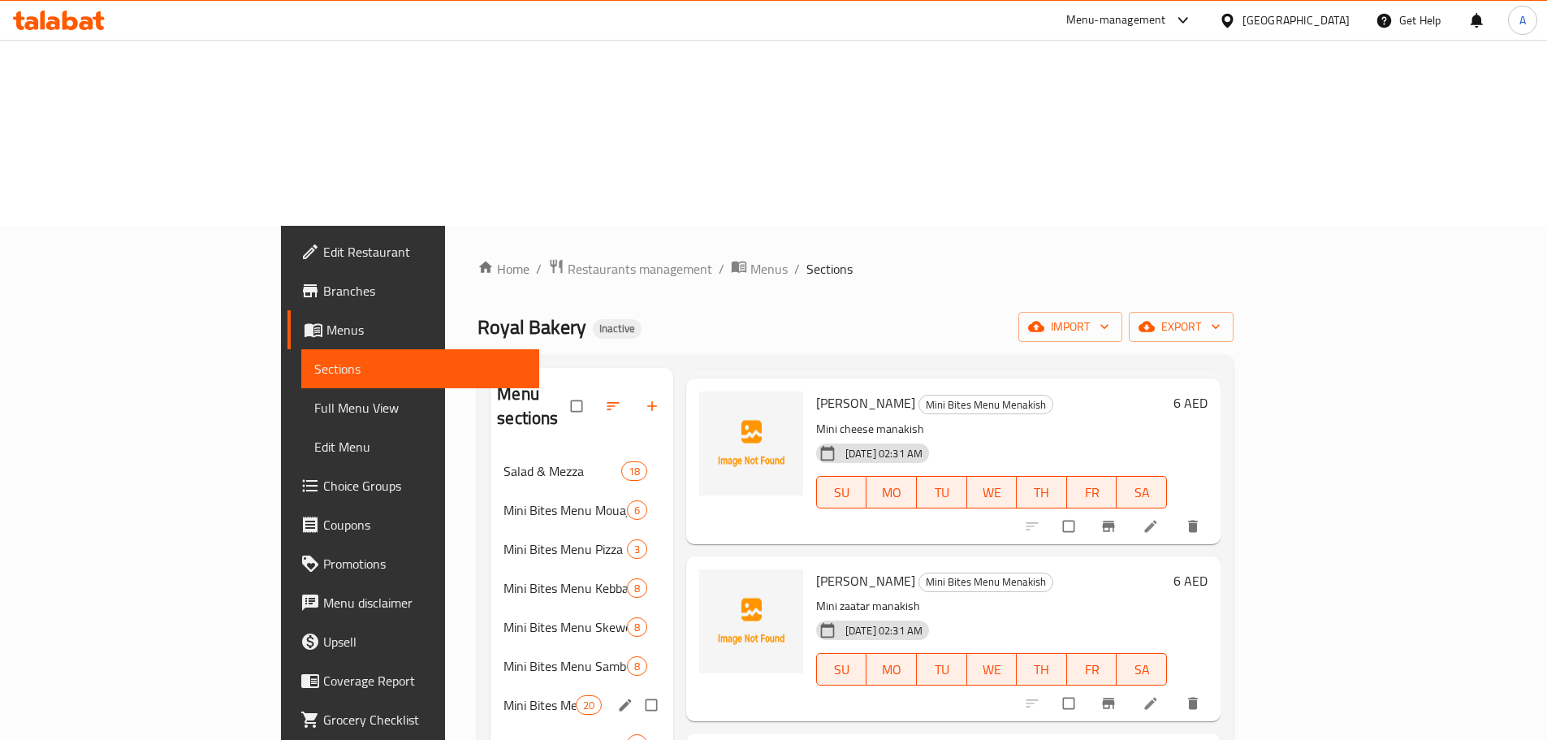
click at [816, 569] on span "Menakish Zaatar" at bounding box center [865, 581] width 99 height 24
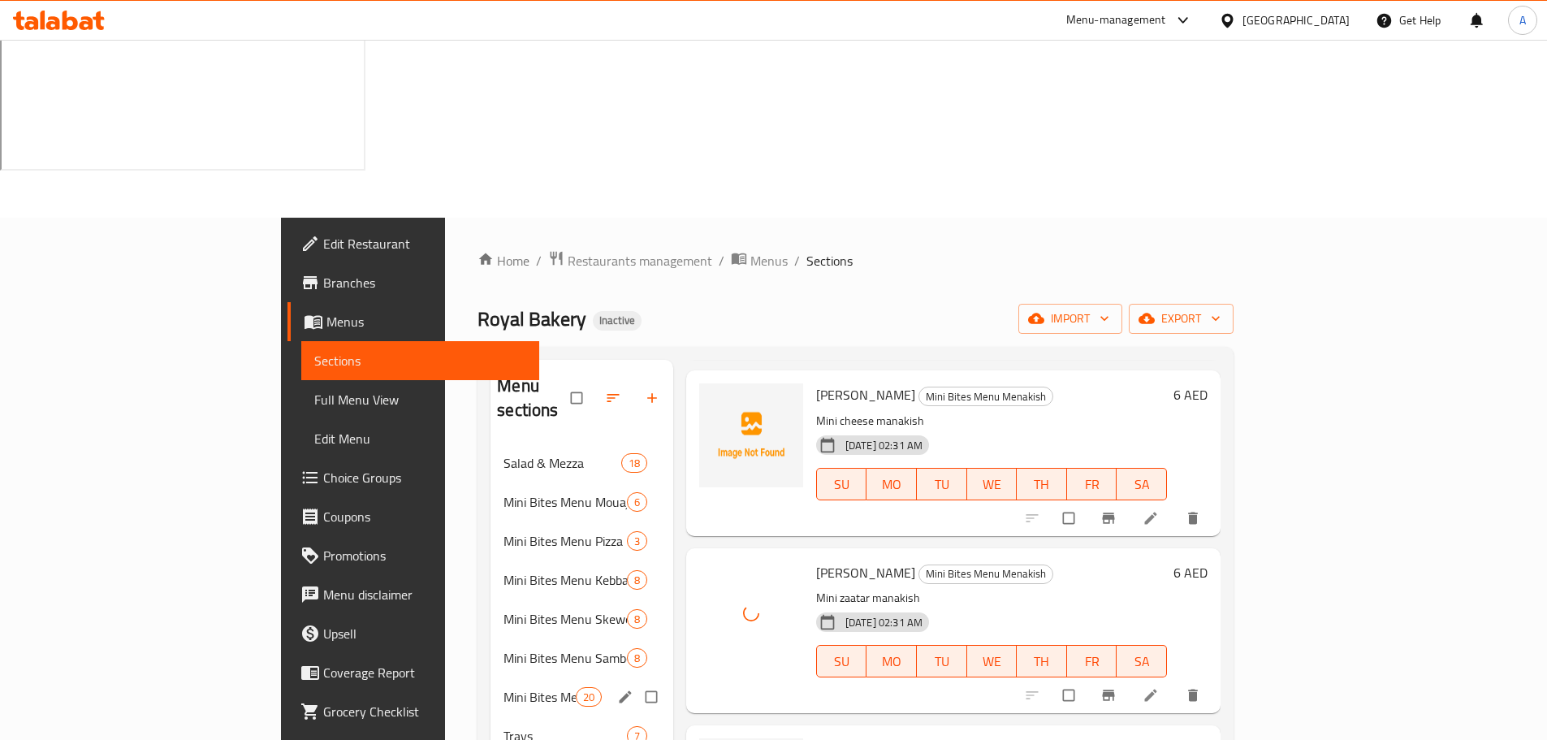
click at [1064, 555] on div "Menakish Zaatar Mini Bites Menu Menakish Mini zaatar manakish 10-10-2025 02:31 …" at bounding box center [992, 631] width 364 height 152
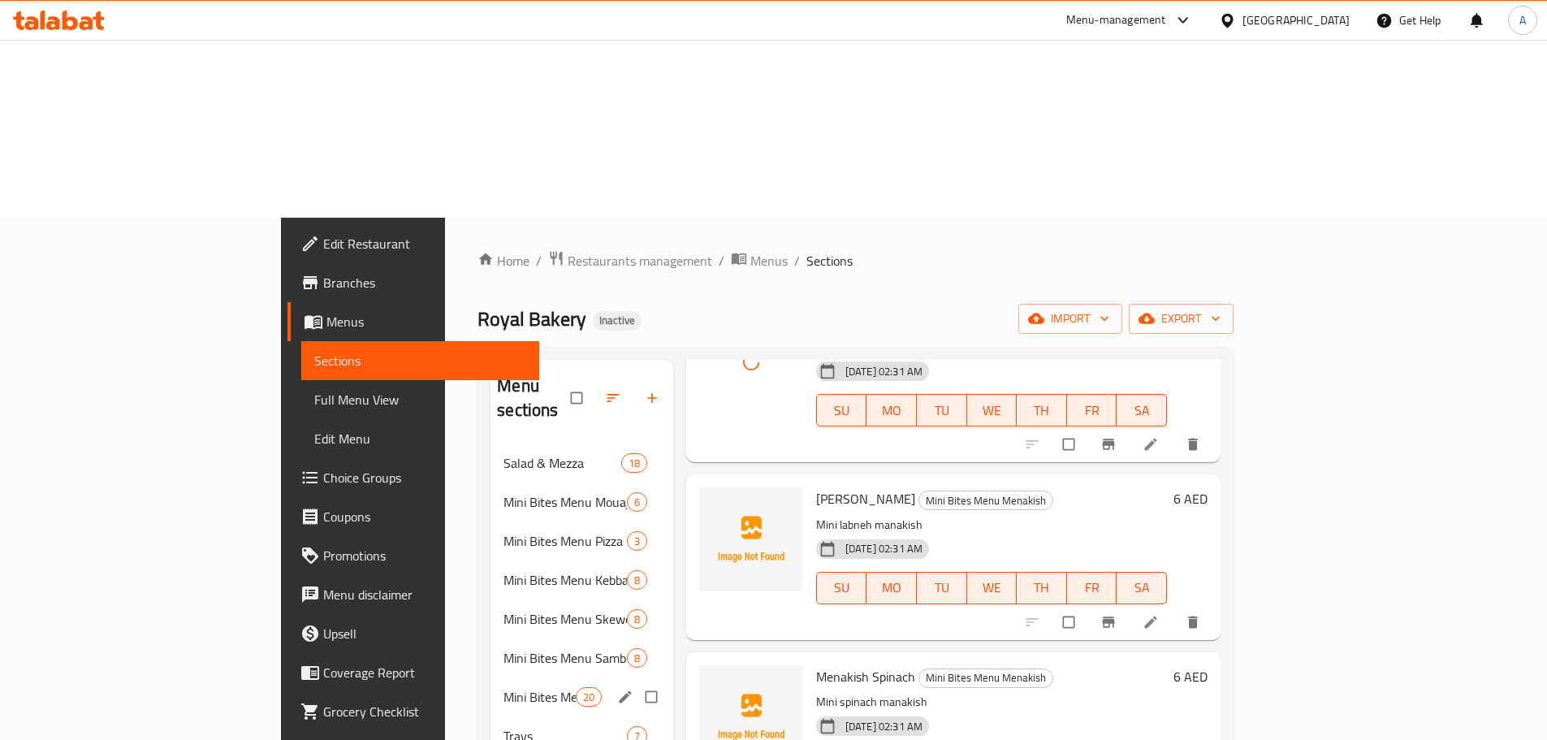
scroll to position [487, 0]
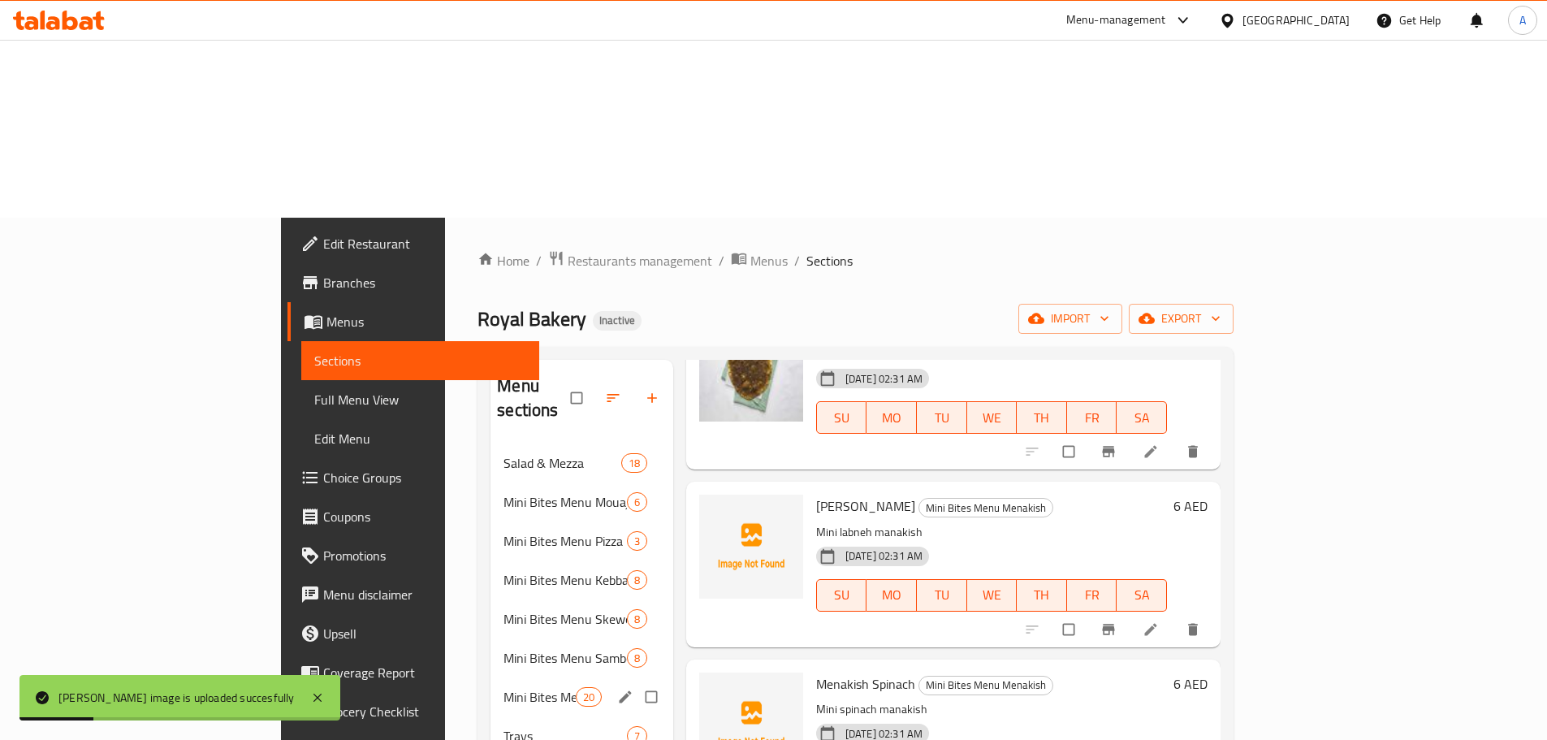
click at [816, 494] on span "Menakish Labneh" at bounding box center [865, 506] width 99 height 24
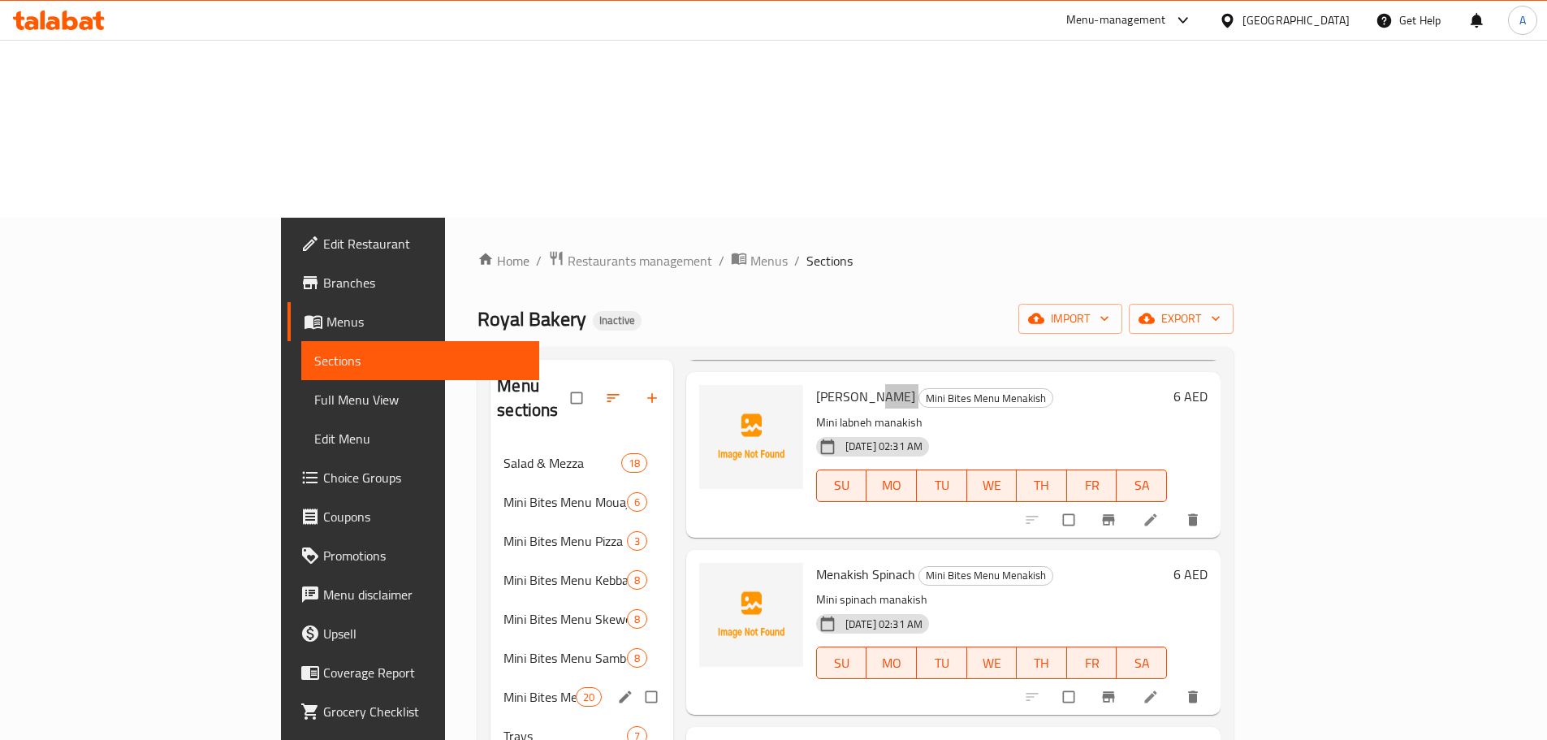
scroll to position [569, 0]
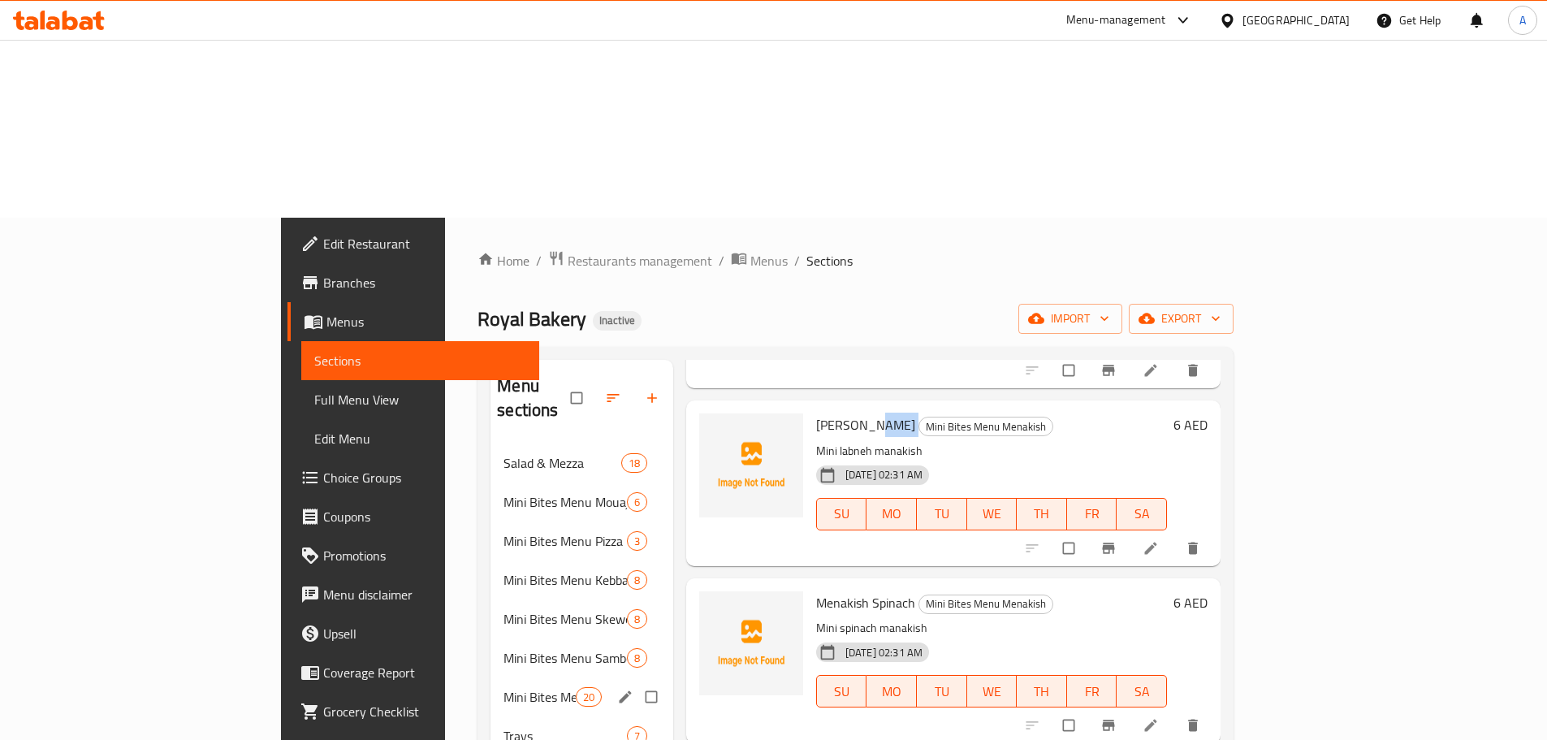
click at [816, 590] on span "Menakish Spinach" at bounding box center [865, 602] width 99 height 24
click at [1068, 591] on h6 "Menakish Spinach Mini Bites Menu Menakish" at bounding box center [991, 602] width 351 height 23
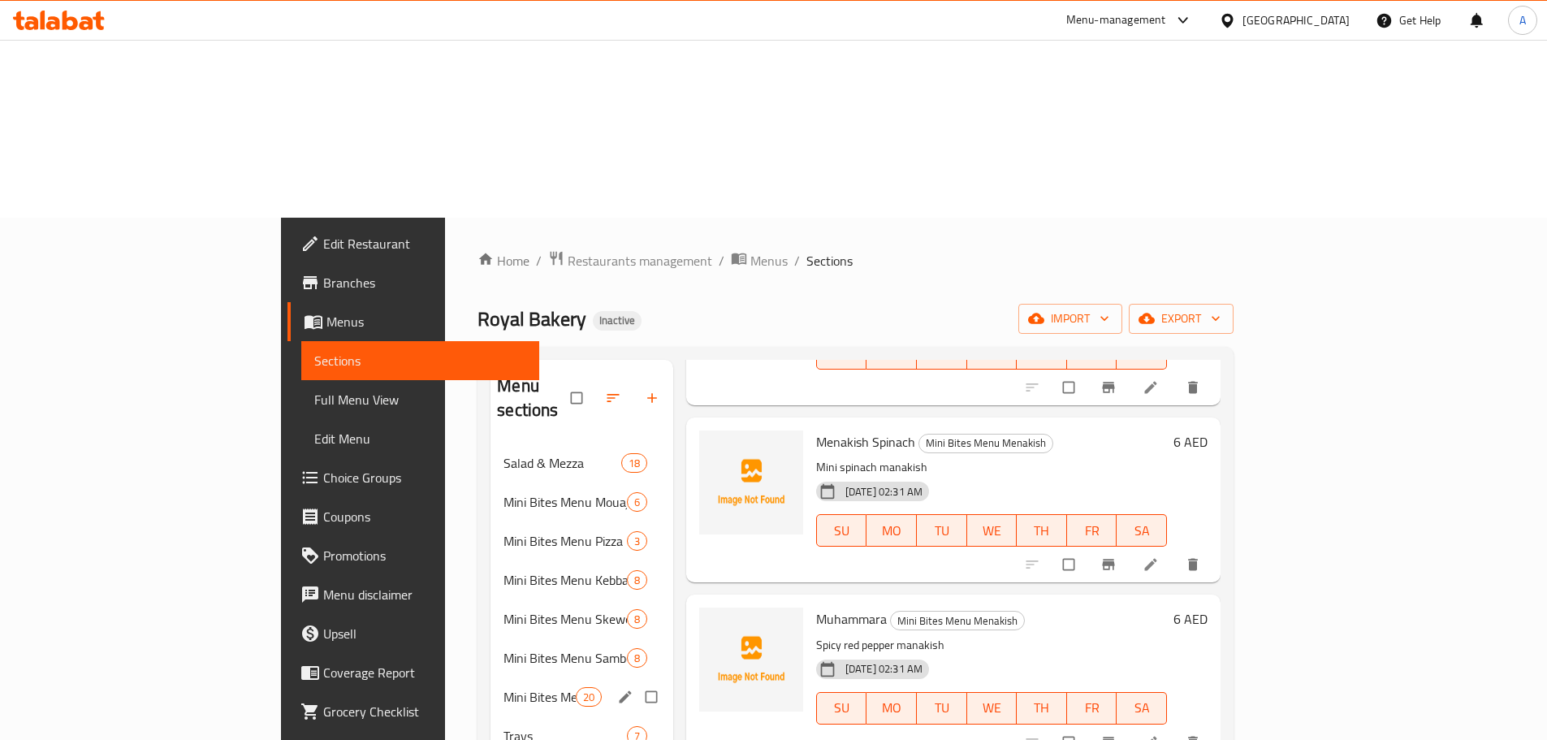
scroll to position [731, 0]
click at [816, 605] on span "Muhammara" at bounding box center [851, 617] width 71 height 24
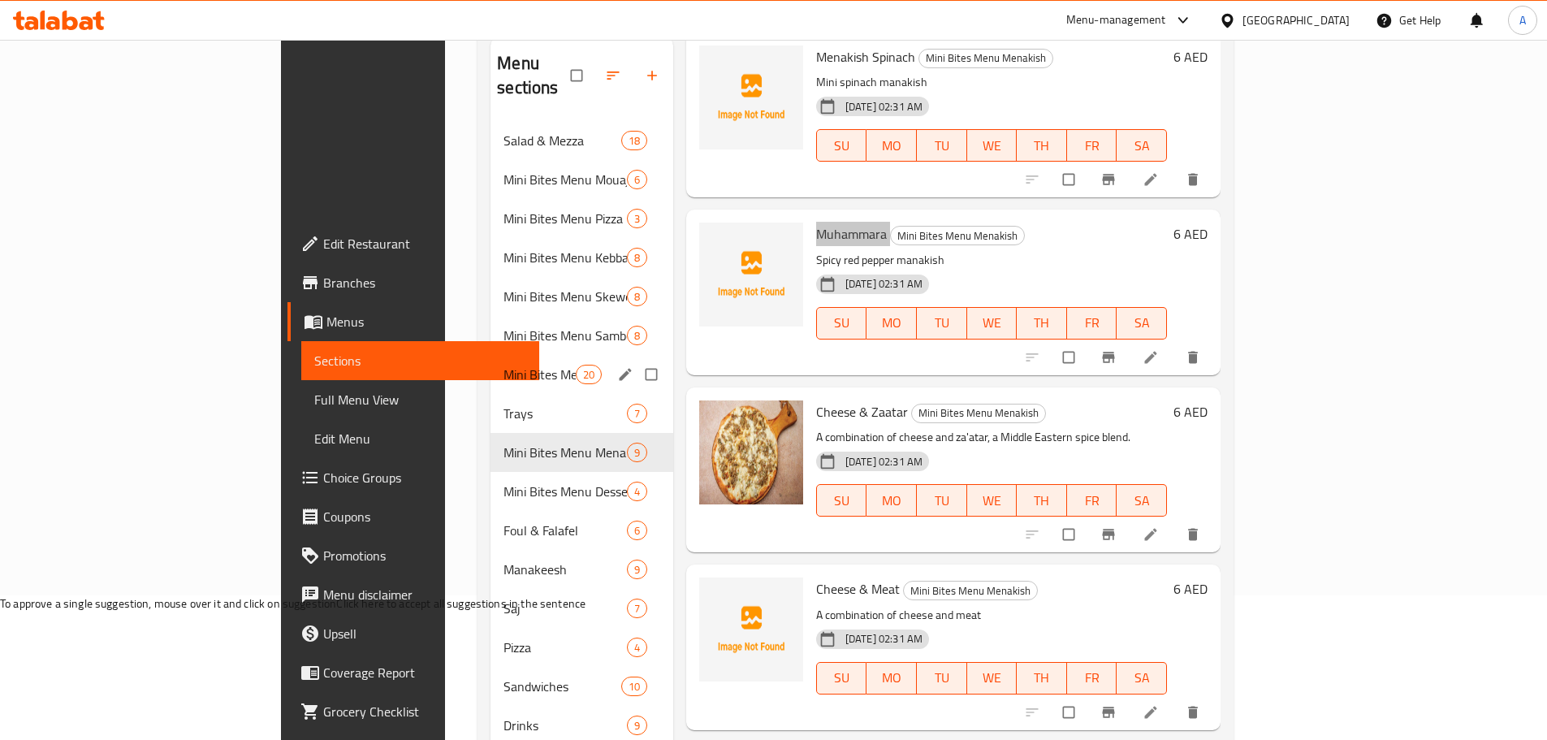
scroll to position [333, 0]
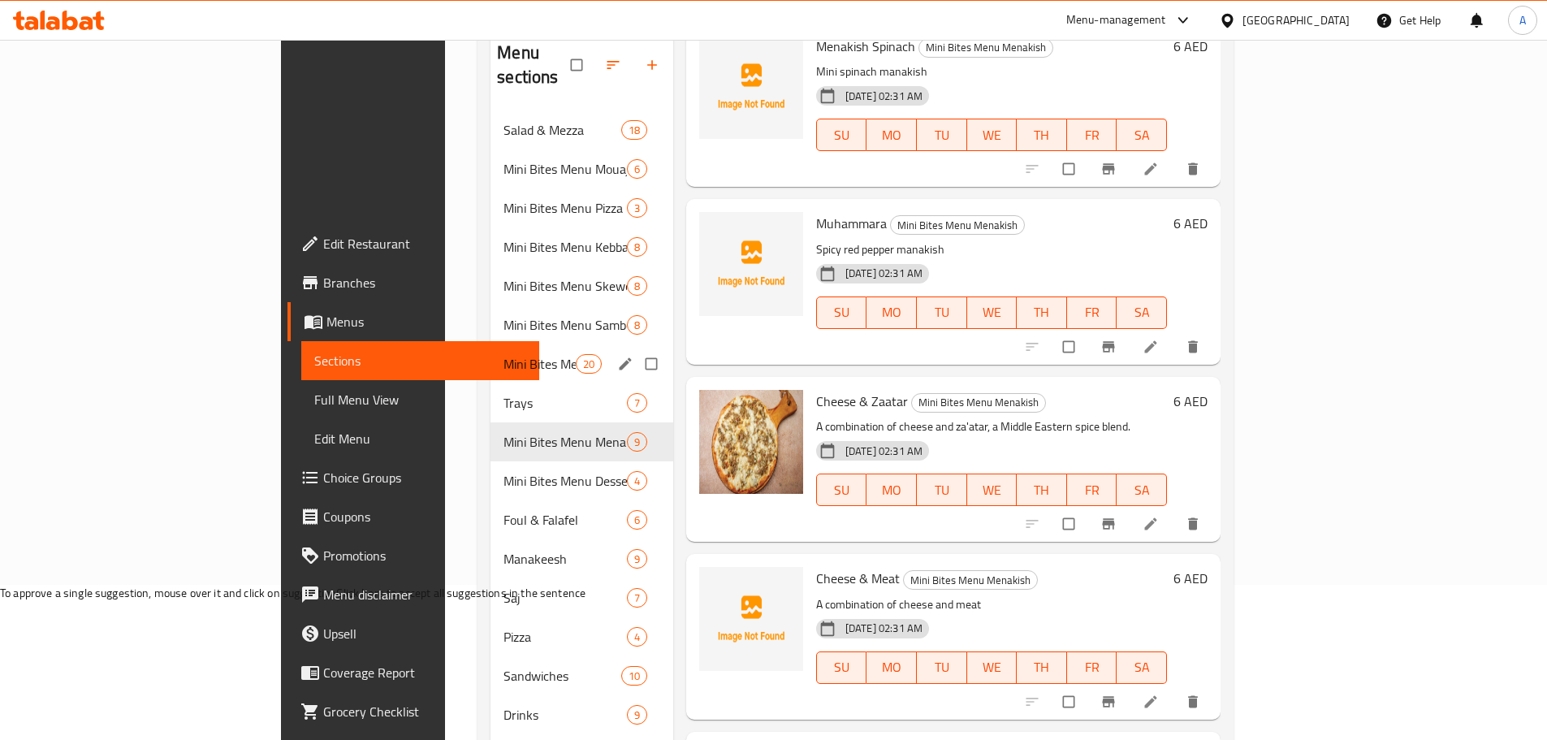
click at [816, 566] on span "Cheese & Meat" at bounding box center [858, 578] width 84 height 24
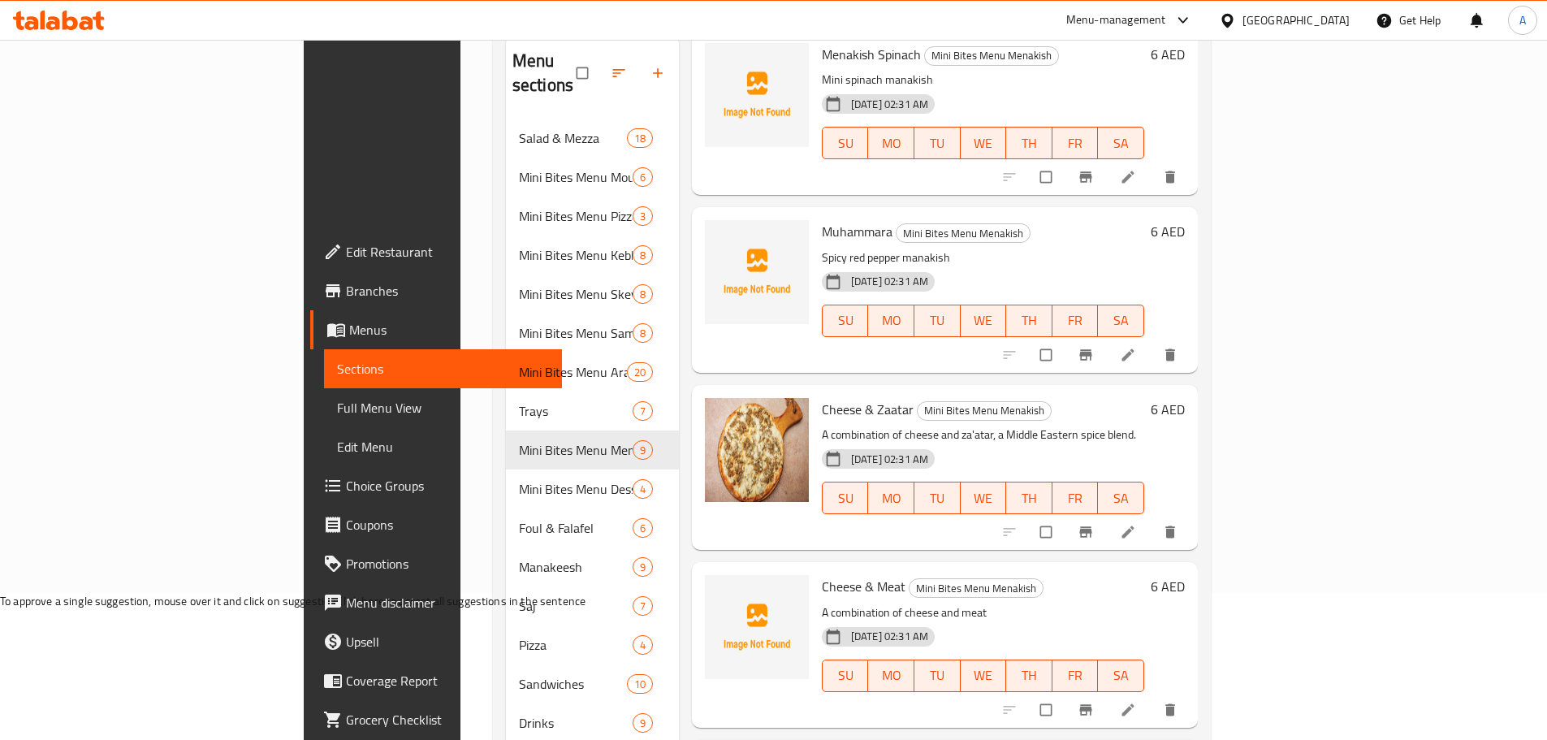
click at [1072, 569] on div "Cheese & Meat Mini Bites Menu Menakish A combination of cheese and meat 10-10-2…" at bounding box center [982, 645] width 335 height 152
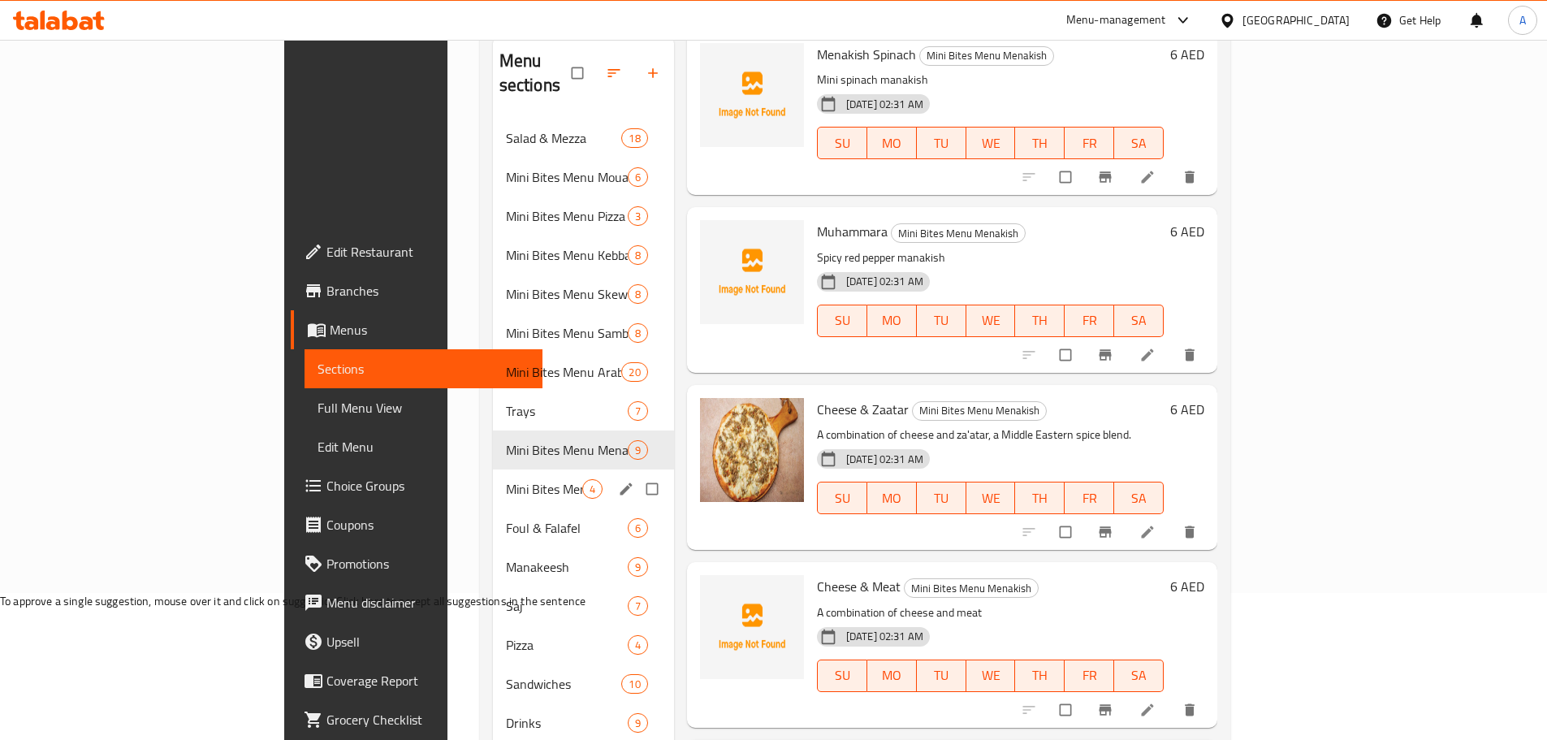
click at [493, 469] on div "Mini Bites Menu Dessert 4" at bounding box center [583, 488] width 181 height 39
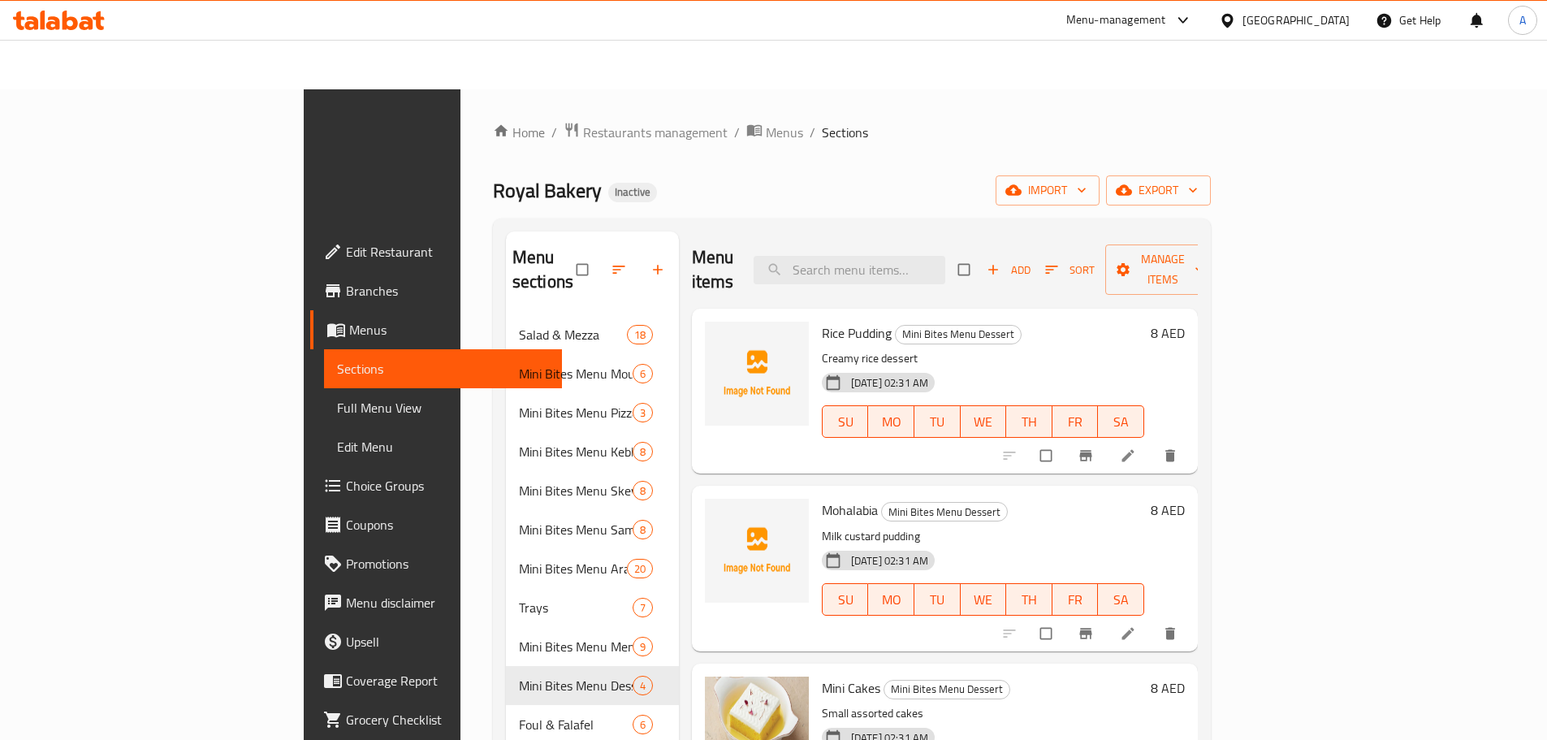
scroll to position [89, 0]
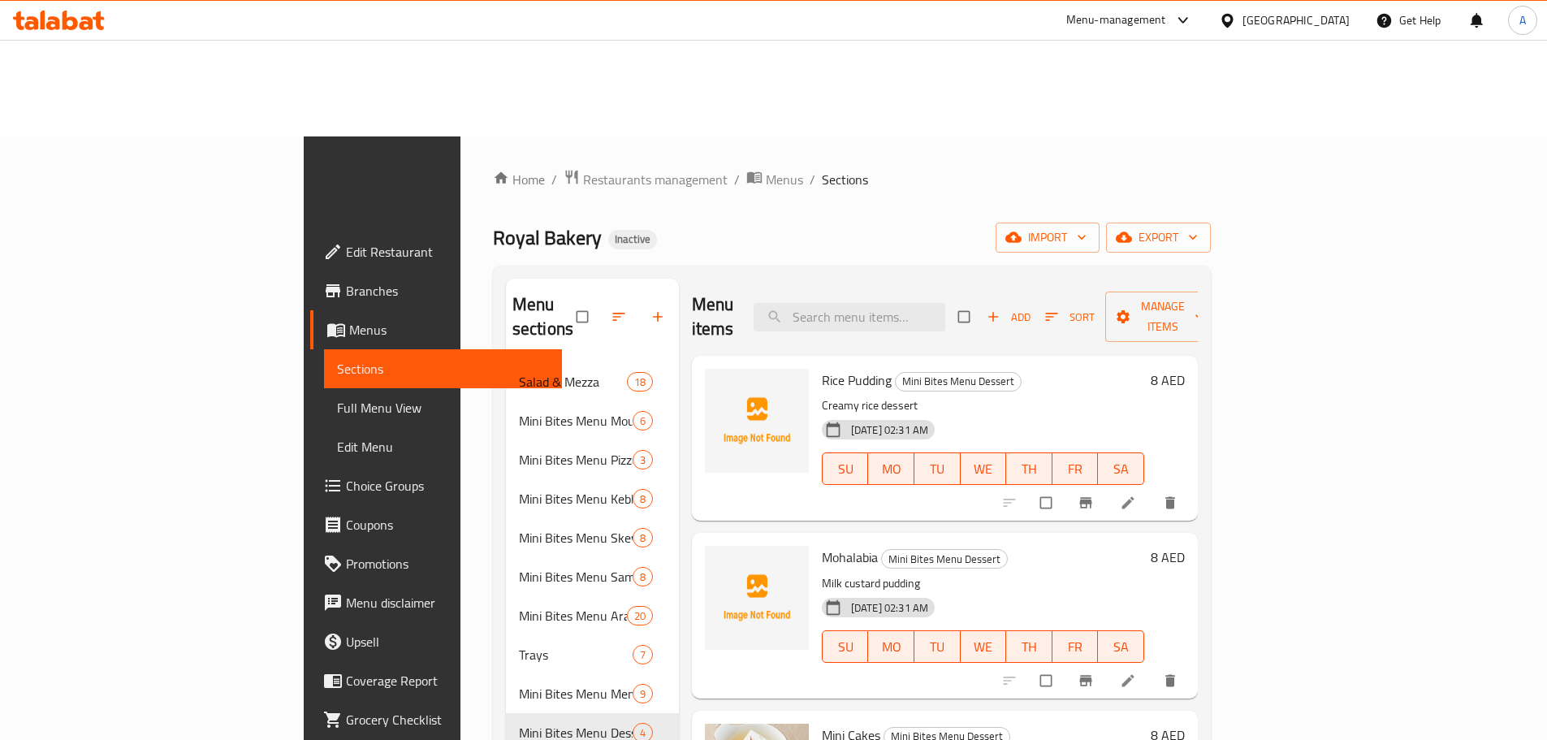
click at [822, 723] on span "Mini Cakes" at bounding box center [851, 735] width 58 height 24
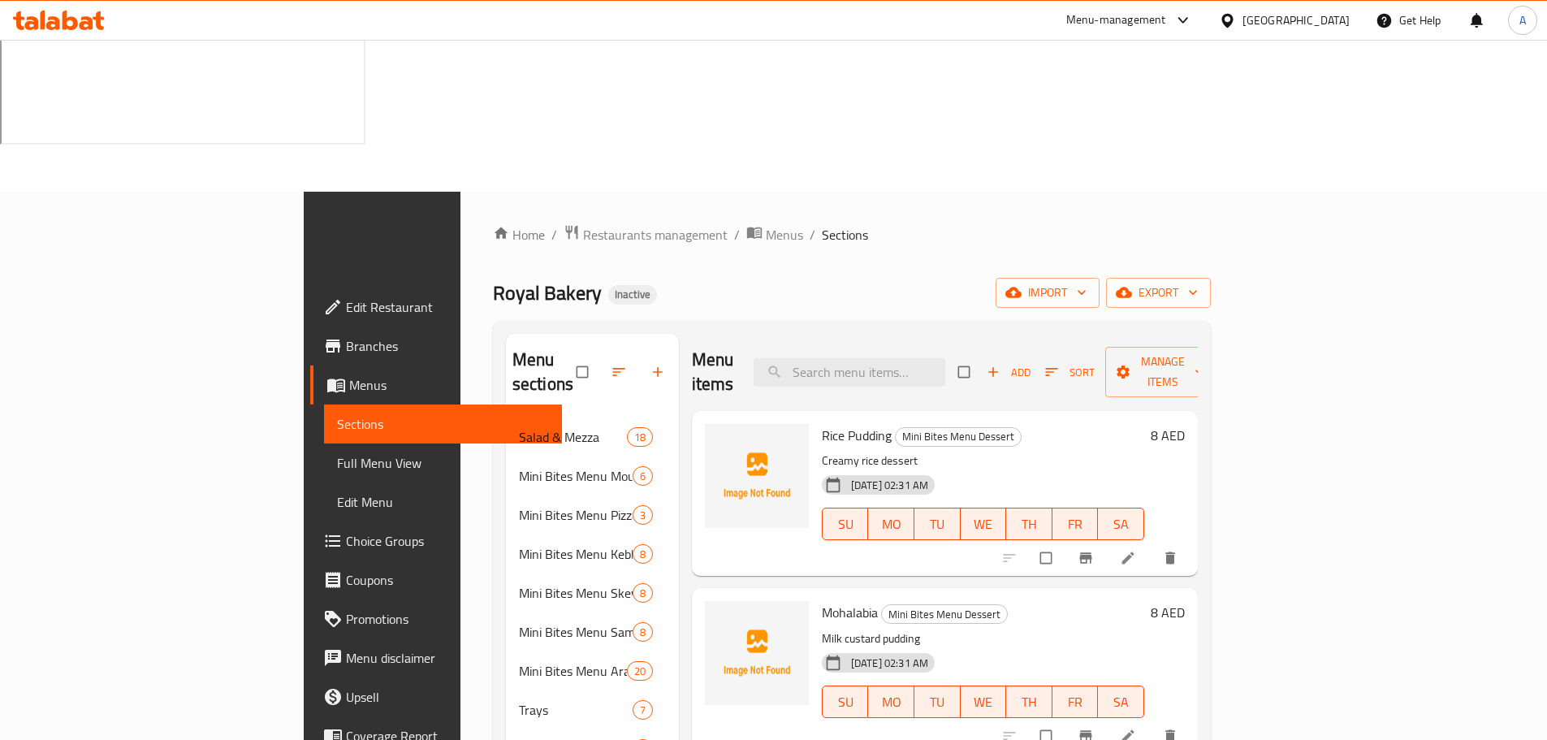
drag, startPoint x: 803, startPoint y: 525, endPoint x: 749, endPoint y: 520, distance: 54.7
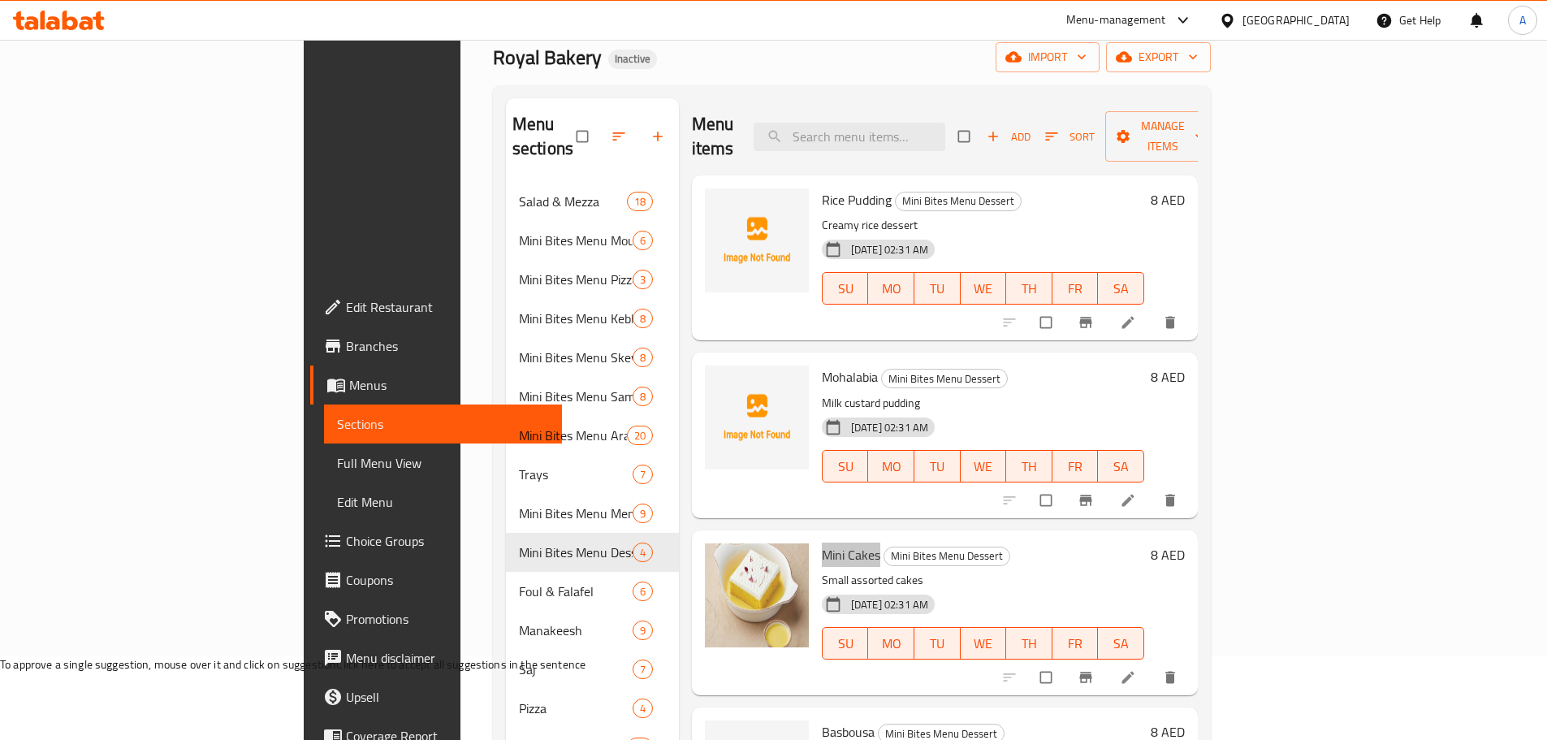
scroll to position [333, 0]
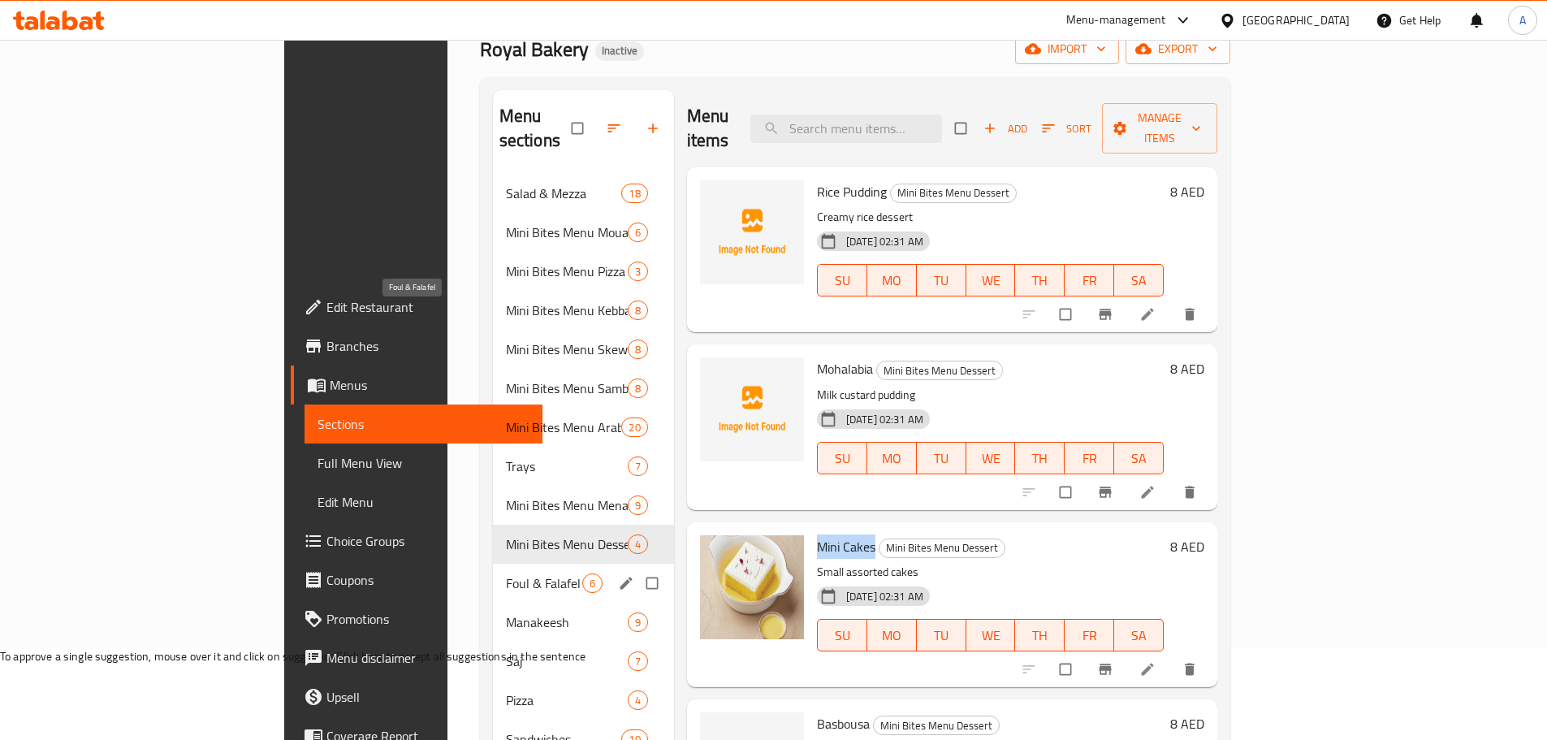
click at [506, 573] on span "Foul & Falafel" at bounding box center [544, 582] width 76 height 19
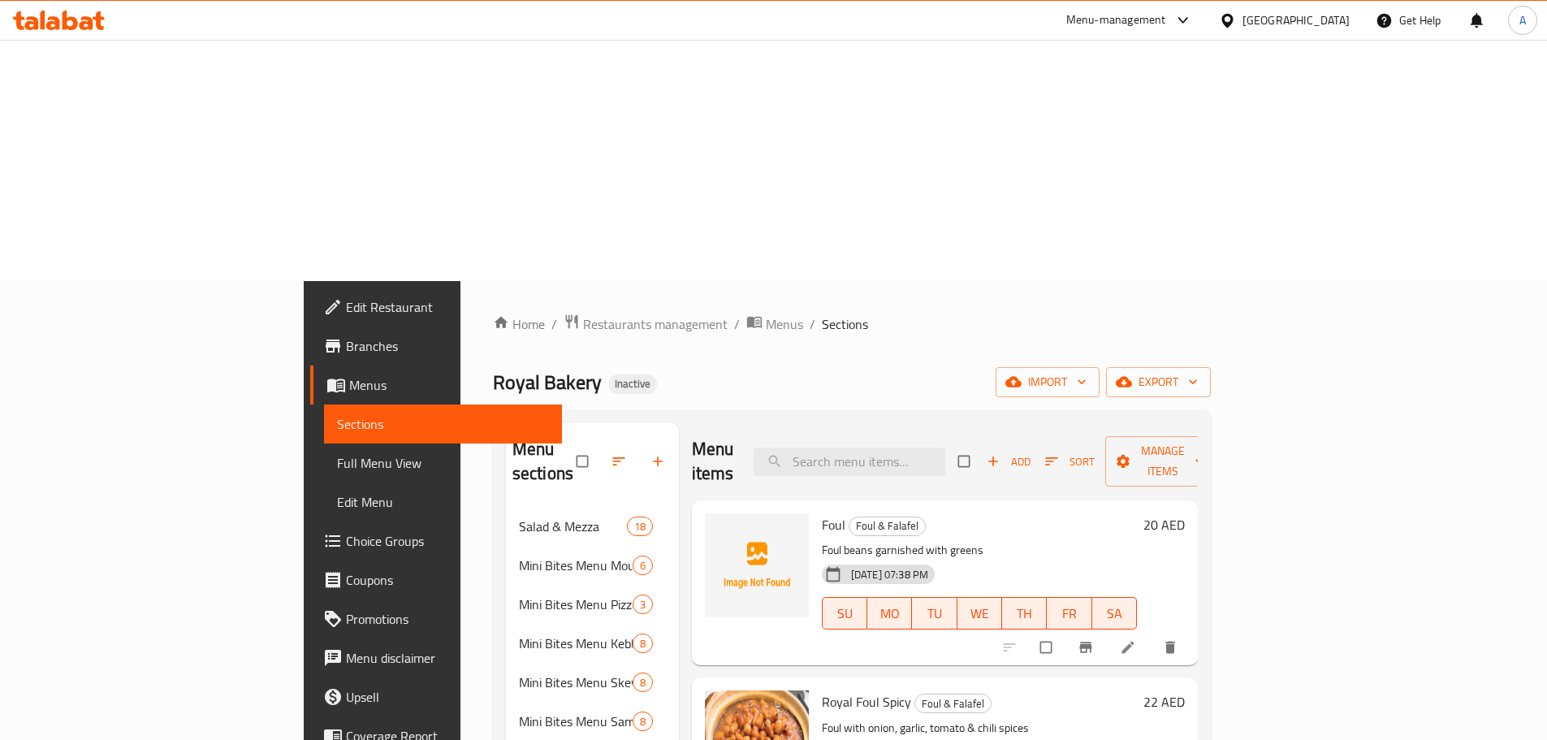
click at [822, 512] on span "Foul" at bounding box center [834, 524] width 24 height 24
click at [1087, 540] on p "Foul beans garnished with greens" at bounding box center [979, 550] width 315 height 20
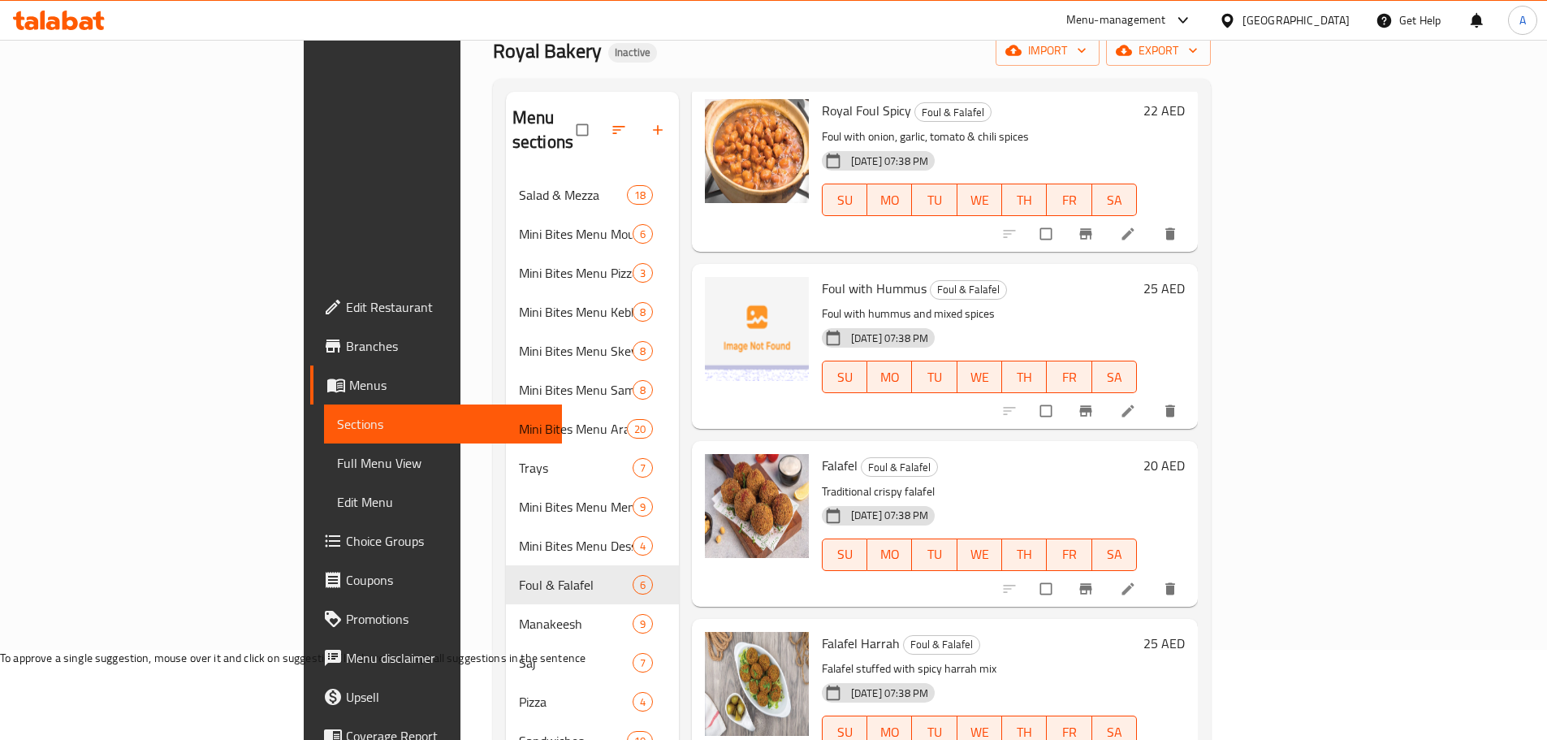
scroll to position [333, 0]
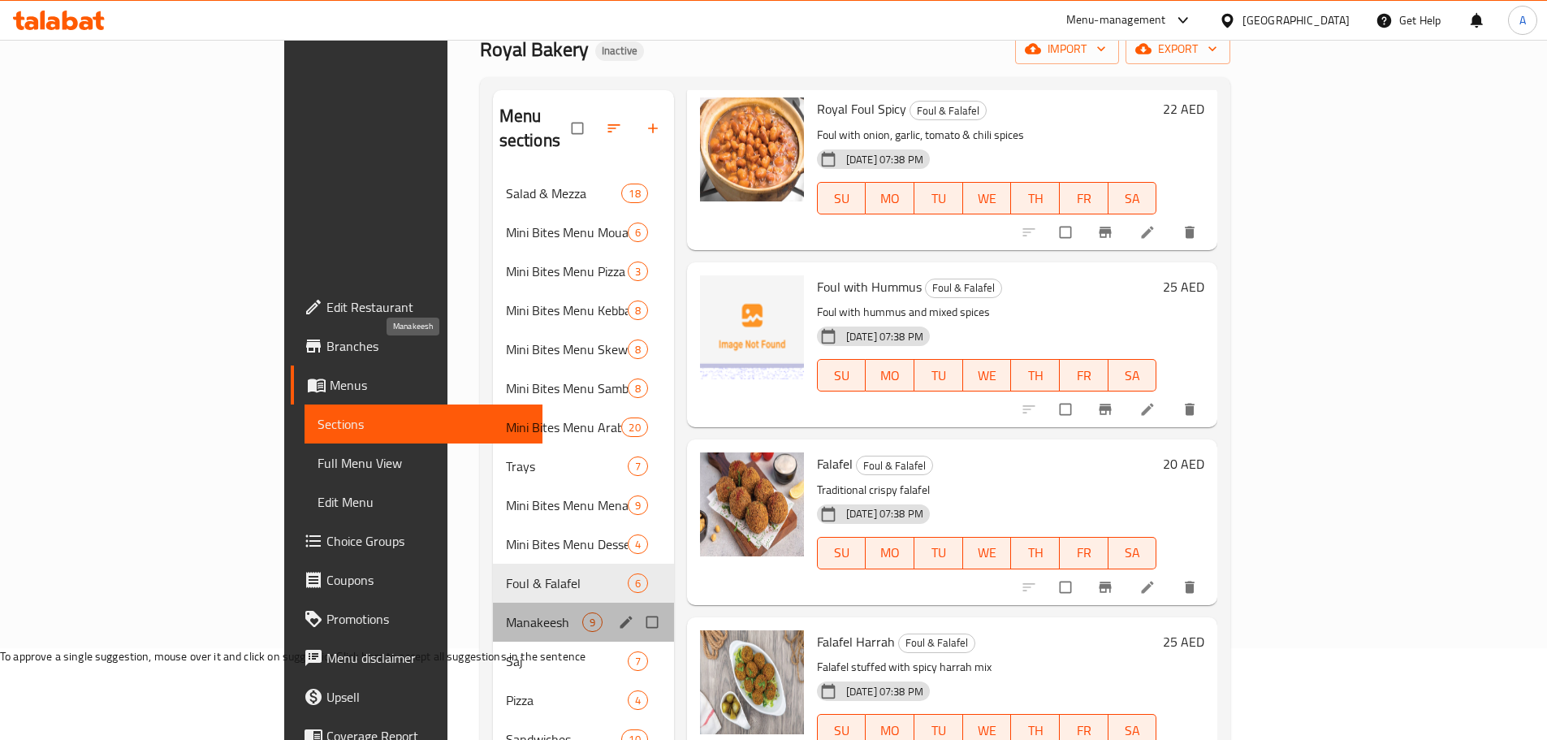
click at [506, 612] on span "Manakeesh" at bounding box center [544, 621] width 76 height 19
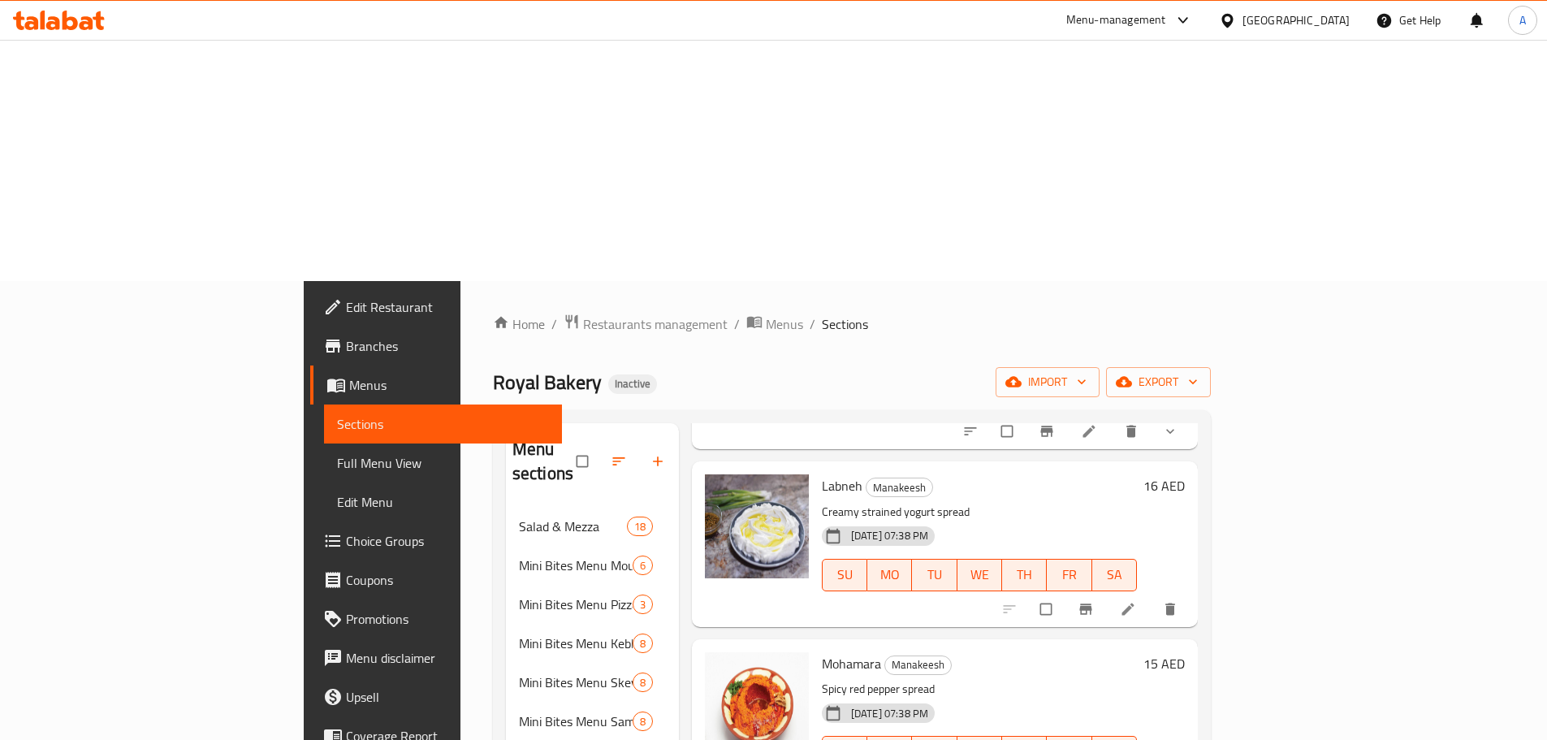
scroll to position [487, 0]
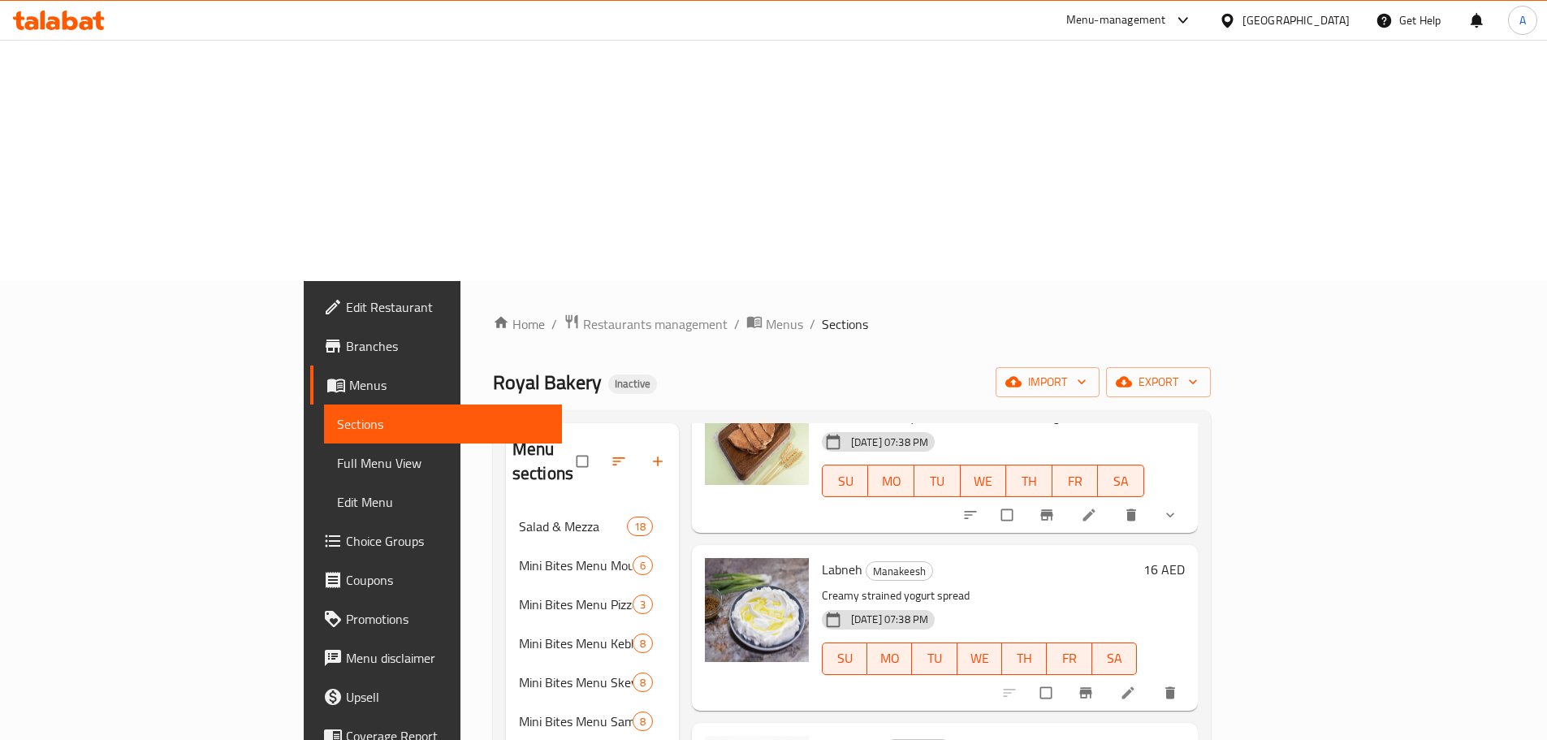
click at [822, 557] on span "Labneh" at bounding box center [842, 569] width 41 height 24
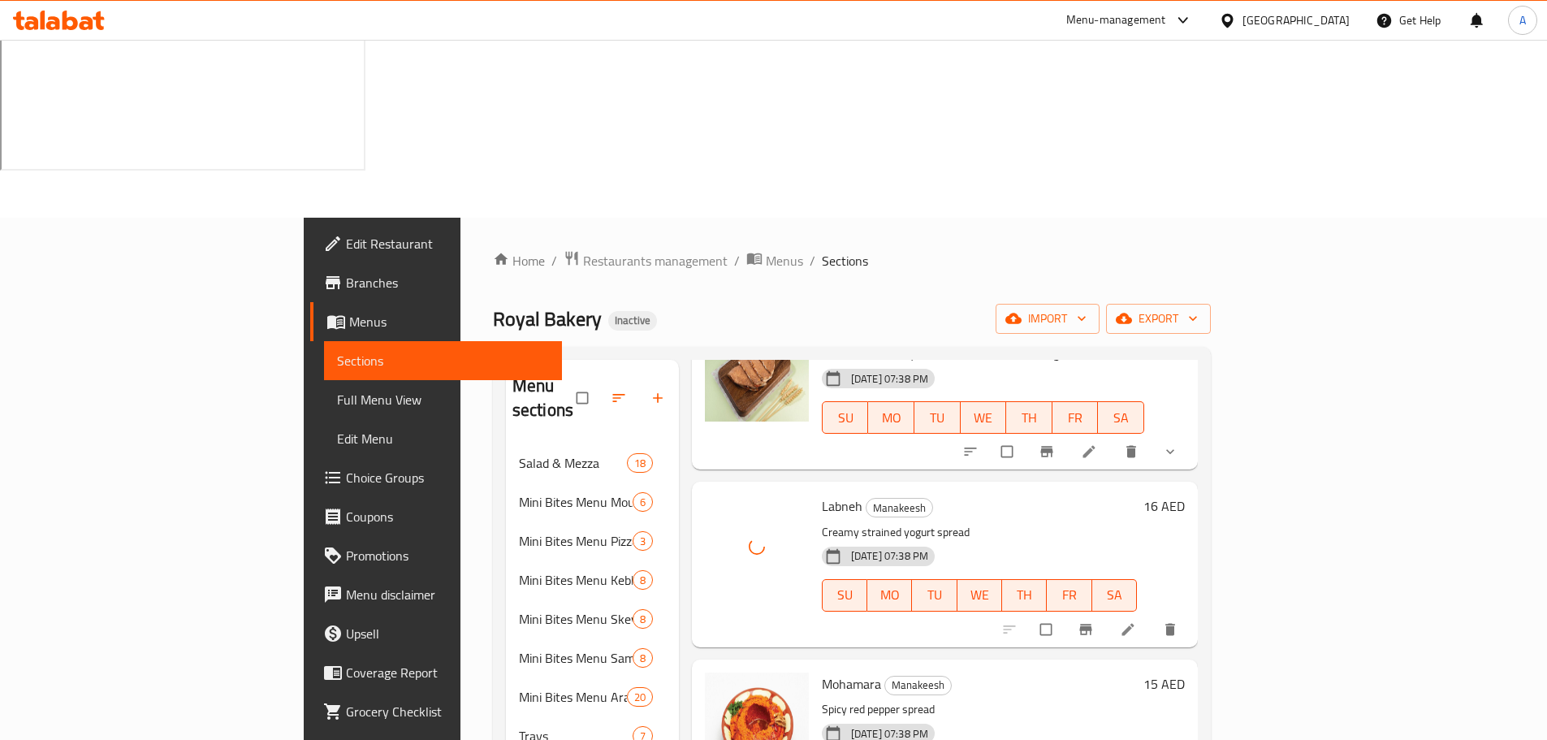
click at [1016, 522] on p "Creamy strained yogurt spread" at bounding box center [979, 532] width 315 height 20
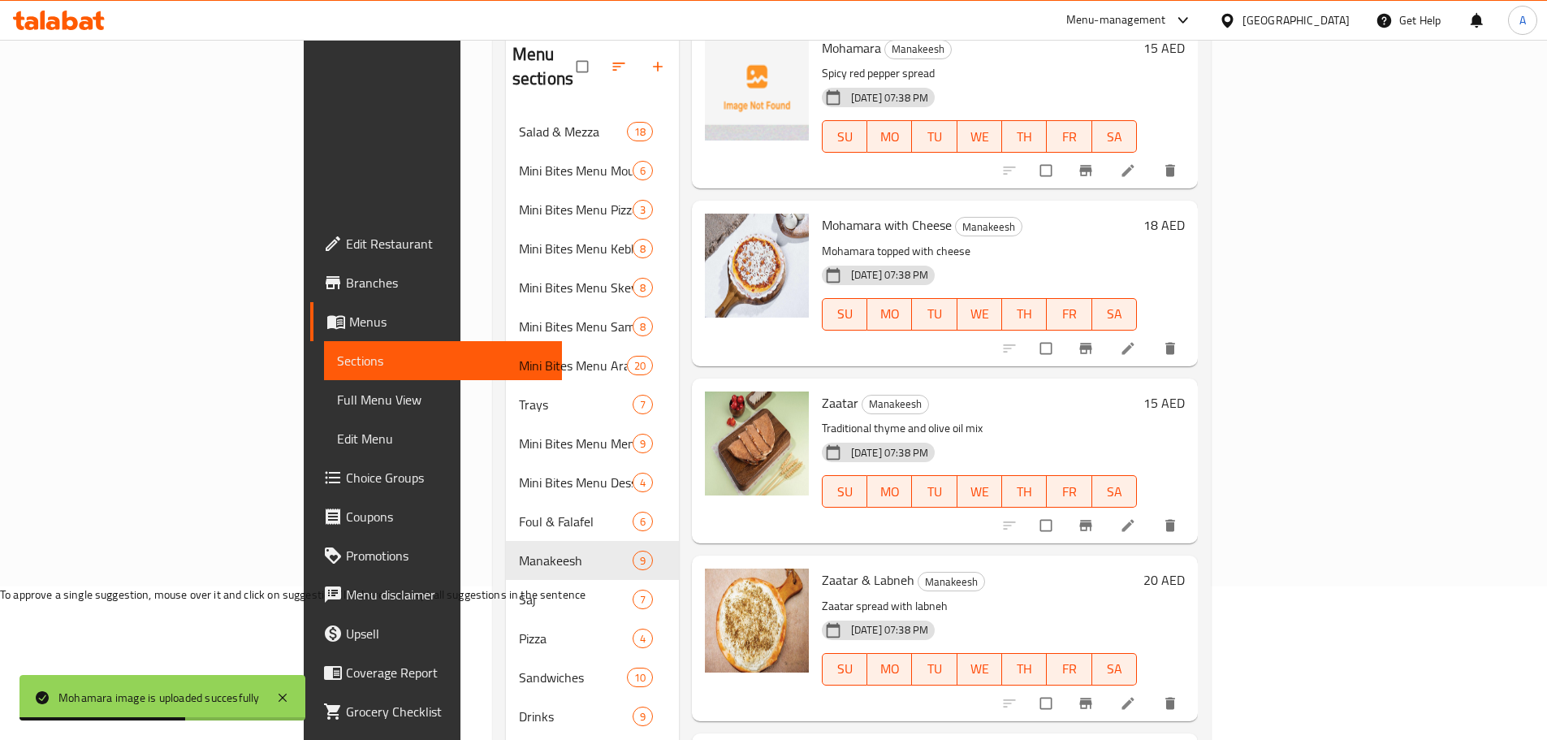
scroll to position [333, 0]
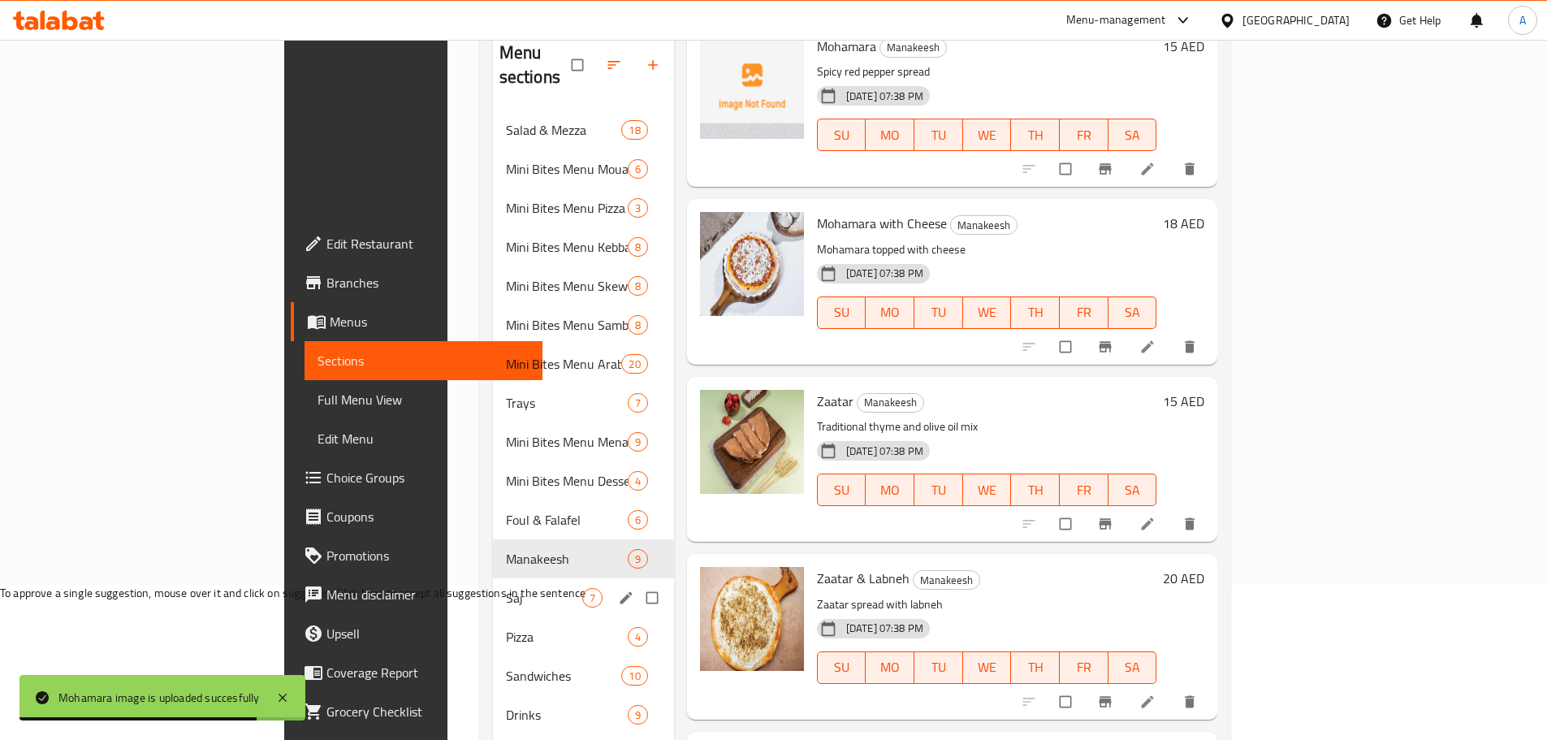
click at [493, 578] on div "Saj 7" at bounding box center [583, 597] width 181 height 39
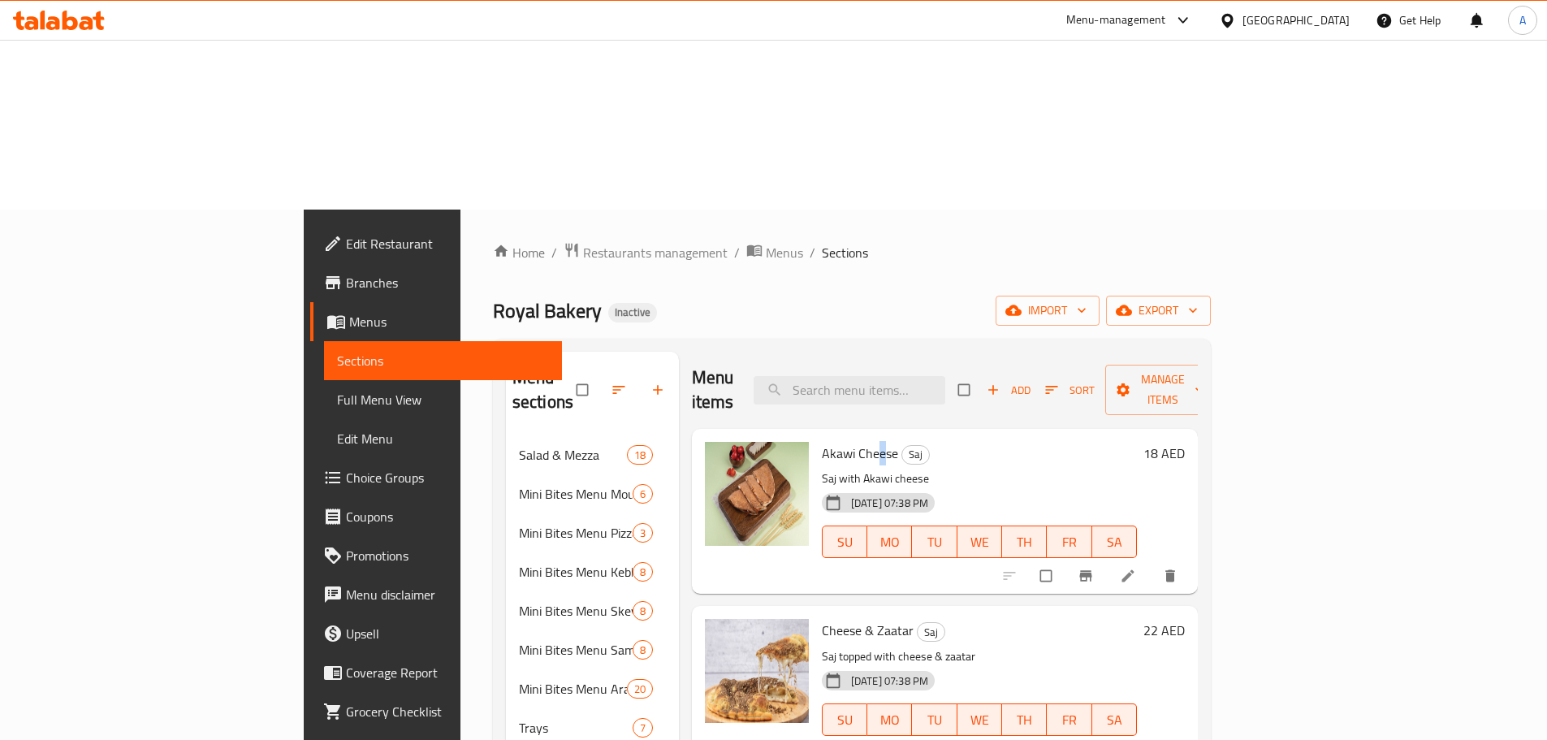
click at [822, 441] on span "Akawi Cheese" at bounding box center [860, 453] width 76 height 24
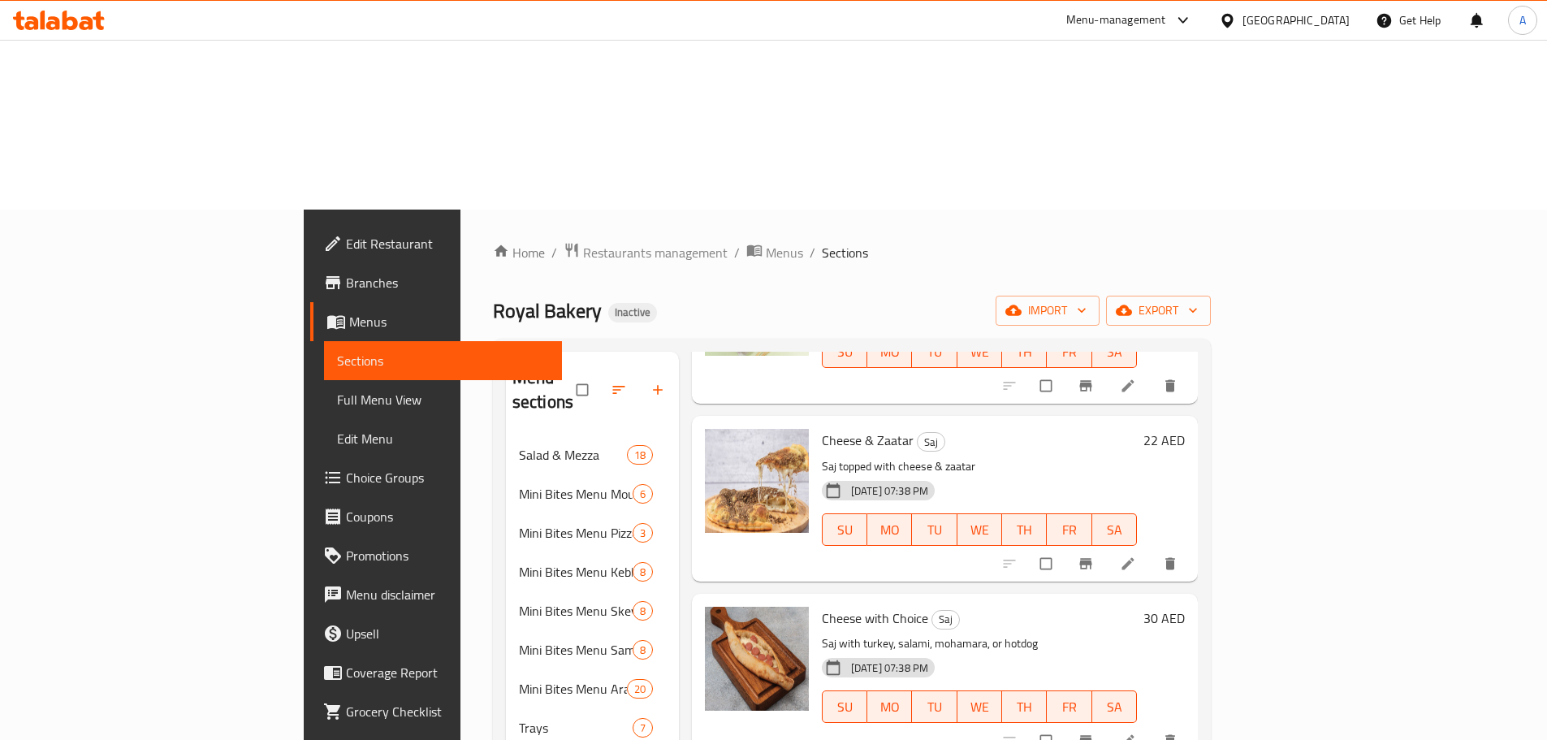
scroll to position [437, 0]
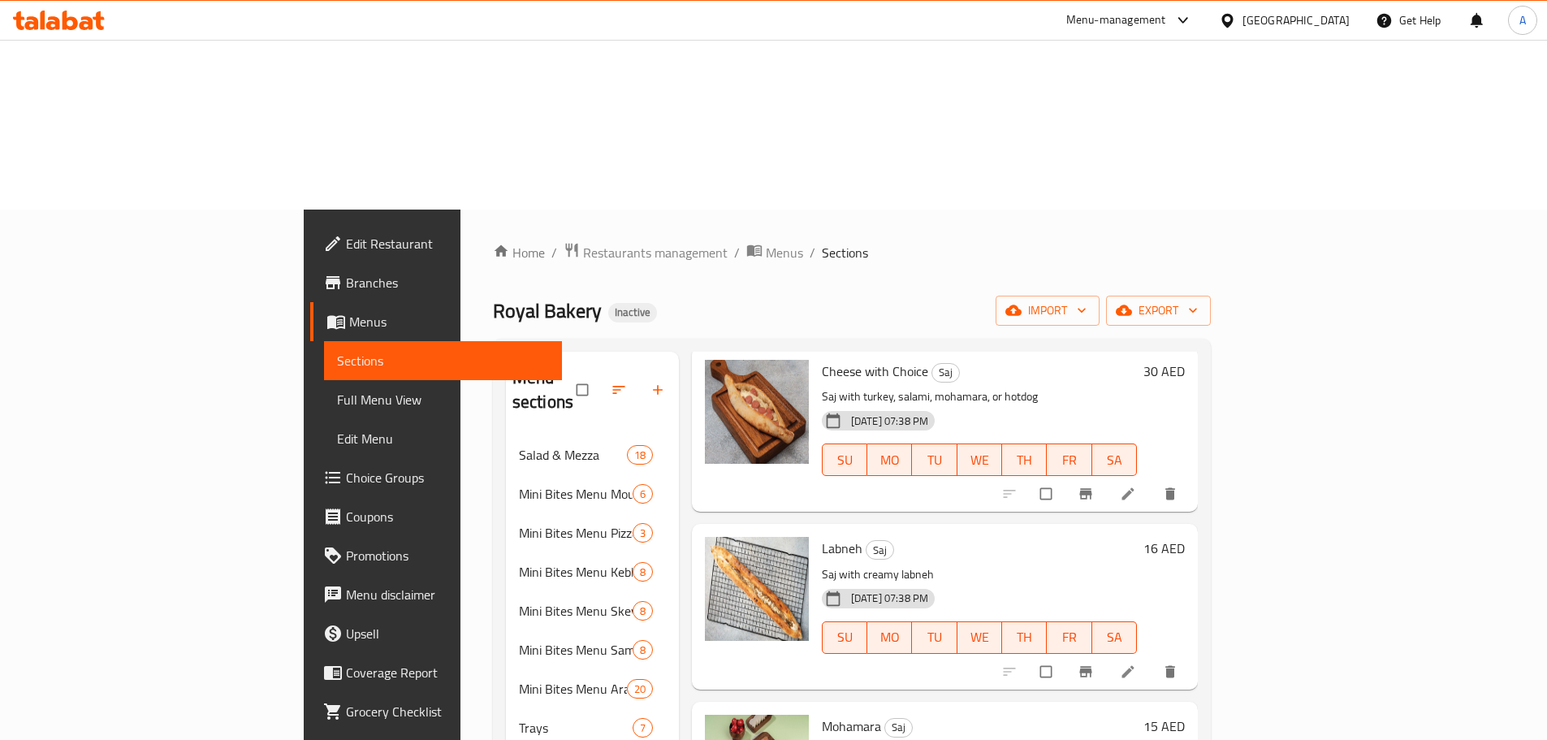
click at [822, 714] on span "Mohamara" at bounding box center [851, 726] width 59 height 24
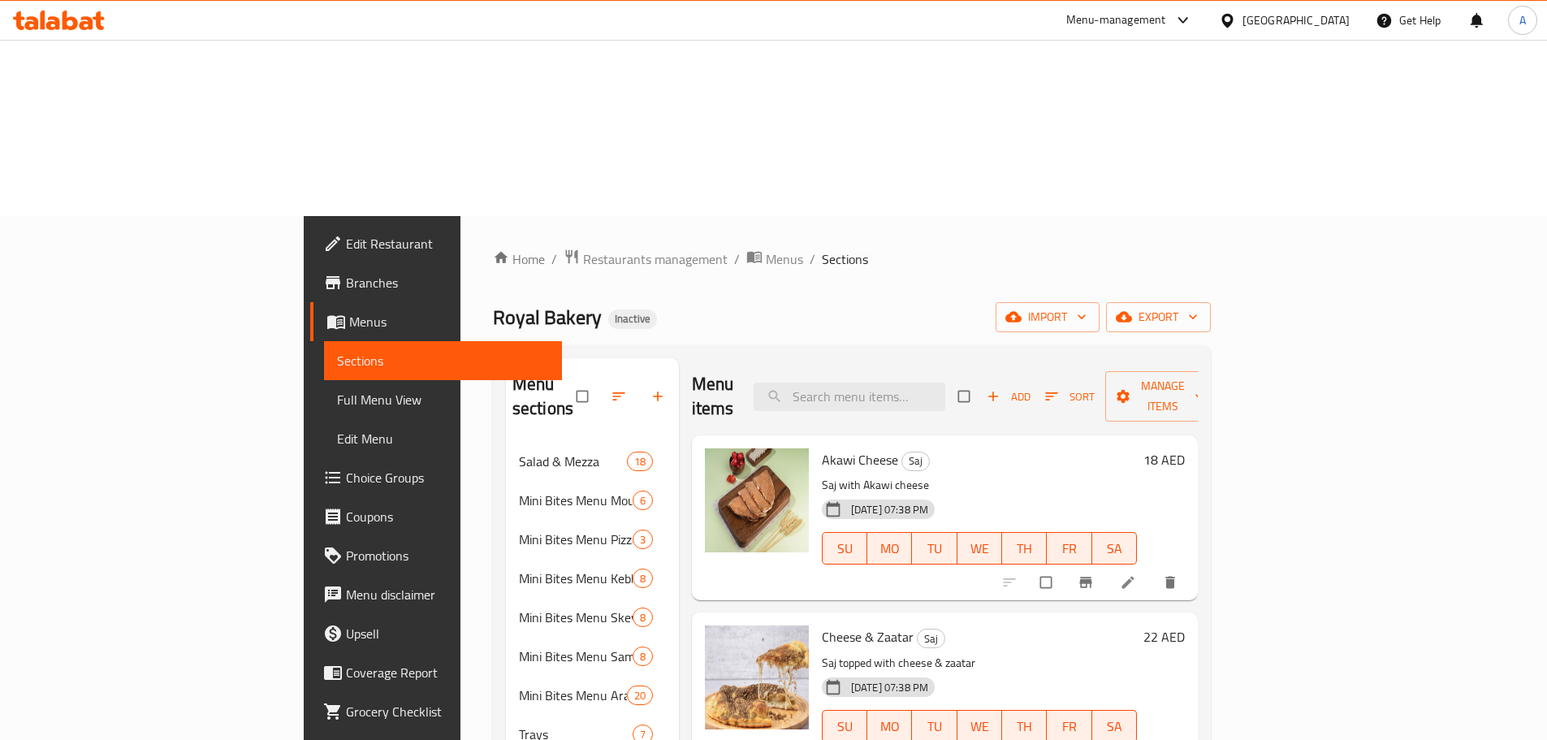
scroll to position [0, 0]
click at [822, 449] on span "Akawi Cheese" at bounding box center [860, 461] width 76 height 24
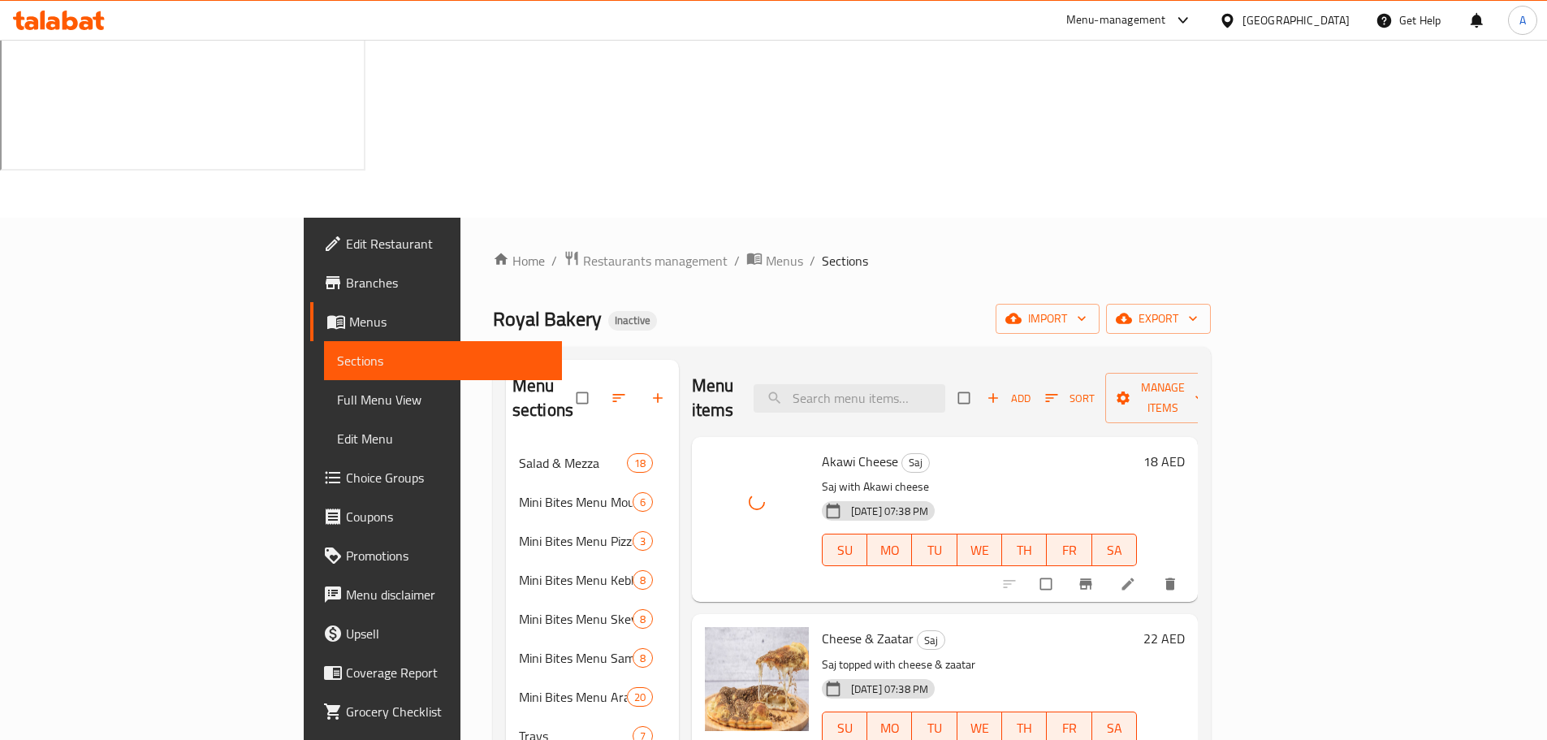
click at [998, 450] on h6 "Akawi Cheese Saj" at bounding box center [979, 461] width 315 height 23
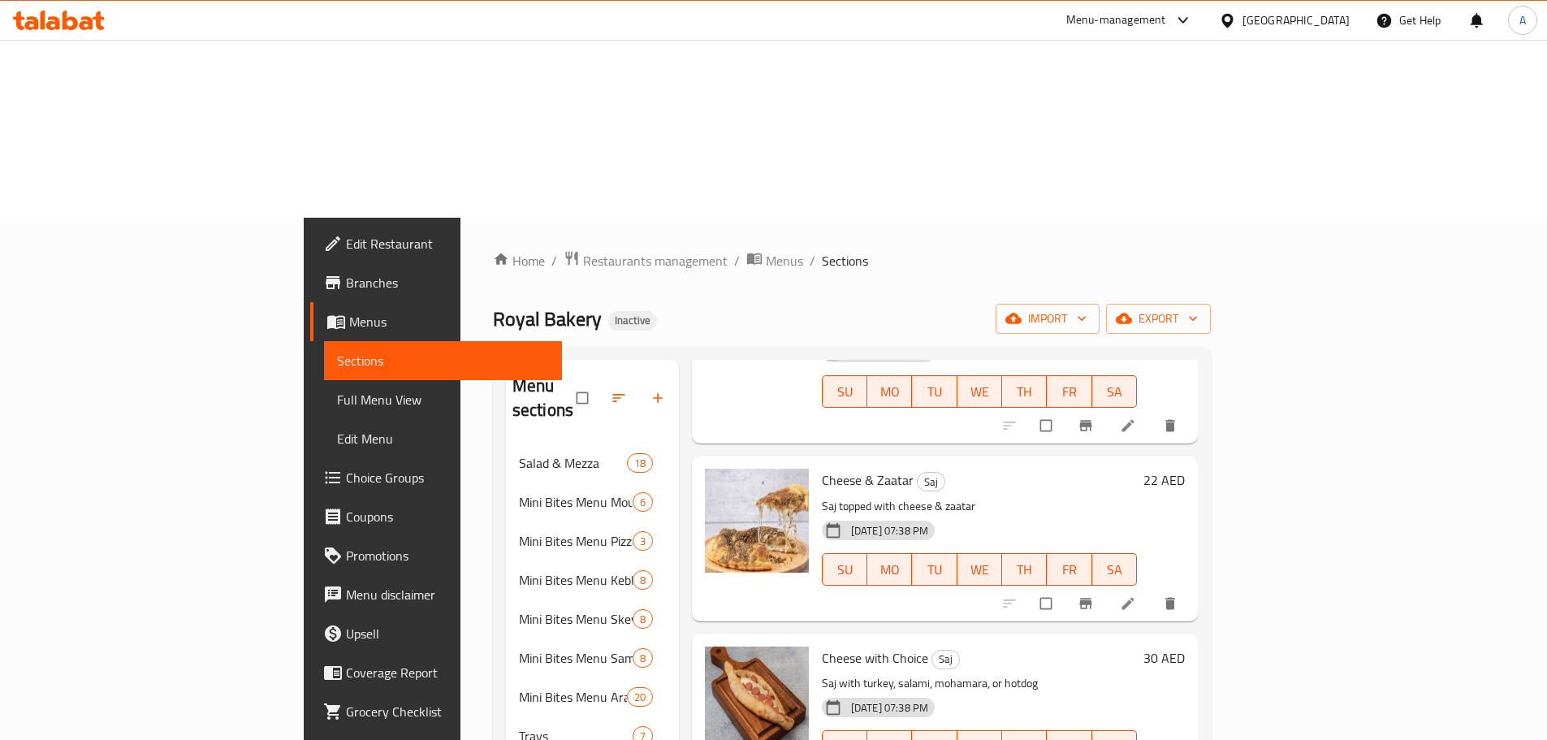
scroll to position [162, 0]
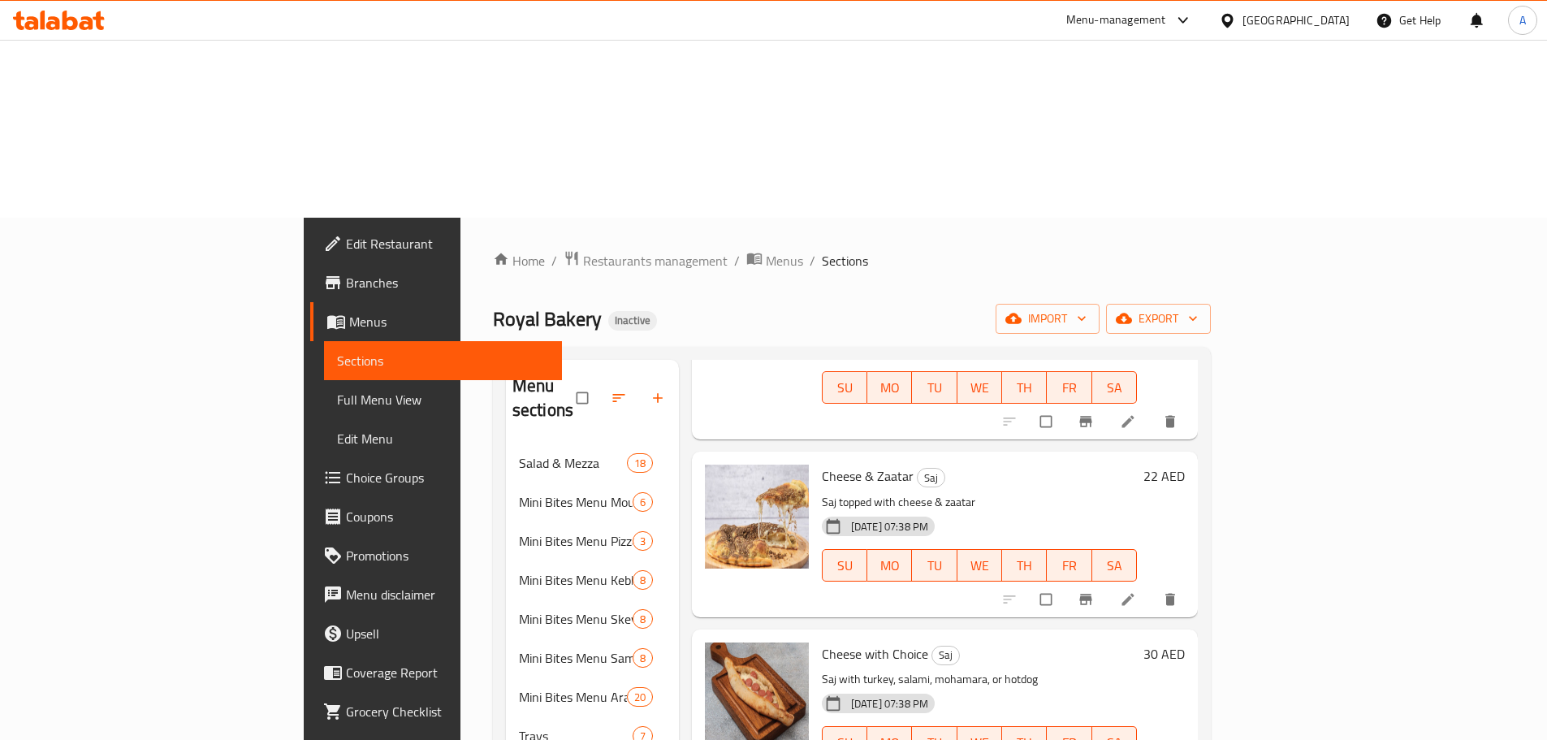
click at [822, 464] on span "Cheese & Zaatar" at bounding box center [868, 476] width 92 height 24
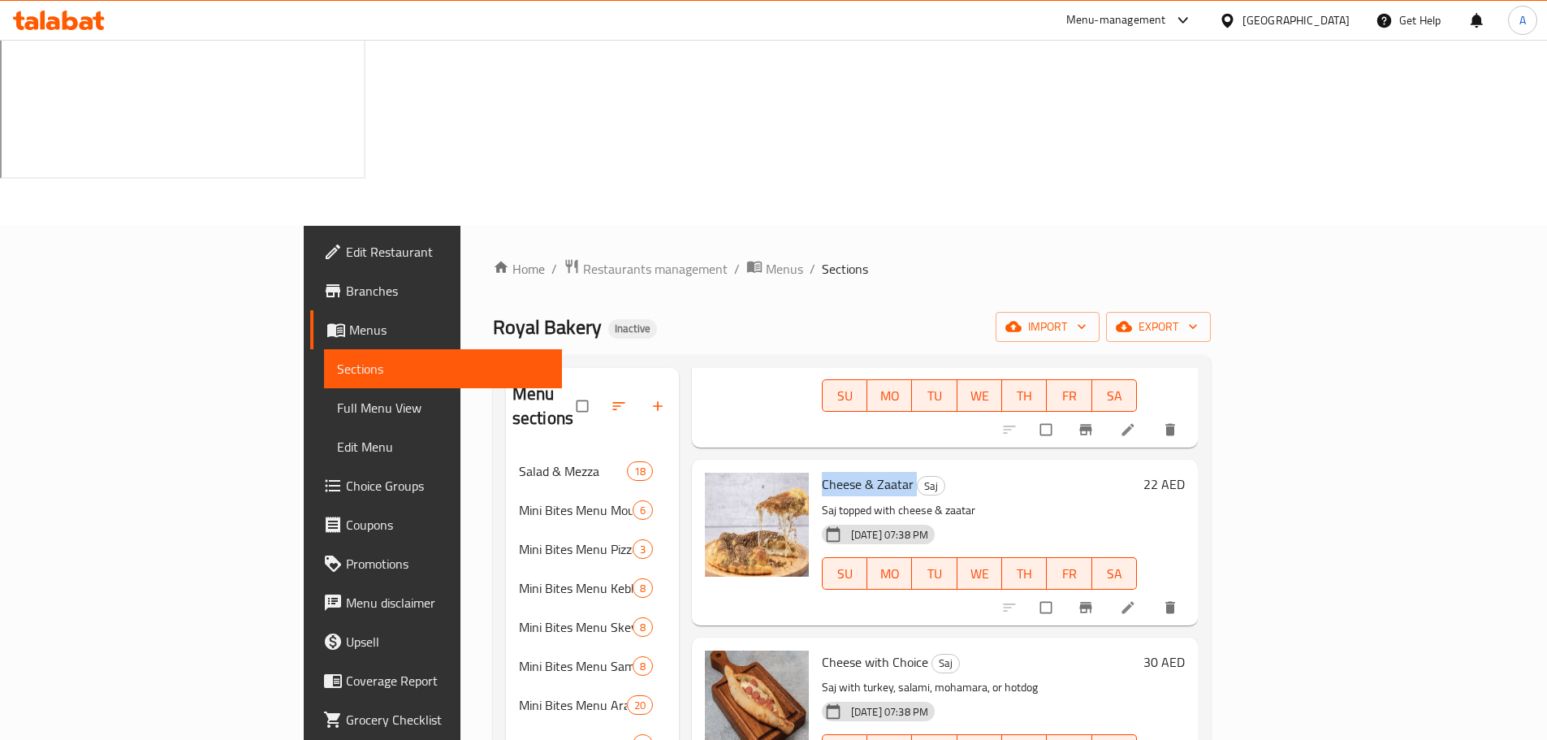
click at [832, 472] on span "Cheese & Zaatar" at bounding box center [868, 484] width 92 height 24
click at [822, 472] on span "Cheese & Zaatar" at bounding box center [868, 484] width 92 height 24
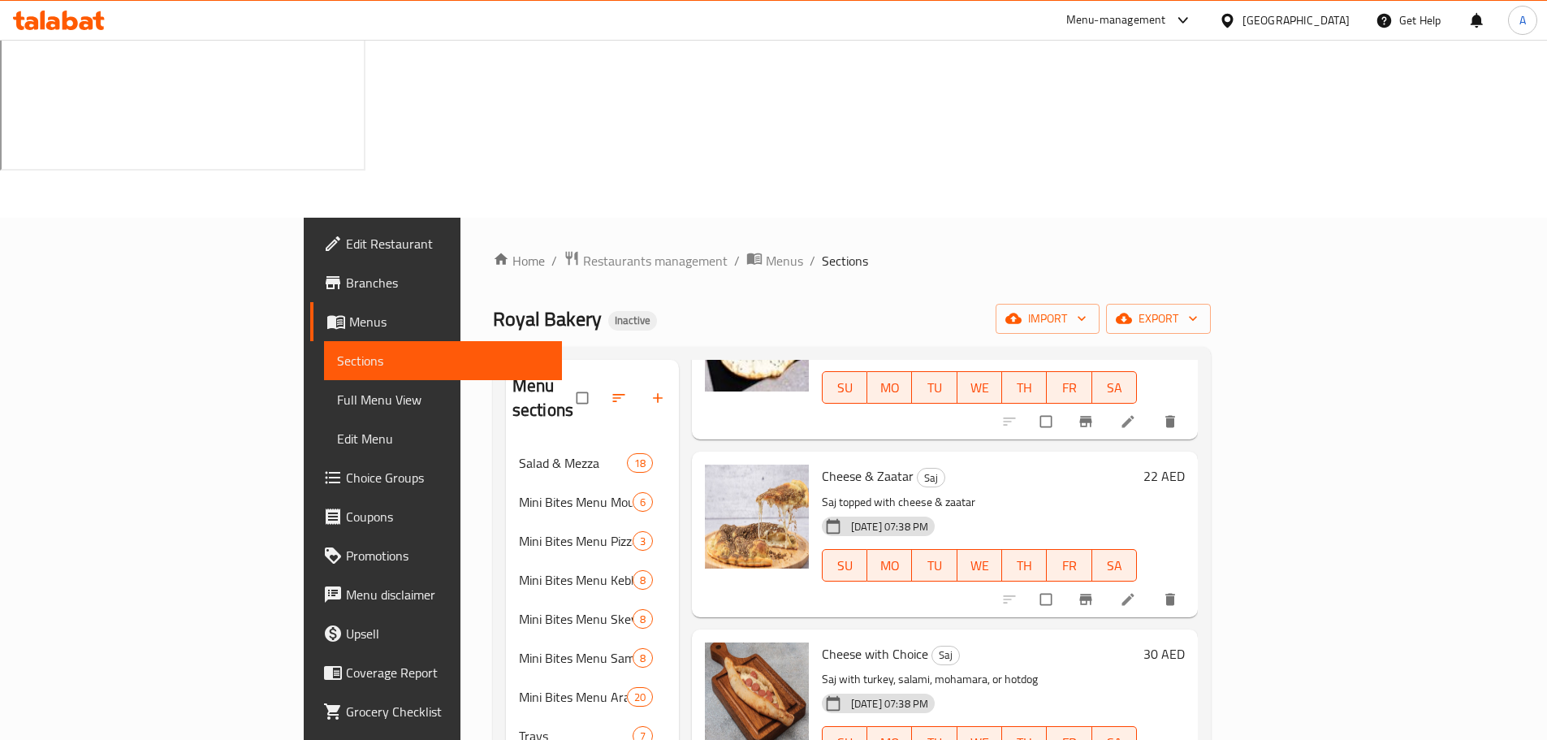
click at [1097, 465] on h6 "Cheese & Zaatar Saj" at bounding box center [979, 476] width 315 height 23
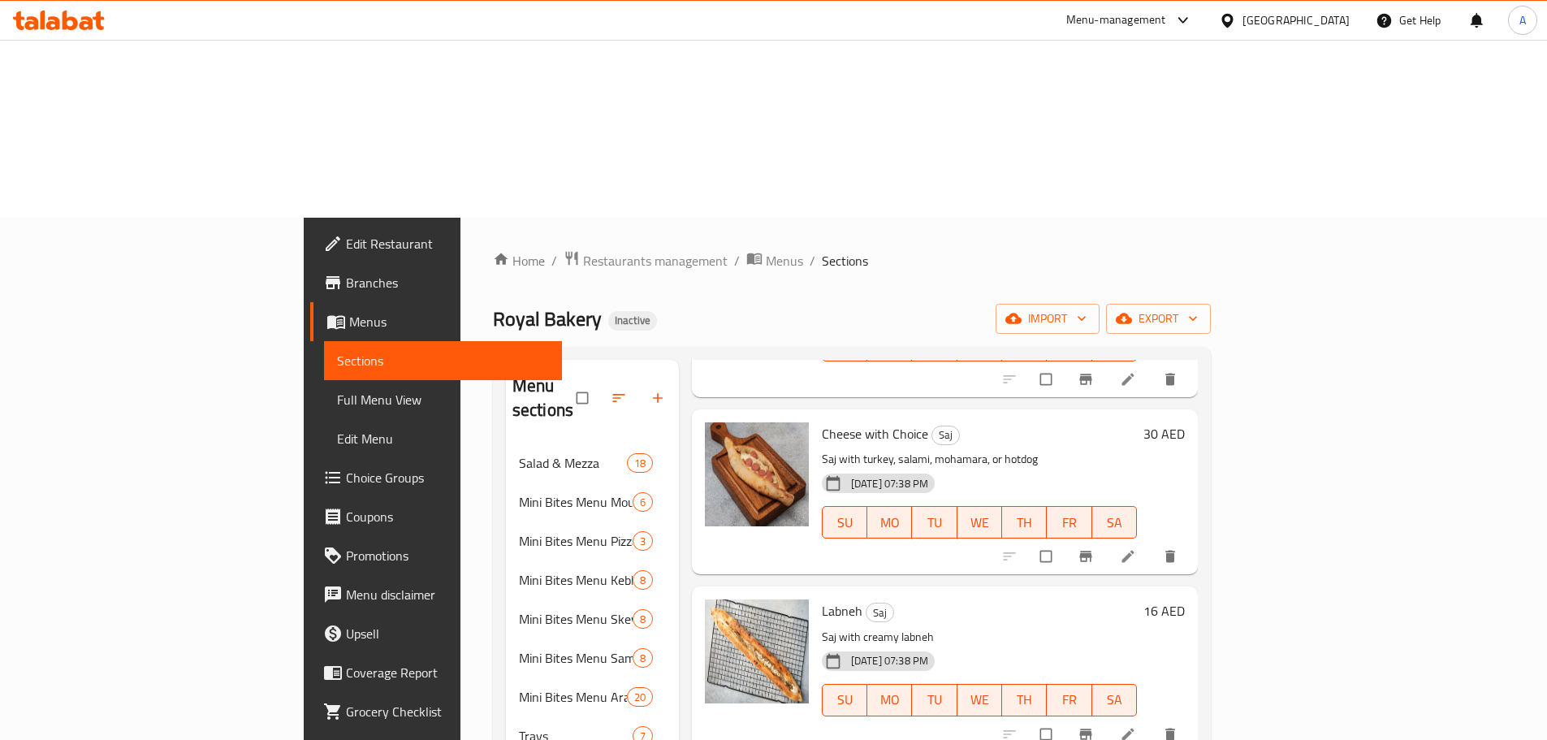
scroll to position [406, 0]
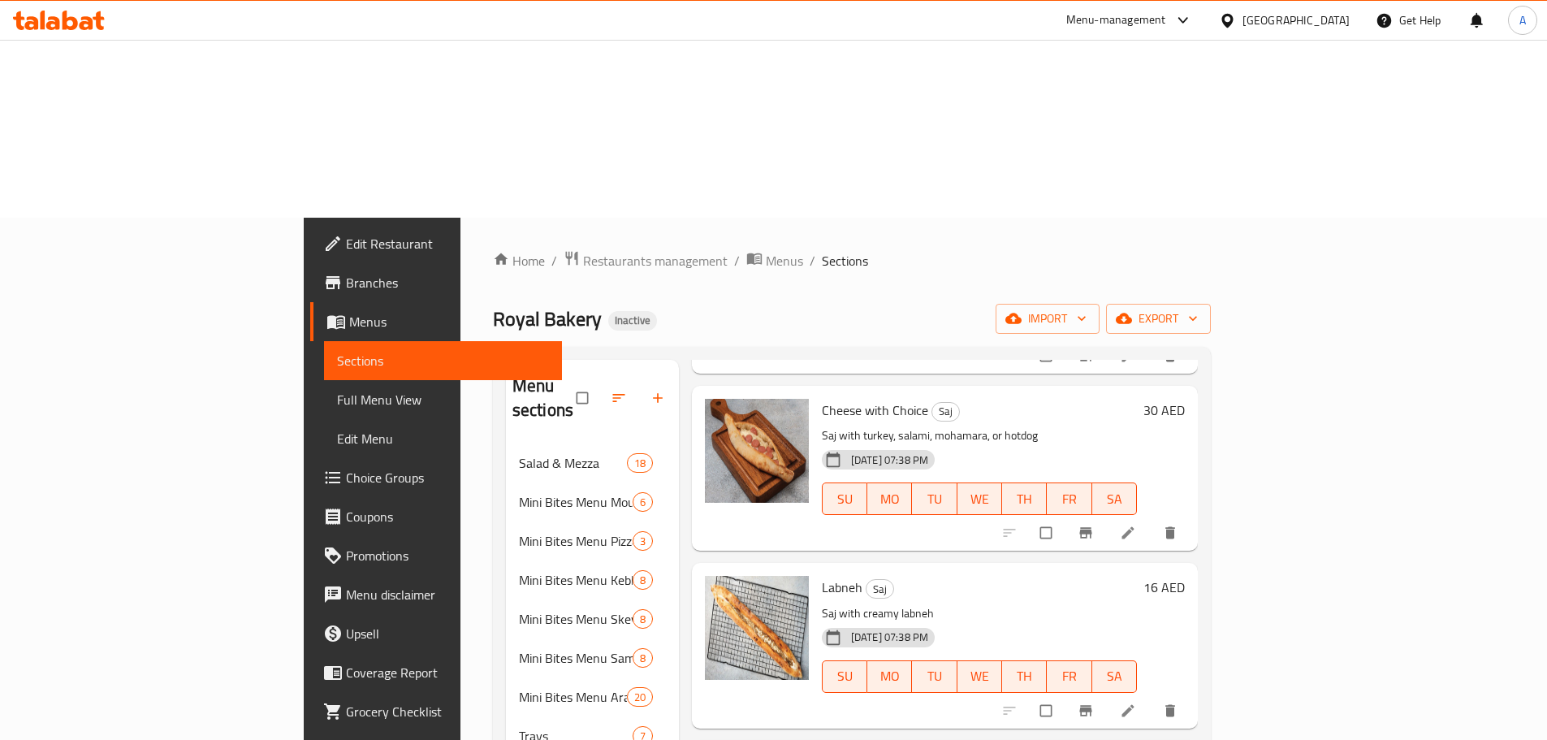
click at [822, 398] on span "Cheese with Choice" at bounding box center [875, 410] width 106 height 24
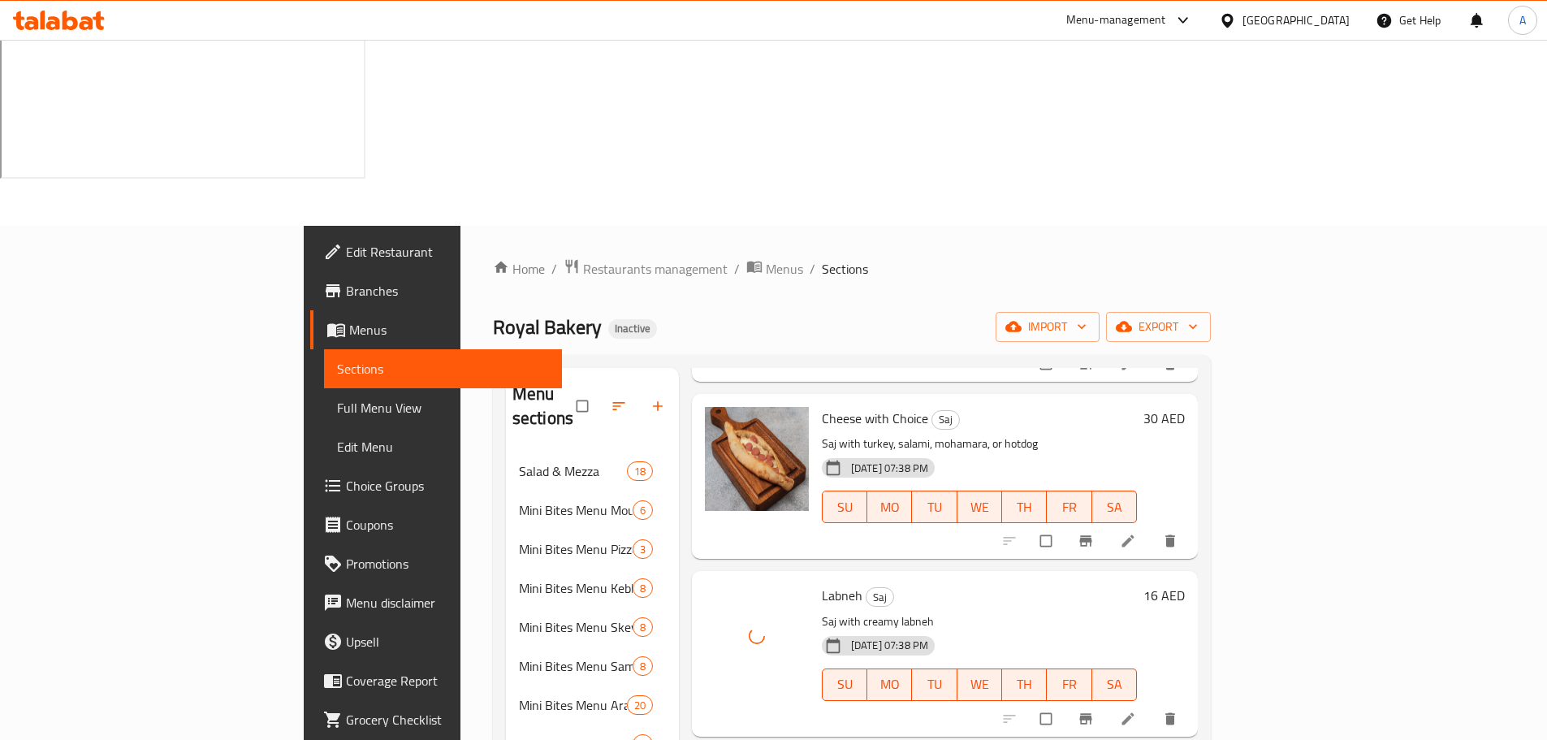
click at [1036, 629] on div "09-10-2025 07:38 PM SU MO TU WE TH FR SA" at bounding box center [979, 673] width 328 height 88
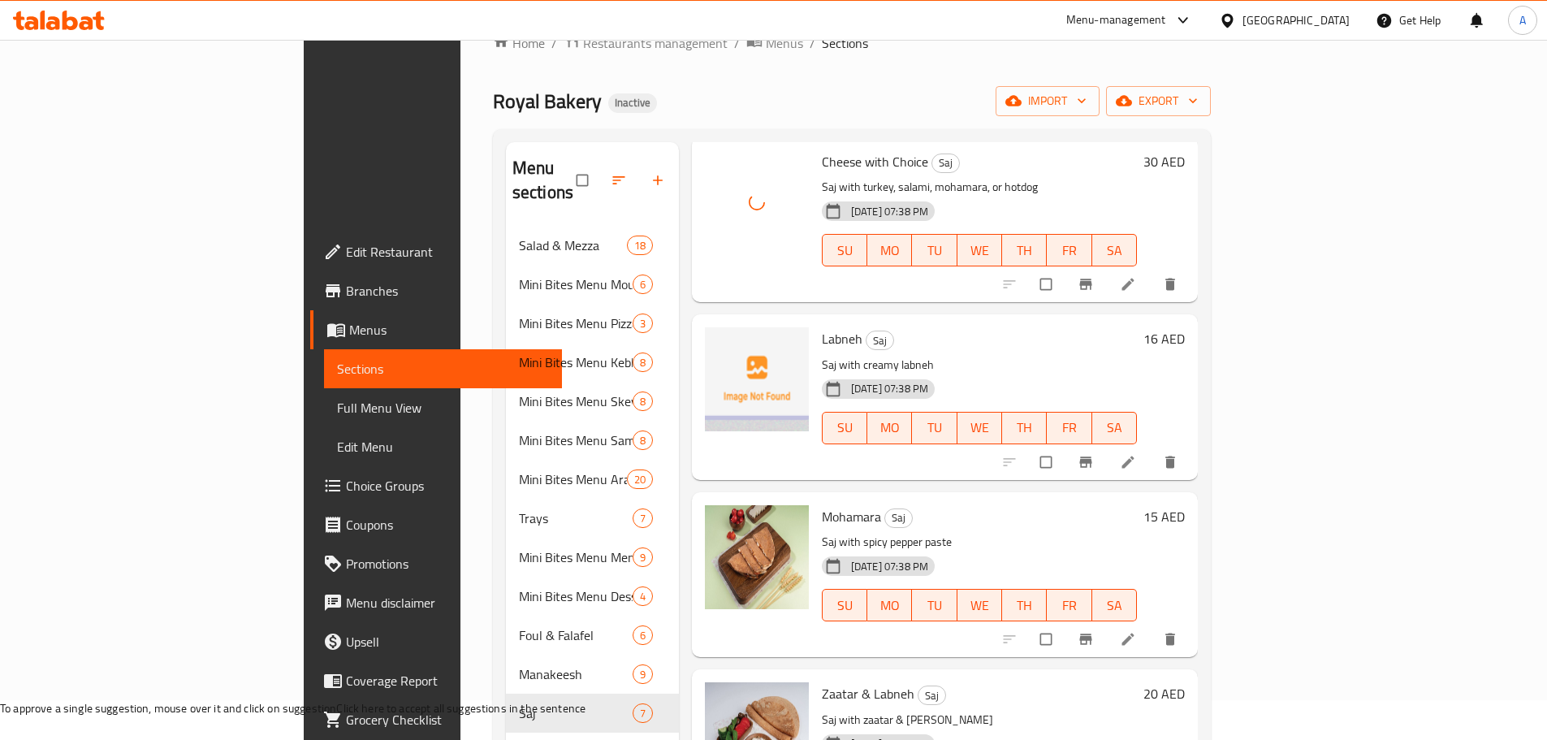
scroll to position [244, 0]
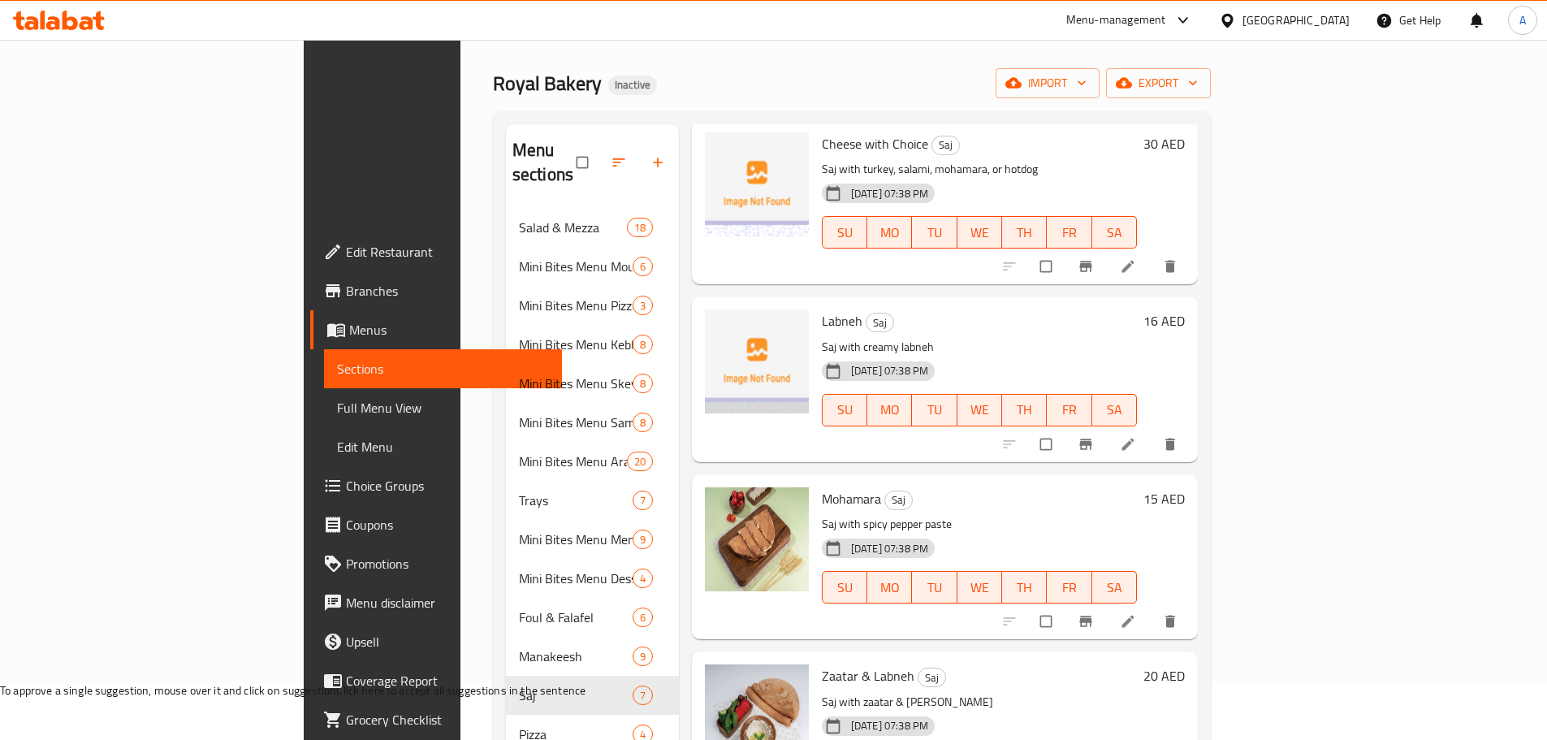
click at [822, 664] on span "Zaatar & Labneh" at bounding box center [868, 676] width 93 height 24
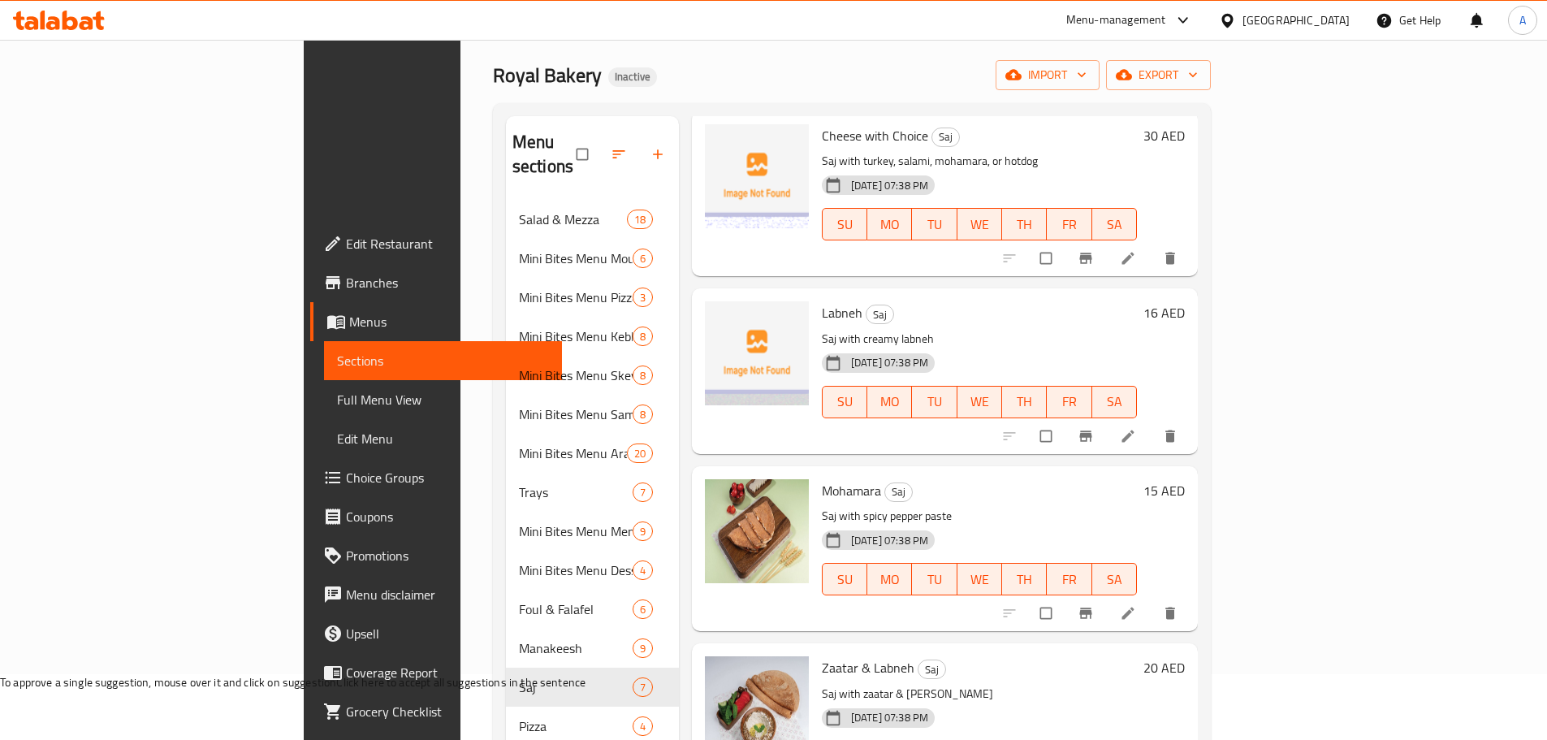
click at [987, 684] on p "Saj with zaatar & labneh" at bounding box center [979, 694] width 315 height 20
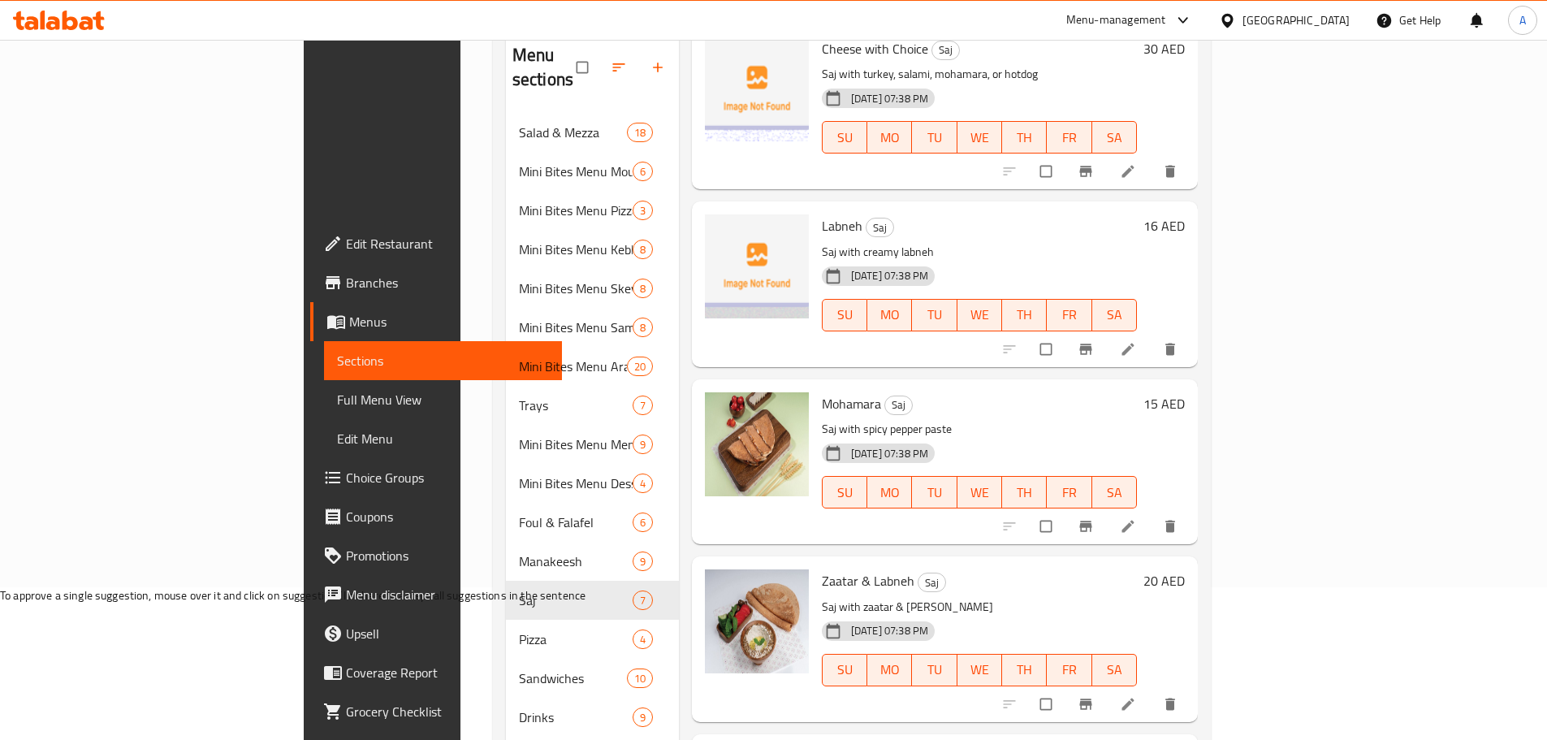
scroll to position [333, 0]
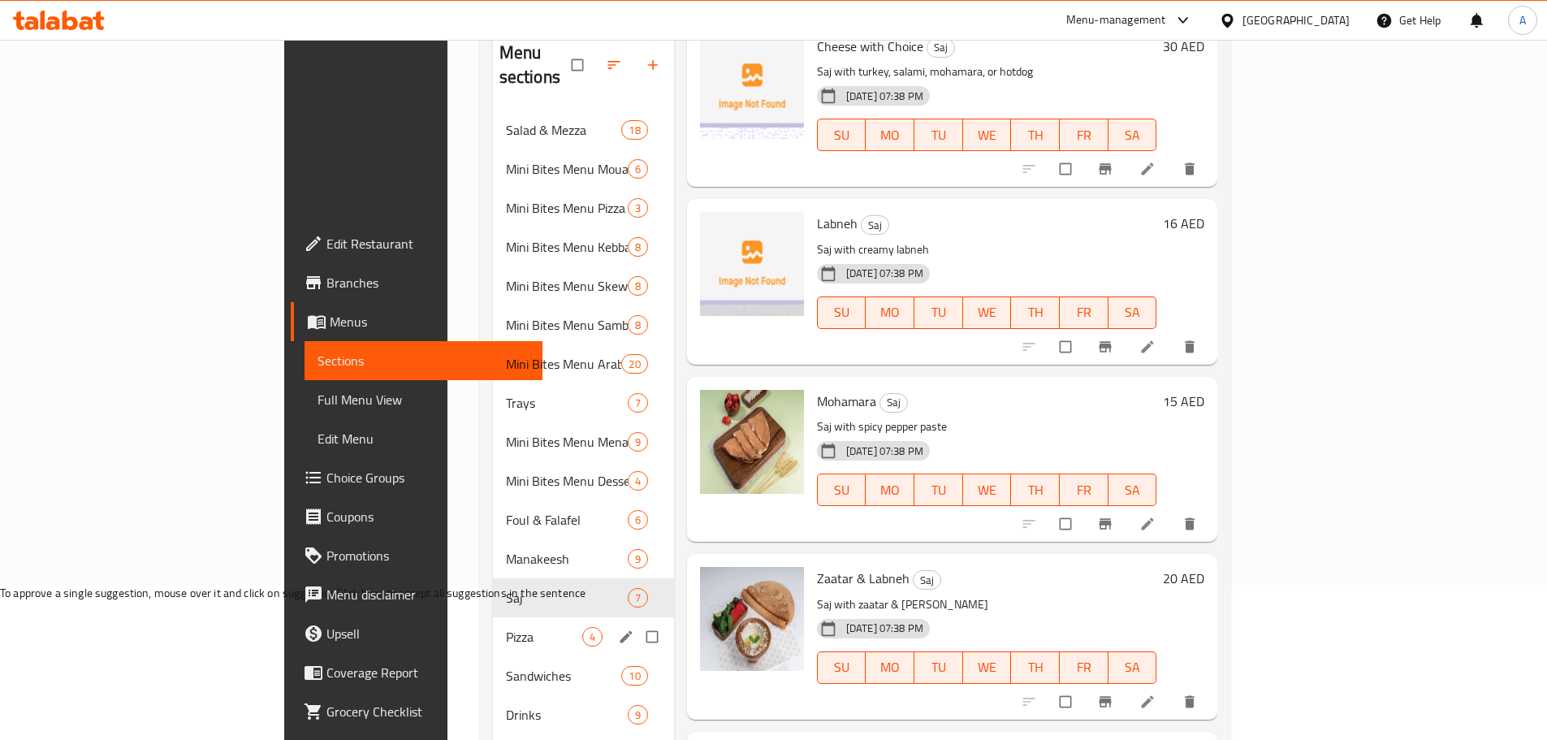
click at [493, 617] on div "Pizza 4" at bounding box center [583, 636] width 181 height 39
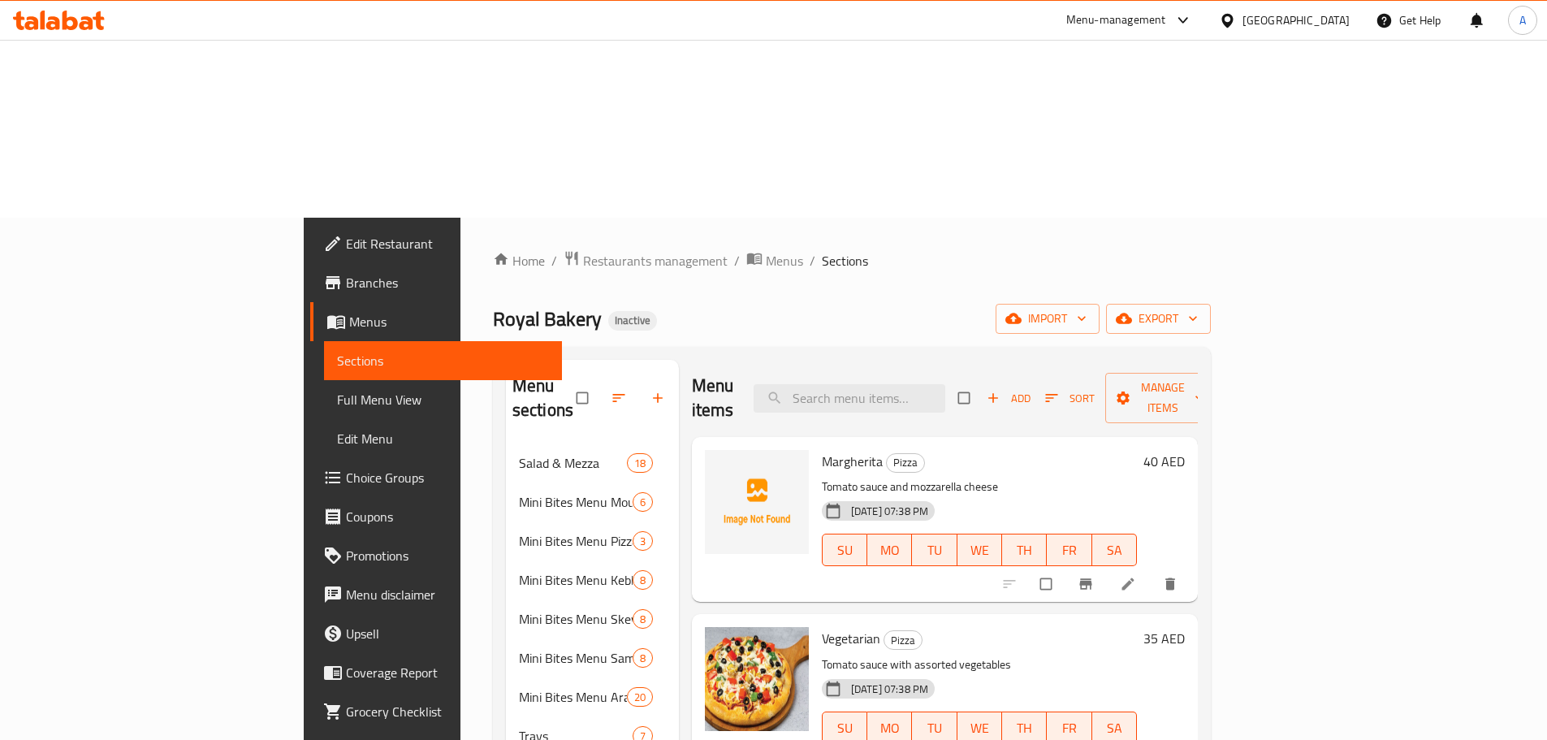
click at [822, 449] on span "Margherita" at bounding box center [852, 461] width 61 height 24
click at [962, 477] on p "Tomato sauce and mozzarella cheese" at bounding box center [979, 487] width 315 height 20
click at [911, 384] on input "search" at bounding box center [850, 398] width 192 height 28
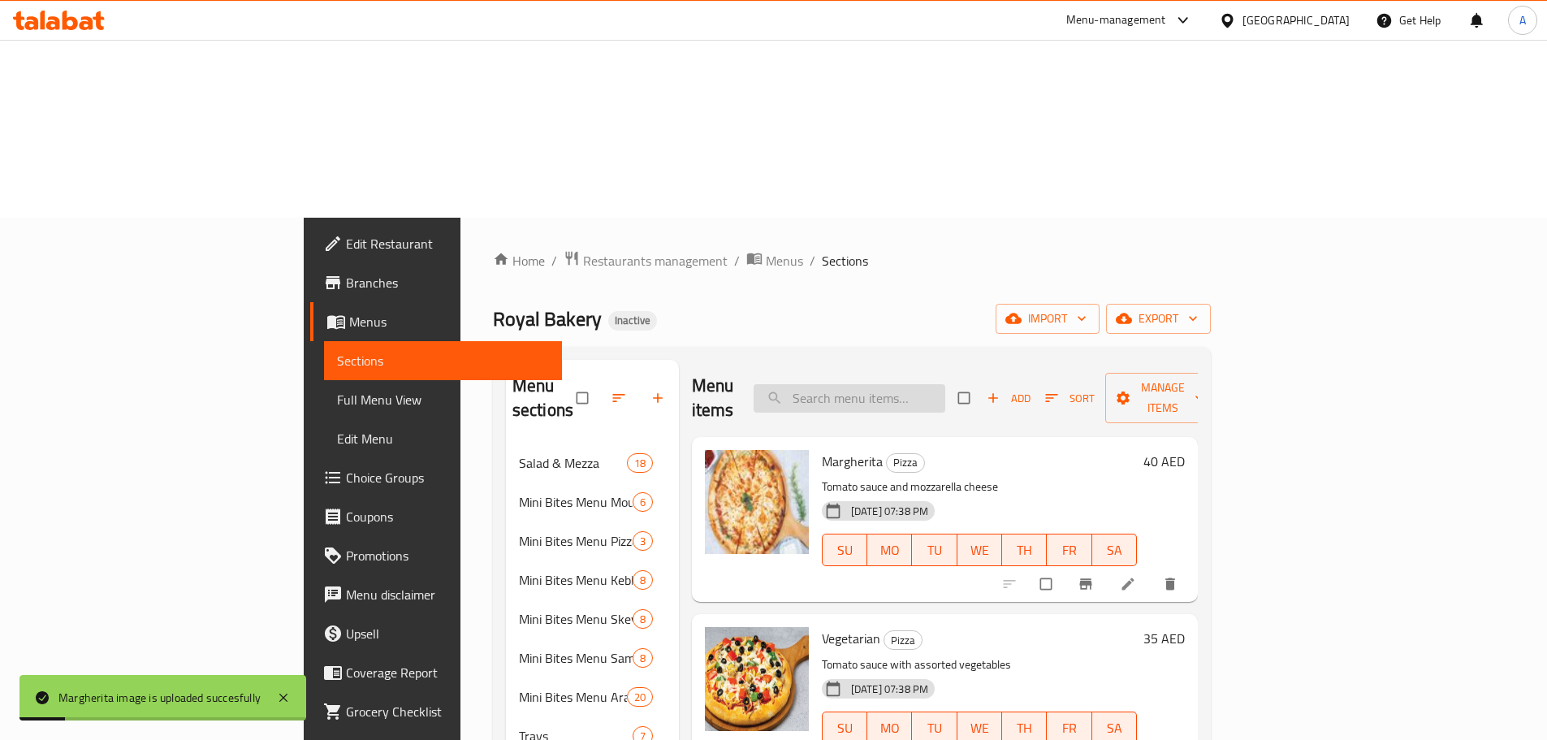
paste input "Margherita"
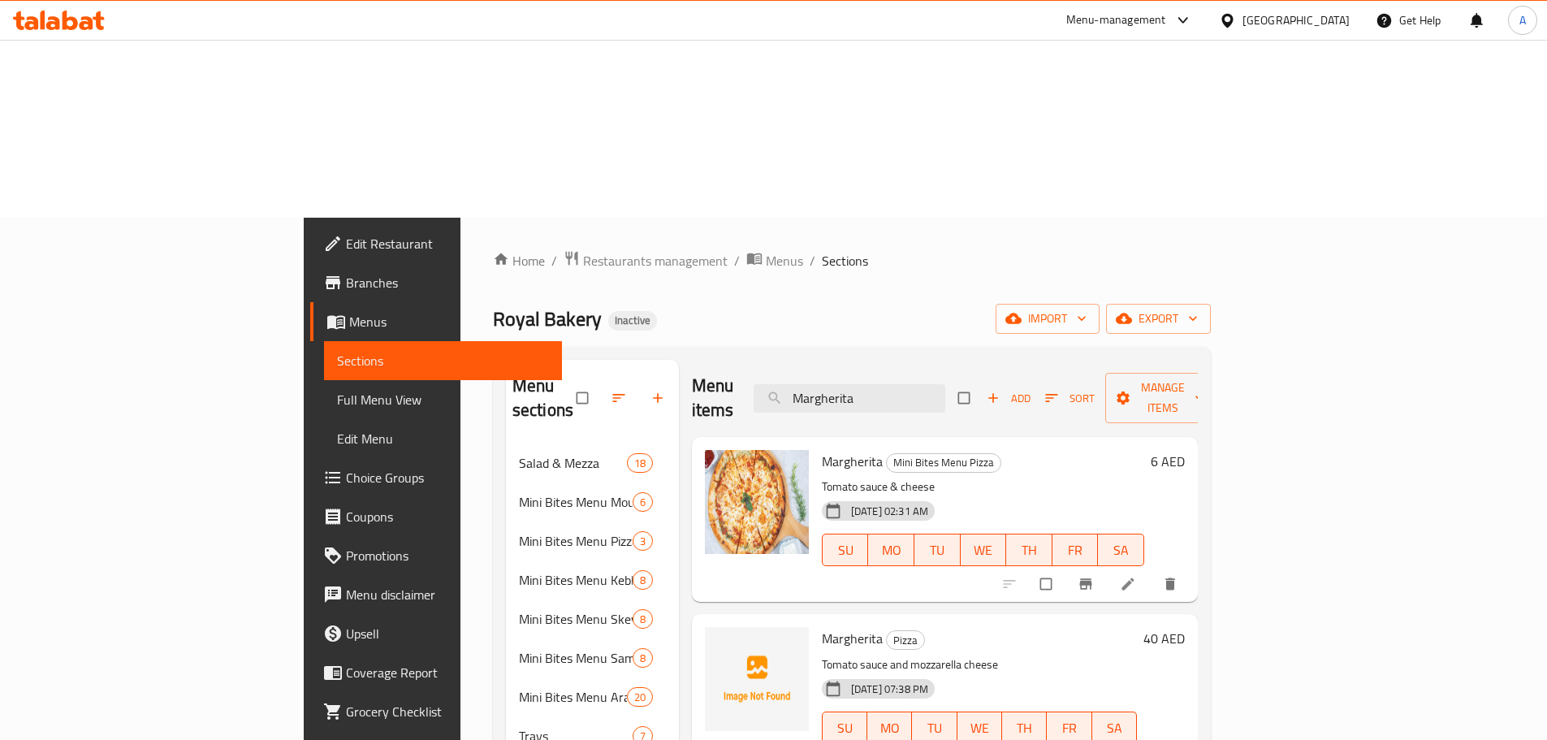
type input "Margherita"
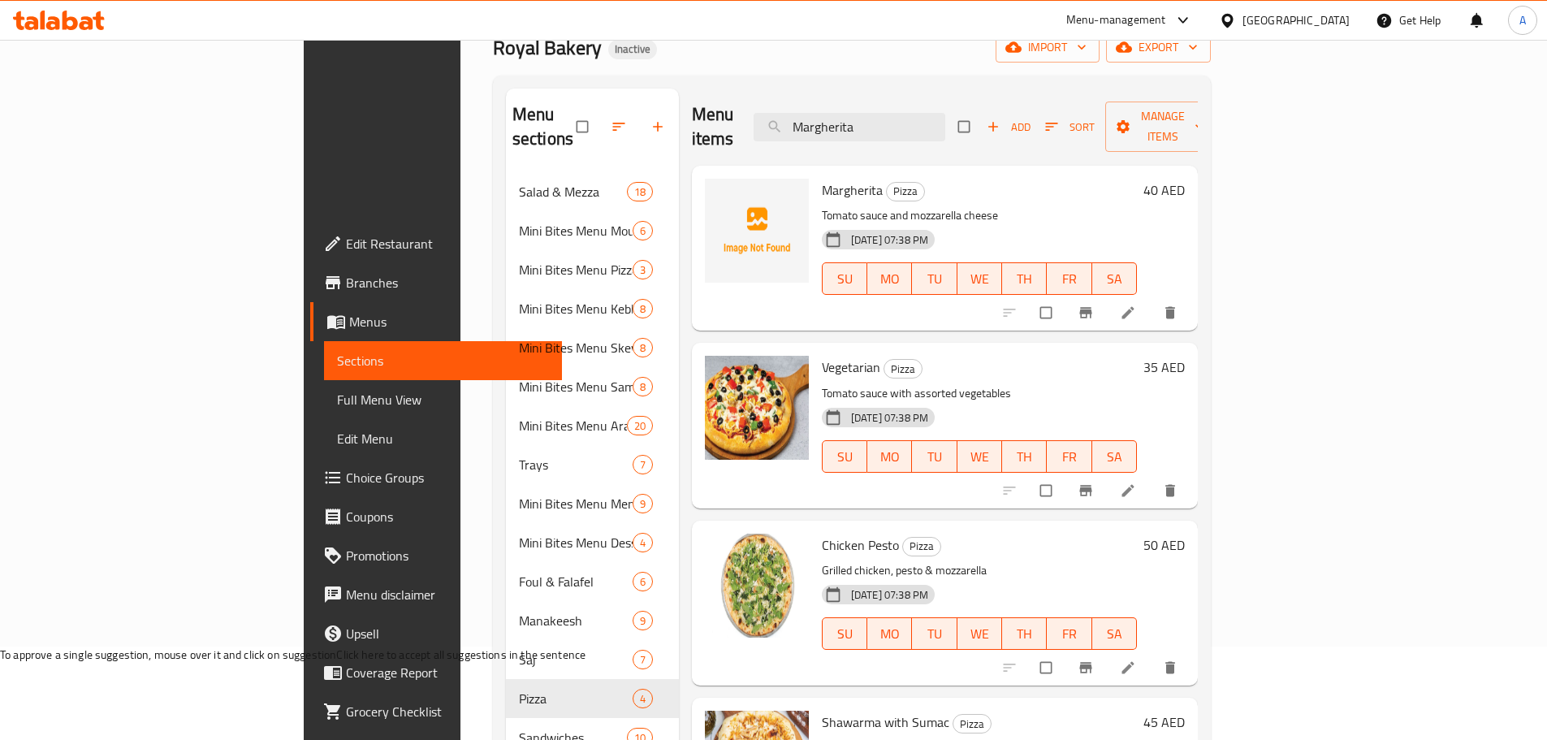
scroll to position [244, 0]
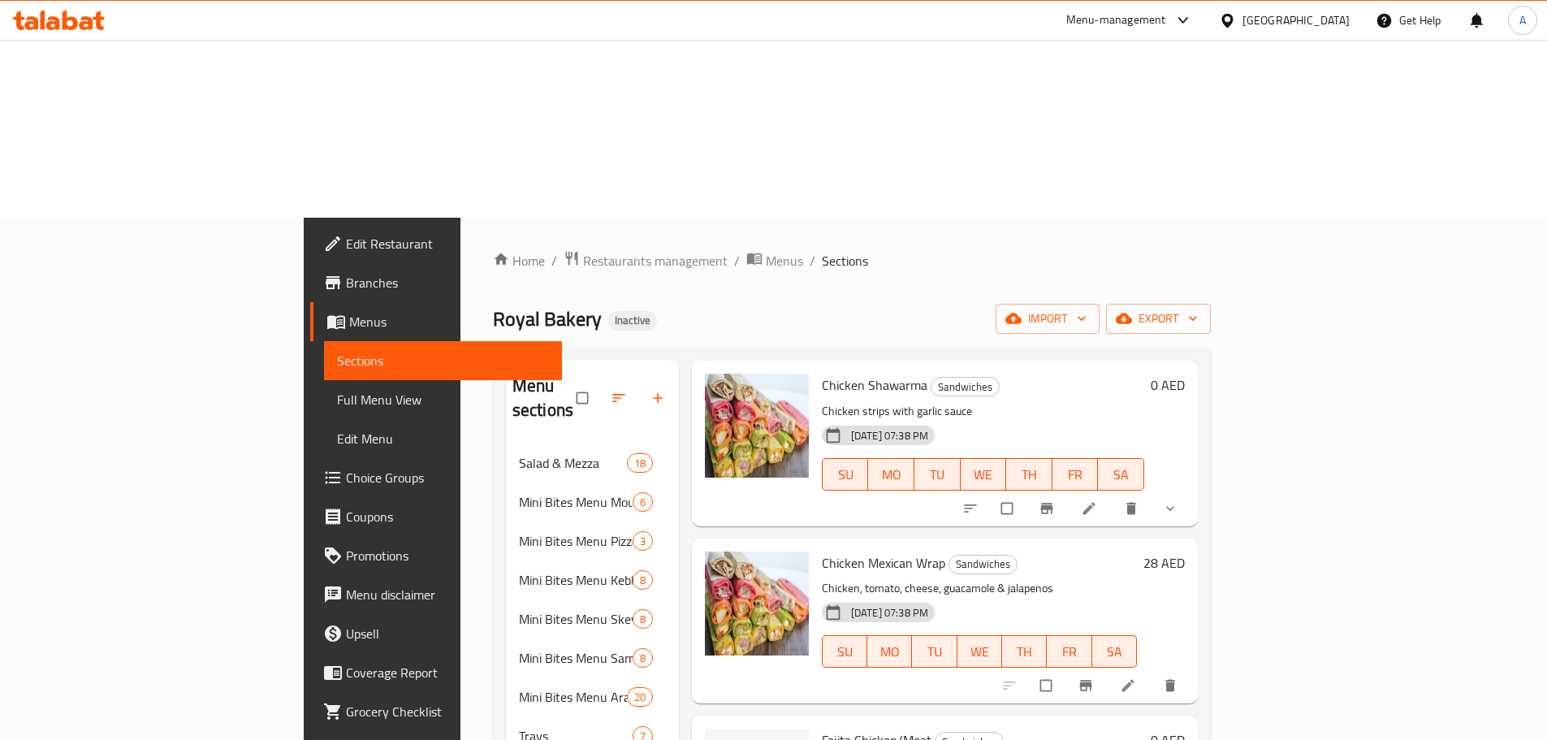
scroll to position [244, 0]
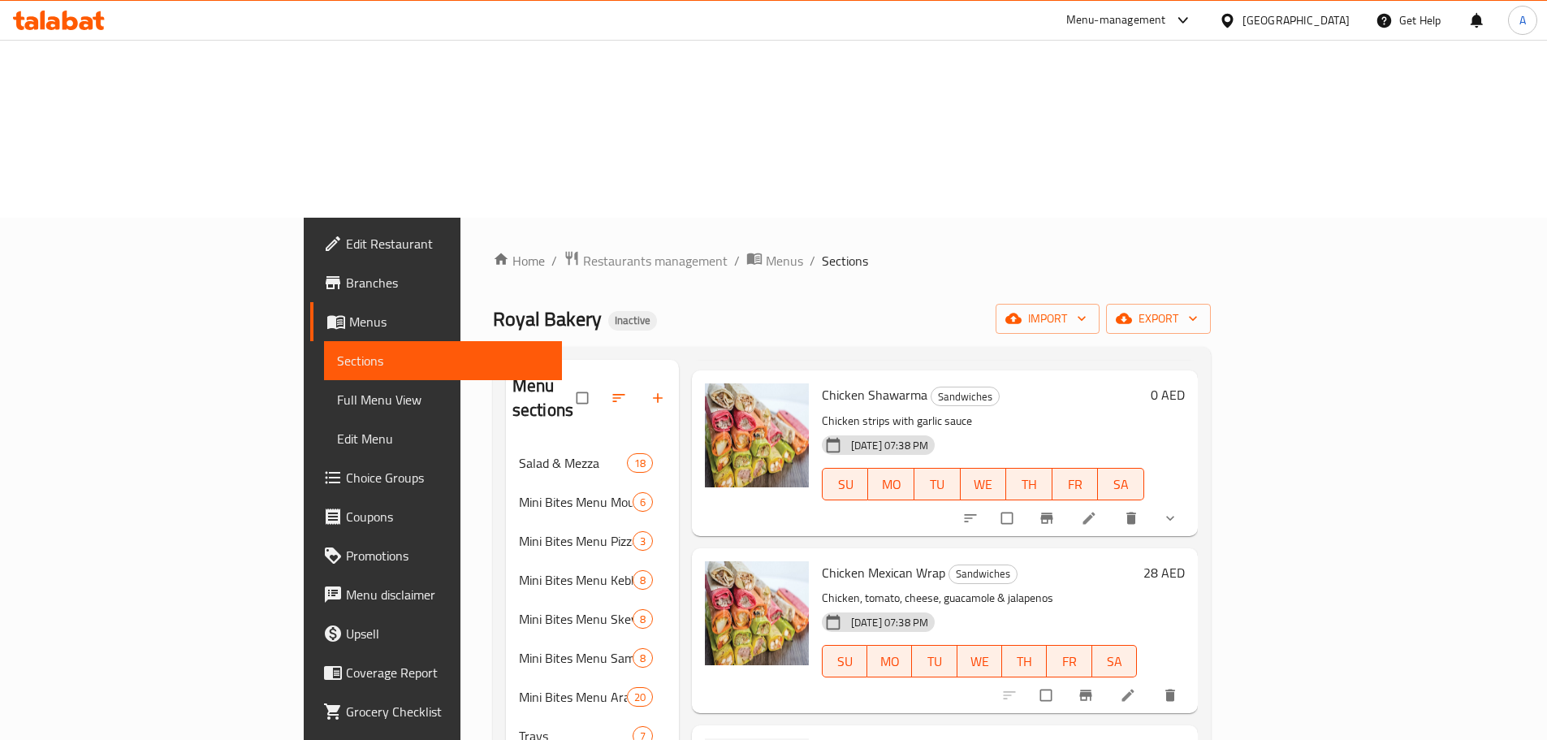
click at [822, 737] on span "Fajita Chicken/Meat" at bounding box center [877, 749] width 110 height 24
click at [991, 561] on h6 "Chicken Mexican Wrap Sandwiches" at bounding box center [979, 572] width 315 height 23
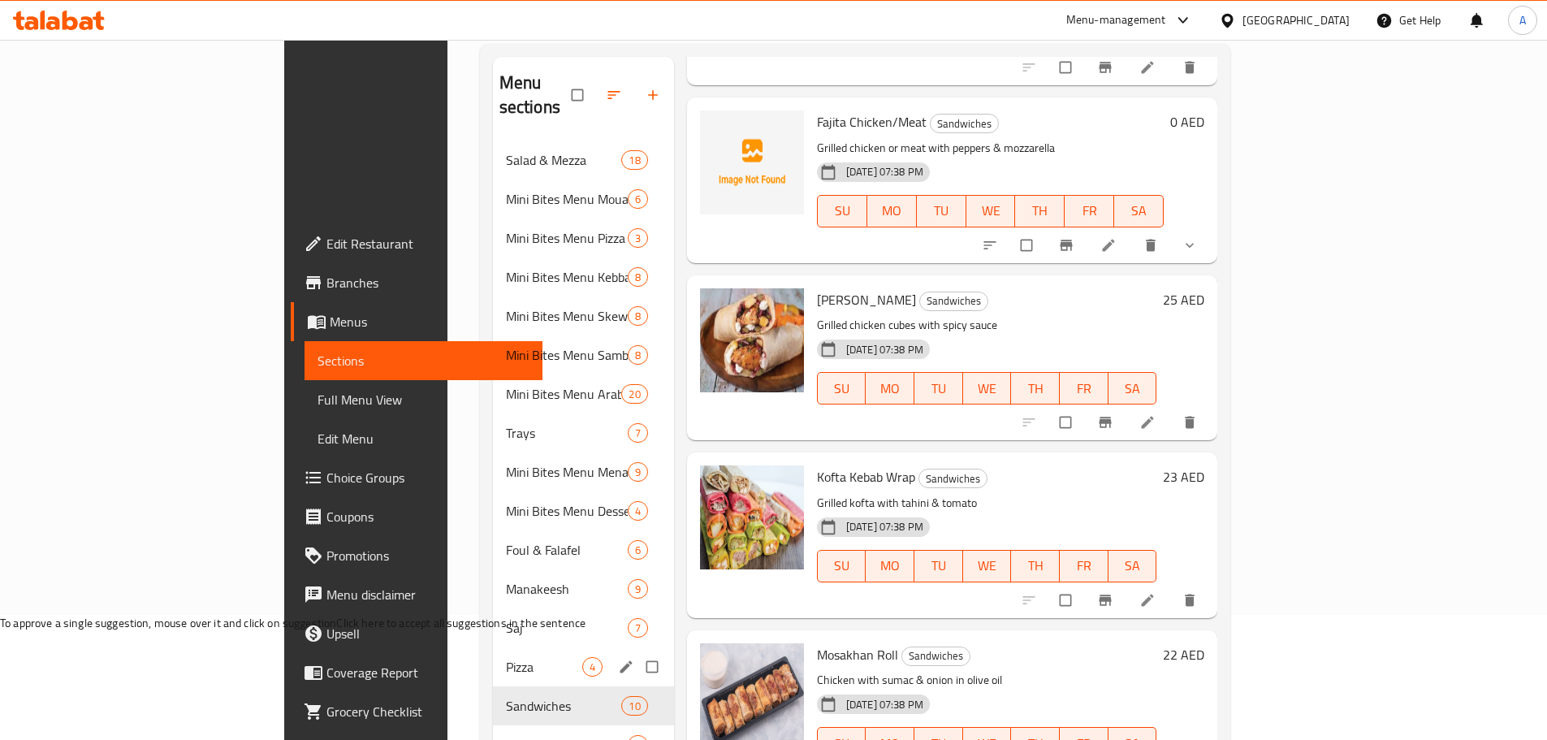
scroll to position [333, 0]
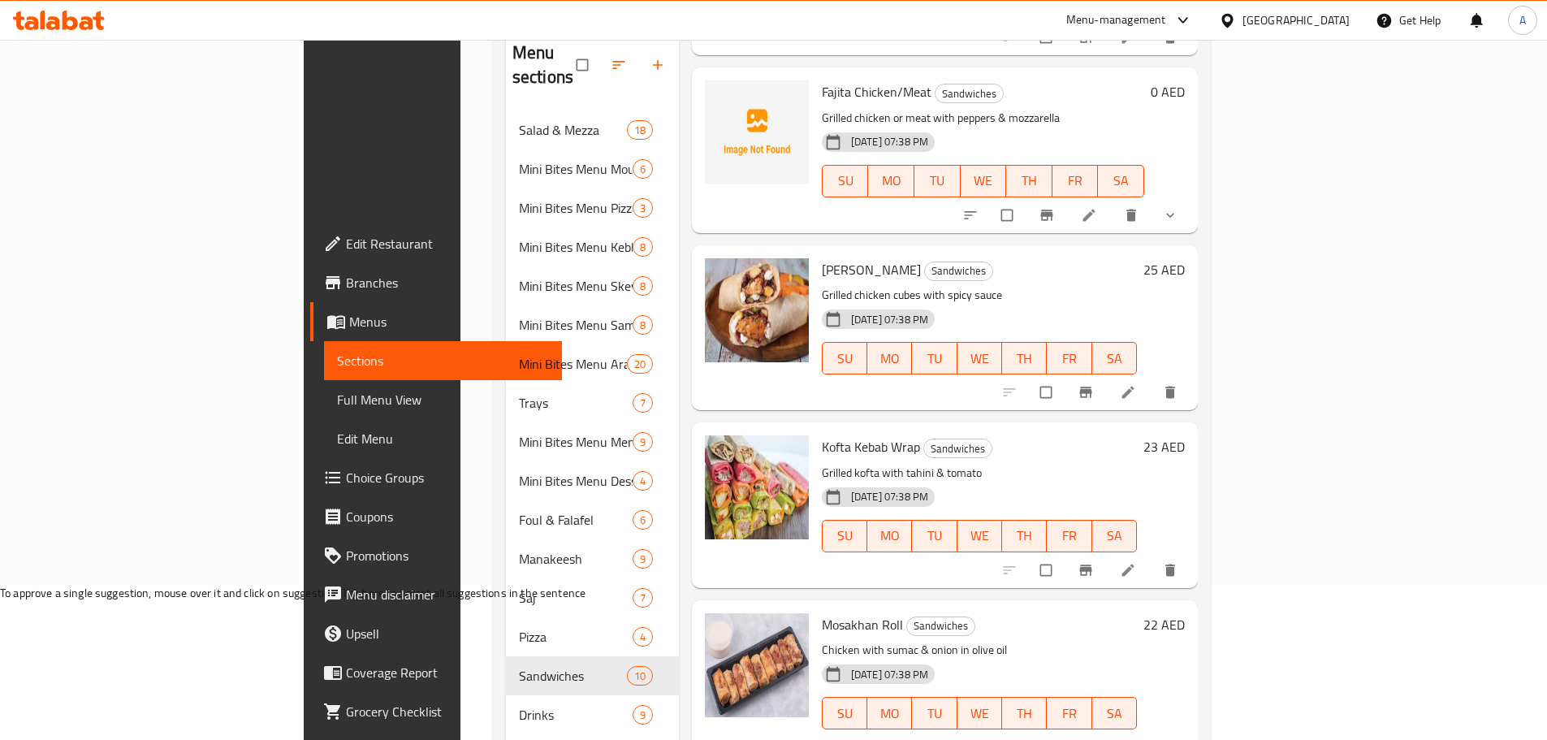
click at [822, 434] on span "Kofta Kebab Wrap" at bounding box center [871, 446] width 98 height 24
click at [1072, 481] on div "09-10-2025 07:38 PM SU MO TU WE TH FR SA" at bounding box center [979, 525] width 328 height 88
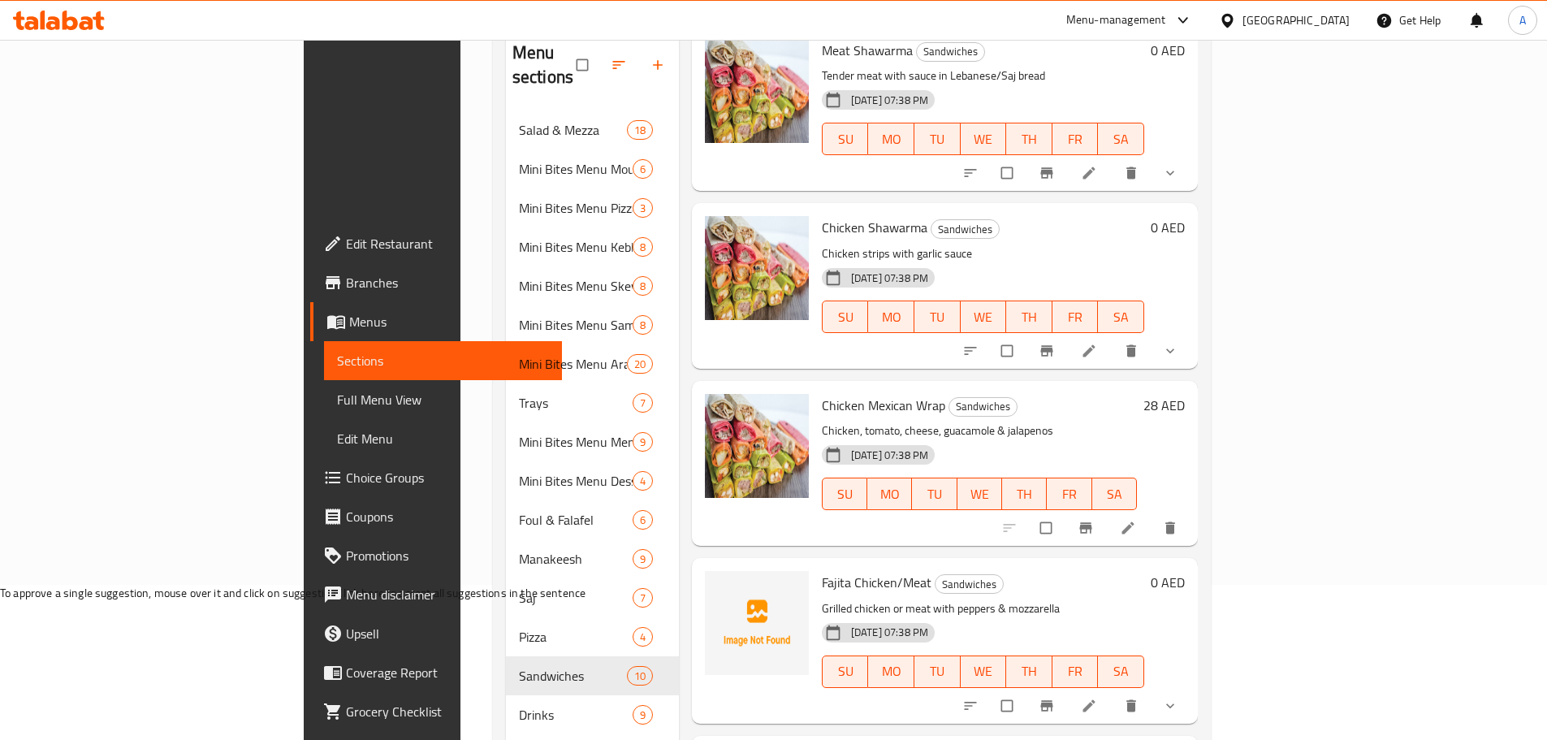
scroll to position [0, 0]
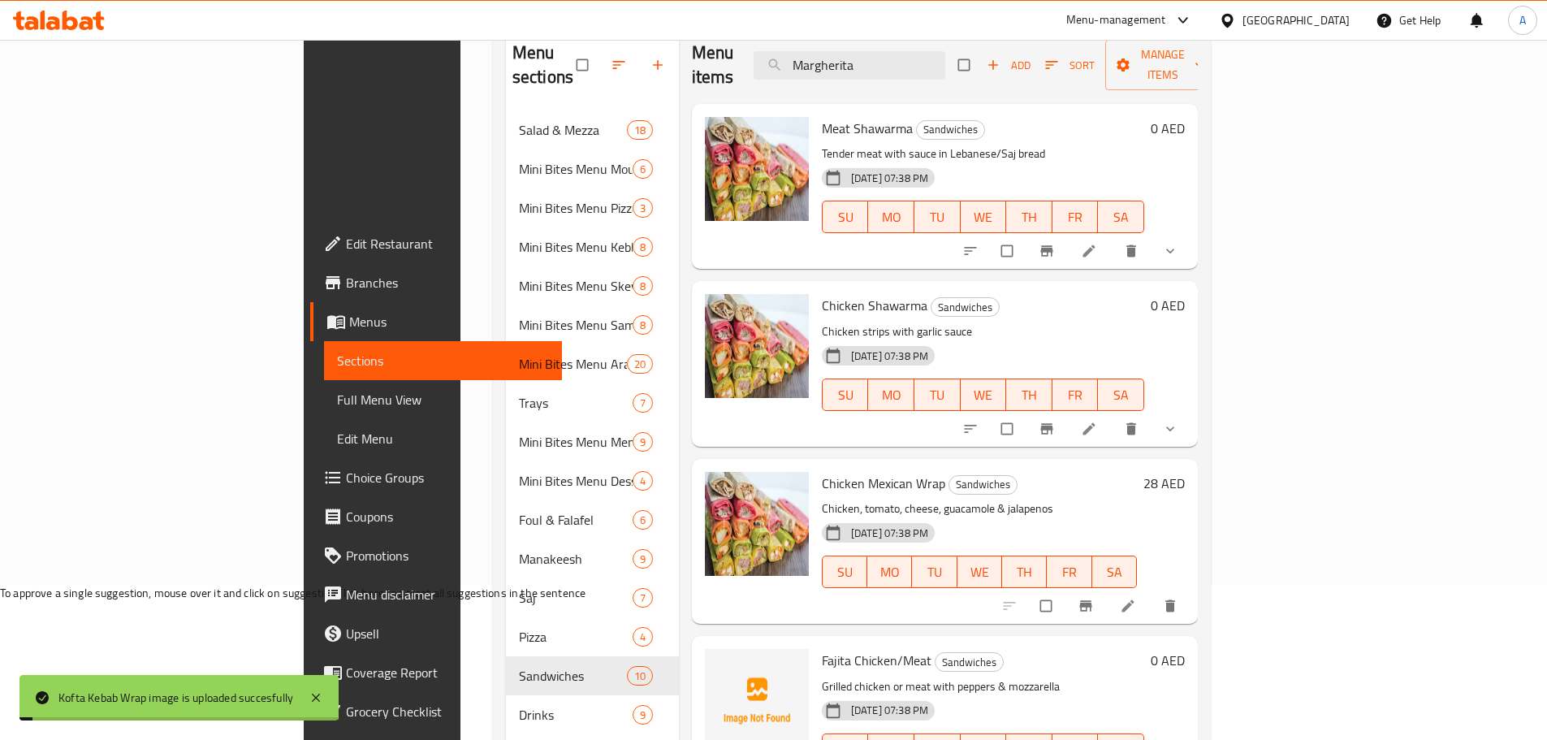
click at [822, 471] on span "Chicken Mexican Wrap" at bounding box center [883, 483] width 123 height 24
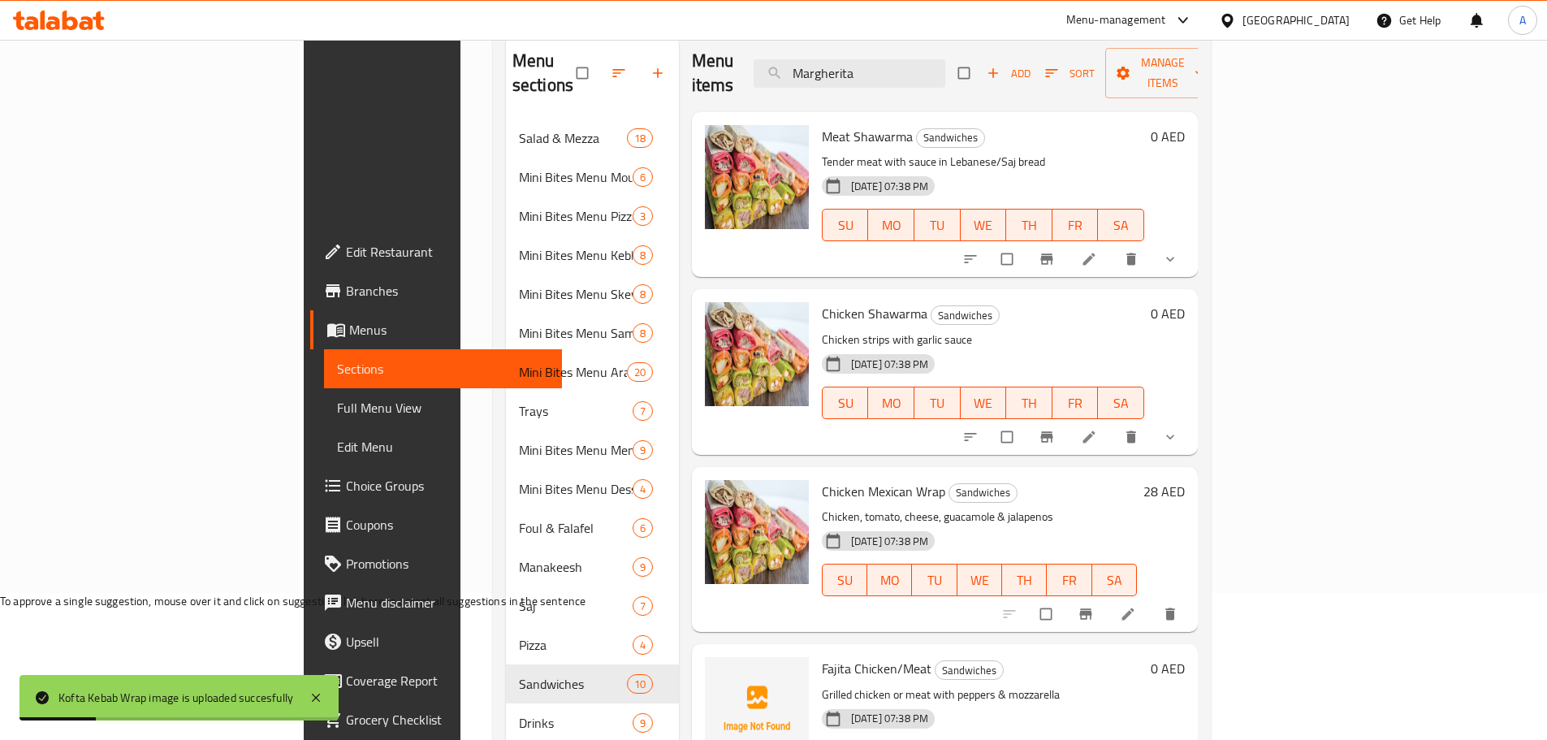
click at [822, 479] on span "Chicken Mexican Wrap" at bounding box center [883, 491] width 123 height 24
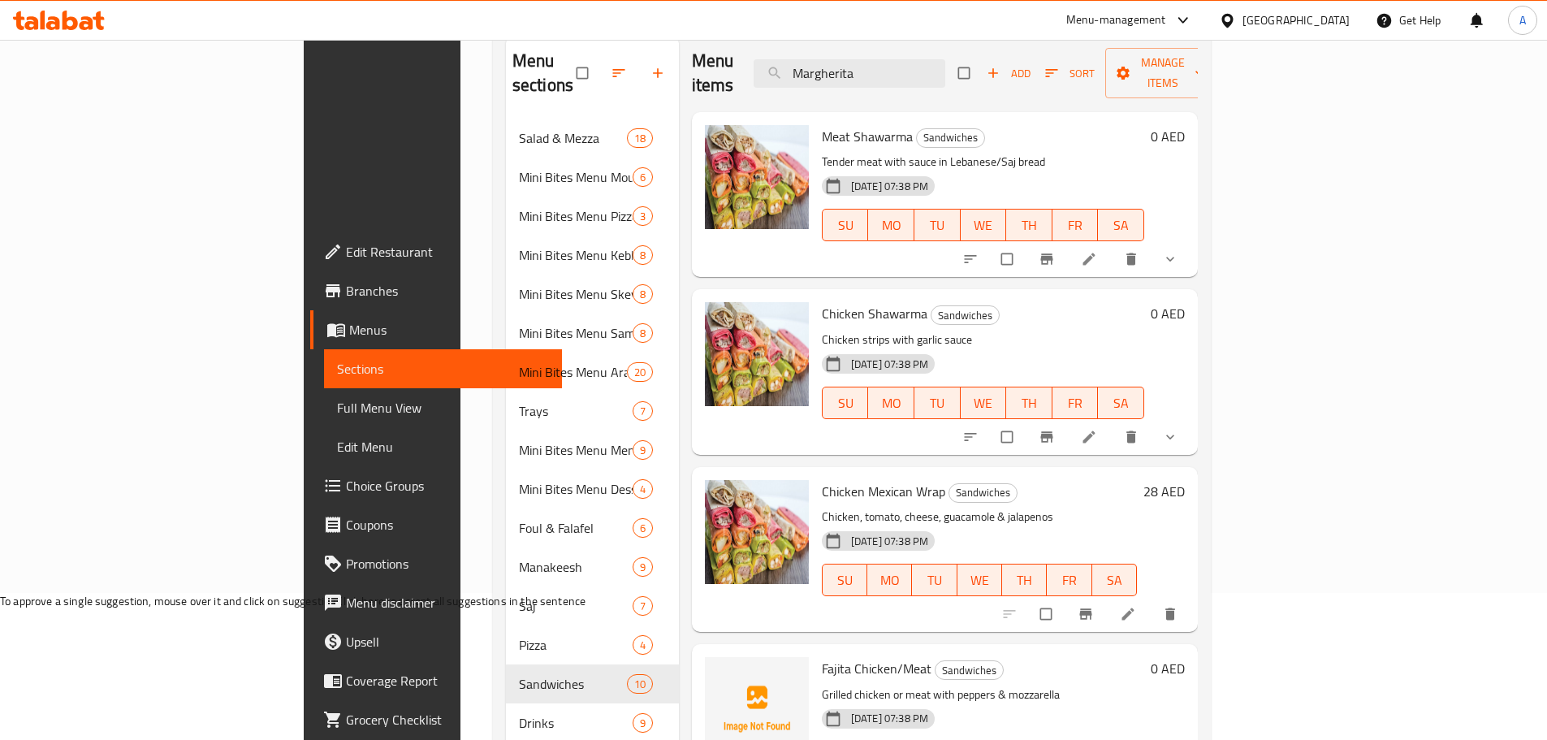
click at [1144, 525] on div "09-10-2025 07:38 PM SU MO TU WE TH FR SA" at bounding box center [979, 569] width 328 height 88
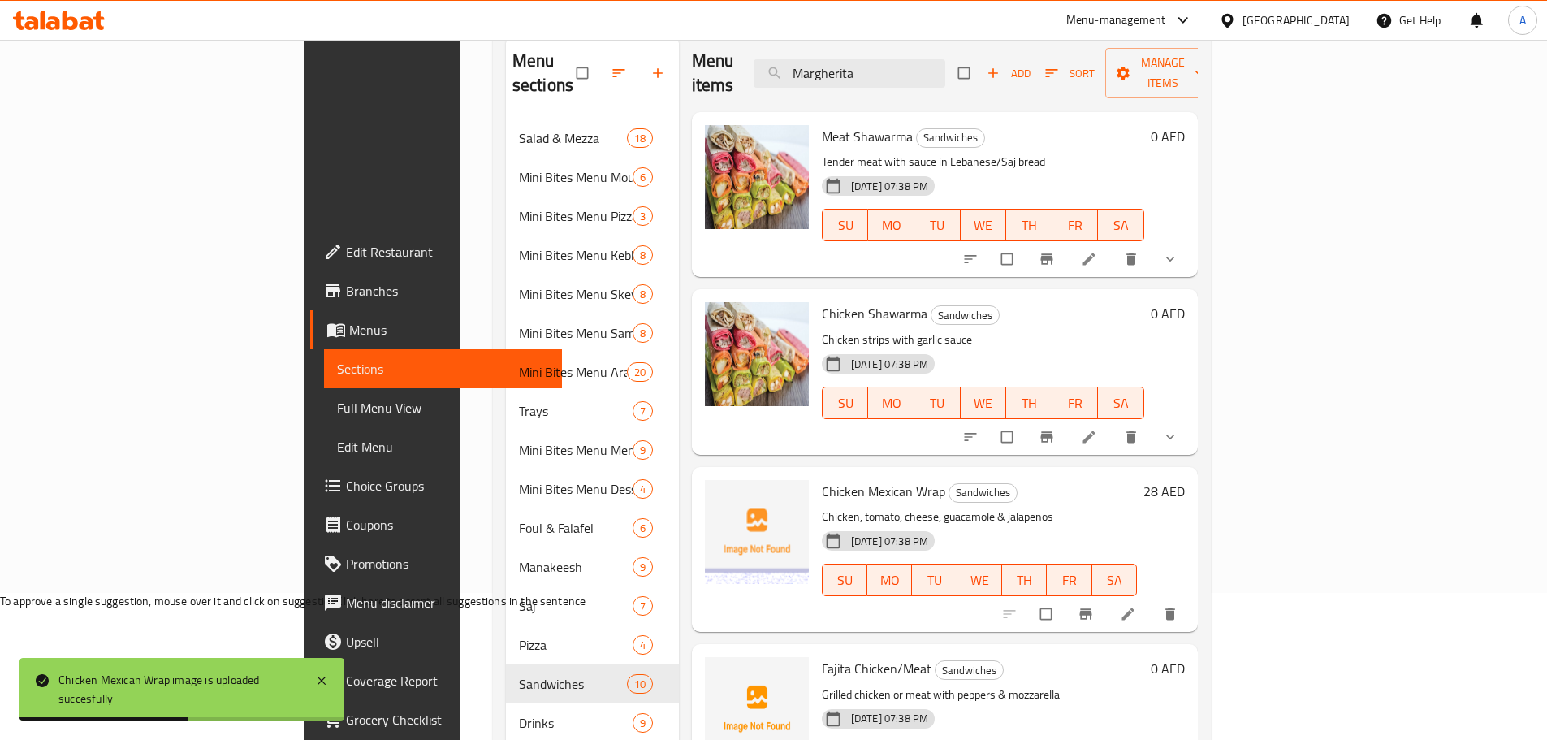
click at [822, 301] on span "Chicken Shawarma" at bounding box center [875, 313] width 106 height 24
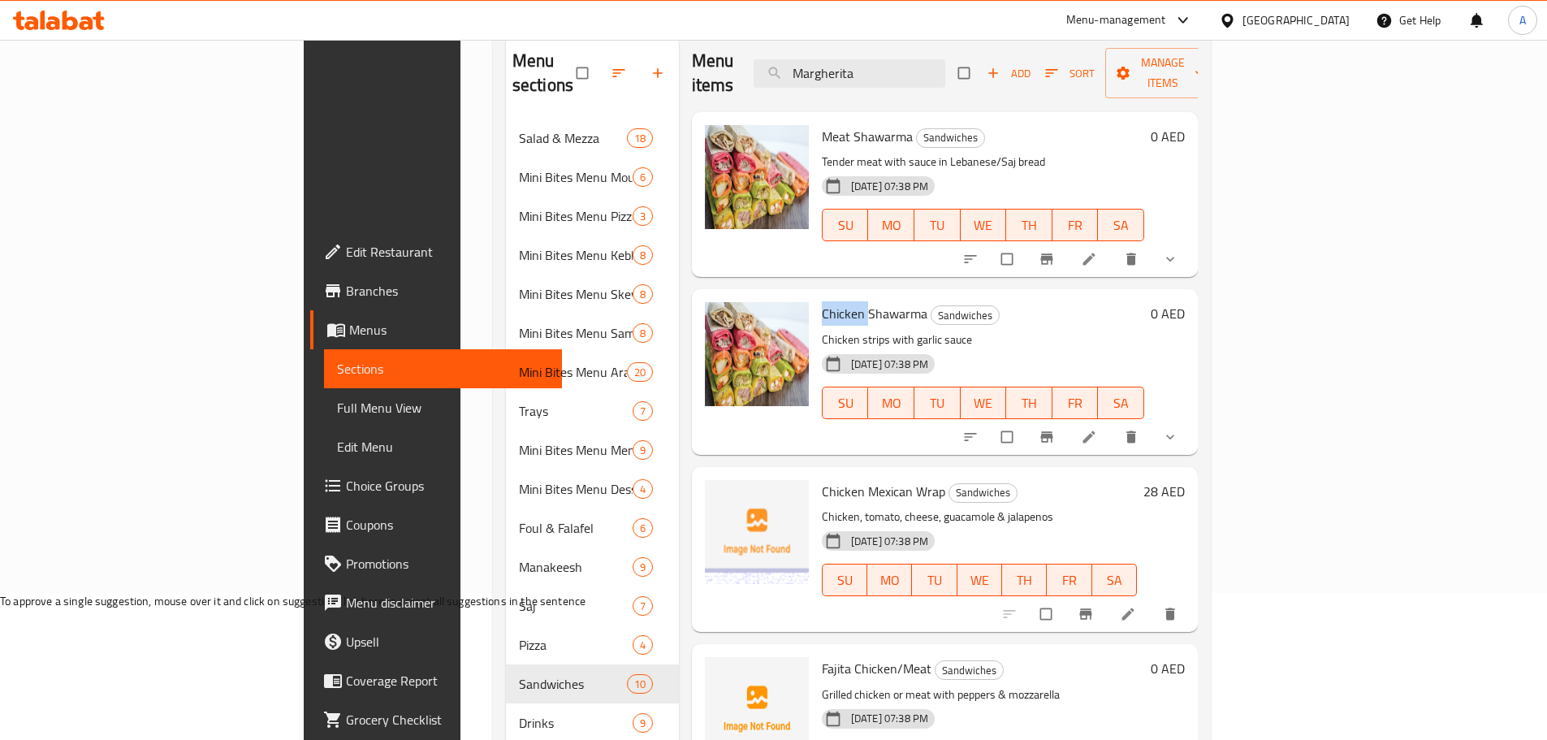
click at [1017, 348] on div "09-10-2025 07:38 PM SU MO TU WE TH FR SA" at bounding box center [982, 392] width 335 height 88
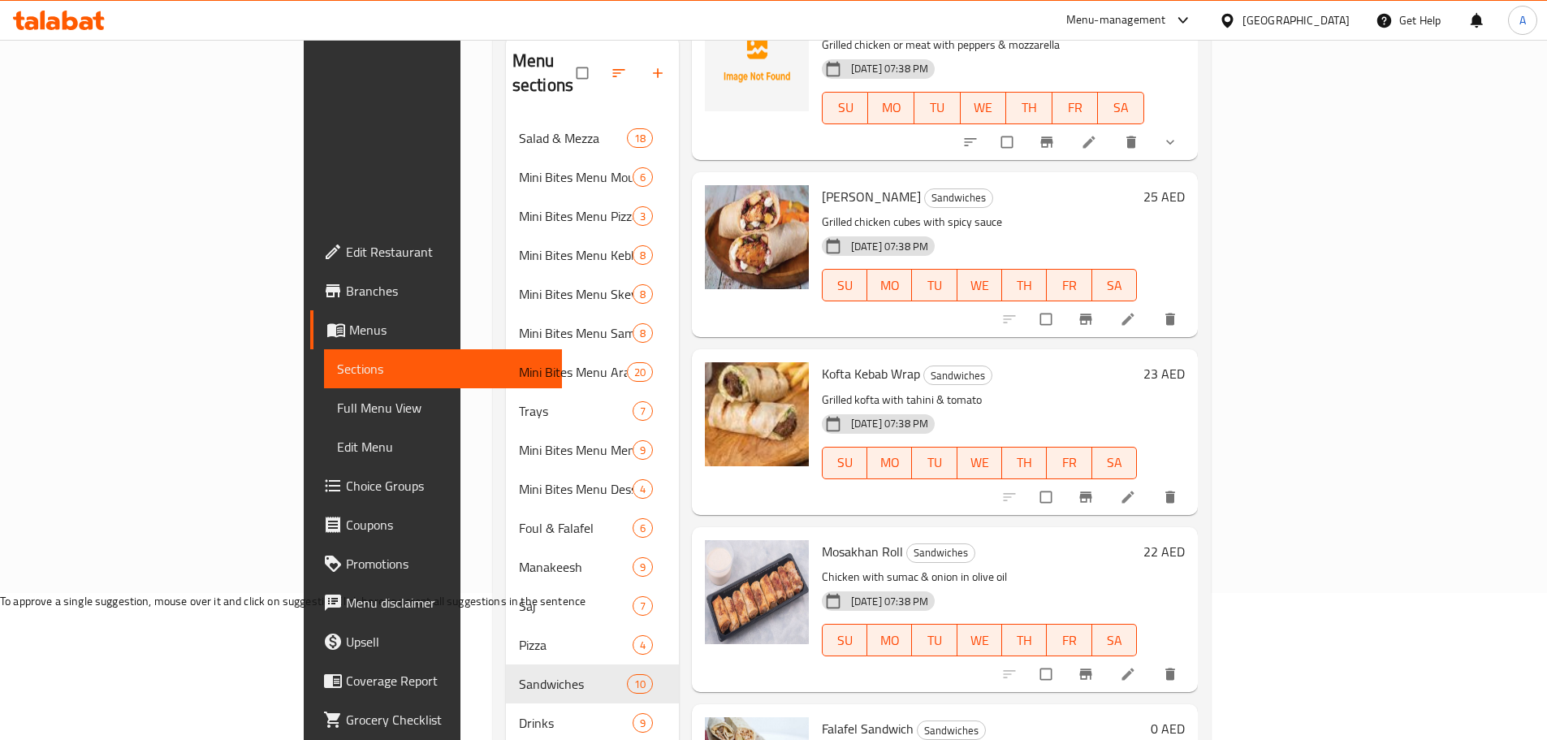
scroll to position [812, 0]
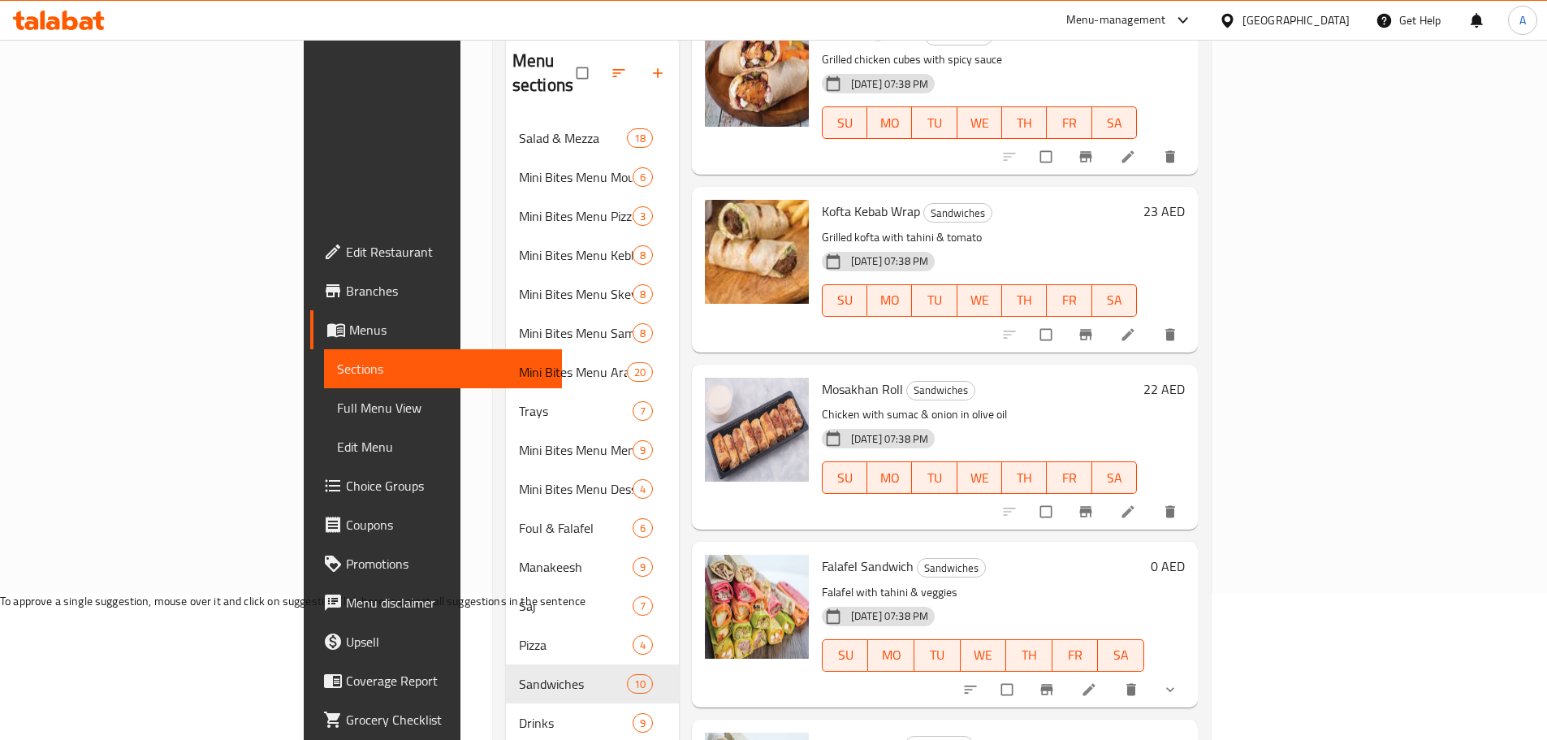
click at [822, 554] on span "Falafel Sandwich" at bounding box center [868, 566] width 92 height 24
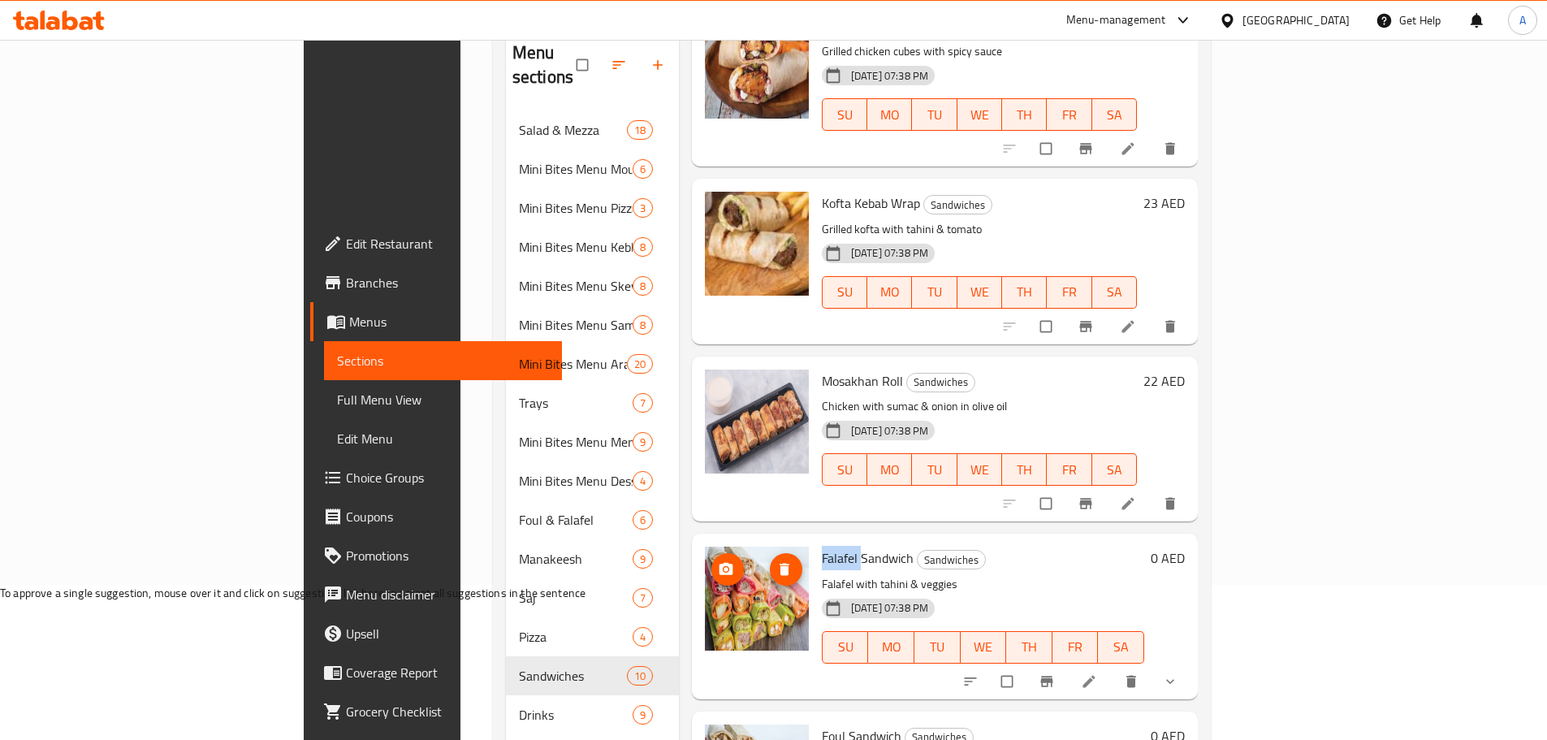
click at [705, 547] on img at bounding box center [757, 599] width 104 height 104
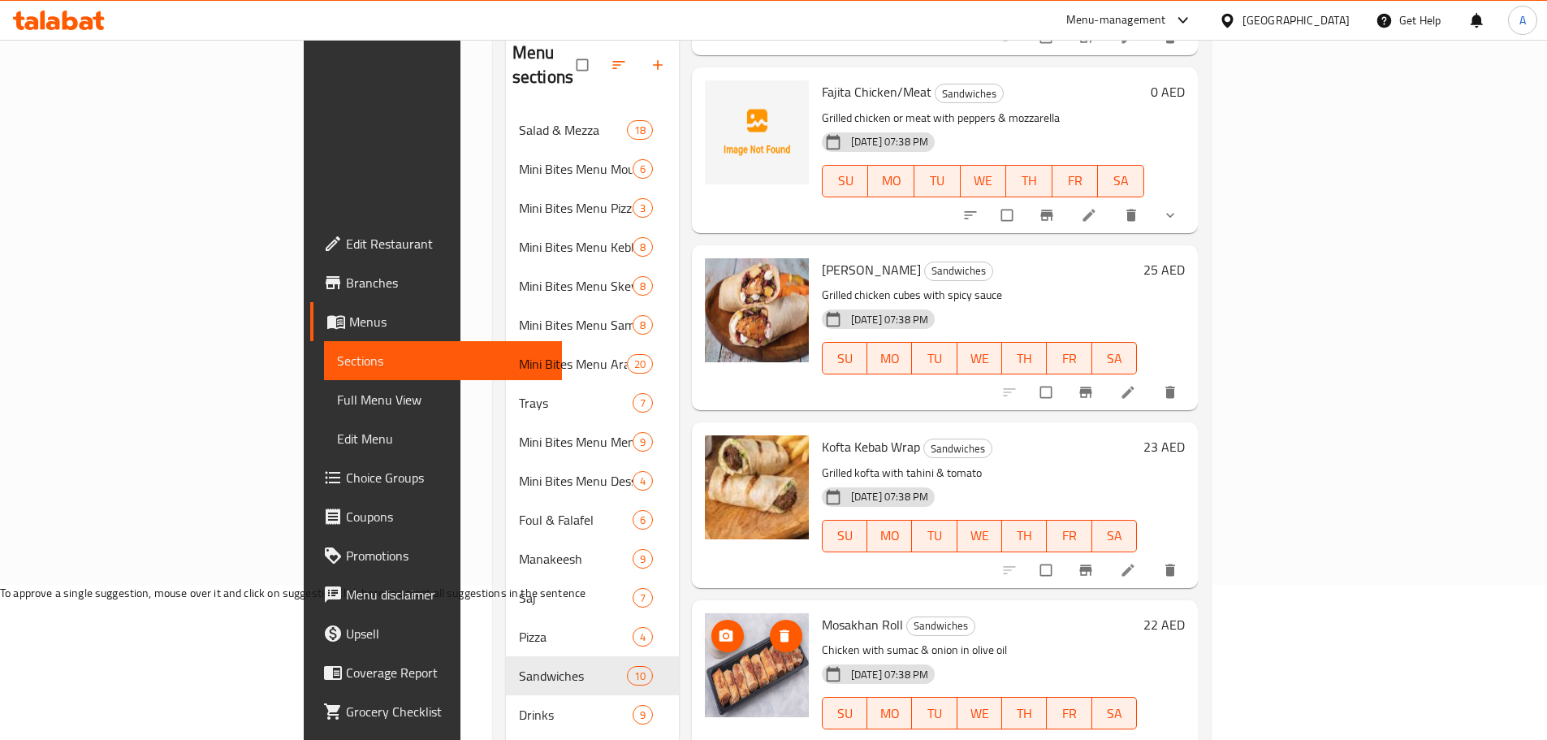
scroll to position [970, 0]
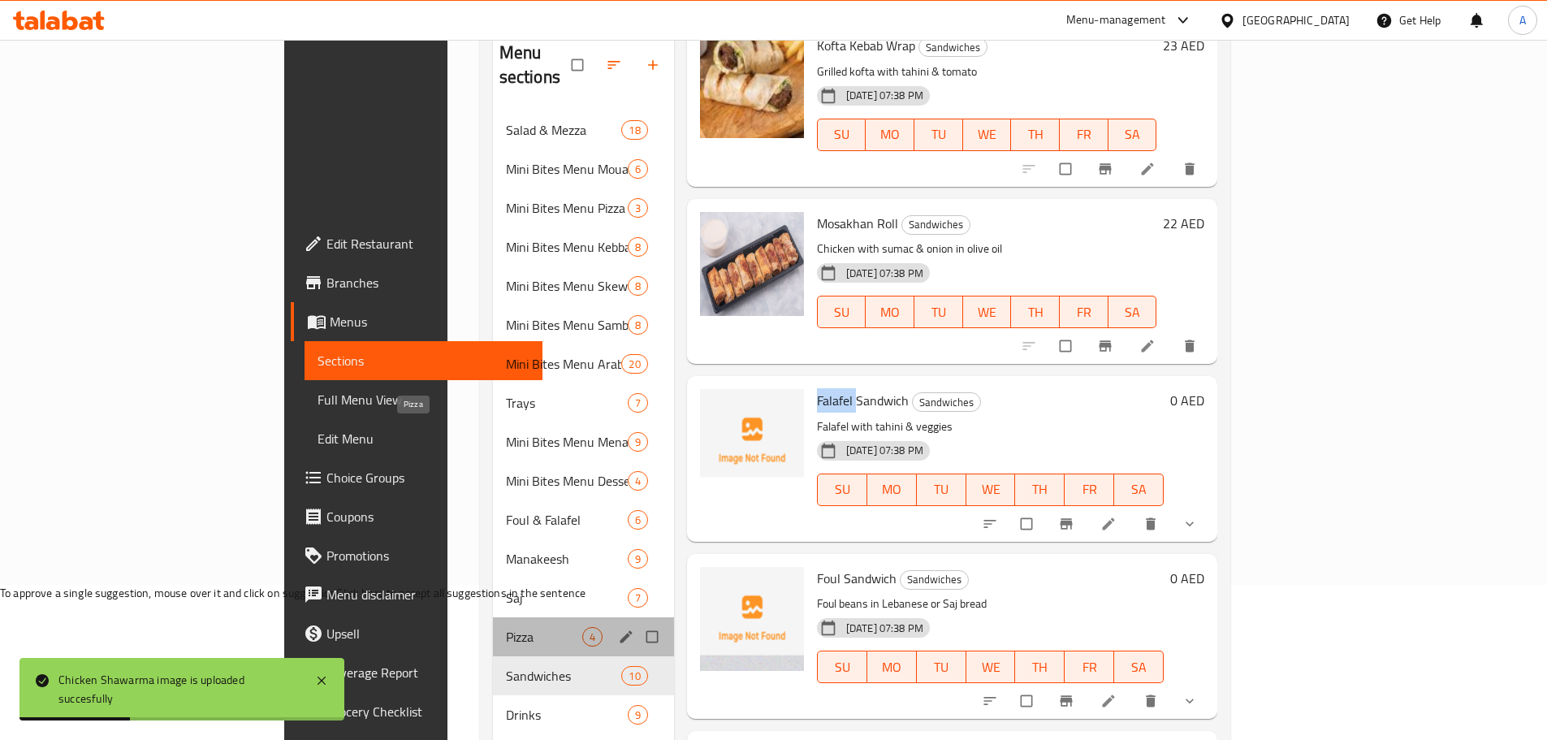
click at [506, 627] on span "Pizza" at bounding box center [544, 636] width 76 height 19
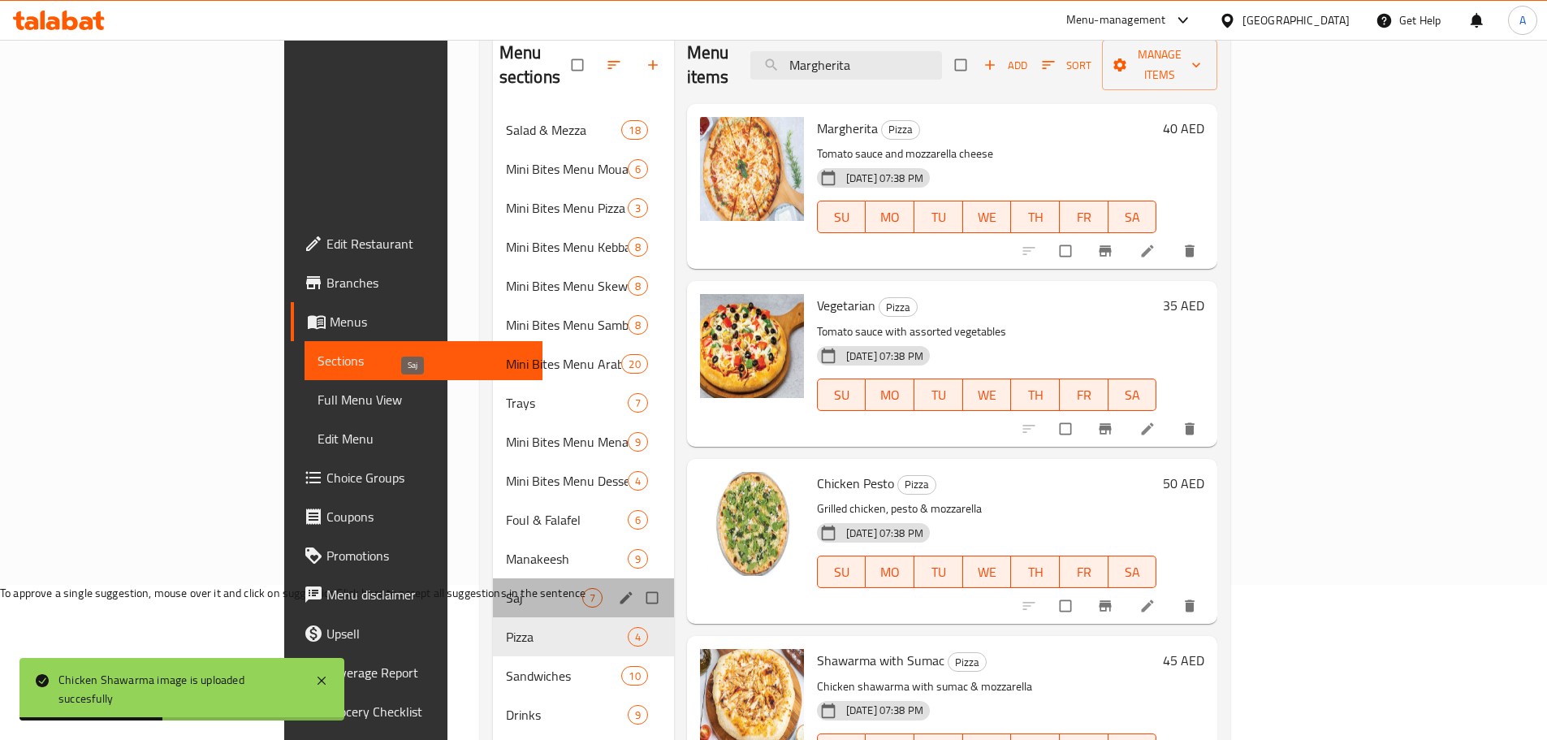
click at [506, 588] on span "Saj" at bounding box center [544, 597] width 76 height 19
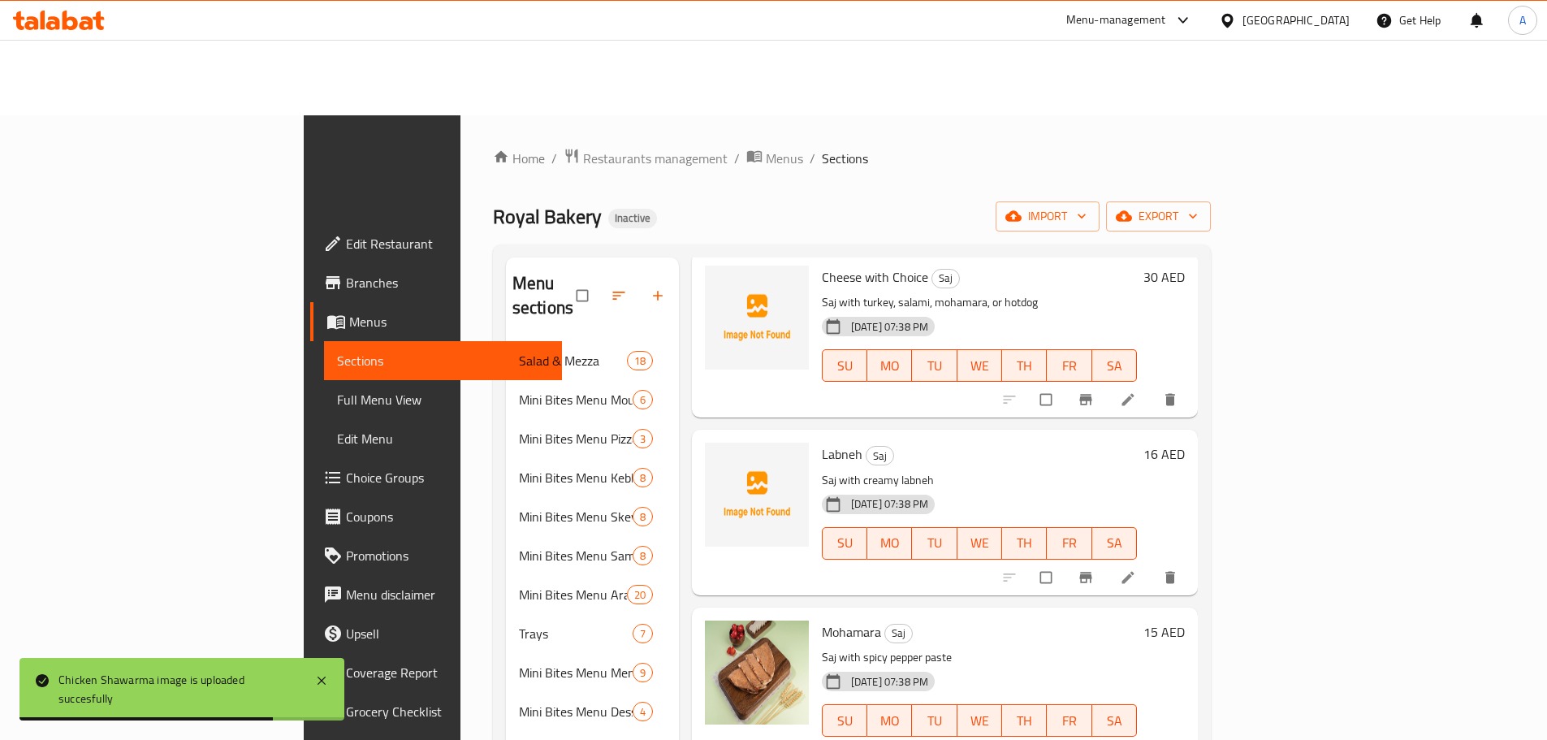
scroll to position [333, 0]
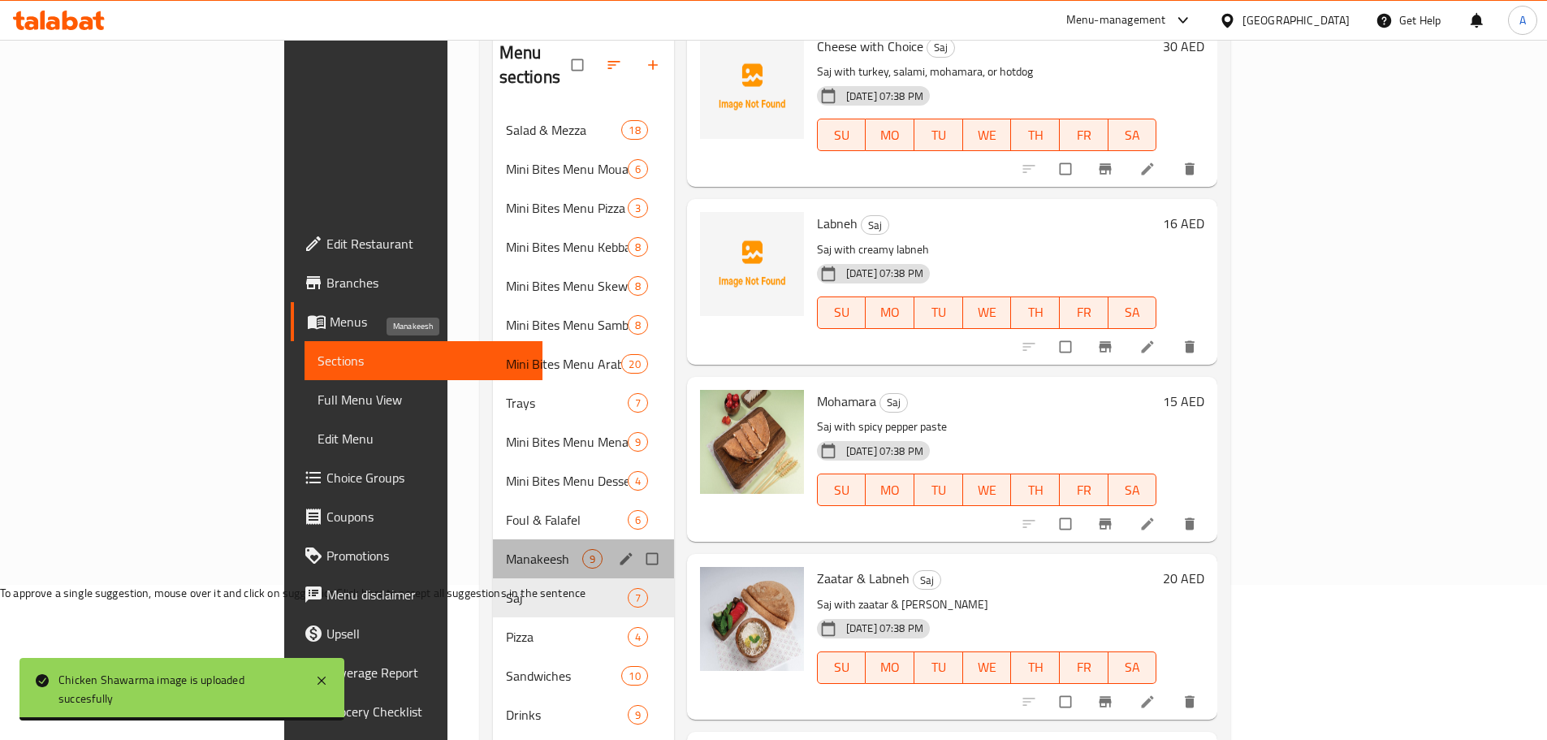
click at [506, 549] on span "Manakeesh" at bounding box center [544, 558] width 76 height 19
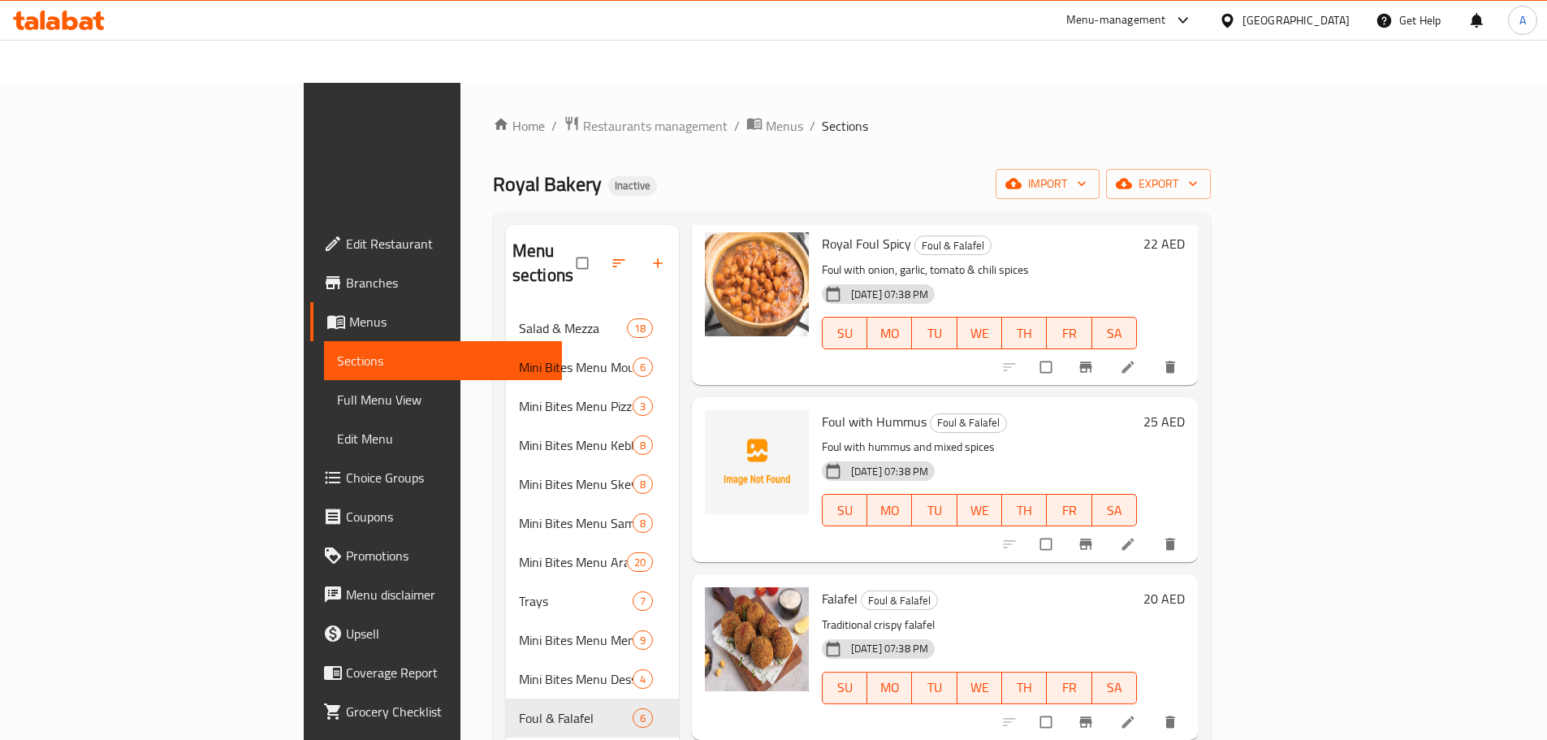
scroll to position [333, 0]
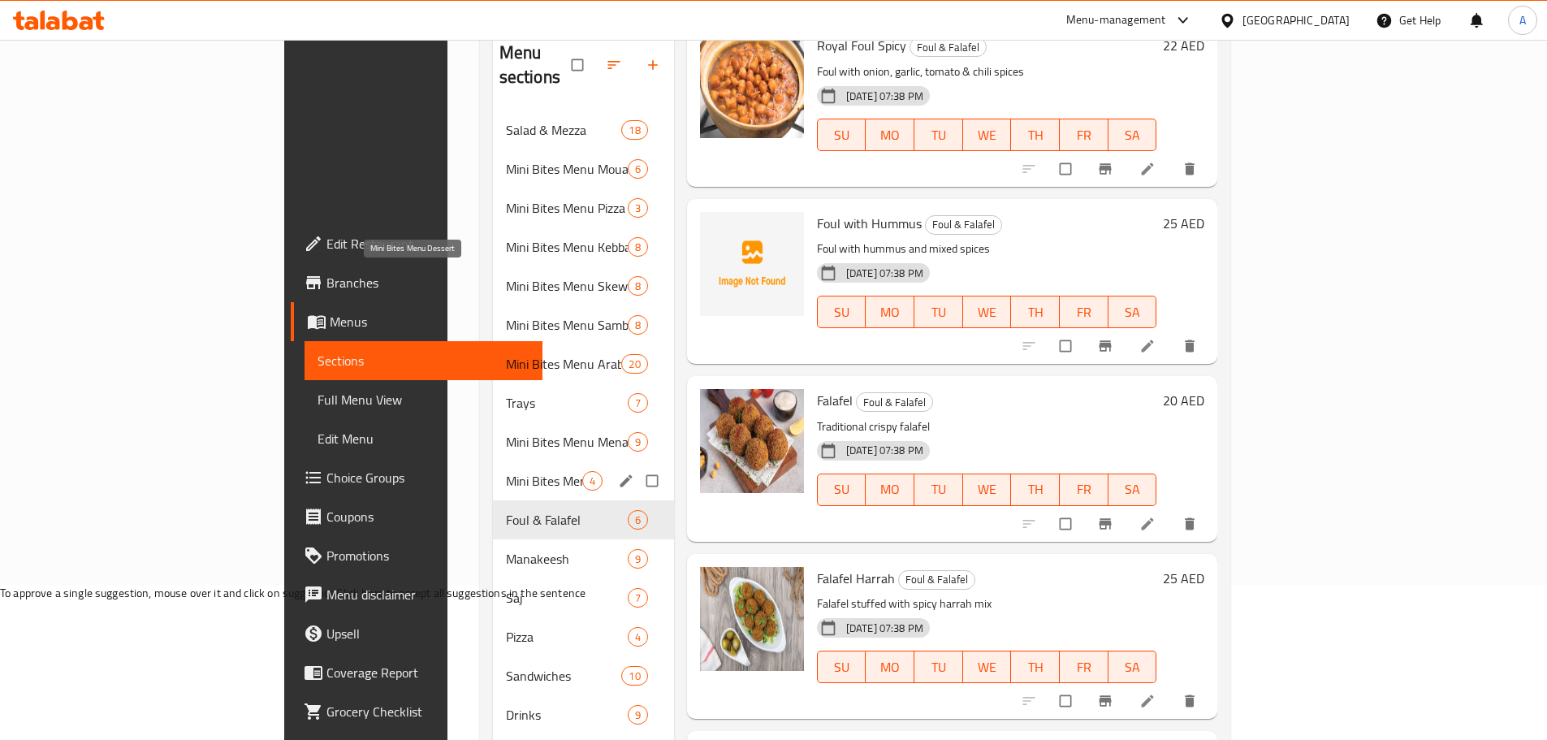
click at [506, 471] on span "Mini Bites Menu Dessert" at bounding box center [544, 480] width 76 height 19
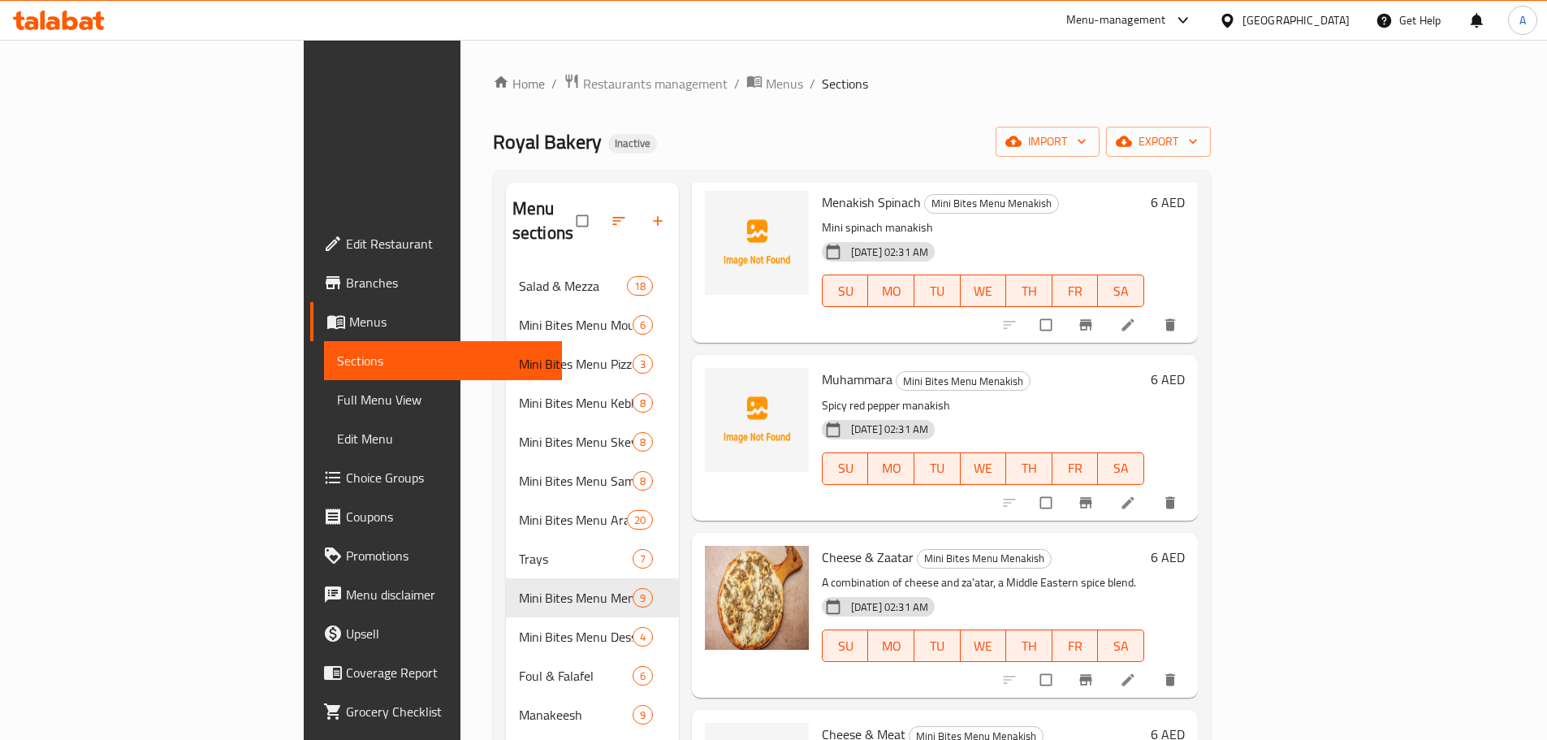
scroll to position [333, 0]
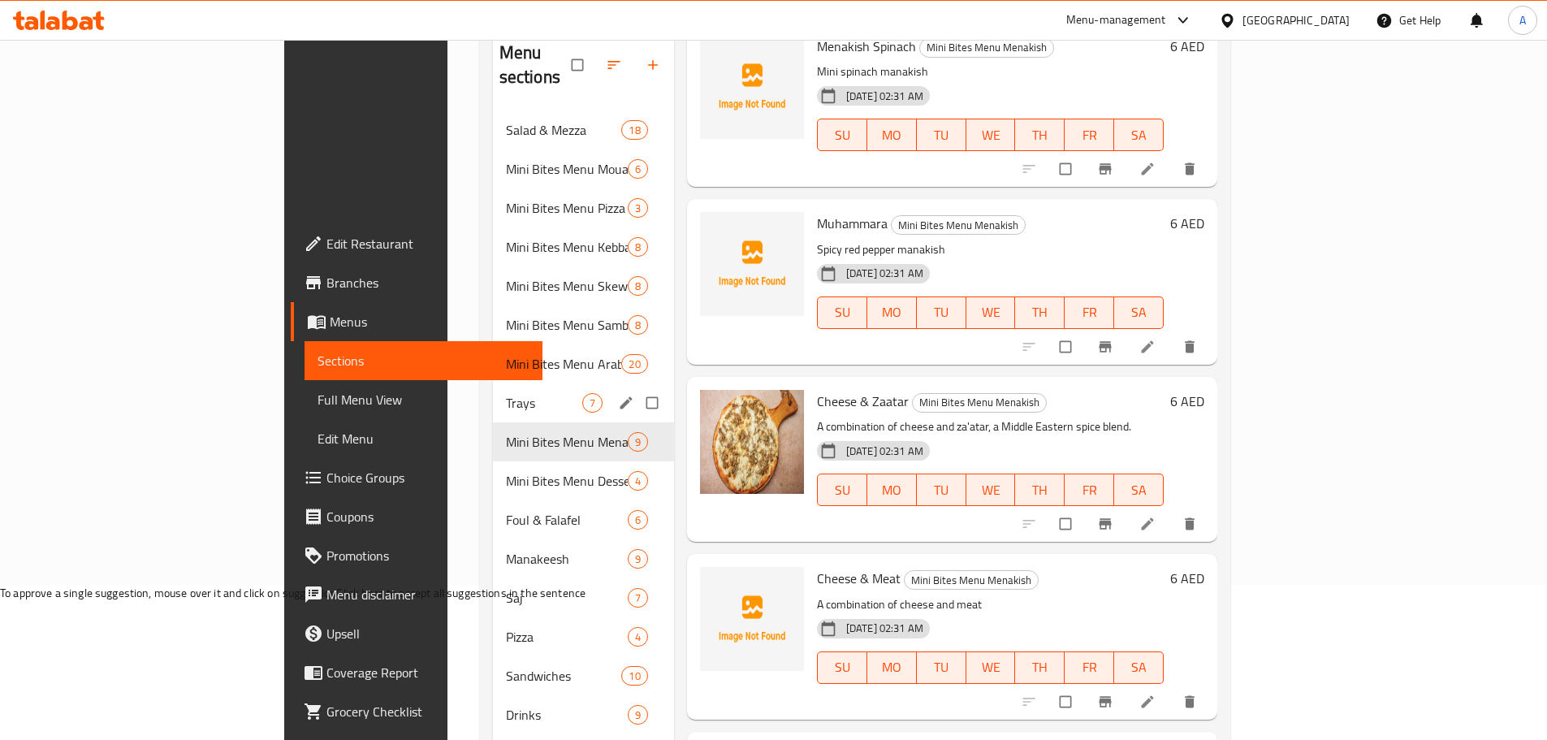
click at [493, 383] on div "Trays 7" at bounding box center [583, 402] width 181 height 39
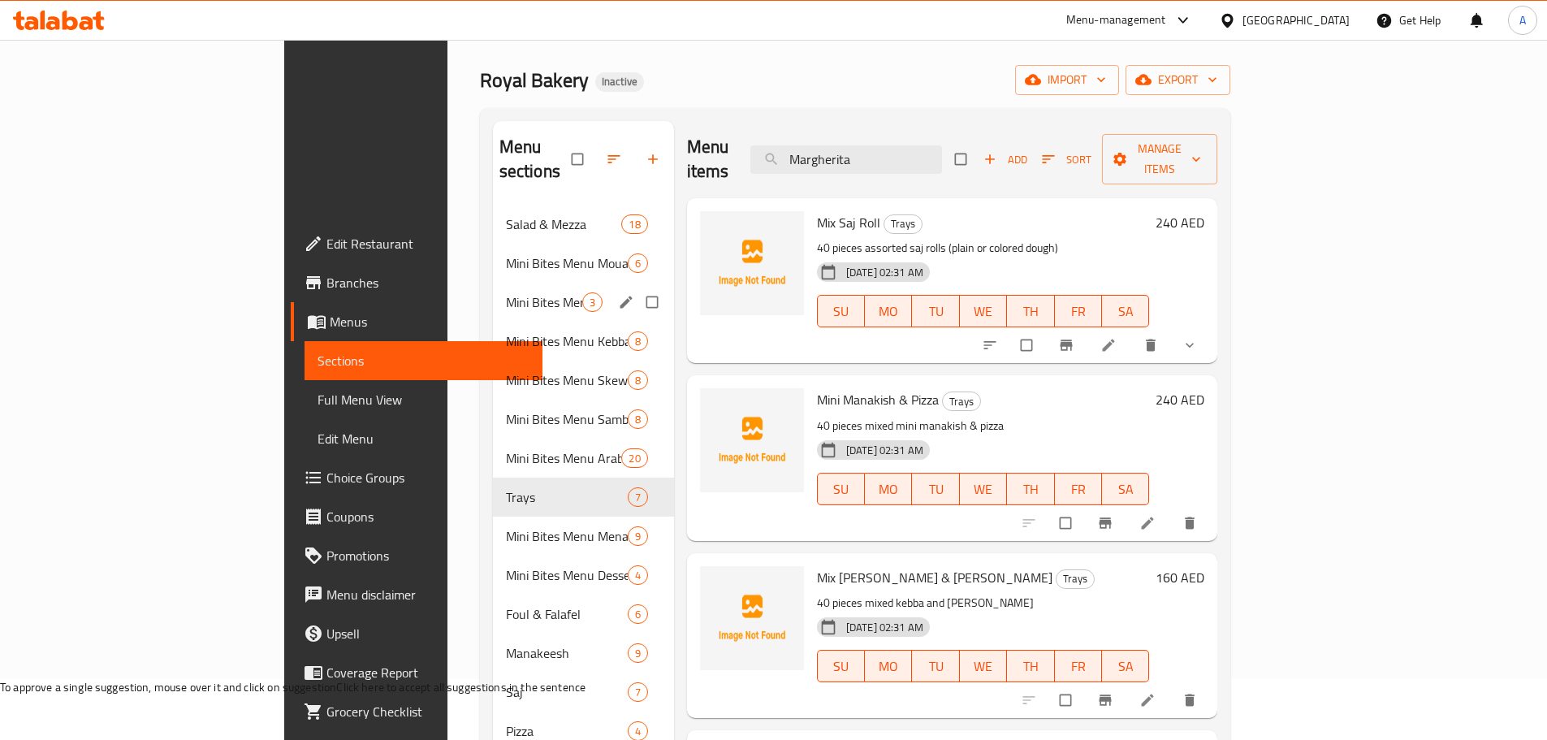
scroll to position [89, 0]
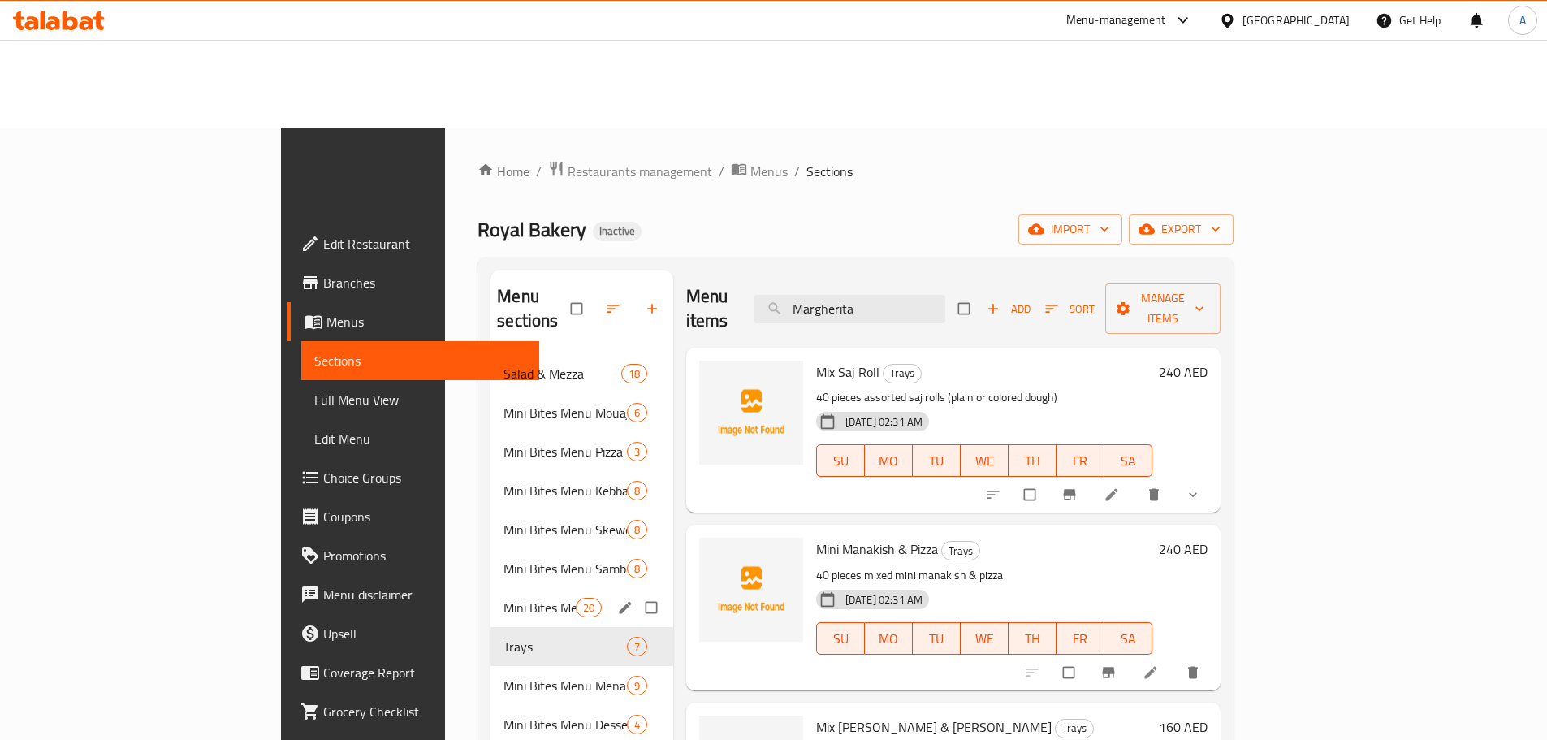
click at [491, 588] on div "Mini Bites Menu Arabic Bread 20" at bounding box center [582, 607] width 183 height 39
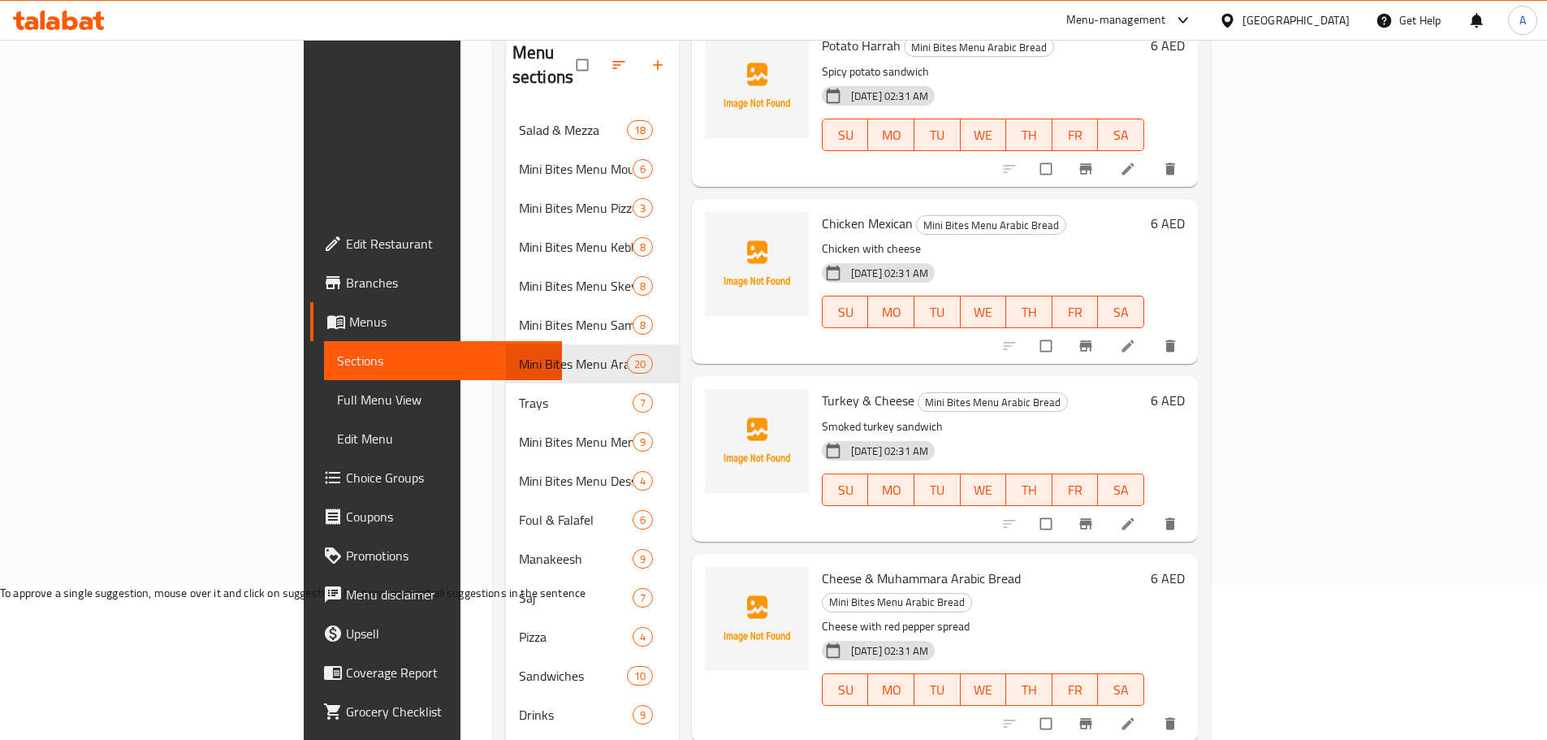
scroll to position [2719, 0]
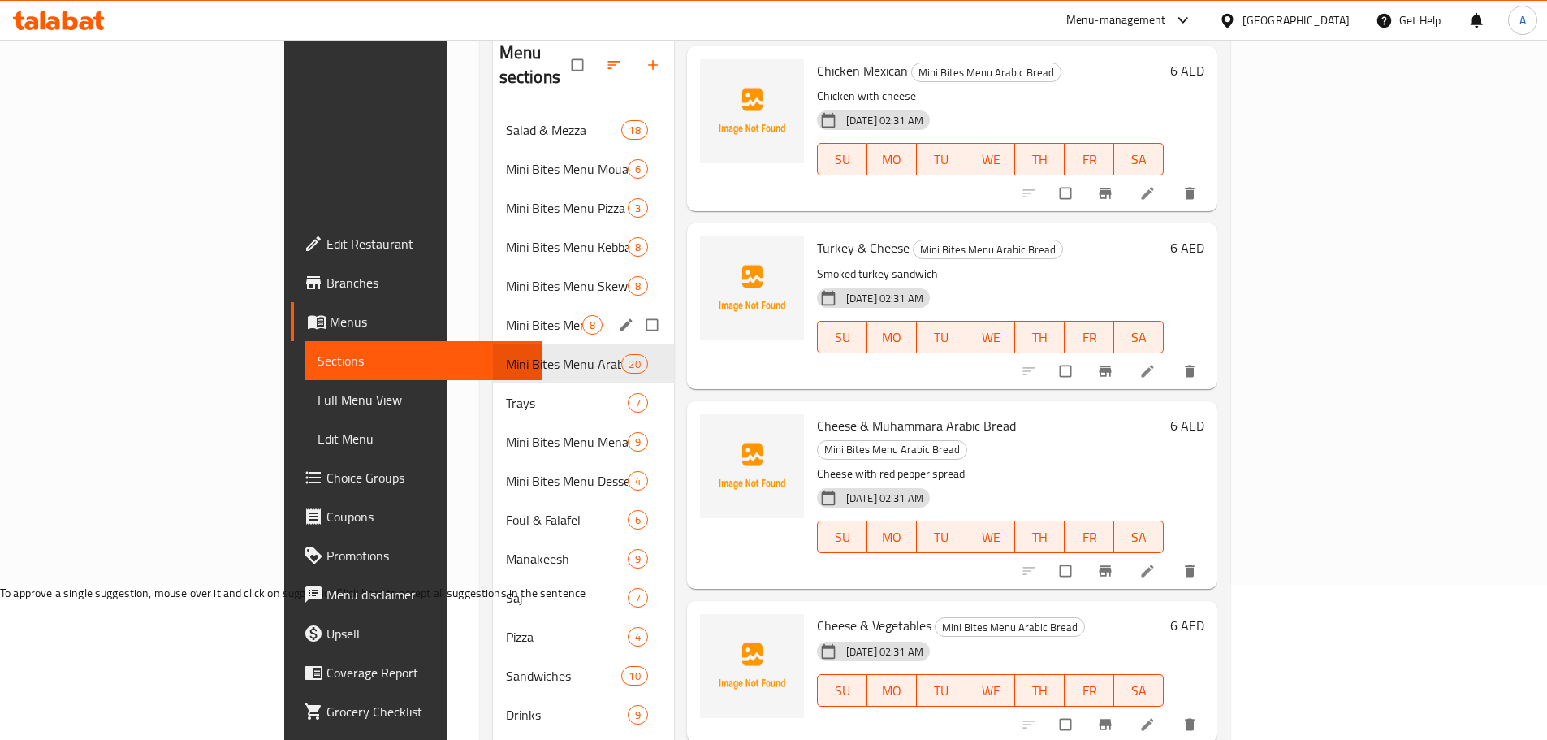
click at [506, 315] on span "Mini Bites Menu Sambousek" at bounding box center [544, 324] width 76 height 19
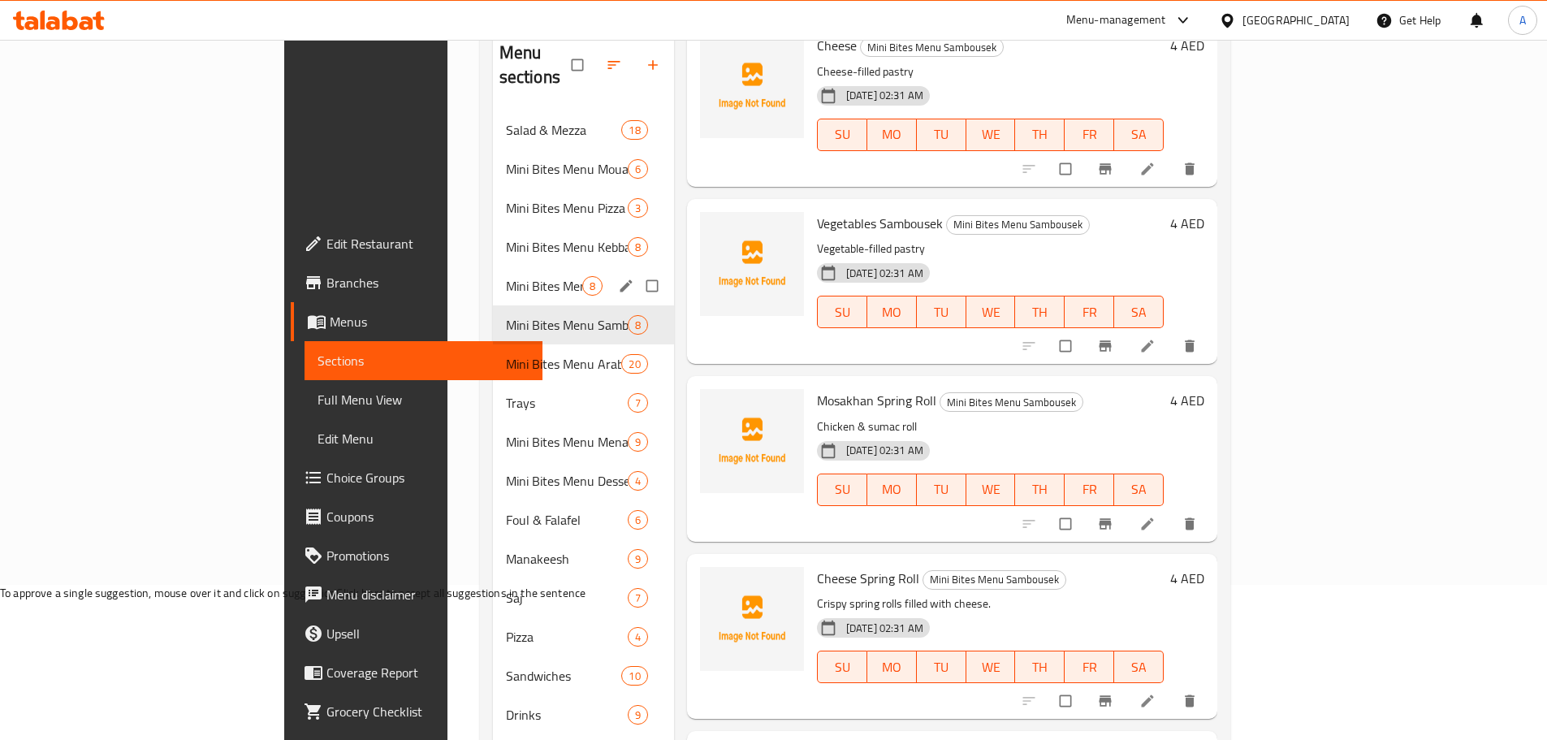
click at [493, 266] on div "Mini Bites Menu Skewers 8" at bounding box center [583, 285] width 181 height 39
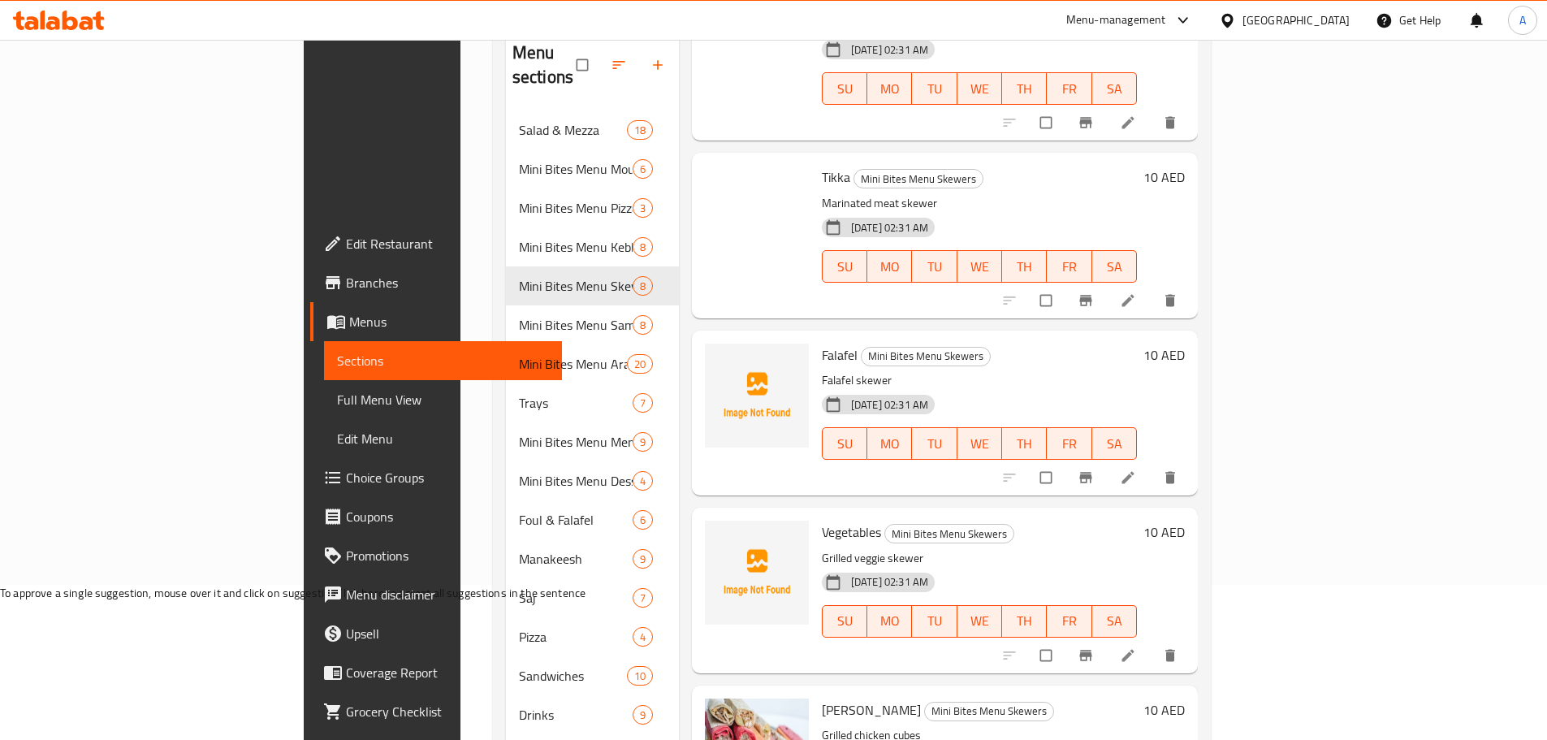
scroll to position [128, 0]
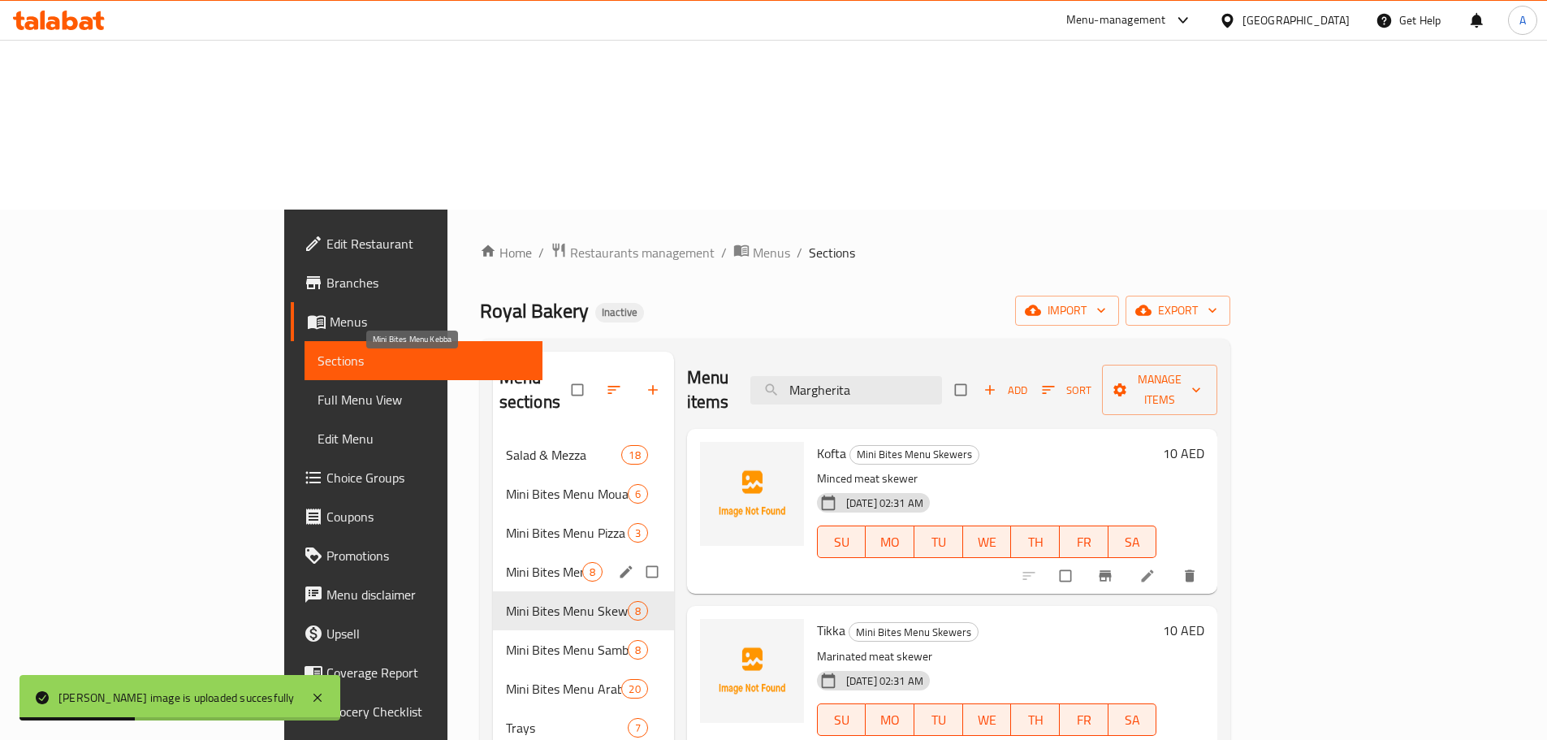
click at [506, 562] on span "Mini Bites Menu Kebba" at bounding box center [544, 571] width 76 height 19
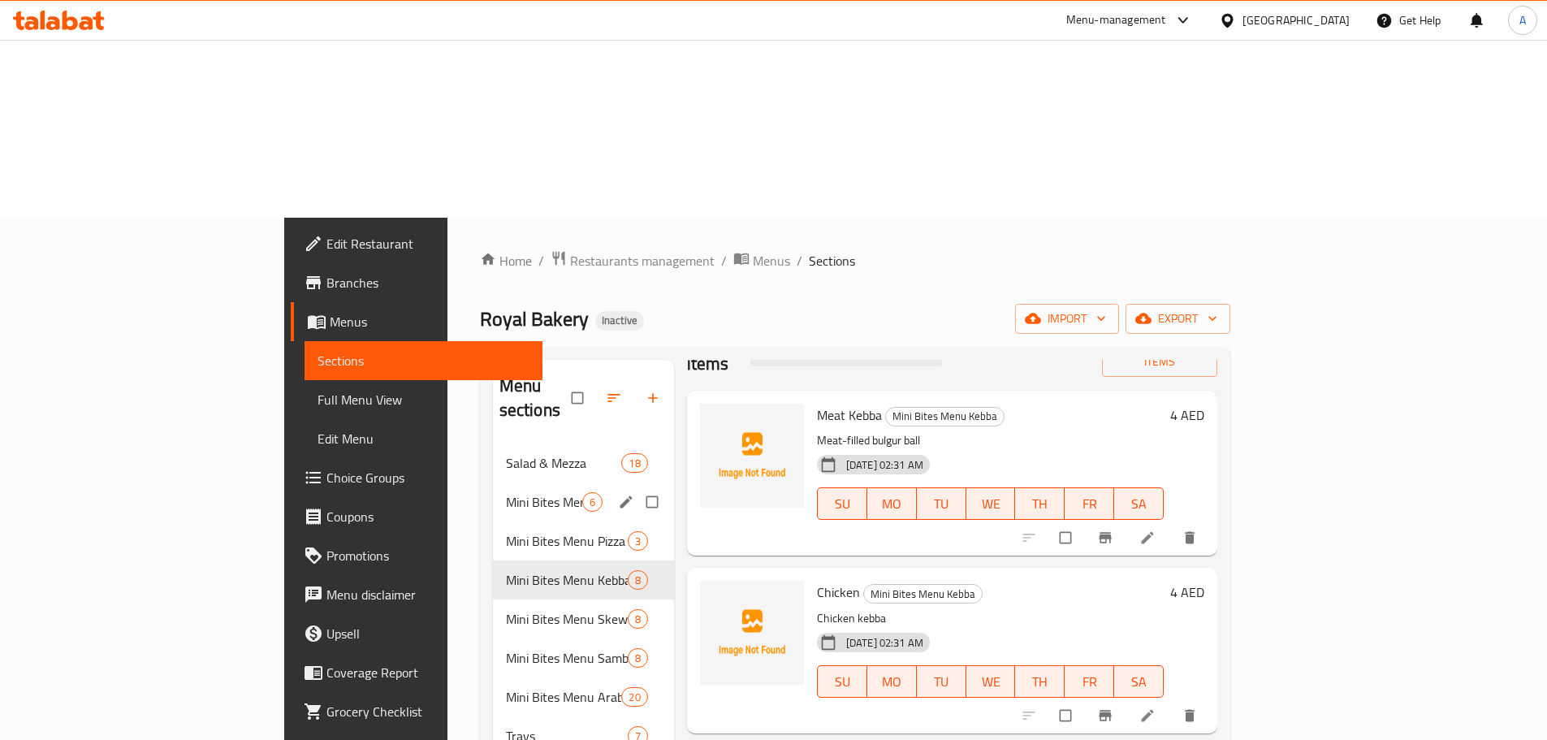
click at [506, 531] on span "Mini Bites Menu Pizza" at bounding box center [567, 540] width 122 height 19
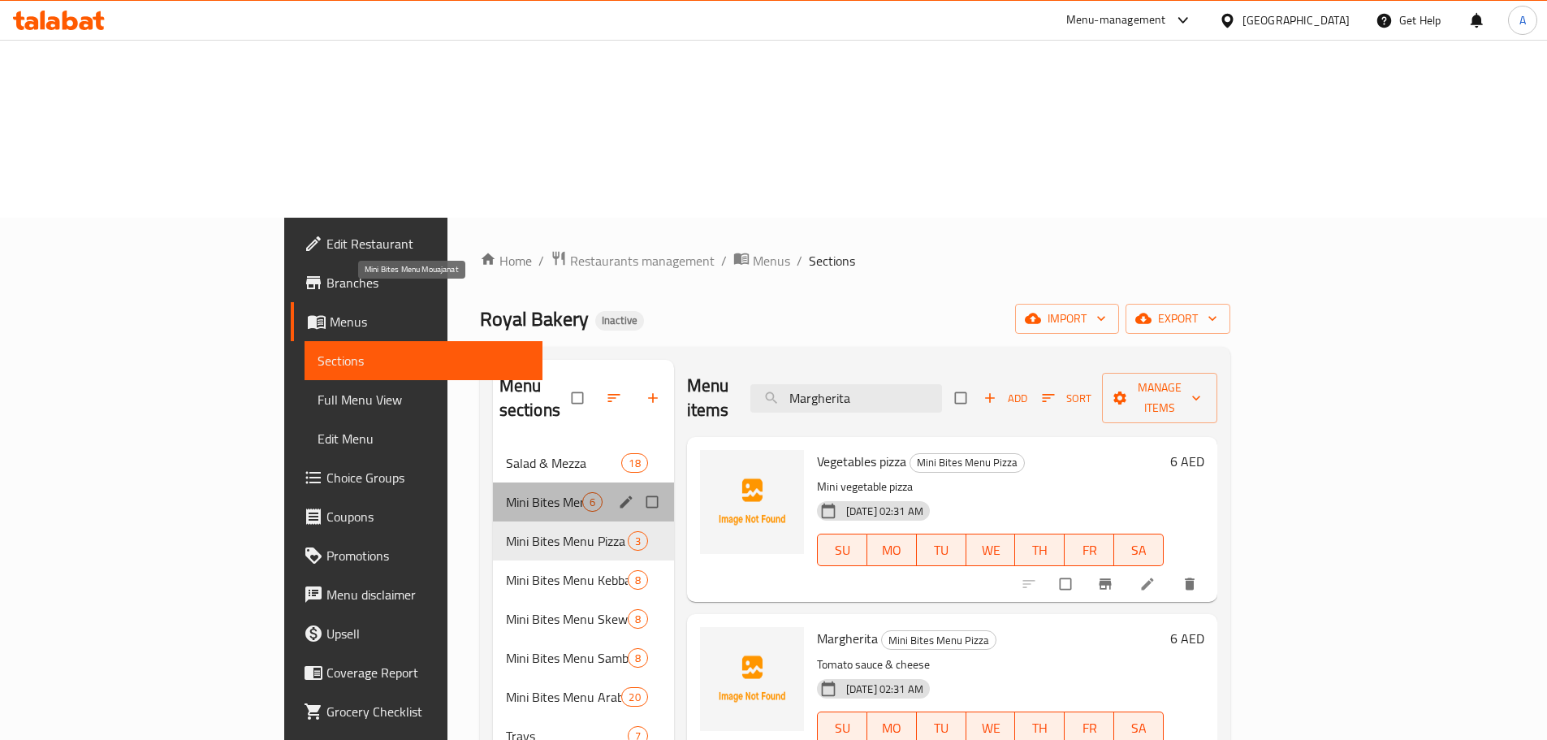
click at [506, 492] on span "Mini Bites Menu Mouajanat" at bounding box center [544, 501] width 76 height 19
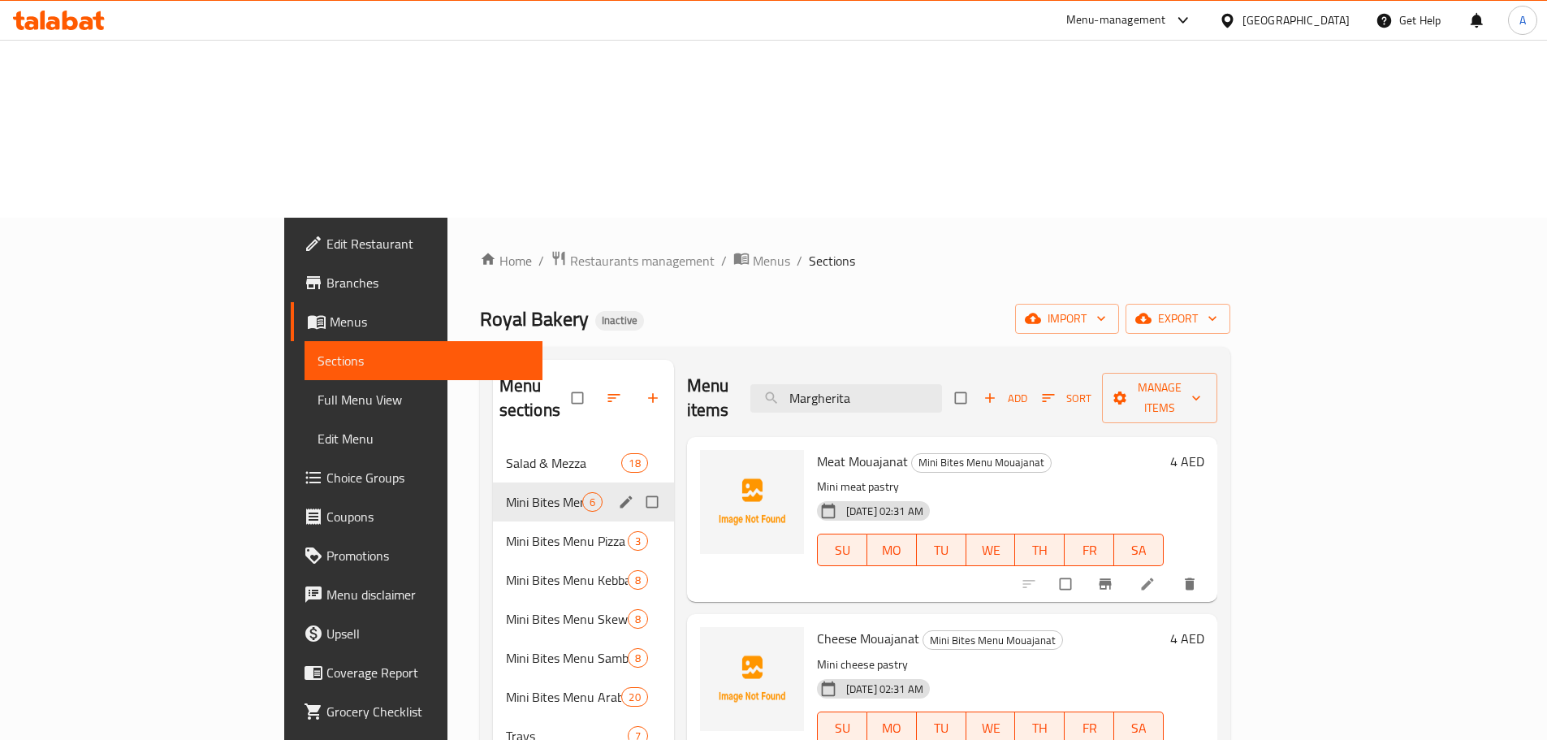
click at [493, 482] on div "Mini Bites Menu Mouajanat 6" at bounding box center [583, 501] width 181 height 39
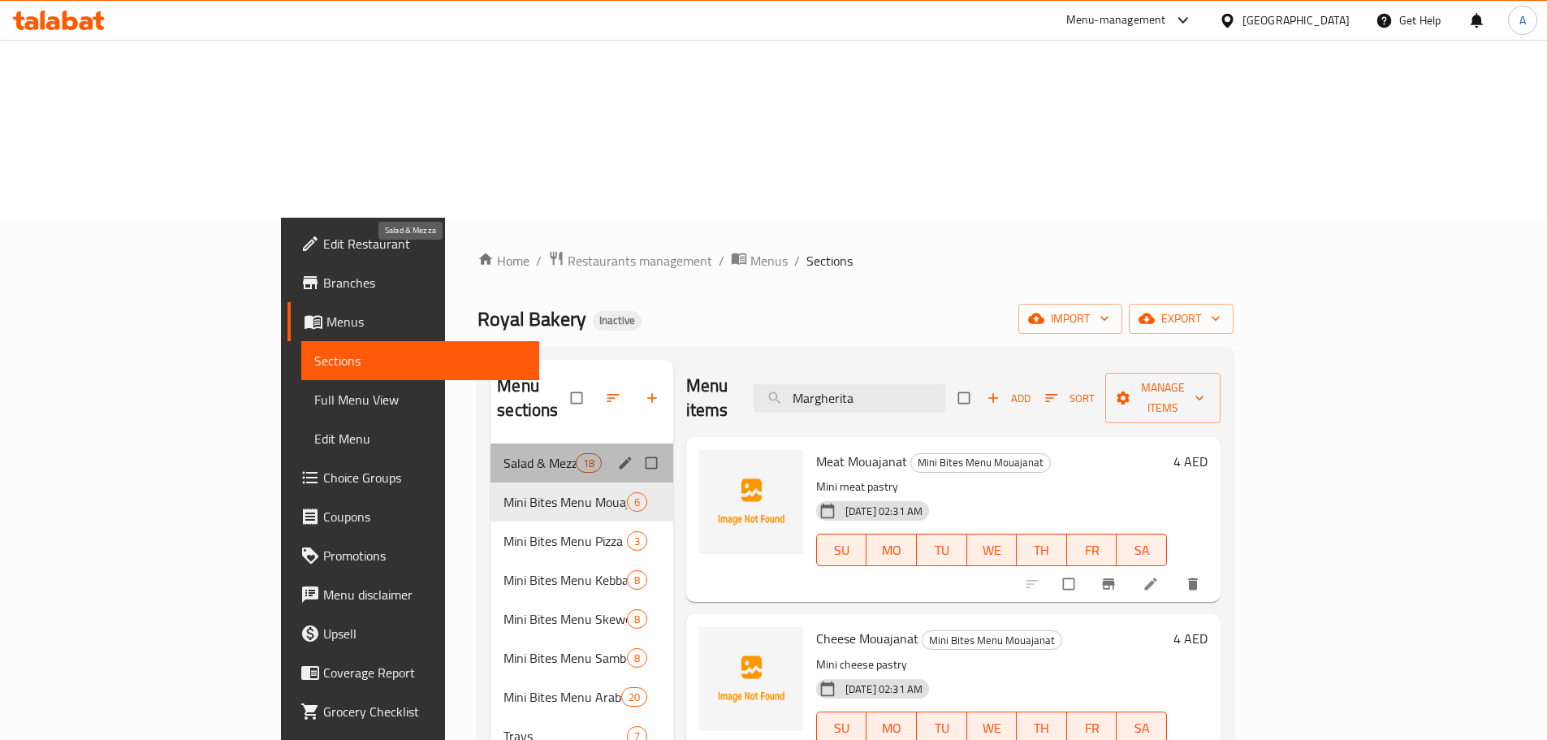
click at [504, 453] on span "Salad & Mezza" at bounding box center [539, 462] width 71 height 19
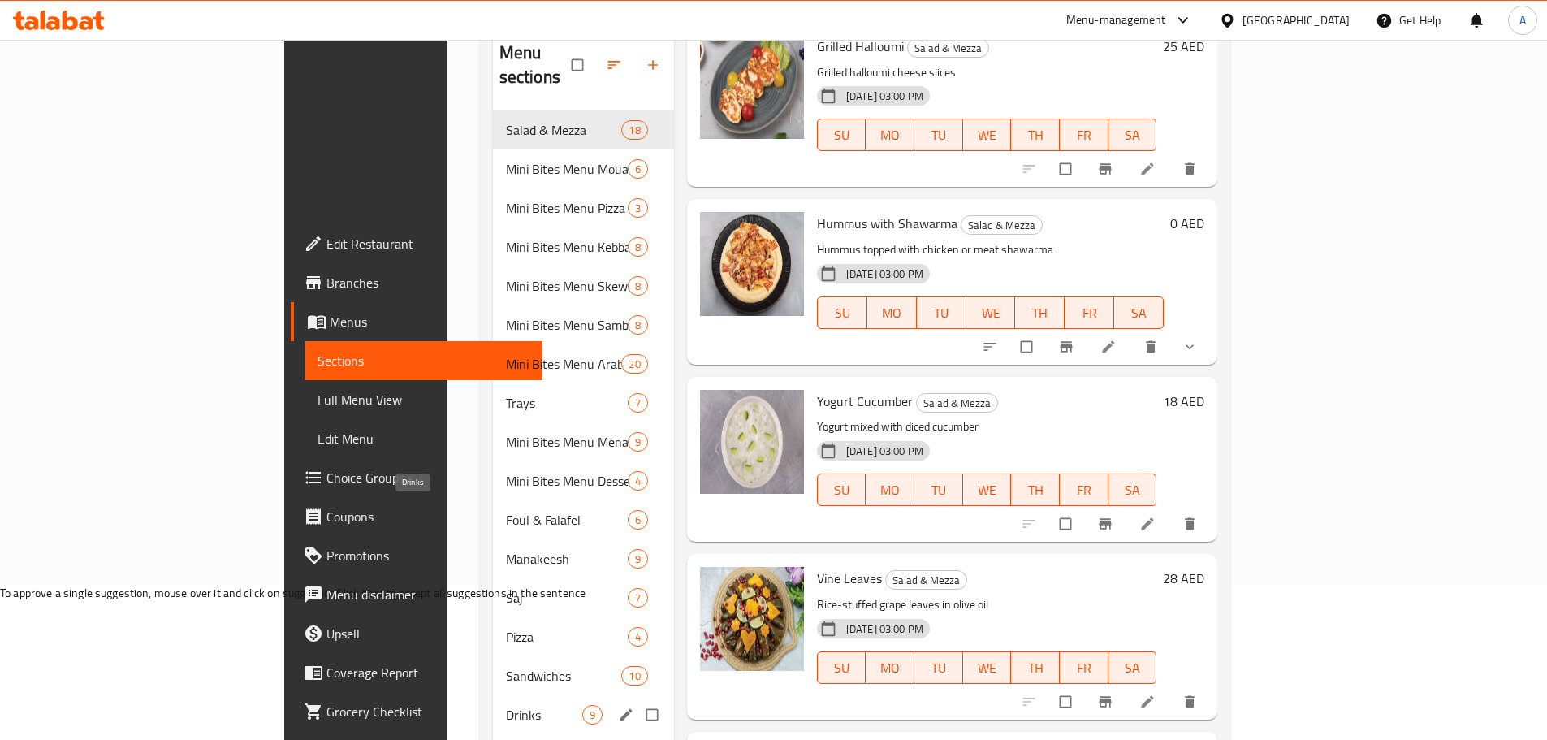
click at [506, 705] on span "Drinks" at bounding box center [544, 714] width 76 height 19
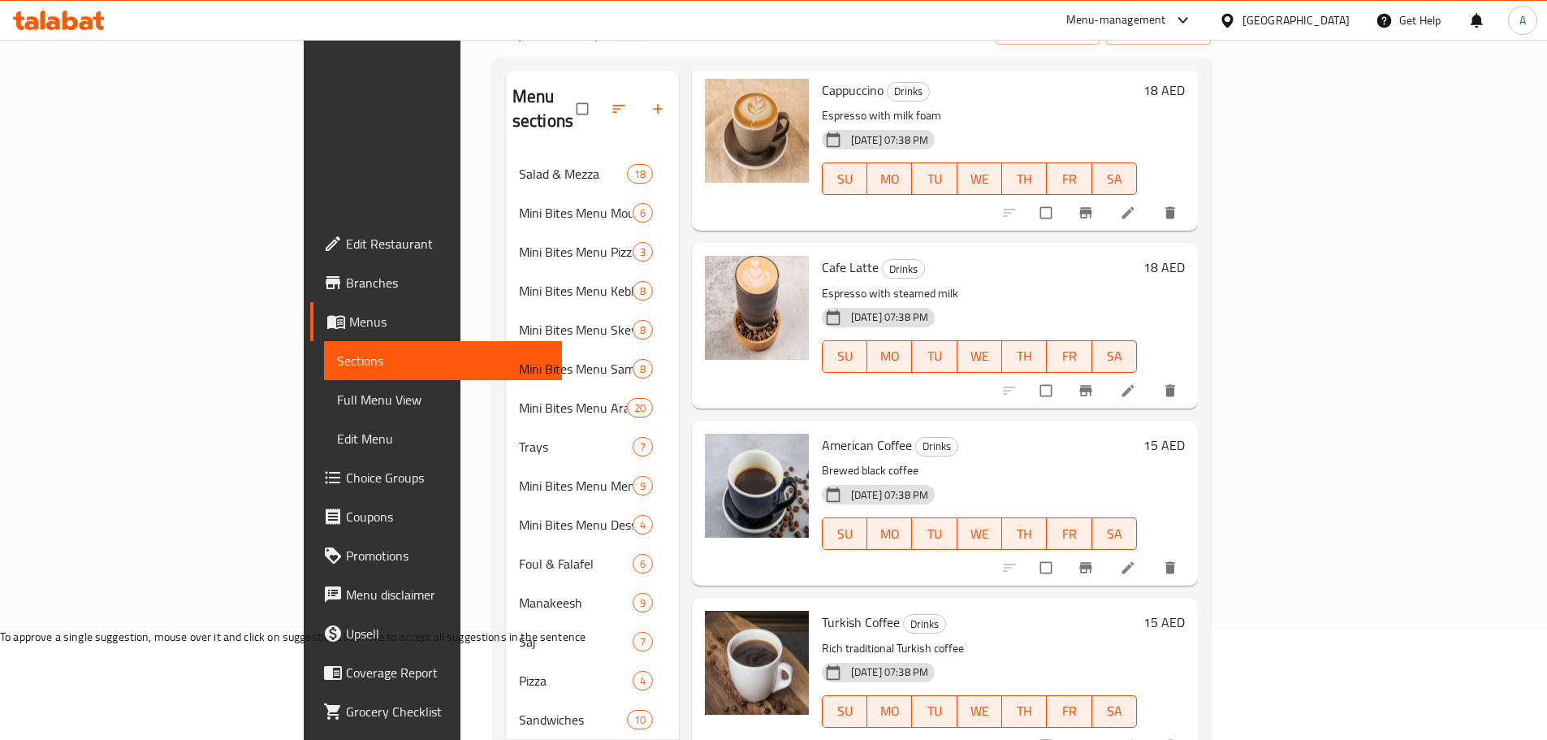
scroll to position [333, 0]
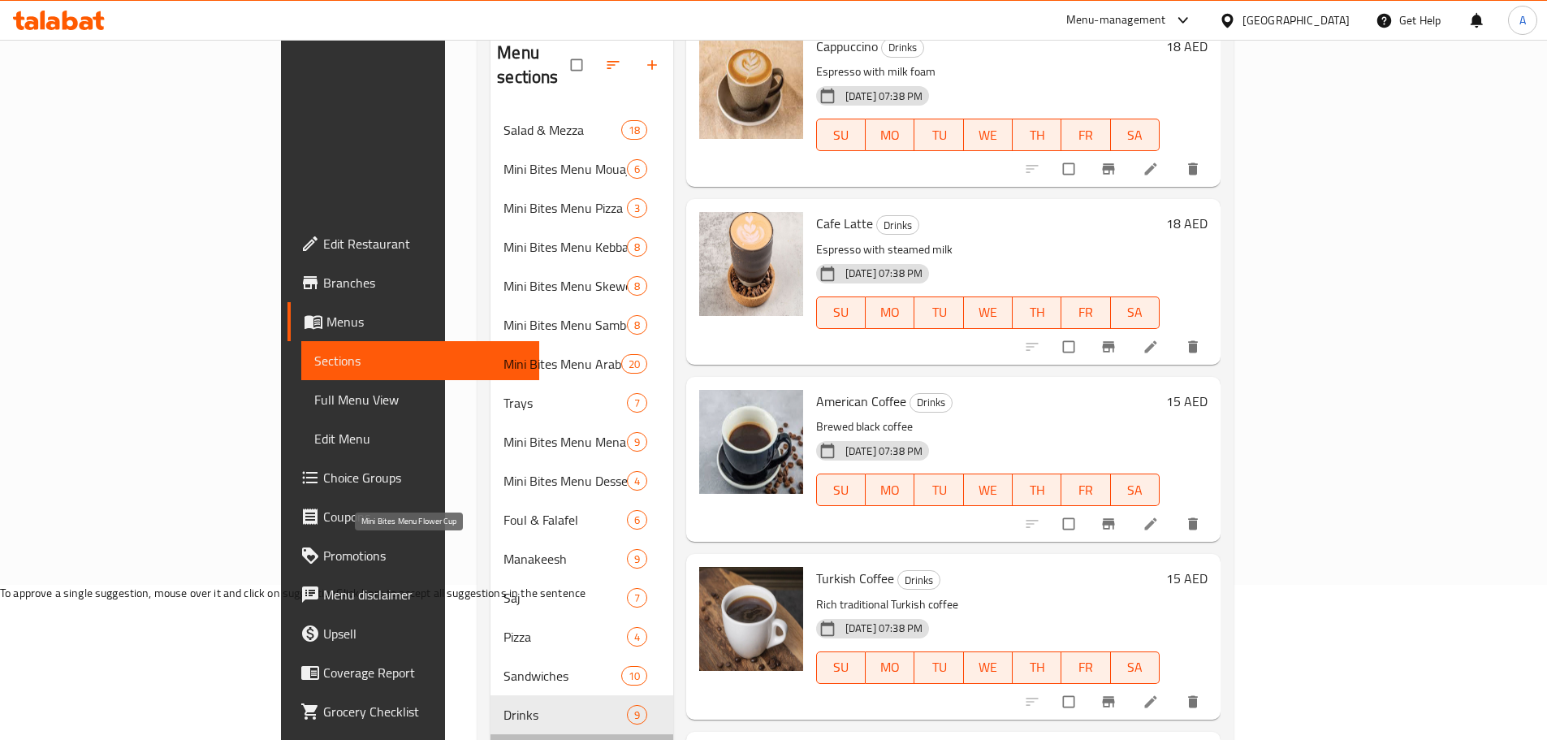
click at [504, 739] on span "Mini Bites Menu Flower Cup" at bounding box center [539, 753] width 71 height 19
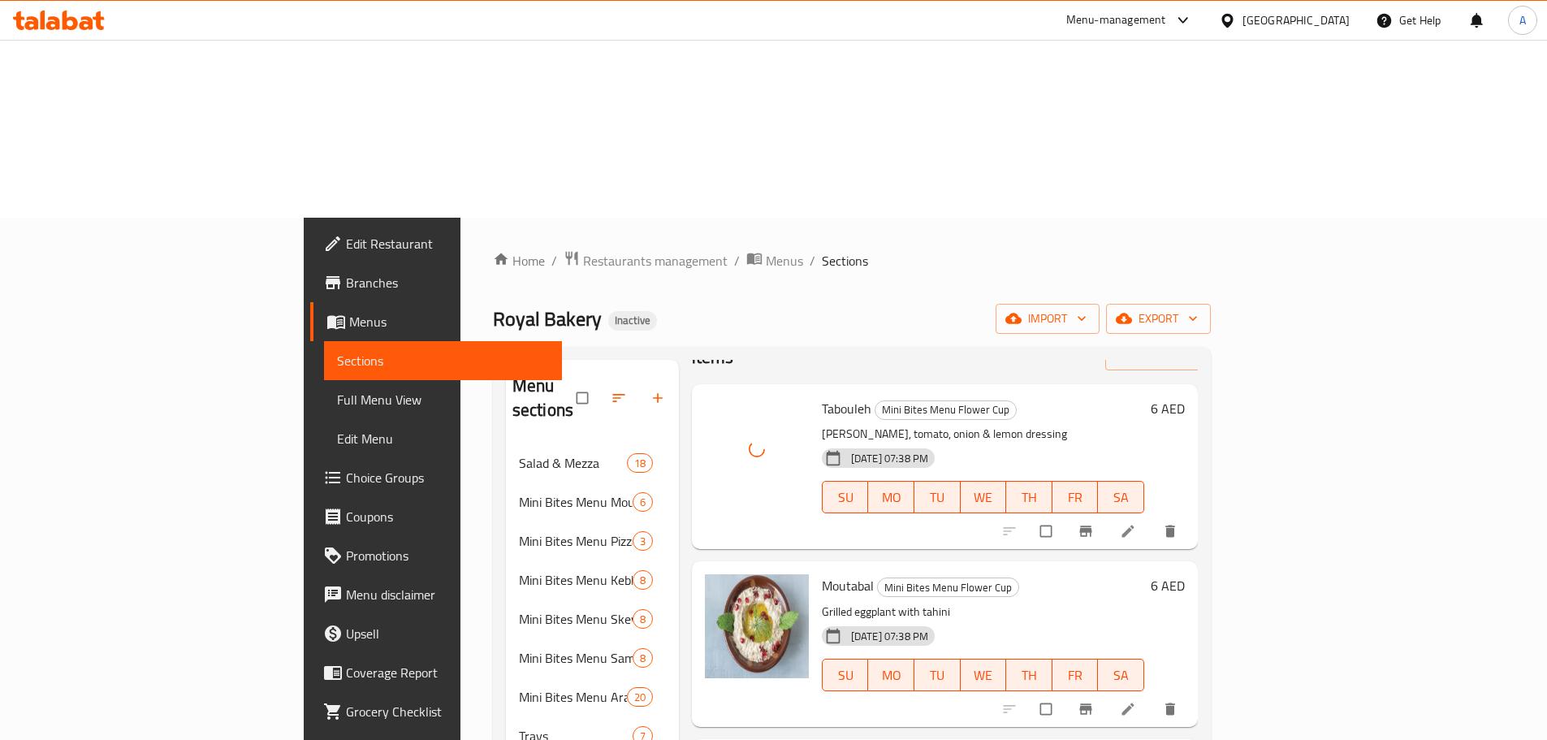
scroll to position [81, 0]
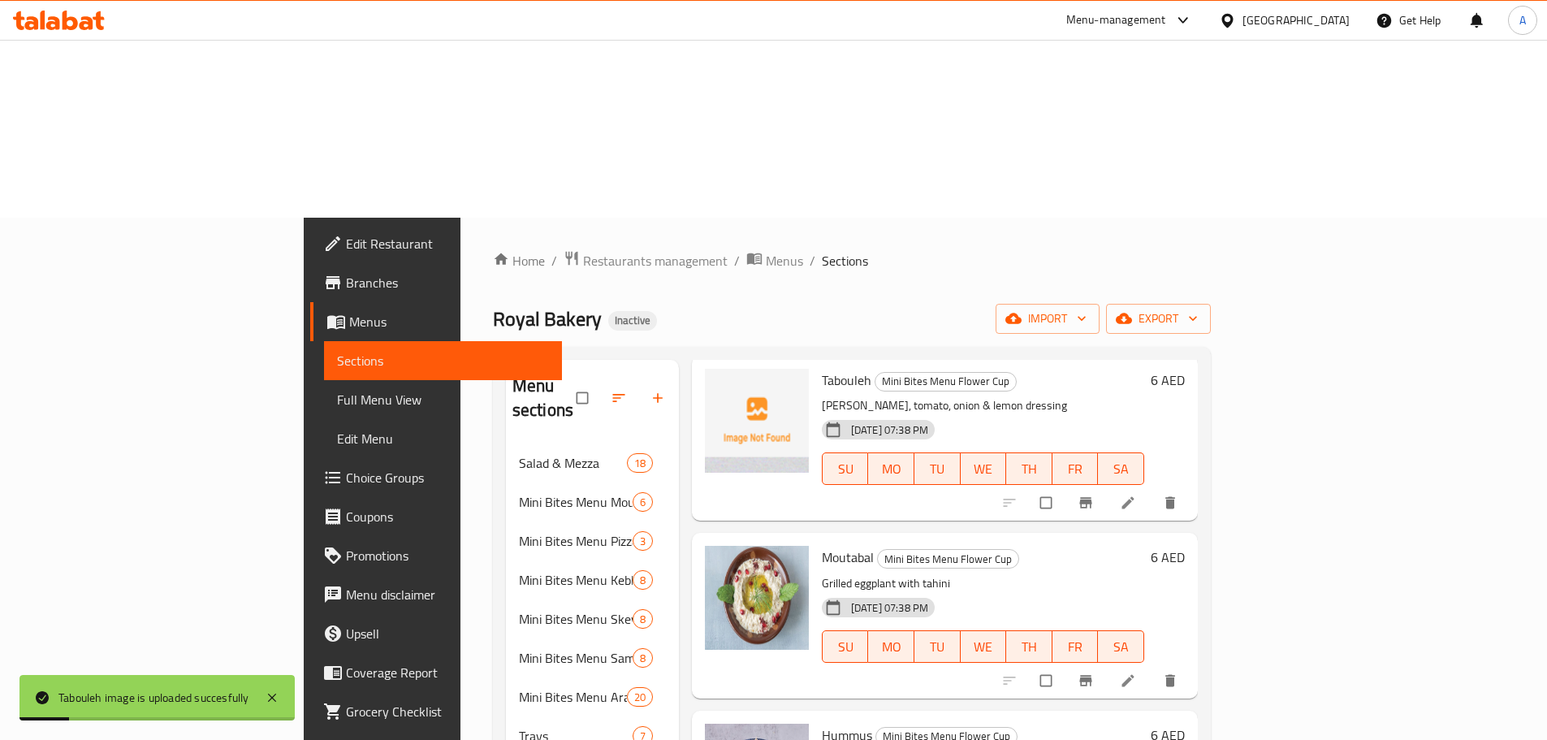
click at [822, 545] on span "Moutabal" at bounding box center [848, 557] width 52 height 24
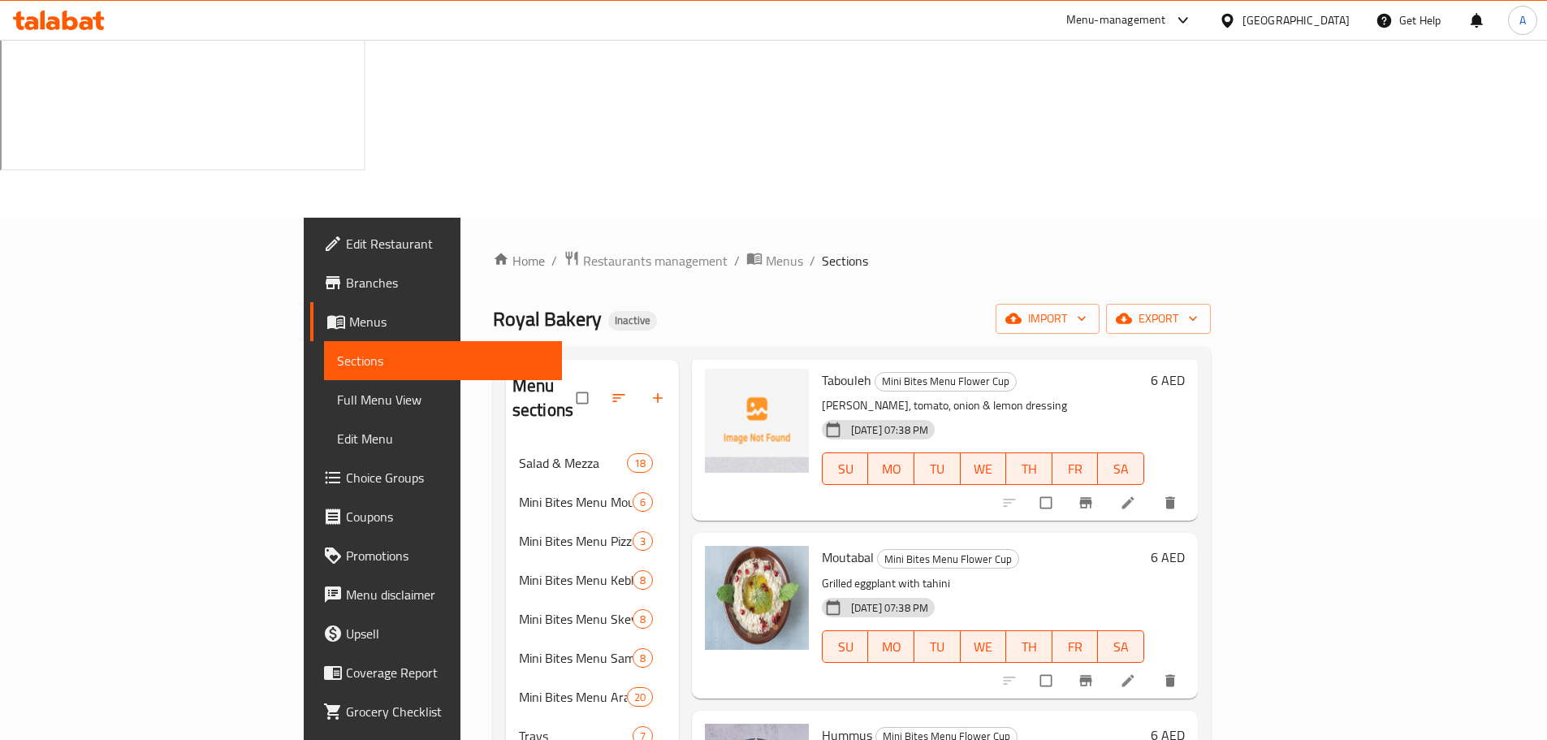
click at [1001, 546] on h6 "Moutabal Mini Bites Menu Flower Cup" at bounding box center [983, 557] width 322 height 23
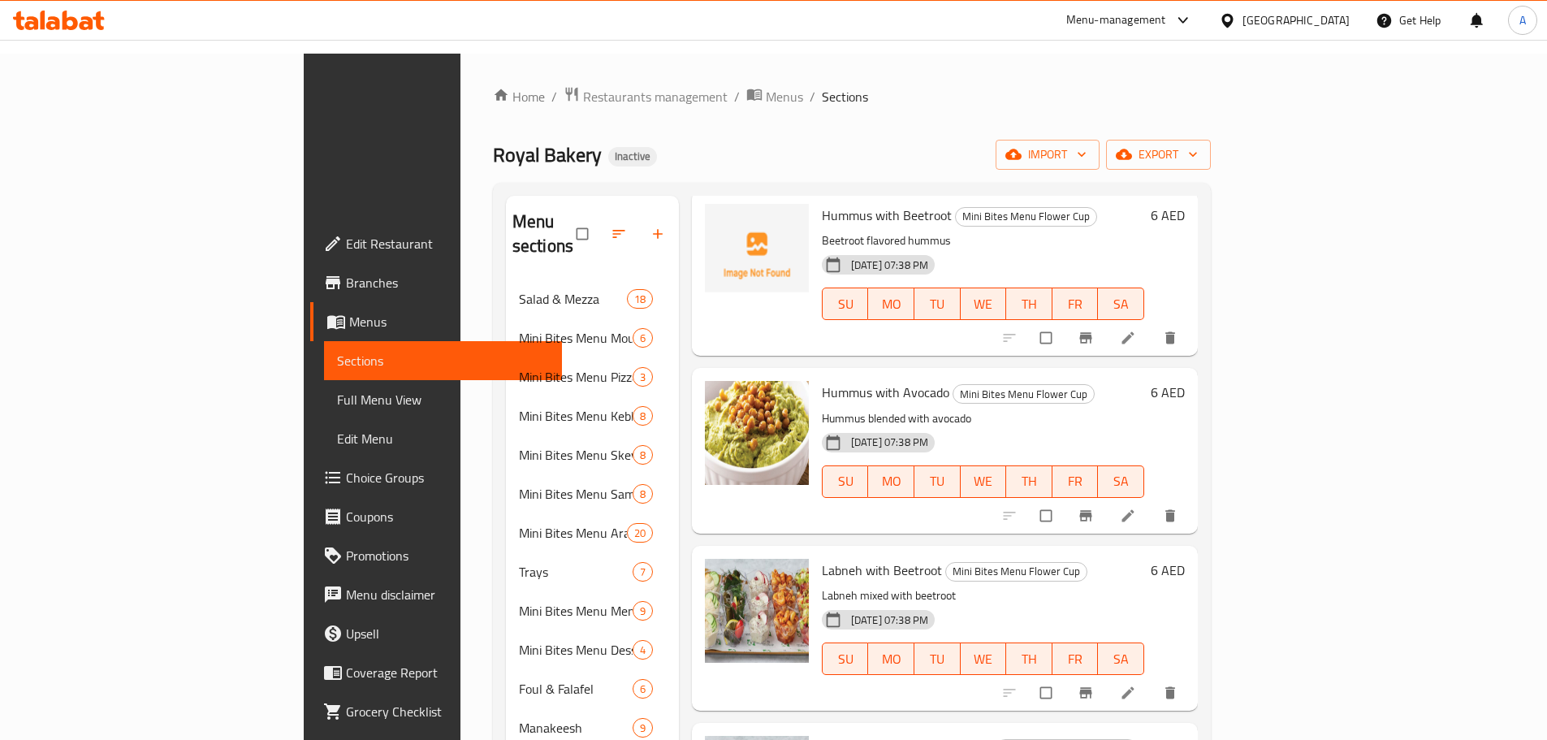
scroll to position [333, 0]
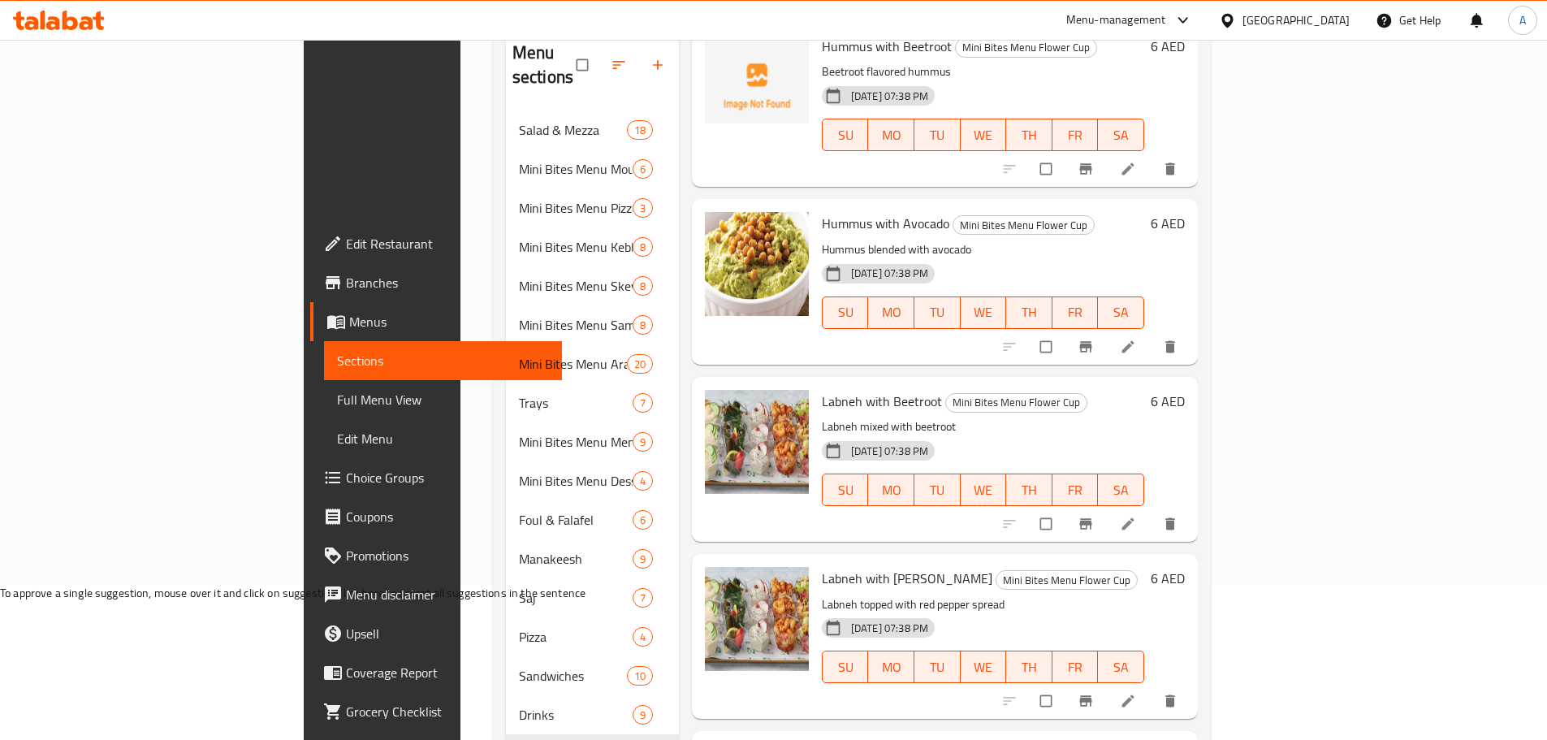
click at [822, 389] on span "Labneh with Beetroot" at bounding box center [882, 401] width 120 height 24
click at [1144, 417] on p "Labneh mixed with beetroot" at bounding box center [983, 427] width 322 height 20
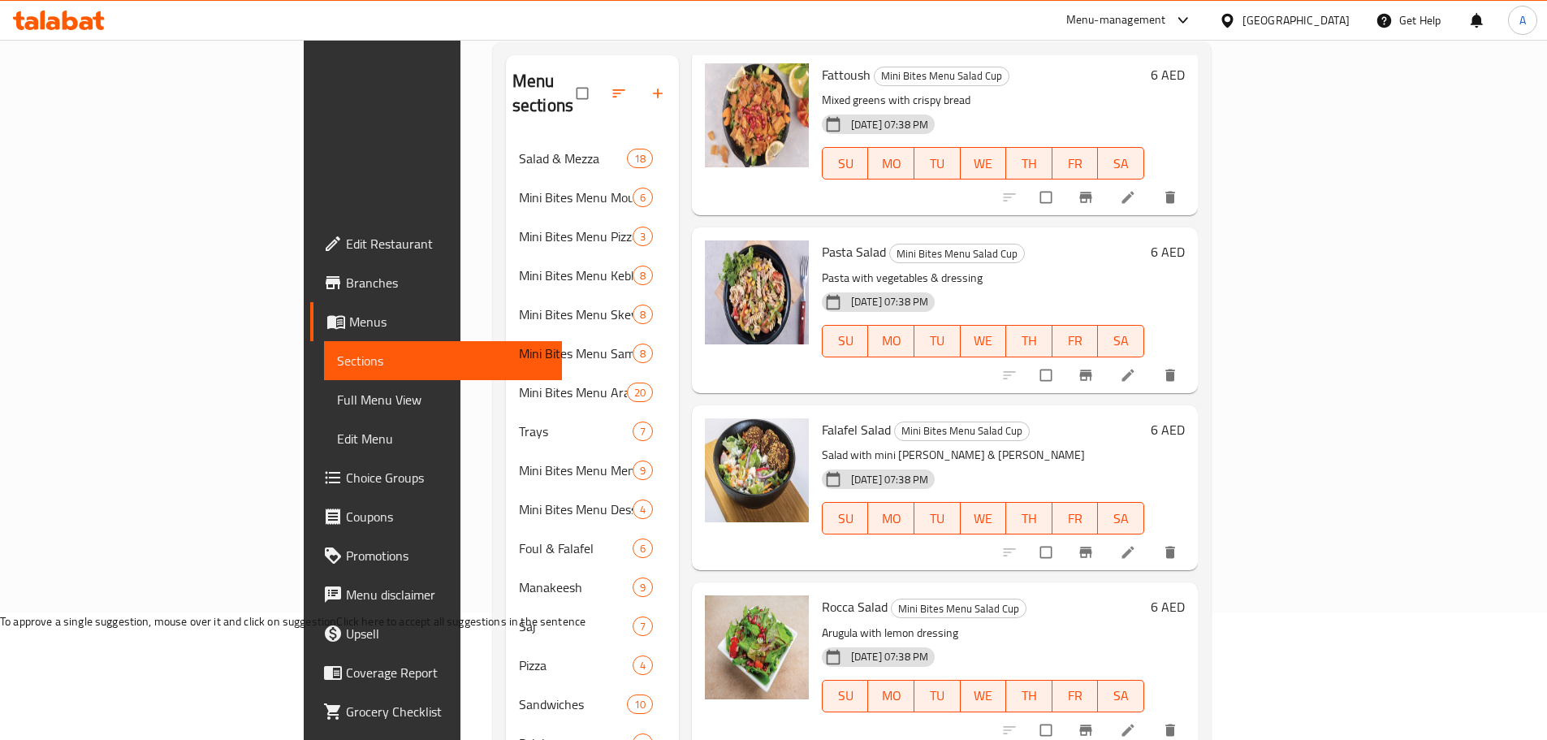
scroll to position [333, 0]
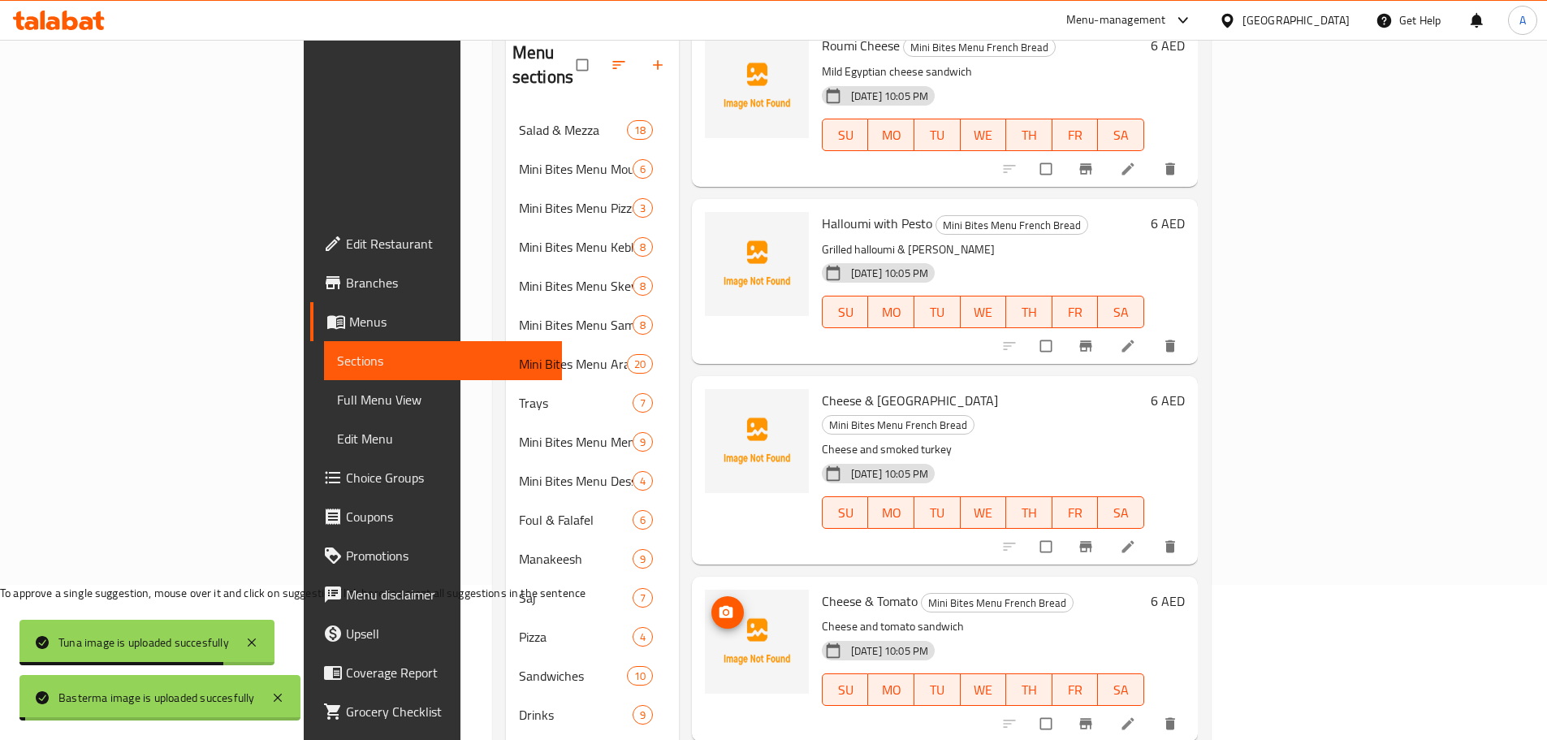
scroll to position [2130, 0]
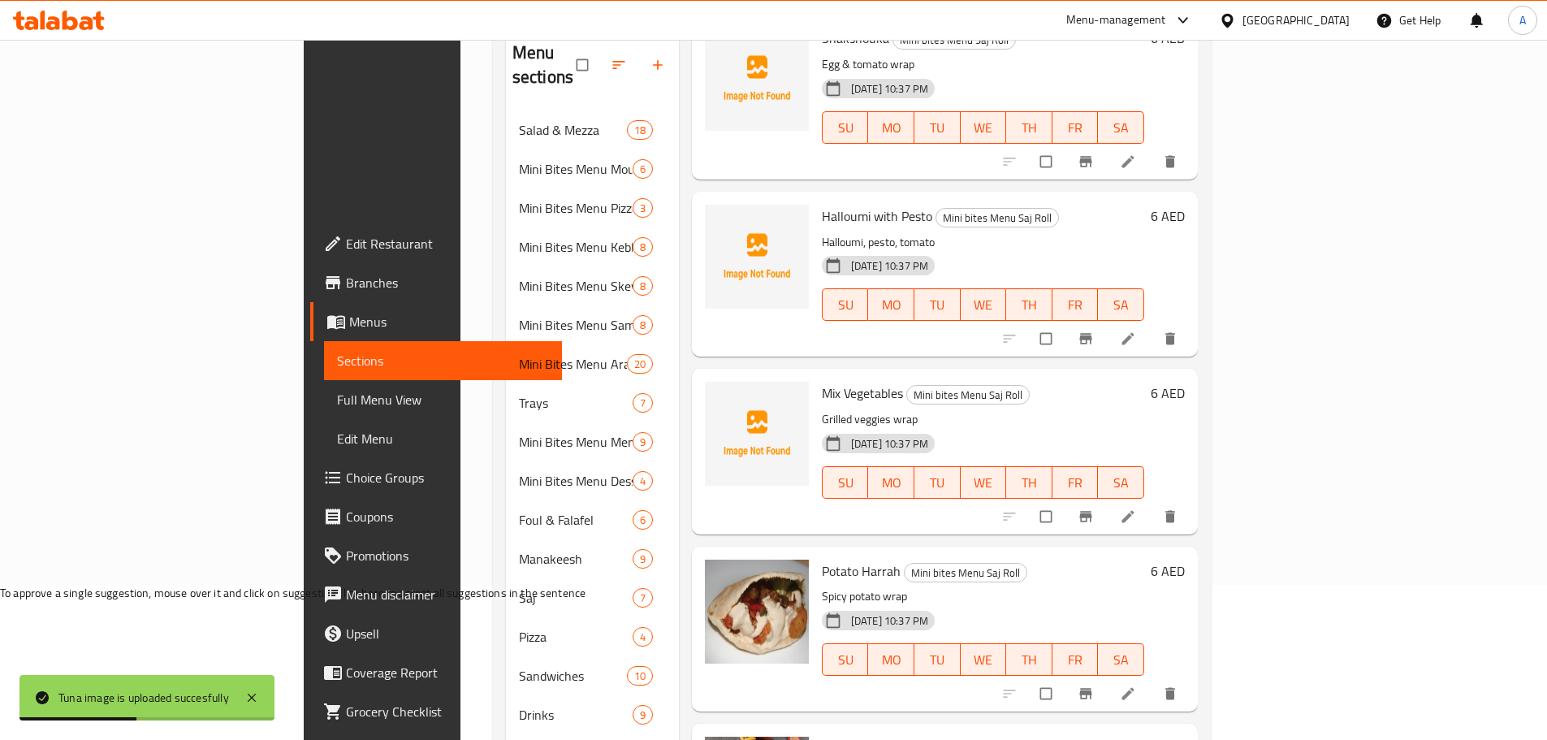
scroll to position [2355, 0]
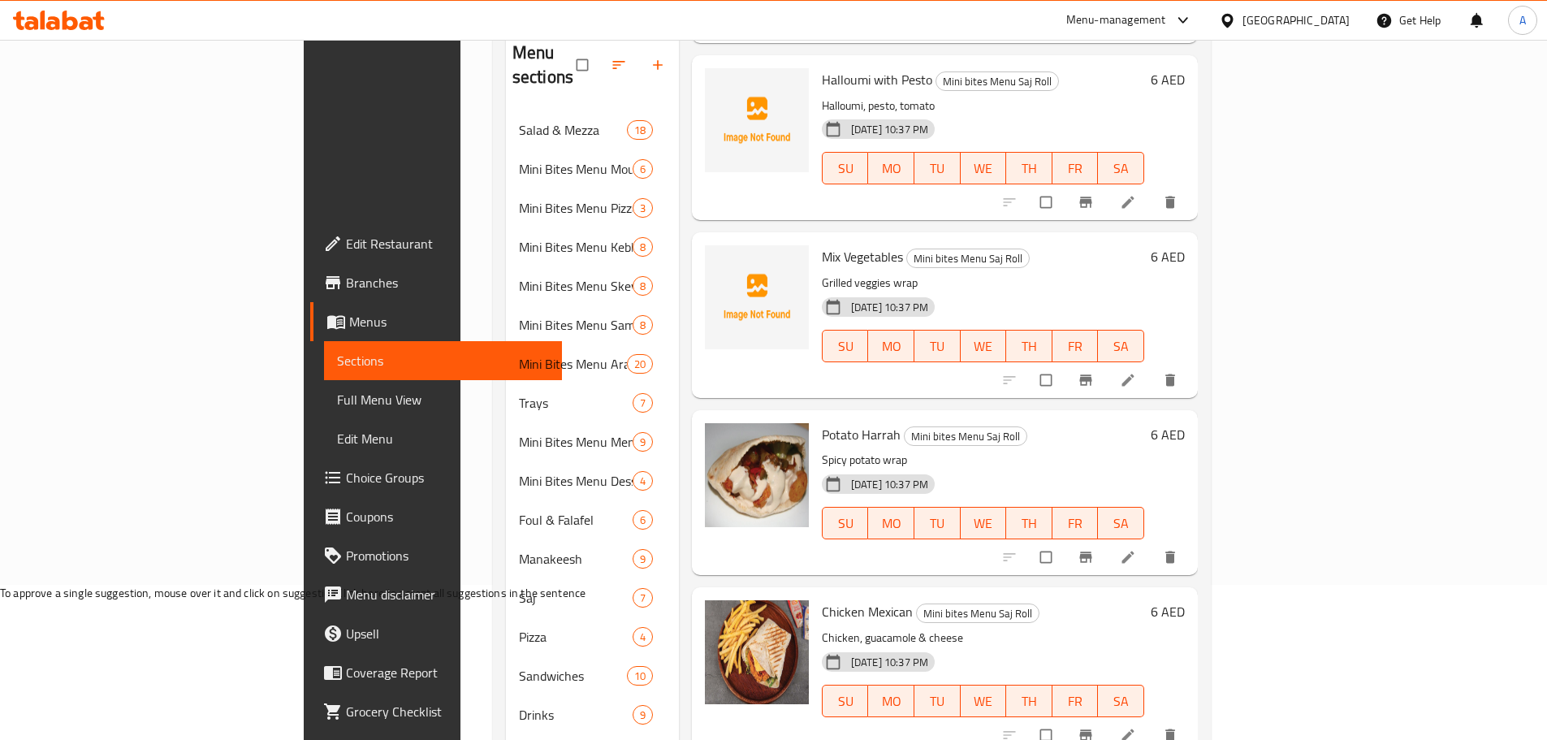
click at [822, 422] on span "Potato Harrah" at bounding box center [861, 434] width 79 height 24
click at [942, 628] on p "Chicken, guacamole & cheese" at bounding box center [983, 638] width 322 height 20
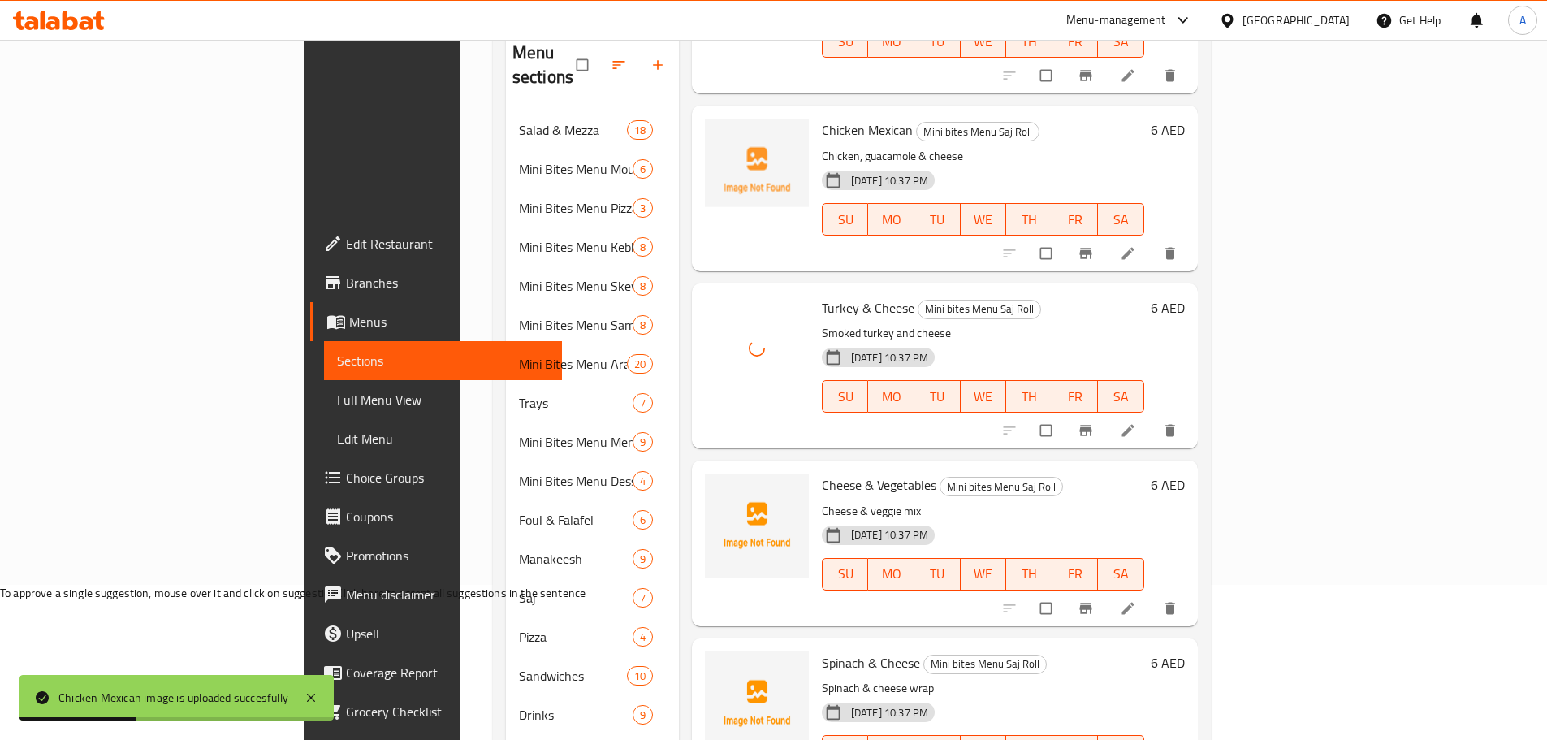
scroll to position [2921, 0]
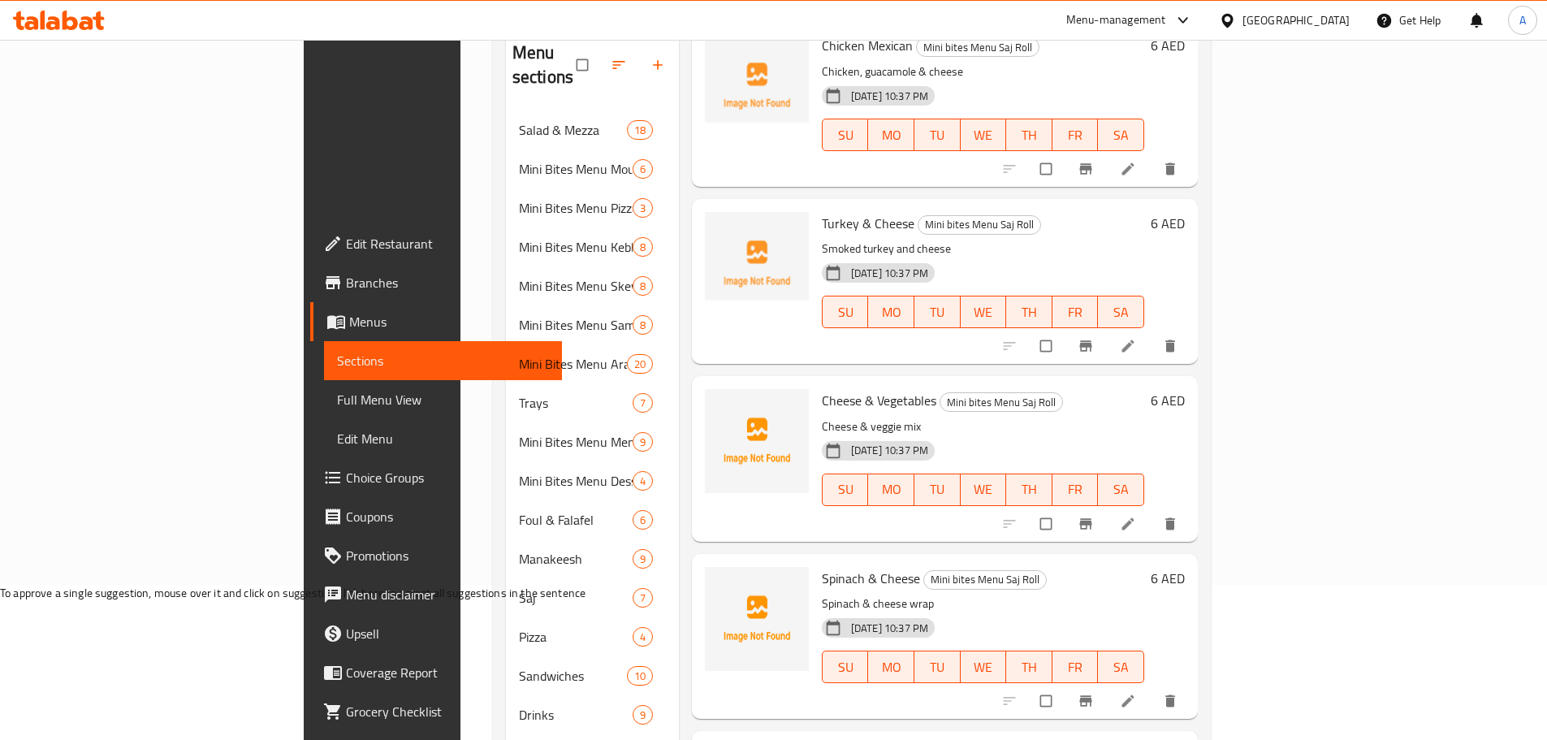
click at [87, 13] on icon at bounding box center [59, 20] width 92 height 19
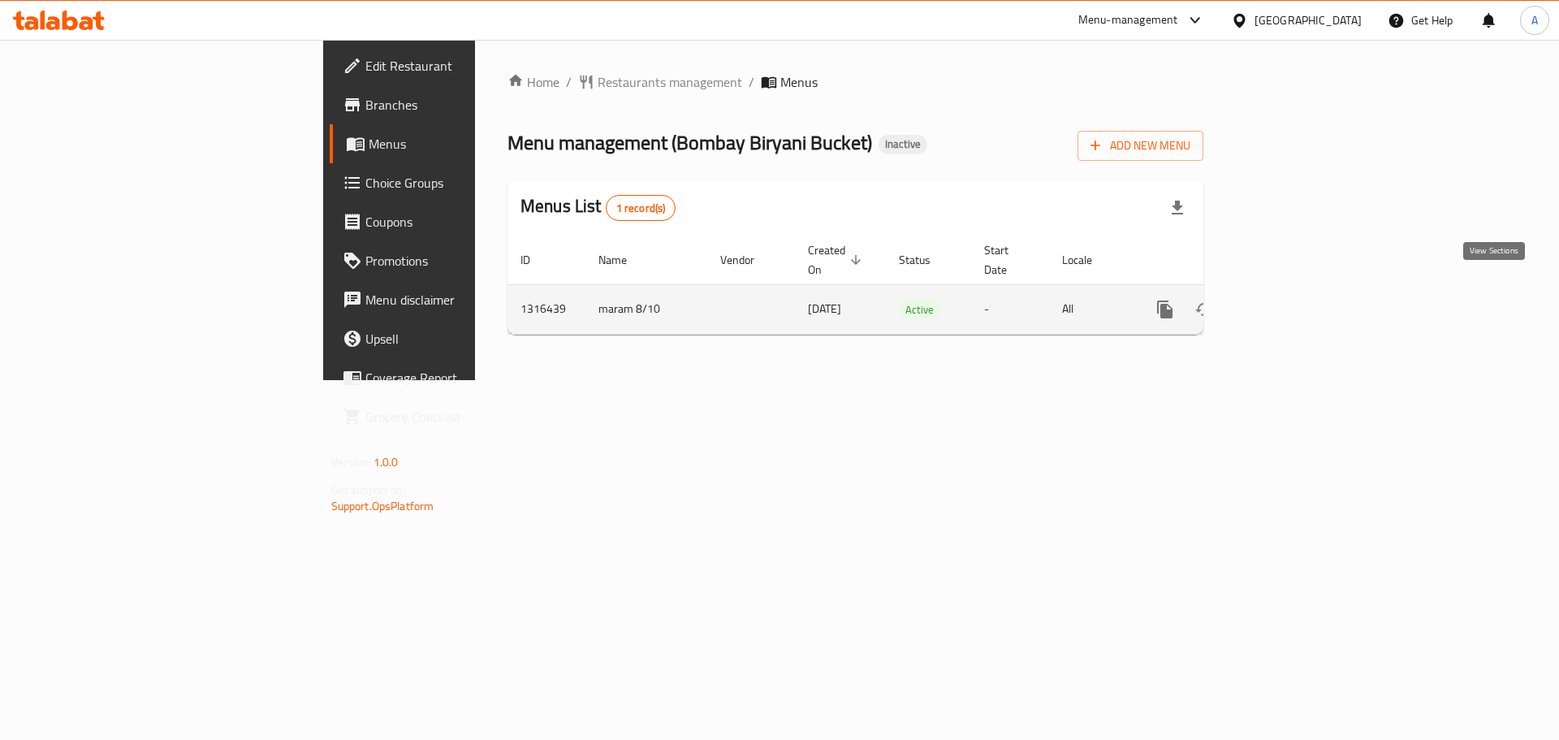
click at [1302, 292] on link "enhanced table" at bounding box center [1282, 309] width 39 height 39
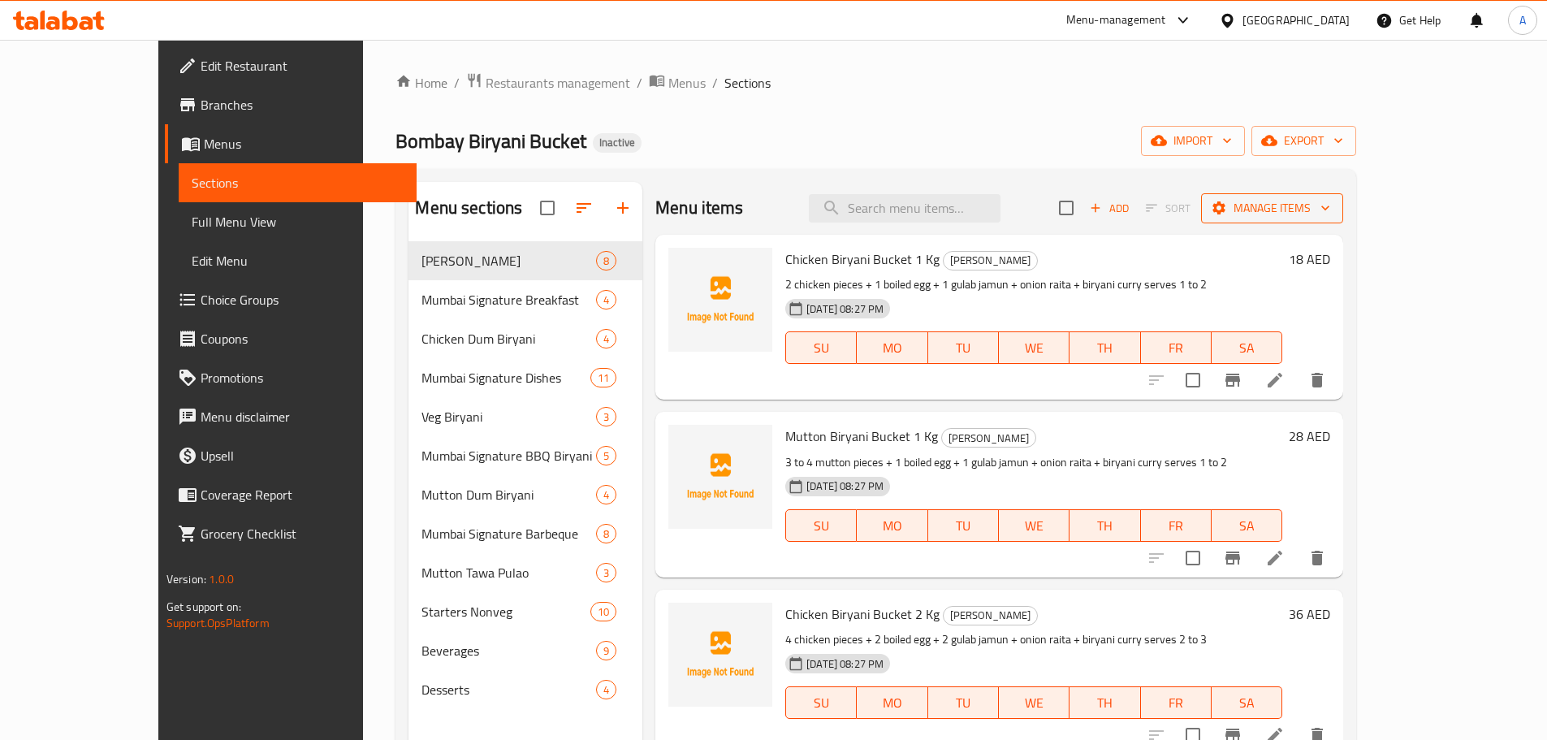
click at [1330, 200] on span "Manage items" at bounding box center [1272, 208] width 116 height 20
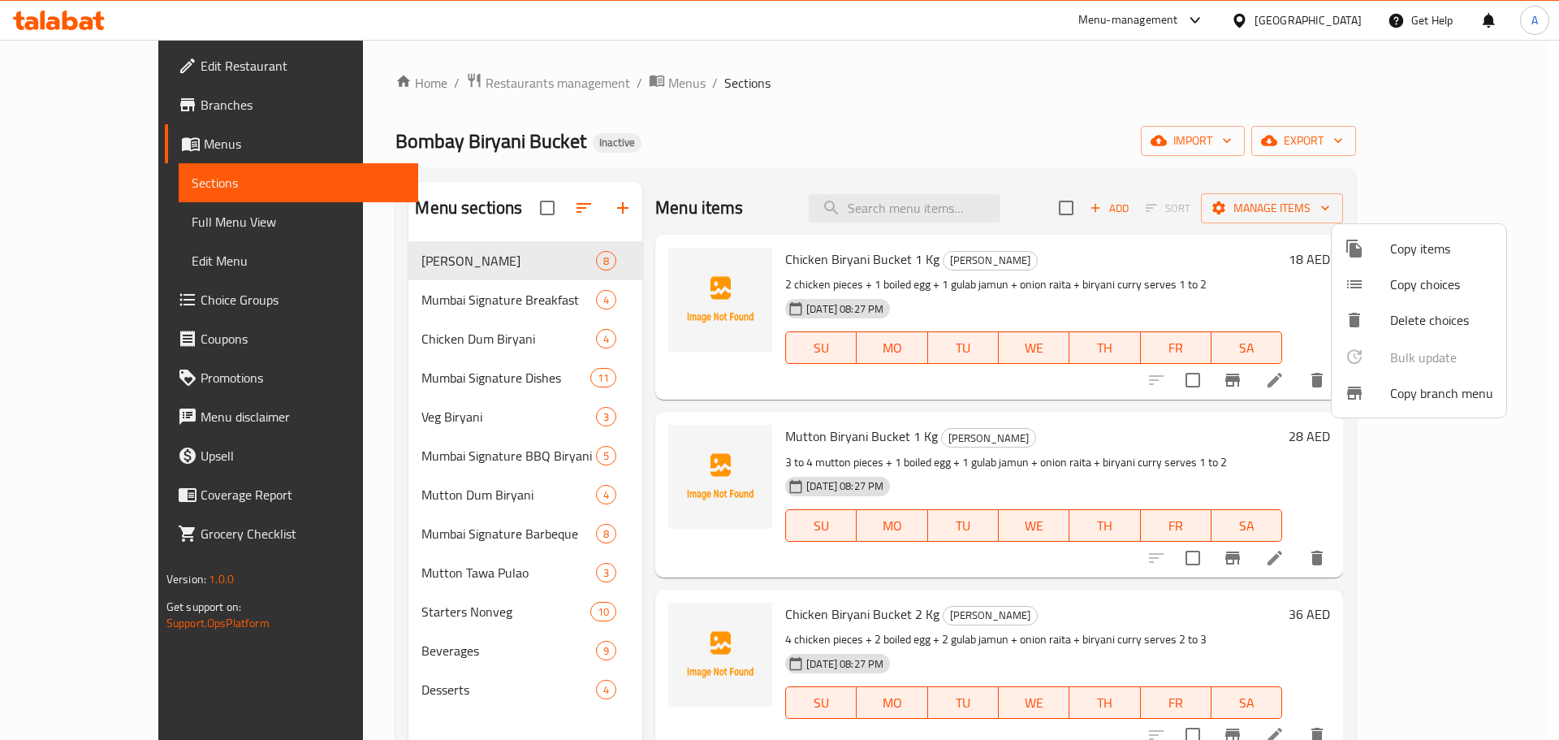
click at [1330, 134] on div at bounding box center [779, 370] width 1559 height 740
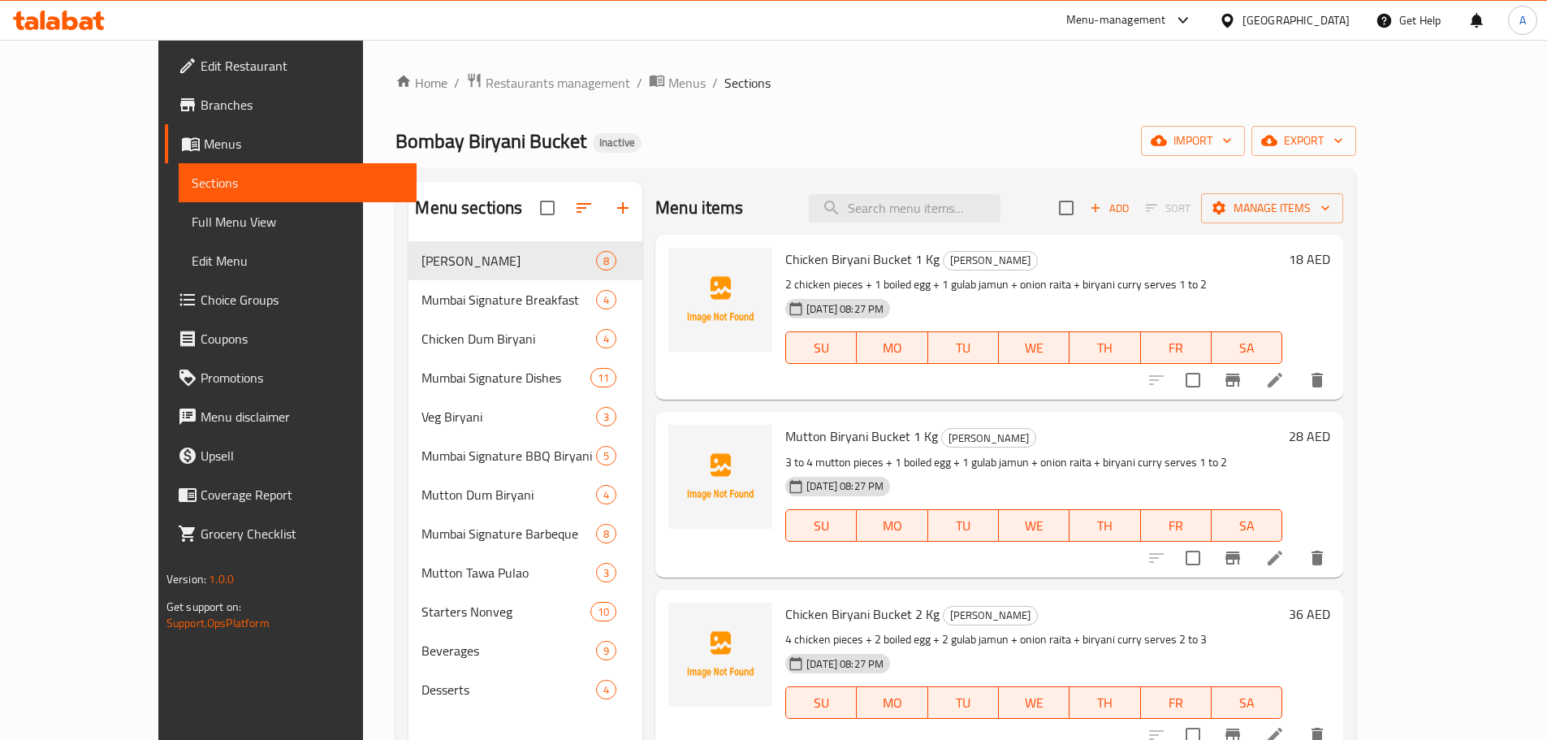
click at [1232, 134] on span "import" at bounding box center [1193, 141] width 78 height 20
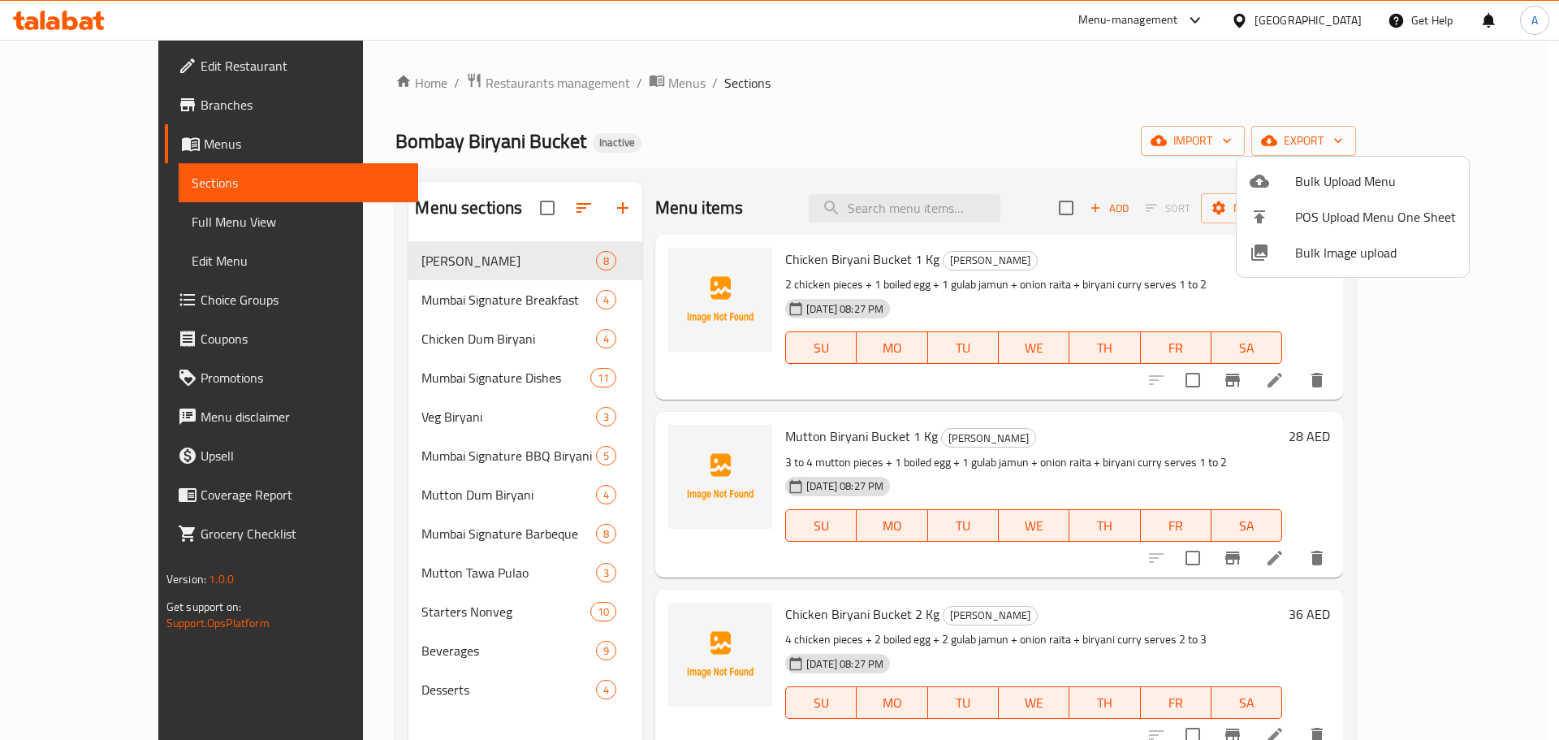
click at [1318, 257] on span "Bulk Image upload" at bounding box center [1375, 252] width 161 height 19
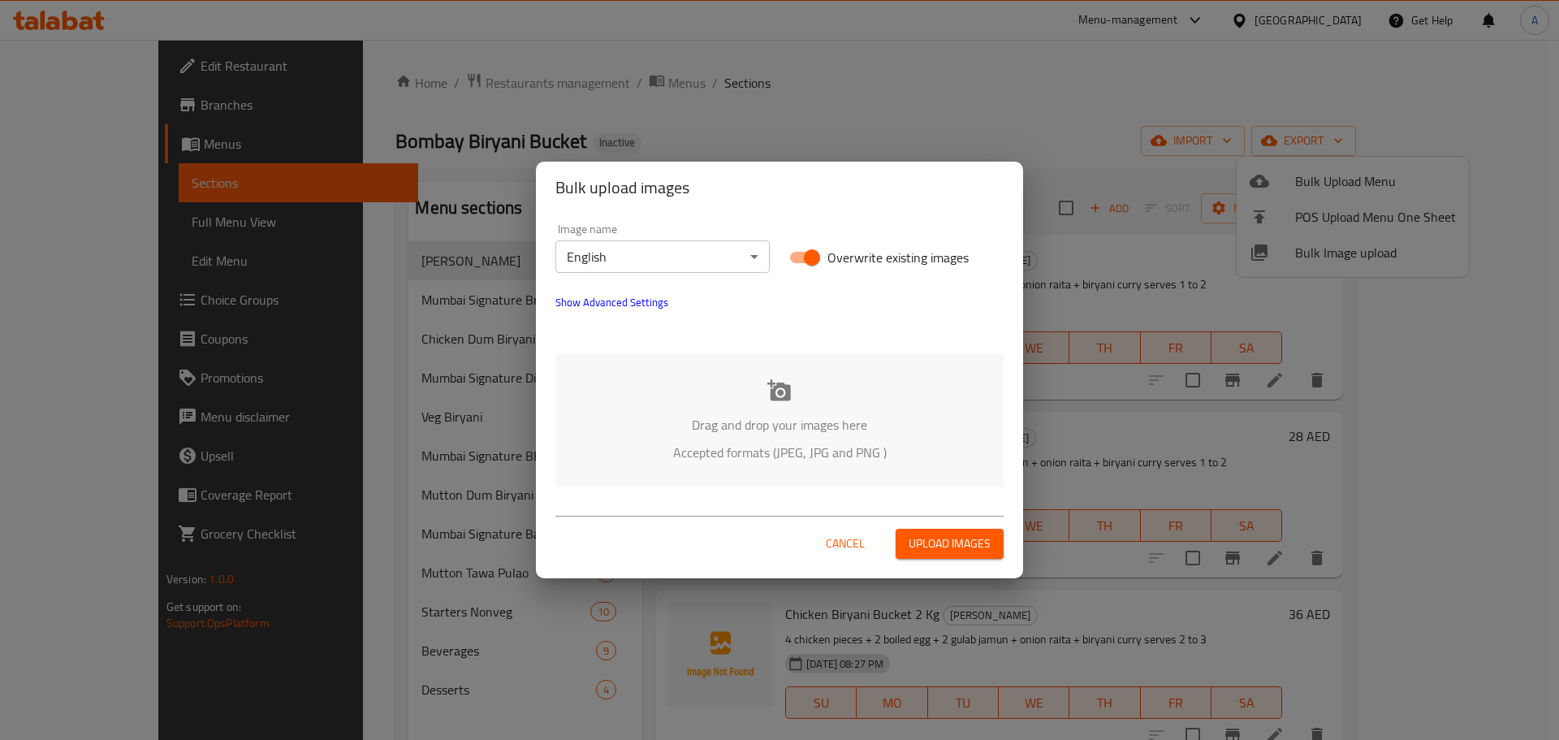
click at [699, 412] on div "Drag and drop your images here Accepted formats (JPEG, JPG and PNG )" at bounding box center [780, 420] width 448 height 132
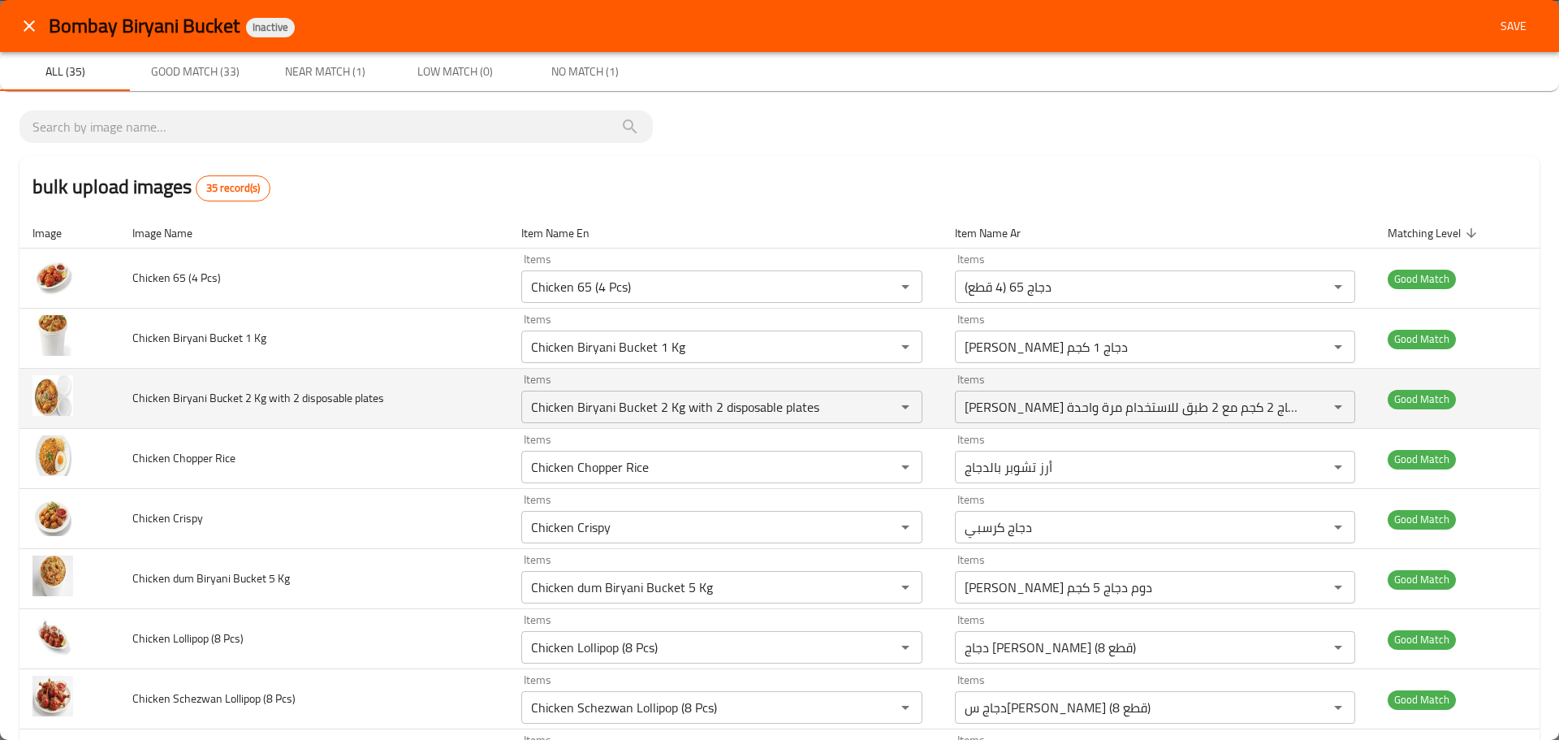
click at [300, 406] on span "Chicken Biryani Bucket 2 Kg with 2 disposable plates" at bounding box center [258, 397] width 252 height 21
click at [471, 400] on td "Chicken Biryani Bucket 2 Kg with 2 disposable plates" at bounding box center [313, 399] width 389 height 60
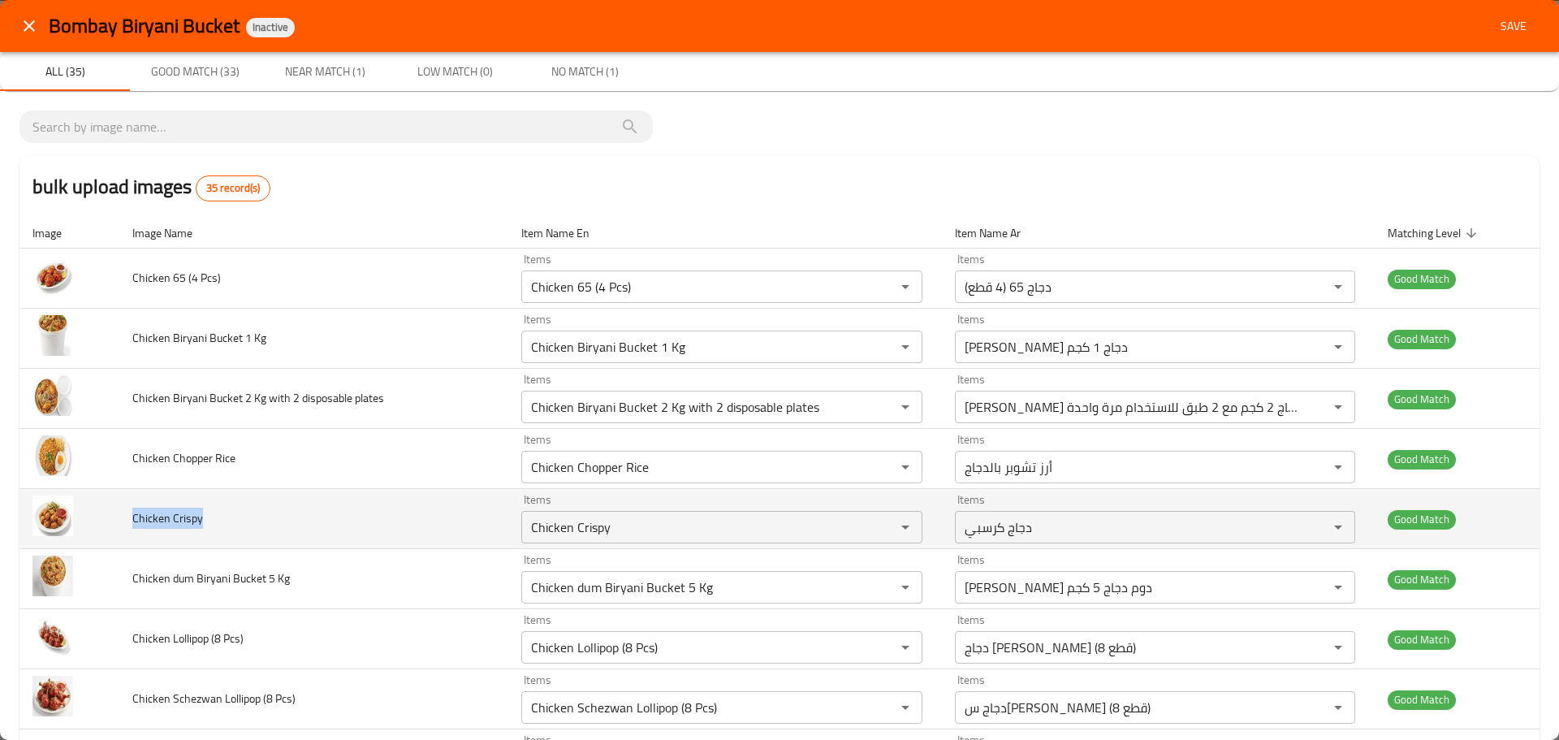
drag, startPoint x: 270, startPoint y: 520, endPoint x: 125, endPoint y: 515, distance: 145.5
click at [125, 515] on td "Chicken Crispy" at bounding box center [313, 519] width 389 height 60
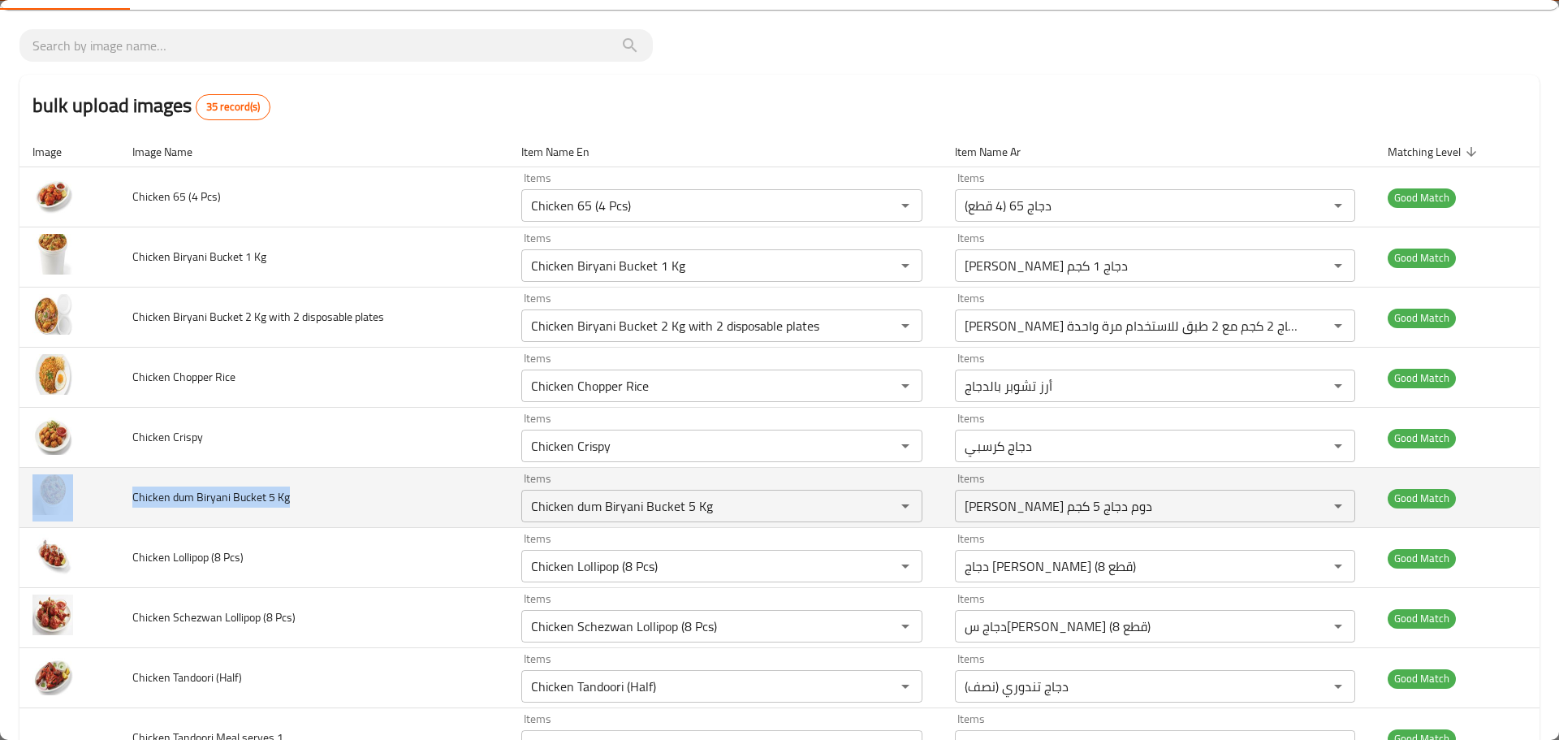
drag, startPoint x: 289, startPoint y: 497, endPoint x: 93, endPoint y: 495, distance: 196.5
click at [93, 495] on tr "Chicken dum Biryani Bucket 5 Kg Items Chicken dum Biryani Bucket 5 Kg Items Ite…" at bounding box center [779, 498] width 1520 height 60
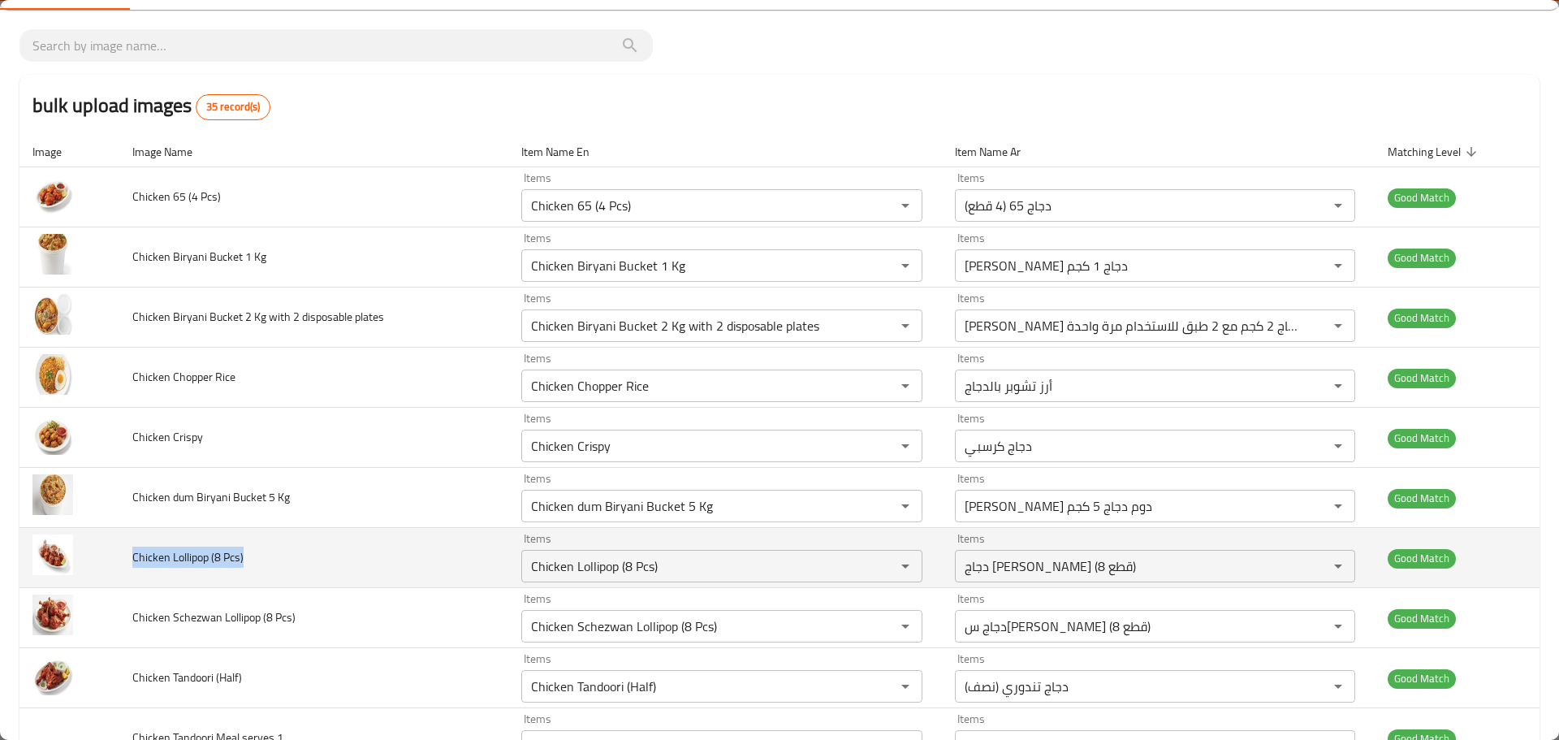
drag, startPoint x: 259, startPoint y: 568, endPoint x: 126, endPoint y: 556, distance: 133.7
click at [126, 556] on td "Chicken Lollipop (8 Pcs)" at bounding box center [313, 558] width 389 height 60
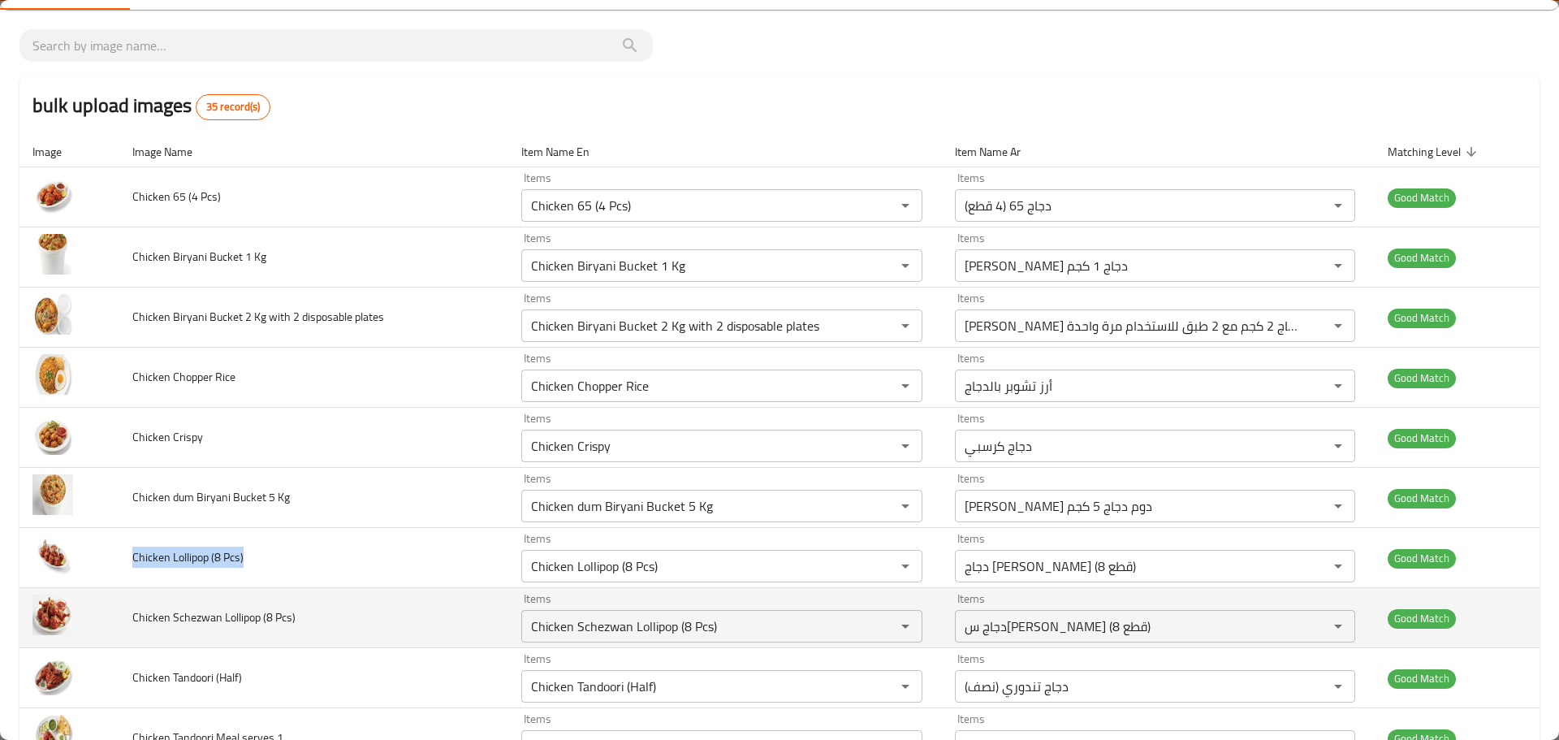
scroll to position [244, 0]
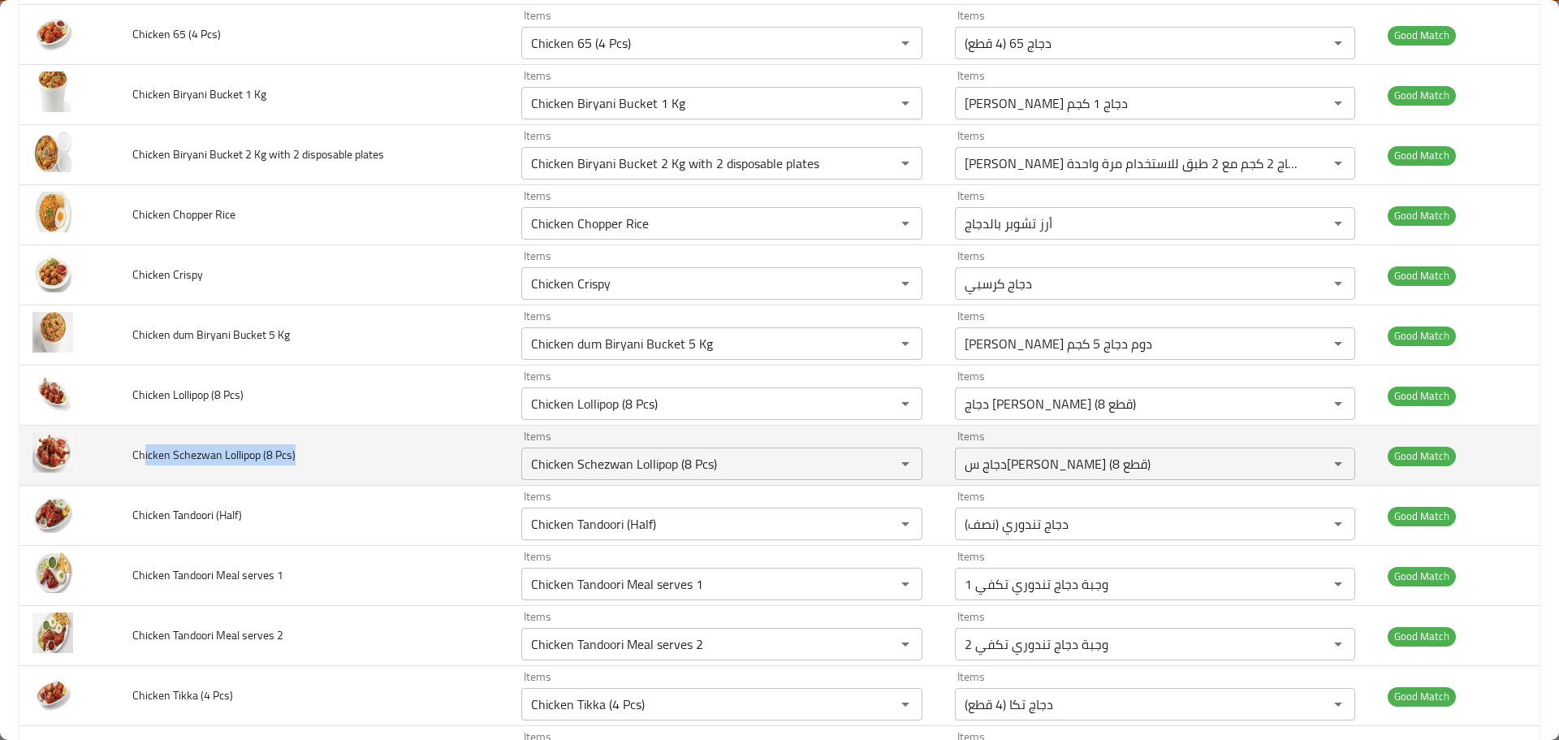
drag, startPoint x: 313, startPoint y: 460, endPoint x: 145, endPoint y: 460, distance: 168.9
click at [145, 460] on td "Chicken Schezwan Lollipop (8 Pcs)" at bounding box center [313, 456] width 389 height 60
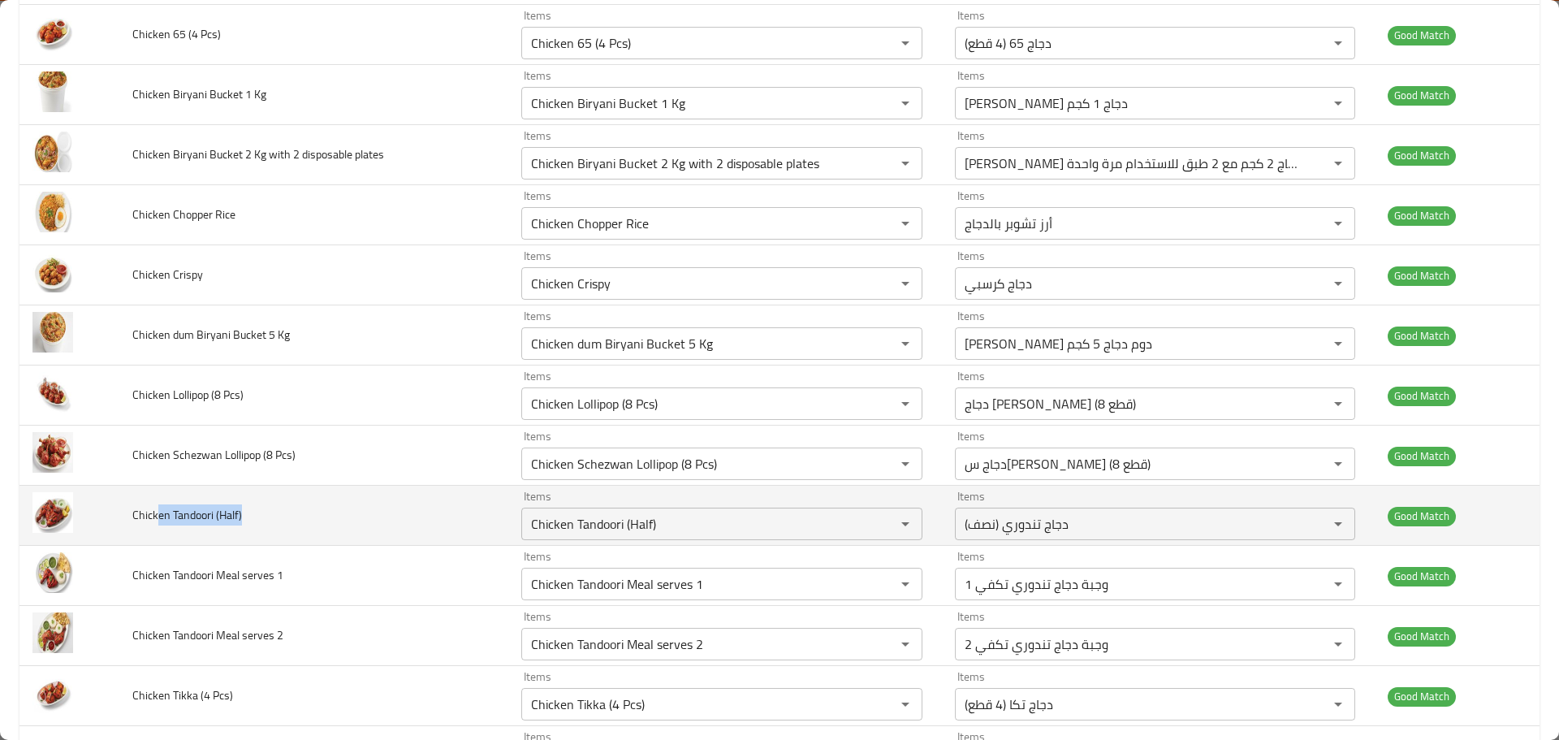
click at [155, 521] on td "Chicken Tandoori (Half)" at bounding box center [313, 516] width 389 height 60
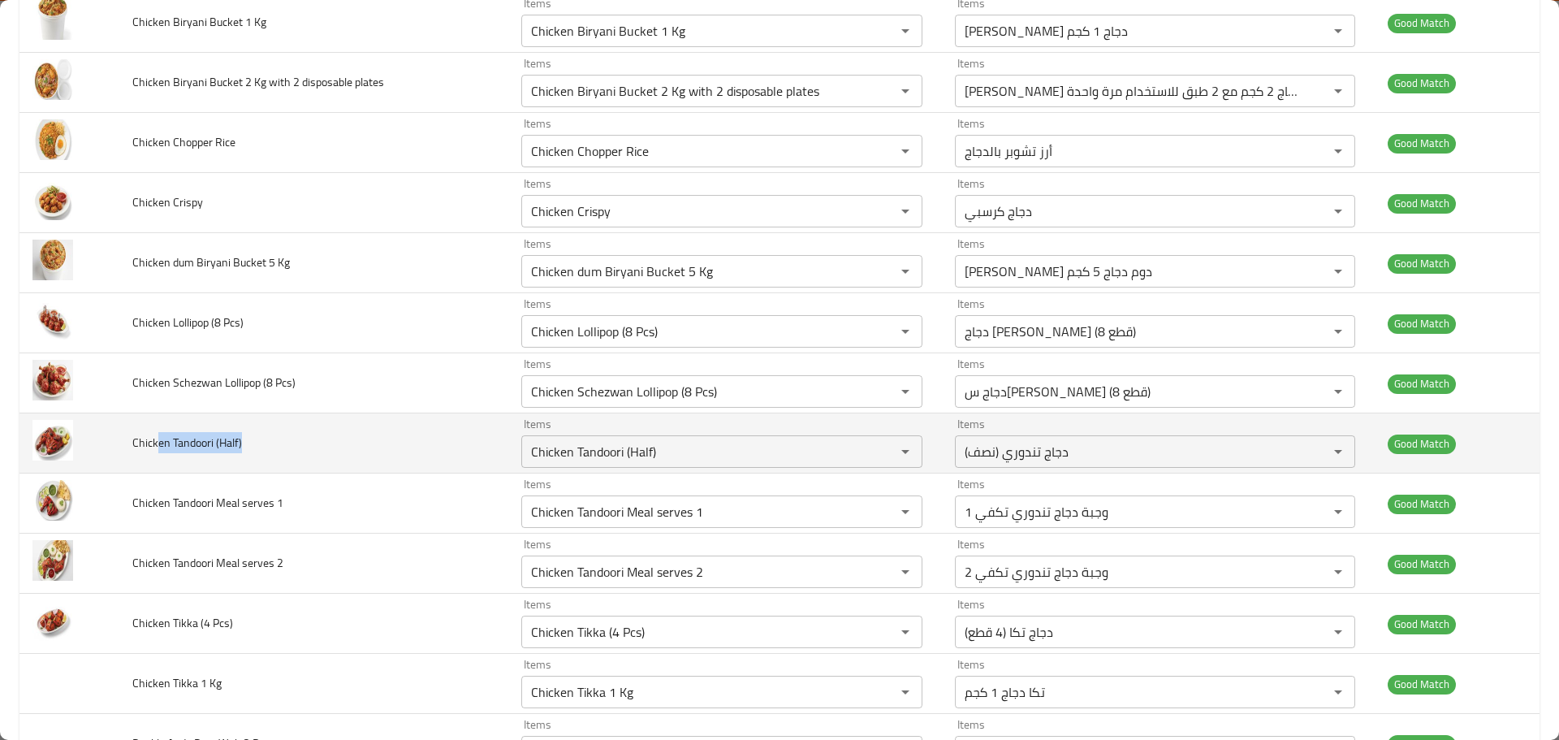
scroll to position [406, 0]
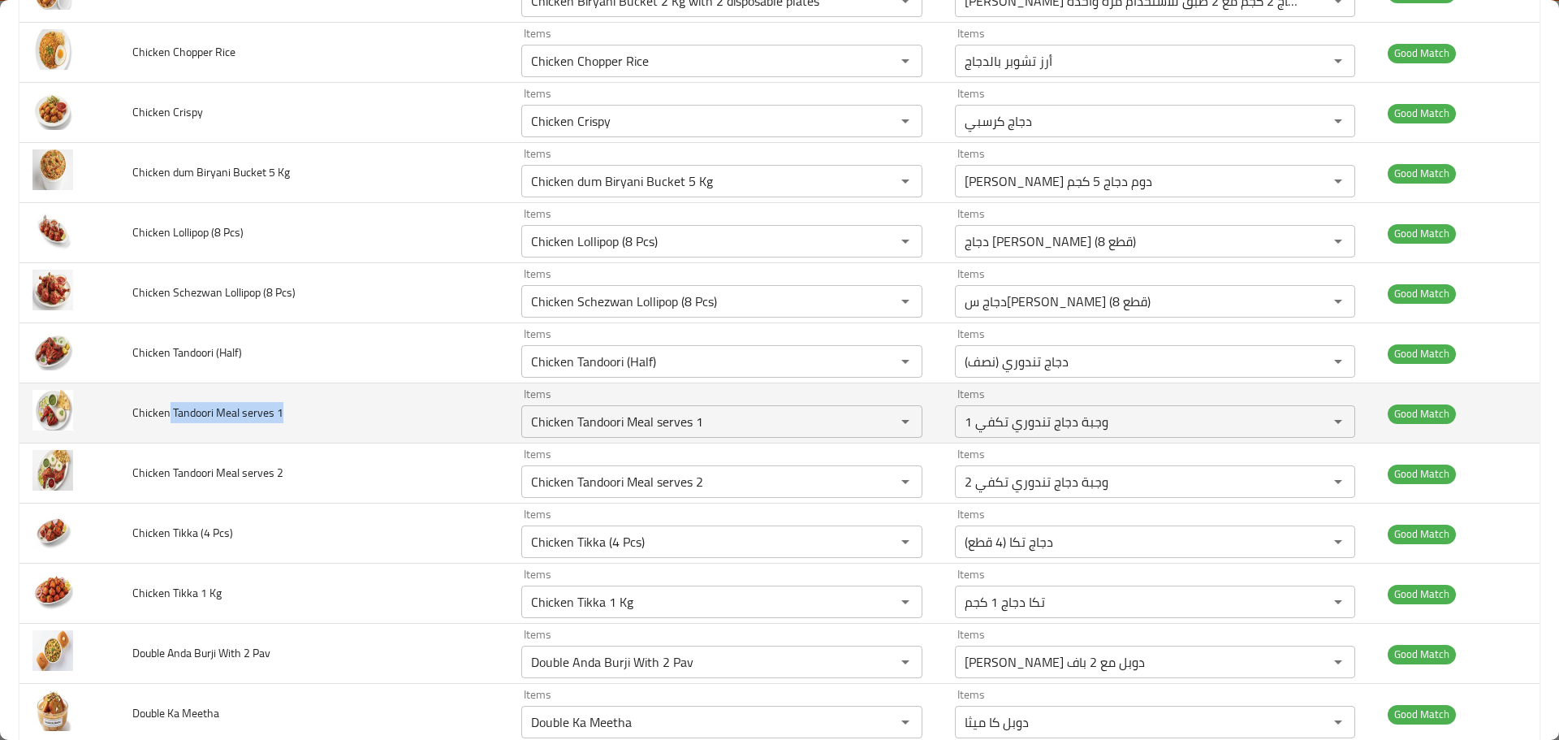
drag, startPoint x: 289, startPoint y: 405, endPoint x: 169, endPoint y: 414, distance: 120.5
click at [169, 414] on td "Chicken Tandoori Meal serves 1" at bounding box center [313, 413] width 389 height 60
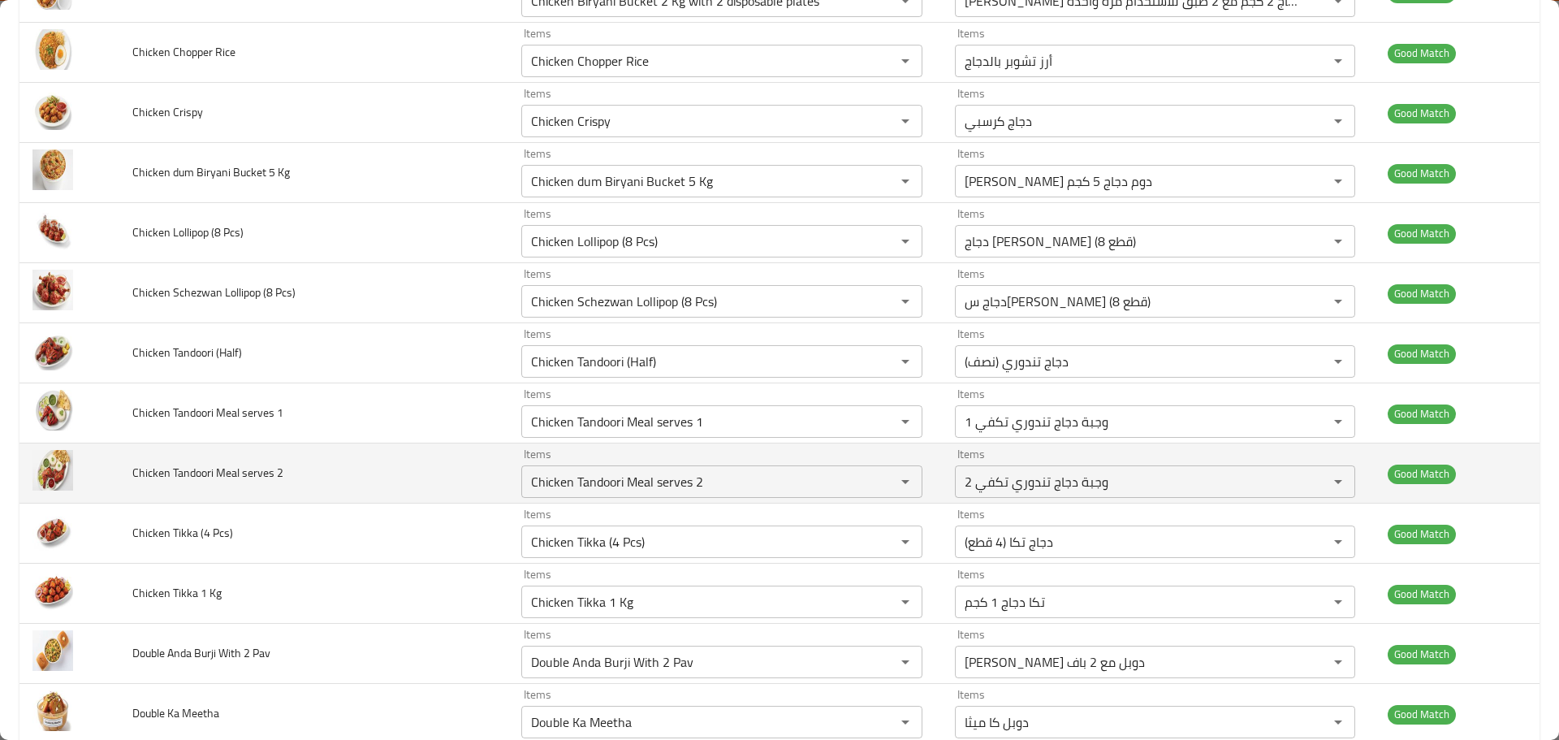
click at [257, 476] on span "Chicken Tandoori Meal serves 2" at bounding box center [207, 472] width 151 height 21
click at [360, 461] on td "Chicken Tandoori Meal serves 2" at bounding box center [313, 473] width 389 height 60
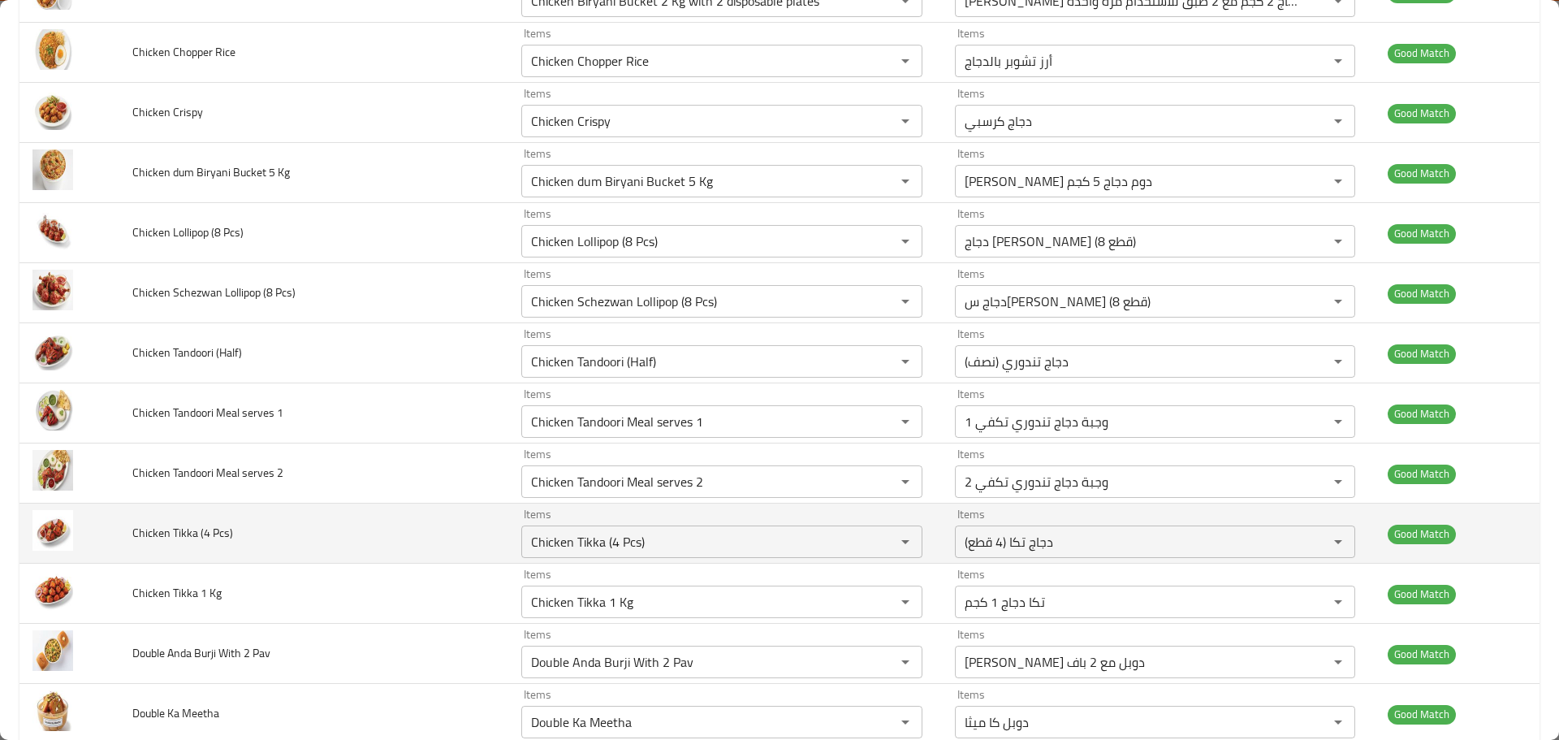
click at [200, 537] on span "Chicken Tikka (4 Pcs)" at bounding box center [182, 532] width 101 height 21
click at [199, 537] on span "Chicken Tikka (4 Pcs)" at bounding box center [182, 532] width 101 height 21
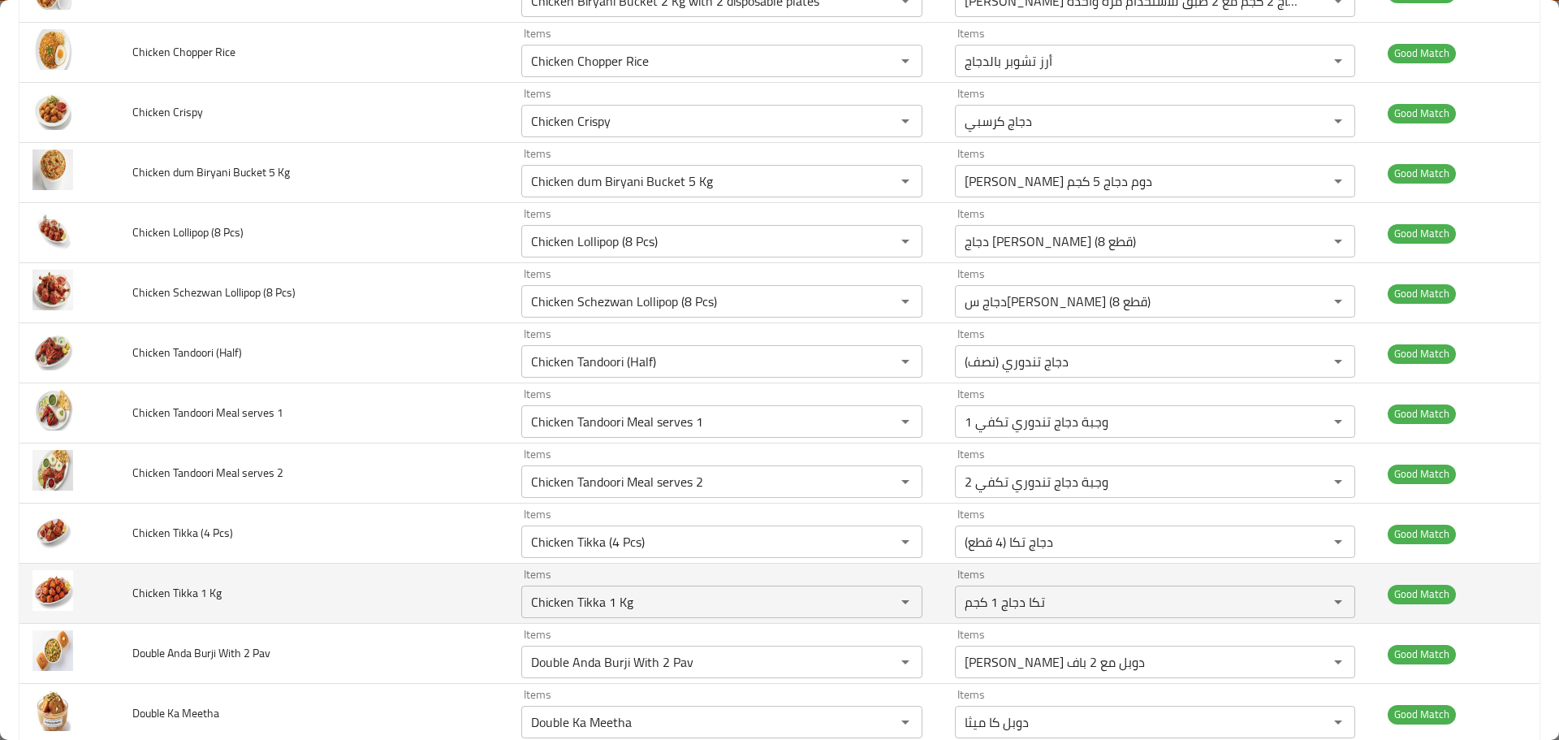
click at [290, 590] on td "Chicken Tikka 1 Kg" at bounding box center [313, 594] width 389 height 60
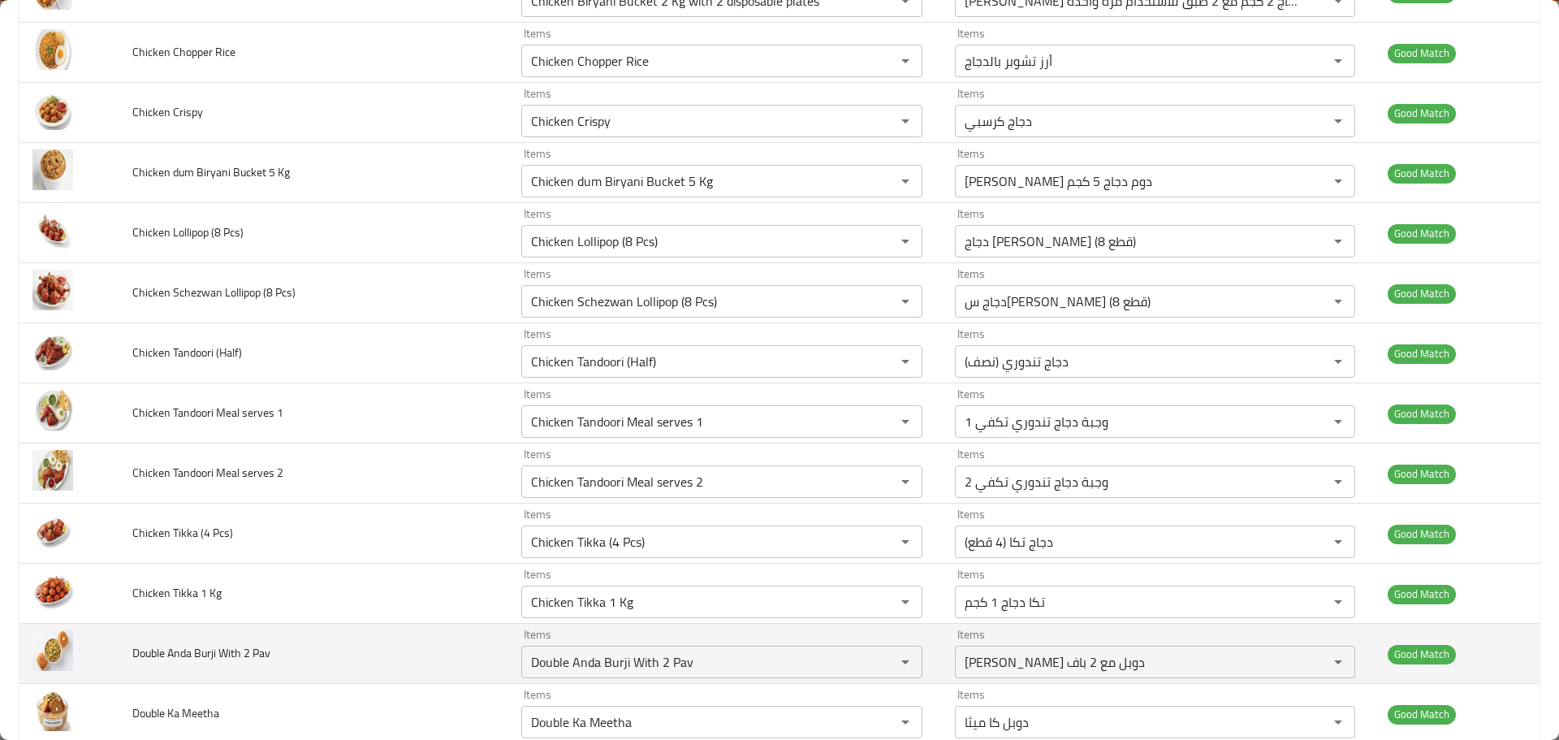
click at [259, 665] on td "Double Anda Burji With 2 Pav" at bounding box center [313, 654] width 389 height 60
click at [254, 661] on span "Double Anda Burji With 2 Pav" at bounding box center [201, 652] width 138 height 21
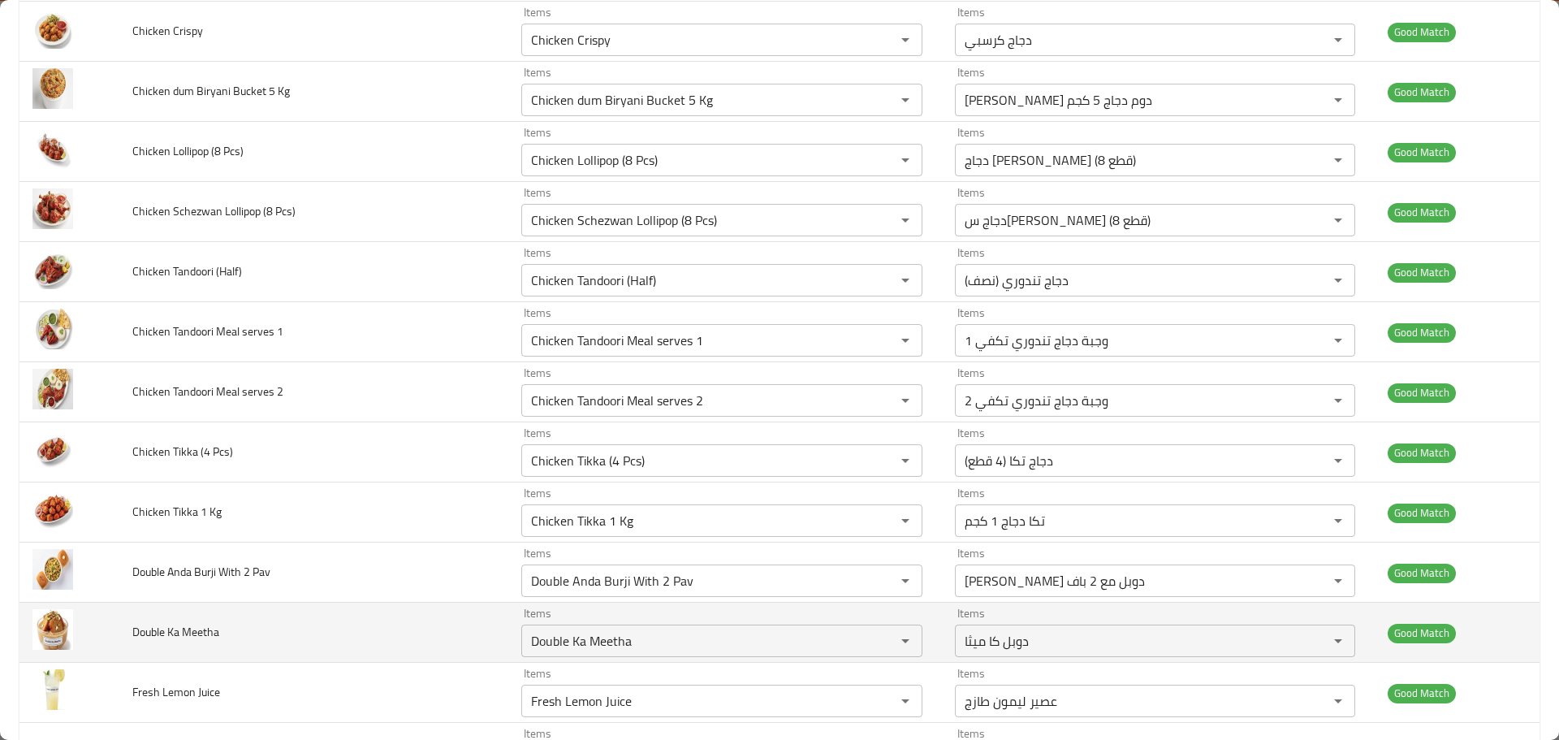
click at [193, 638] on span "Double Ka Meetha" at bounding box center [175, 631] width 87 height 21
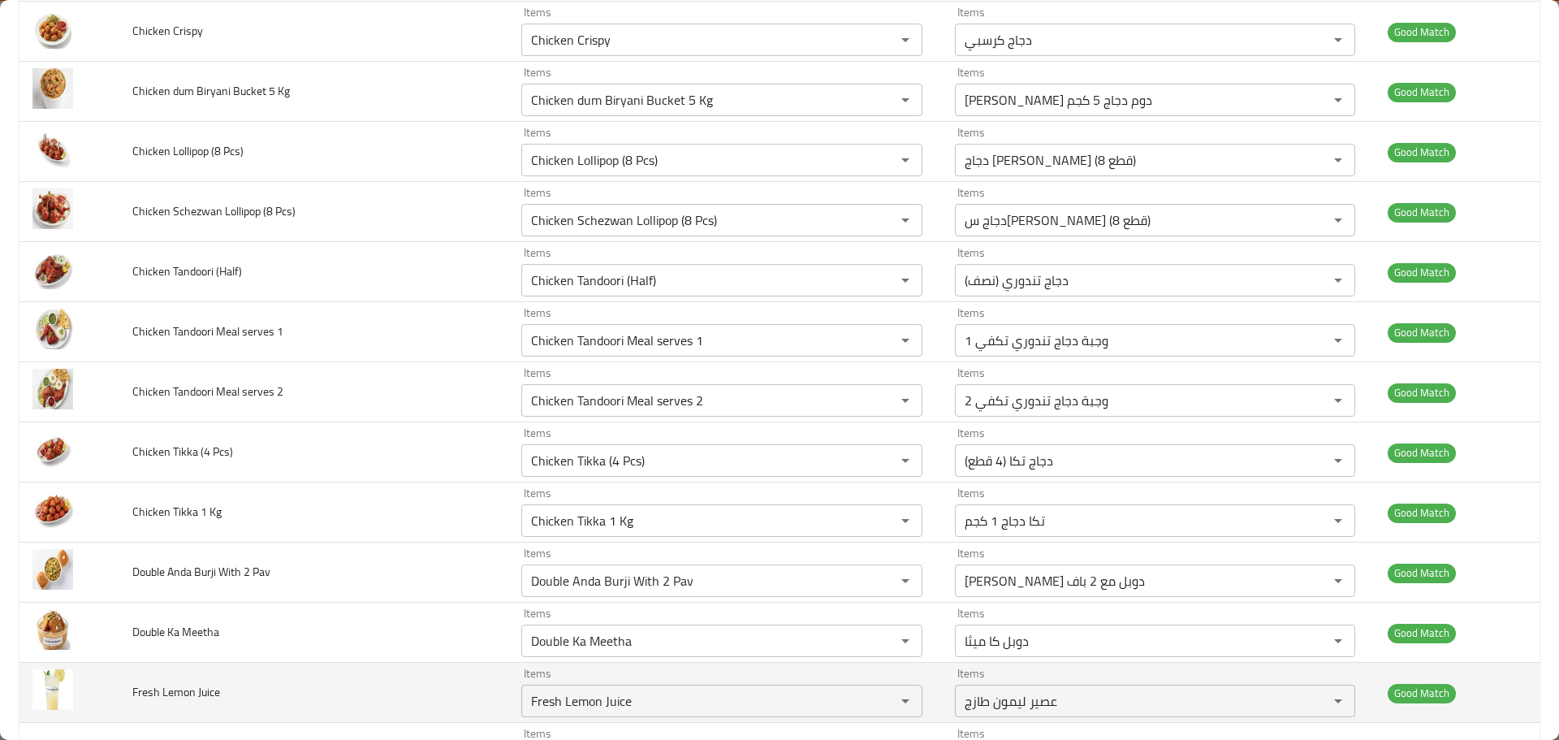
click at [197, 697] on span "Fresh Lemon Juice" at bounding box center [176, 691] width 88 height 21
click at [296, 713] on td "Fresh Lemon Juice" at bounding box center [313, 693] width 389 height 60
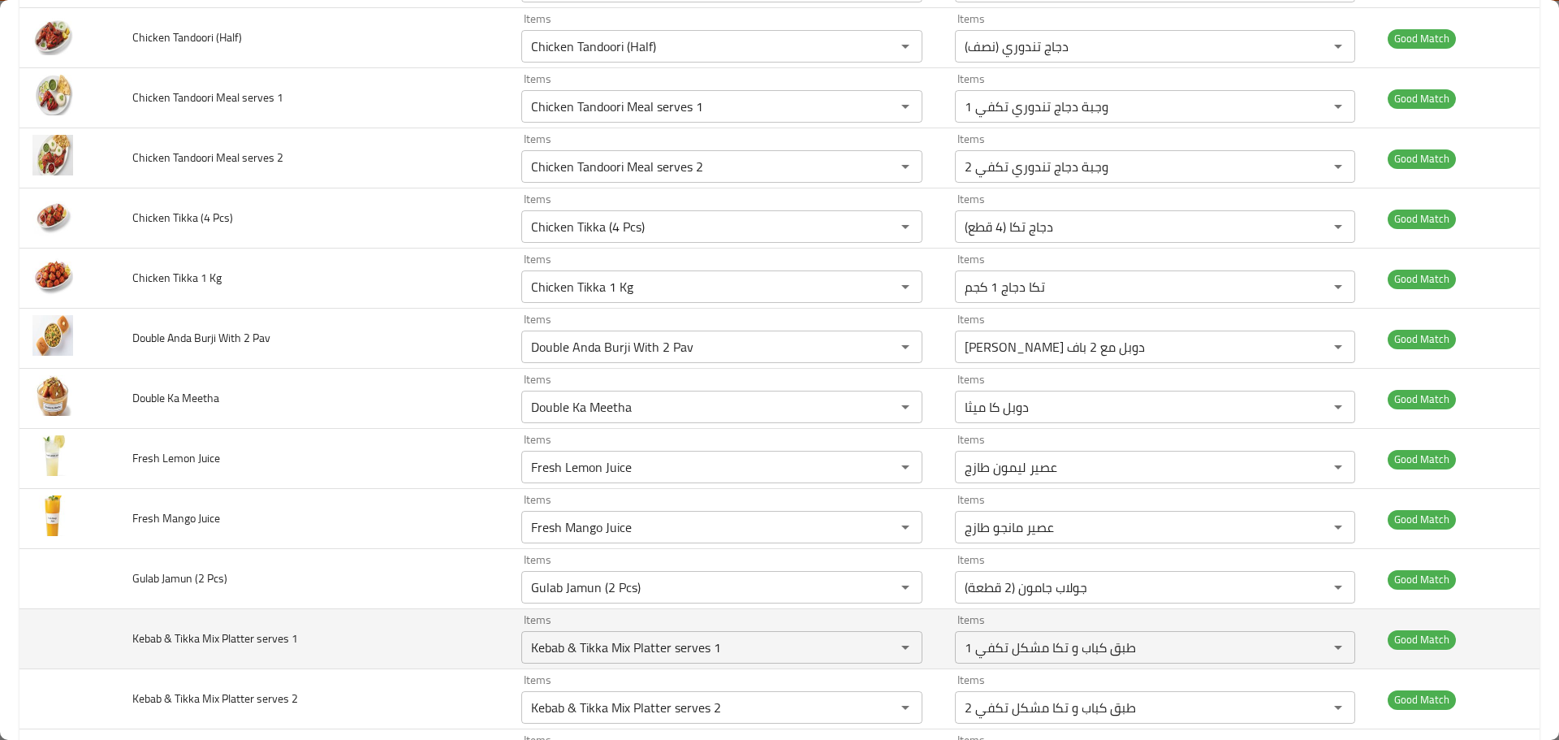
scroll to position [731, 0]
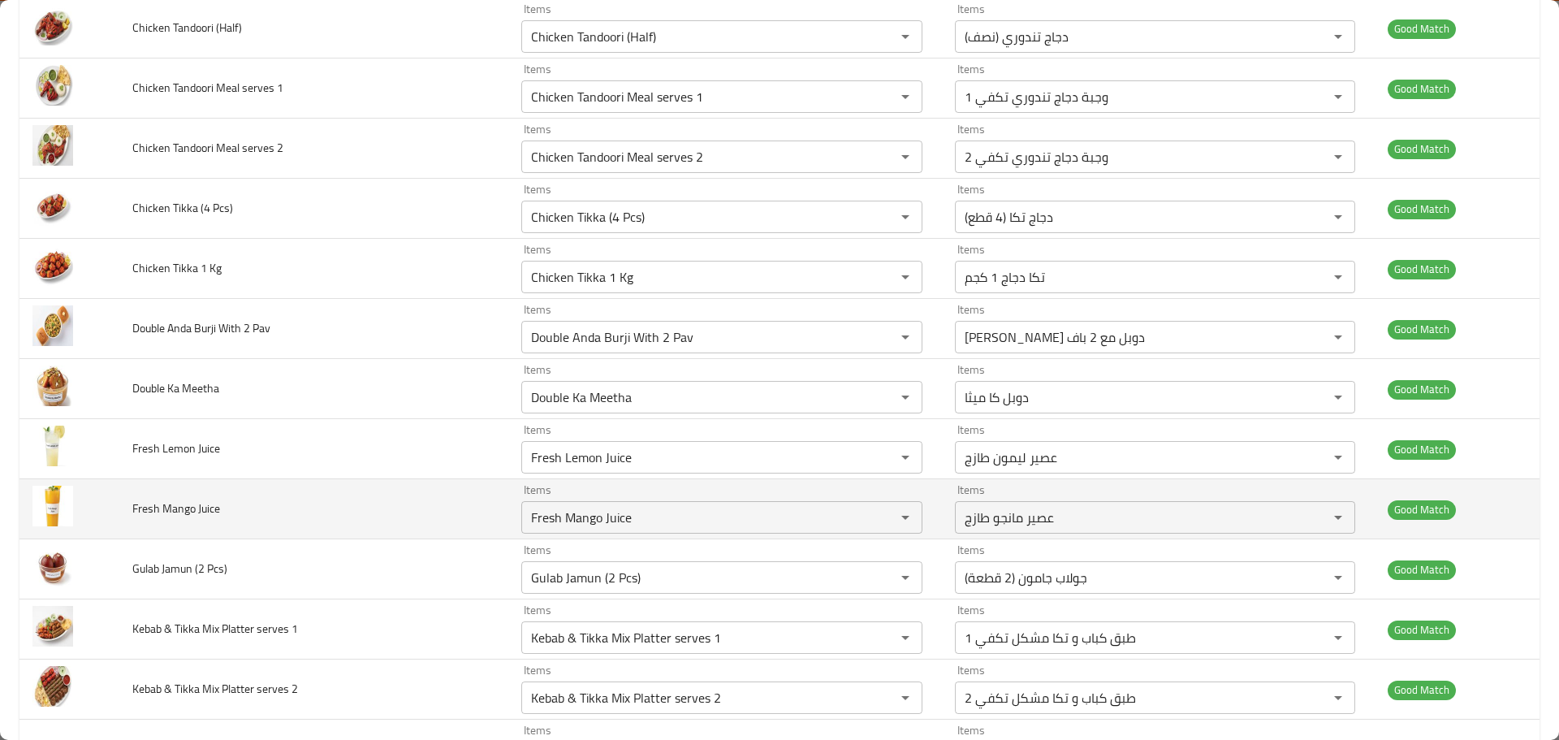
click at [205, 506] on span "Fresh Mango Juice" at bounding box center [176, 508] width 88 height 21
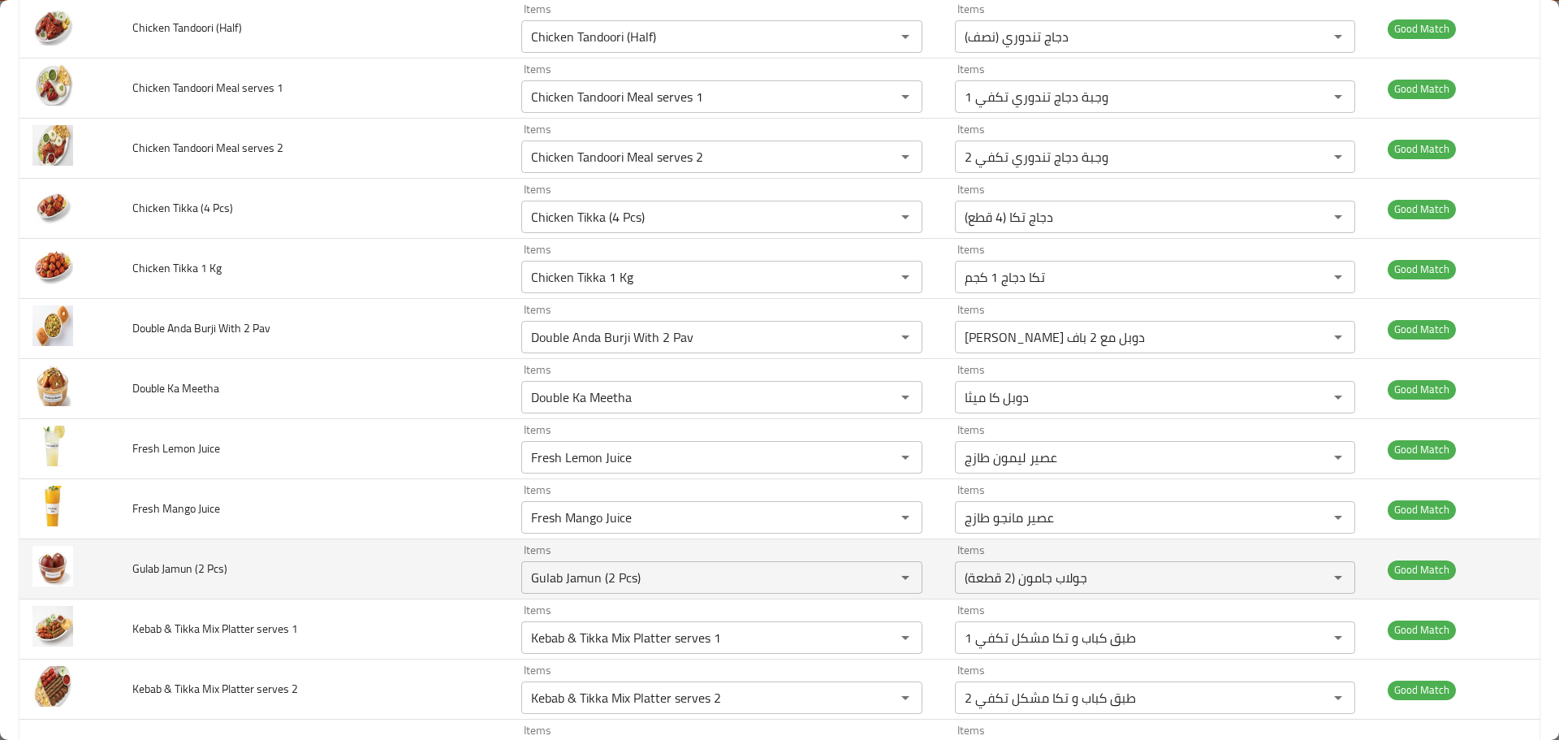
click at [197, 575] on span "Gulab Jamun (2 Pcs)" at bounding box center [179, 568] width 95 height 21
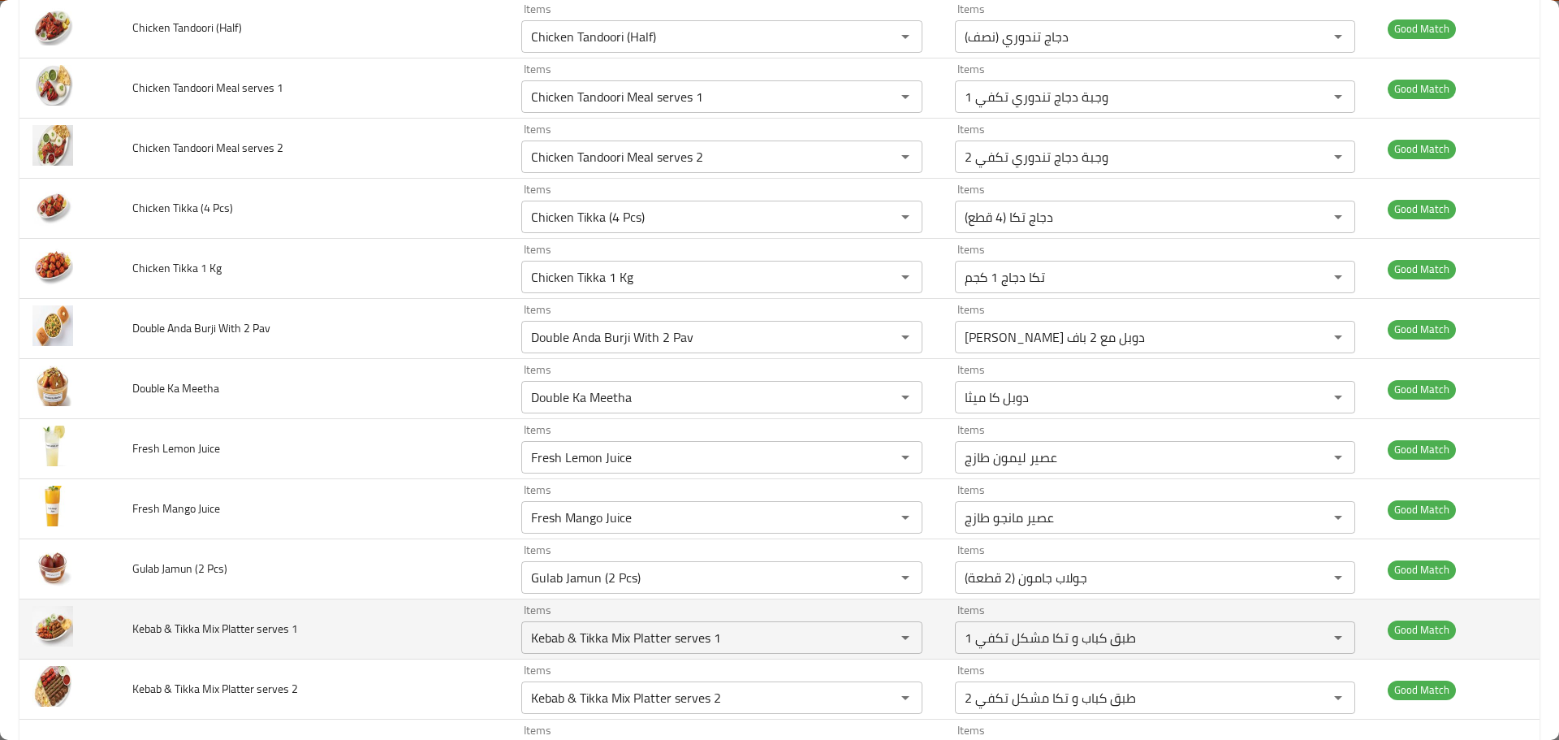
click at [196, 628] on span "Kebab & Tikka Mix Platter serves 1" at bounding box center [215, 628] width 166 height 21
click at [195, 628] on span "Kebab & Tikka Mix Platter serves 1" at bounding box center [215, 628] width 166 height 21
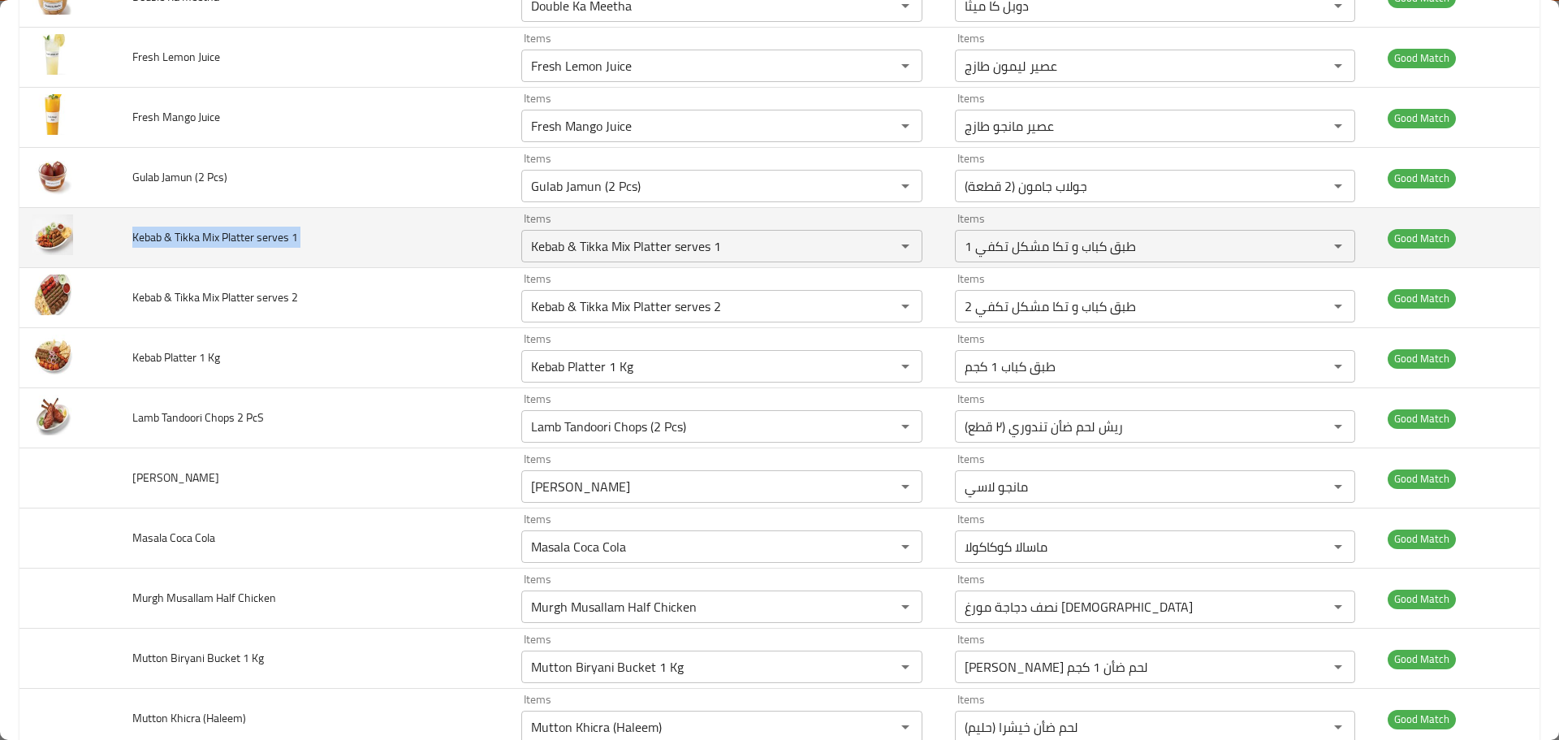
scroll to position [1137, 0]
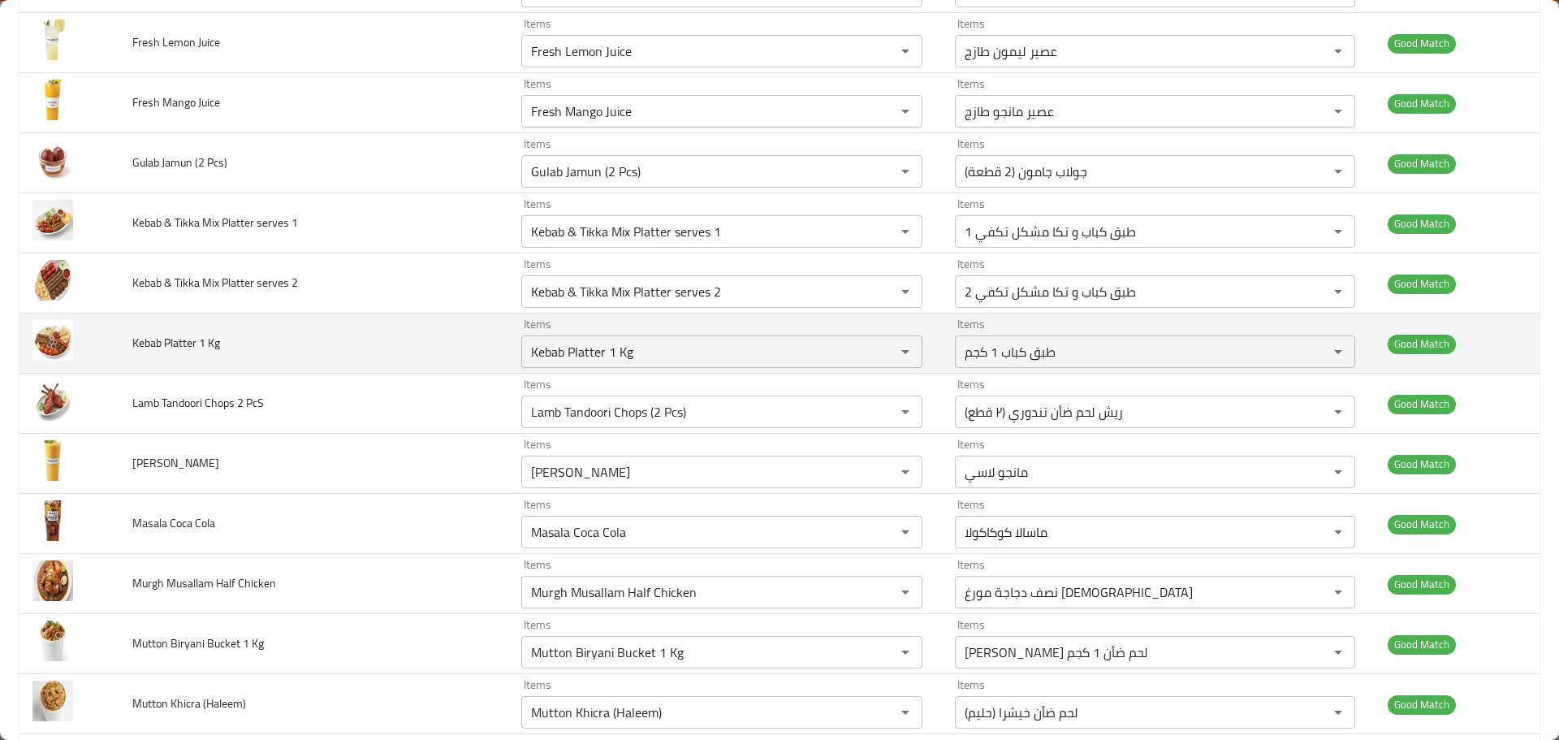
click at [182, 344] on span "Kebab Platter 1 Kg" at bounding box center [176, 342] width 88 height 21
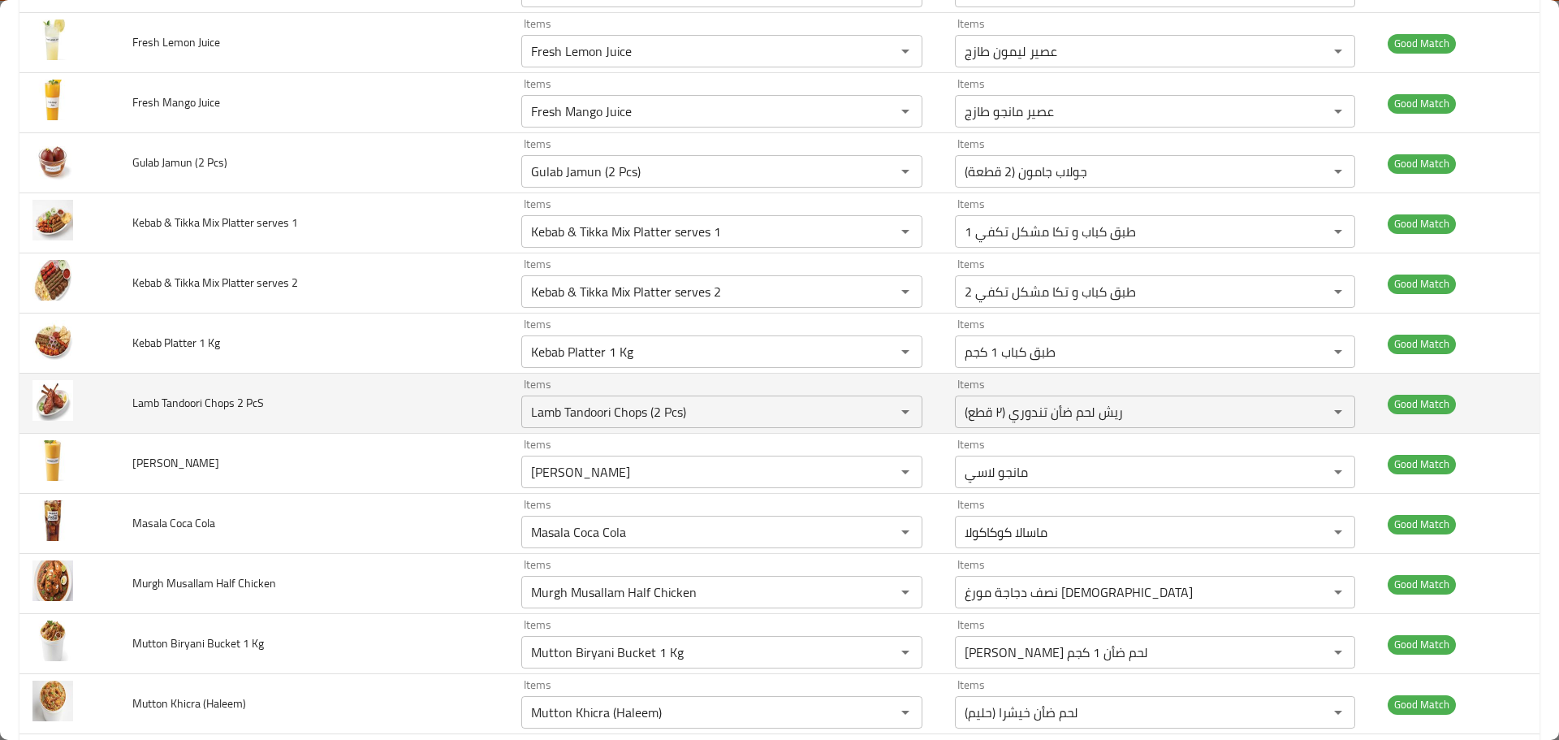
click at [149, 406] on span "Lamb Tandoori Chops 2 PcS" at bounding box center [198, 402] width 132 height 21
click at [479, 390] on td "Lamb Tandoori Chops 2 PcS" at bounding box center [313, 404] width 389 height 60
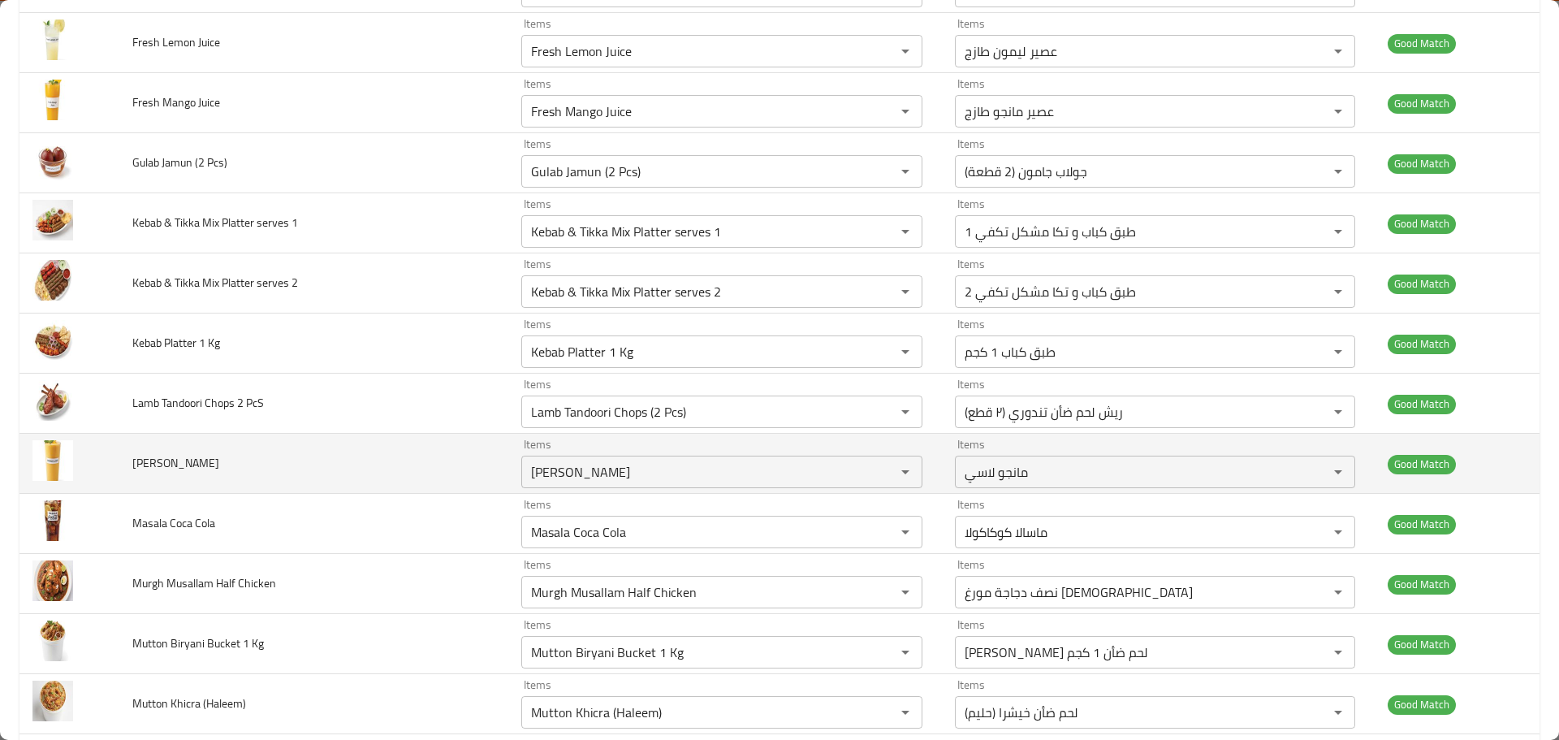
click at [194, 463] on td "Mango Lassi" at bounding box center [313, 464] width 389 height 60
click at [166, 462] on span "Mango Lassi" at bounding box center [175, 462] width 87 height 21
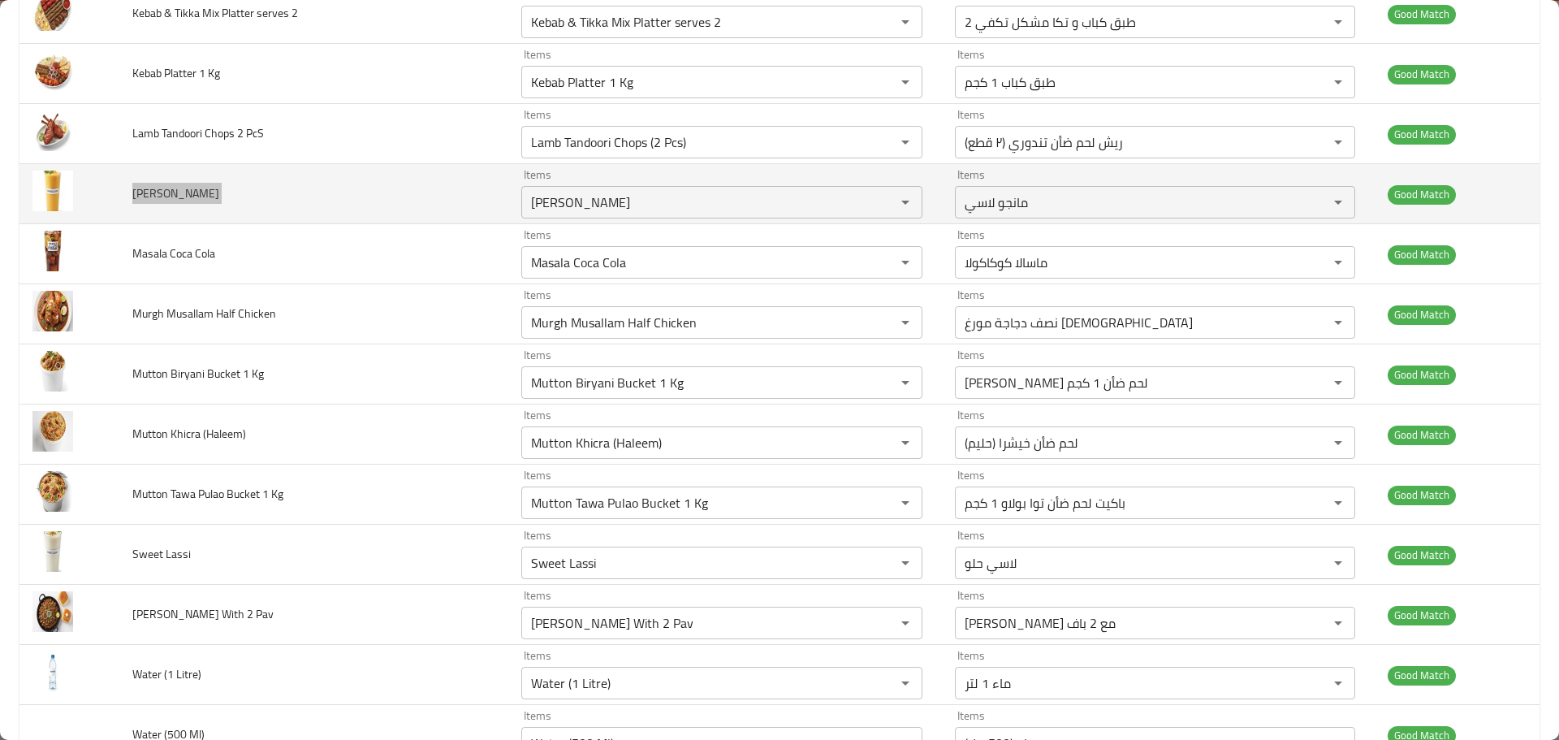
scroll to position [1462, 0]
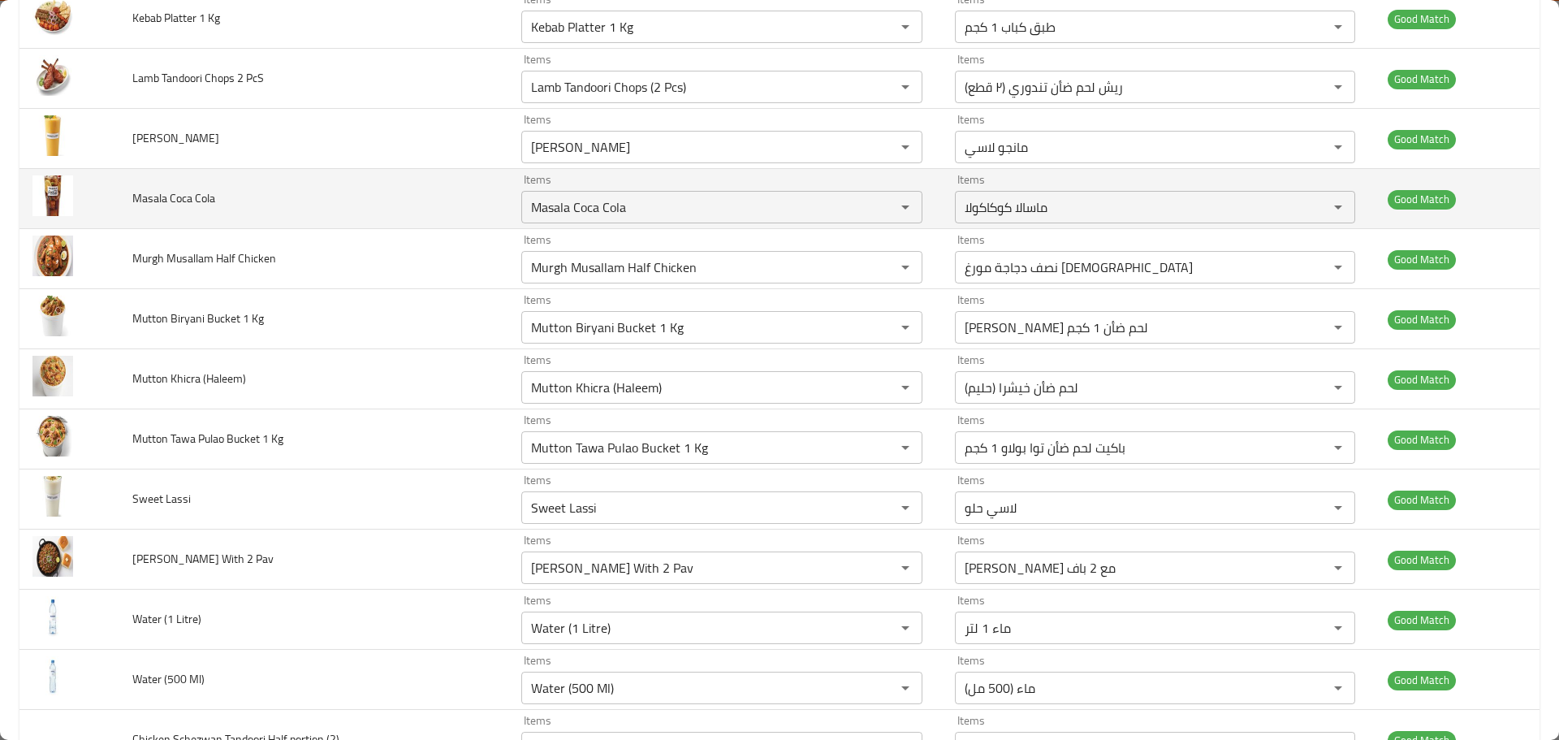
click at [192, 197] on span "Masala Coca Cola" at bounding box center [173, 198] width 83 height 21
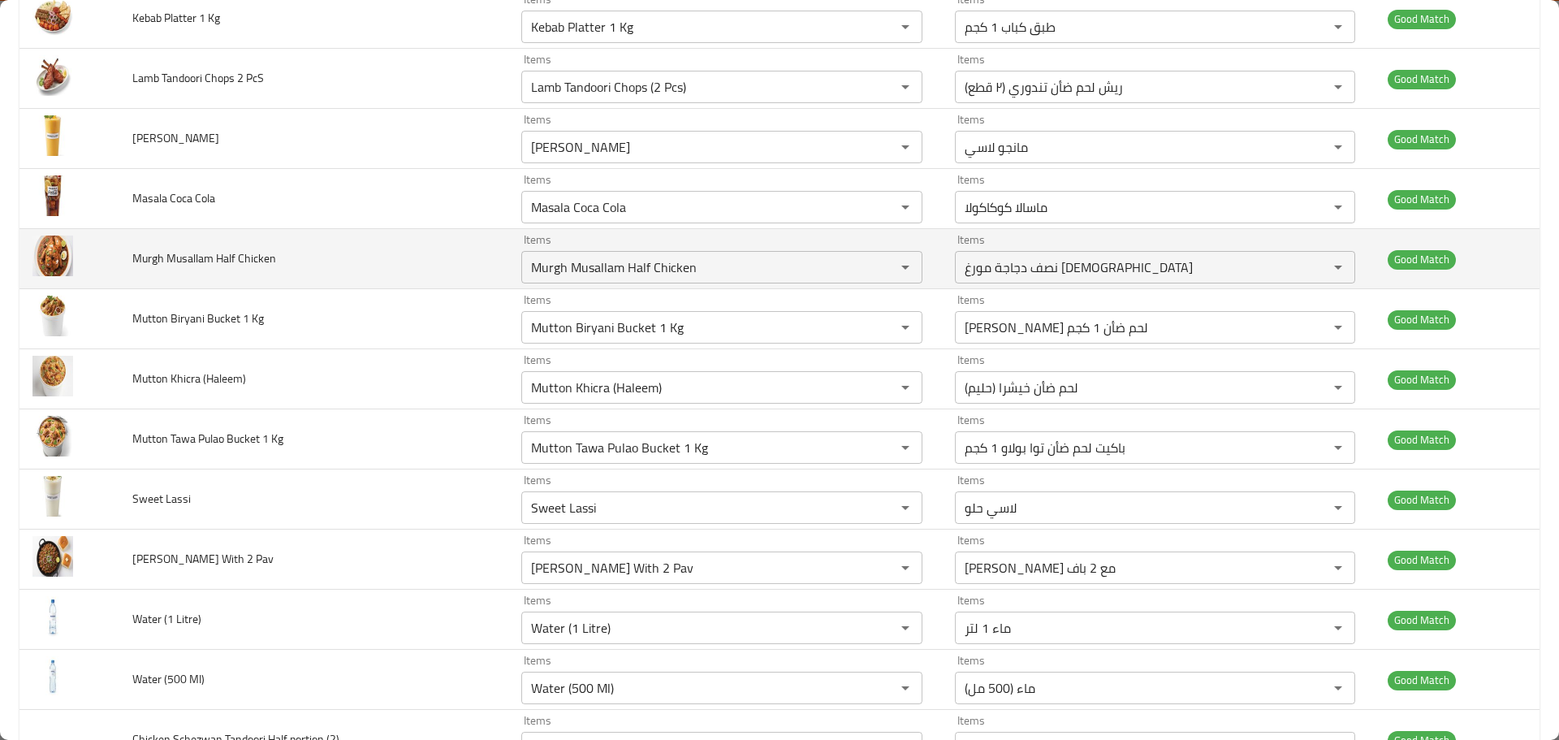
click at [188, 266] on span "Murgh Musallam Half Chicken" at bounding box center [204, 258] width 144 height 21
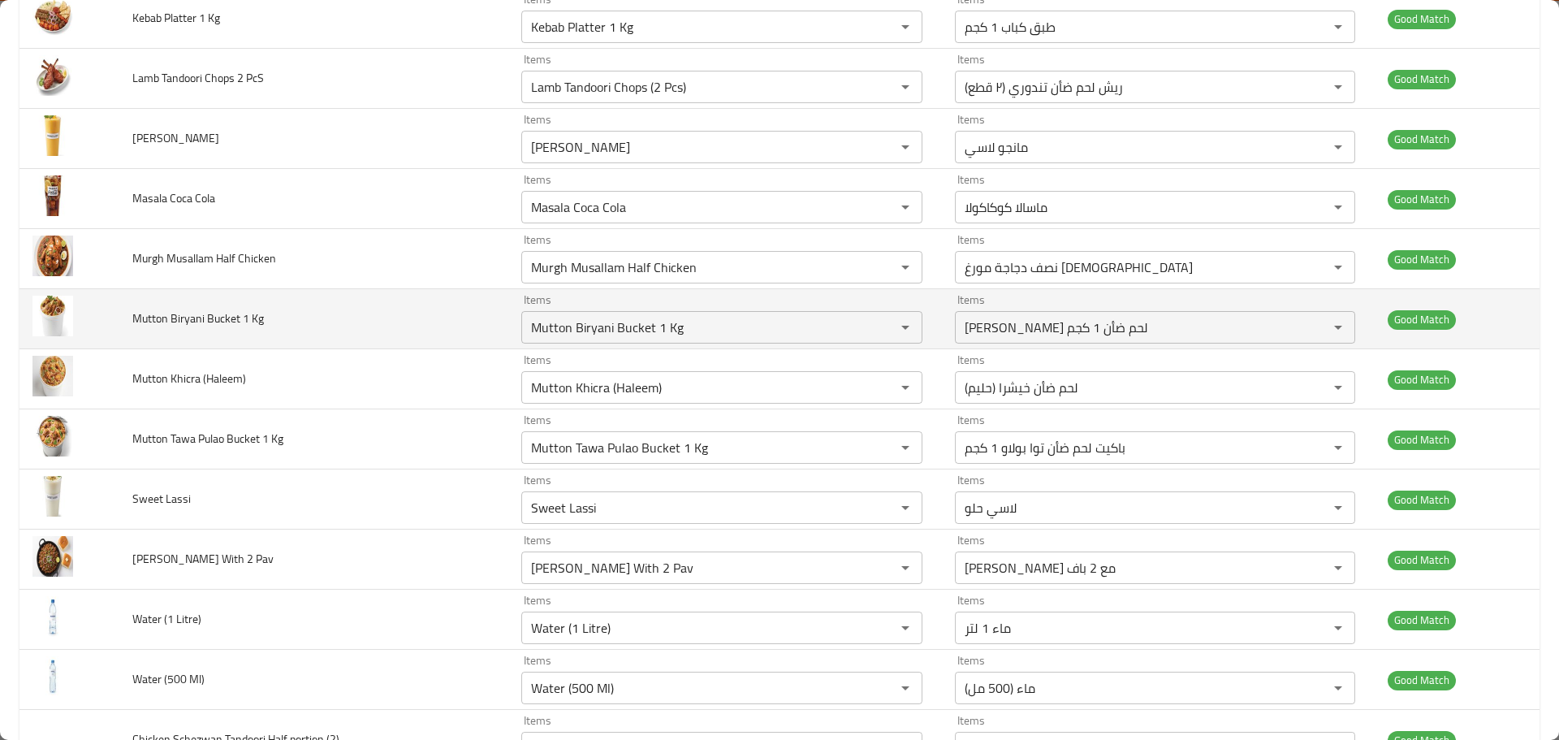
click at [443, 324] on td "Mutton Biryani Bucket 1 Kg" at bounding box center [313, 319] width 389 height 60
click at [243, 318] on span "Mutton Biryani Bucket 1 Kg" at bounding box center [198, 318] width 132 height 21
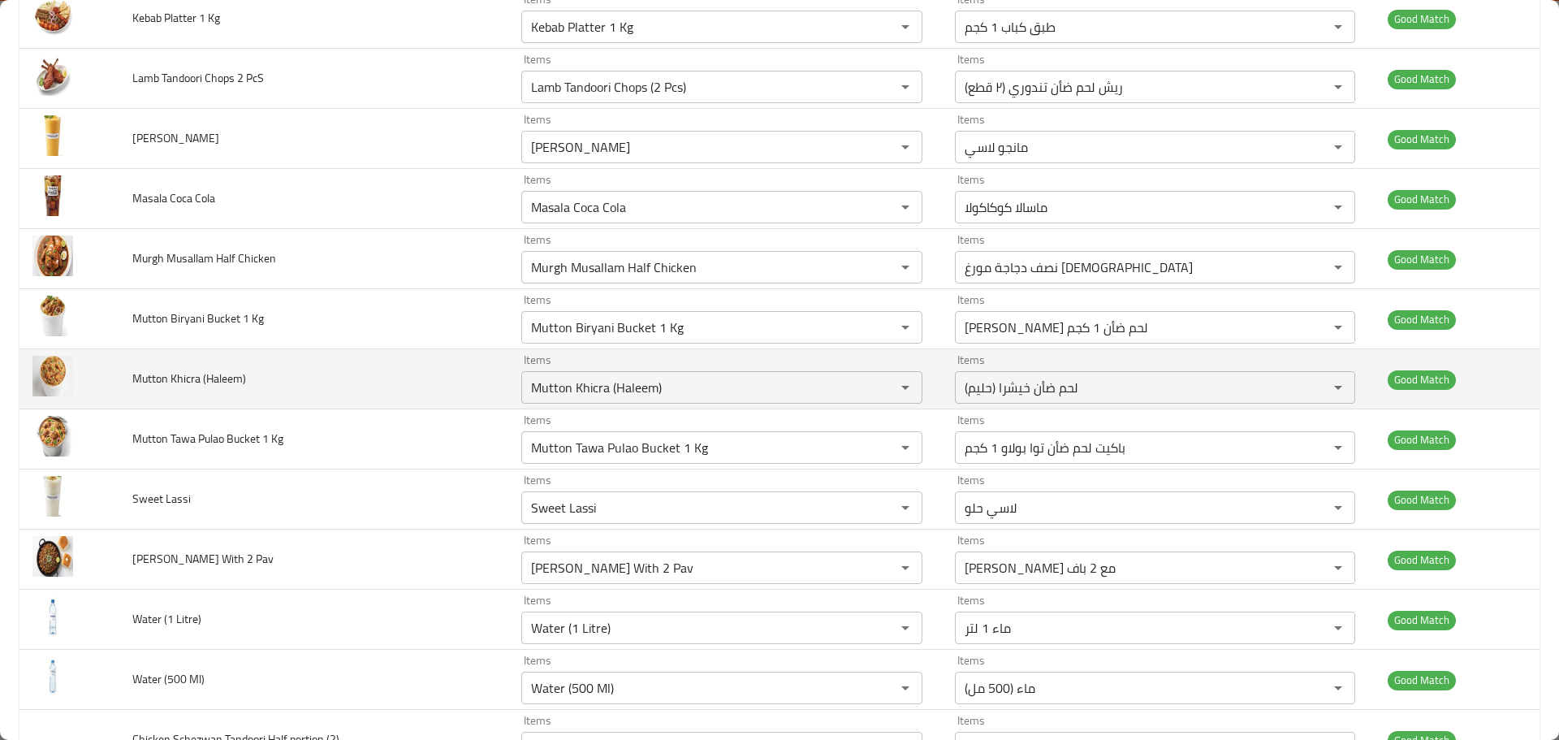
click at [186, 374] on span "Mutton Khicra (Haleem)" at bounding box center [189, 378] width 114 height 21
click at [373, 378] on td "Mutton Khicra (Haleem)" at bounding box center [313, 379] width 389 height 60
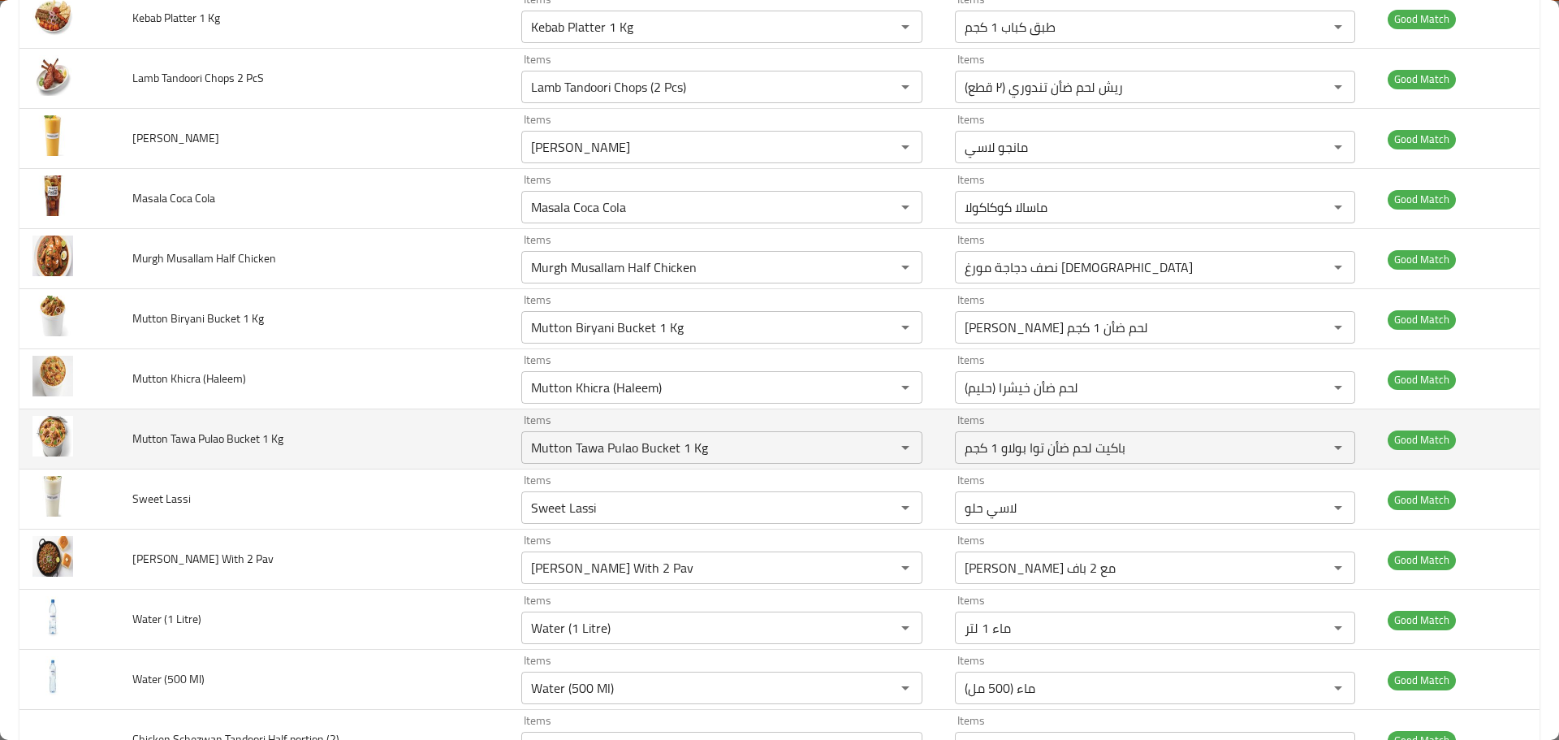
click at [231, 434] on span "Mutton Tawa Pulao Bucket 1 Kg" at bounding box center [207, 438] width 151 height 21
click at [440, 438] on td "Mutton Tawa Pulao Bucket 1 Kg" at bounding box center [313, 439] width 389 height 60
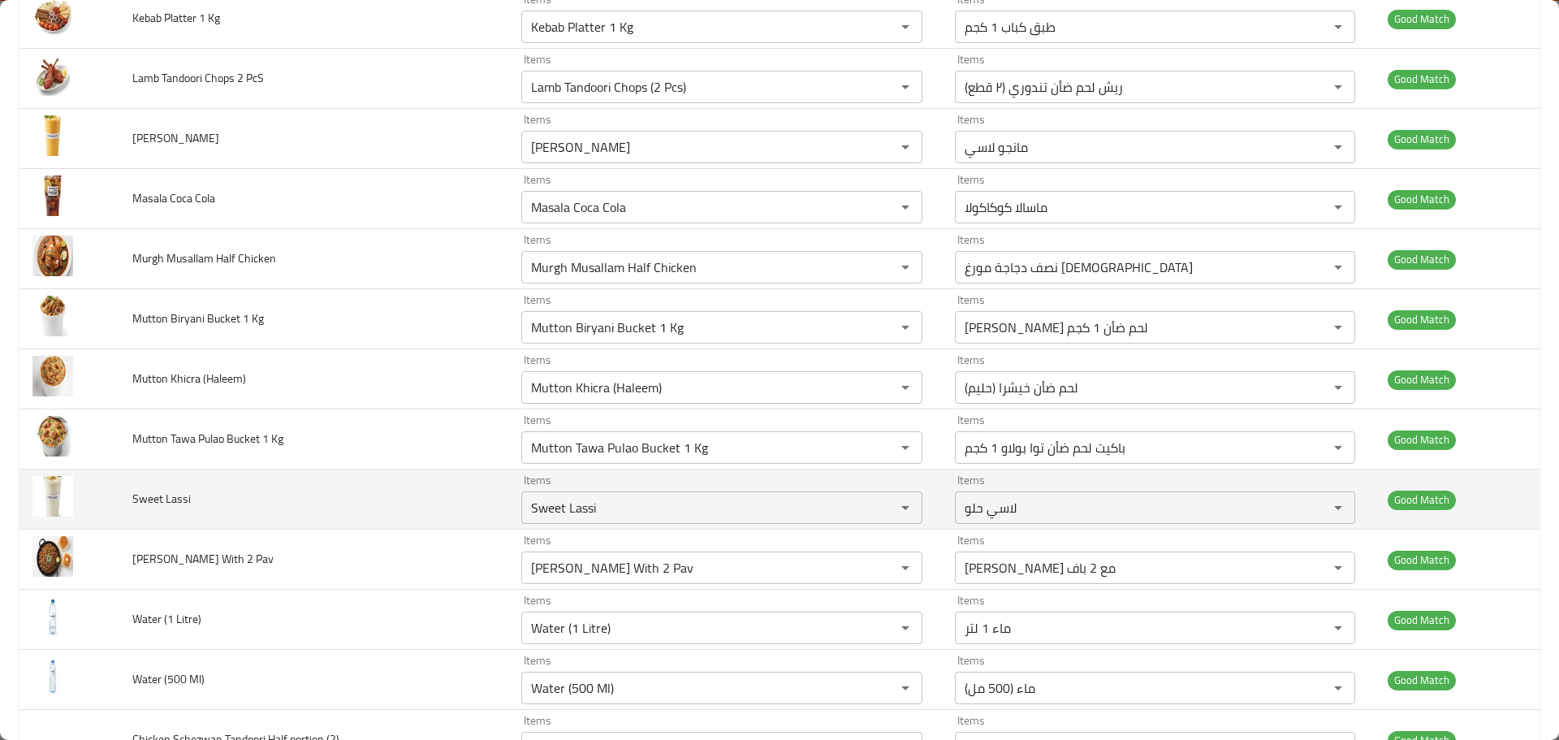
click at [175, 495] on span "Sweet Lassi" at bounding box center [161, 498] width 58 height 21
click at [326, 504] on td "Sweet Lassi" at bounding box center [313, 499] width 389 height 60
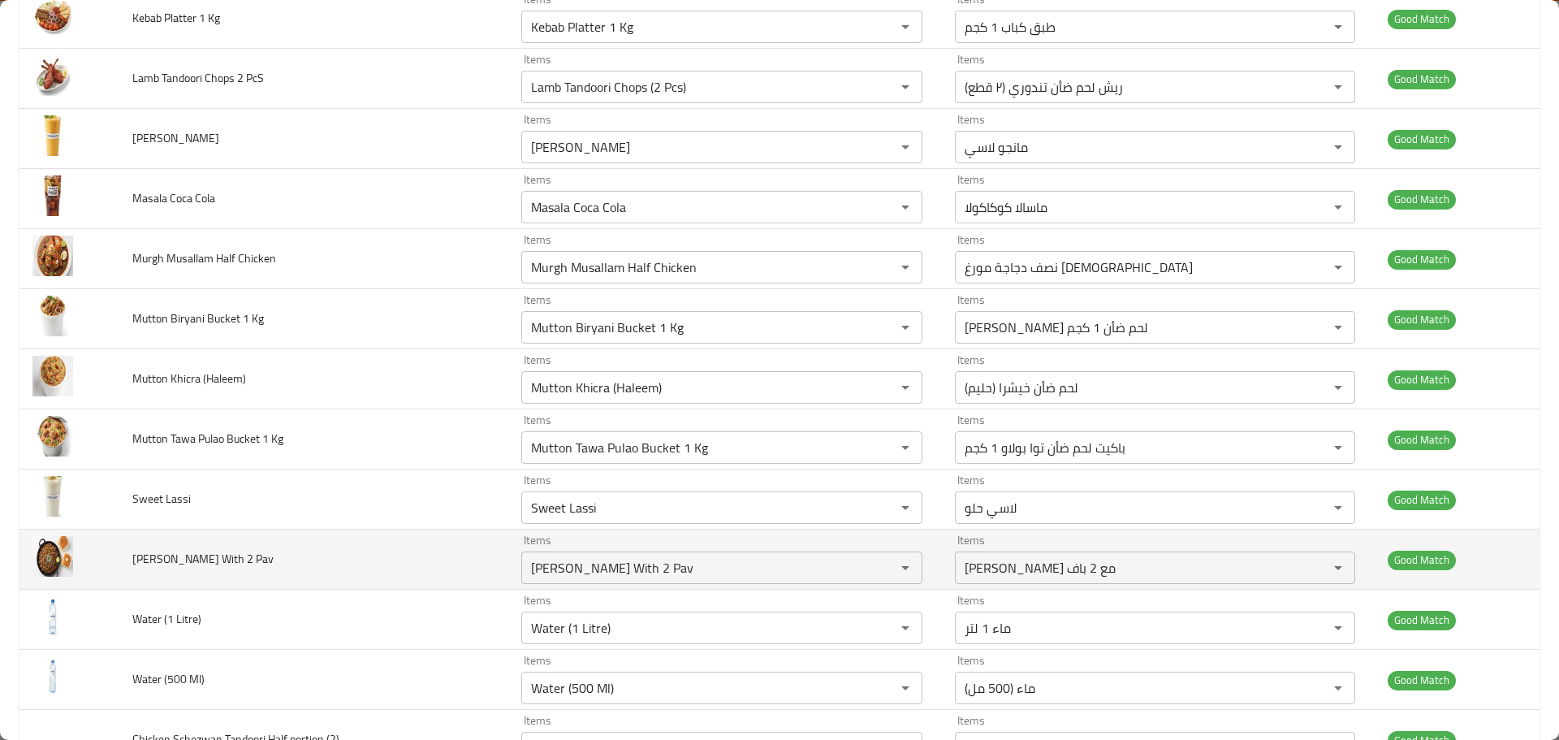
click at [210, 560] on span "Tawa Keema With 2 Pav" at bounding box center [202, 558] width 141 height 21
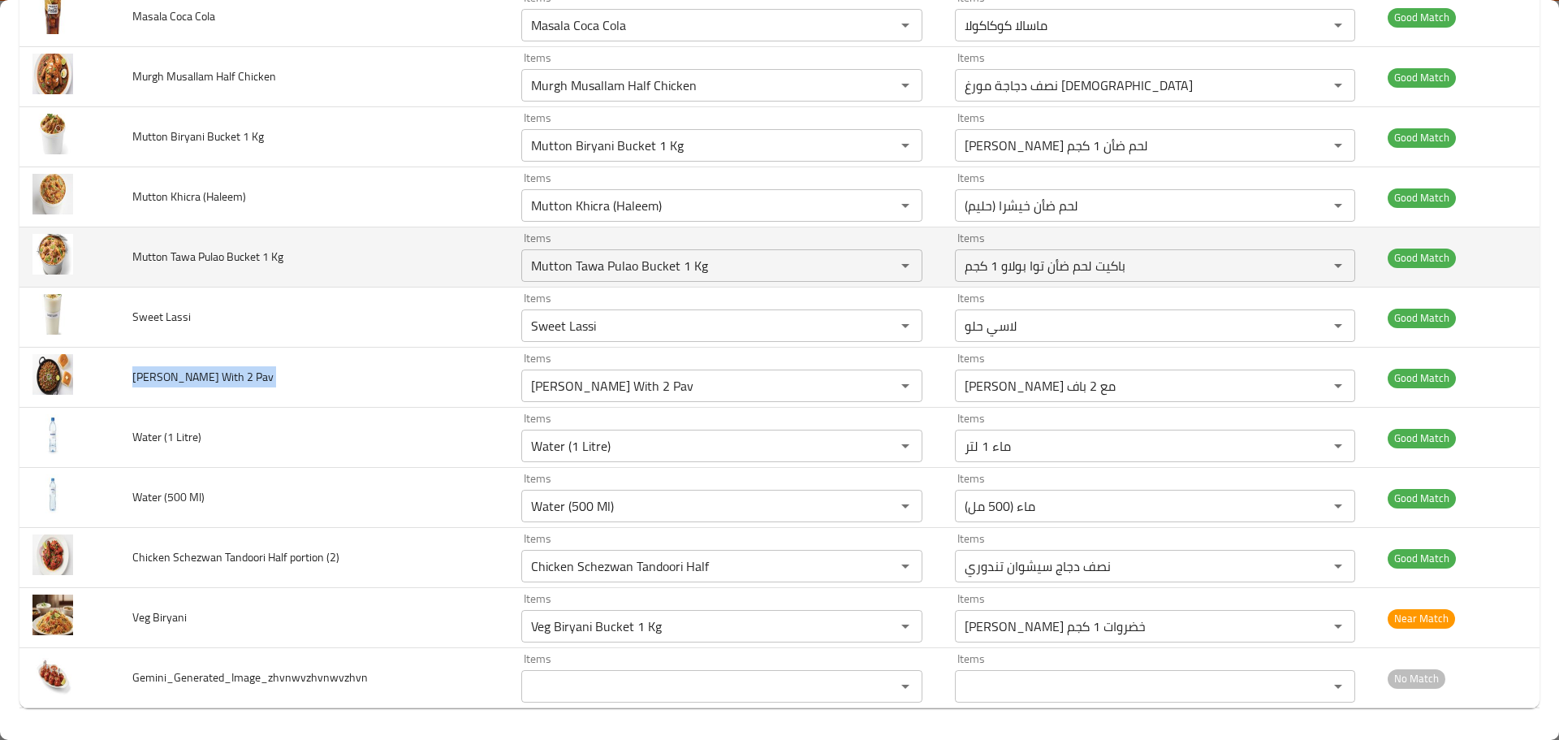
scroll to position [1645, 0]
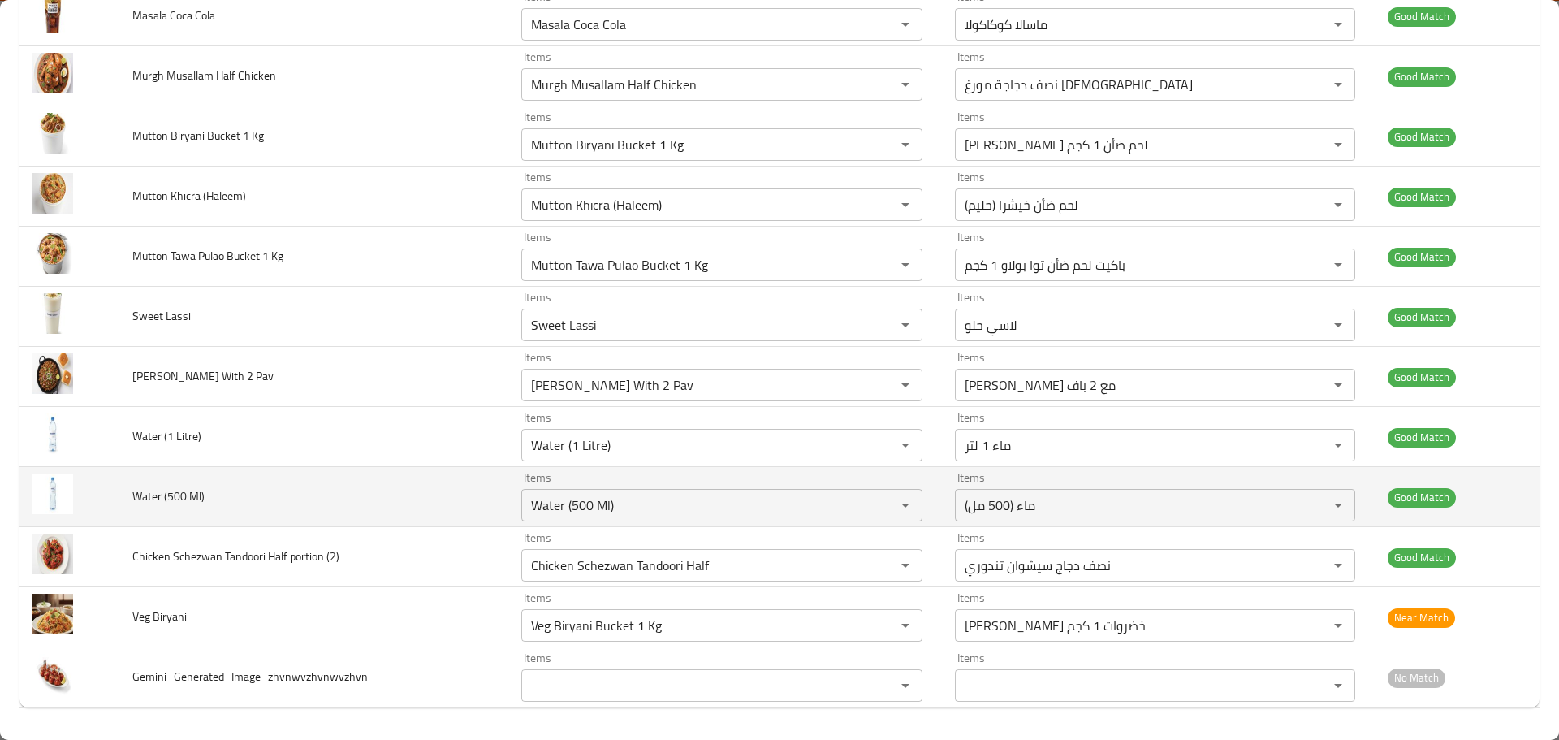
click at [184, 499] on span "Water (500 Ml)" at bounding box center [168, 496] width 72 height 21
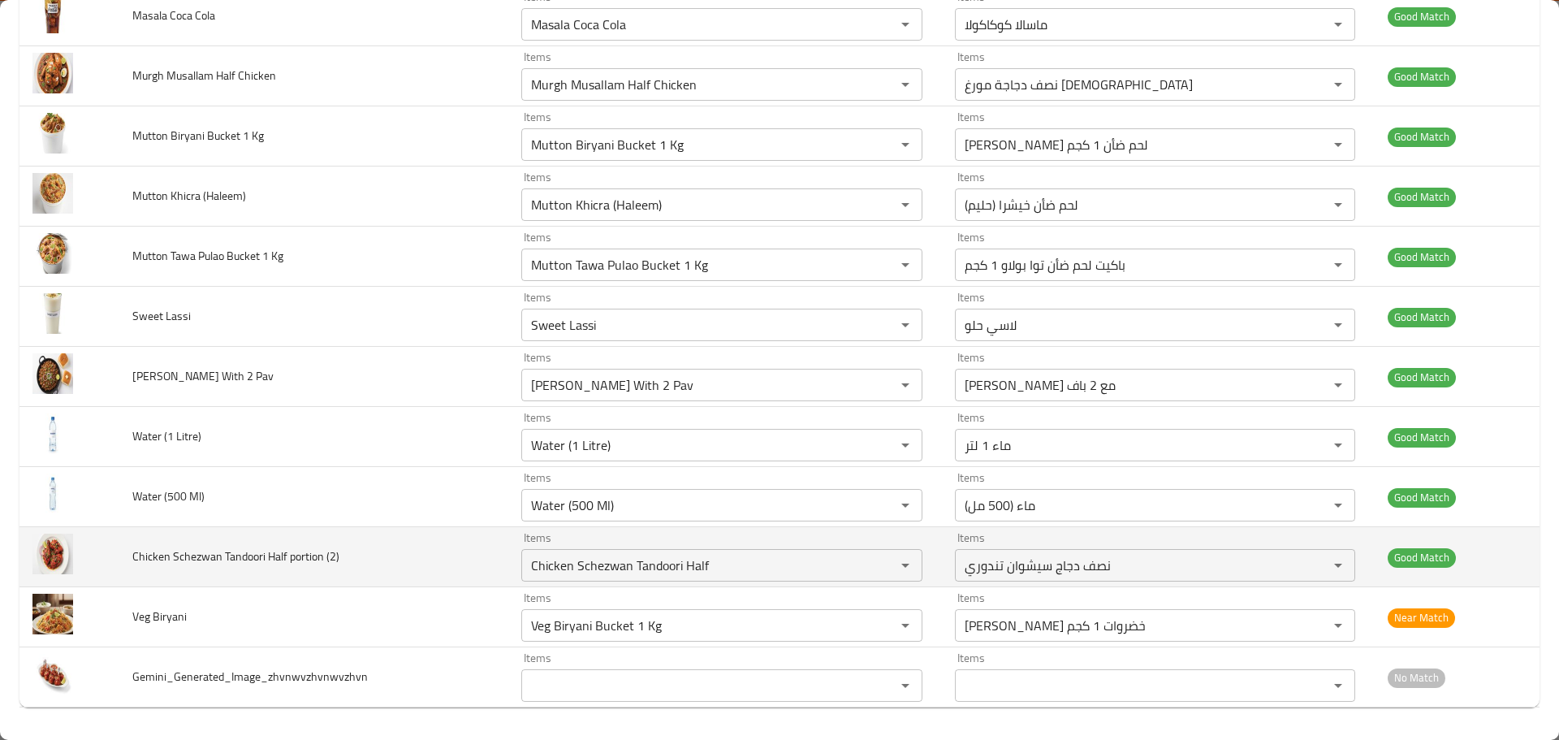
click at [201, 555] on span "Chicken Schezwan Tandoori Half portion (2)" at bounding box center [235, 556] width 207 height 21
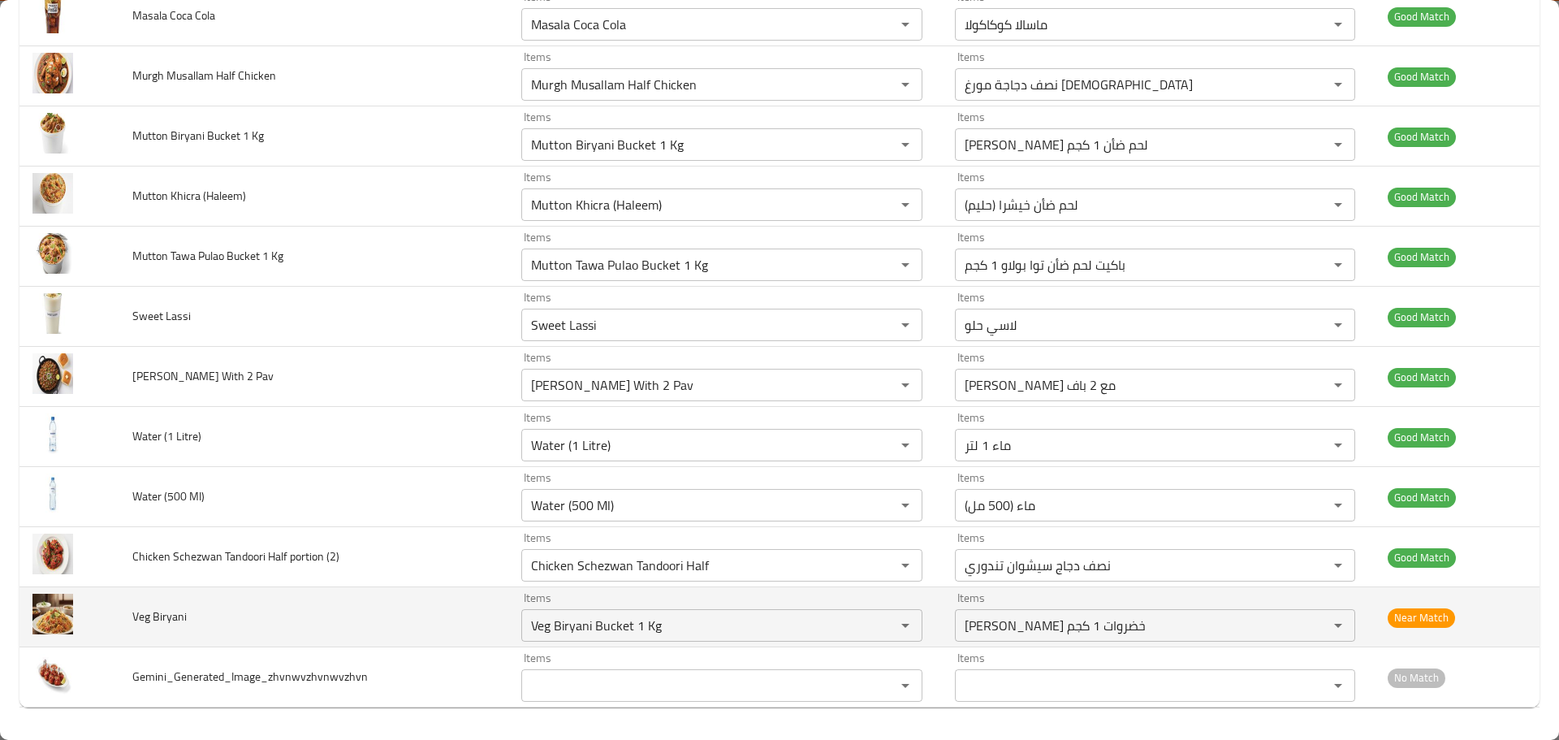
click at [150, 625] on span "Veg Biryani" at bounding box center [159, 616] width 54 height 21
click at [149, 625] on span "Veg Biryani" at bounding box center [159, 616] width 54 height 21
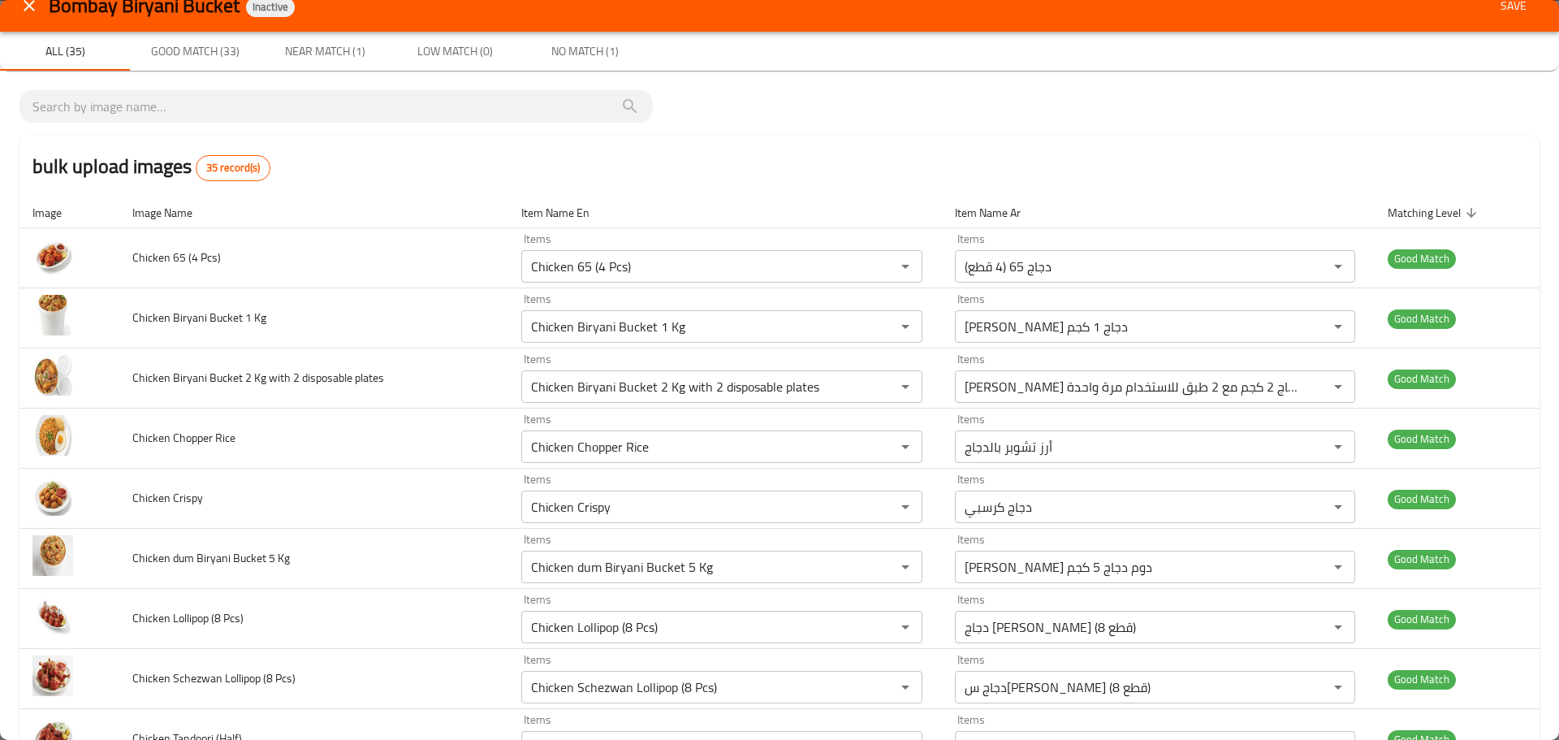
scroll to position [0, 0]
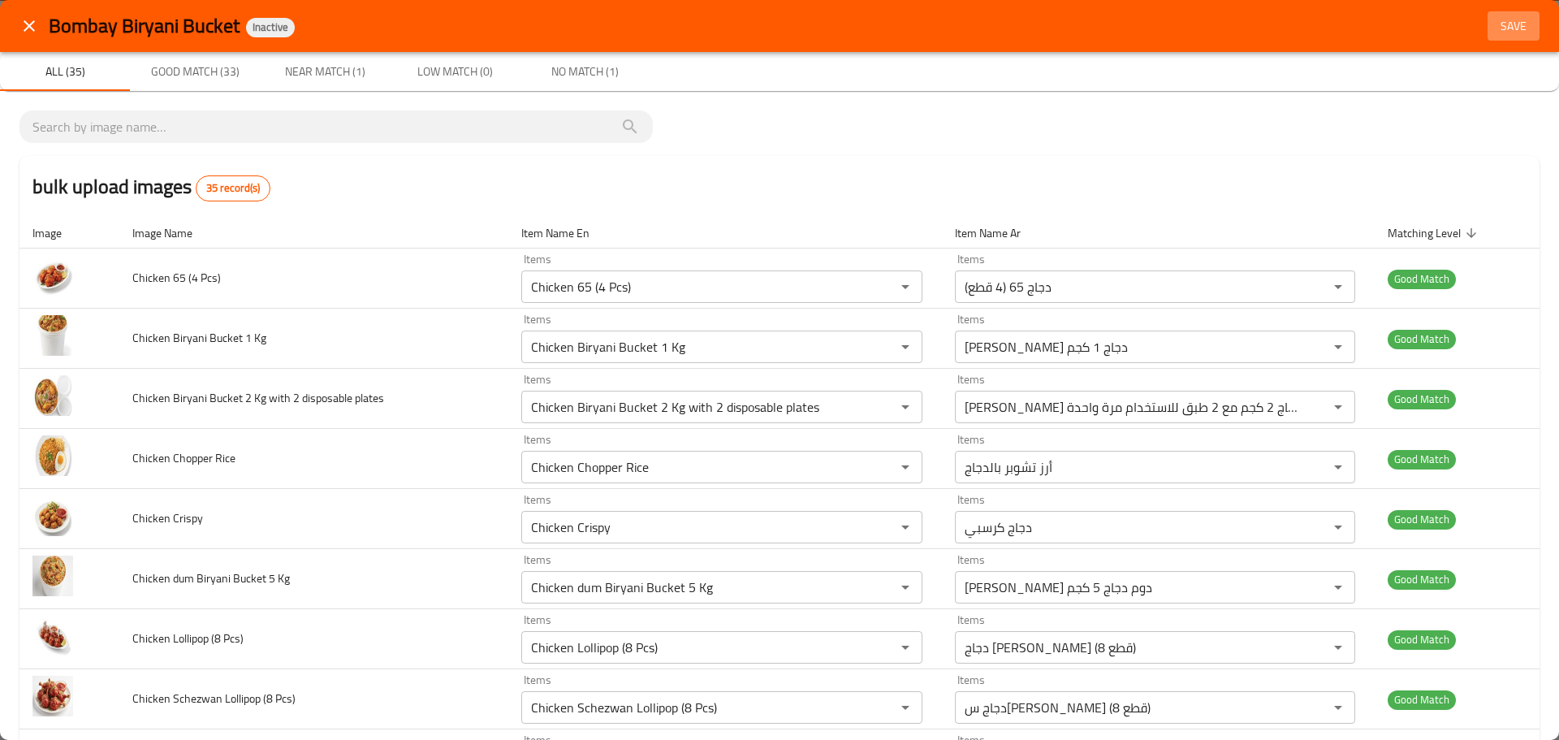
click at [1502, 27] on span "Save" at bounding box center [1513, 26] width 39 height 20
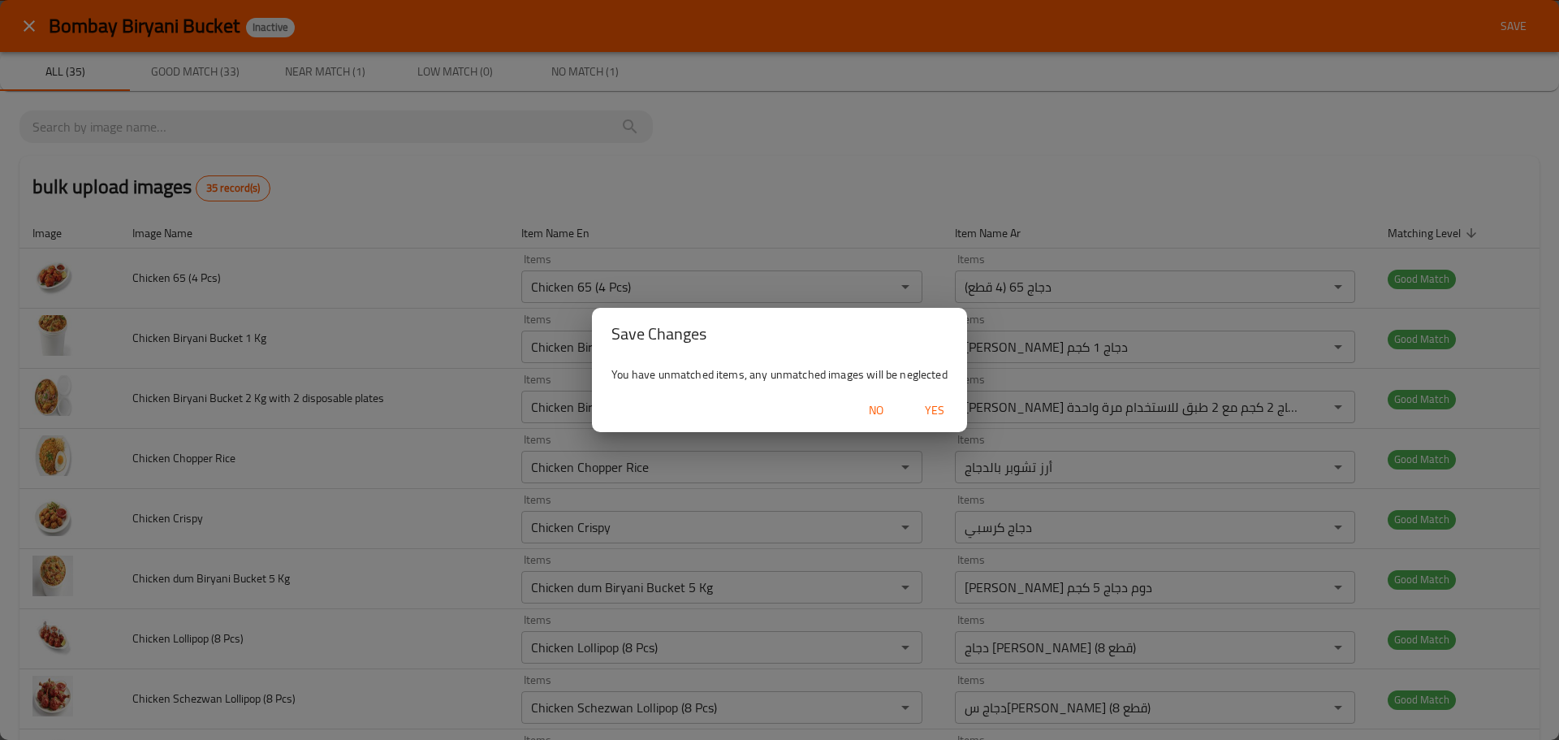
click at [940, 409] on span "Yes" at bounding box center [934, 410] width 39 height 20
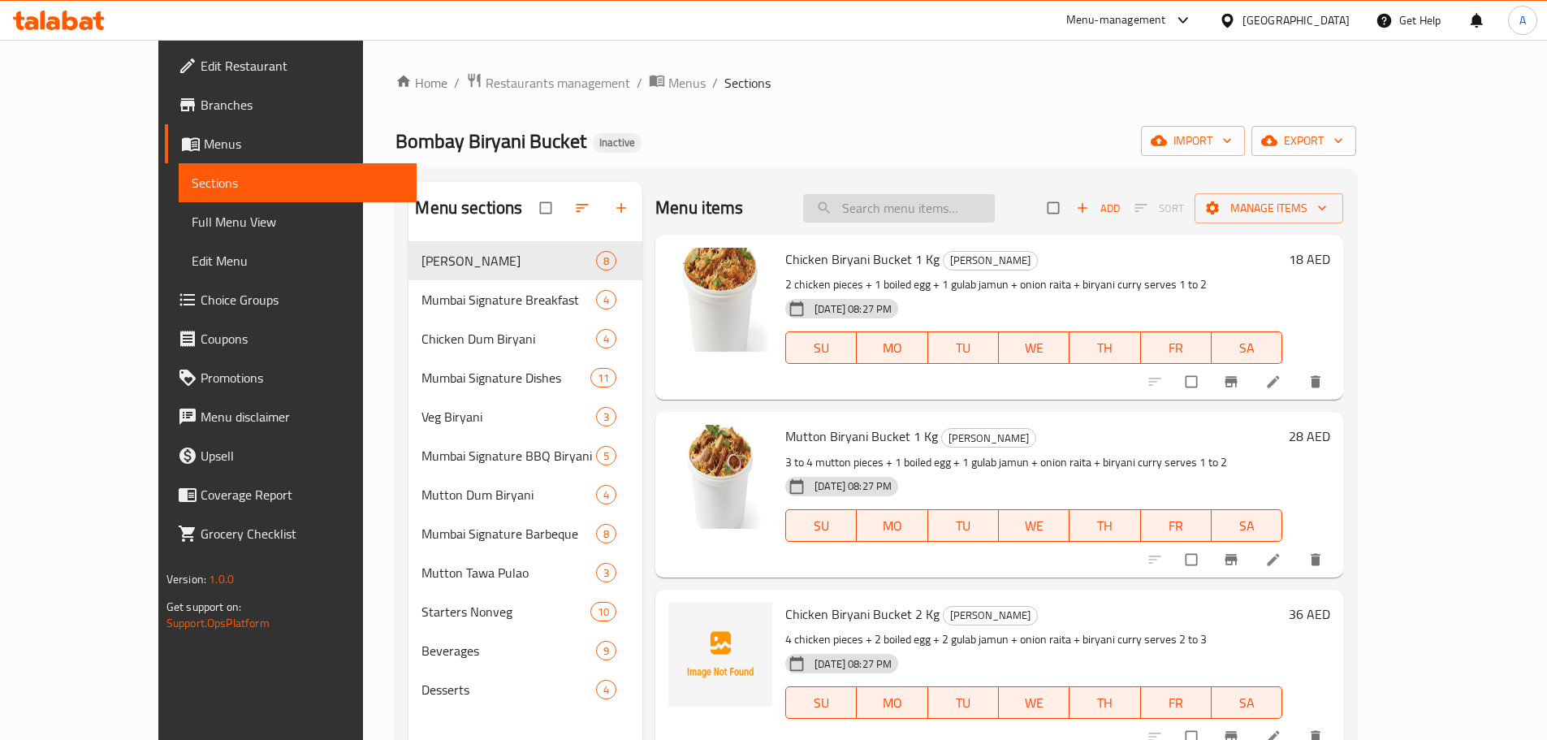
click at [898, 218] on input "search" at bounding box center [899, 208] width 192 height 28
click at [932, 211] on input "search" at bounding box center [899, 208] width 192 height 28
click at [953, 210] on input "search" at bounding box center [899, 208] width 192 height 28
paste input "avocado milkshake"
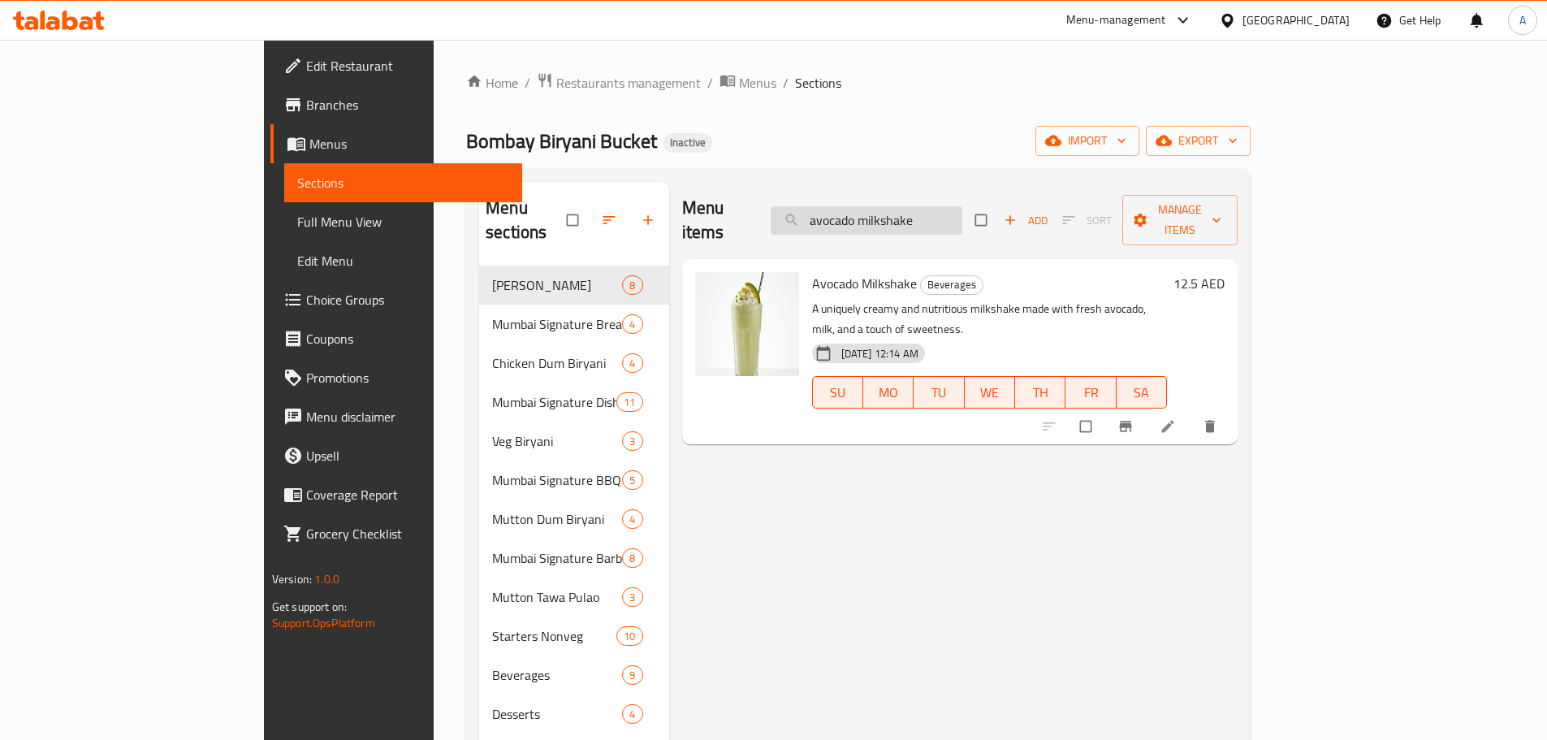
click at [962, 206] on input "avocado milkshake" at bounding box center [867, 220] width 192 height 28
paste input "Mutton Kebab Biryani Bucket 1 Kg"
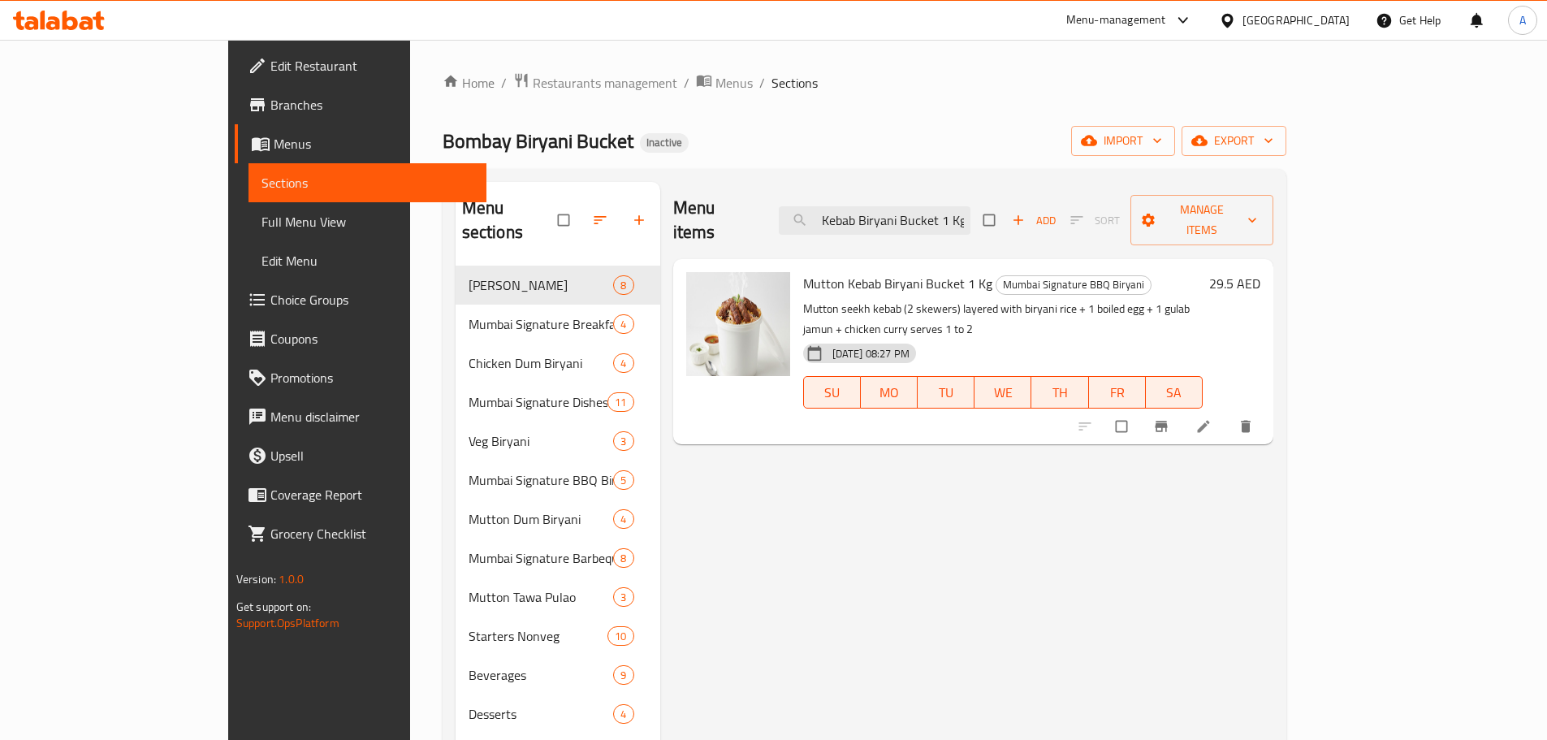
type input "Mutton Kebab Biryani Bucket 1 Kg"
click at [262, 215] on span "Full Menu View" at bounding box center [368, 221] width 212 height 19
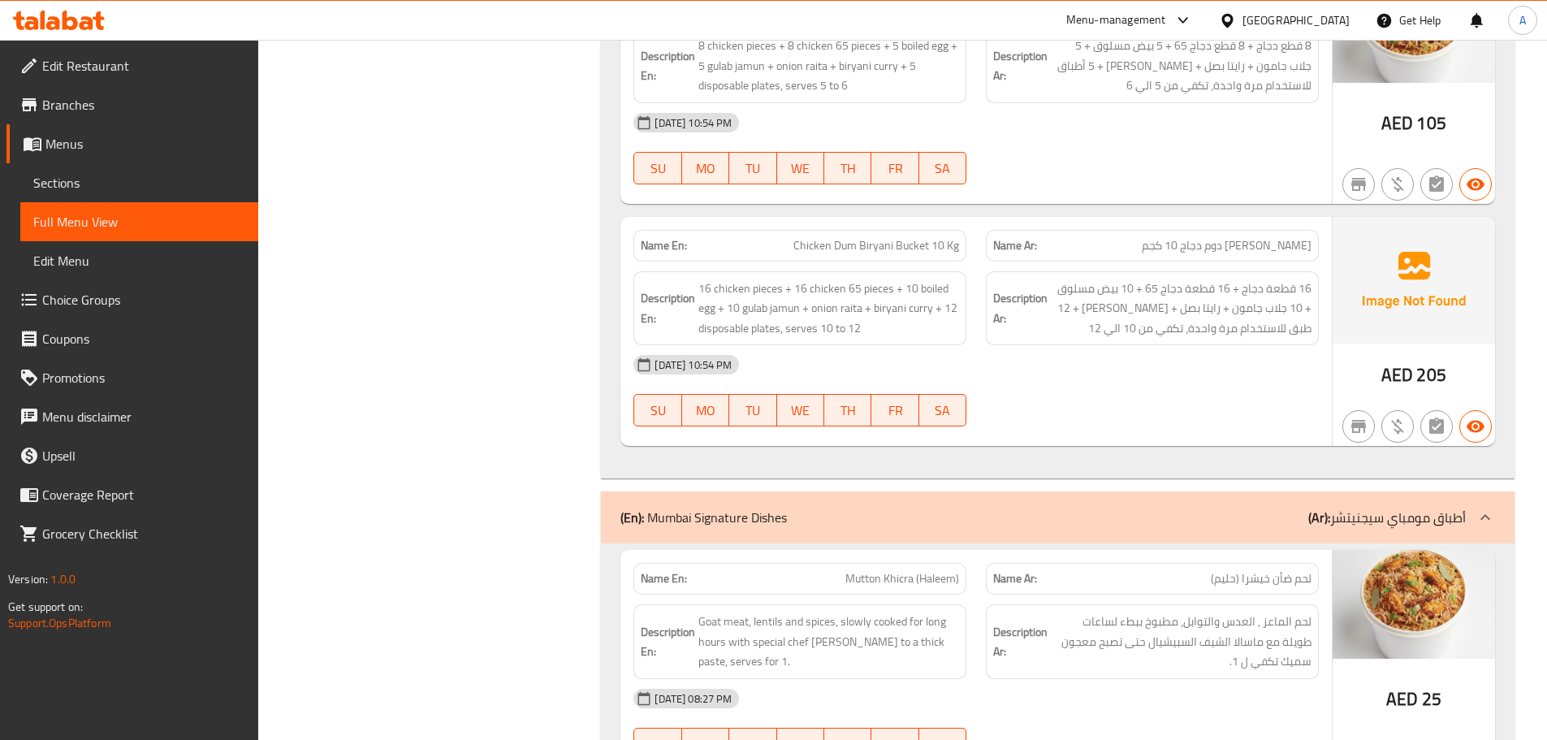
scroll to position [3898, 0]
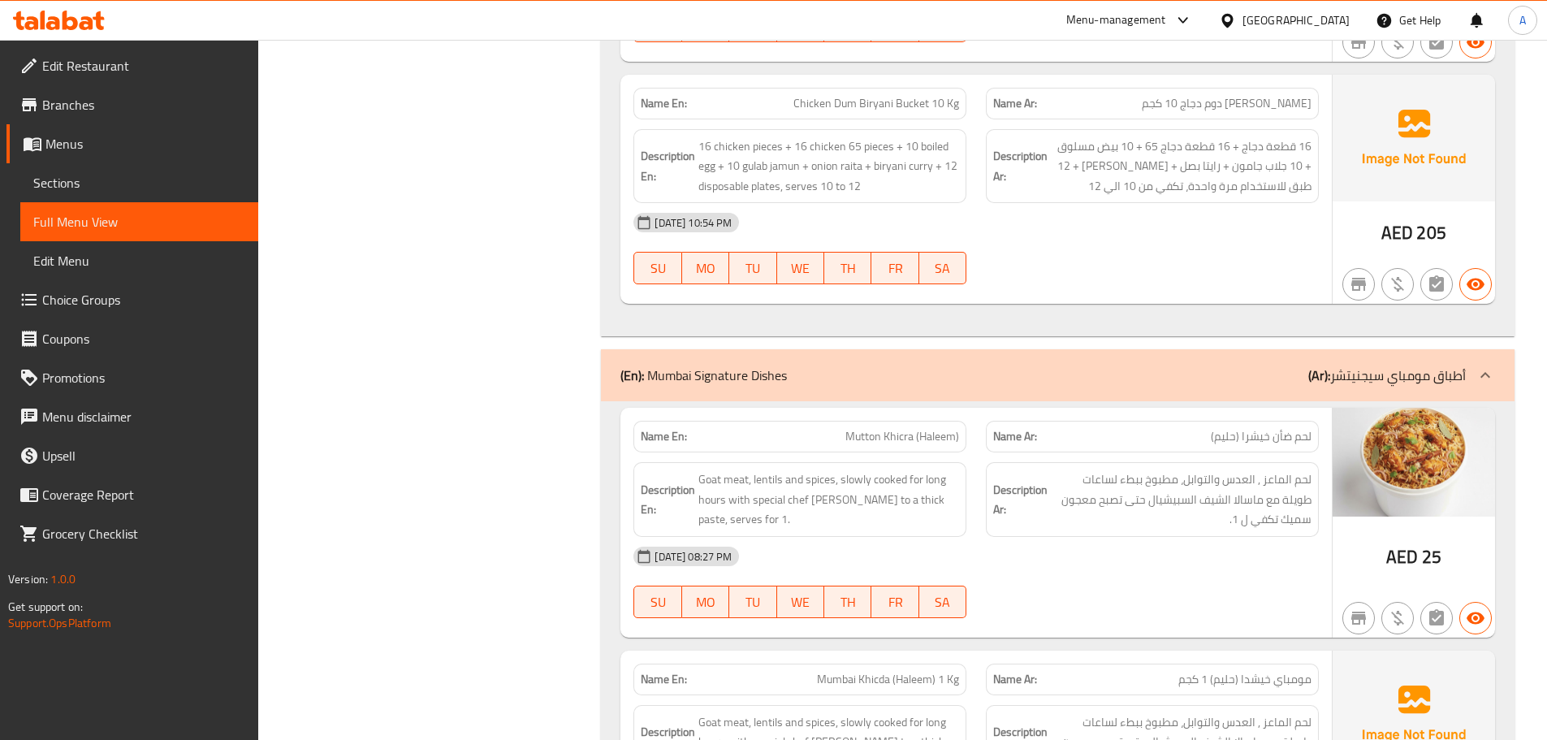
click at [1282, 537] on div "[DATE] 08:27 PM" at bounding box center [976, 556] width 705 height 39
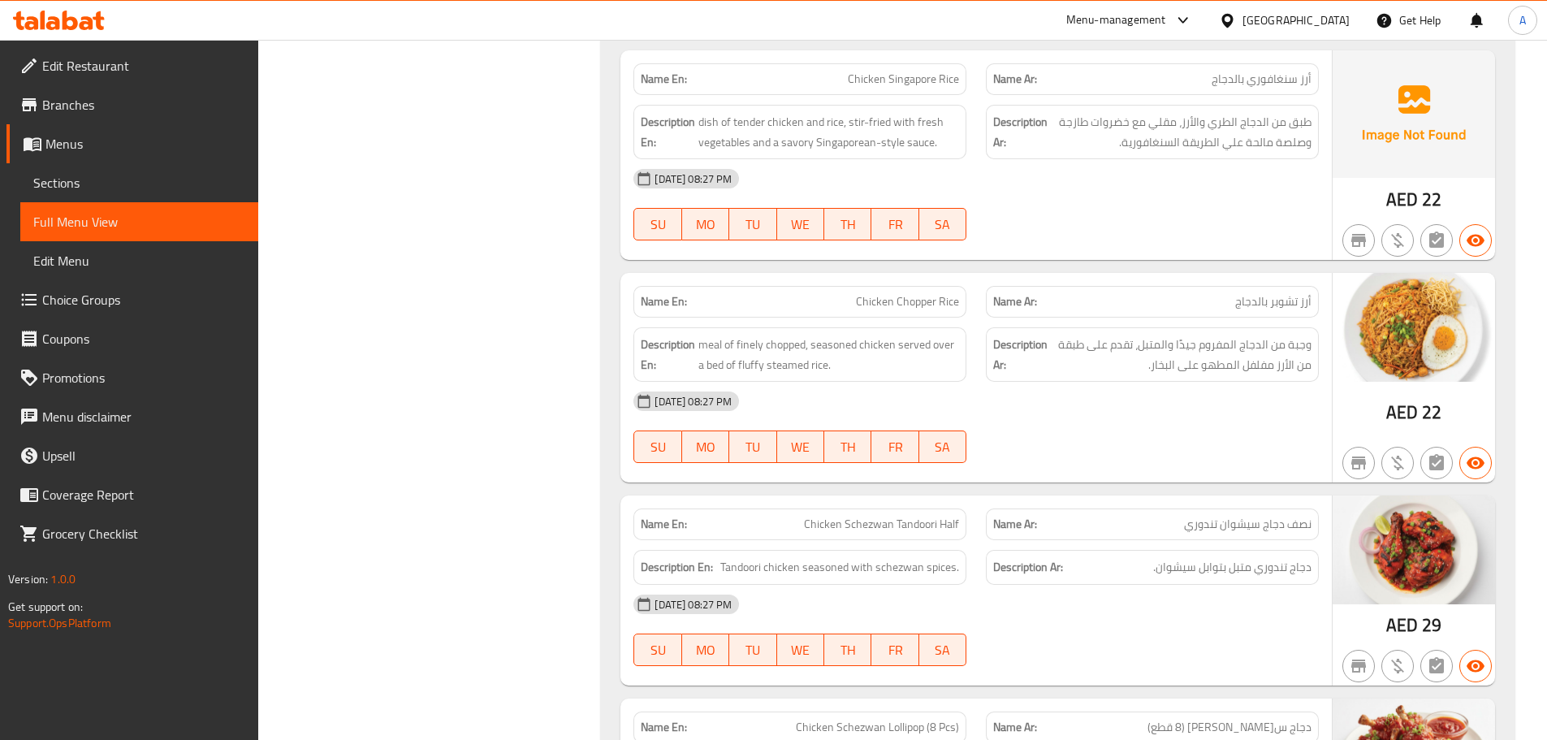
scroll to position [5360, 0]
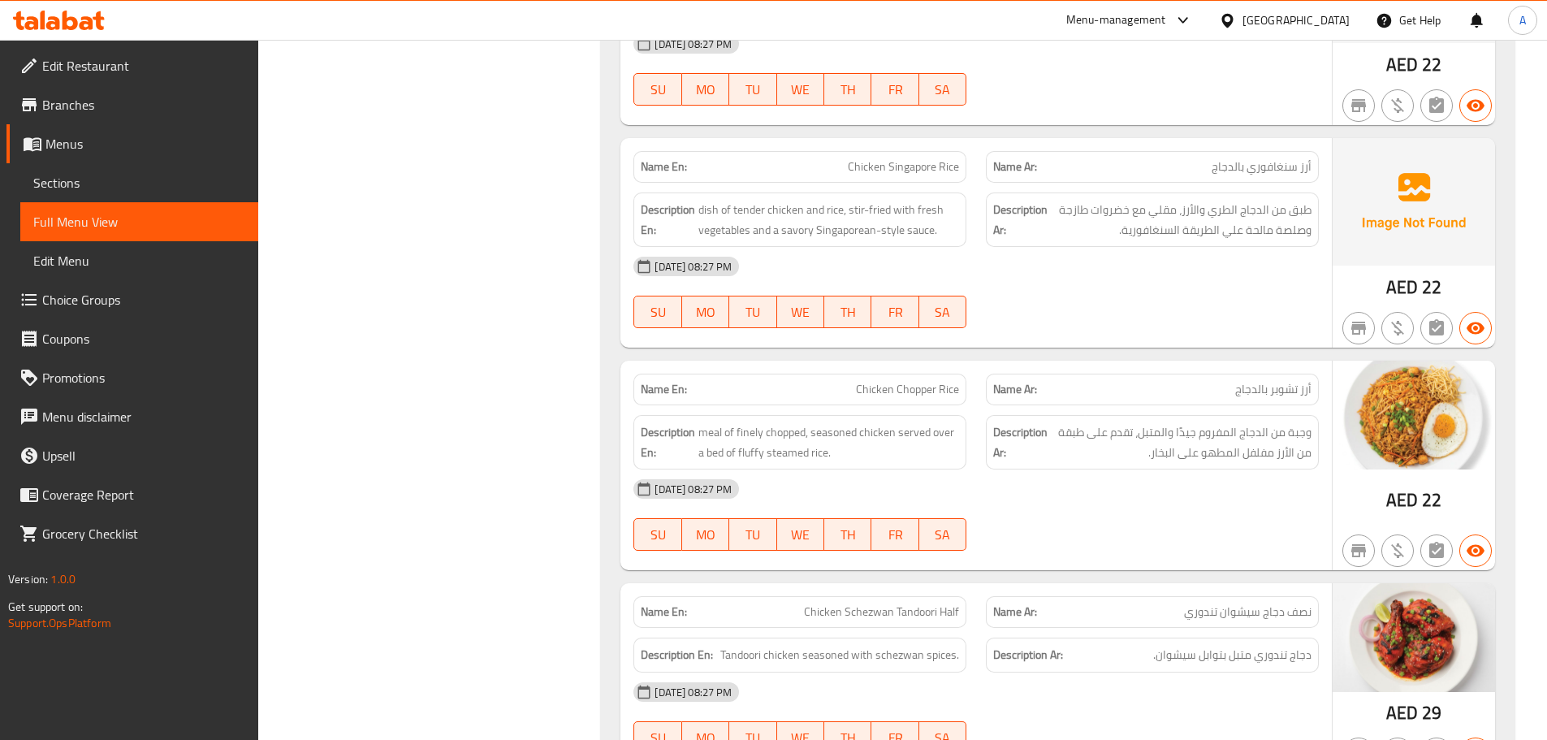
click at [905, 381] on span "Chicken Chopper Rice" at bounding box center [907, 389] width 103 height 17
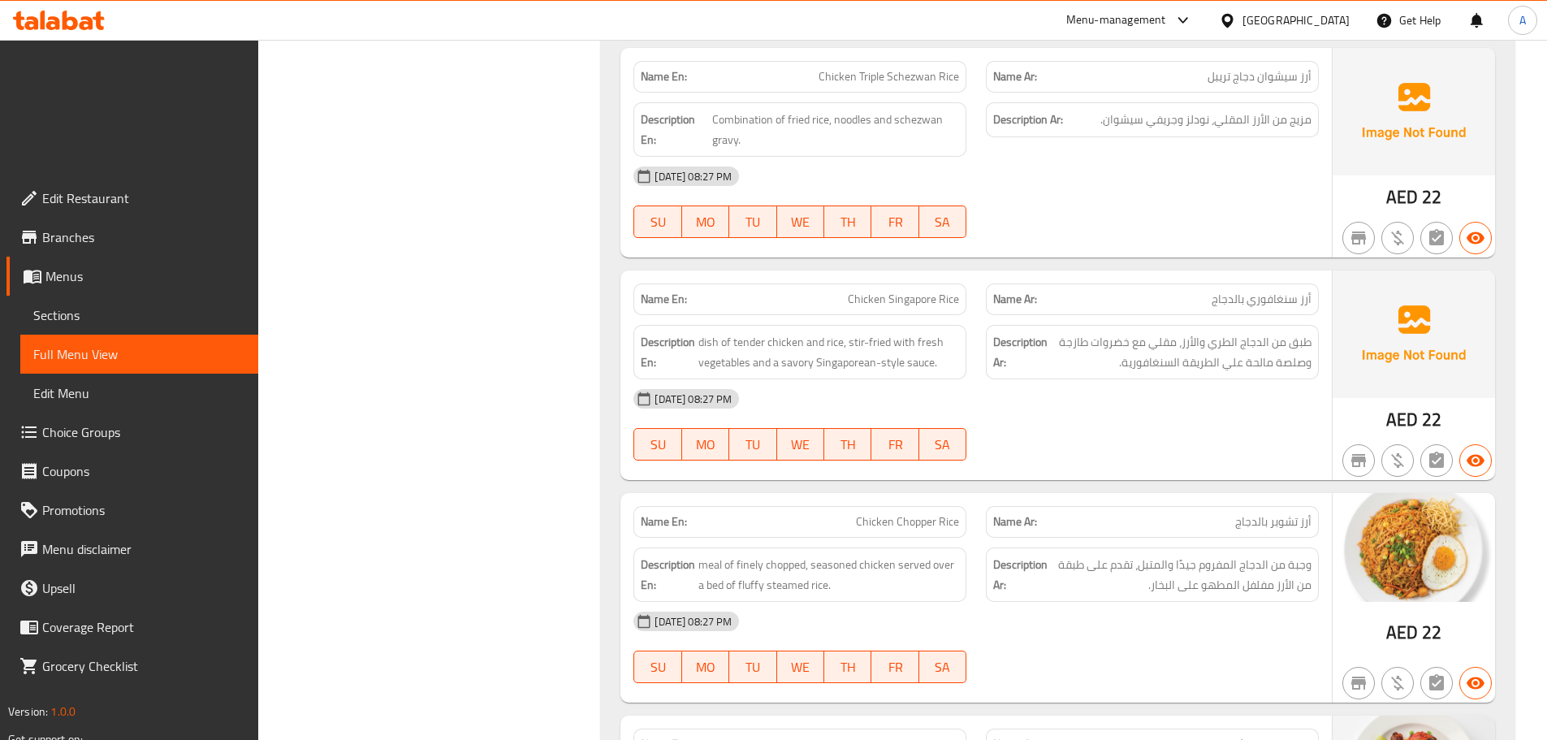
click at [905, 513] on span "Chicken Chopper Rice" at bounding box center [907, 521] width 103 height 17
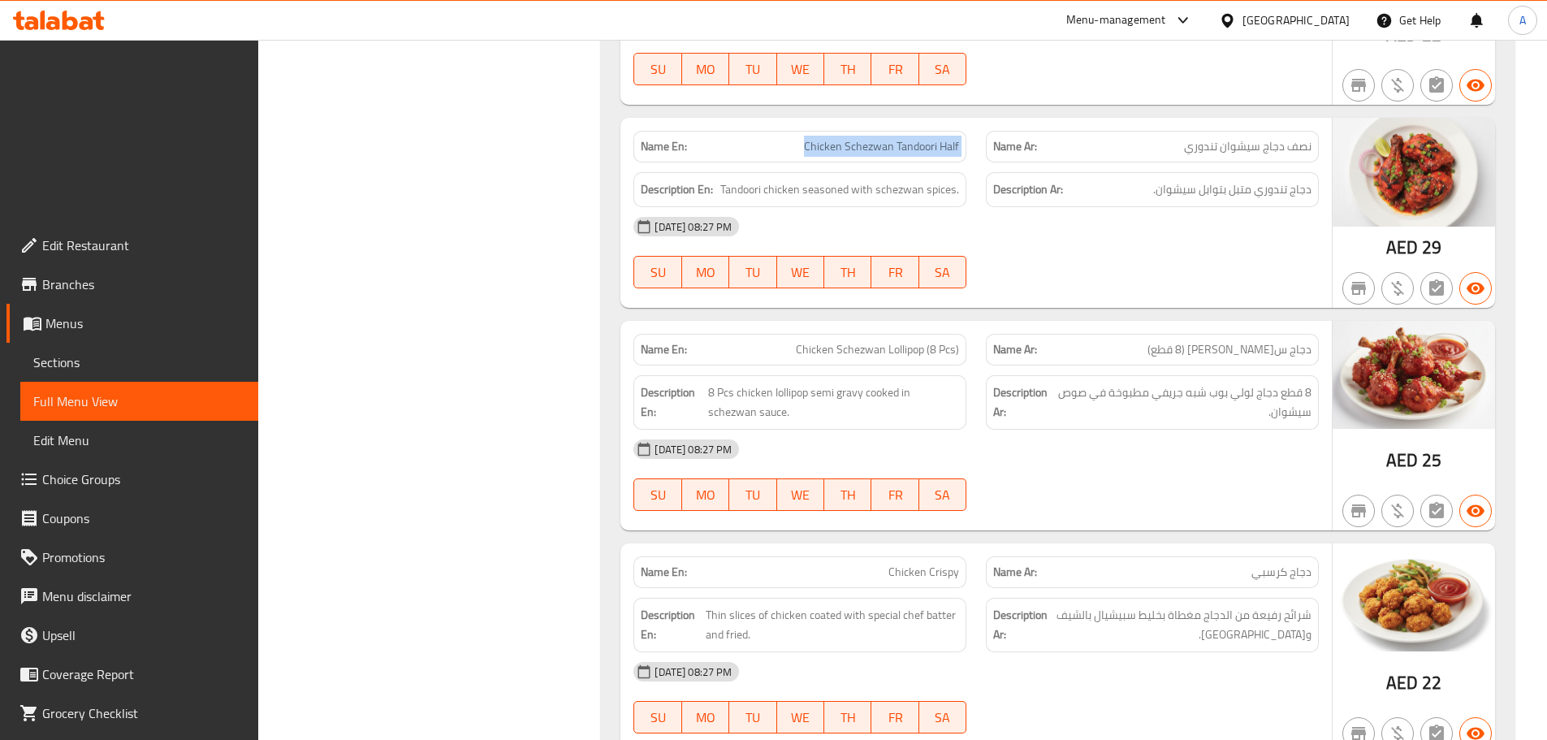
scroll to position [6010, 0]
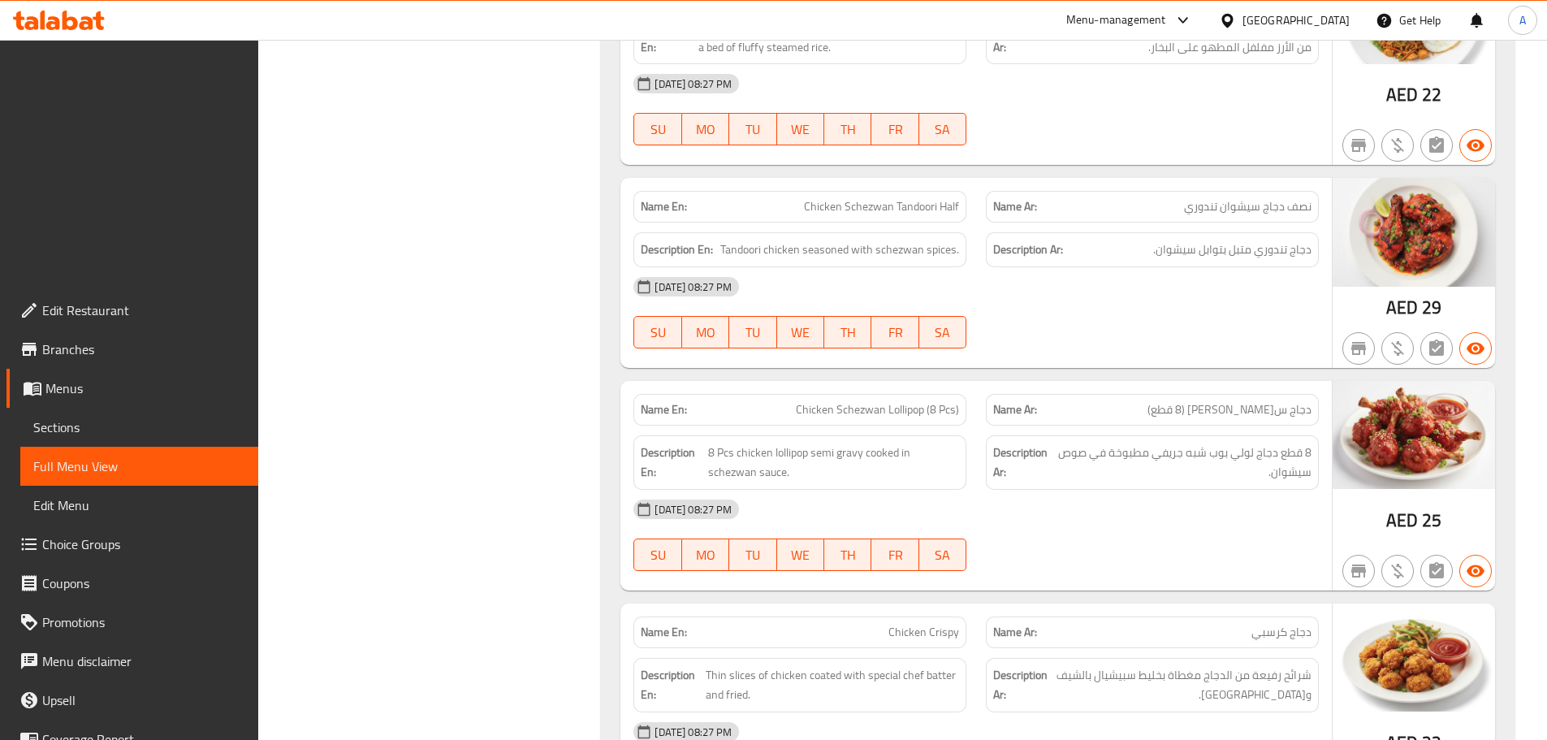
copy span "Murgh Musallam Half Chicken"
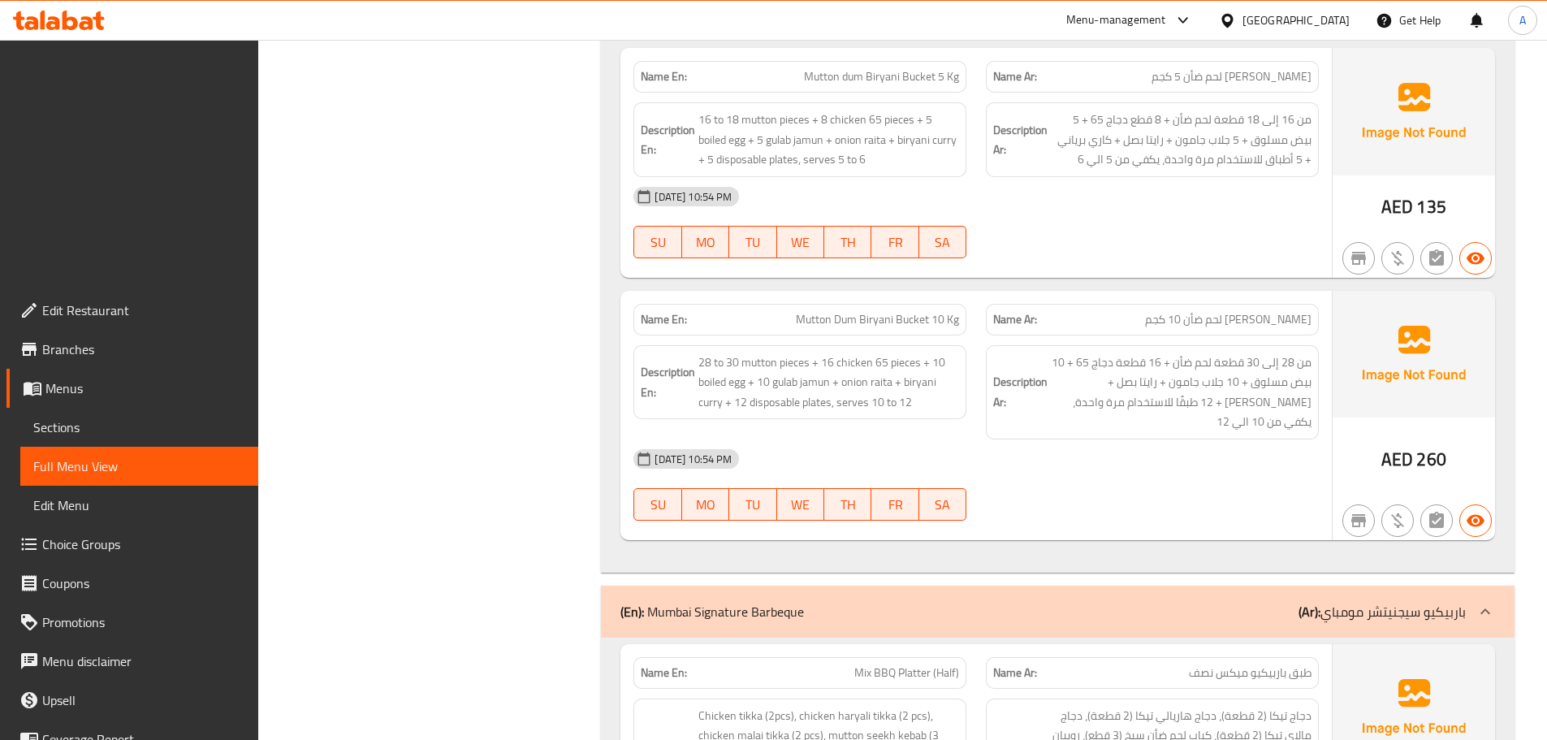
scroll to position [10071, 0]
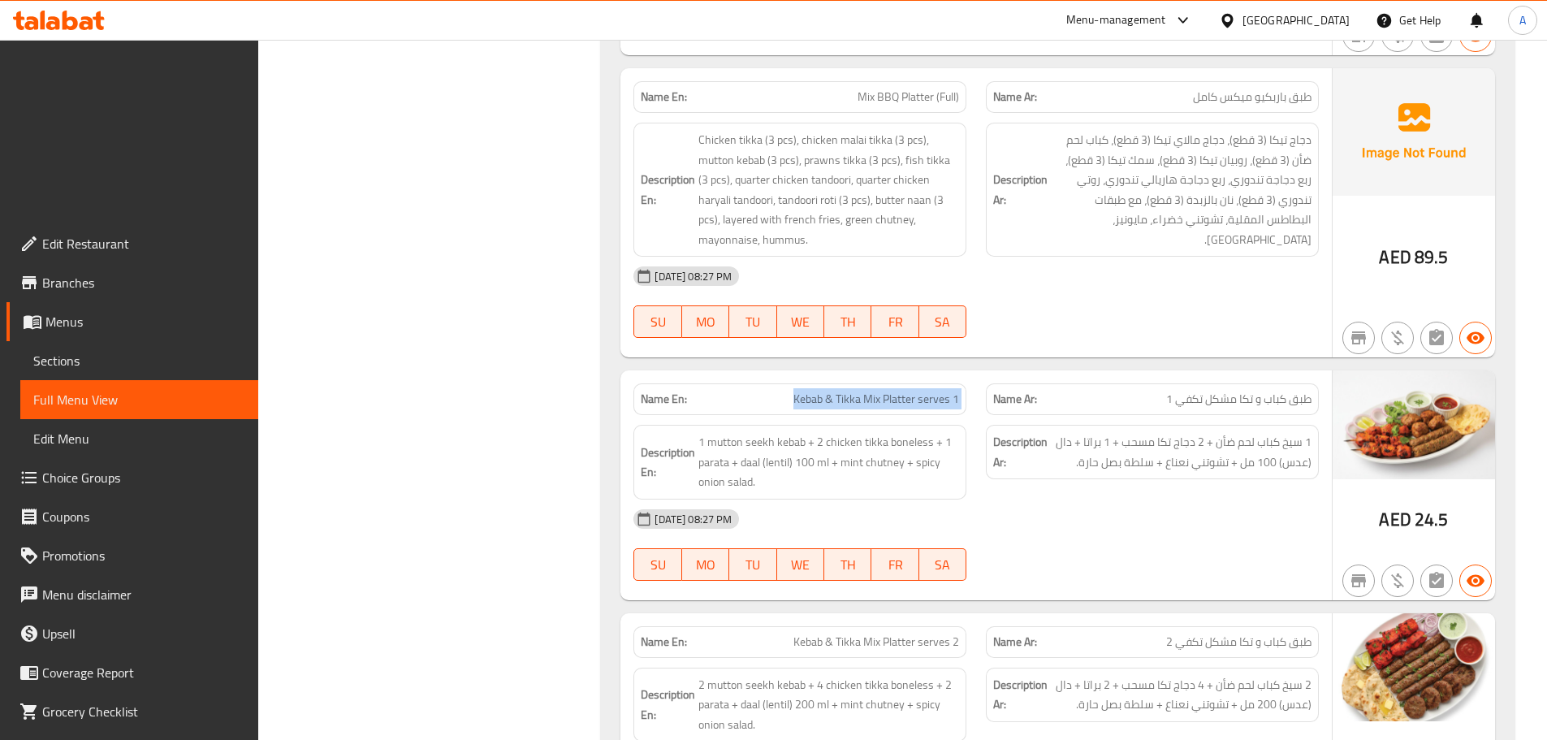
scroll to position [10477, 0]
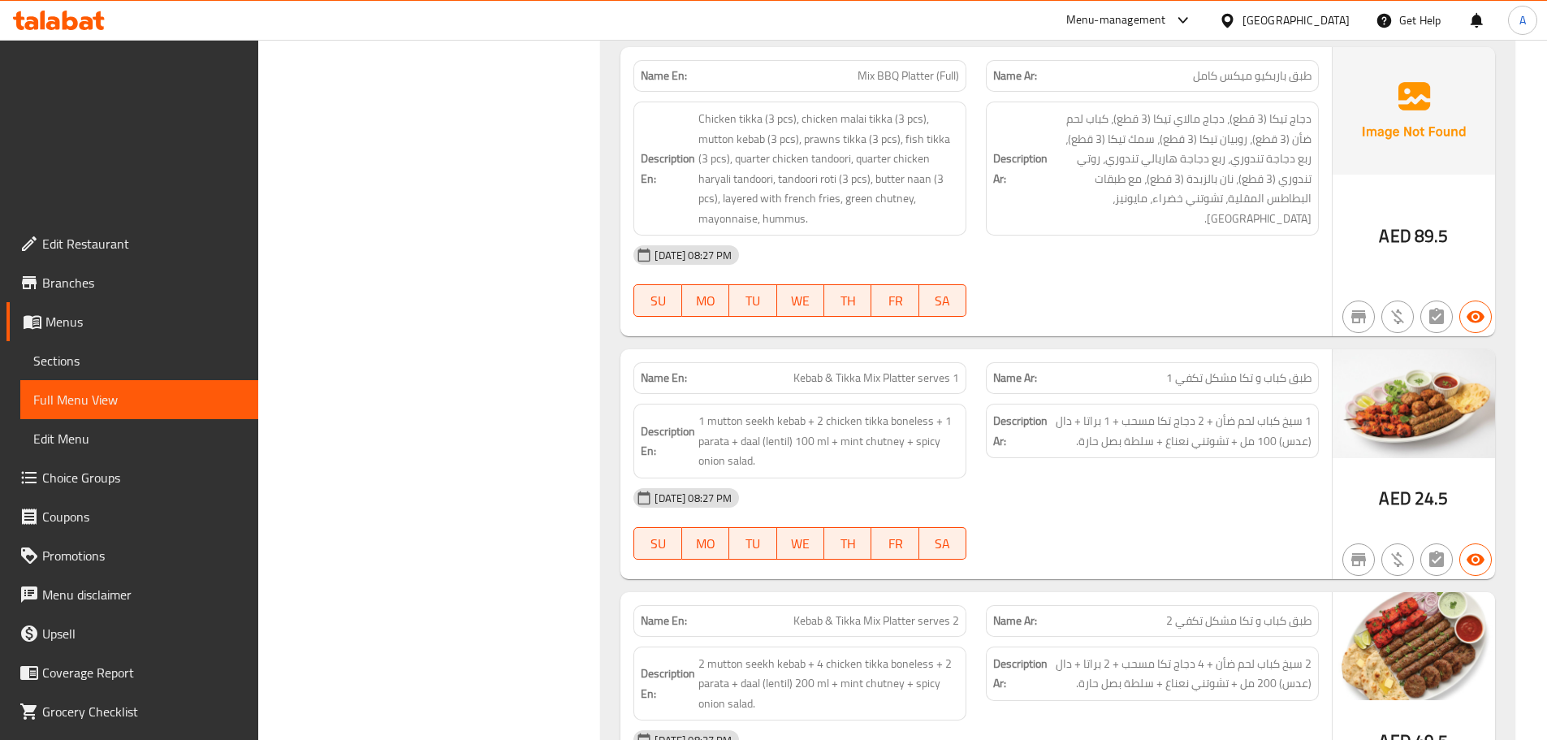
click at [929, 612] on span "Kebab & Tikka Mix Platter serves 2" at bounding box center [876, 620] width 166 height 17
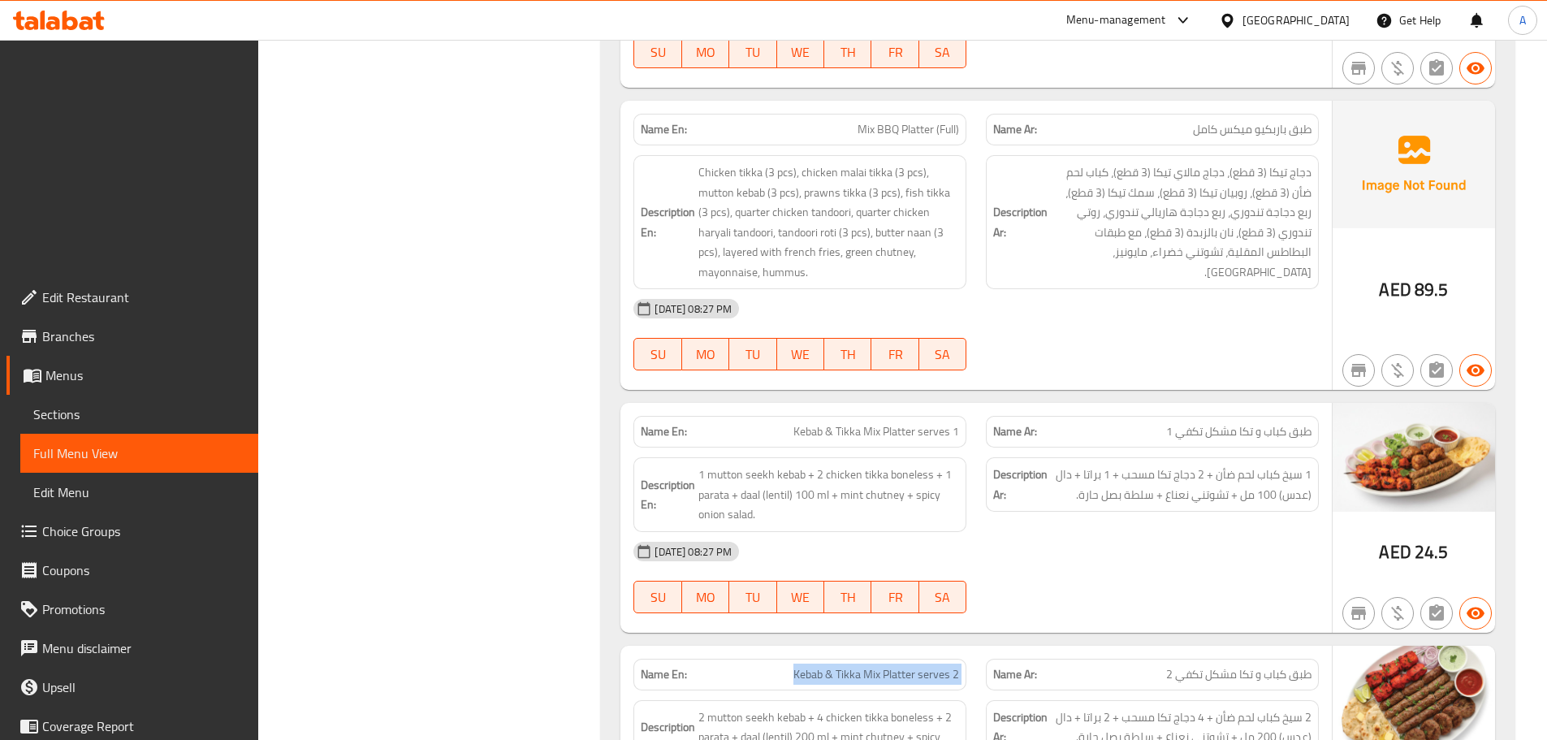
copy span "Kebab & Tikka Mix Platter serves 2"
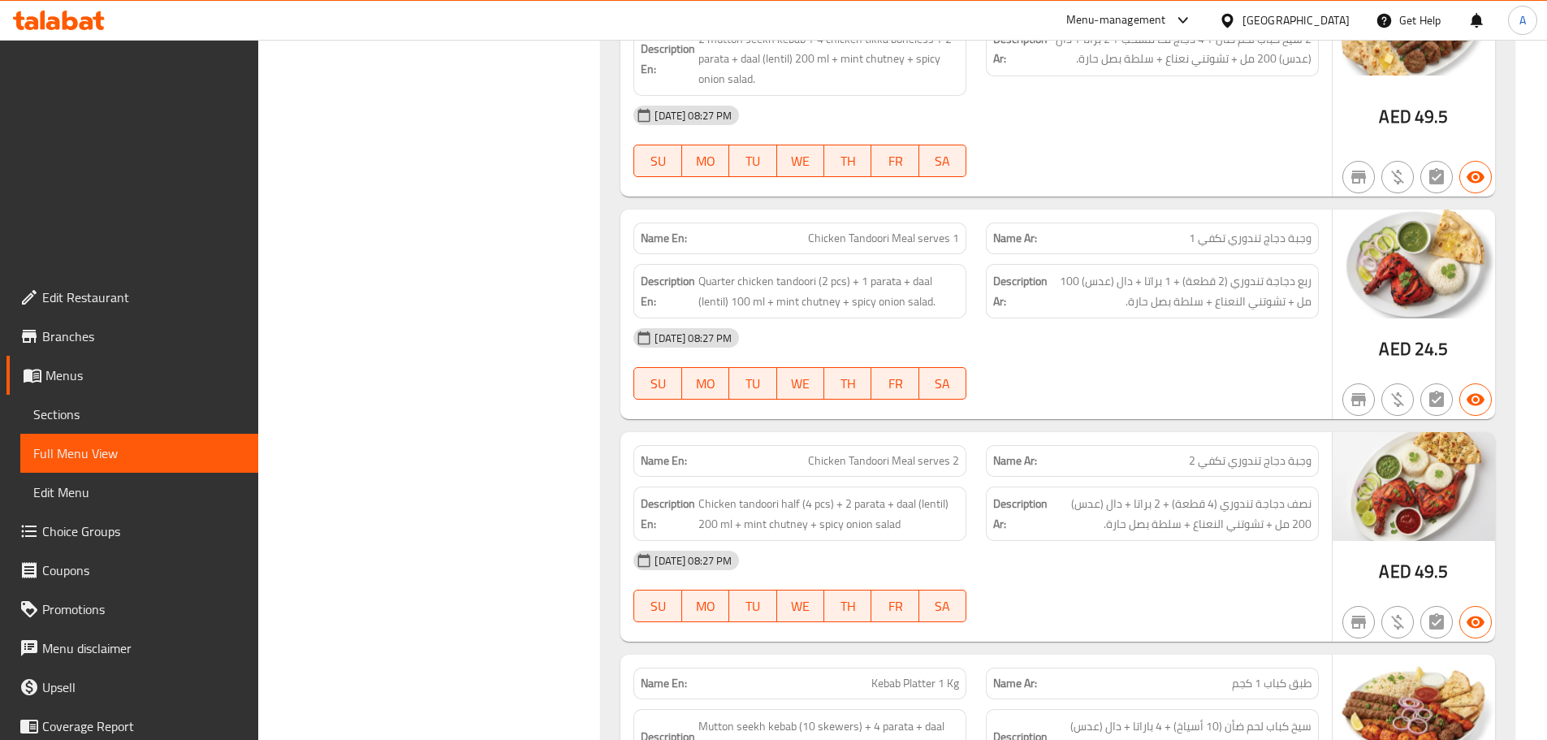
scroll to position [11126, 0]
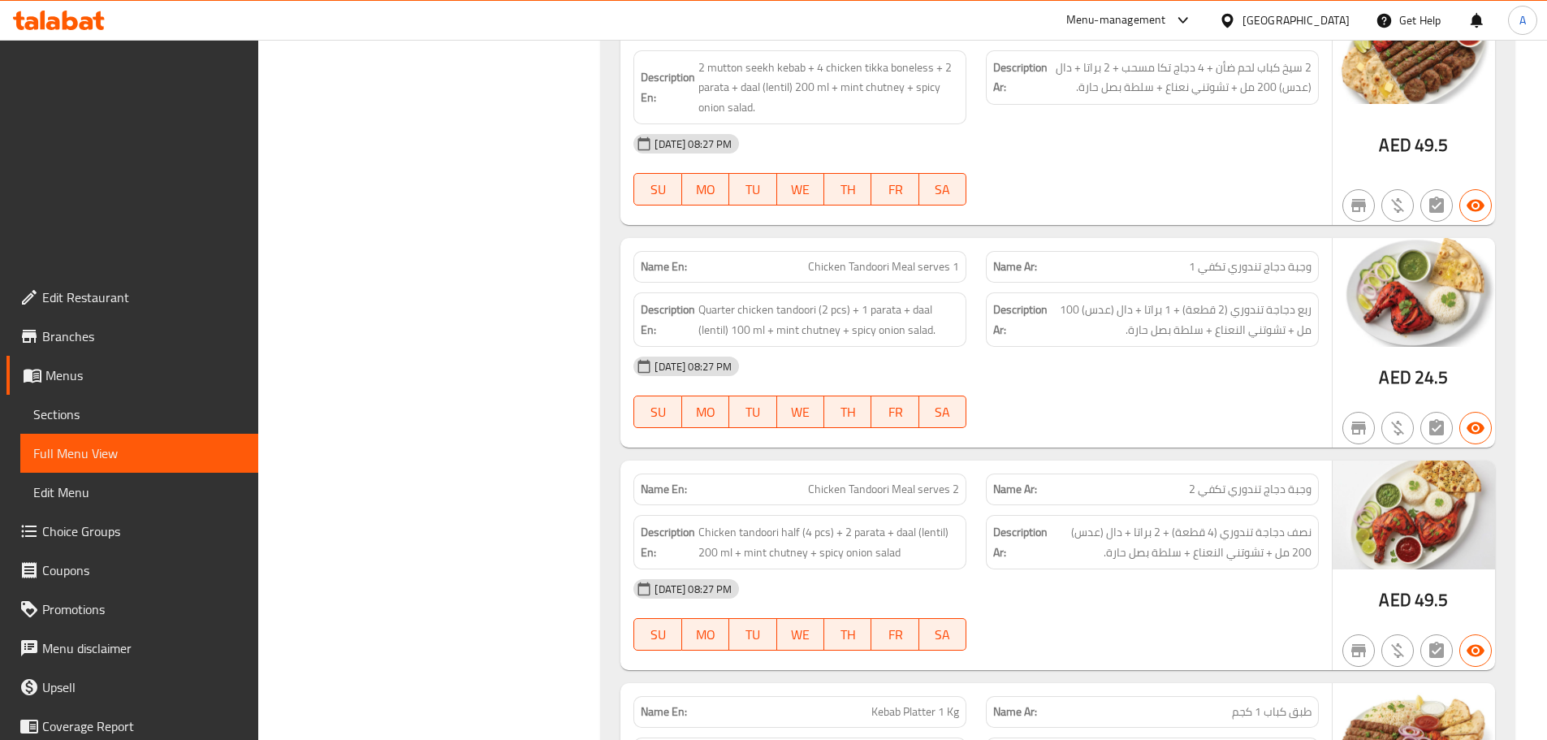
click at [910, 703] on span "Kebab Platter 1 Kg" at bounding box center [915, 711] width 88 height 17
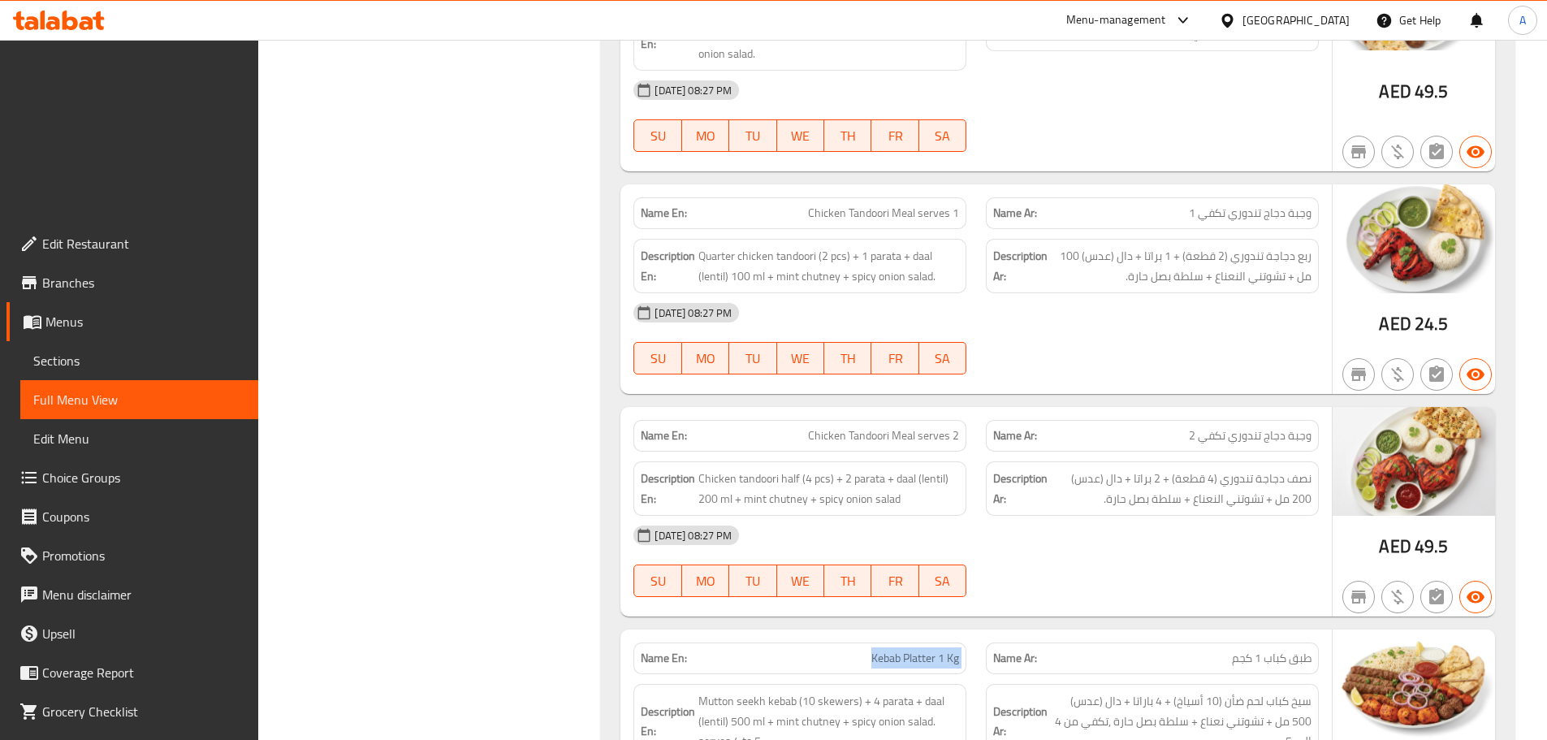
copy span "Kebab Platter 1 Kg"
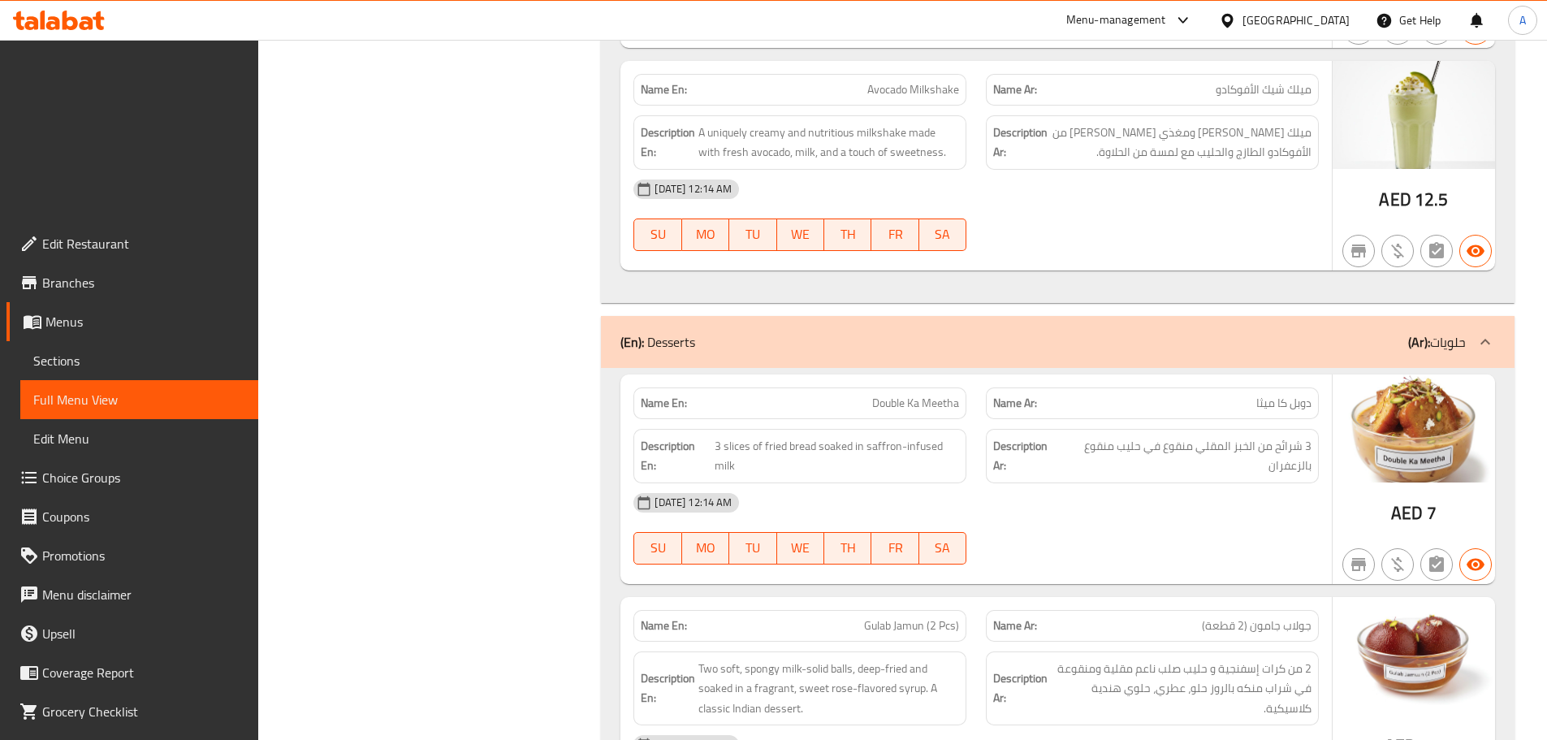
scroll to position [17529, 0]
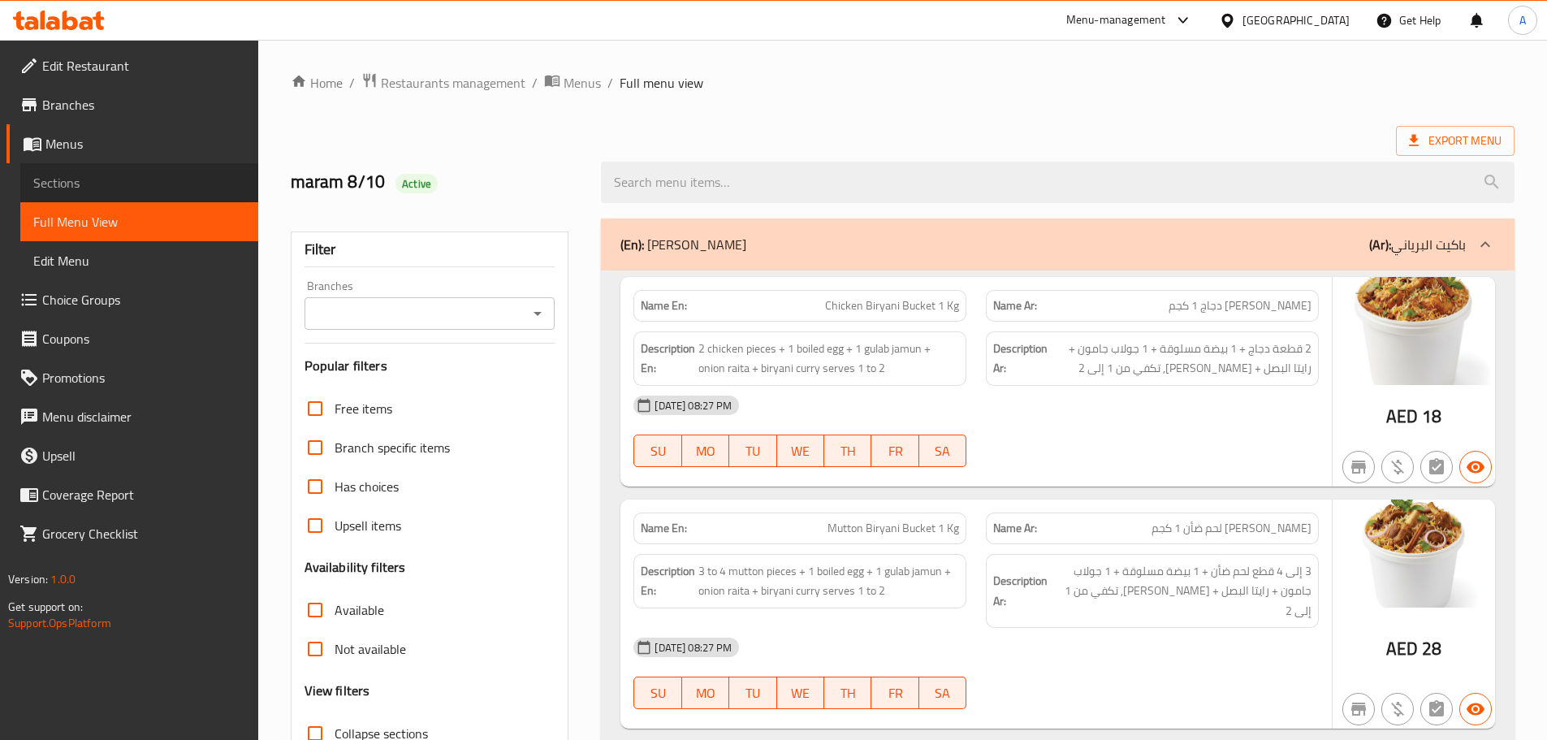
click at [88, 180] on span "Sections" at bounding box center [139, 182] width 212 height 19
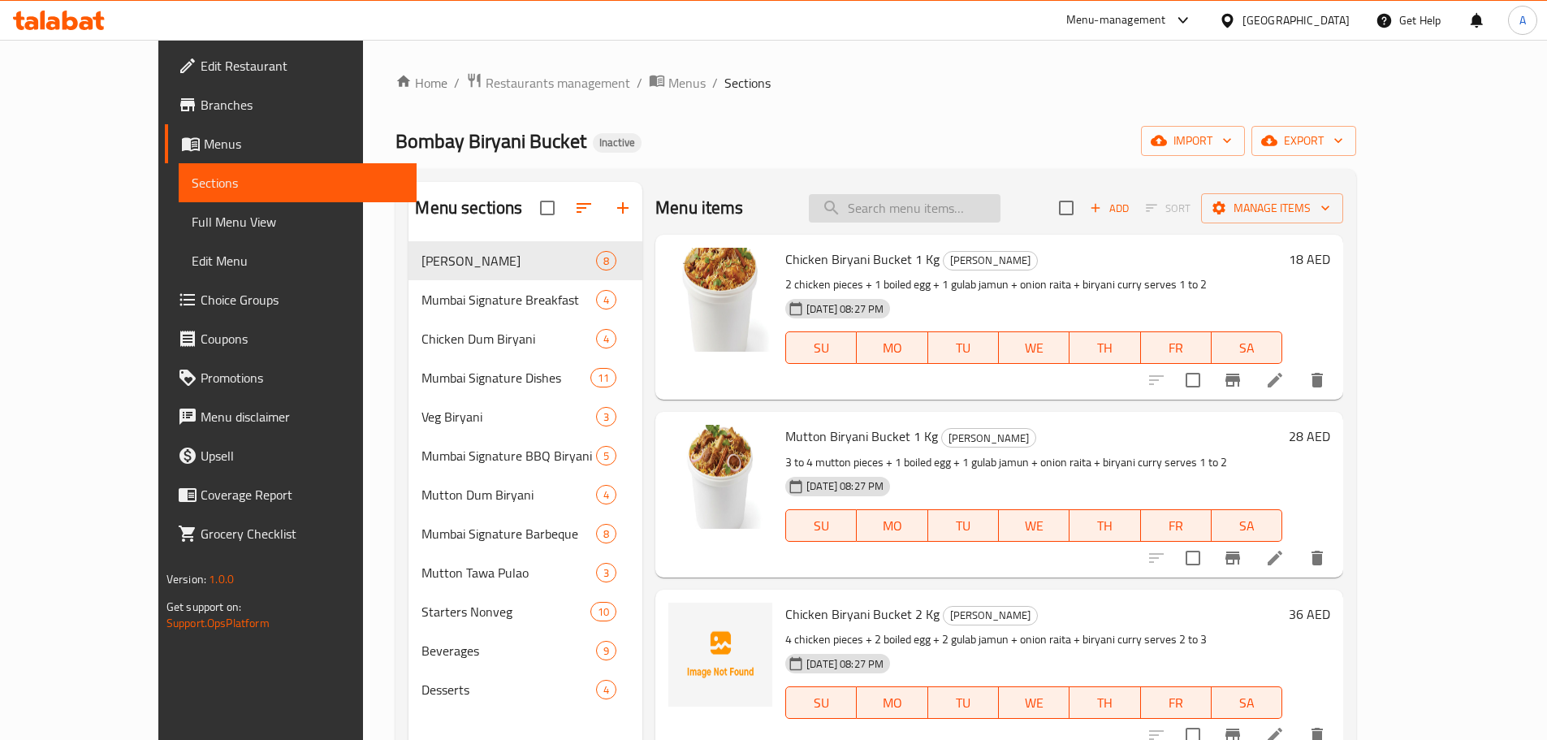
click at [935, 201] on input "search" at bounding box center [905, 208] width 192 height 28
paste input "Chicken Chopper Rice"
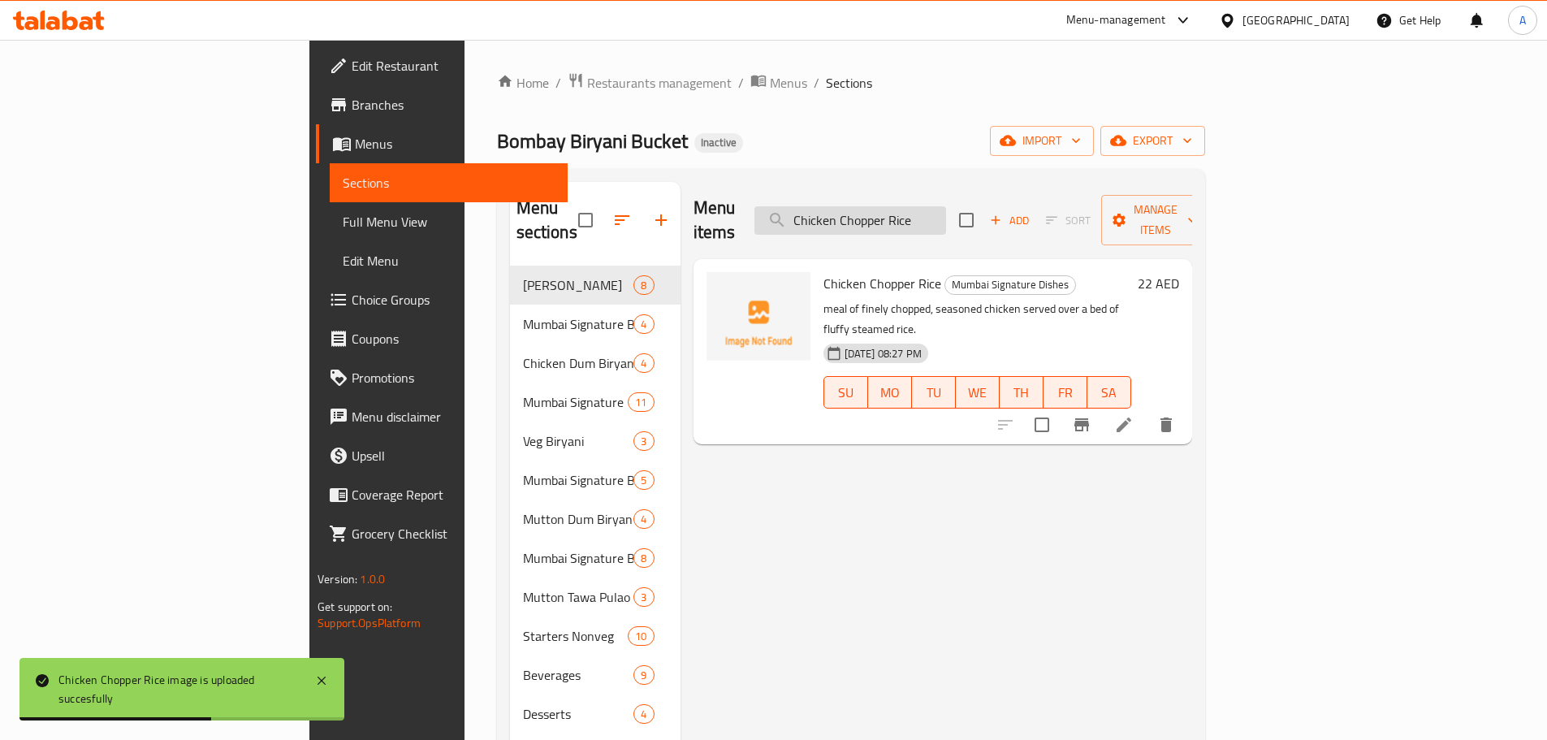
click at [946, 209] on input "Chicken Chopper Rice" at bounding box center [850, 220] width 192 height 28
paste input "Murgh Musallam Half Chicken"
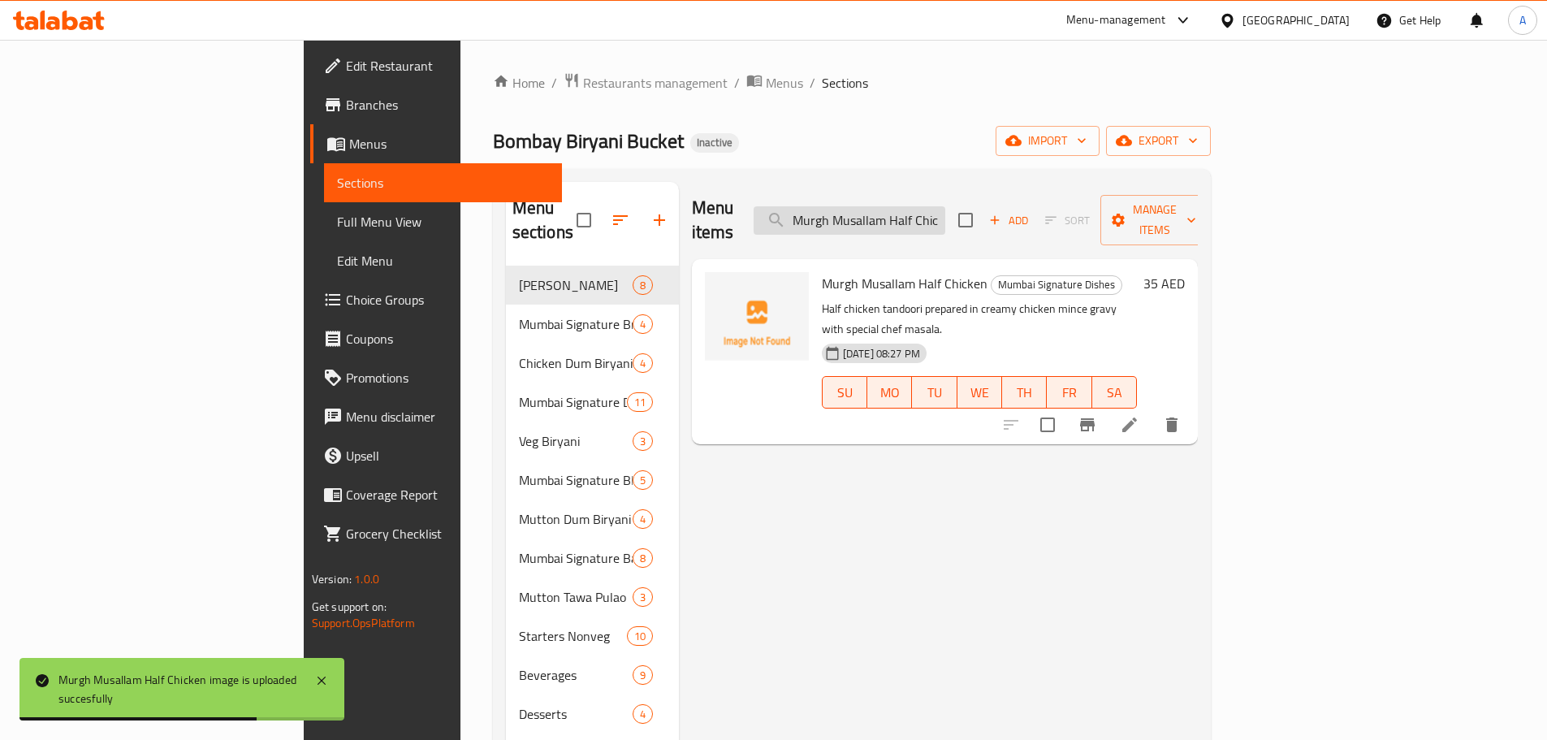
click at [945, 217] on input "Murgh Musallam Half Chicken" at bounding box center [850, 220] width 192 height 28
paste input "Kebab & Tikka Mix Platter serves 1"
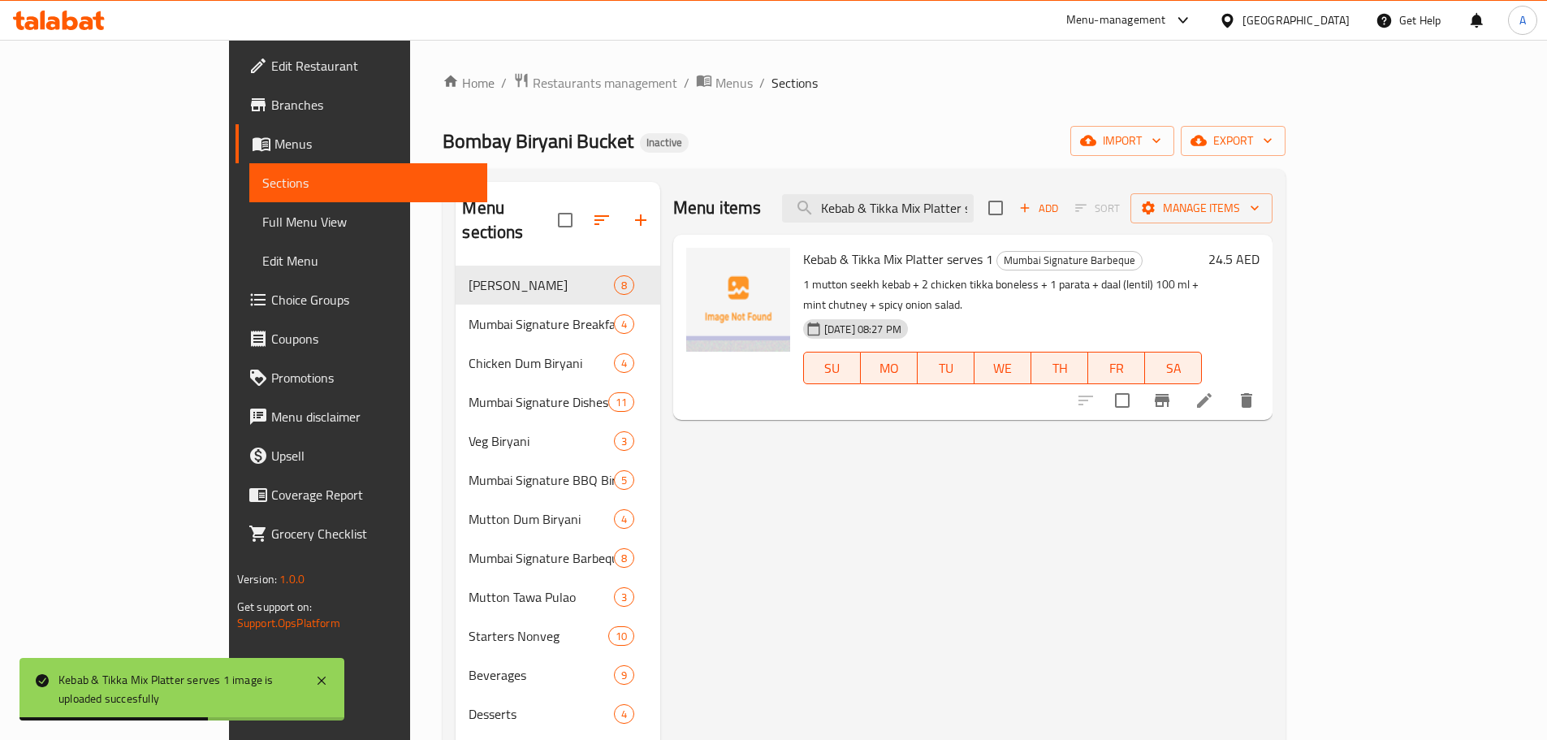
click at [910, 225] on div "Menu items Kebab & Tikka Mix Platter serves 1 Add Sort Manage items" at bounding box center [972, 208] width 599 height 53
click at [930, 209] on input "Kebab & Tikka Mix Platter serves 1" at bounding box center [878, 208] width 192 height 28
paste input "2"
click at [922, 211] on input "Kebab & Tikka Mix Platter serves 2" at bounding box center [878, 208] width 192 height 28
paste input "Platter 1 Kg"
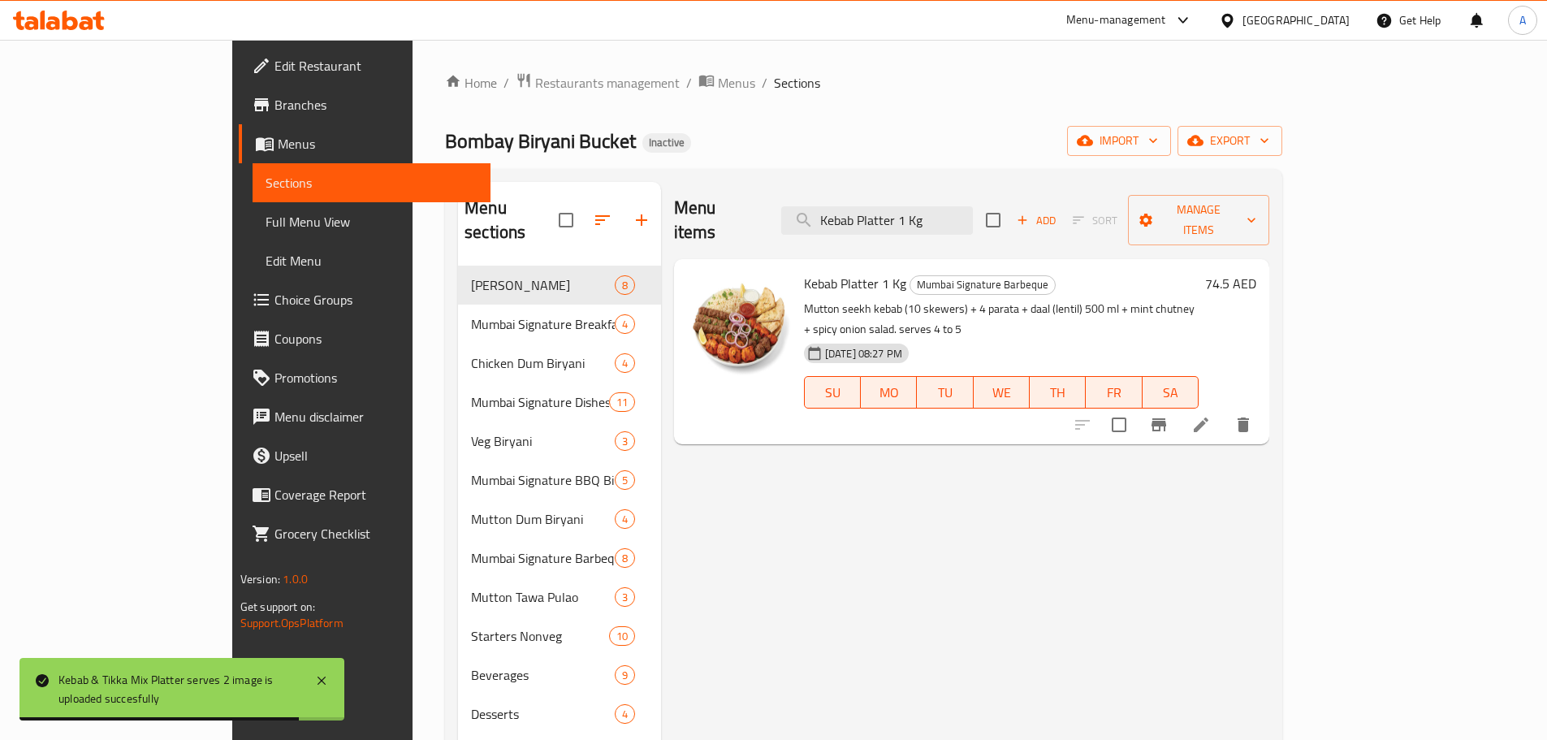
type input "Kebab Platter 1 Kg"
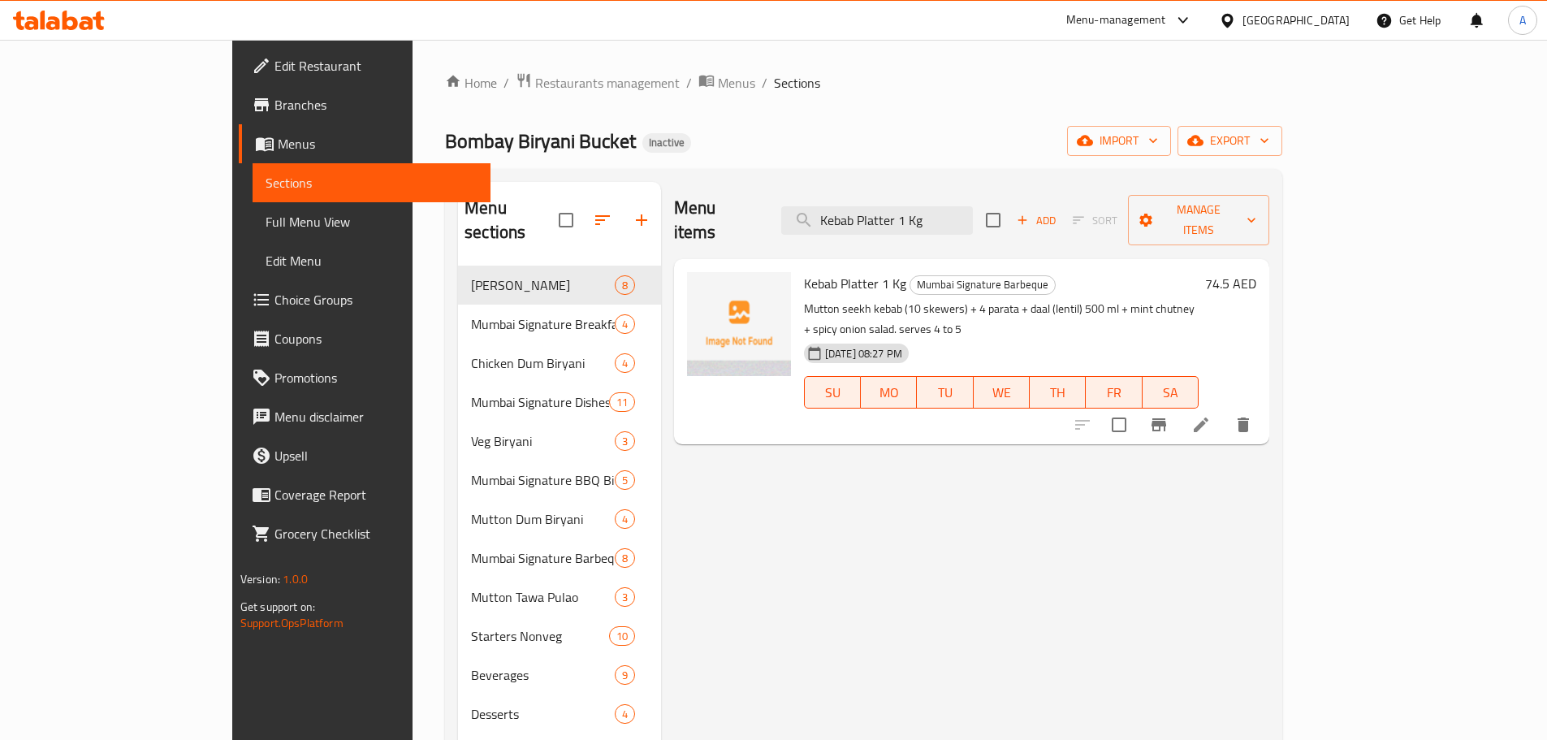
click at [1306, 13] on div "[GEOGRAPHIC_DATA]" at bounding box center [1296, 20] width 107 height 18
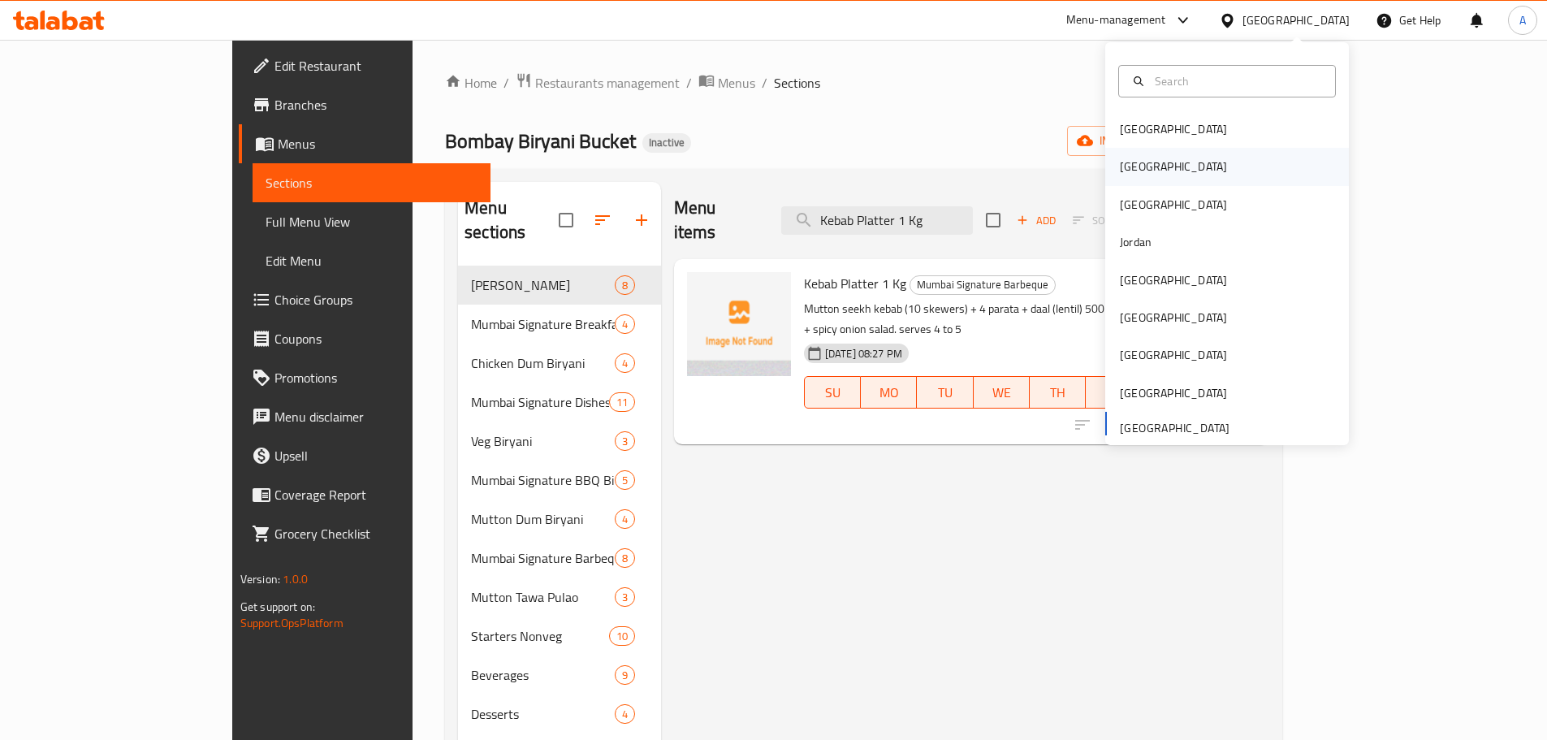
click at [1131, 165] on div "[GEOGRAPHIC_DATA]" at bounding box center [1173, 167] width 107 height 18
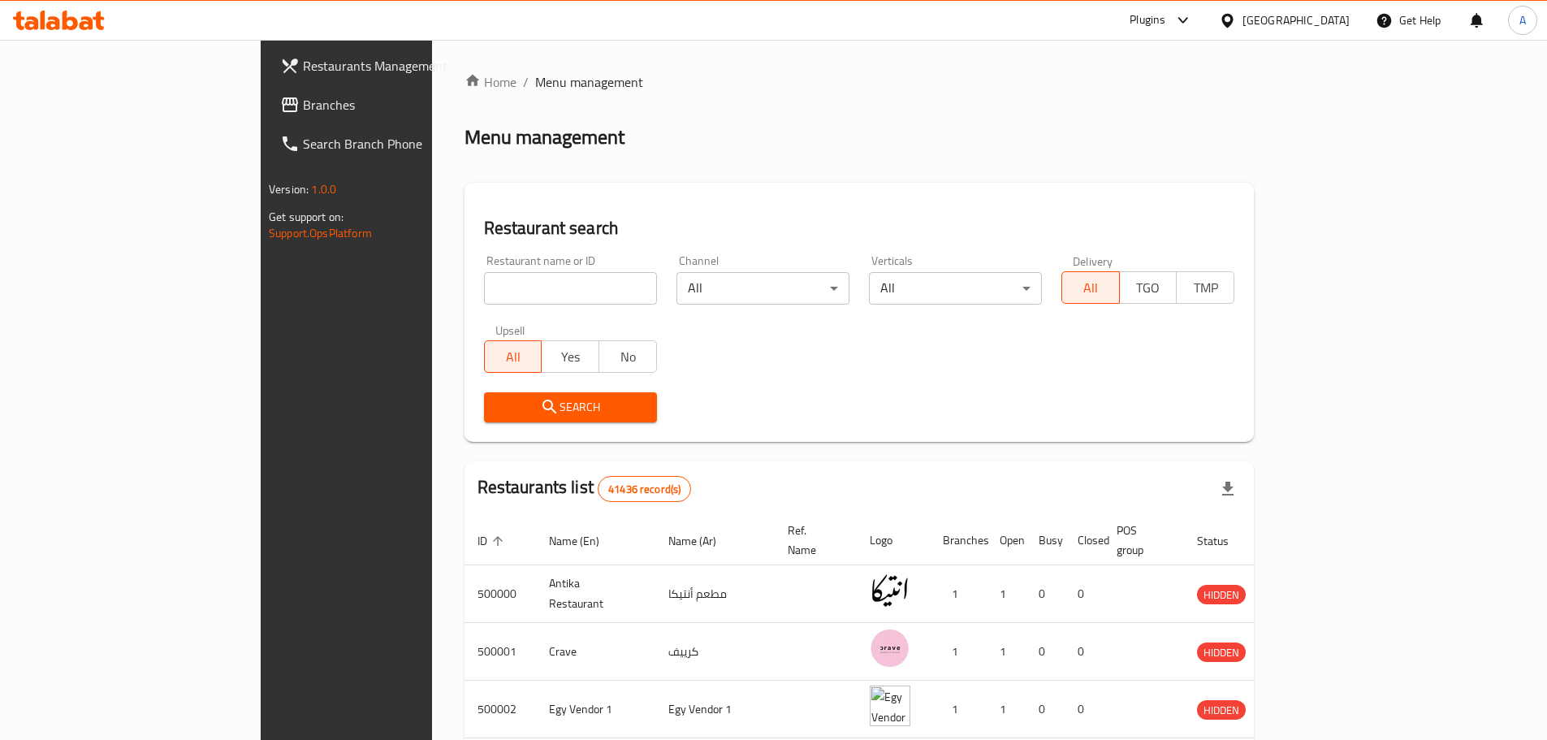
click at [303, 104] on span "Branches" at bounding box center [404, 104] width 203 height 19
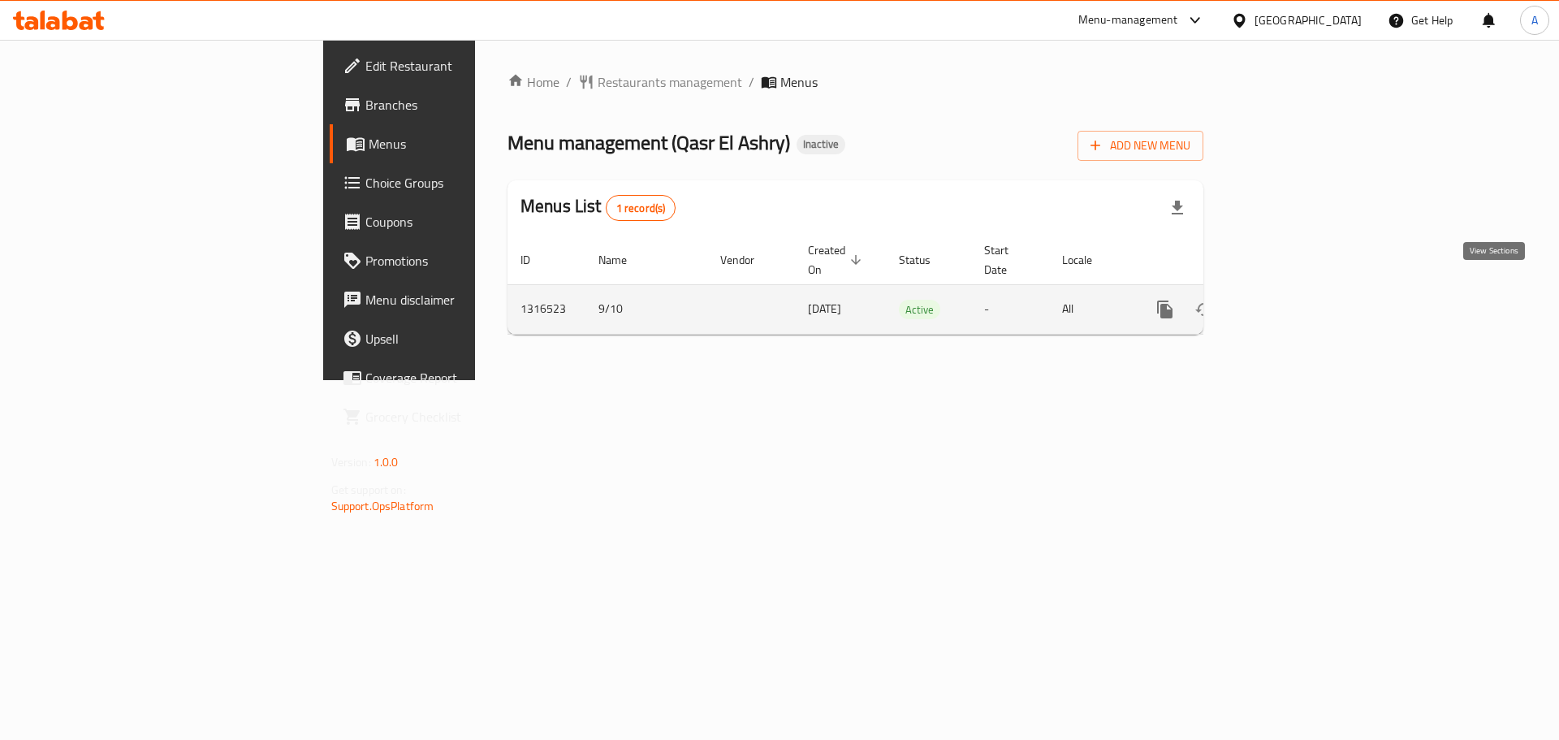
click at [1302, 290] on link "enhanced table" at bounding box center [1282, 309] width 39 height 39
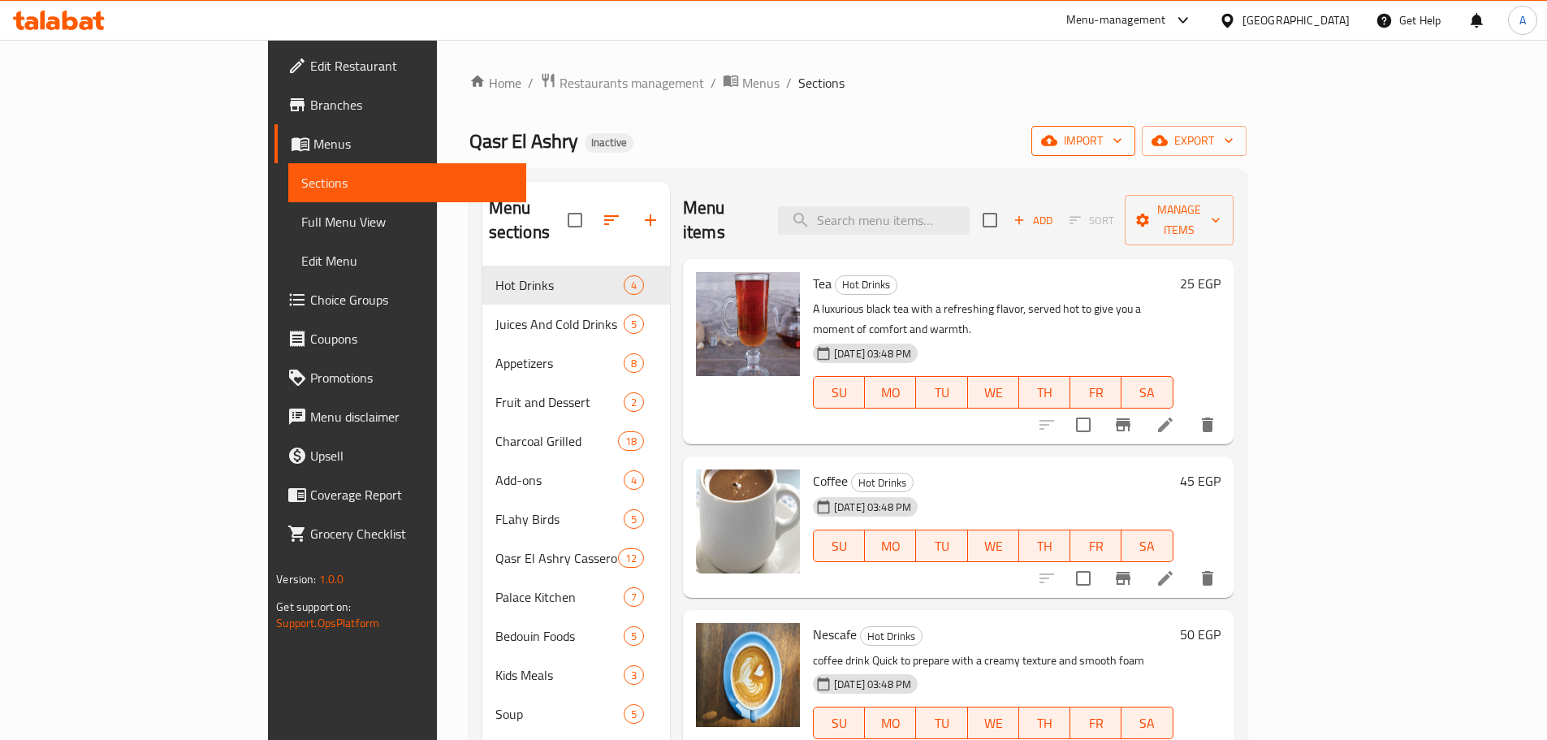
click at [1122, 140] on span "import" at bounding box center [1083, 141] width 78 height 20
